Goal: Task Accomplishment & Management: Use online tool/utility

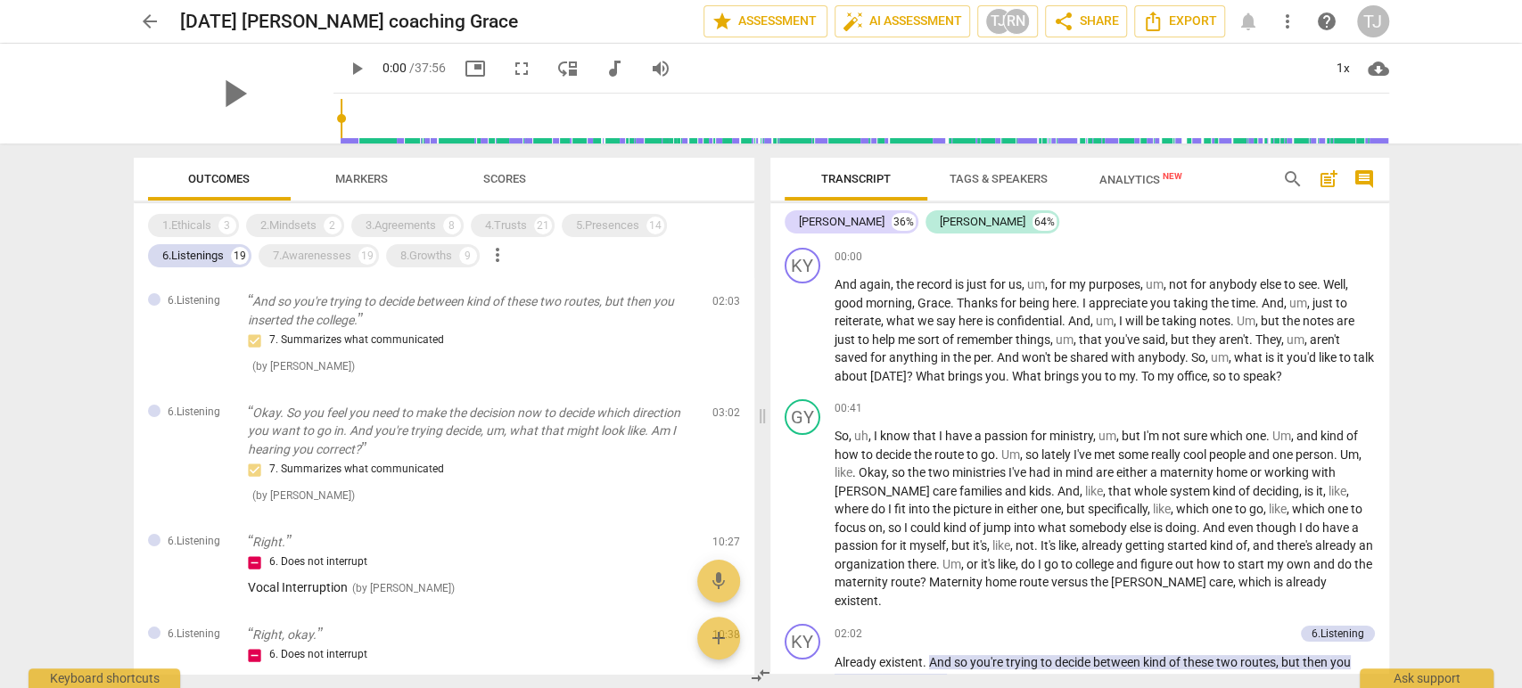
scroll to position [13370, 0]
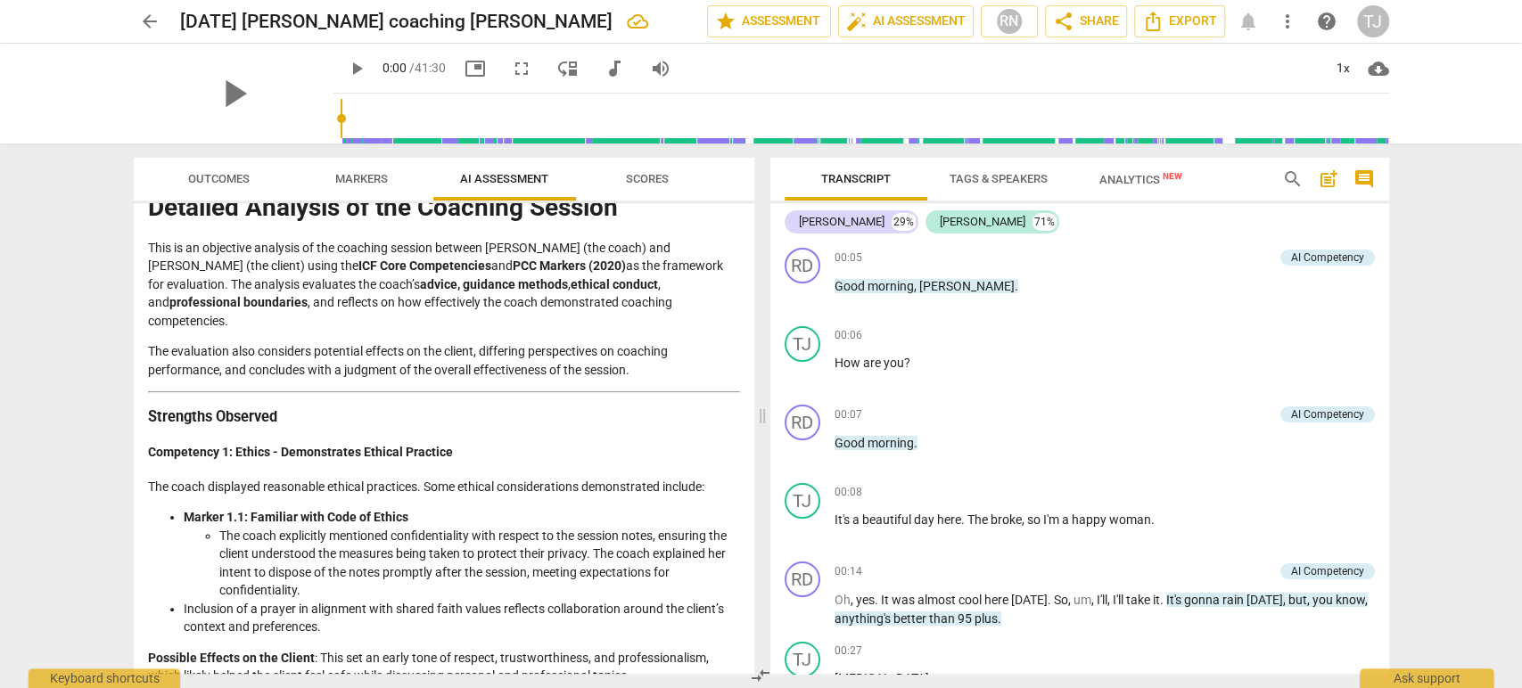
scroll to position [43, 0]
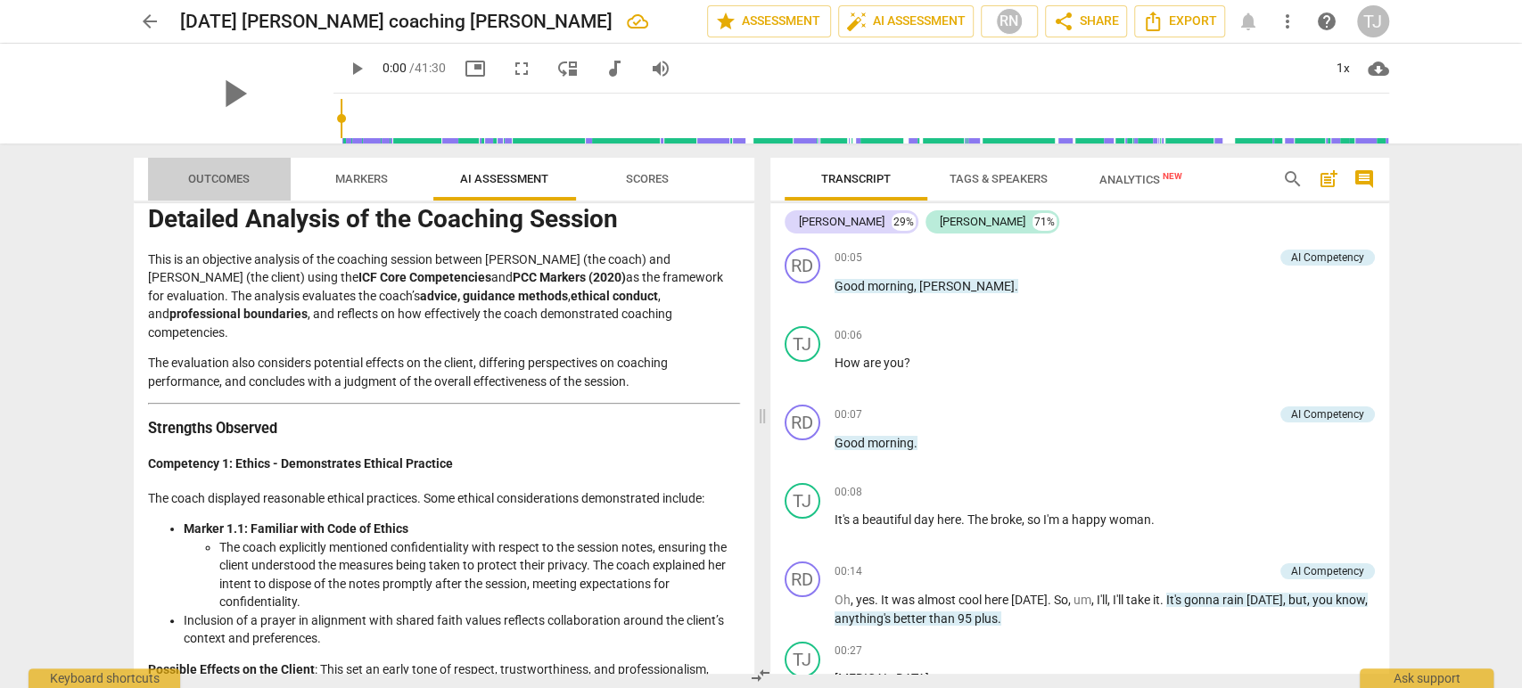
click at [210, 184] on span "Outcomes" at bounding box center [219, 178] width 62 height 13
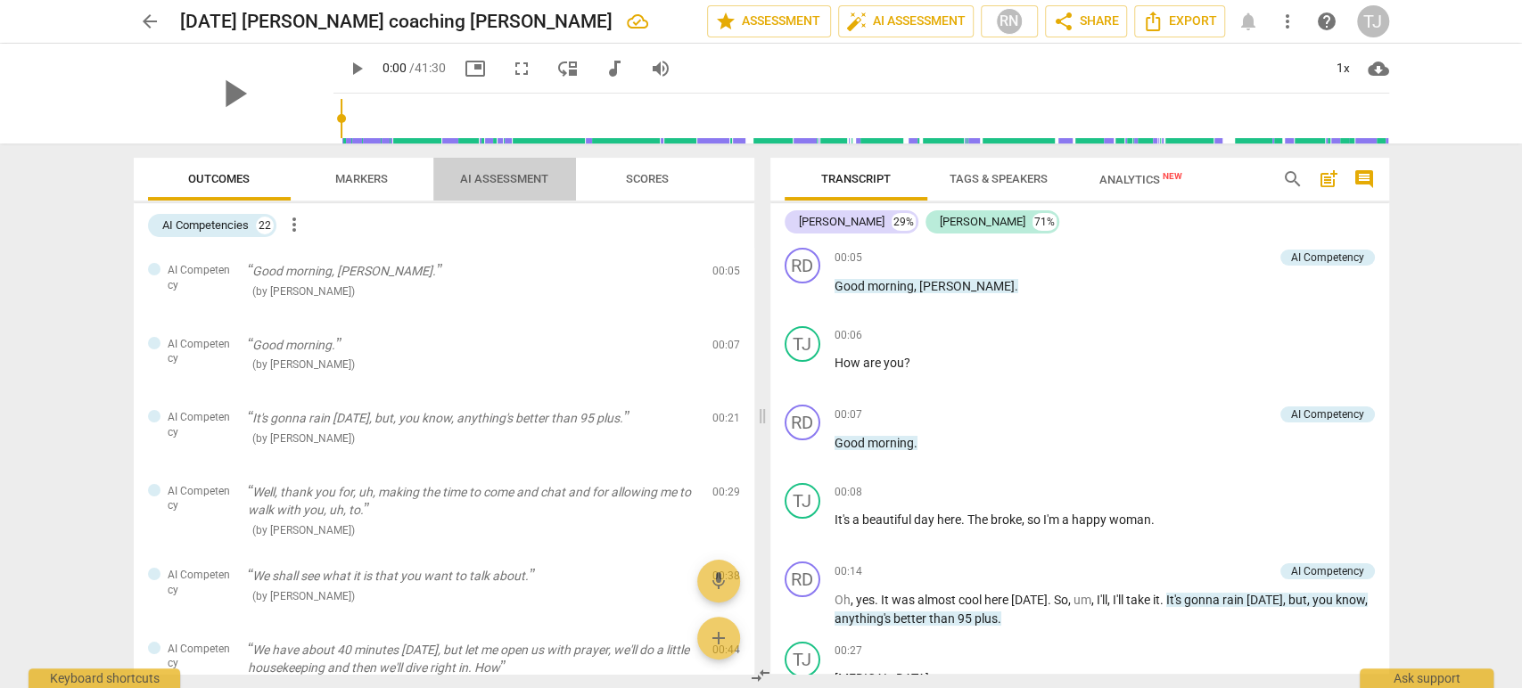
click at [506, 174] on span "AI Assessment" at bounding box center [504, 178] width 88 height 13
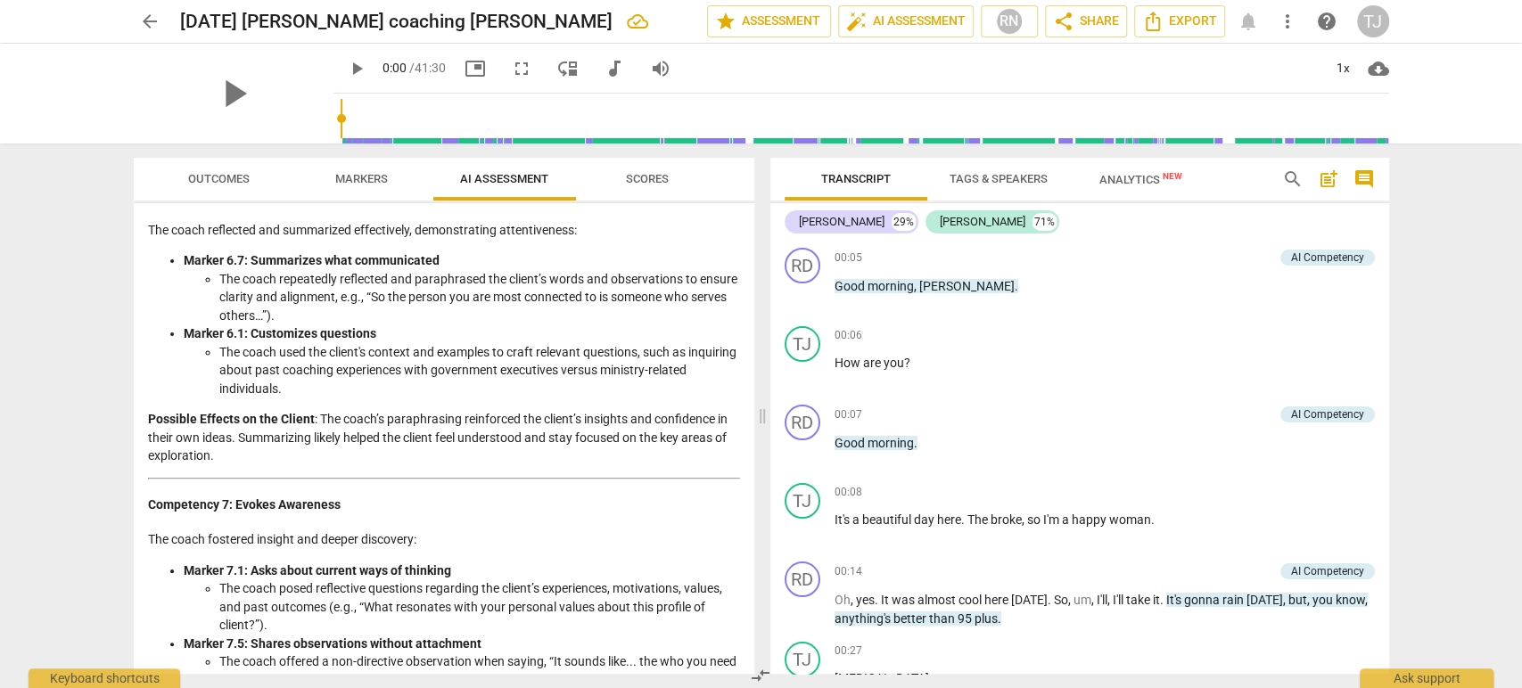
scroll to position [1441, 0]
click at [222, 181] on span "Outcomes" at bounding box center [219, 178] width 62 height 13
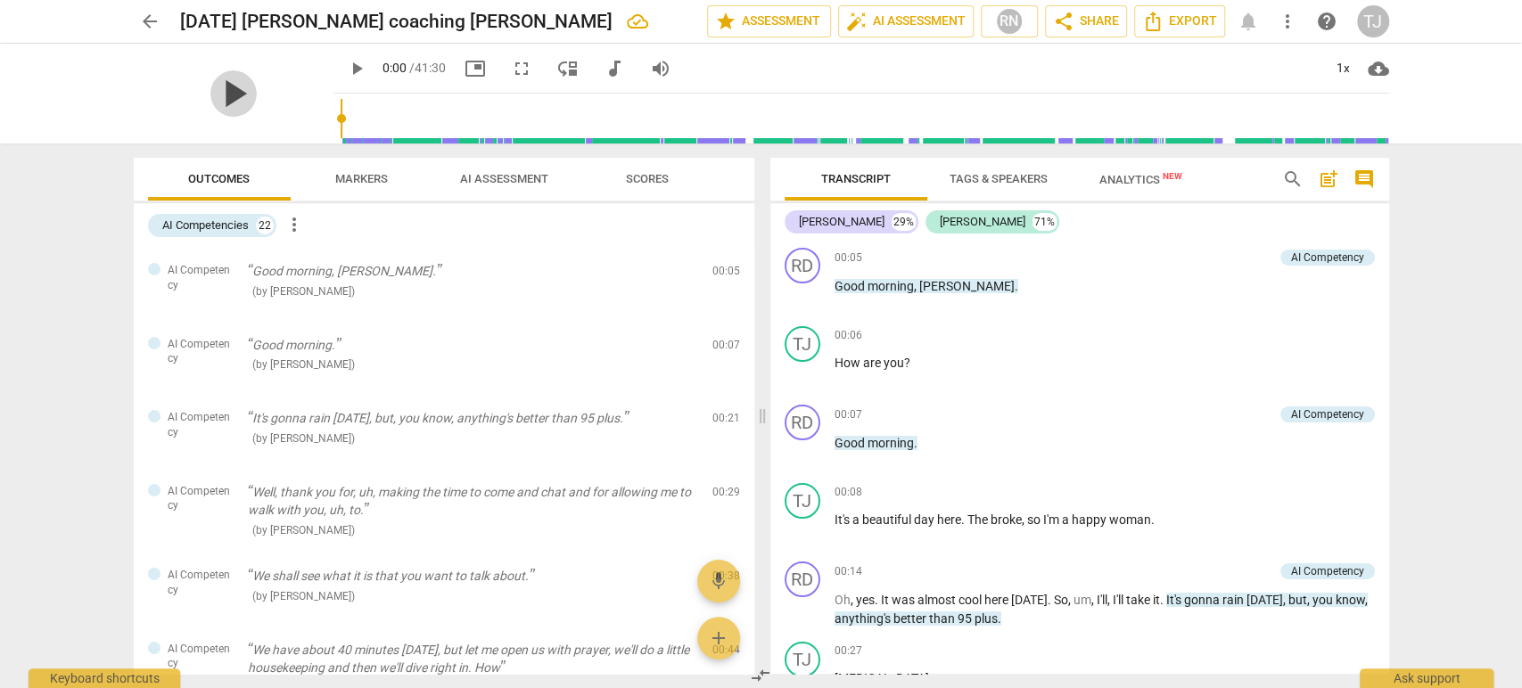
click at [222, 84] on span "play_arrow" at bounding box center [233, 93] width 46 height 46
click at [1343, 70] on div "1x" at bounding box center [1344, 68] width 34 height 29
click at [1355, 136] on li "1.25x" at bounding box center [1356, 139] width 60 height 34
type input "14"
click at [736, 67] on div at bounding box center [761, 344] width 1522 height 688
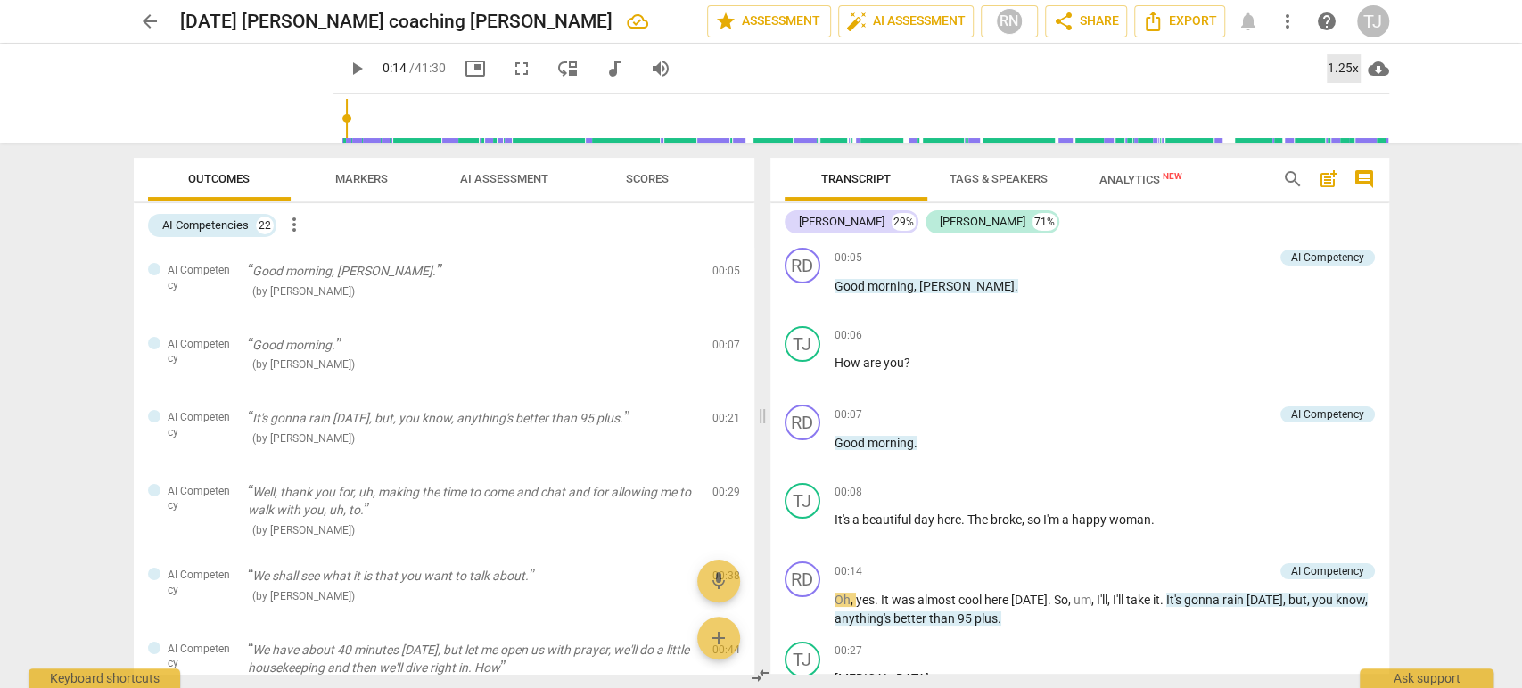
click at [1334, 70] on div "1.25x" at bounding box center [1344, 68] width 34 height 29
click at [1338, 111] on li "1x" at bounding box center [1356, 105] width 60 height 34
drag, startPoint x: 822, startPoint y: 266, endPoint x: 801, endPoint y: 290, distance: 32.2
click at [801, 290] on div "RD play_arrow pause" at bounding box center [810, 280] width 50 height 64
click at [801, 290] on span "play_arrow" at bounding box center [803, 294] width 21 height 21
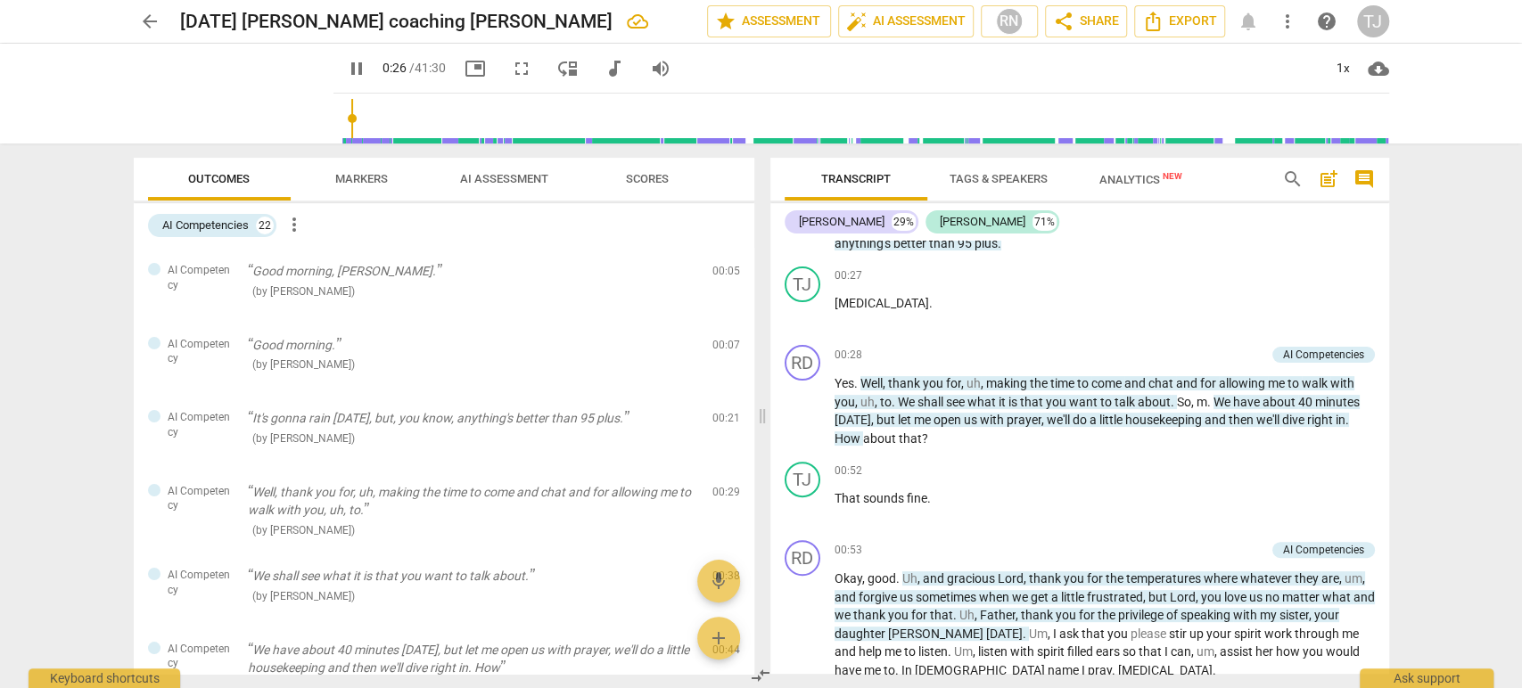
scroll to position [399, 0]
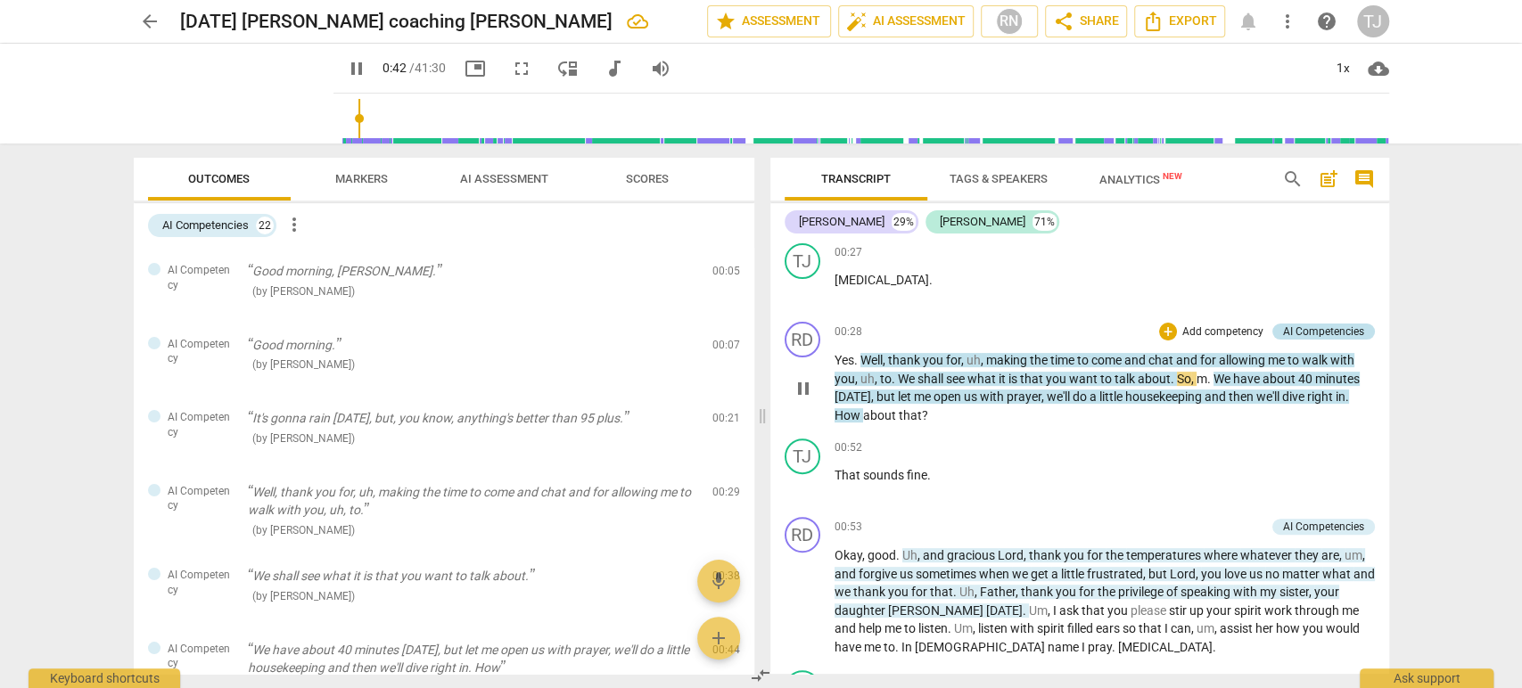
click at [1297, 333] on div "AI Competencies" at bounding box center [1323, 332] width 81 height 16
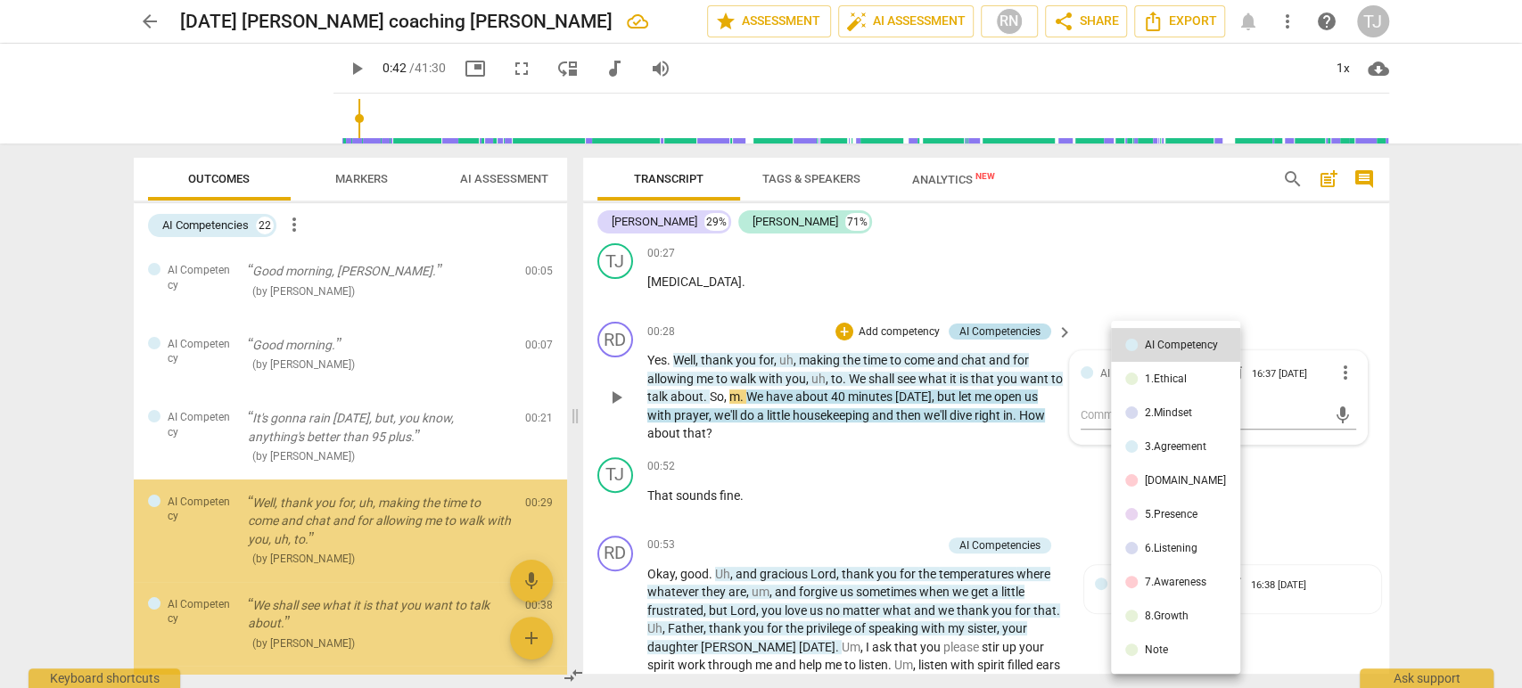
scroll to position [207, 0]
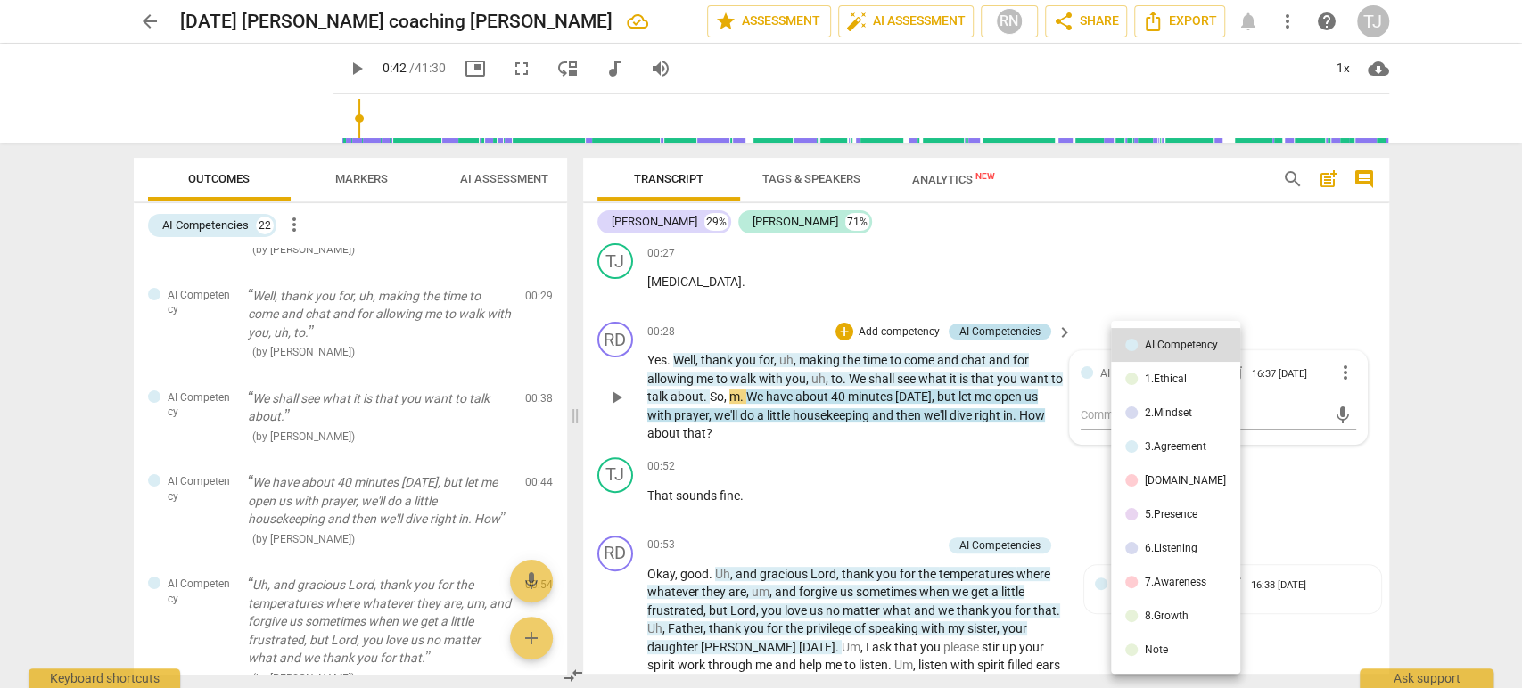
click at [1297, 333] on div at bounding box center [761, 344] width 1522 height 688
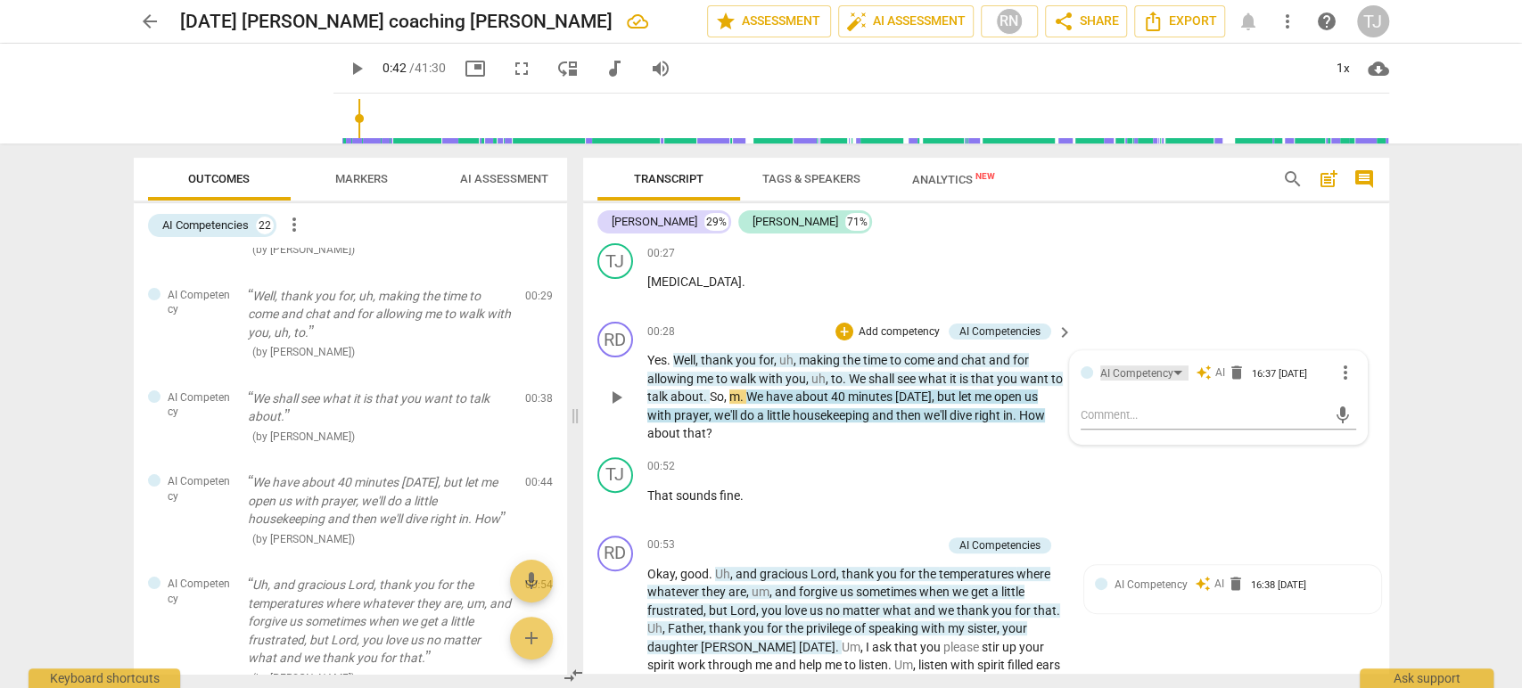
click at [1170, 369] on div "AI Competency" at bounding box center [1144, 373] width 88 height 15
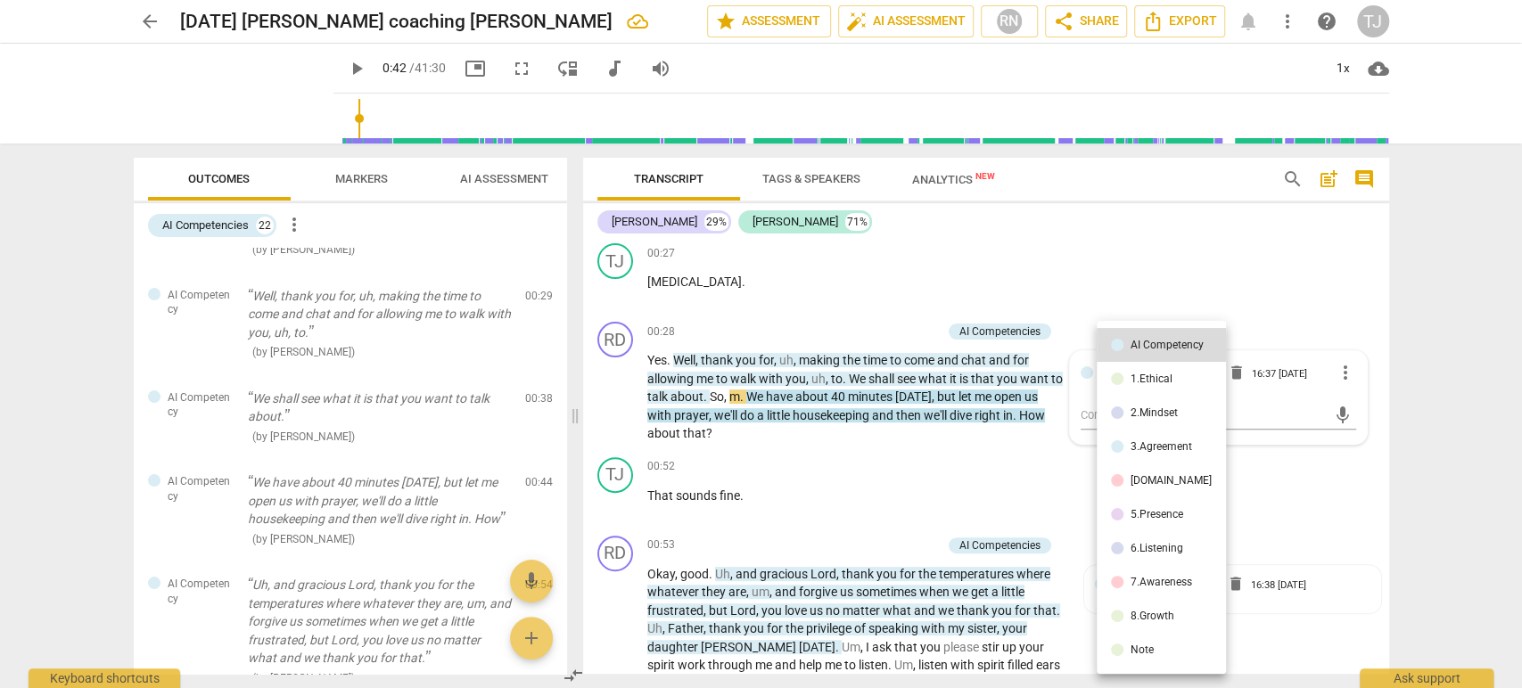
click at [1013, 326] on div at bounding box center [761, 344] width 1522 height 688
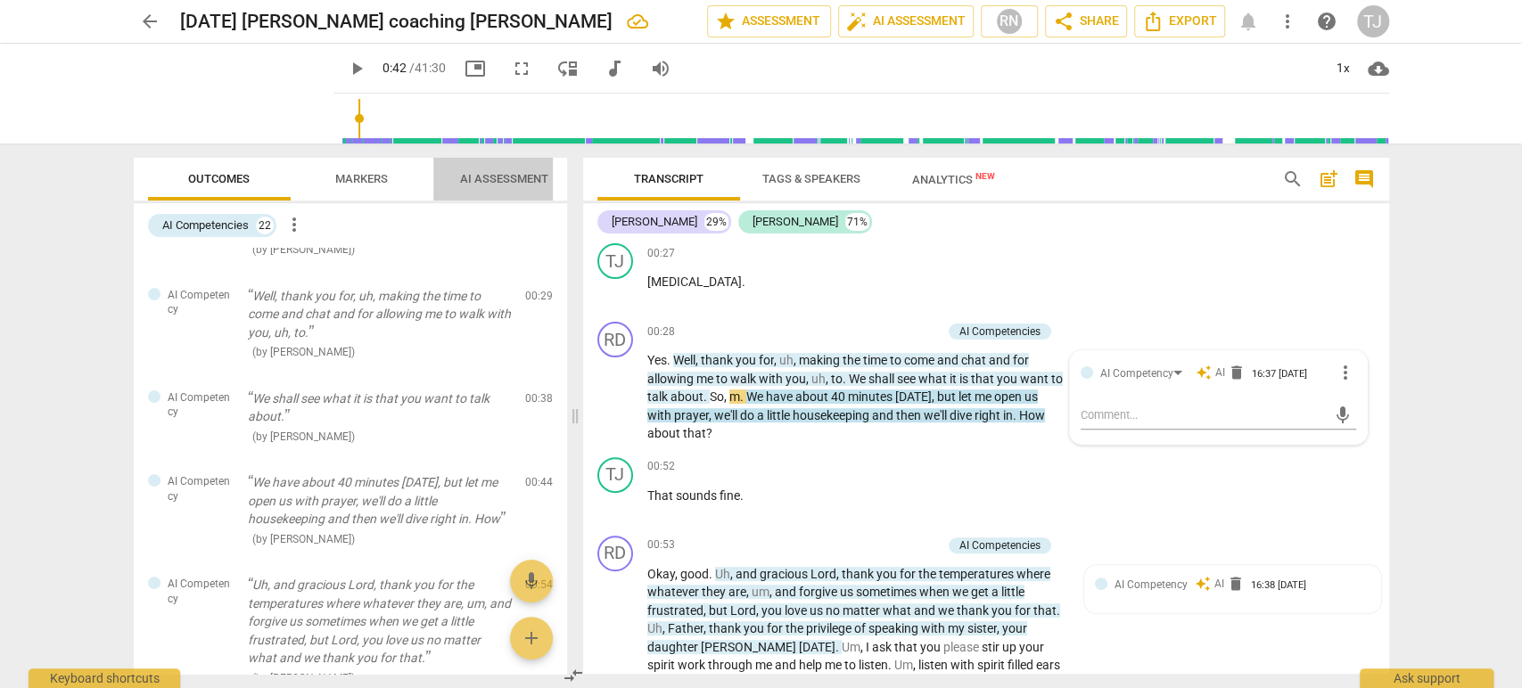
click at [524, 183] on span "AI Assessment" at bounding box center [504, 178] width 88 height 13
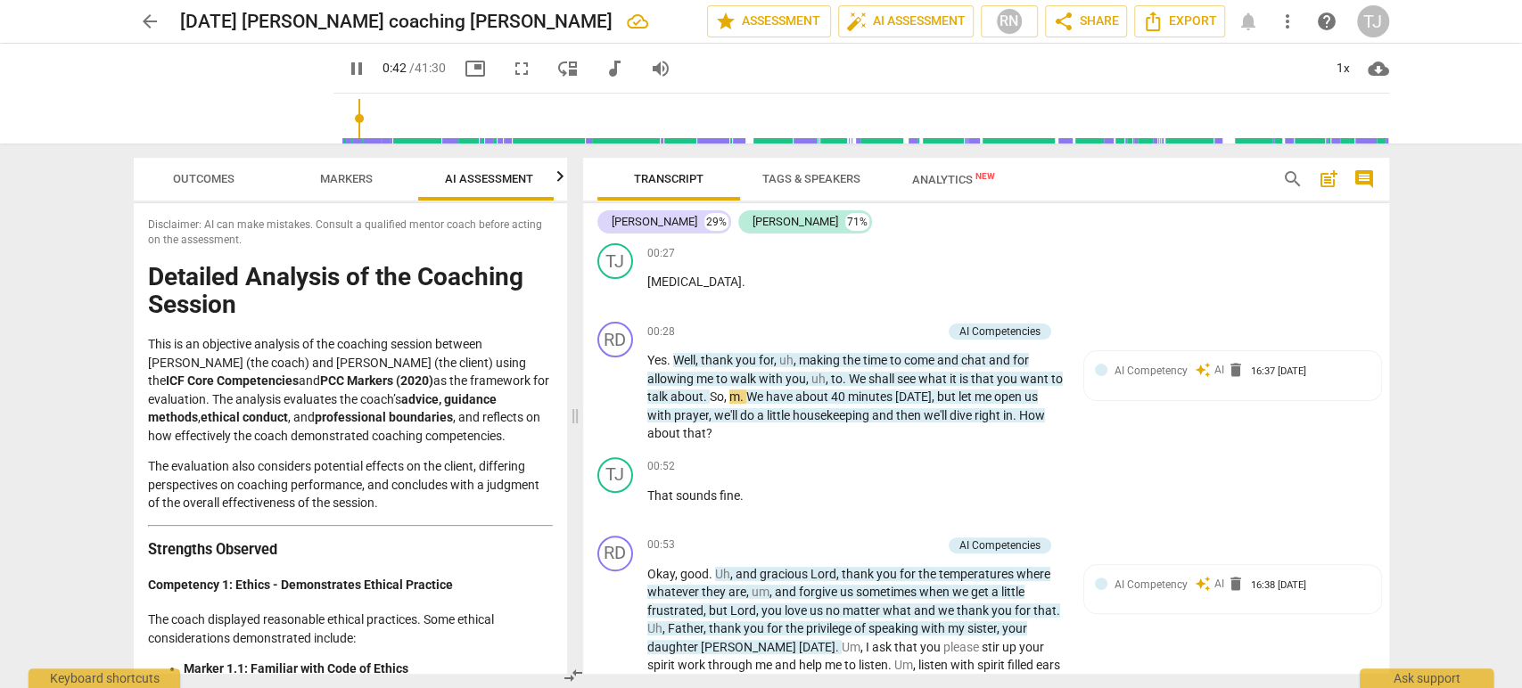
scroll to position [0, 22]
click at [1128, 376] on div "AI Competency" at bounding box center [1150, 370] width 73 height 17
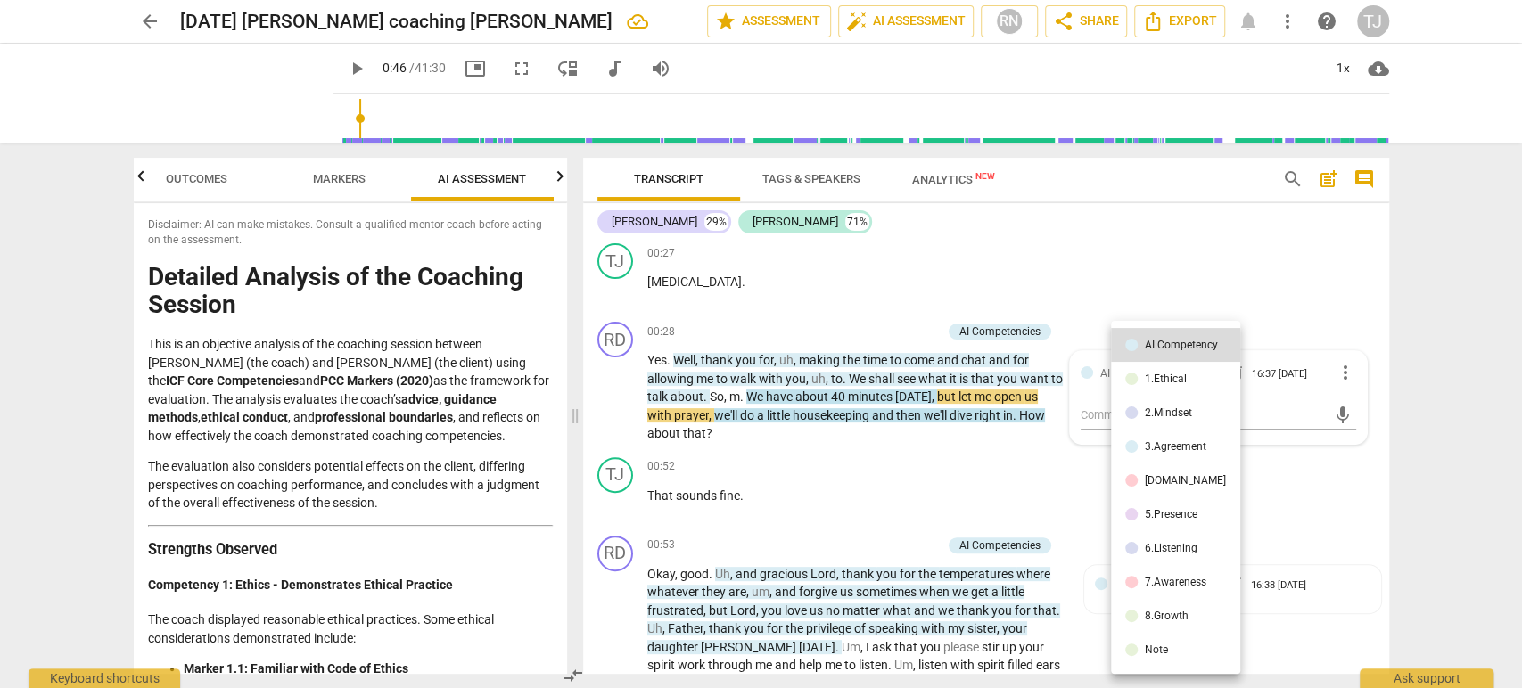
click at [189, 181] on div at bounding box center [761, 344] width 1522 height 688
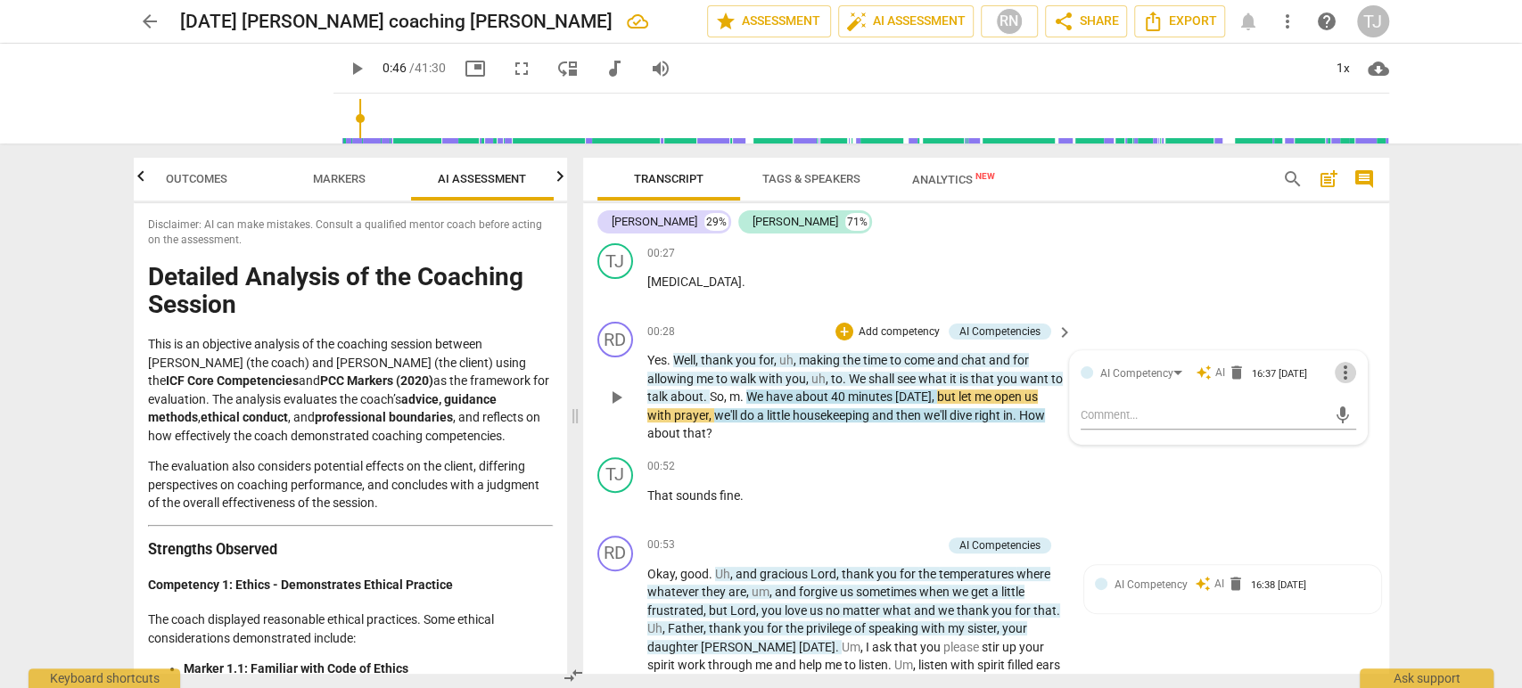
click at [1338, 368] on span "more_vert" at bounding box center [1345, 372] width 21 height 21
click at [1236, 269] on div at bounding box center [761, 344] width 1522 height 688
click at [1100, 369] on div "AI Competency" at bounding box center [1136, 374] width 73 height 17
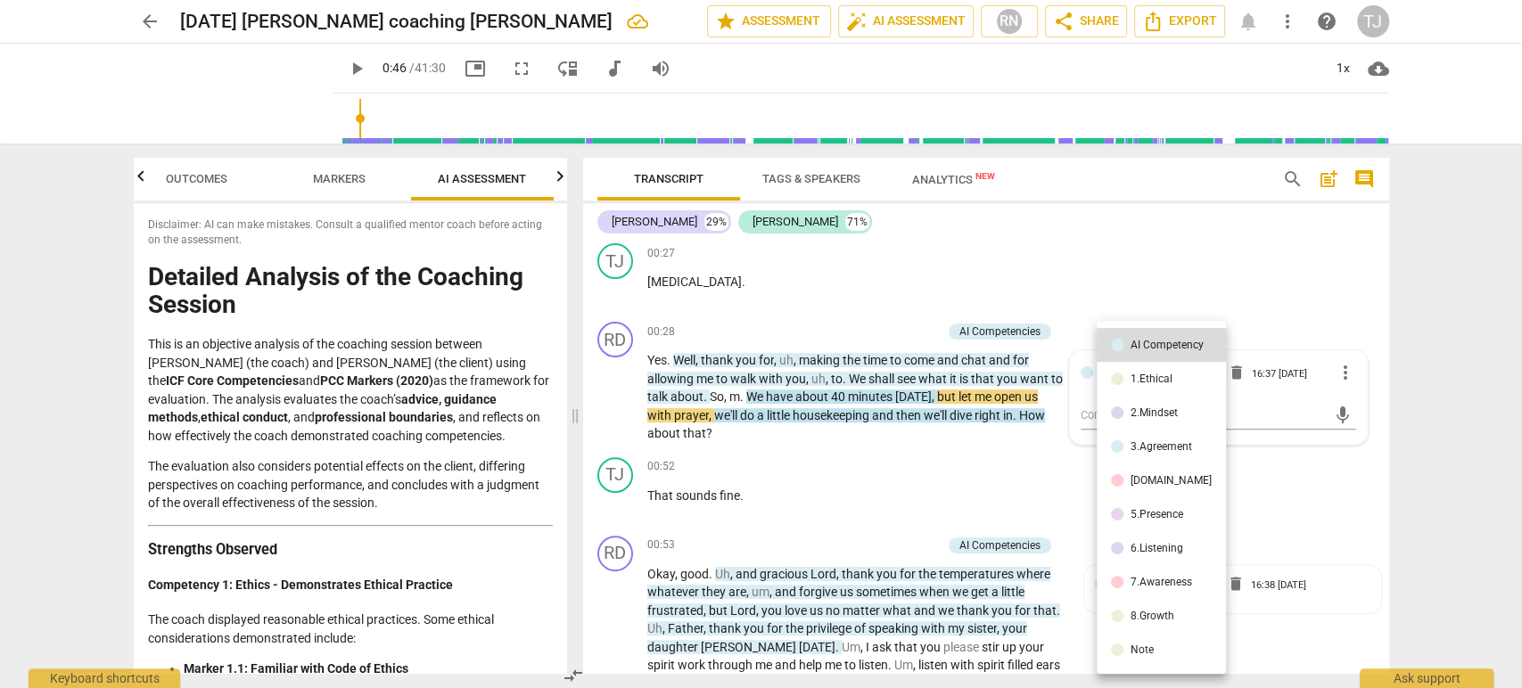
click at [1191, 272] on div at bounding box center [761, 344] width 1522 height 688
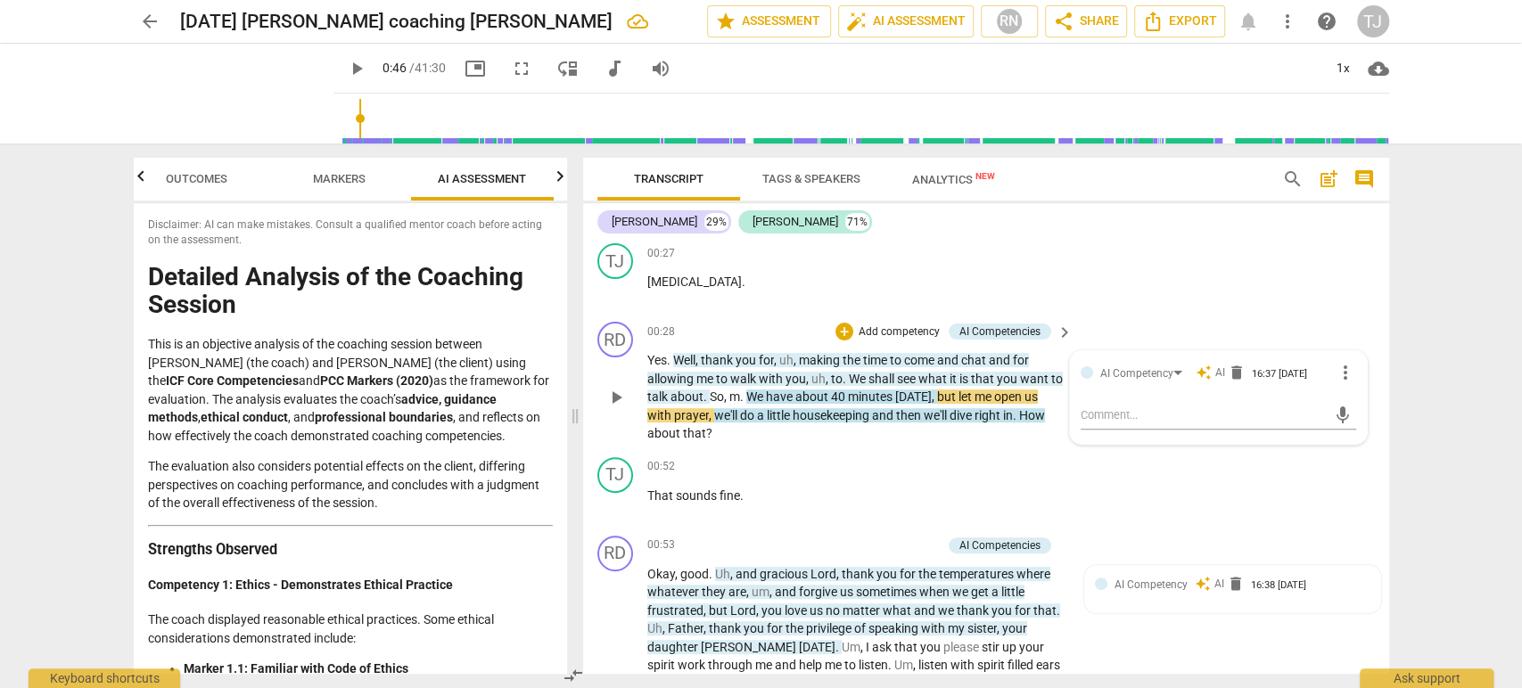
click at [1207, 374] on div "auto_awesome AI delete" at bounding box center [1220, 373] width 49 height 16
click at [173, 182] on span "Outcomes" at bounding box center [197, 178] width 62 height 13
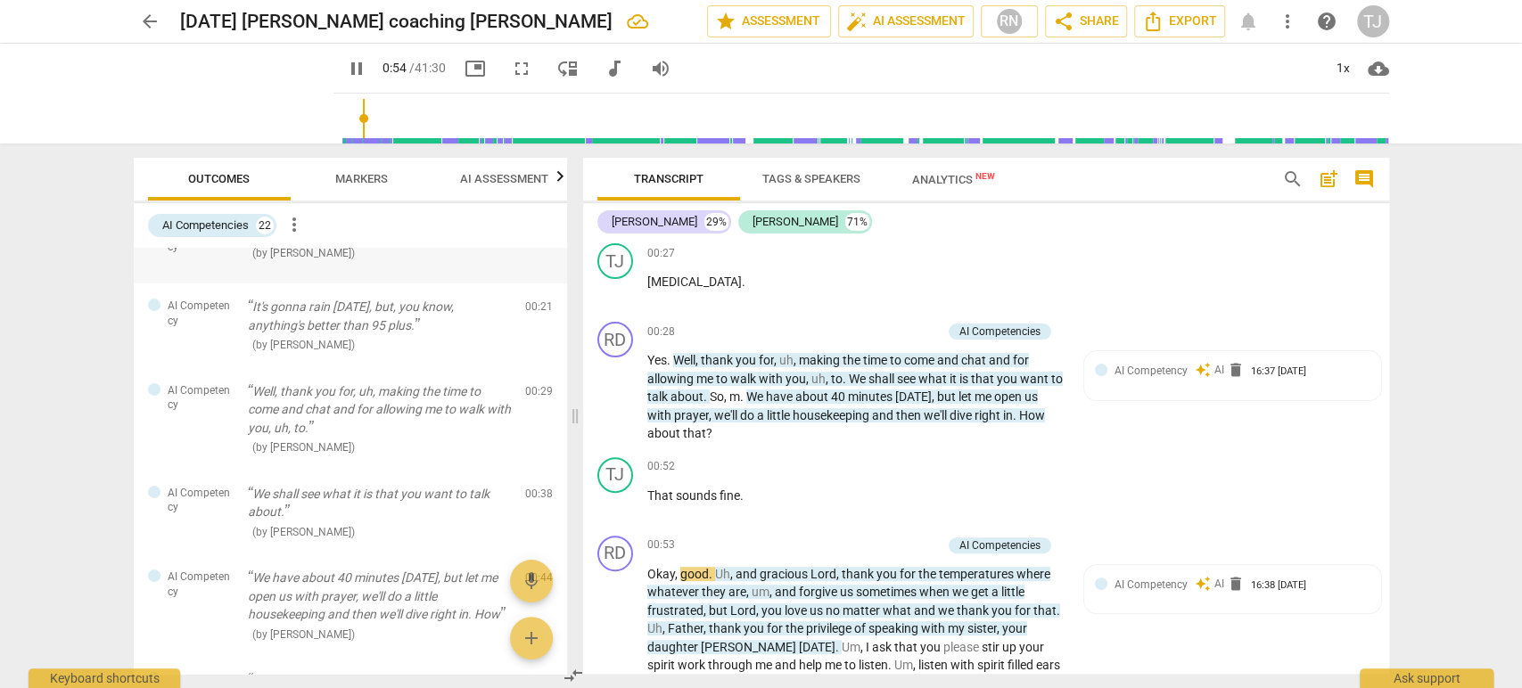
scroll to position [111, 0]
type input "56"
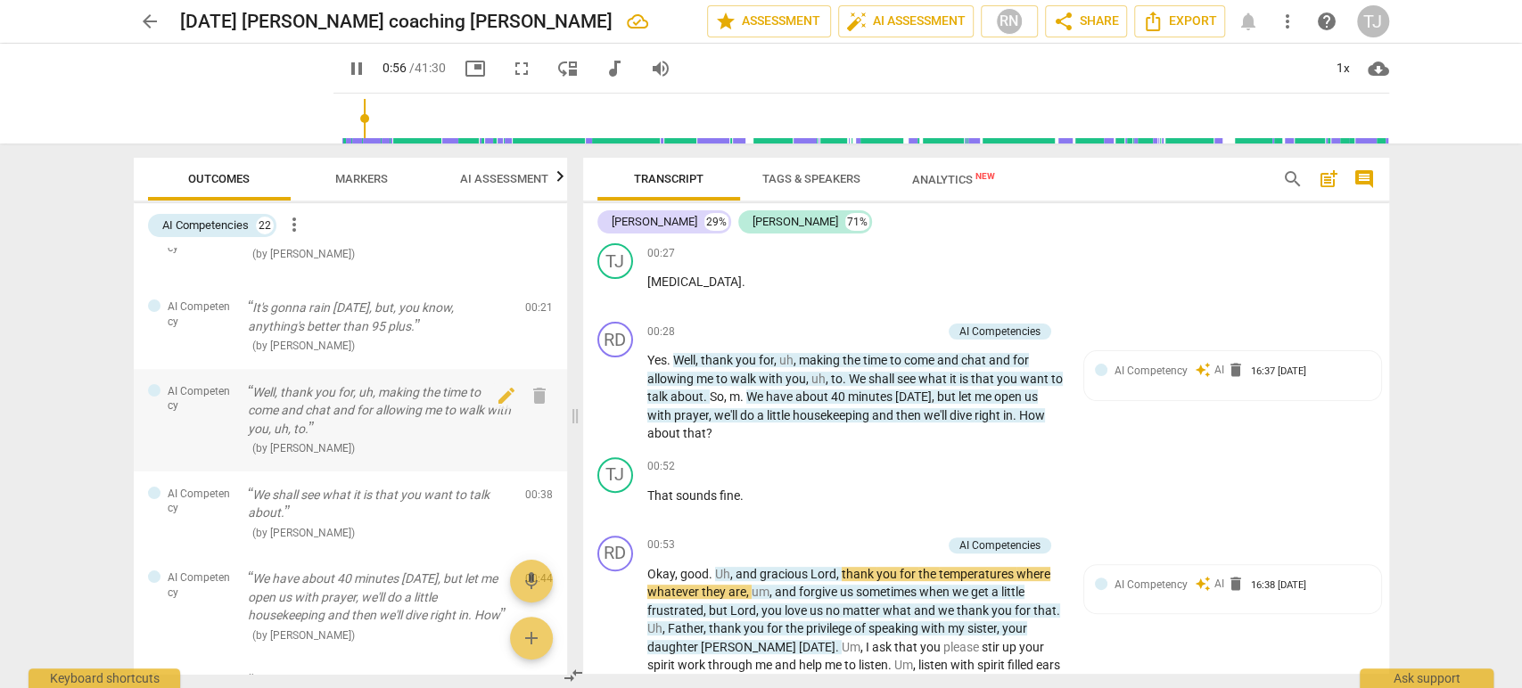
click at [148, 158] on button "Outcomes" at bounding box center [219, 179] width 143 height 43
type input "56"
click at [337, 396] on p "Well, thank you for, uh, making the time to come and chat and for allowing me t…" at bounding box center [379, 410] width 263 height 55
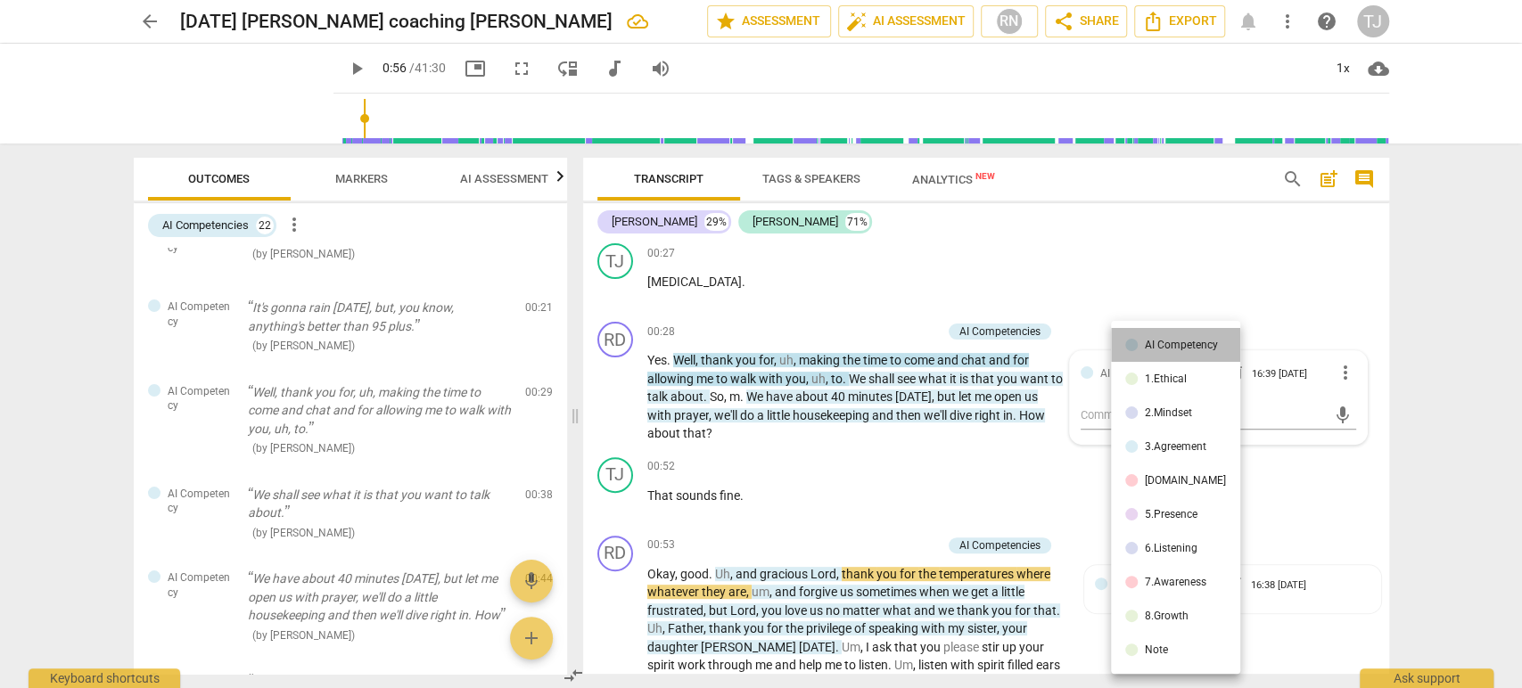
click at [1177, 345] on div "AI Competency" at bounding box center [1181, 345] width 73 height 11
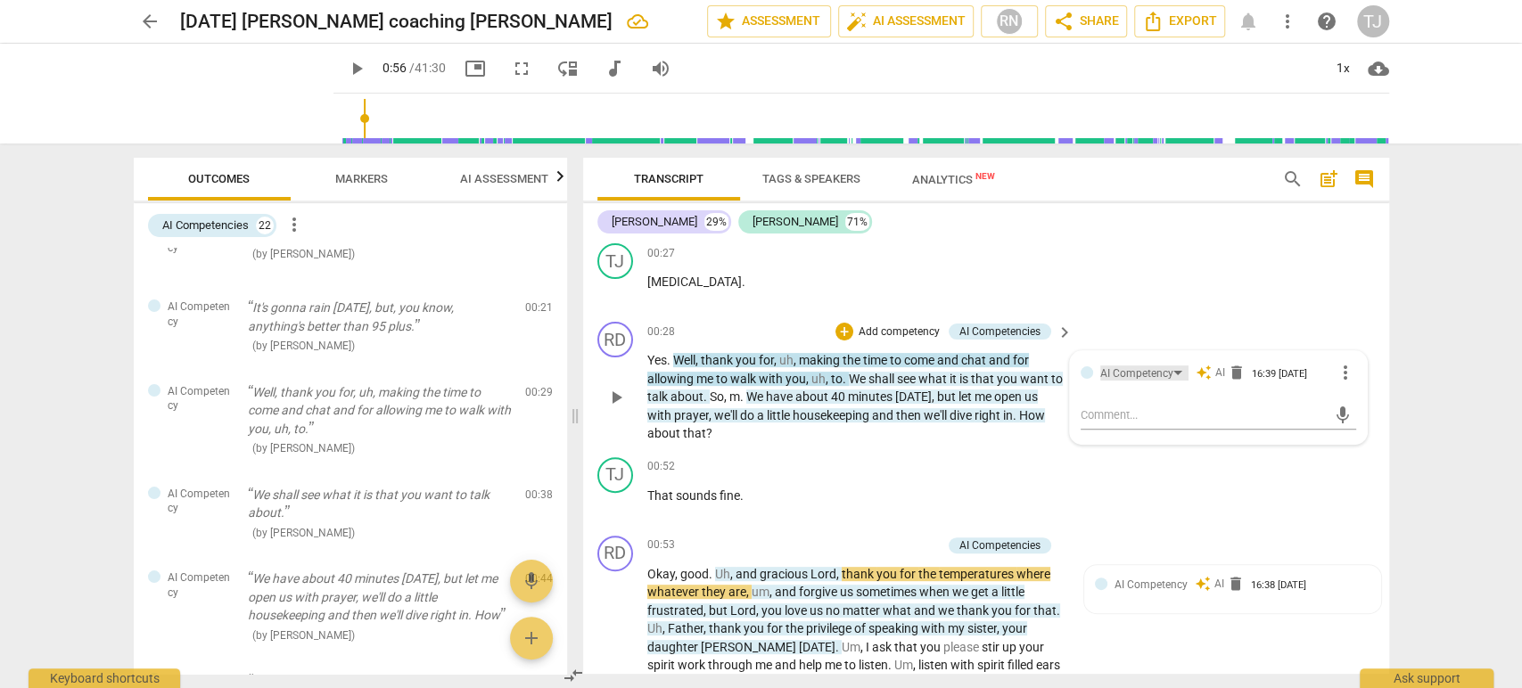
click at [1172, 369] on div "AI Competency" at bounding box center [1144, 373] width 88 height 15
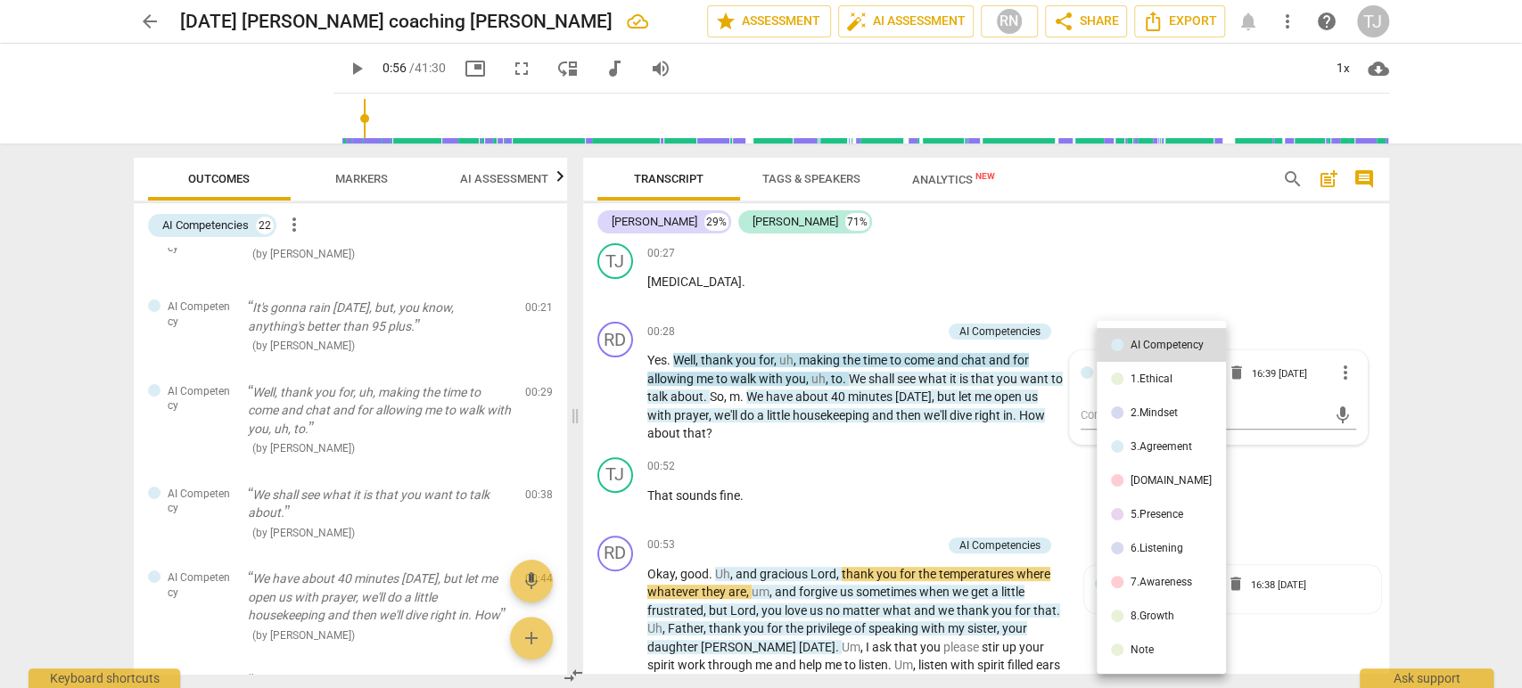
click at [1150, 483] on div "[DOMAIN_NAME]" at bounding box center [1170, 480] width 81 height 11
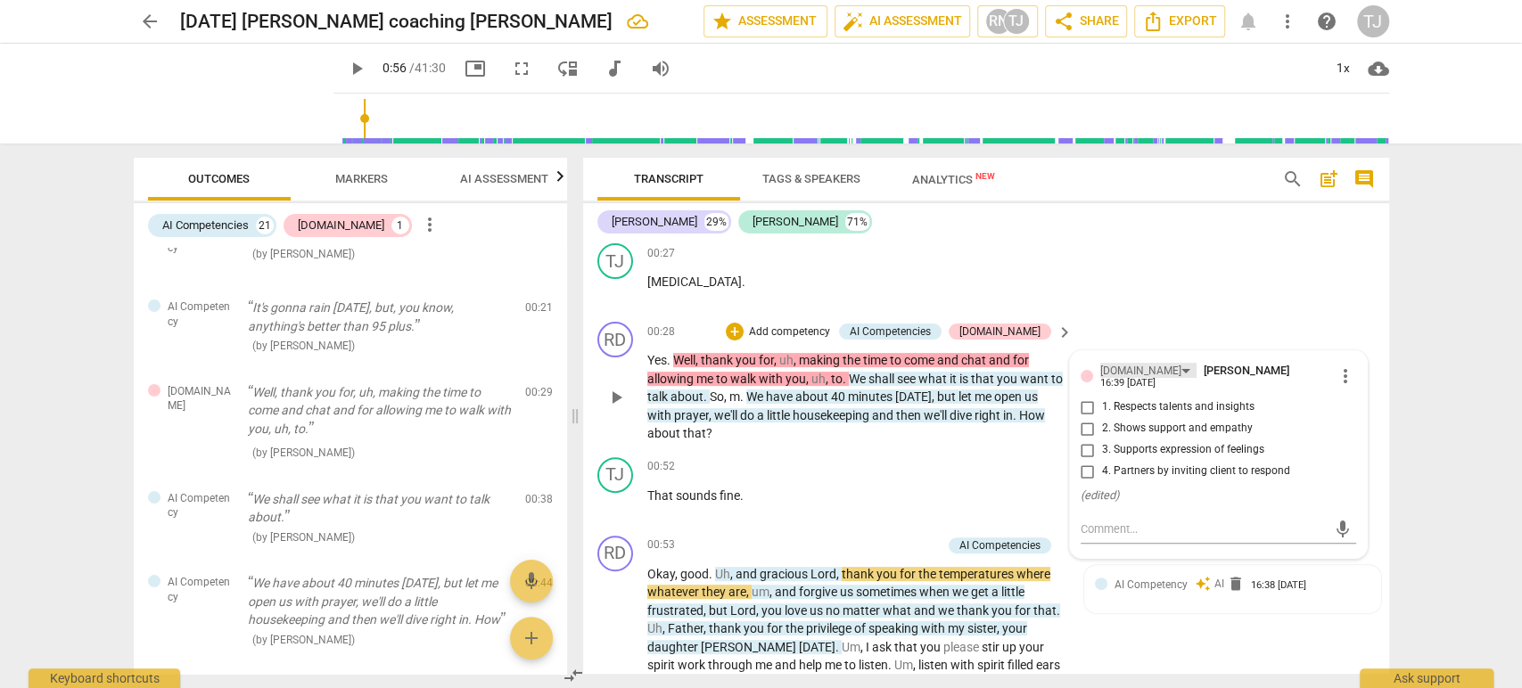
click at [1130, 366] on div "[DOMAIN_NAME]" at bounding box center [1148, 370] width 96 height 15
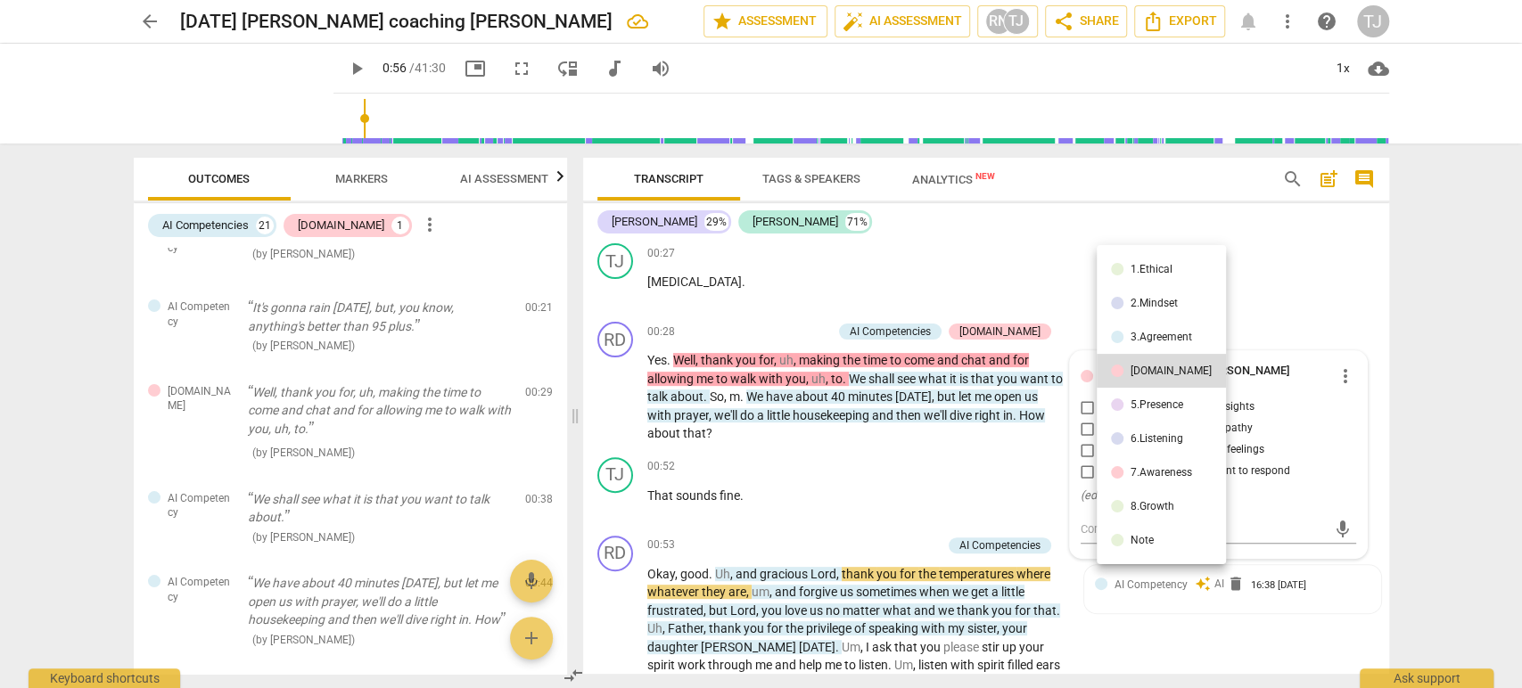
click at [968, 261] on div at bounding box center [761, 344] width 1522 height 688
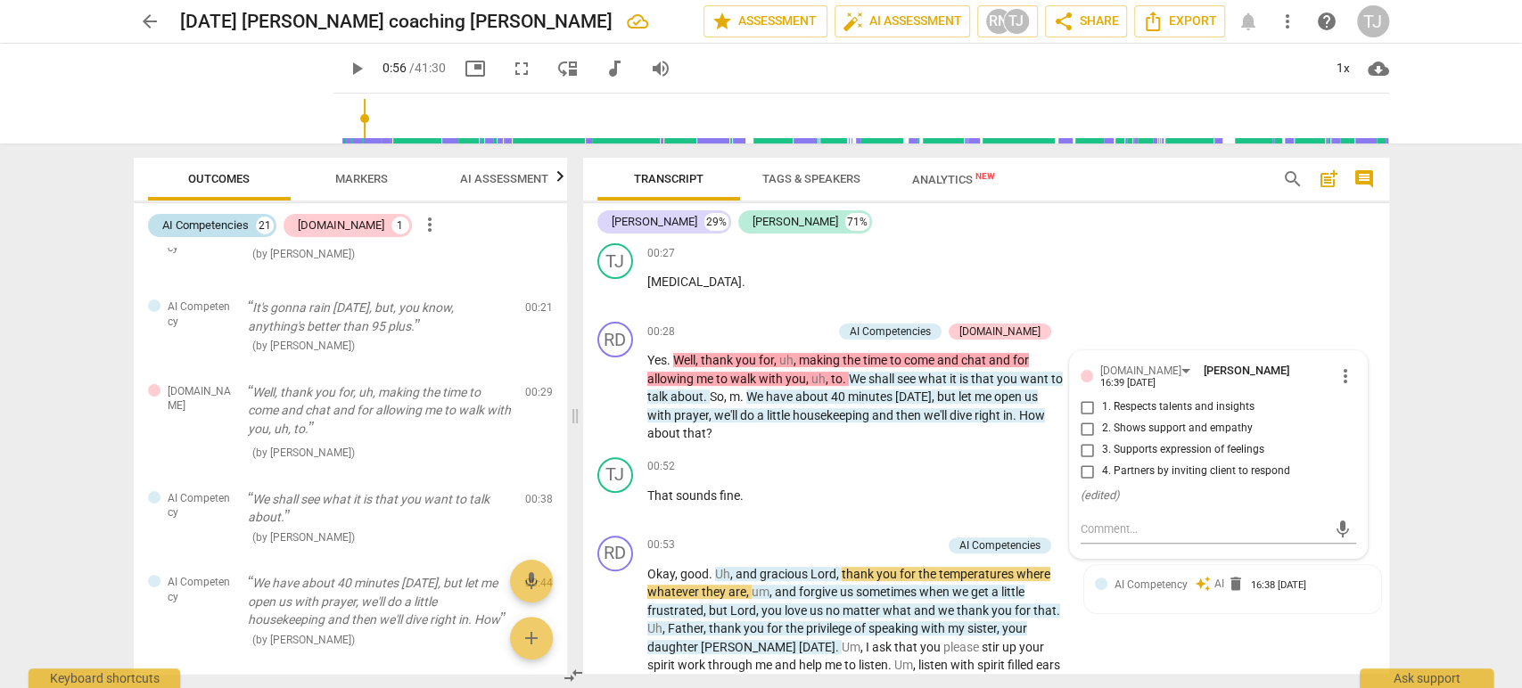
click at [231, 226] on div "AI Competencies" at bounding box center [205, 226] width 86 height 18
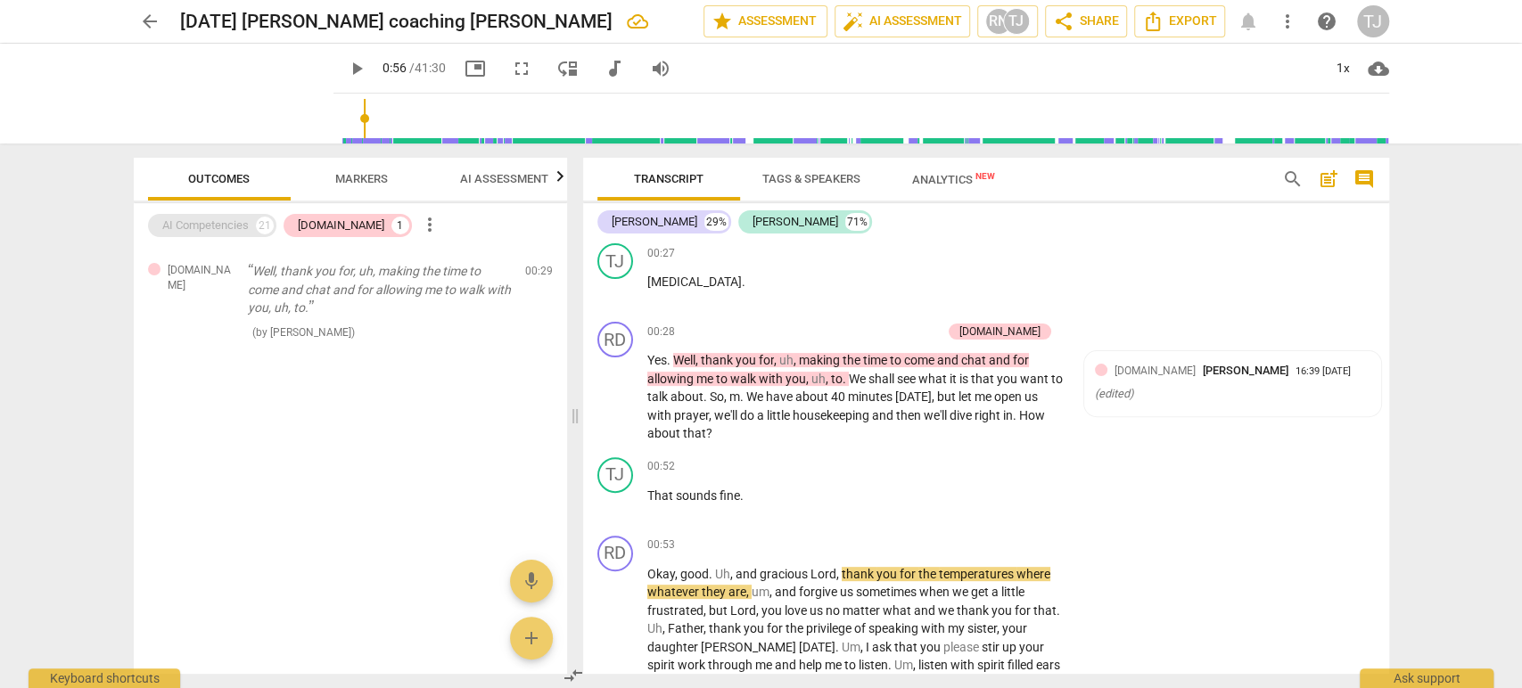
click at [231, 226] on div "AI Competencies" at bounding box center [205, 226] width 86 height 18
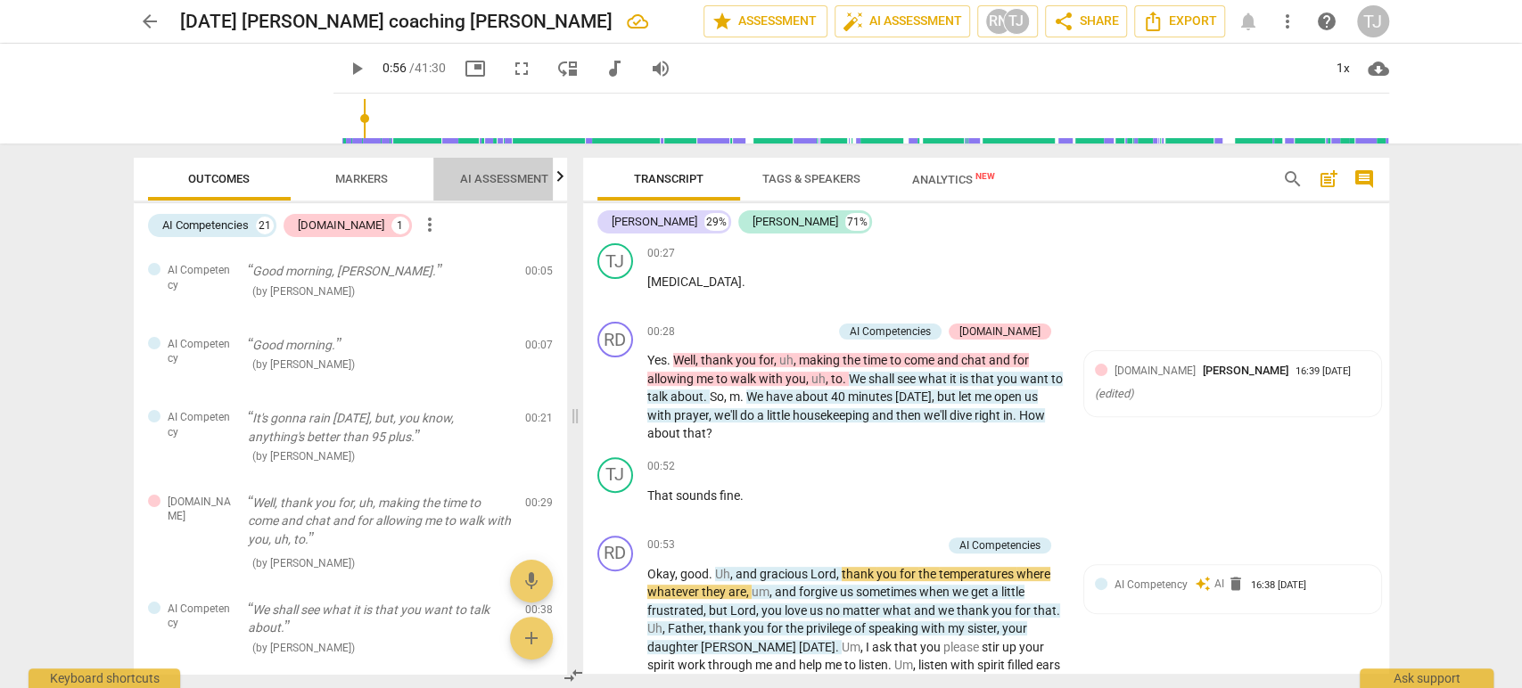
click at [538, 177] on span "AI Assessment" at bounding box center [504, 178] width 88 height 13
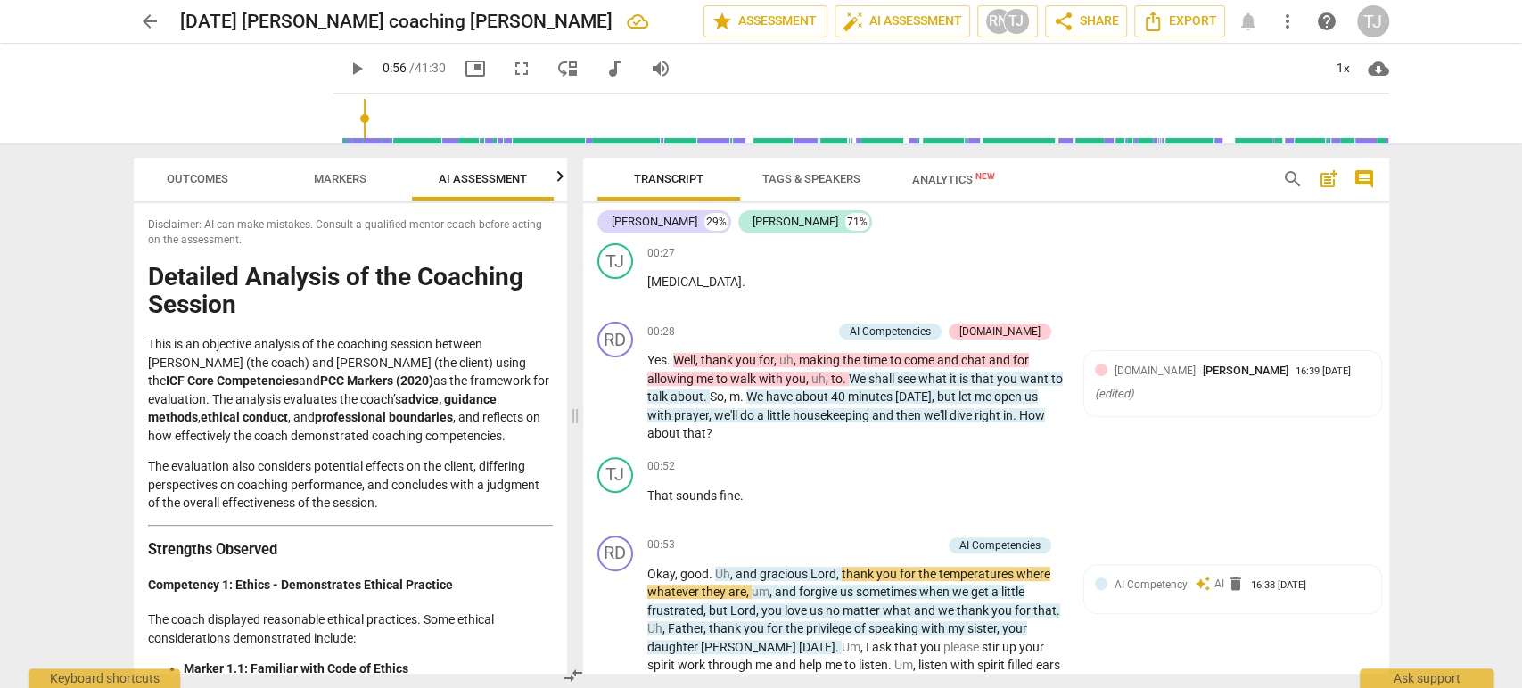
scroll to position [0, 22]
click at [555, 180] on icon "button" at bounding box center [559, 176] width 21 height 21
click at [481, 177] on span "Scores" at bounding box center [482, 178] width 43 height 13
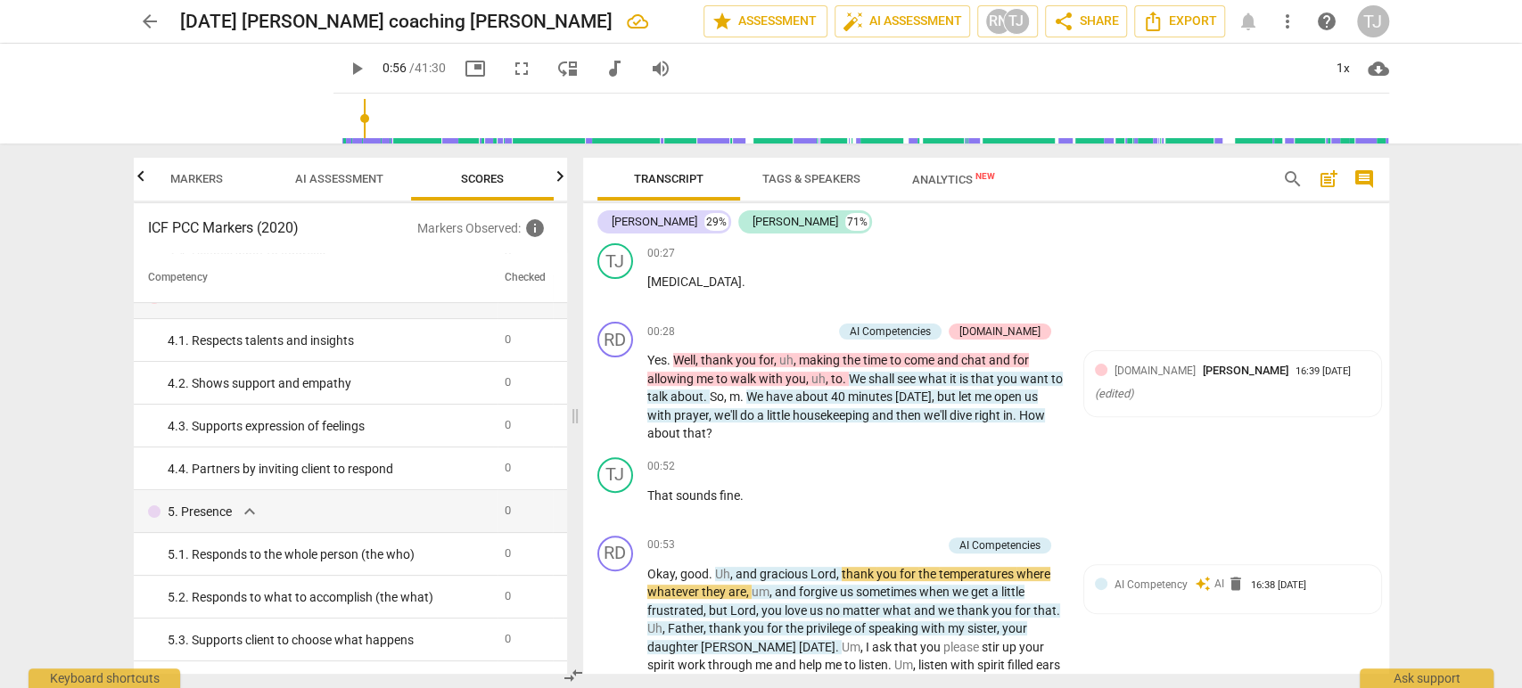
scroll to position [0, 0]
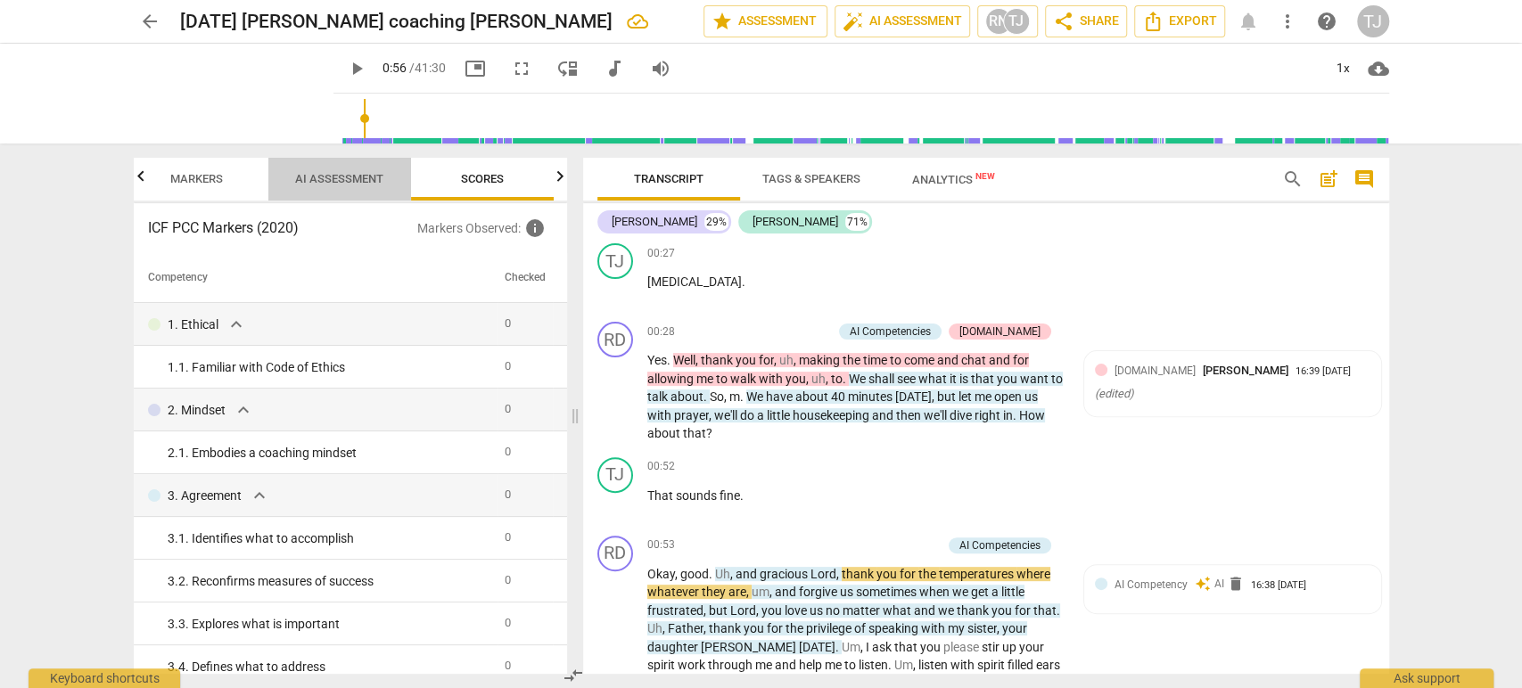
click at [339, 177] on span "AI Assessment" at bounding box center [339, 178] width 88 height 13
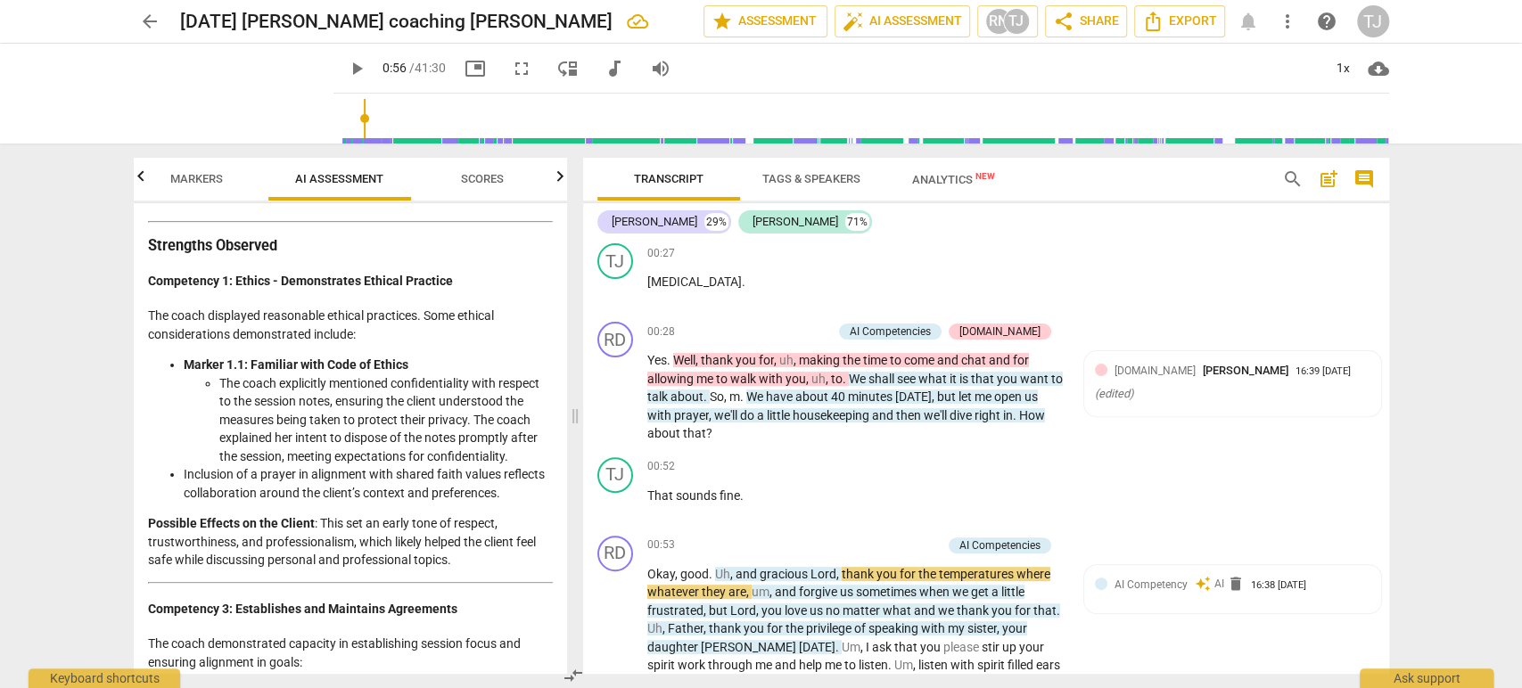
scroll to position [305, 0]
click at [321, 453] on li "The coach explicitly mentioned confidentiality with respect to the session note…" at bounding box center [385, 420] width 333 height 92
click at [193, 357] on strong "Marker 1.1: Familiar with Code of Ethics" at bounding box center [296, 364] width 225 height 14
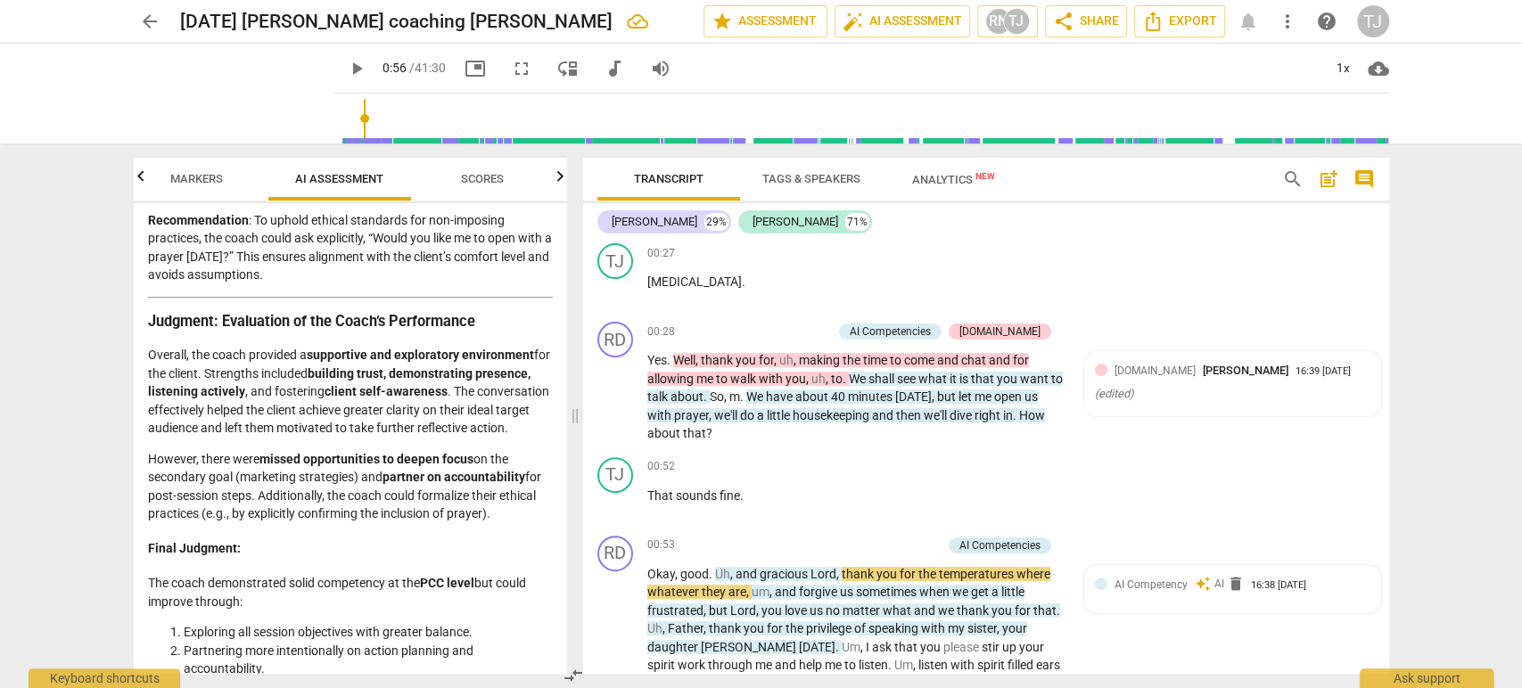
scroll to position [3423, 0]
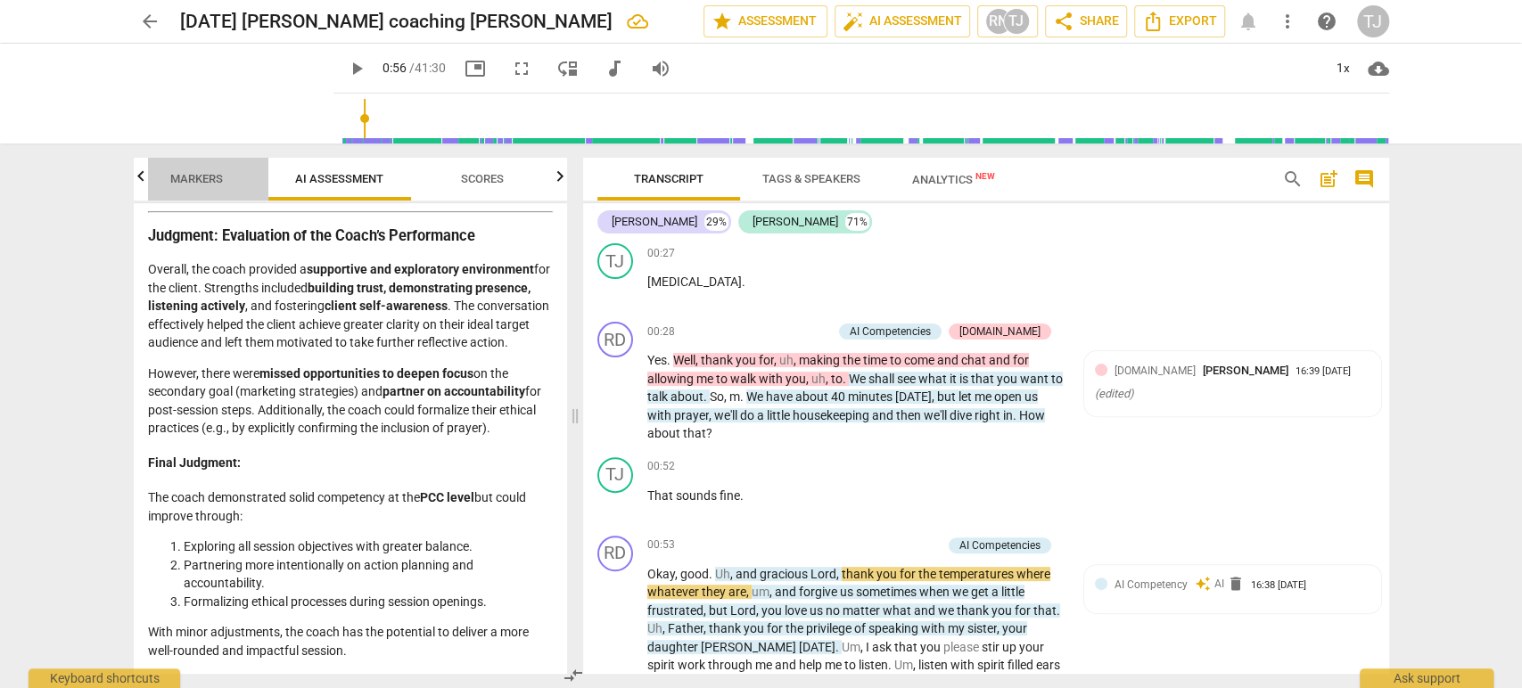
click at [199, 184] on span "Markers" at bounding box center [196, 178] width 53 height 13
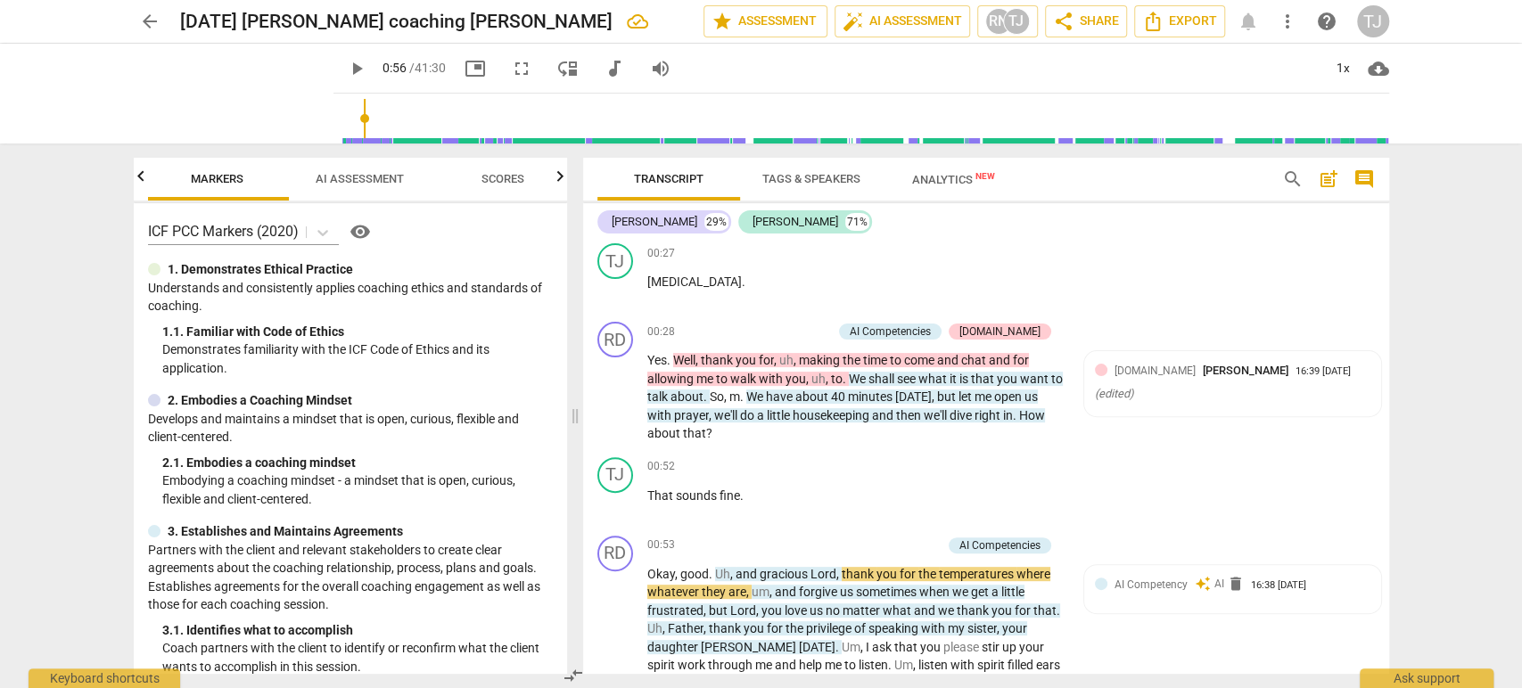
scroll to position [0, 143]
click at [150, 186] on span "Markers" at bounding box center [219, 180] width 143 height 24
click at [138, 183] on icon "button" at bounding box center [140, 176] width 21 height 21
click at [138, 183] on div at bounding box center [141, 176] width 14 height 37
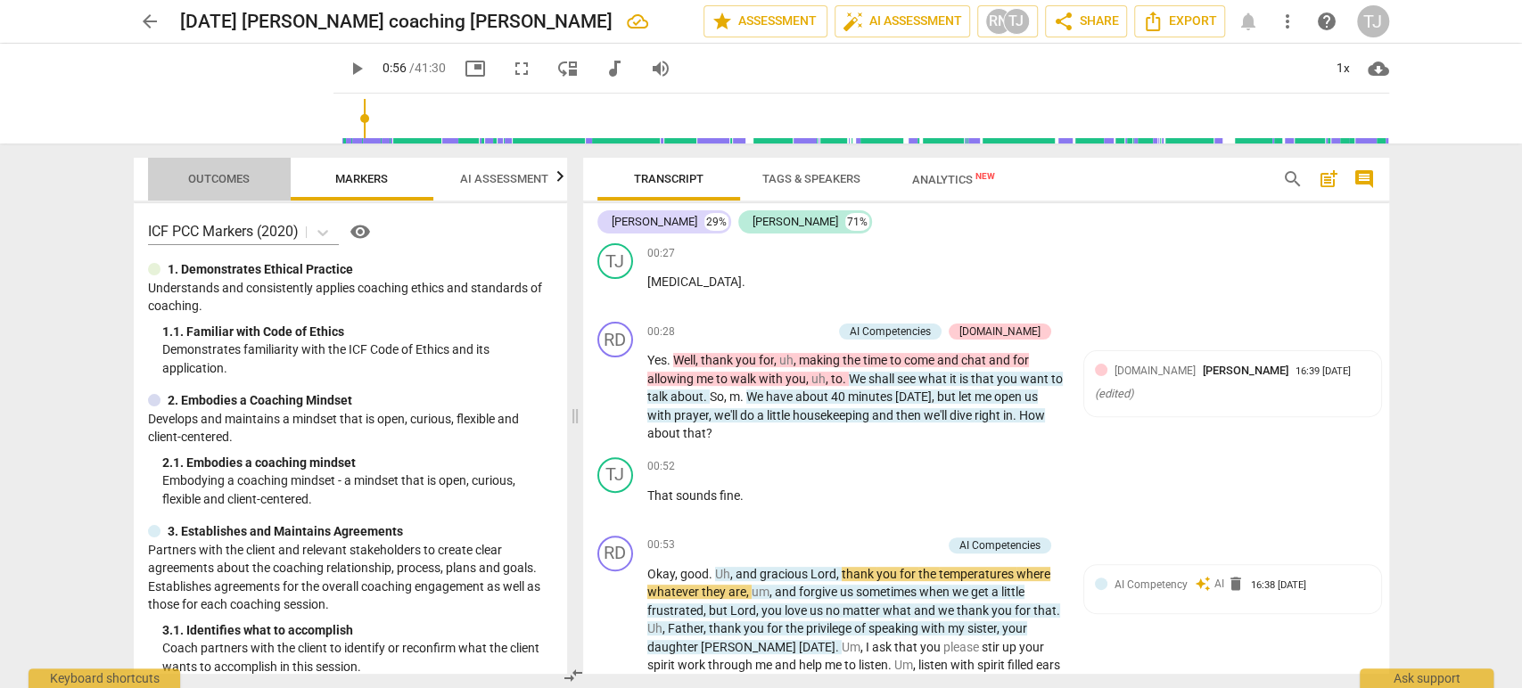
click at [230, 181] on span "Outcomes" at bounding box center [219, 178] width 62 height 13
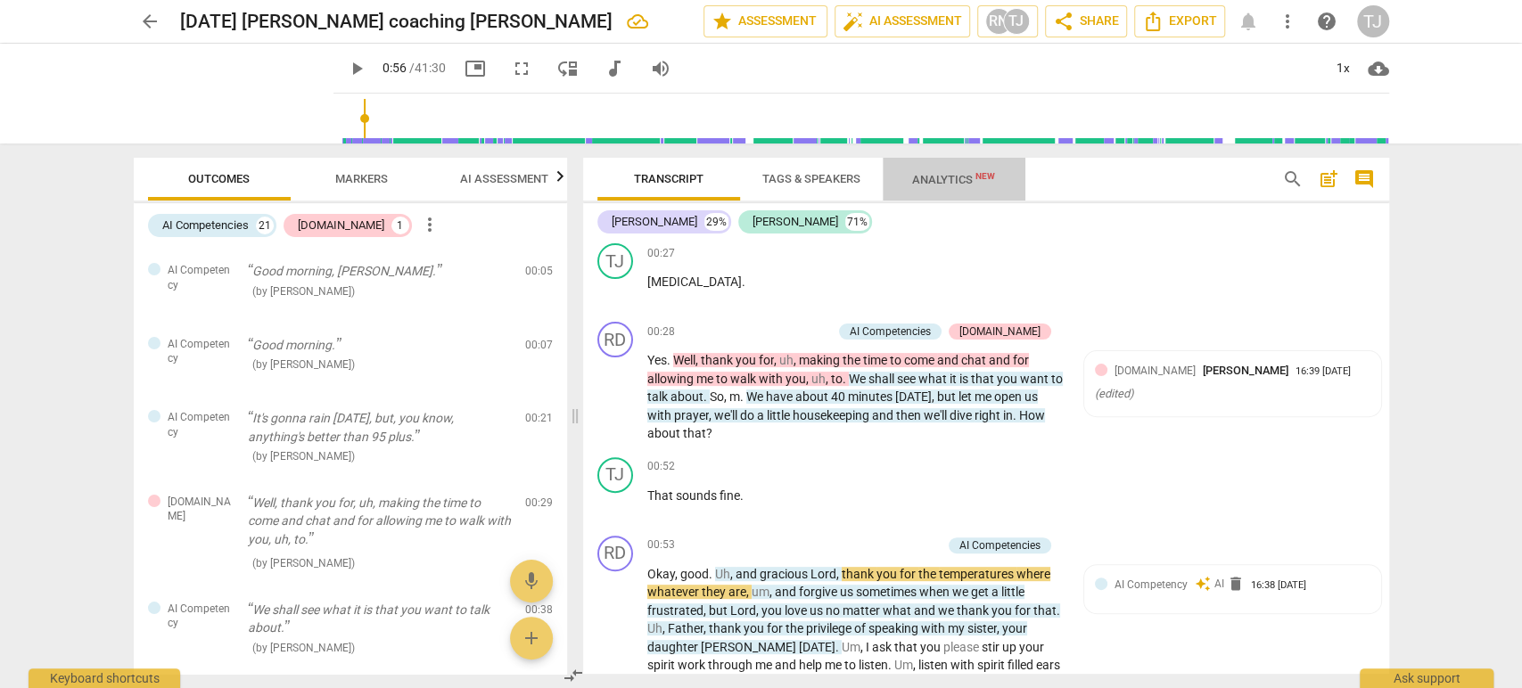
click at [940, 181] on span "Analytics New" at bounding box center [953, 179] width 83 height 13
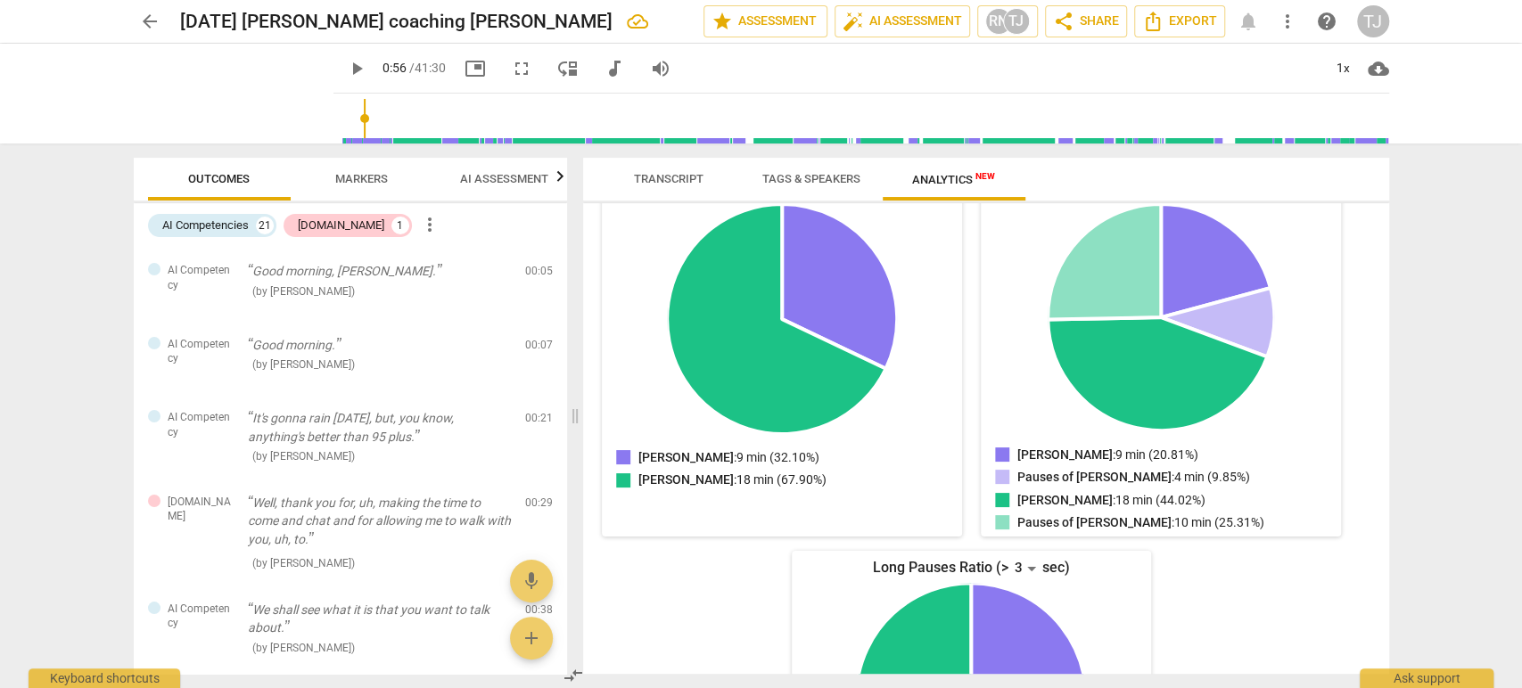
scroll to position [233, 0]
click at [1327, 21] on span "help" at bounding box center [1326, 21] width 21 height 21
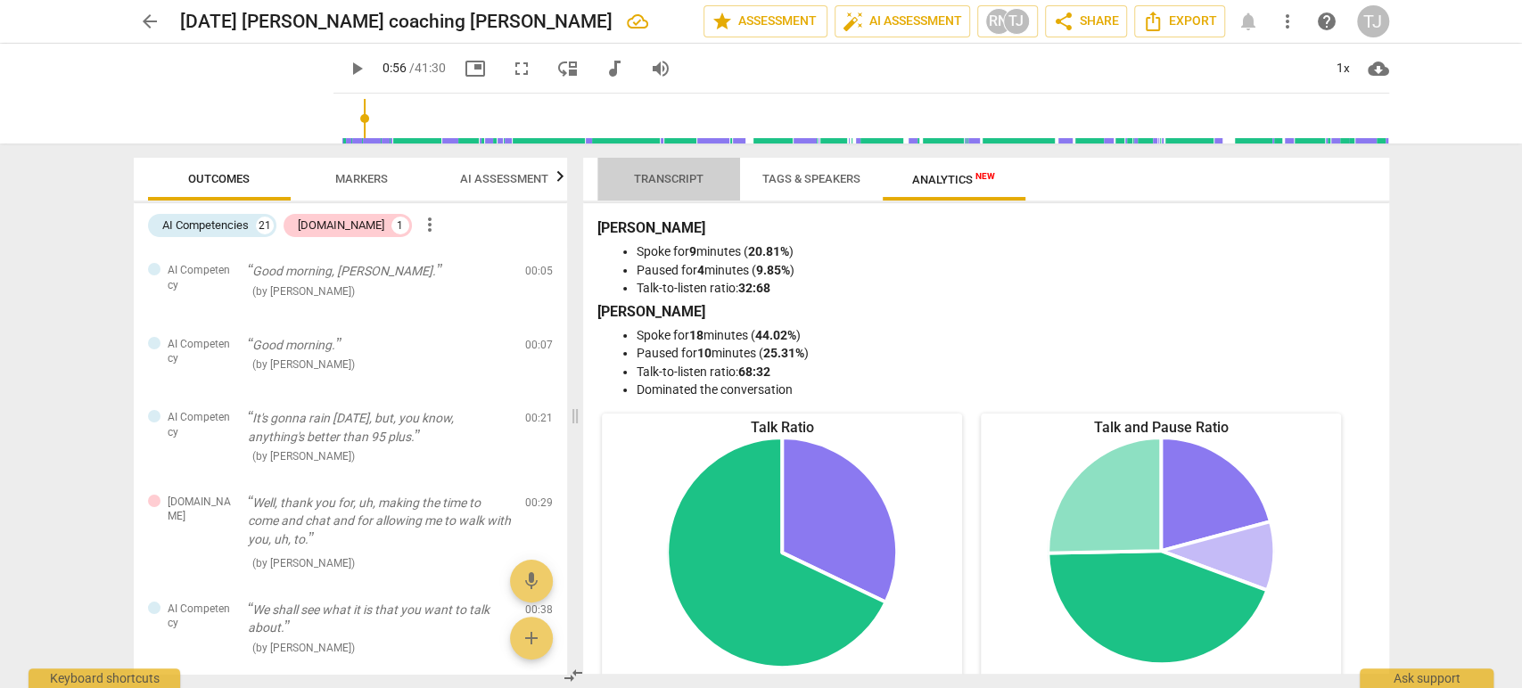
click at [663, 190] on span "Transcript" at bounding box center [668, 180] width 112 height 24
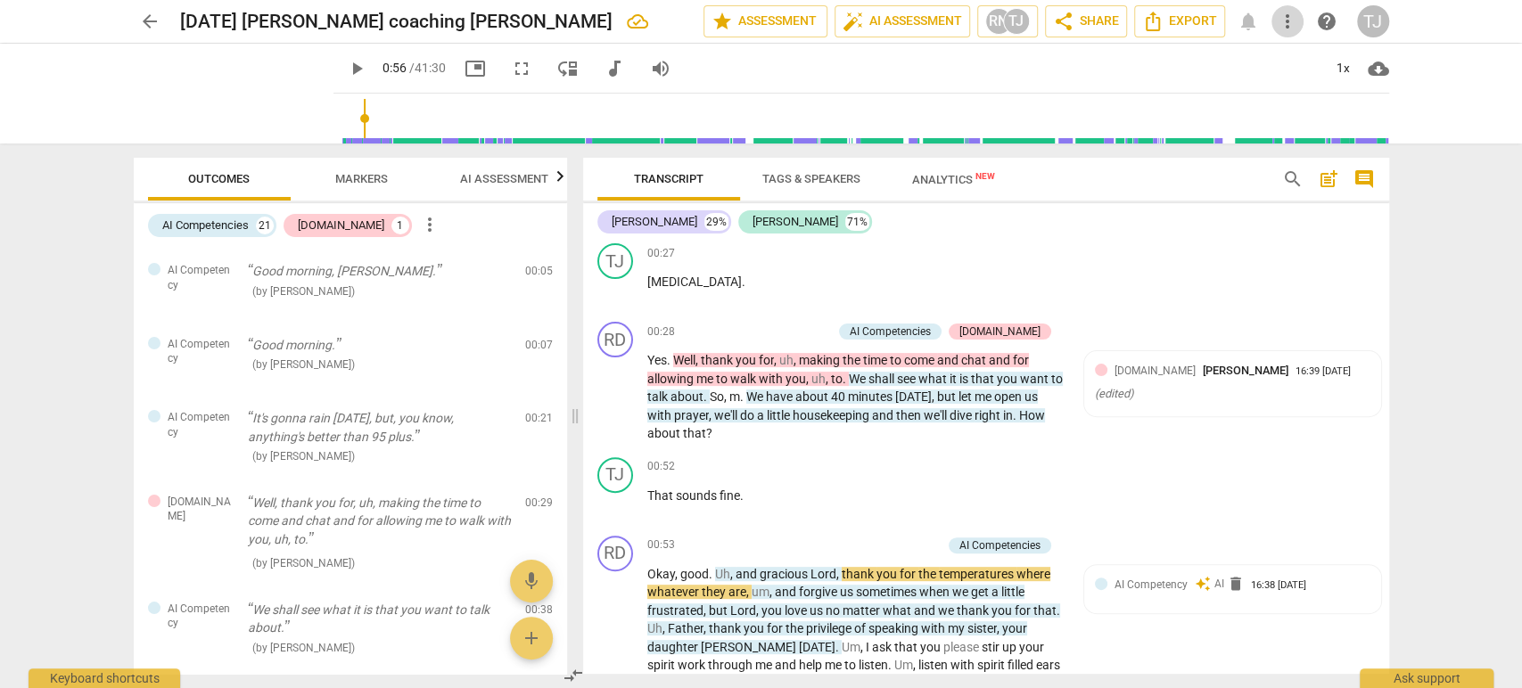
click at [1292, 22] on span "more_vert" at bounding box center [1287, 21] width 21 height 21
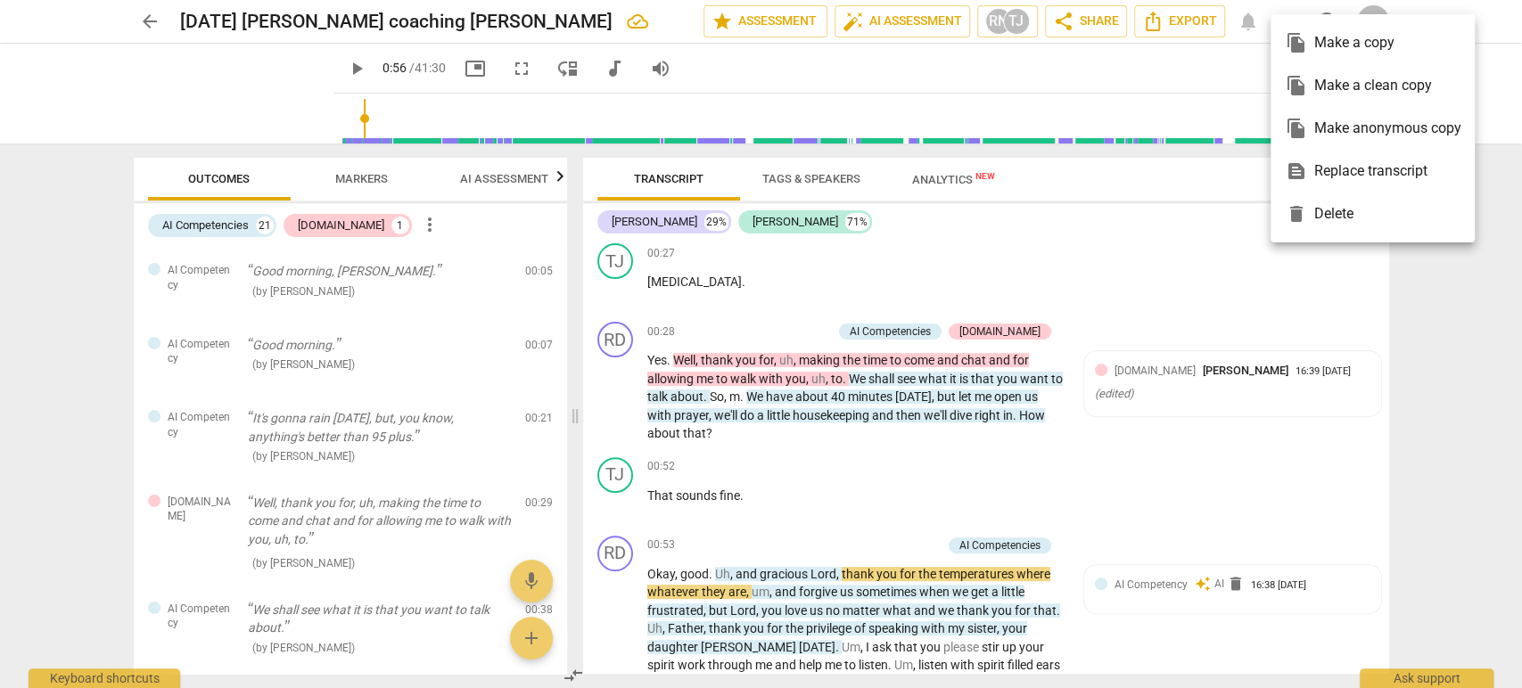
click at [1130, 374] on div at bounding box center [761, 344] width 1522 height 688
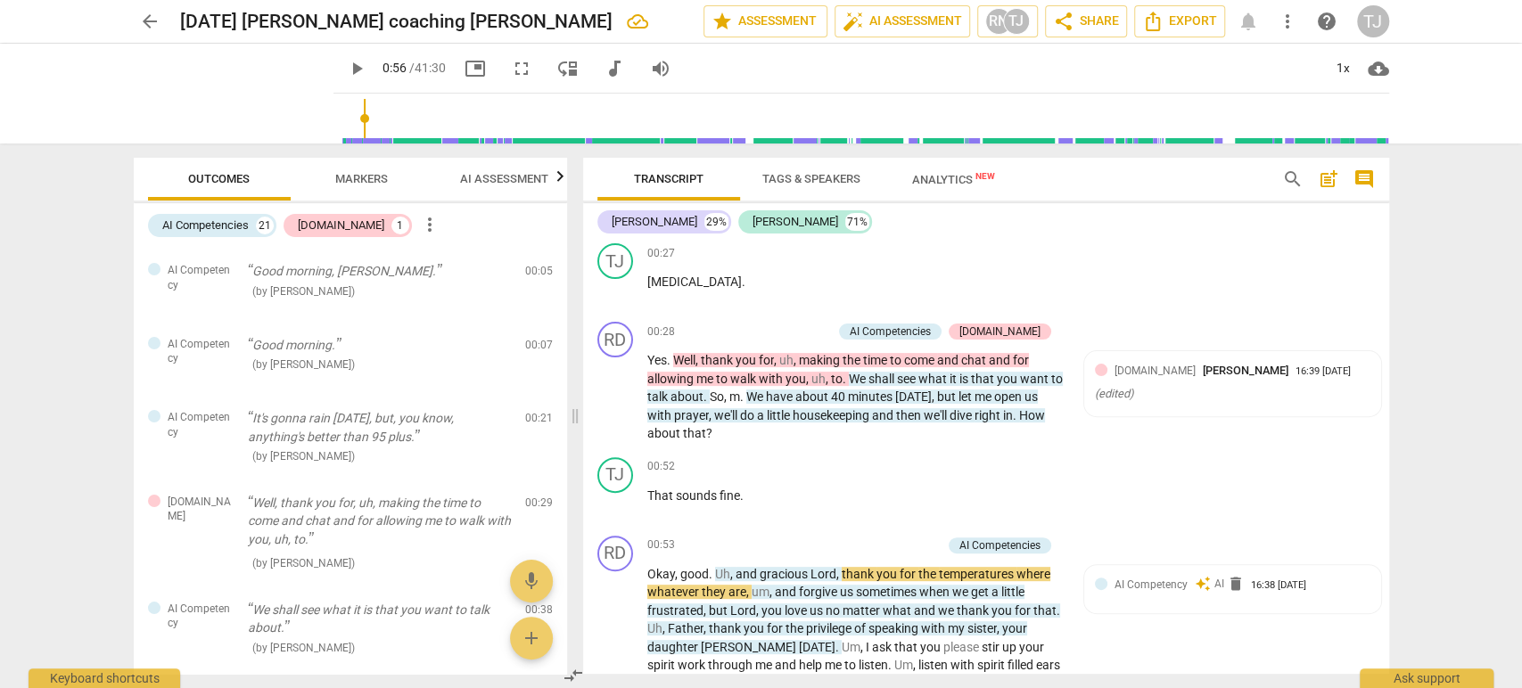
click at [1130, 374] on span "[DOMAIN_NAME]" at bounding box center [1154, 371] width 81 height 12
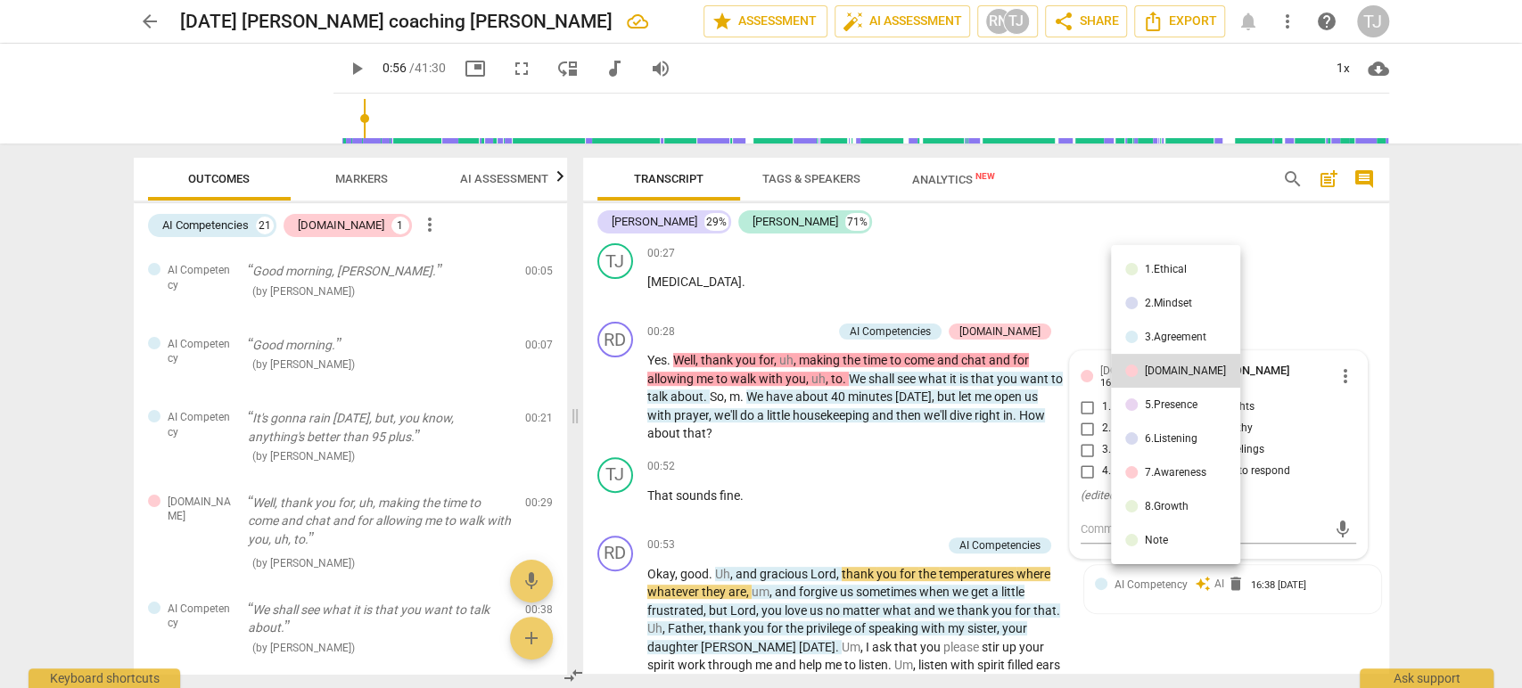
click at [1081, 367] on div at bounding box center [761, 344] width 1522 height 688
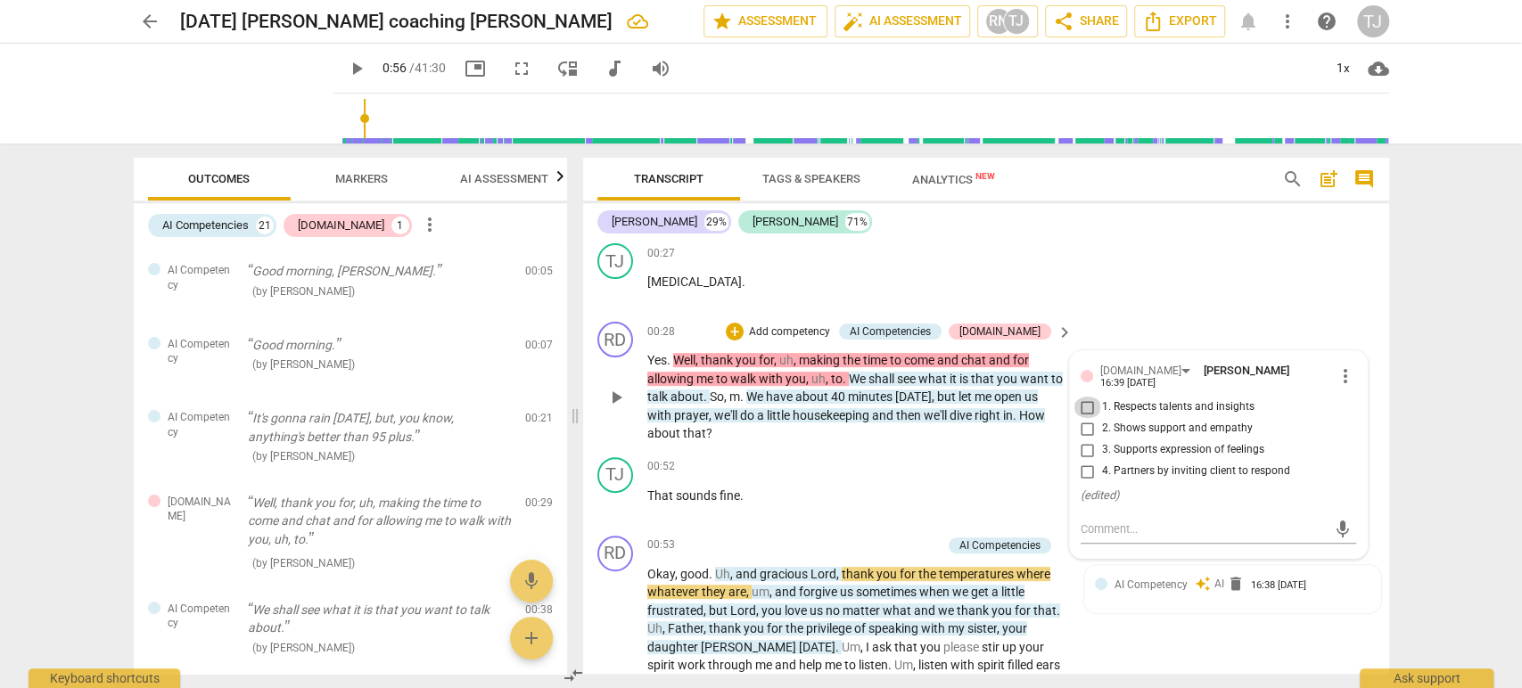
click at [1084, 398] on input "1. Respects talents and insights" at bounding box center [1087, 407] width 29 height 21
checkbox input "true"
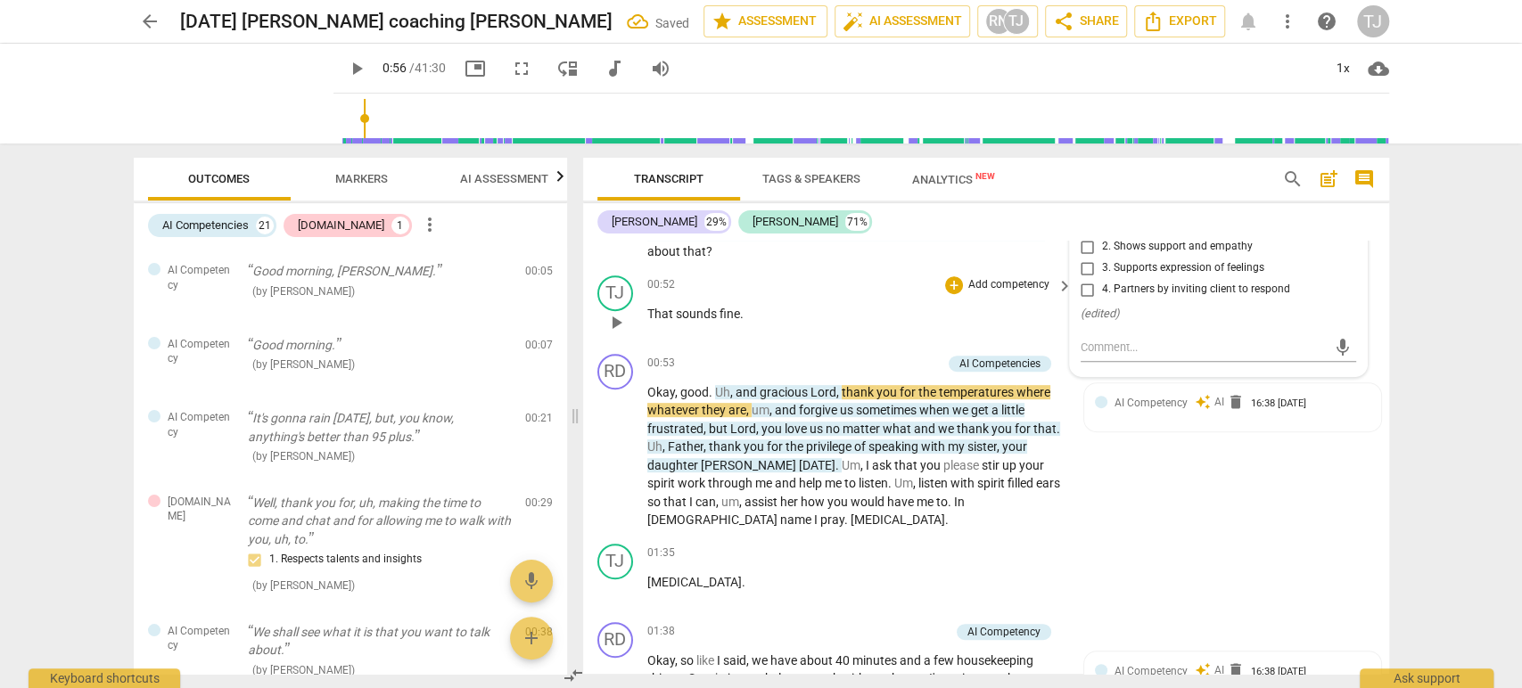
scroll to position [584, 0]
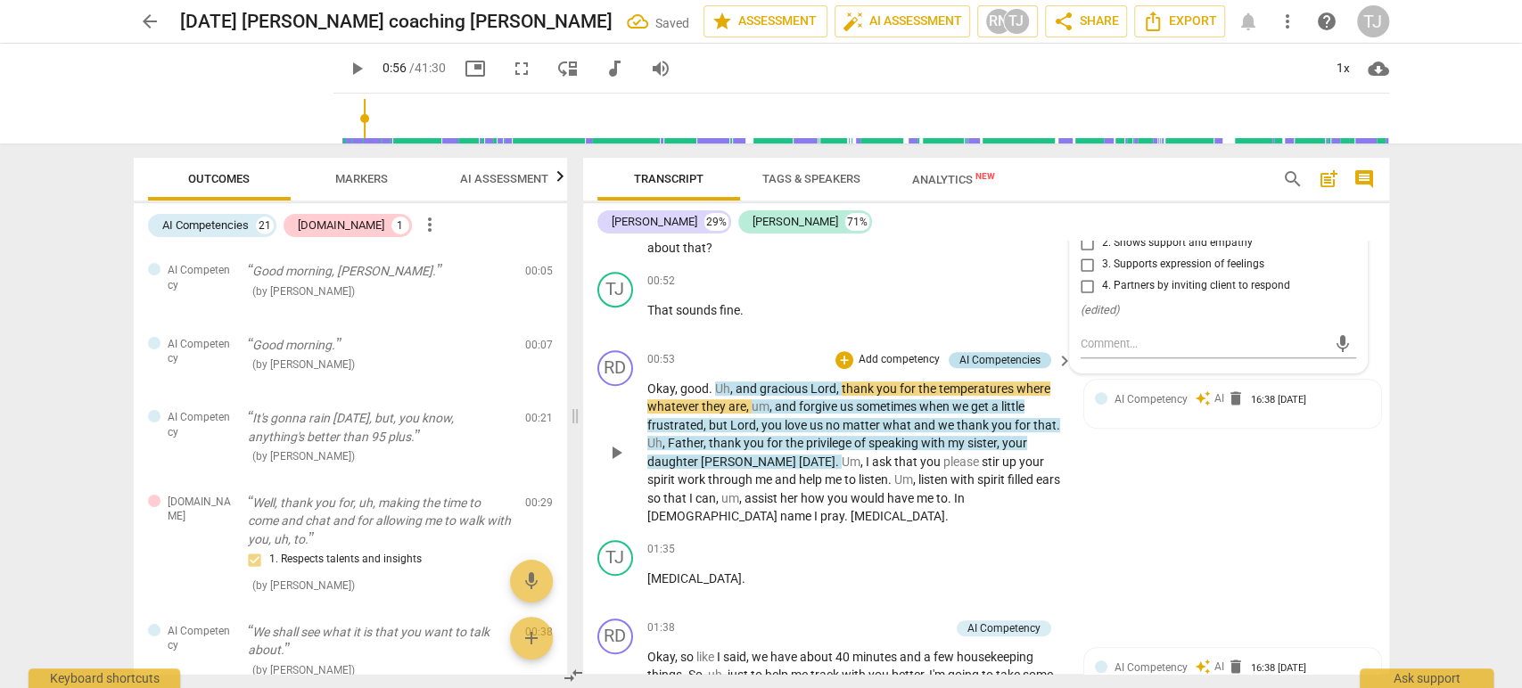
click at [986, 359] on div "AI Competencies" at bounding box center [999, 360] width 81 height 16
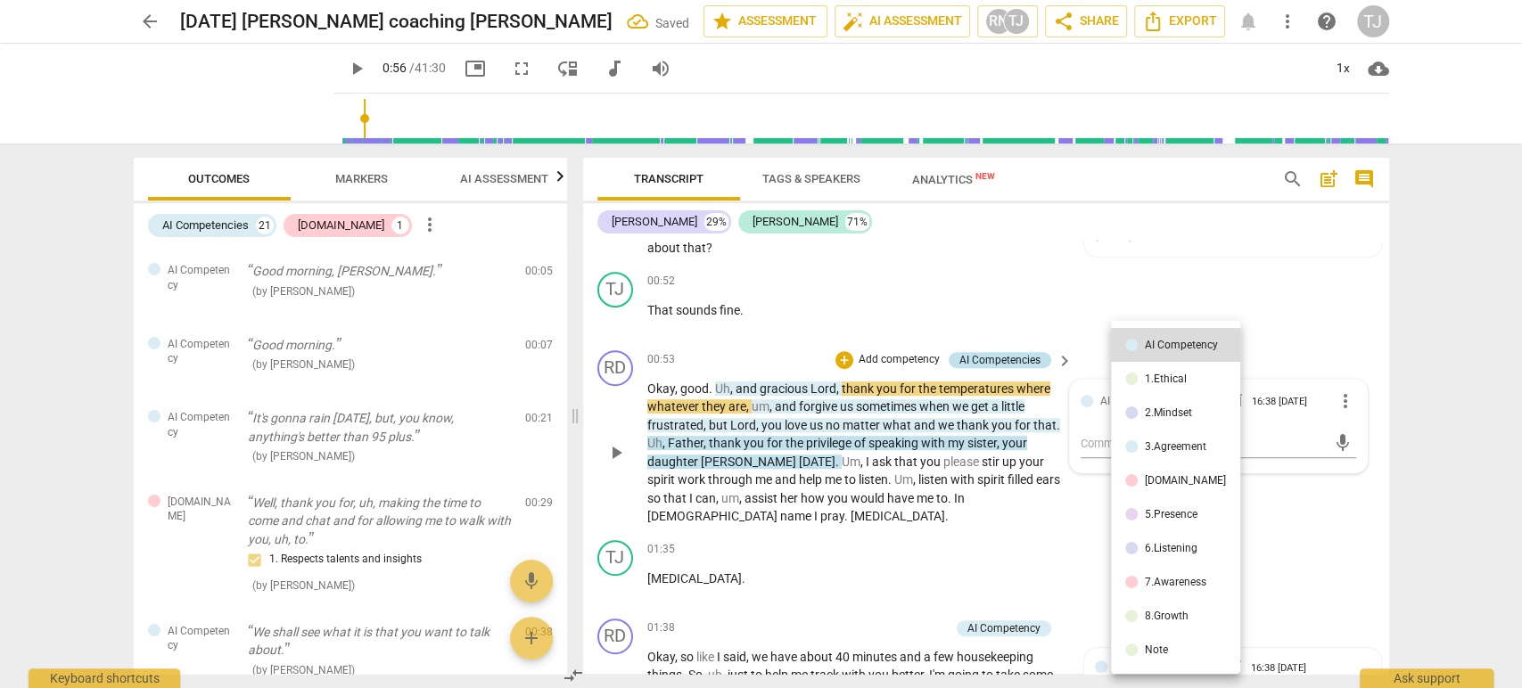
scroll to position [542, 0]
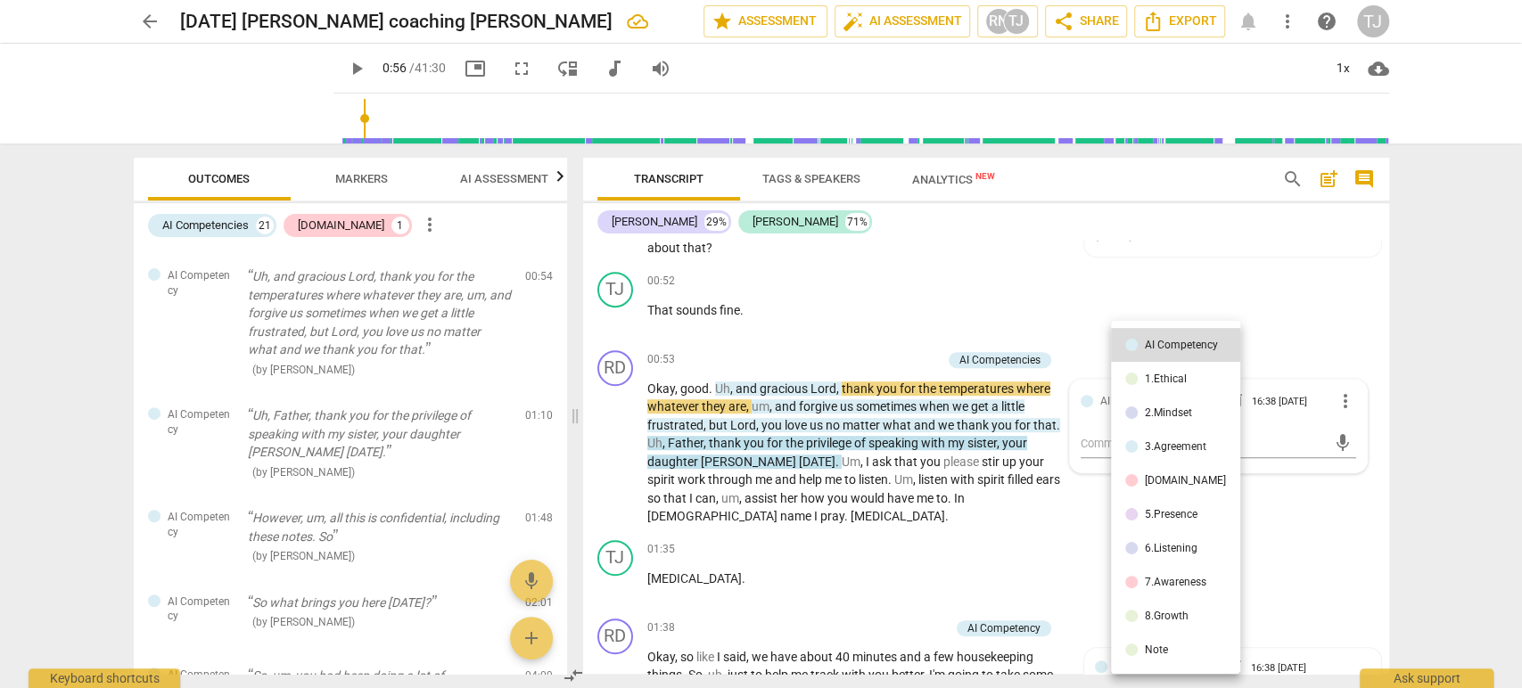
click at [1070, 354] on div at bounding box center [761, 344] width 1522 height 688
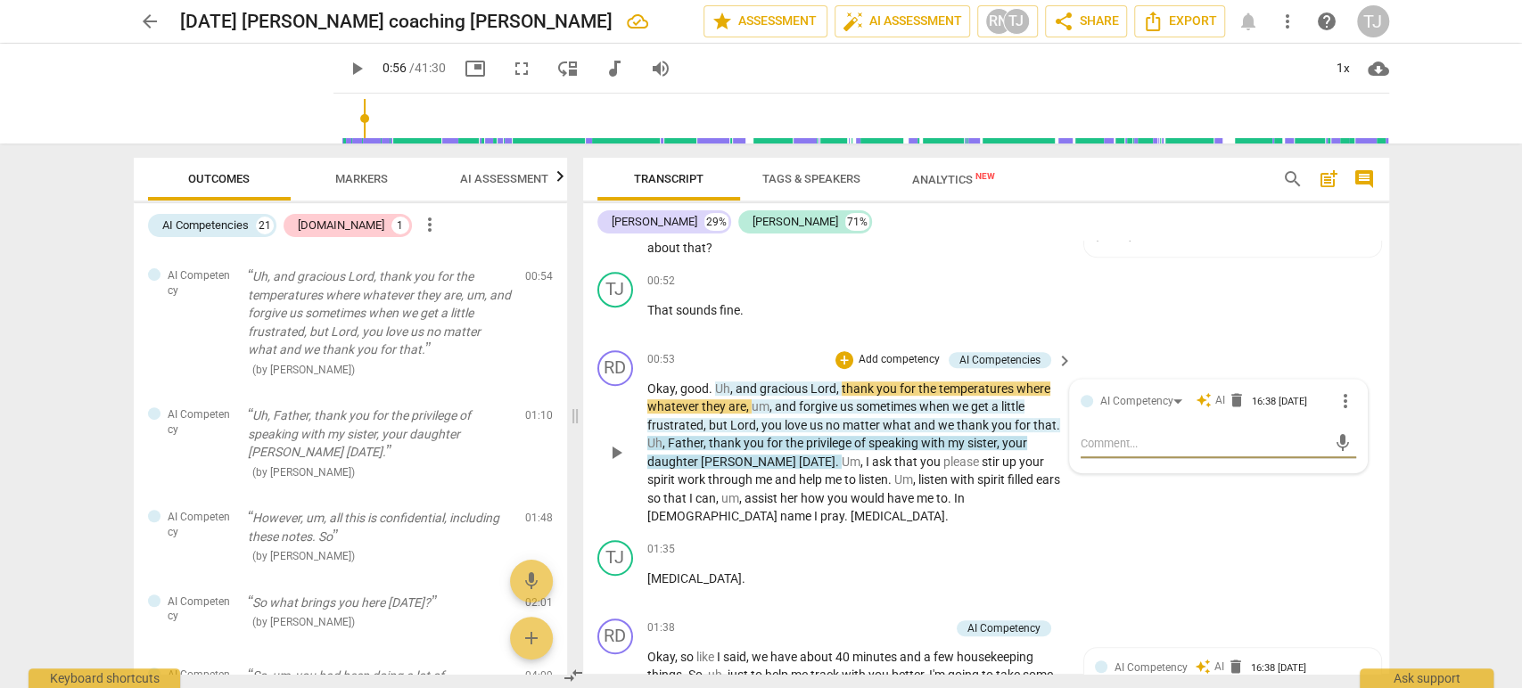
drag, startPoint x: 1070, startPoint y: 354, endPoint x: 1201, endPoint y: 366, distance: 131.6
click at [1201, 395] on span "auto_awesome" at bounding box center [1203, 398] width 16 height 16
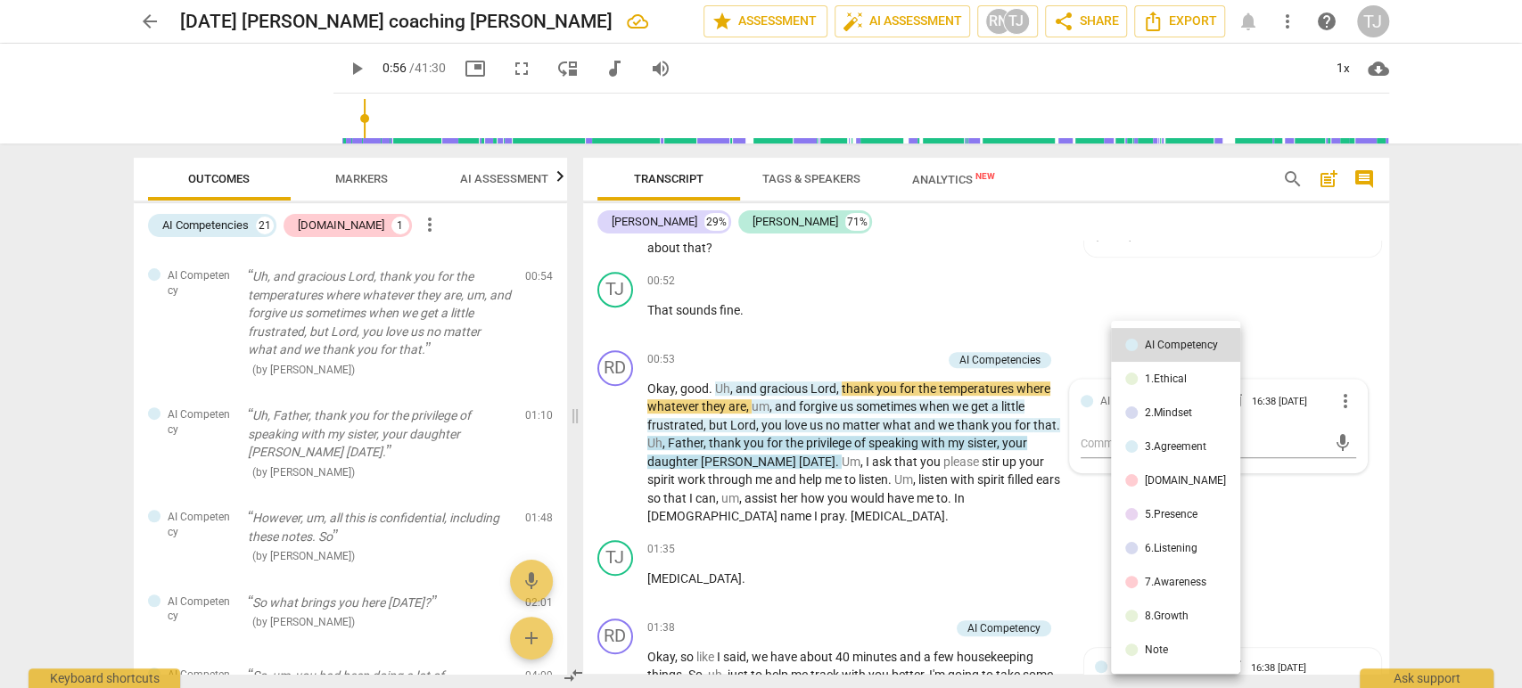
click at [1260, 279] on div at bounding box center [761, 344] width 1522 height 688
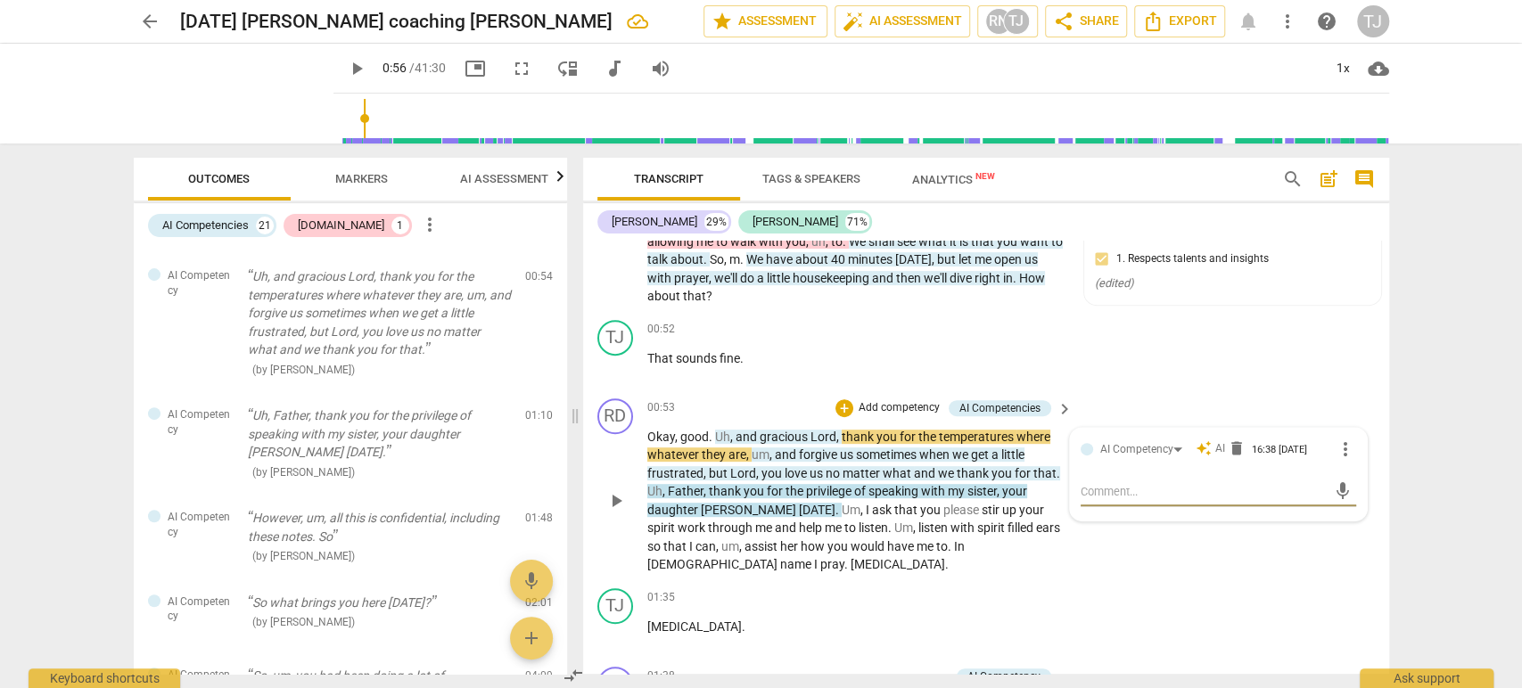
scroll to position [561, 0]
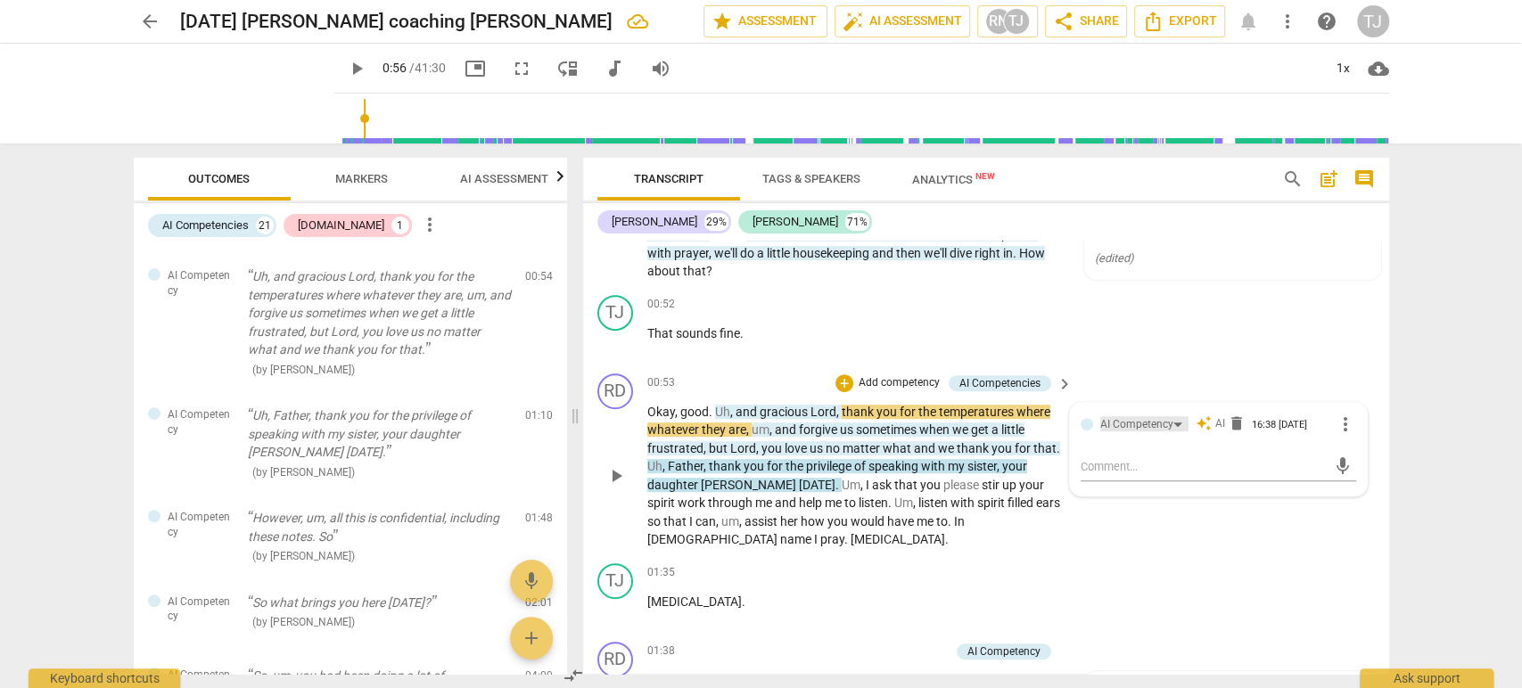
click at [1112, 425] on div "AI Competency" at bounding box center [1136, 424] width 73 height 17
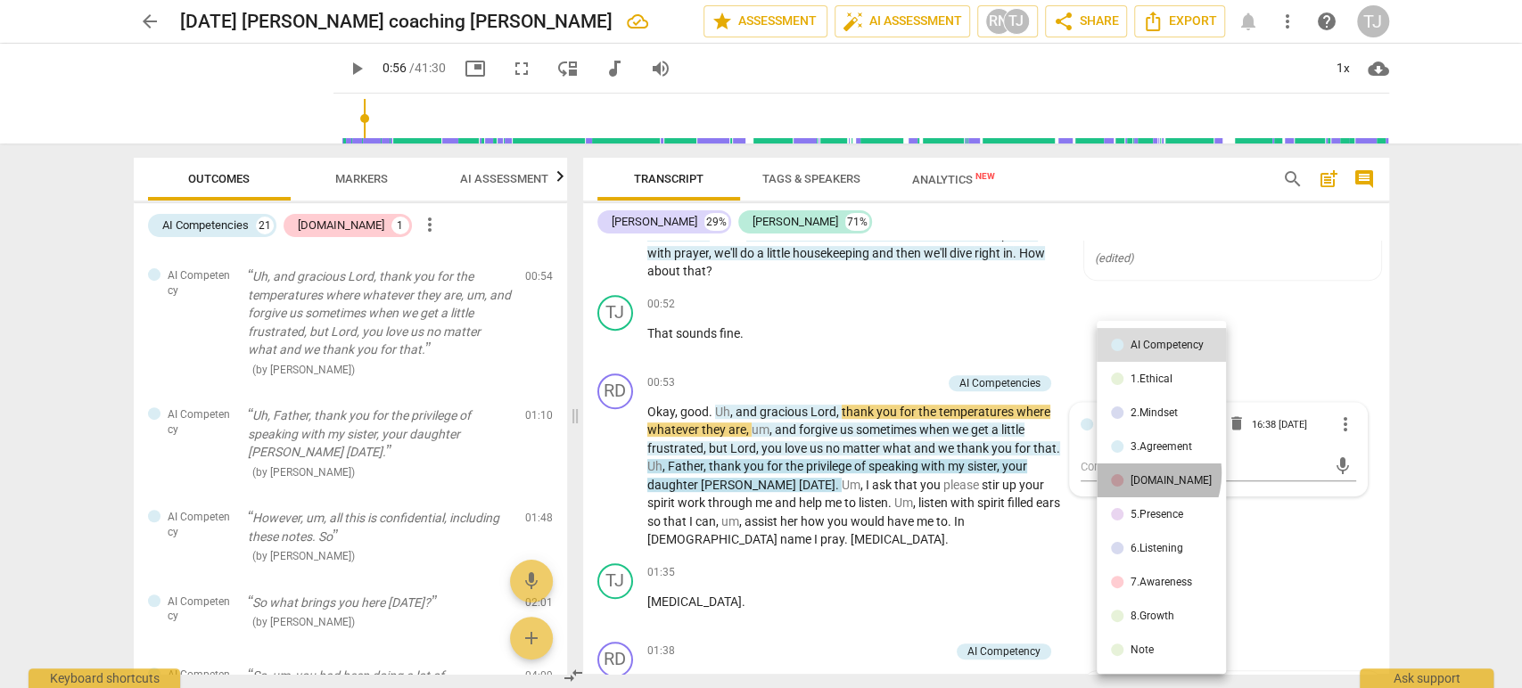
click at [1133, 475] on div "[DOMAIN_NAME]" at bounding box center [1170, 480] width 81 height 11
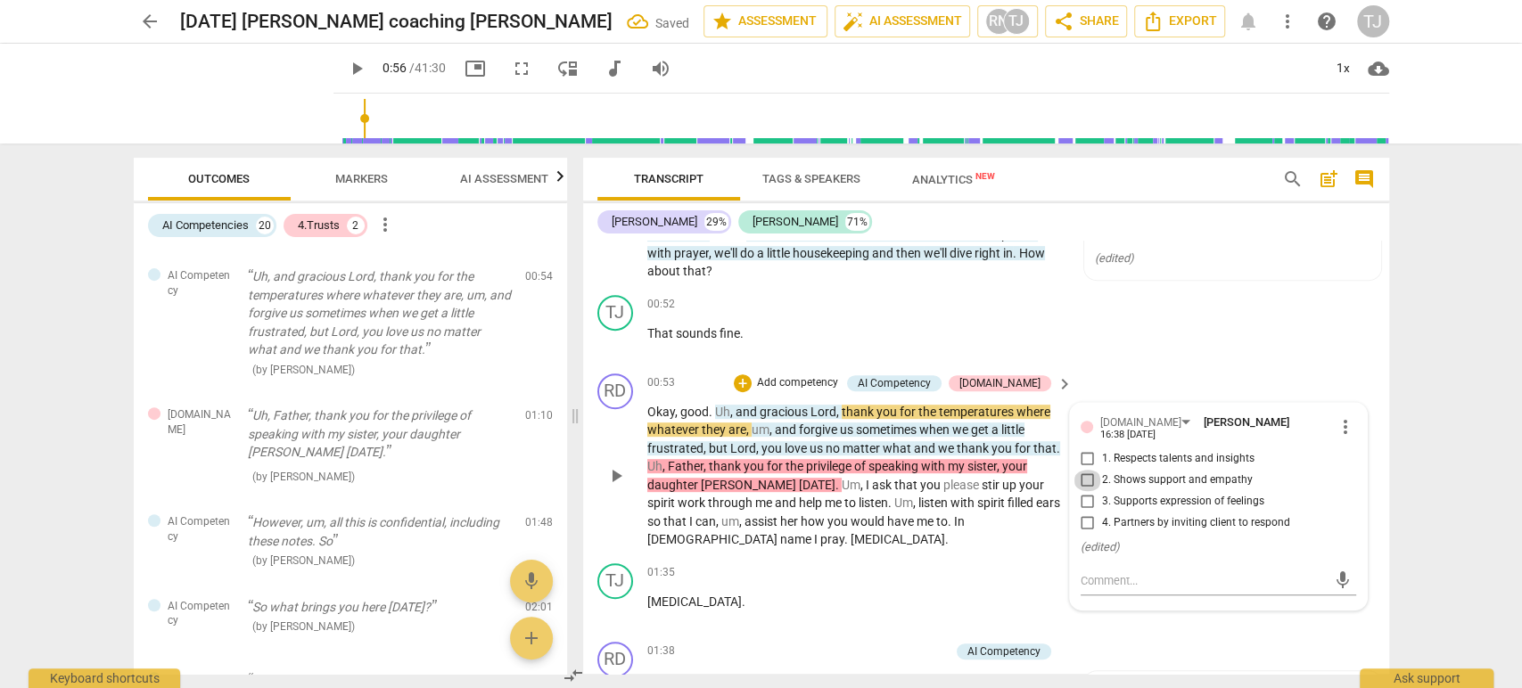
click at [1086, 470] on input "2. Shows support and empathy" at bounding box center [1087, 480] width 29 height 21
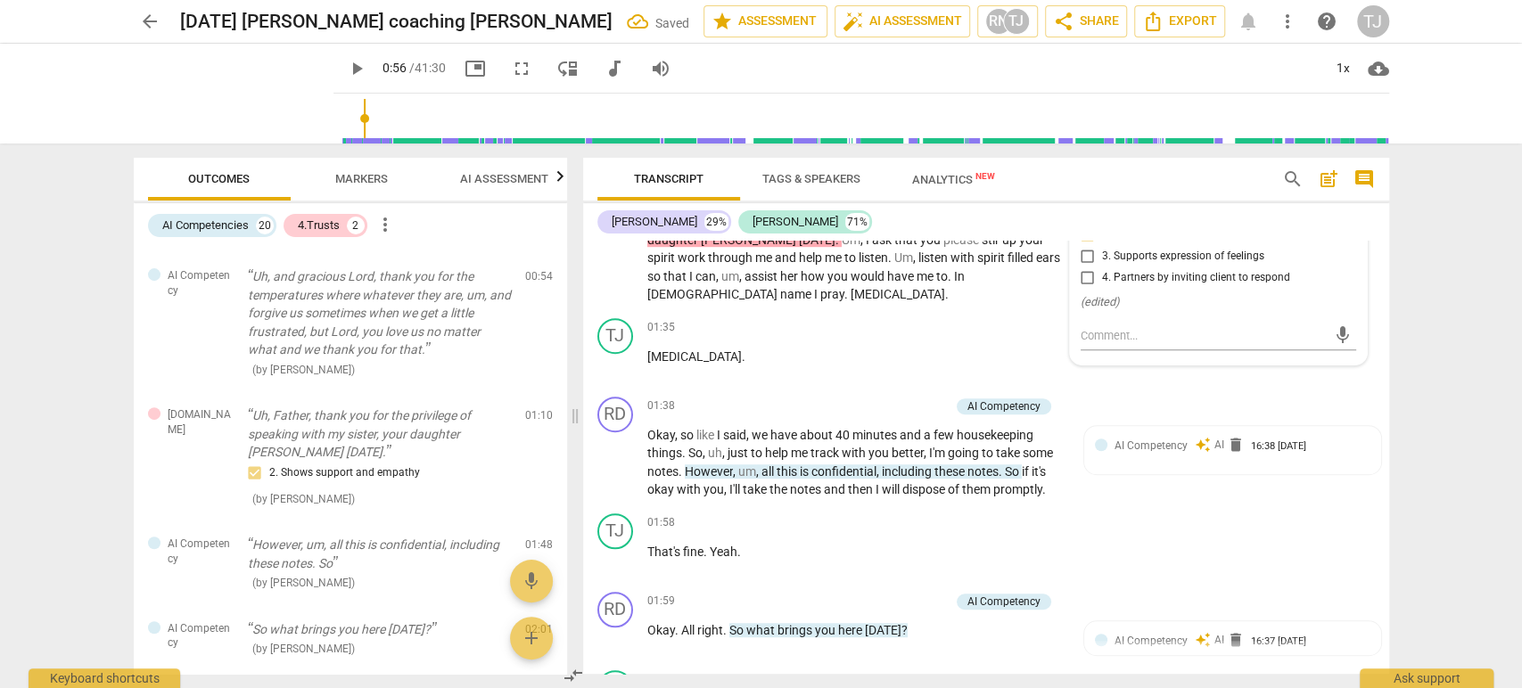
scroll to position [806, 0]
click at [1073, 225] on input "2. Shows support and empathy" at bounding box center [1087, 235] width 29 height 21
checkbox input "true"
click at [346, 66] on span "play_arrow" at bounding box center [356, 68] width 21 height 21
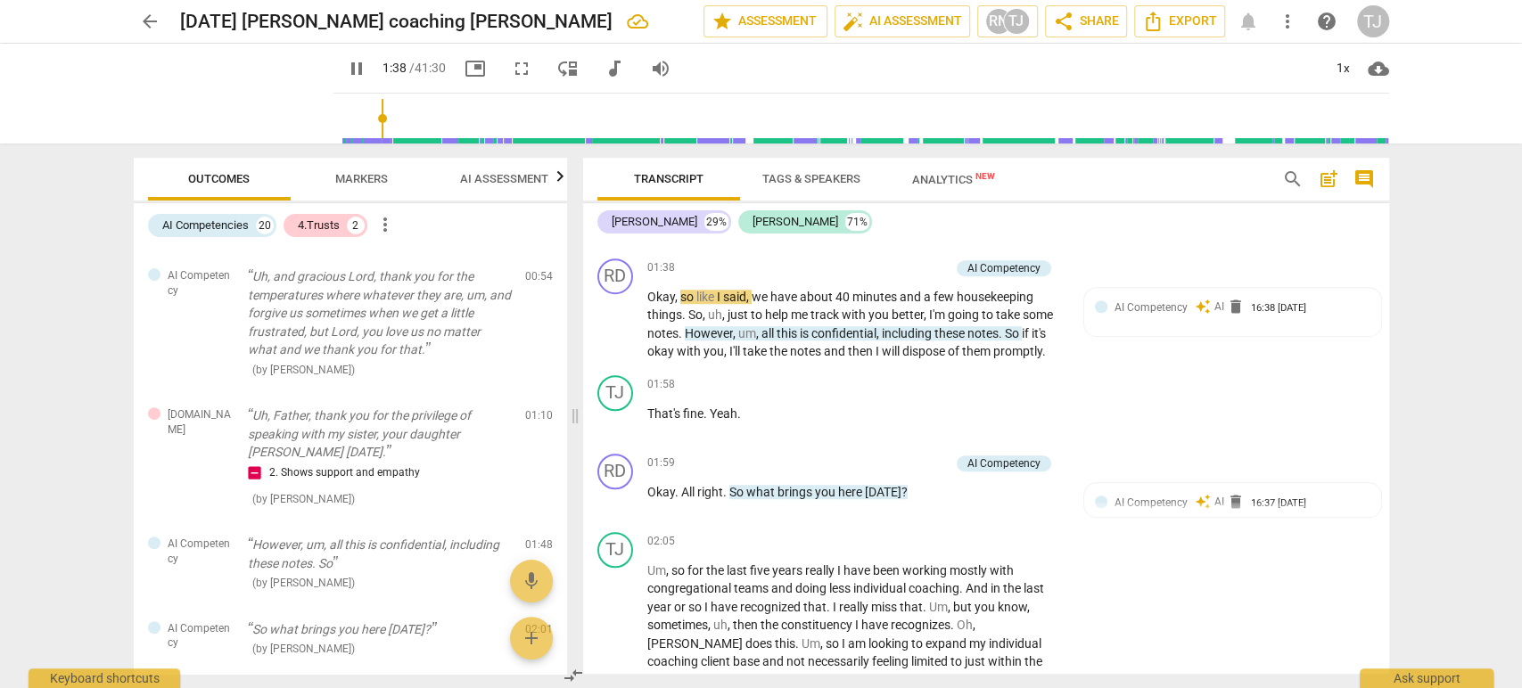
scroll to position [946, 0]
click at [1162, 301] on span "AI Competency" at bounding box center [1150, 306] width 73 height 12
type input "109"
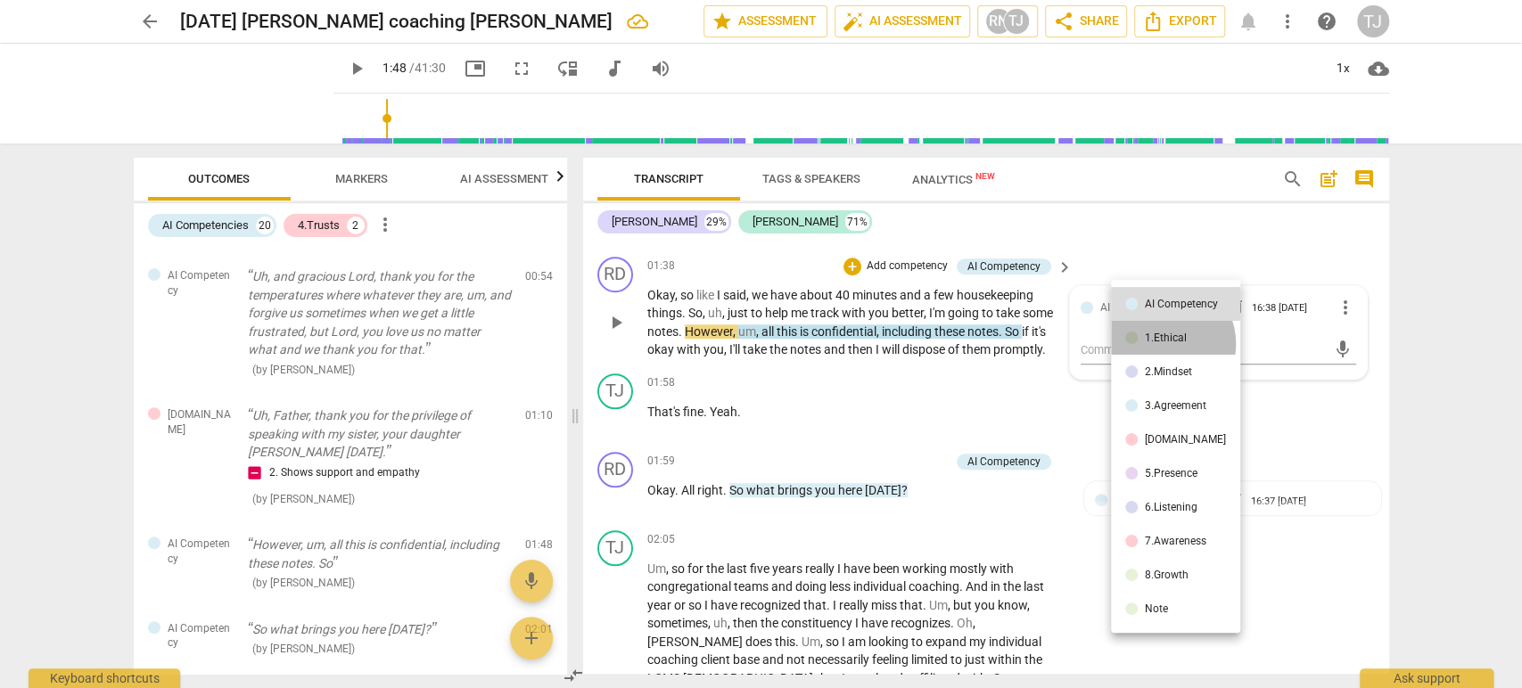
click at [1165, 343] on li "1.Ethical" at bounding box center [1175, 338] width 129 height 34
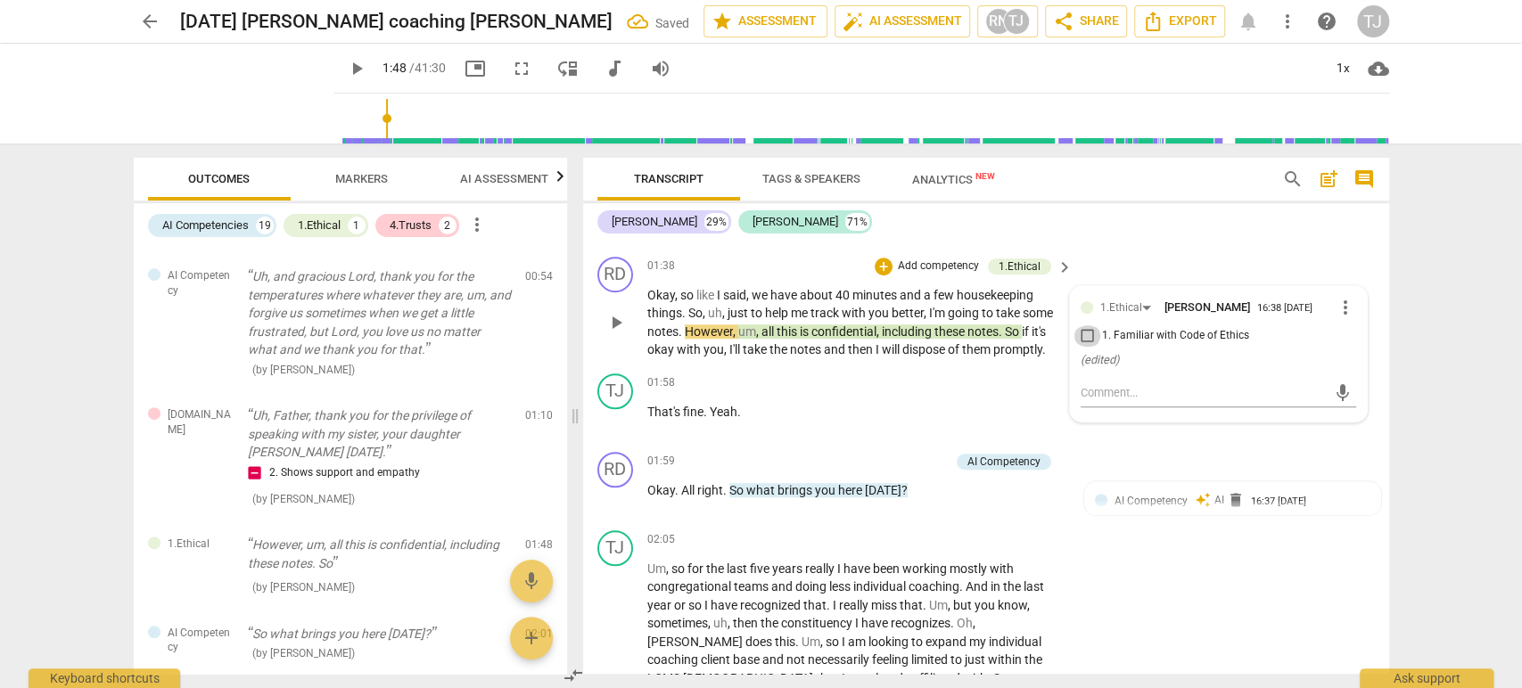
click at [1084, 331] on input "1. Familiar with Code of Ethics" at bounding box center [1087, 335] width 29 height 21
checkbox input "true"
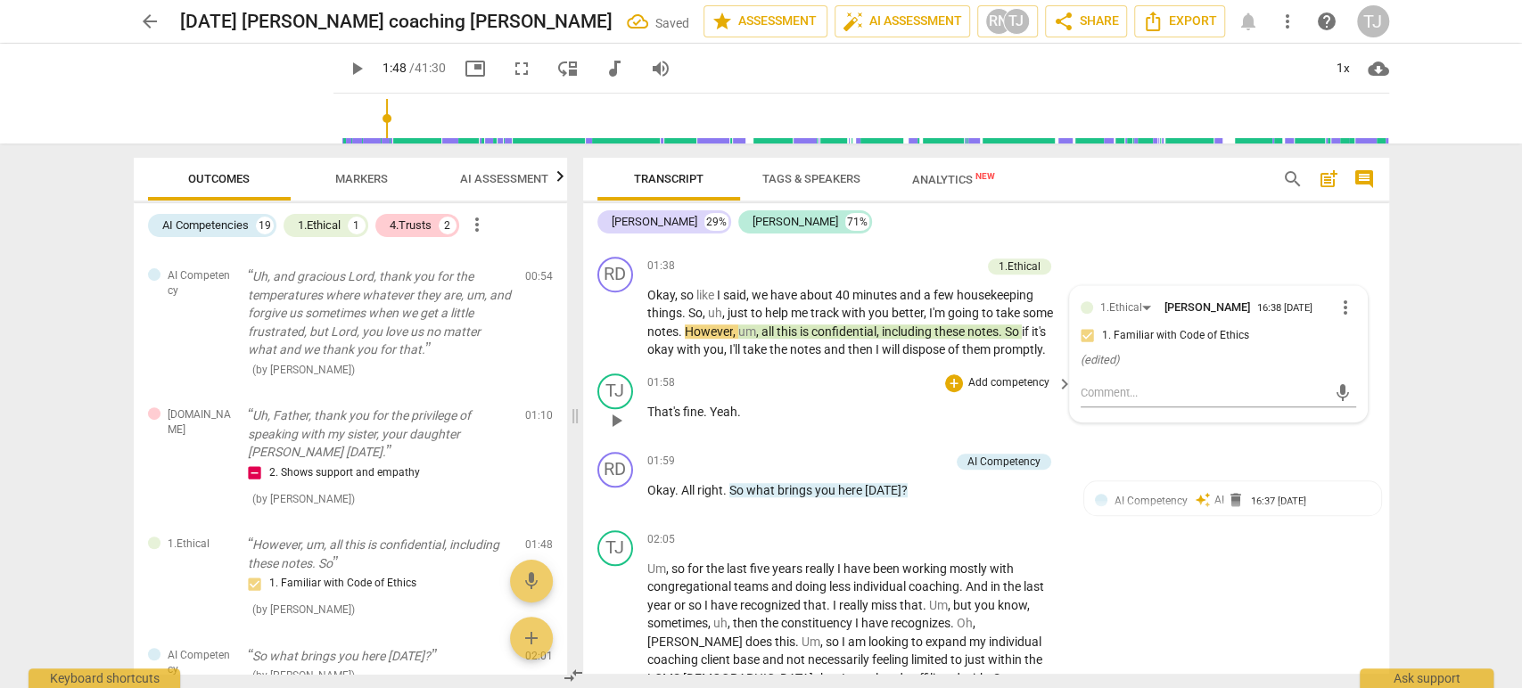
click at [1265, 435] on div "TJ play_arrow pause 01:58 + Add competency keyboard_arrow_right That's fine . Y…" at bounding box center [986, 405] width 806 height 78
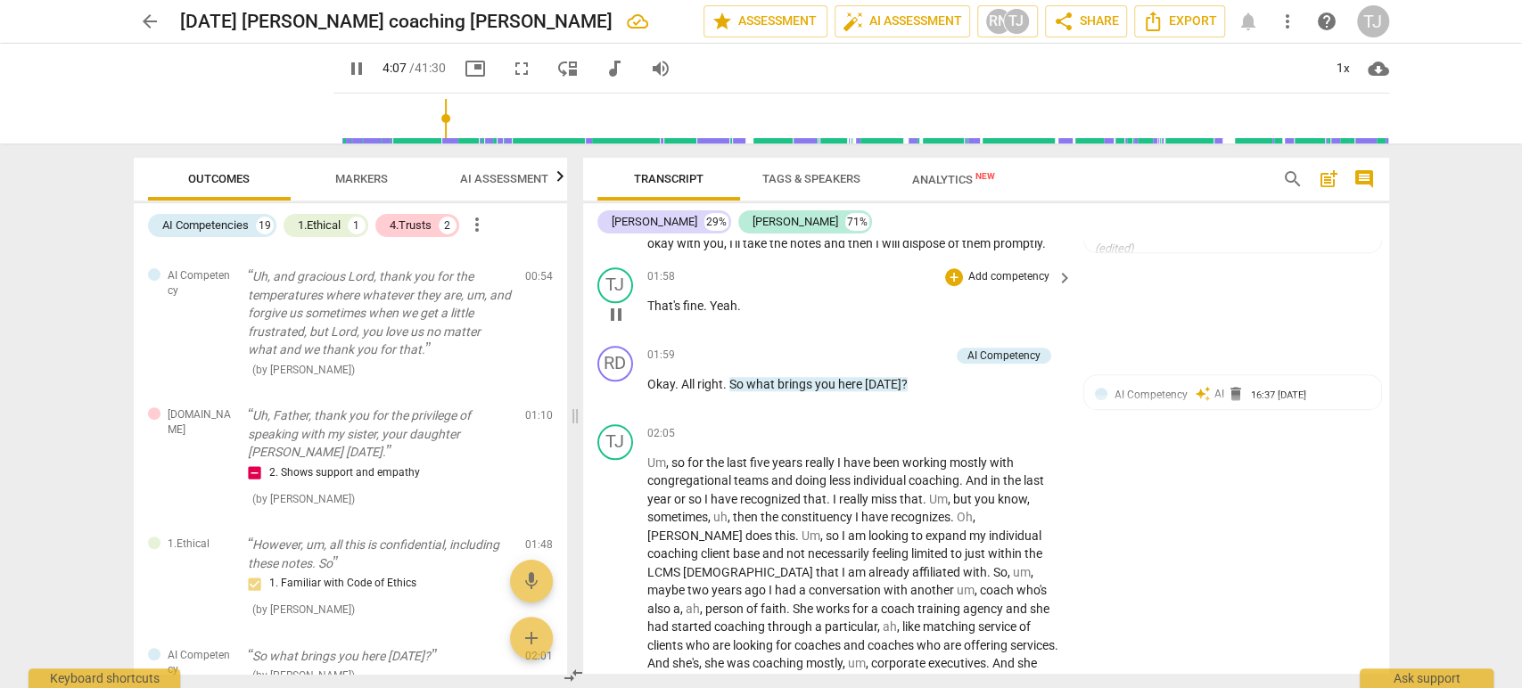
scroll to position [1051, 0]
type input "249"
click at [852, 353] on div "+" at bounding box center [852, 357] width 18 height 18
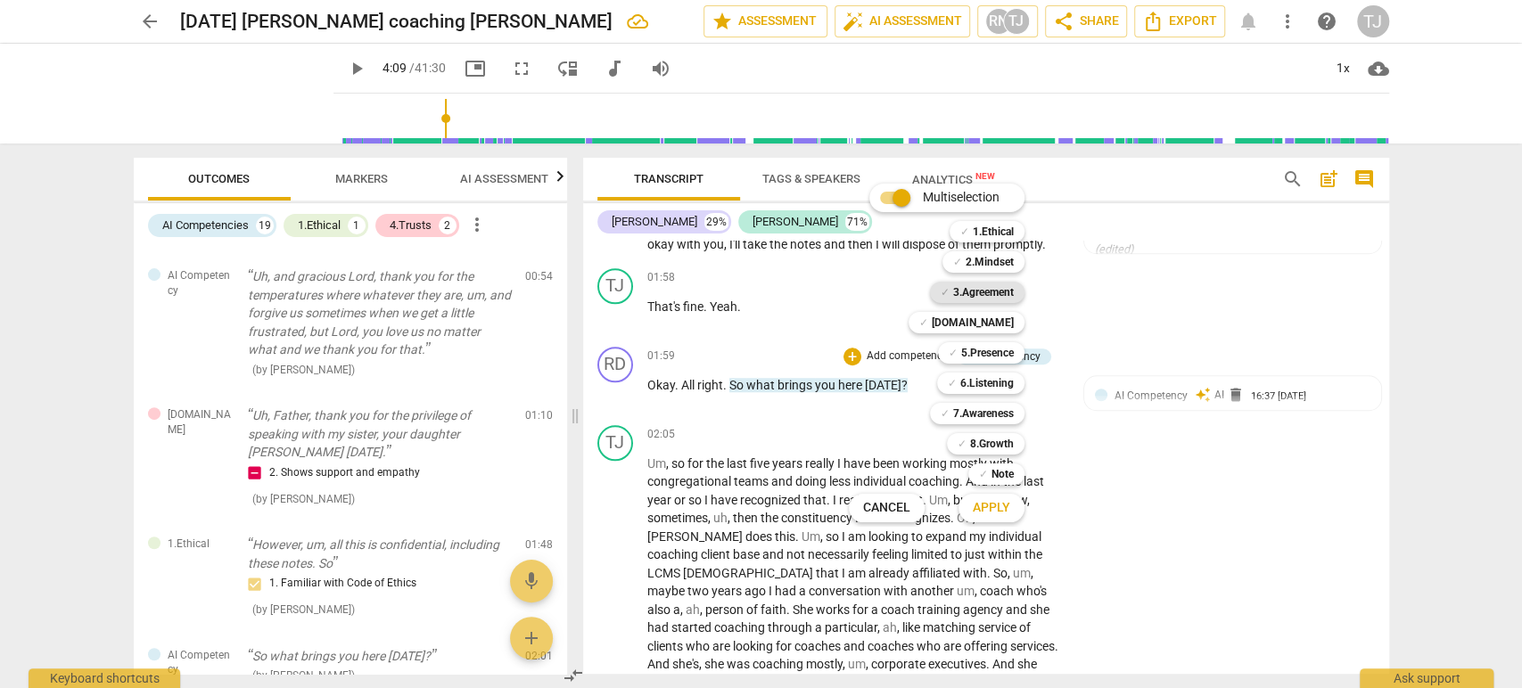
click at [991, 284] on b "3.Agreement" at bounding box center [983, 292] width 61 height 21
click at [989, 505] on span "Apply" at bounding box center [991, 508] width 37 height 18
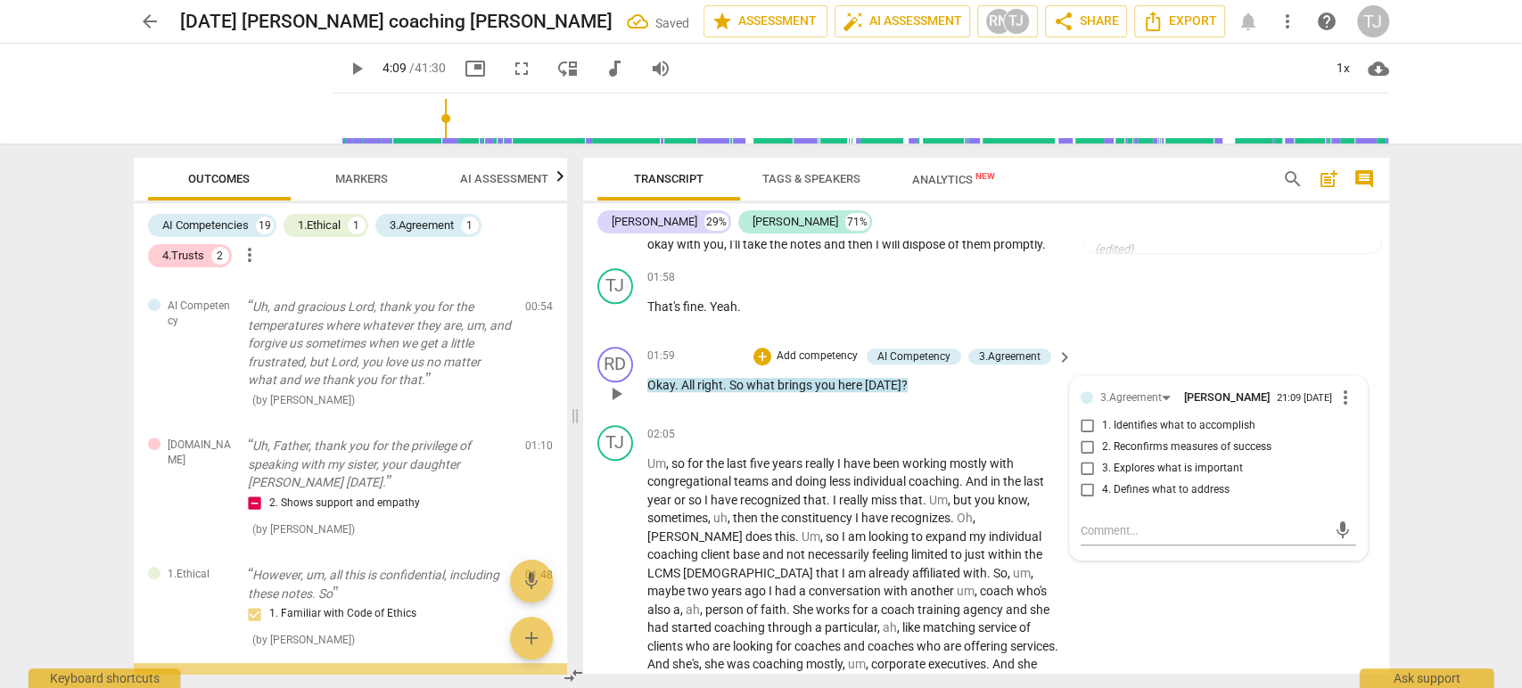
scroll to position [792, 0]
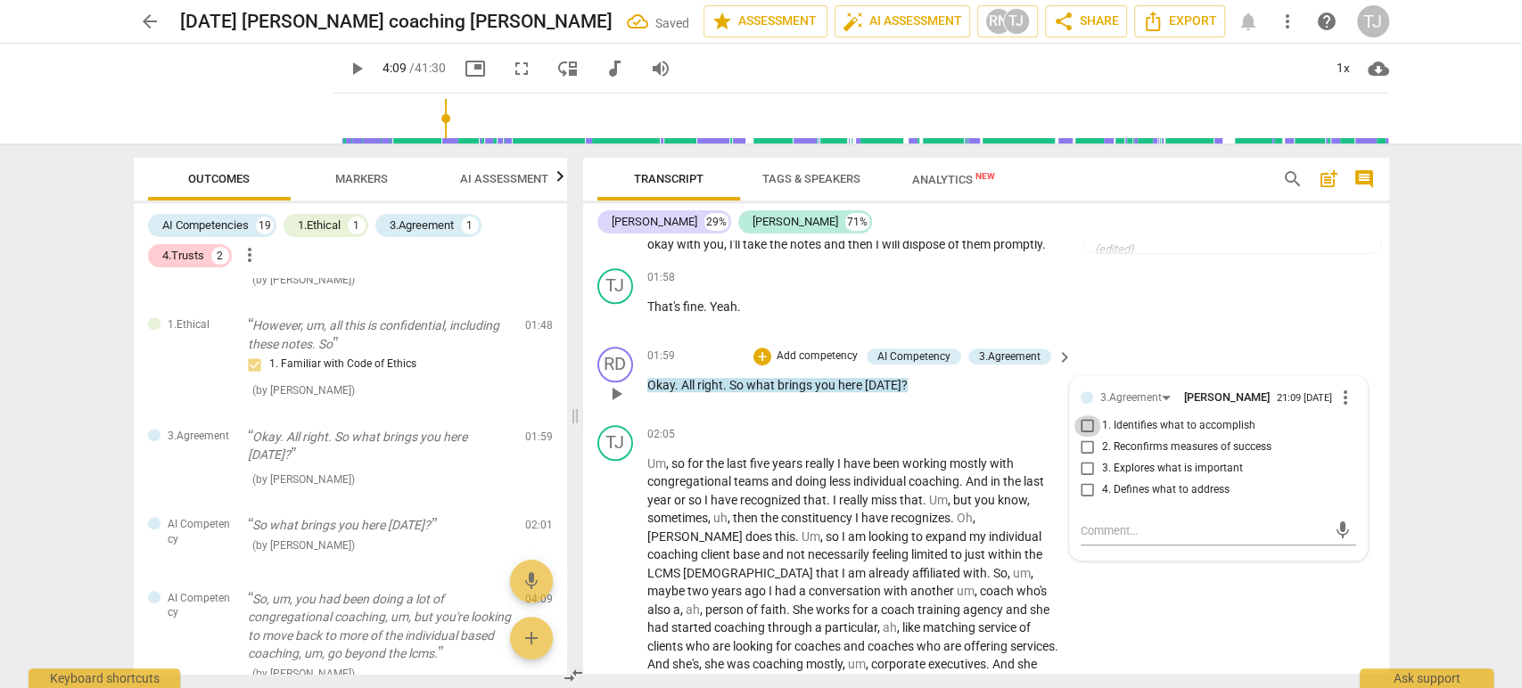
click at [1084, 419] on input "1. Identifies what to accomplish" at bounding box center [1087, 425] width 29 height 21
checkbox input "true"
click at [1198, 629] on div "TJ play_arrow pause 02:05 + Add competency keyboard_arrow_right Um , so for the…" at bounding box center [986, 604] width 806 height 373
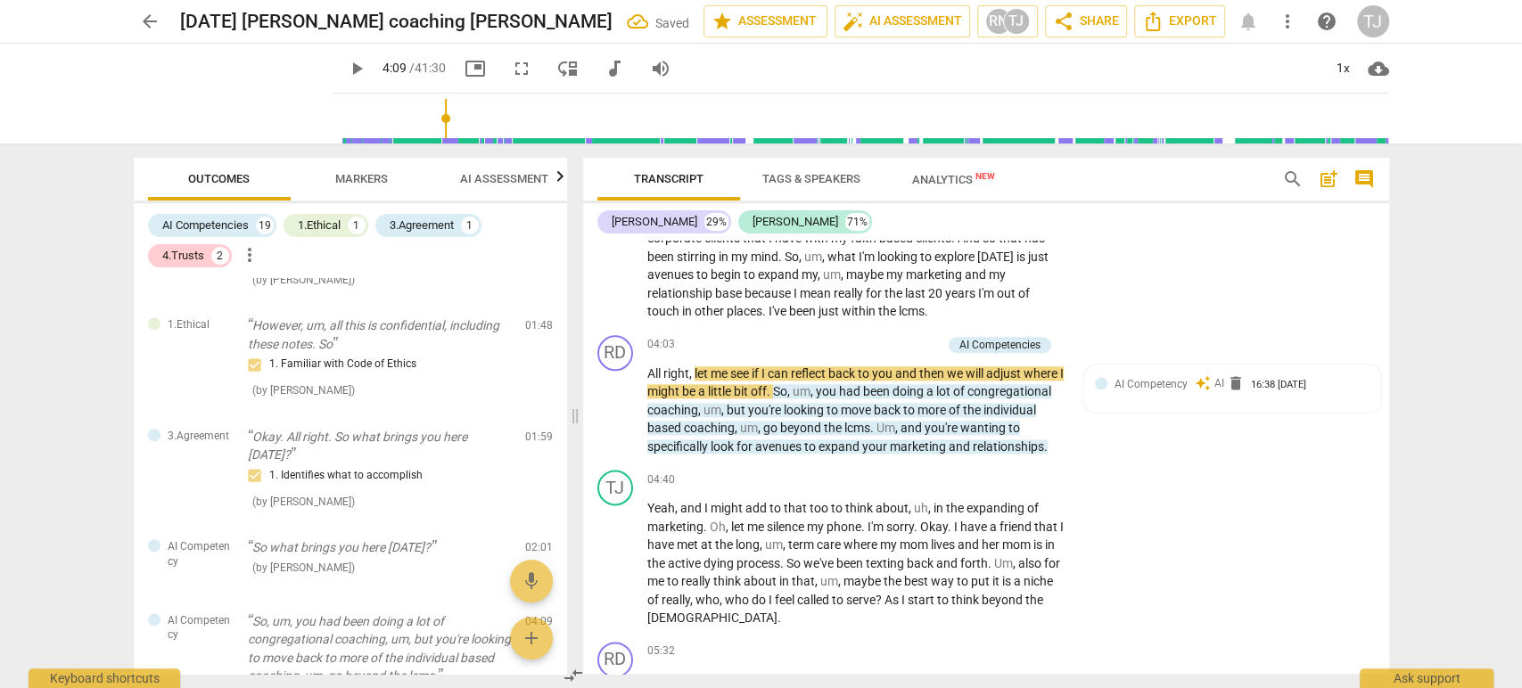
scroll to position [1515, 0]
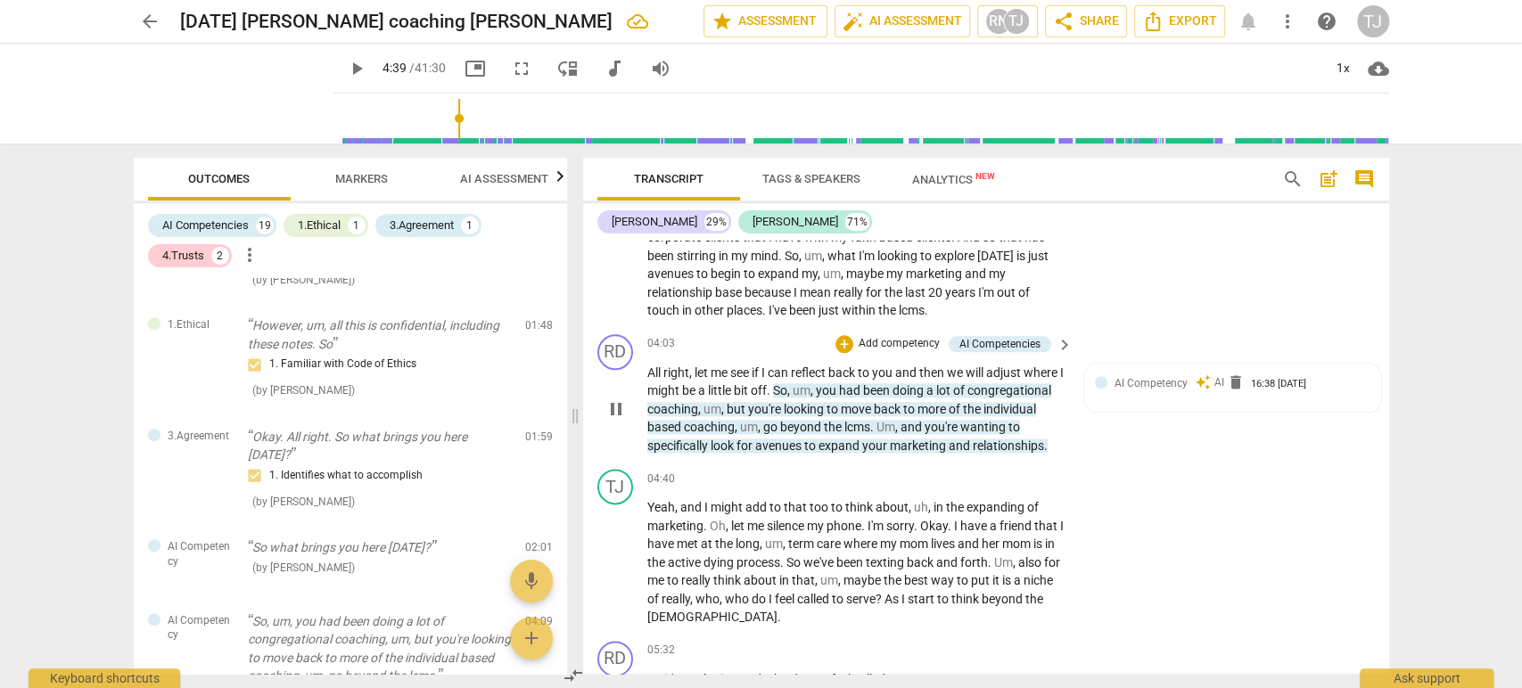
type input "280"
click at [841, 335] on div "+" at bounding box center [844, 344] width 18 height 18
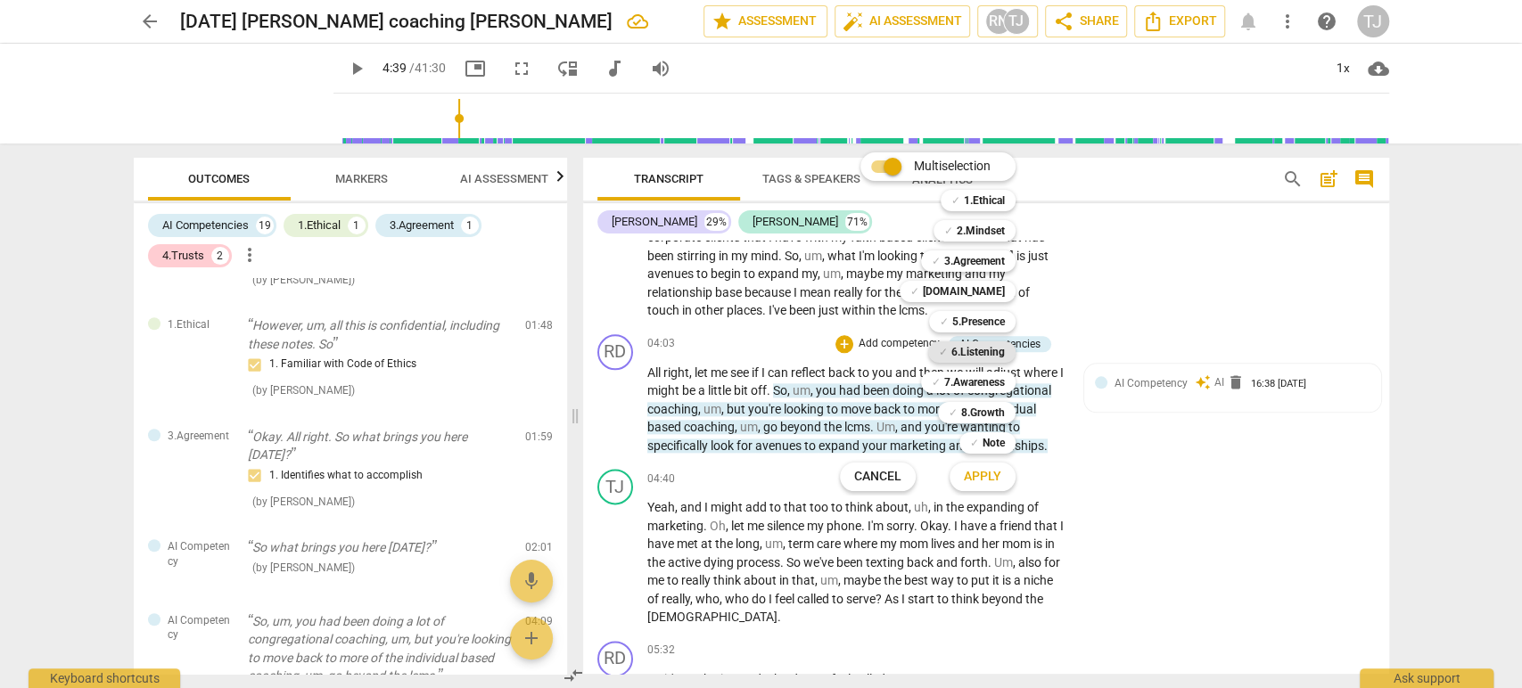
click at [987, 353] on b "6.Listening" at bounding box center [977, 351] width 53 height 21
click at [979, 256] on b "3.Agreement" at bounding box center [974, 261] width 61 height 21
click at [990, 474] on span "Apply" at bounding box center [982, 477] width 37 height 18
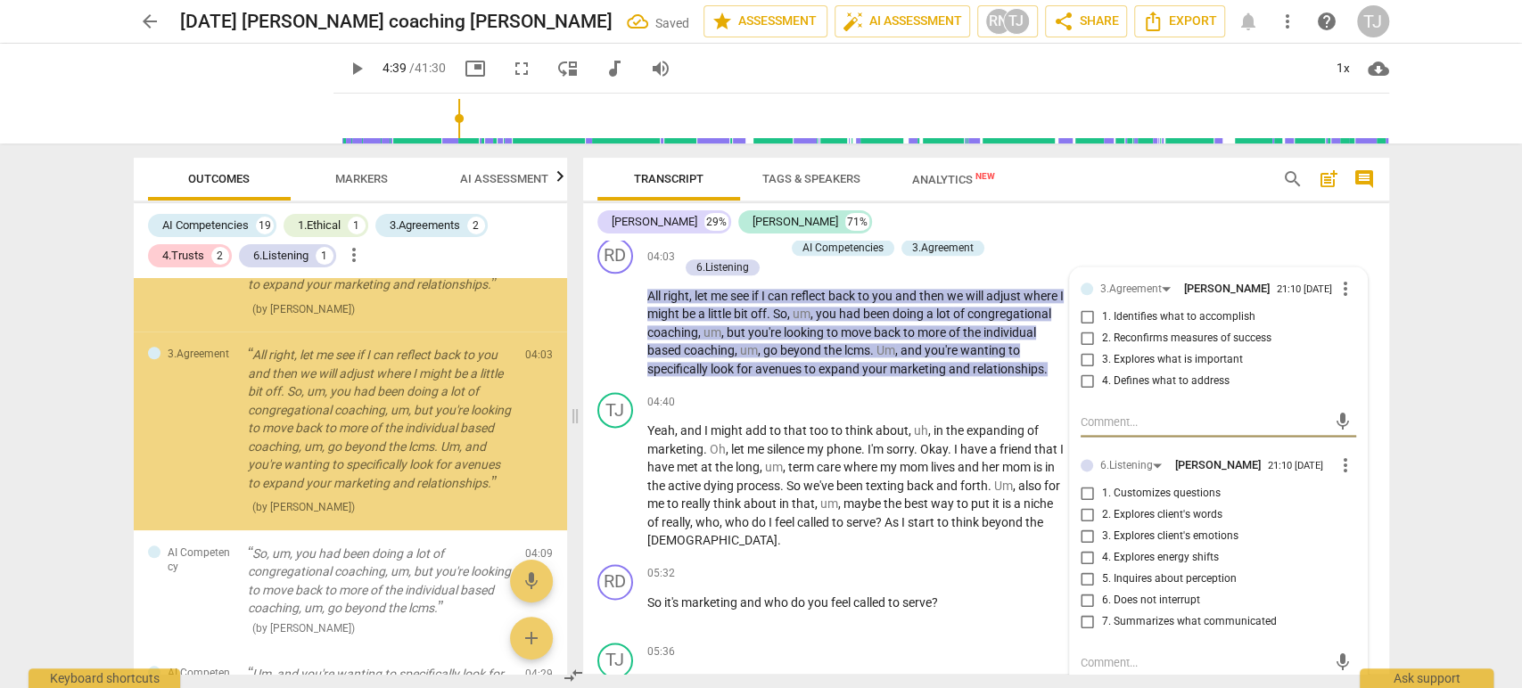
scroll to position [1612, 0]
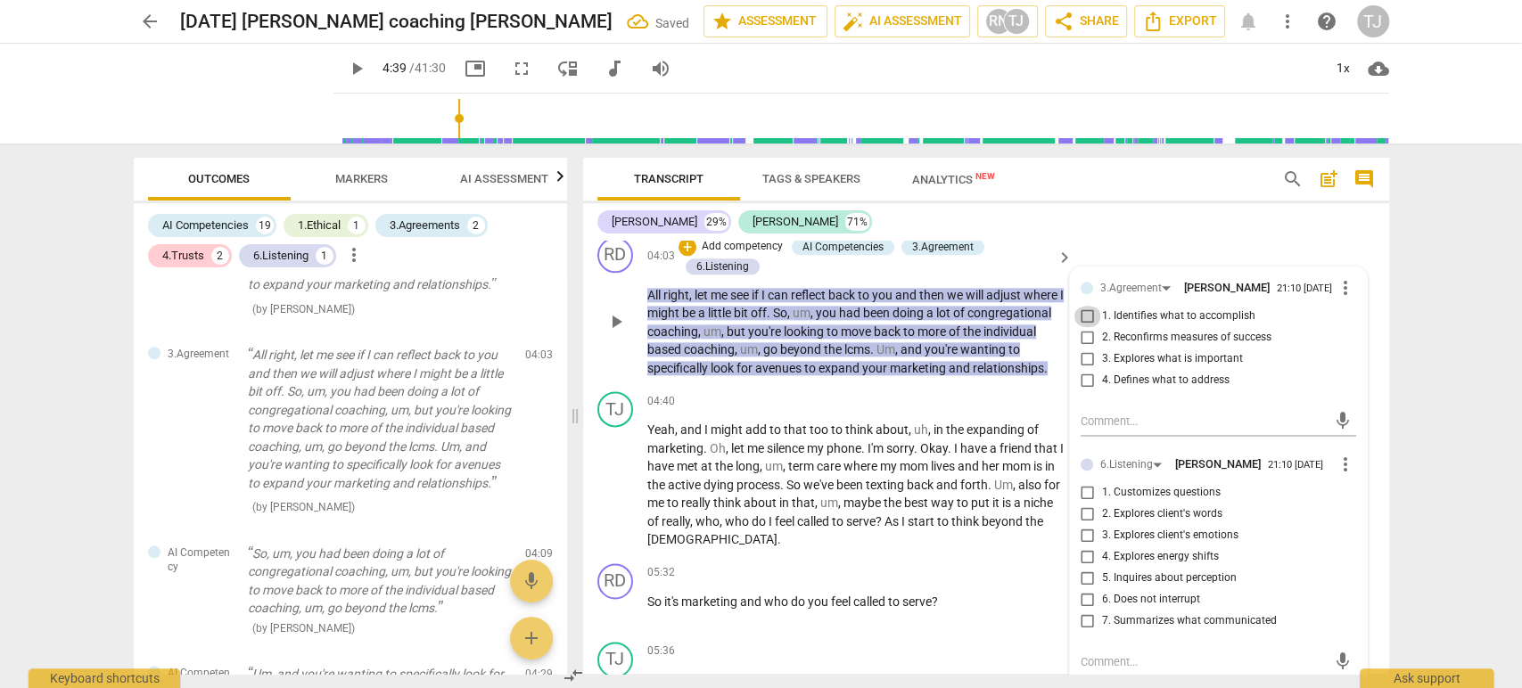
click at [1079, 306] on input "1. Identifies what to accomplish" at bounding box center [1087, 316] width 29 height 21
checkbox input "true"
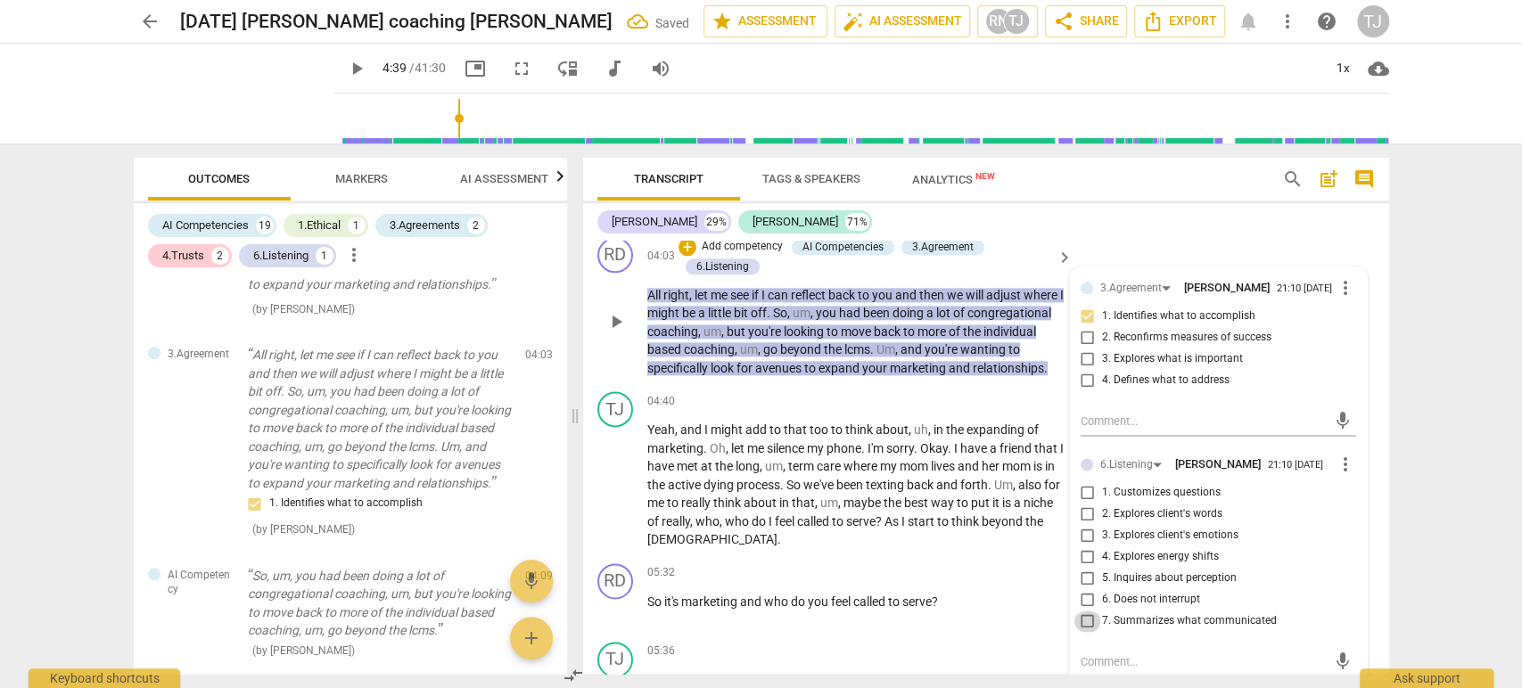
click at [1077, 611] on input "7. Summarizes what communicated" at bounding box center [1087, 621] width 29 height 21
checkbox input "true"
click at [870, 384] on div "TJ play_arrow pause 04:40 + Add competency keyboard_arrow_right Yeah , and I mi…" at bounding box center [986, 470] width 806 height 172
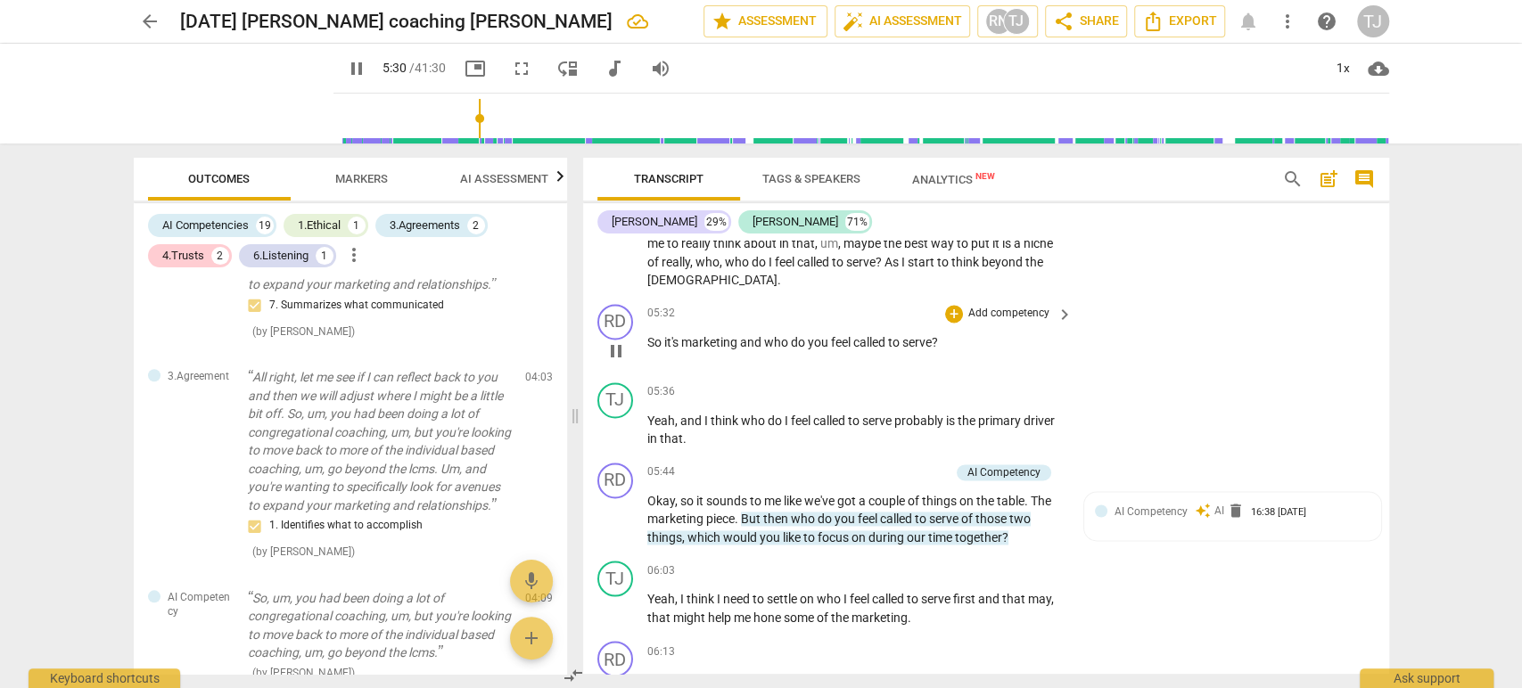
scroll to position [1872, 0]
click at [948, 309] on div "+" at bounding box center [954, 313] width 18 height 18
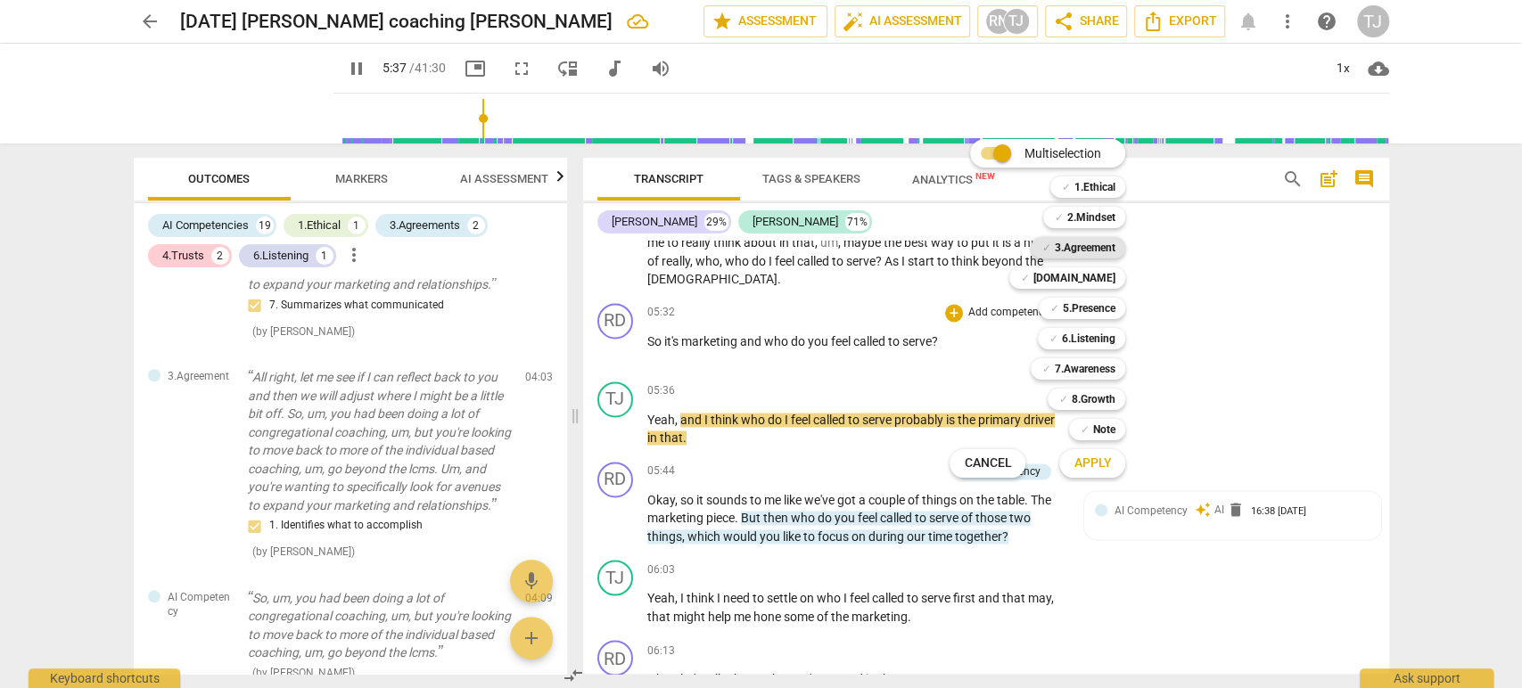
click at [1078, 241] on b "3.Agreement" at bounding box center [1084, 247] width 61 height 21
click at [1084, 465] on span "Apply" at bounding box center [1091, 464] width 37 height 18
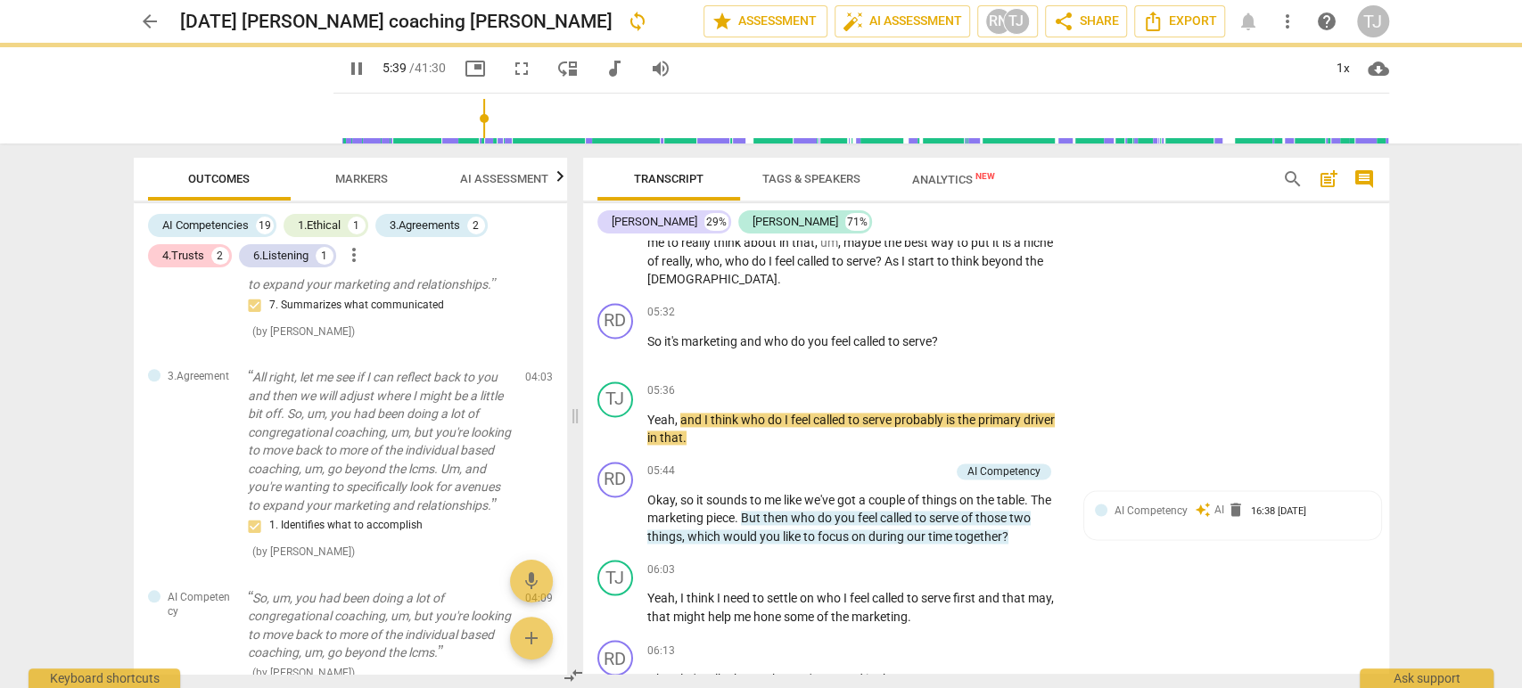
type input "340"
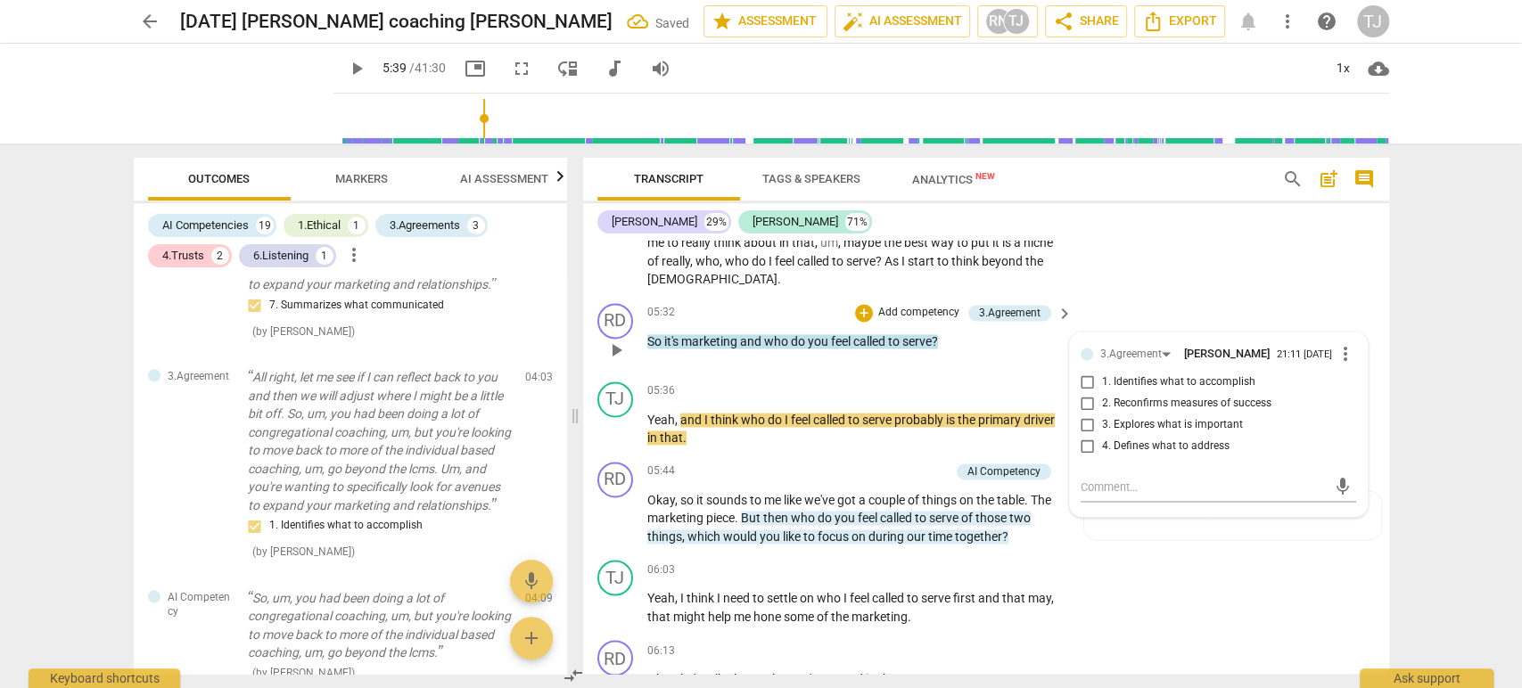
scroll to position [1676, 0]
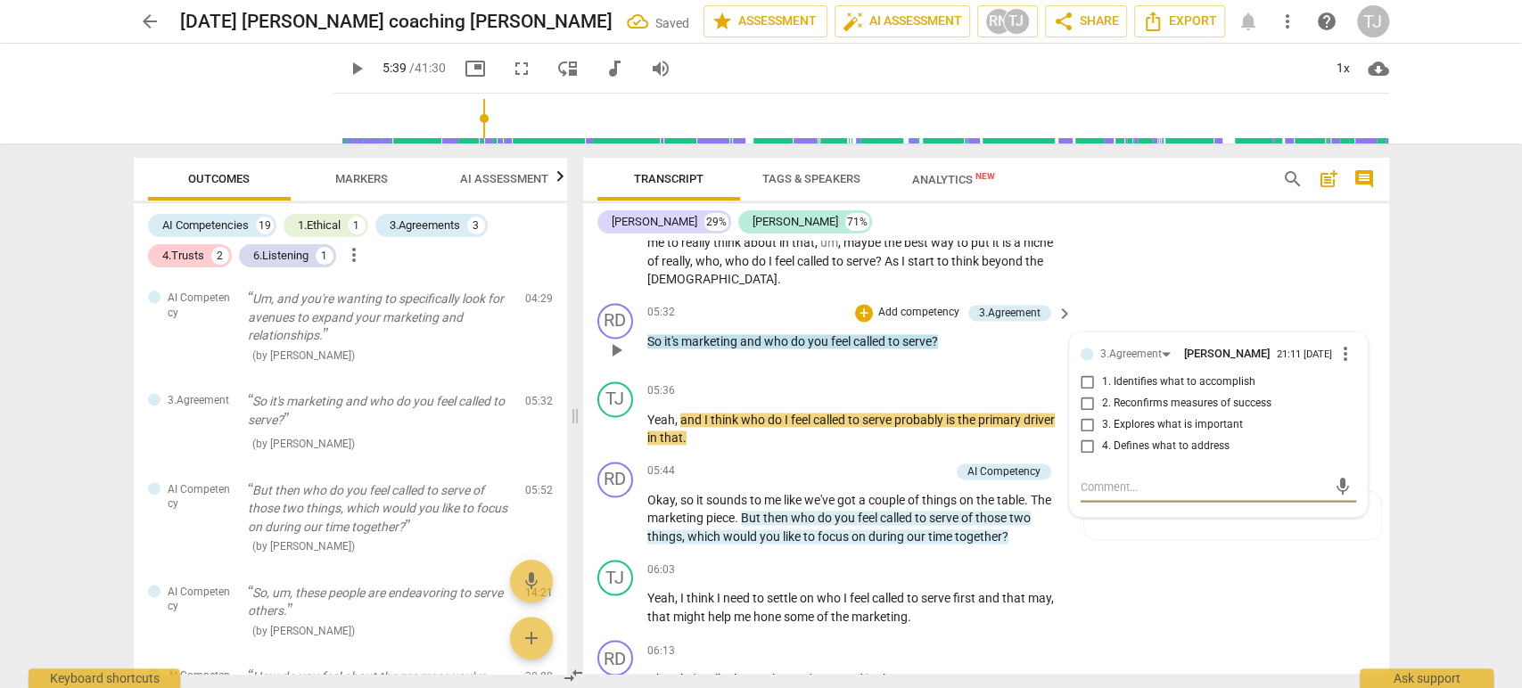
click at [1084, 375] on input "1. Identifies what to accomplish" at bounding box center [1087, 382] width 29 height 21
checkbox input "true"
click at [1255, 539] on div "RD play_arrow pause 05:44 + Add competency AI Competency keyboard_arrow_right O…" at bounding box center [986, 504] width 806 height 99
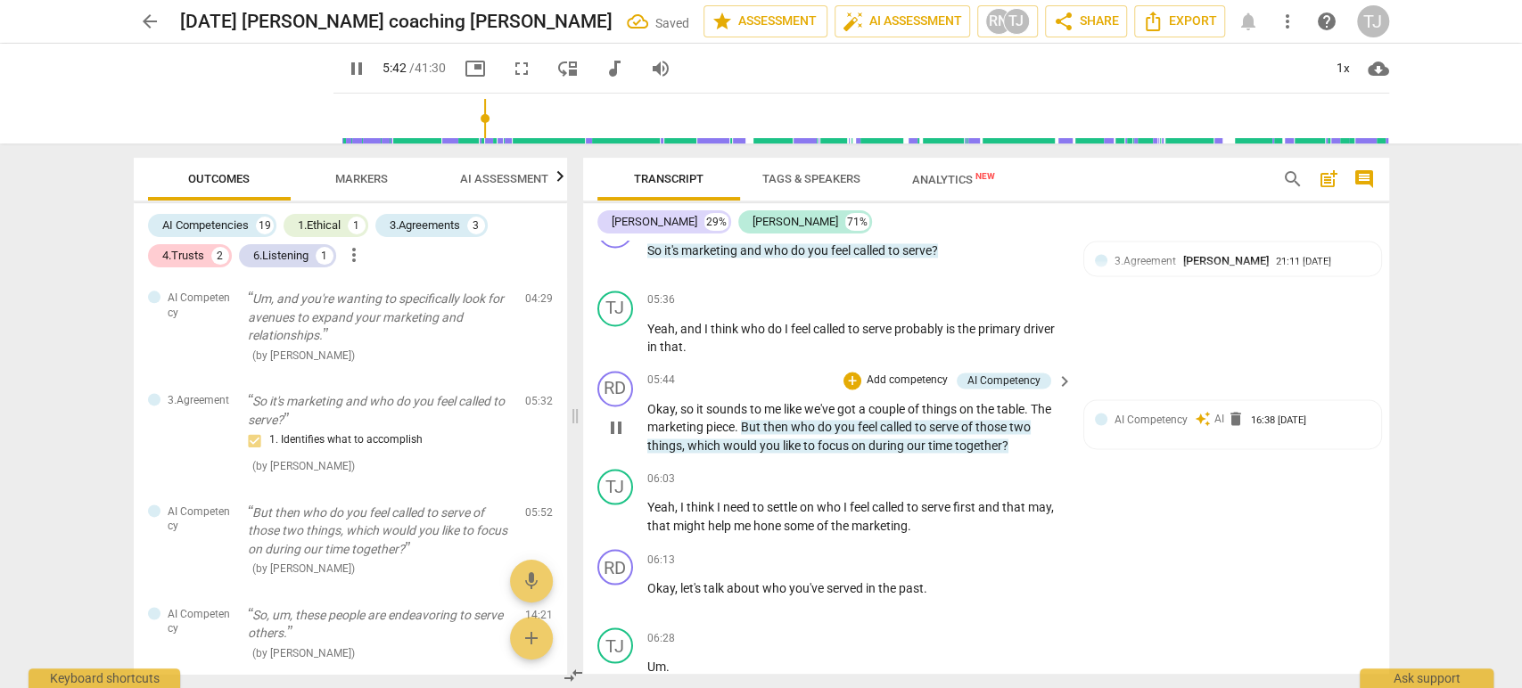
scroll to position [1964, 0]
click at [882, 374] on p "Add competency" at bounding box center [907, 380] width 85 height 16
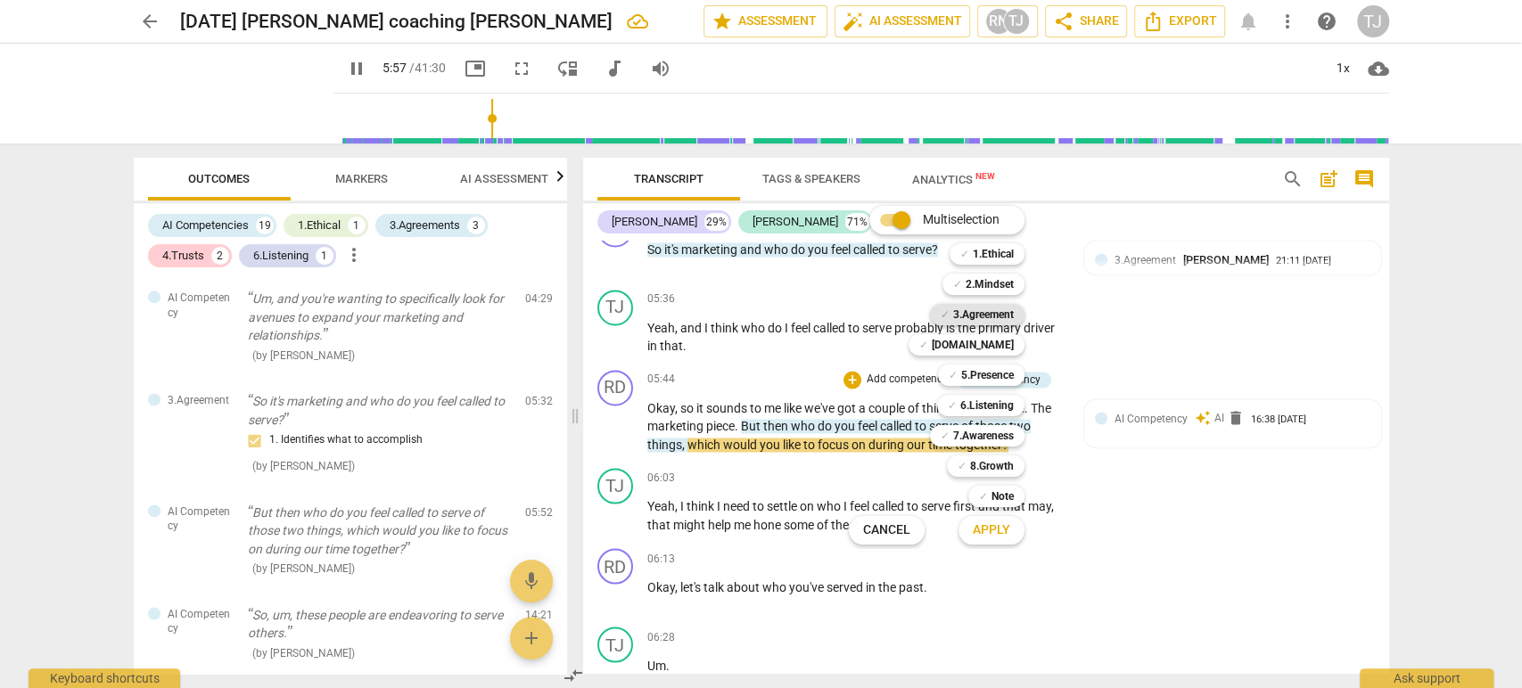
click at [979, 309] on b "3.Agreement" at bounding box center [983, 314] width 61 height 21
click at [991, 538] on span "Apply" at bounding box center [991, 531] width 37 height 18
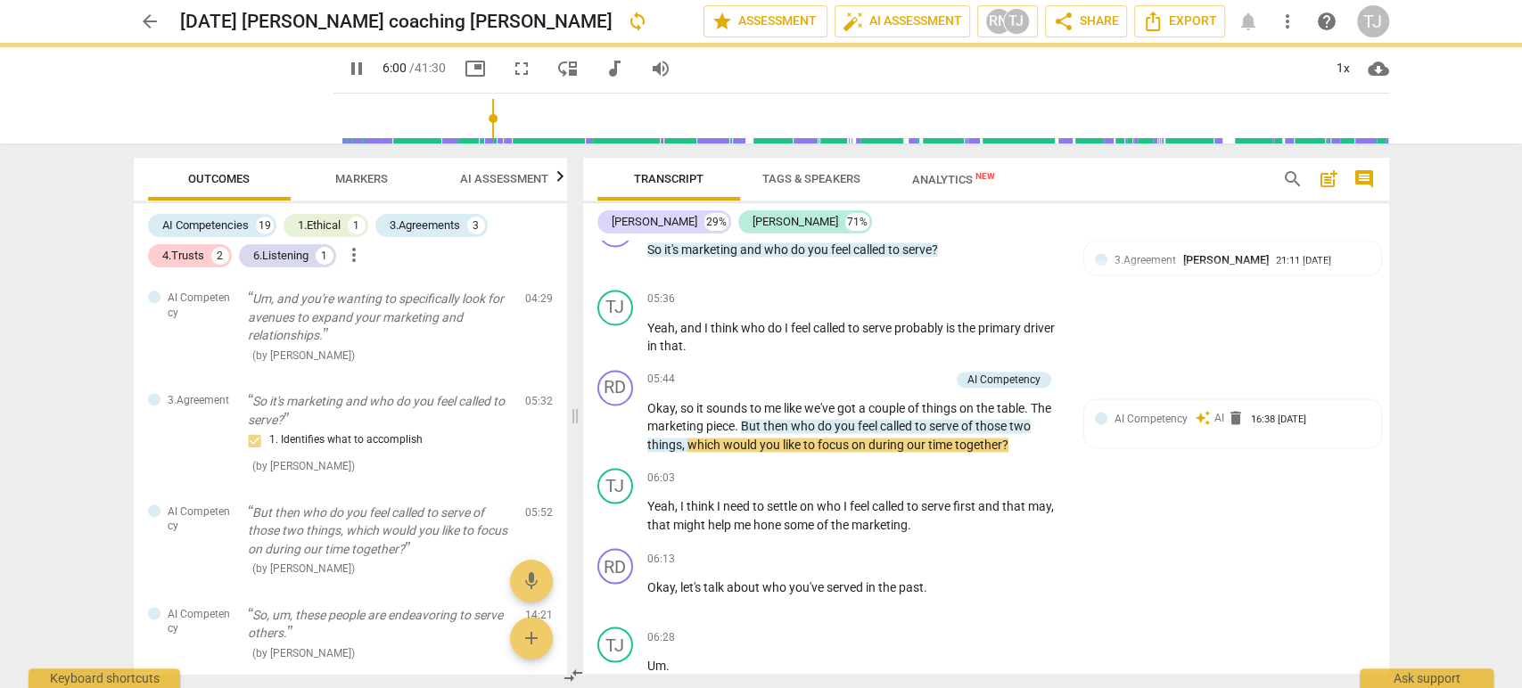
type input "361"
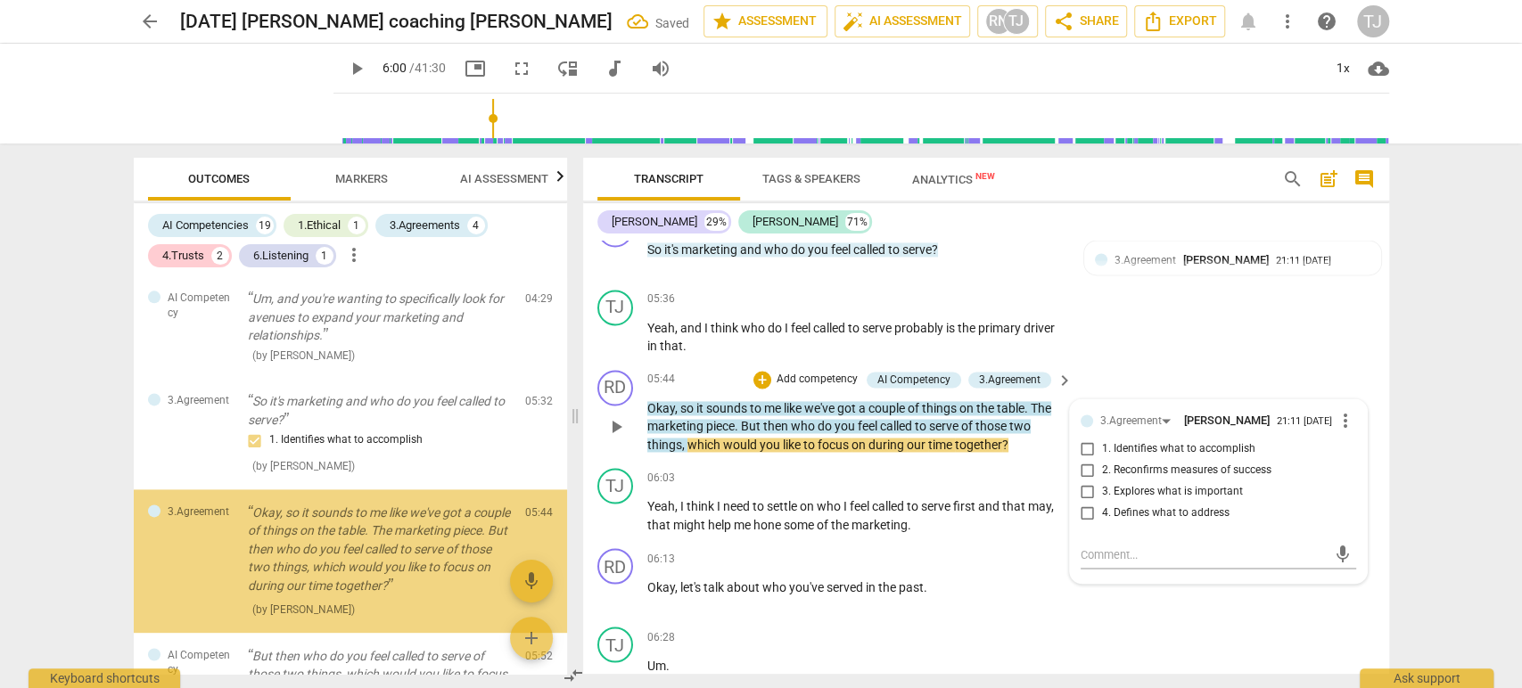
scroll to position [1815, 0]
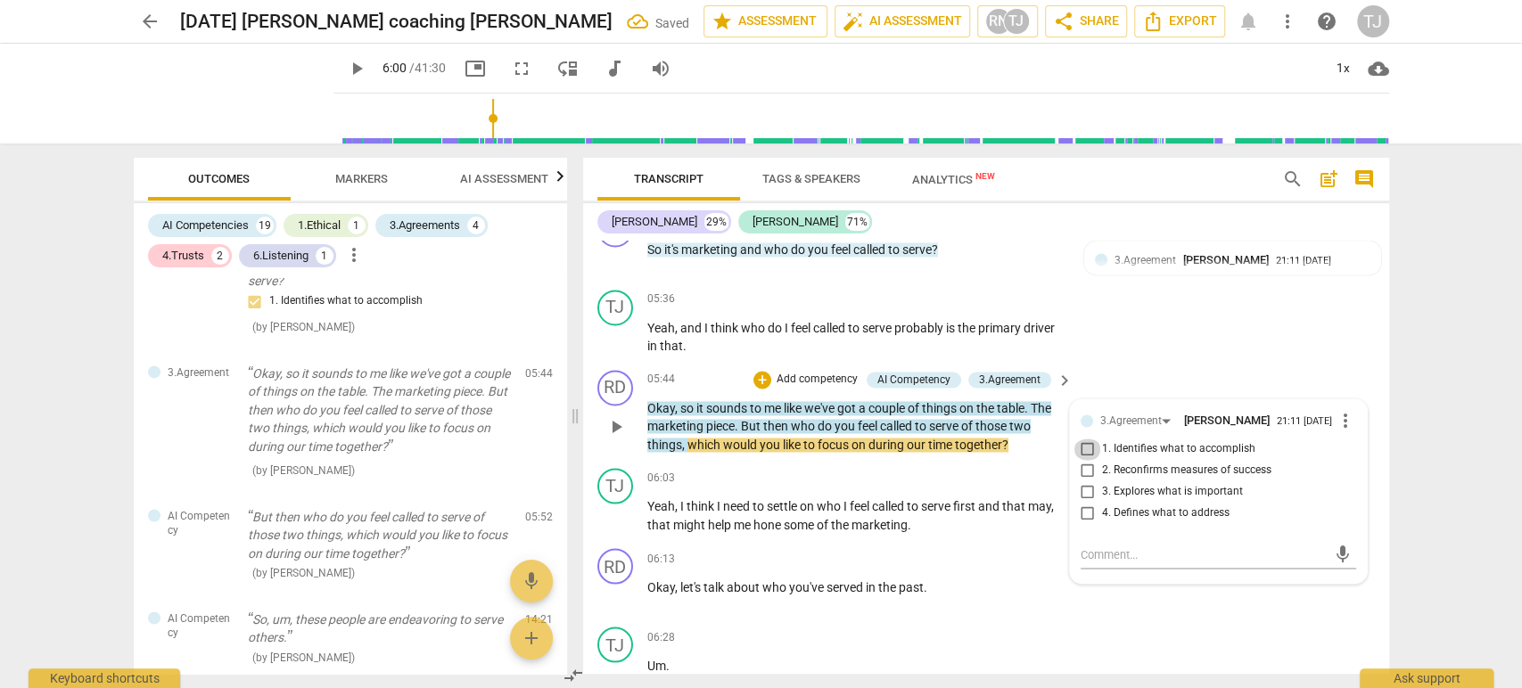
click at [1088, 442] on input "1. Identifies what to accomplish" at bounding box center [1087, 449] width 29 height 21
checkbox input "true"
click at [1034, 469] on div "+ Add competency" at bounding box center [998, 478] width 106 height 18
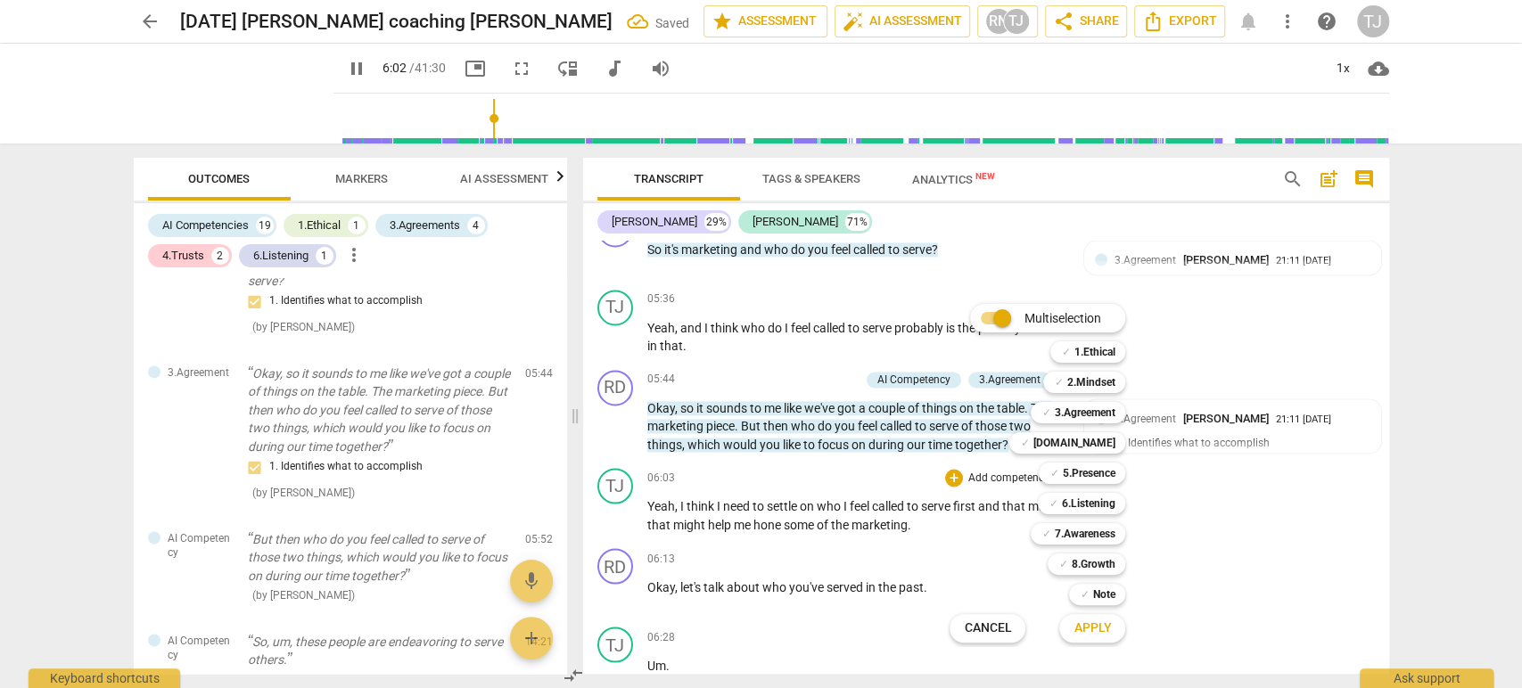
click at [1284, 541] on div at bounding box center [761, 344] width 1522 height 688
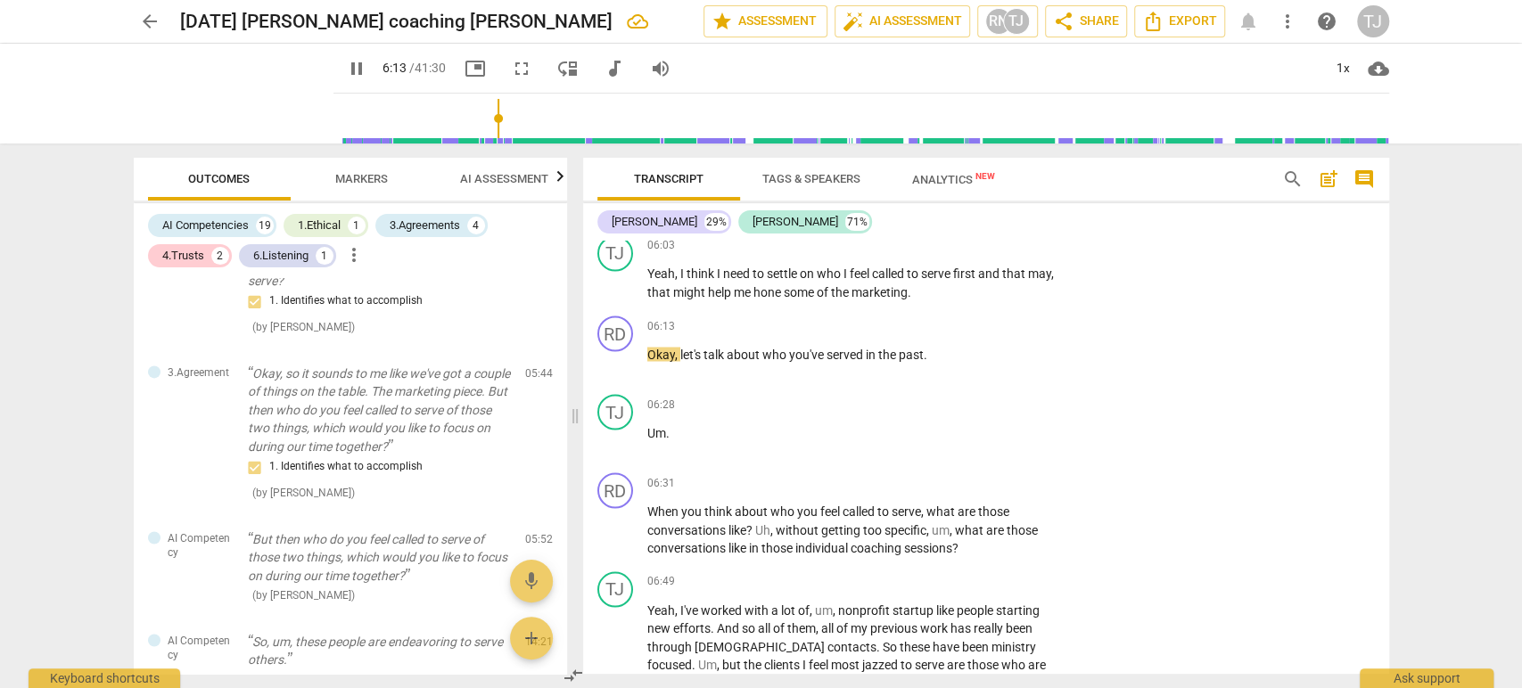
scroll to position [2198, 0]
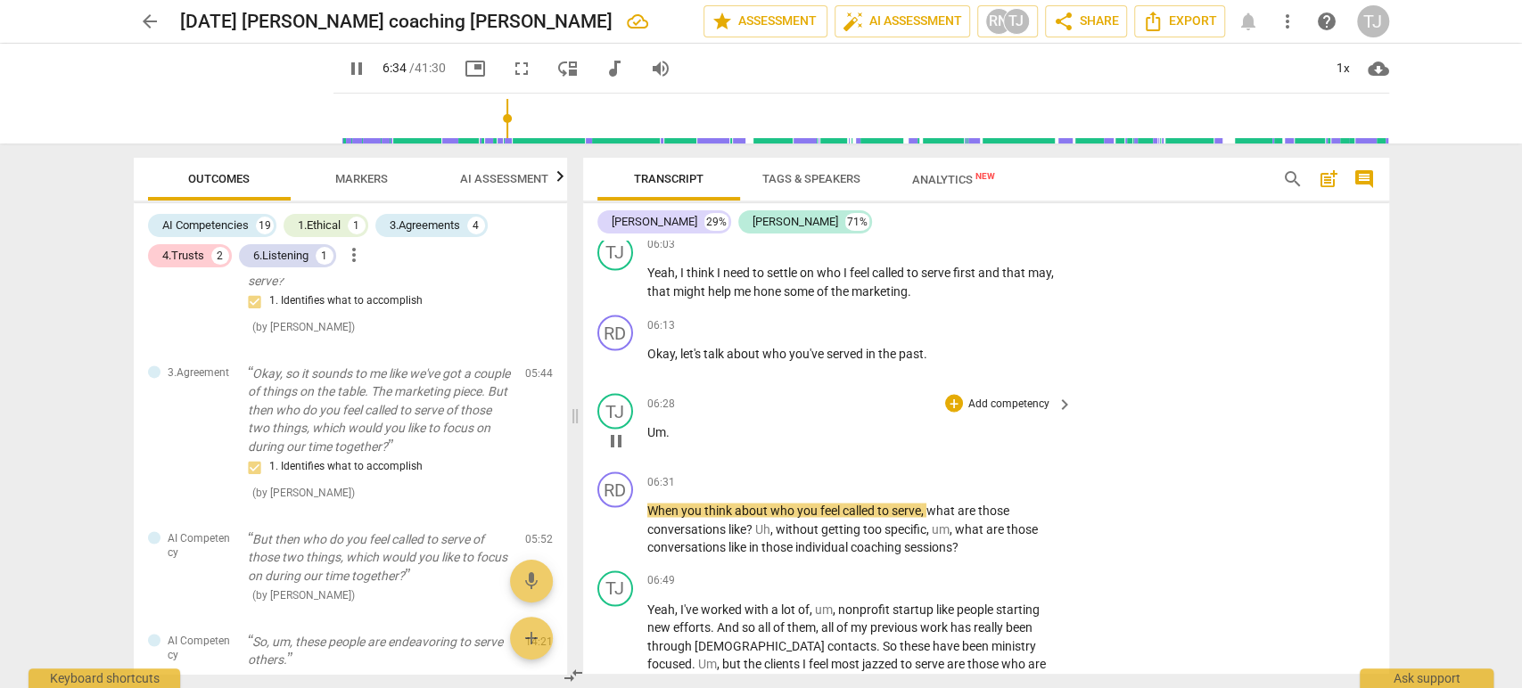
click at [640, 429] on div "play_arrow pause" at bounding box center [624, 440] width 45 height 23
click at [648, 424] on span "Um" at bounding box center [656, 431] width 19 height 14
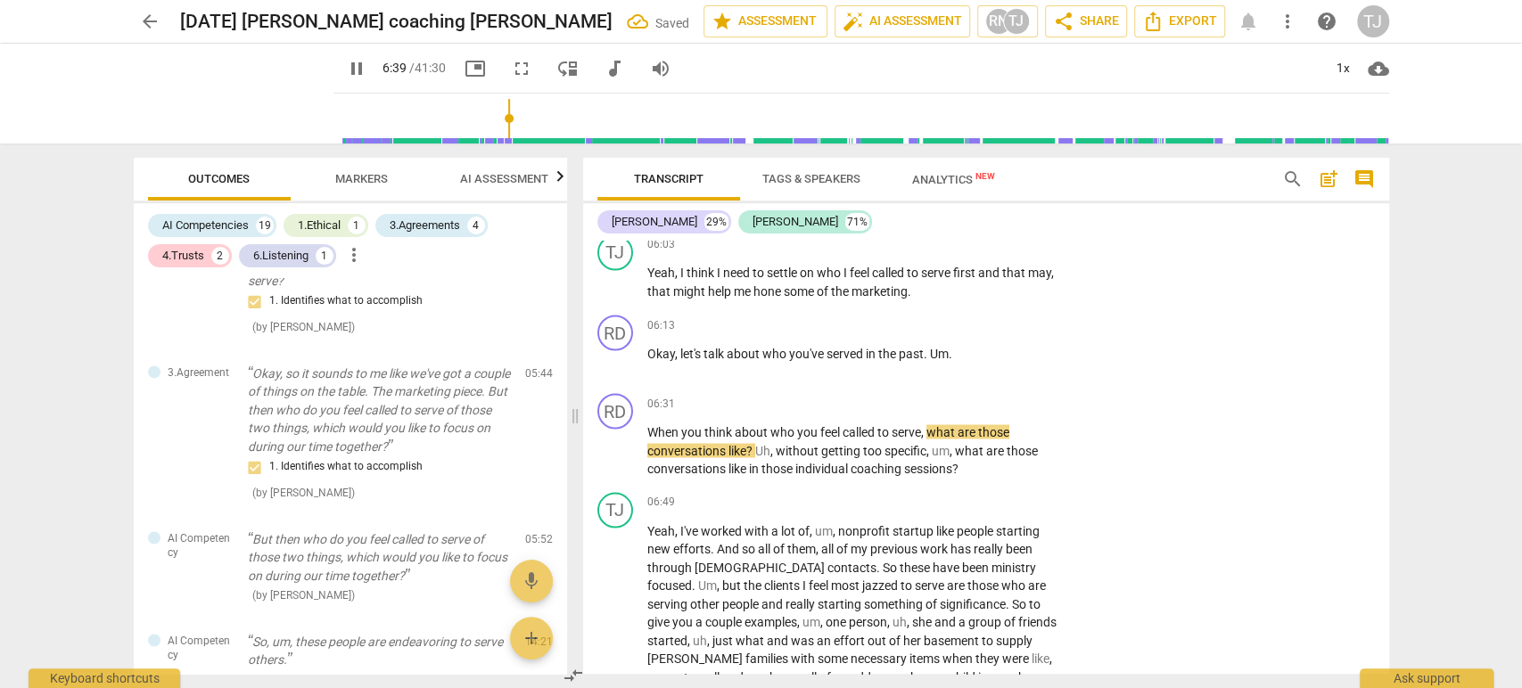
click at [648, 424] on span "When" at bounding box center [664, 431] width 34 height 14
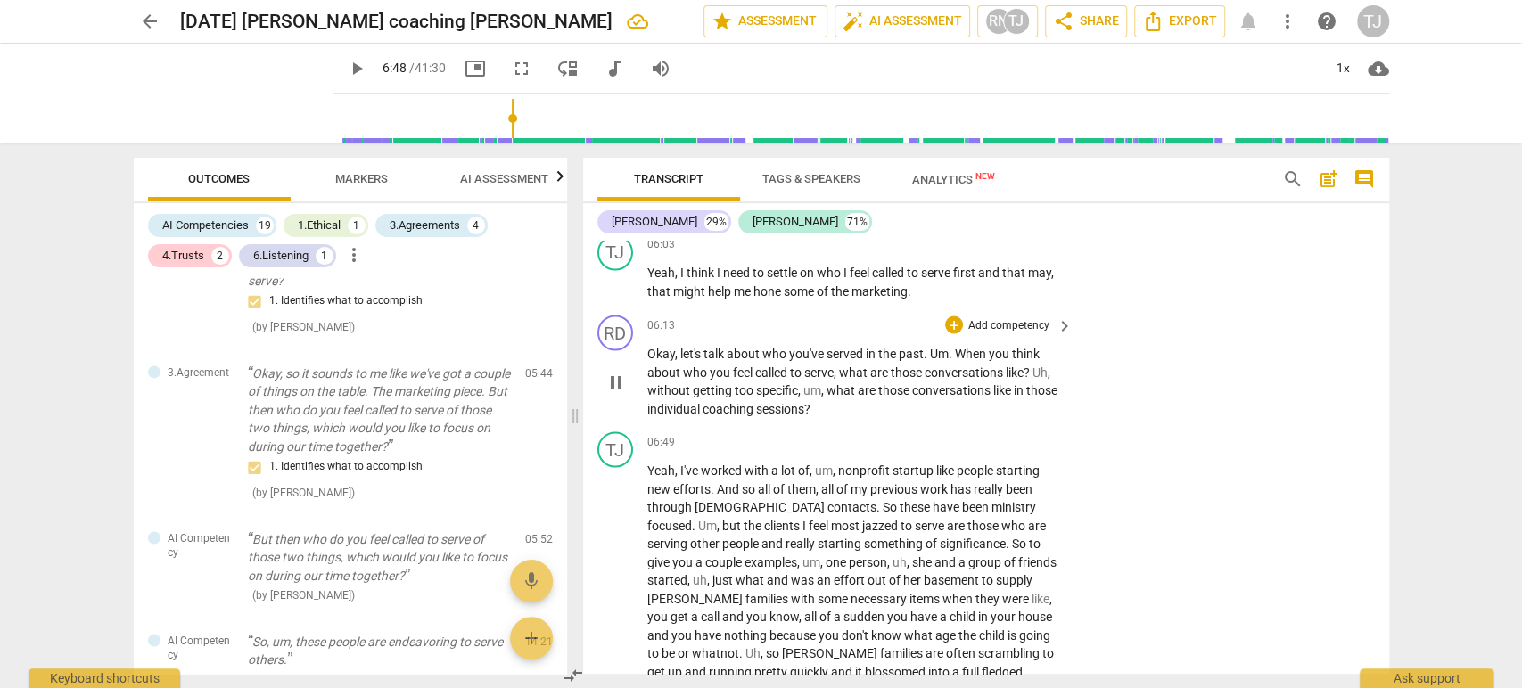
type input "408"
click at [955, 320] on div "+" at bounding box center [954, 325] width 18 height 18
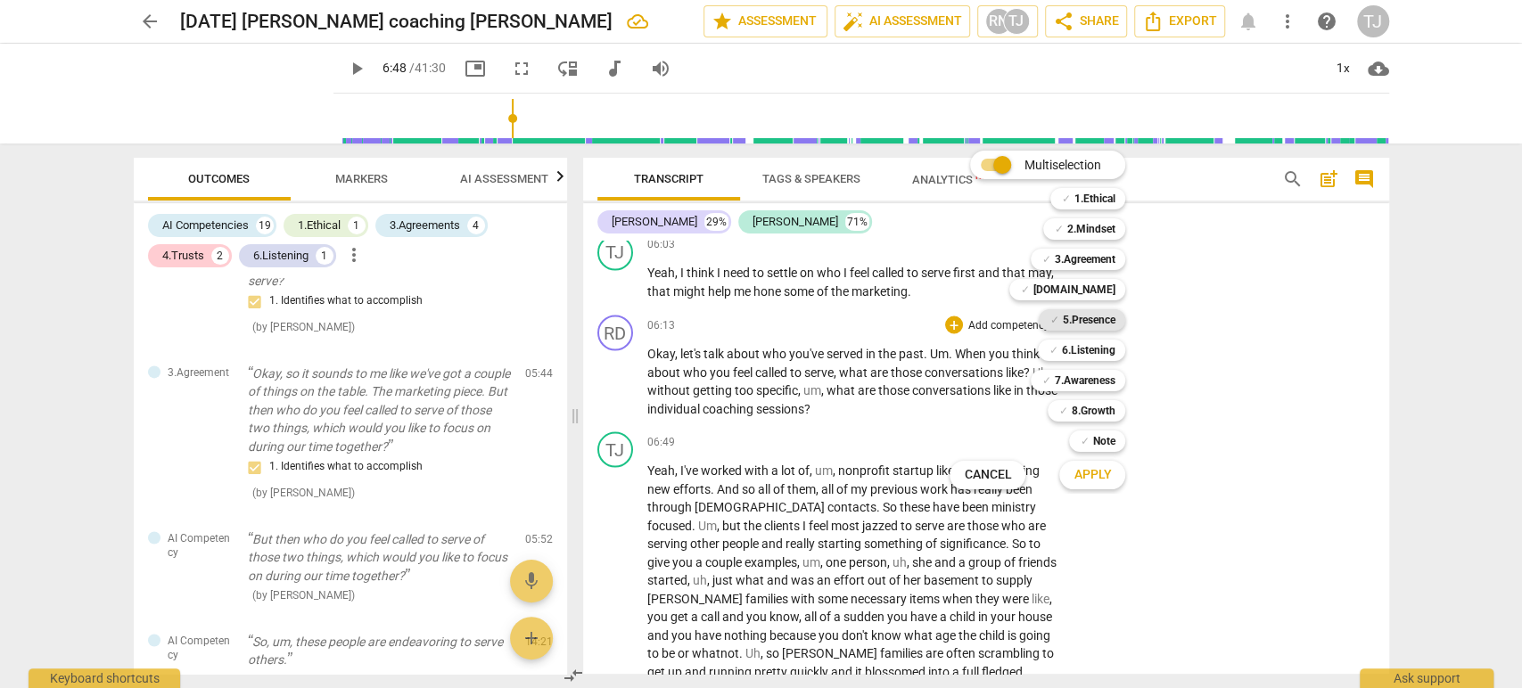
click at [1096, 316] on b "5.Presence" at bounding box center [1088, 319] width 53 height 21
click at [1091, 346] on b "6.Listening" at bounding box center [1087, 350] width 53 height 21
click at [1091, 483] on span "Apply" at bounding box center [1091, 475] width 37 height 18
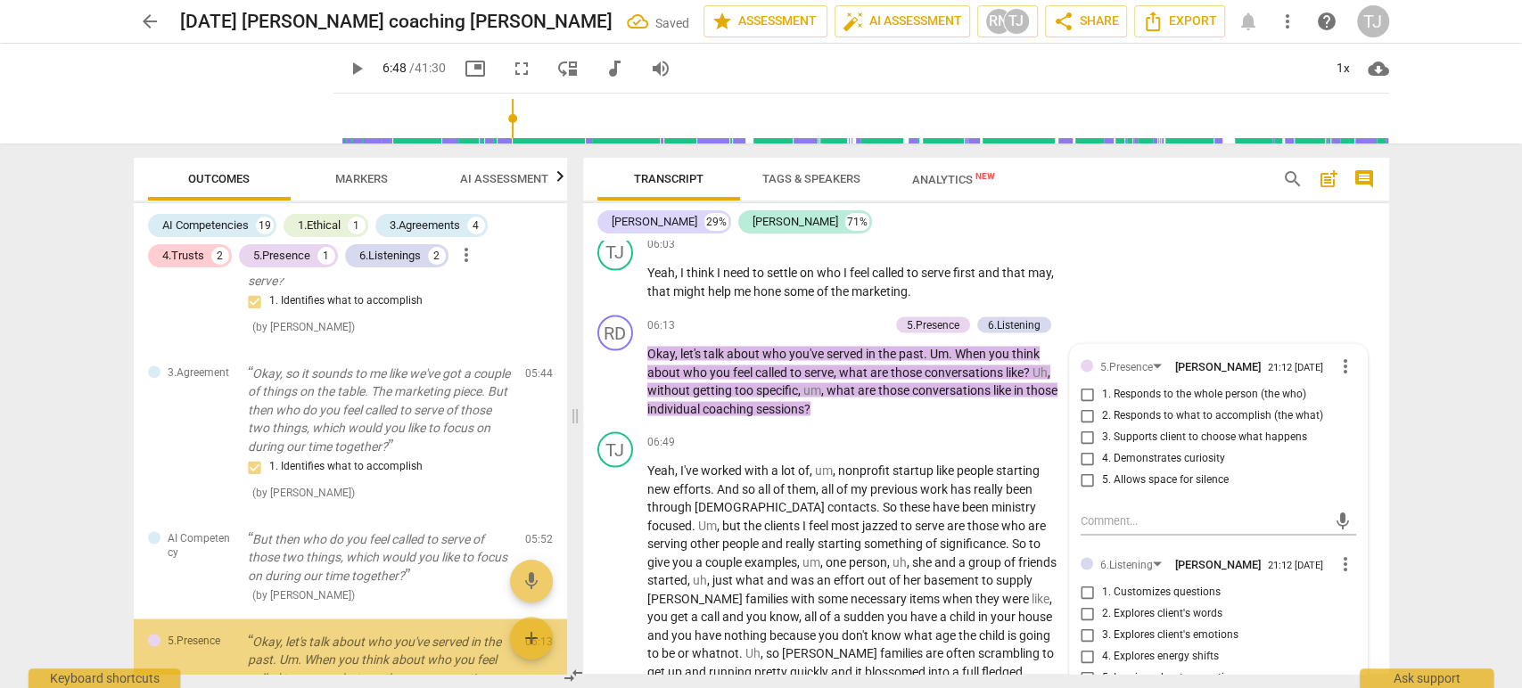
scroll to position [2254, 0]
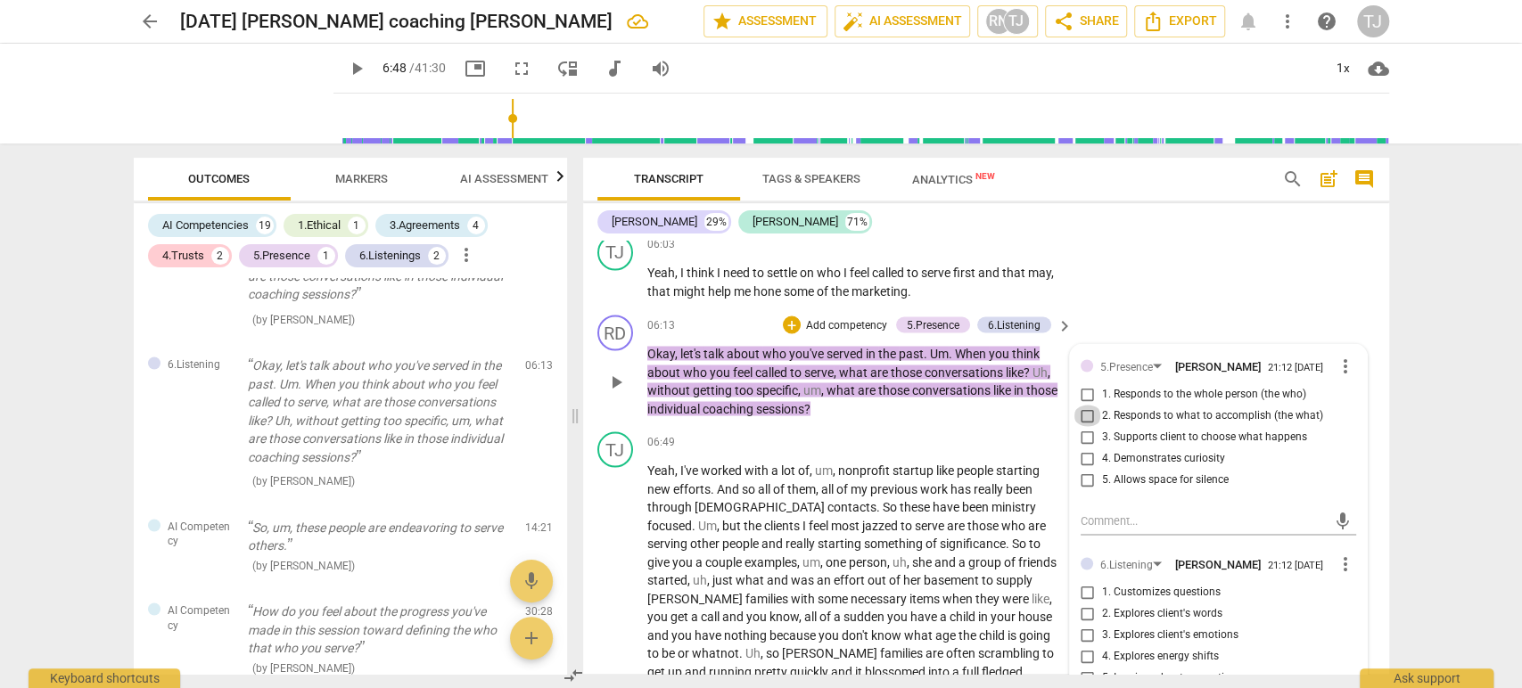
click at [1083, 412] on input "2. Responds to what to accomplish (the what)" at bounding box center [1087, 415] width 29 height 21
checkbox input "true"
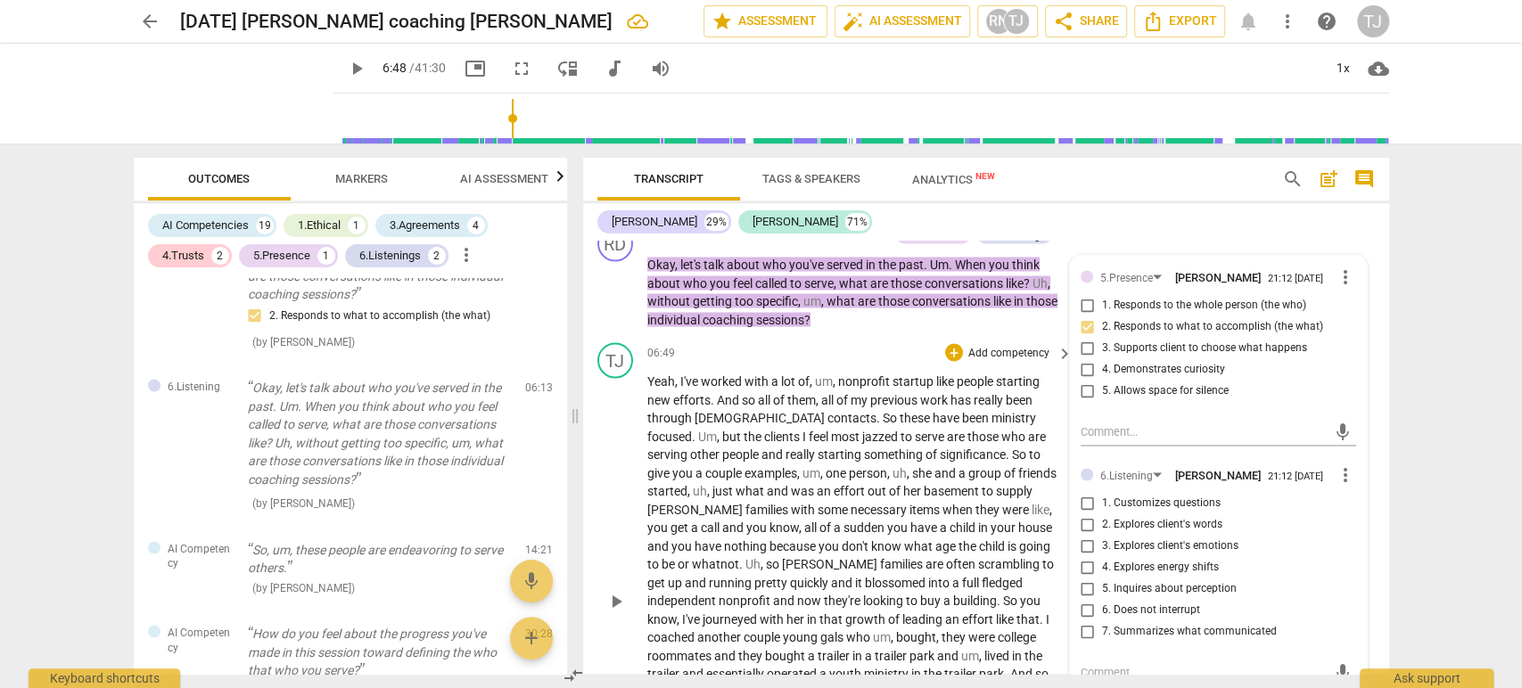
scroll to position [2288, 0]
click at [1084, 497] on input "1. Customizes questions" at bounding box center [1087, 501] width 29 height 21
checkbox input "true"
click at [966, 344] on p "Add competency" at bounding box center [1008, 352] width 85 height 16
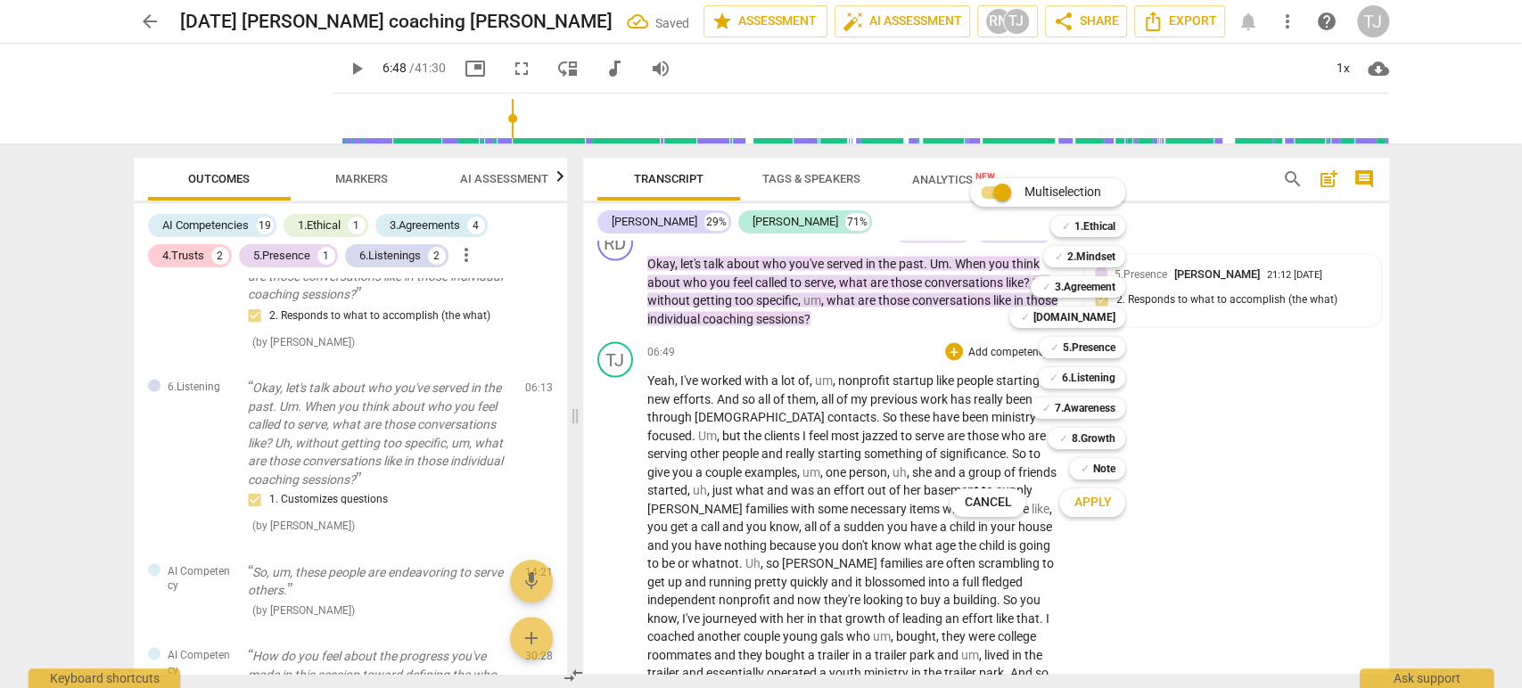
click at [876, 319] on div at bounding box center [761, 344] width 1522 height 688
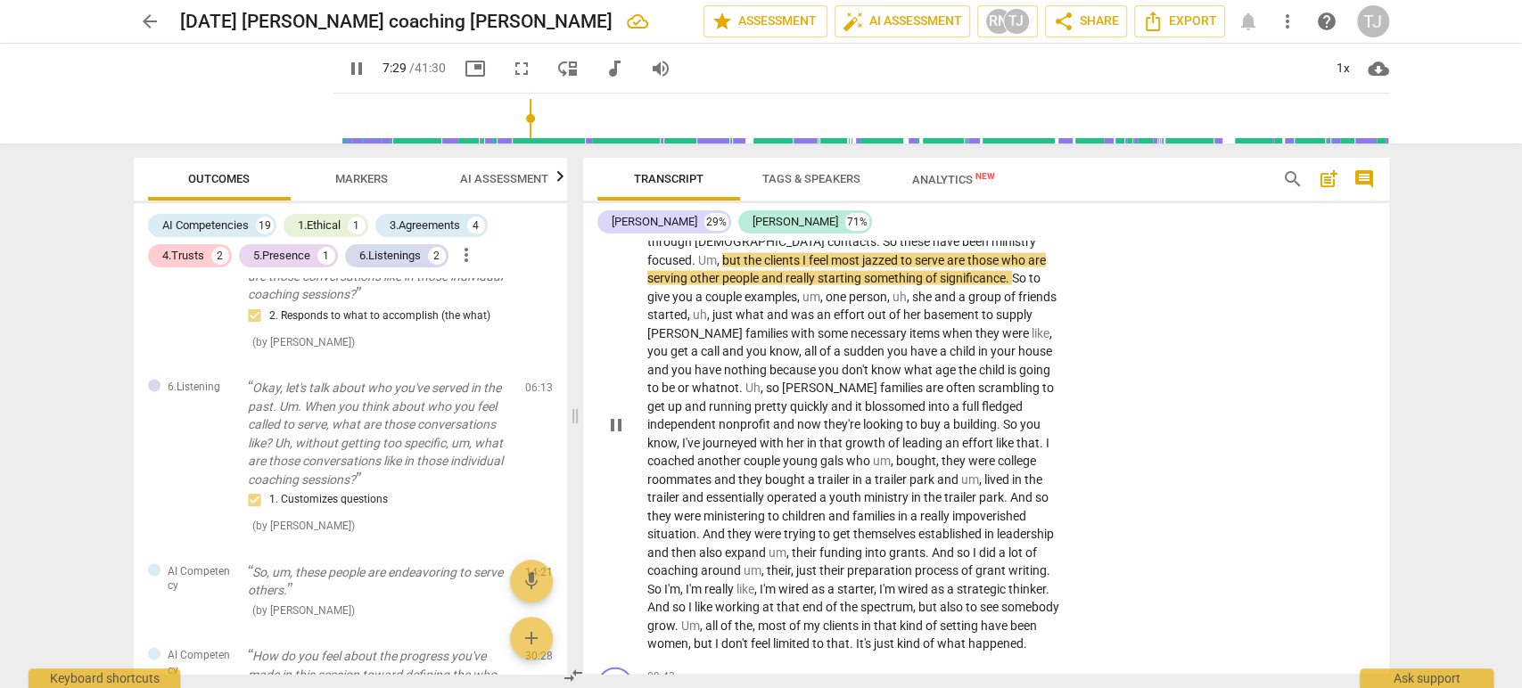
scroll to position [2465, 0]
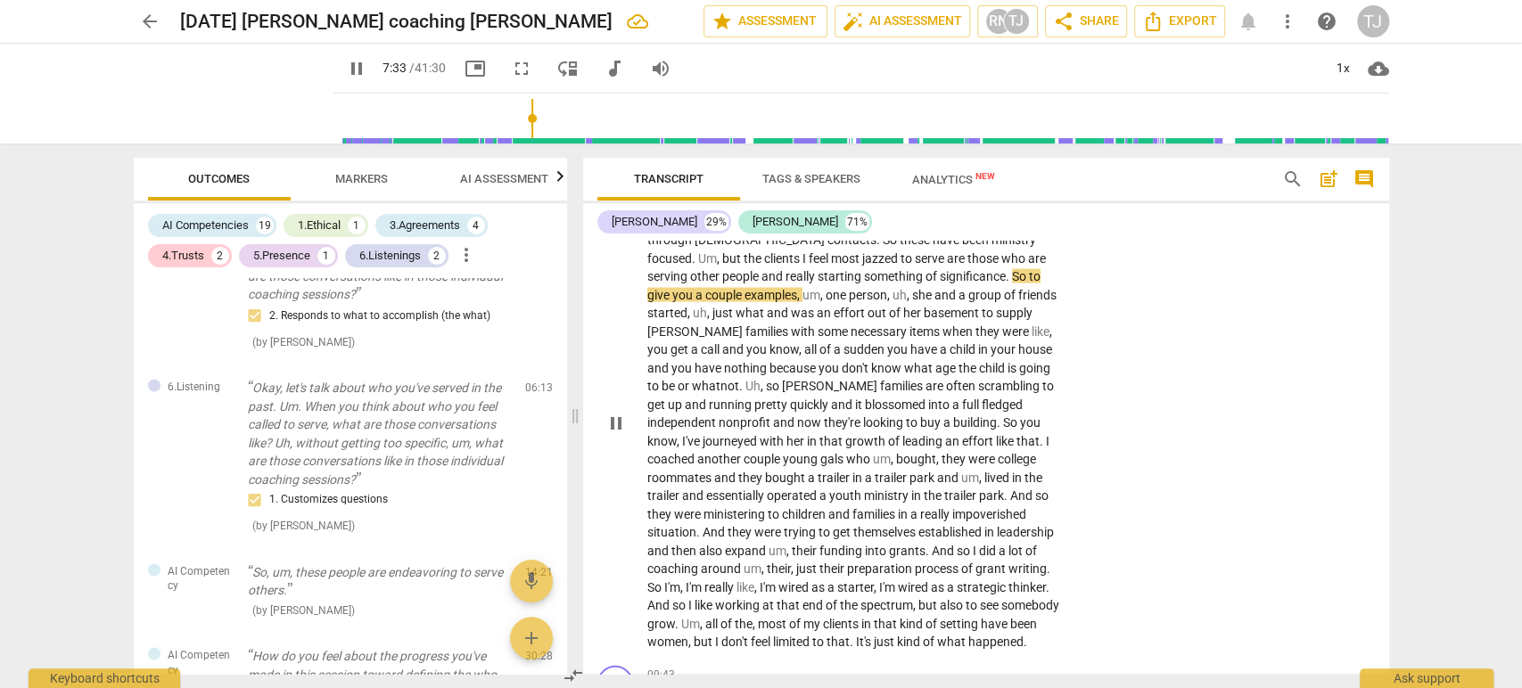
click at [1195, 399] on div "TJ play_arrow pause 06:49 + Add competency keyboard_arrow_right Yeah , I've wor…" at bounding box center [986, 407] width 806 height 501
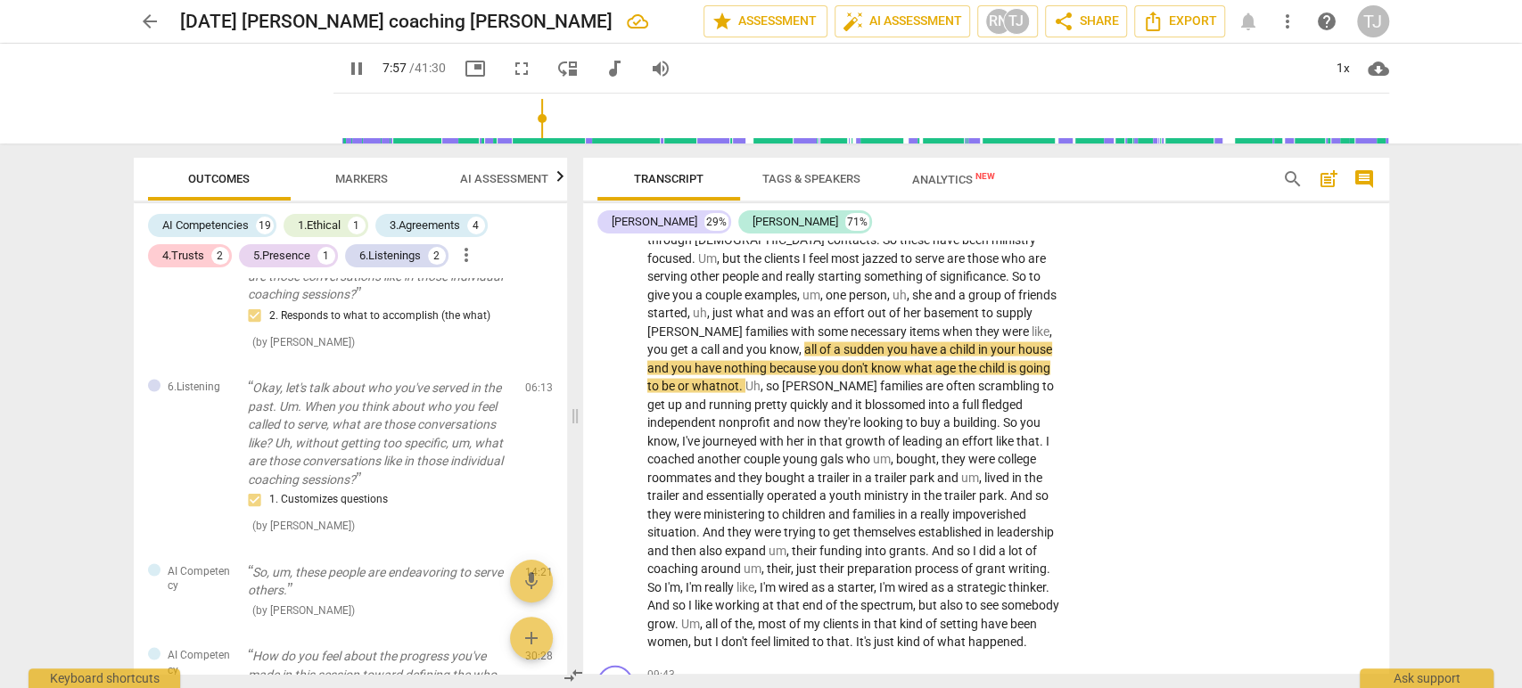
click at [80, 477] on div "arrow_back [DATE] [PERSON_NAME] coaching [PERSON_NAME] edit star Assessment aut…" at bounding box center [761, 344] width 1522 height 688
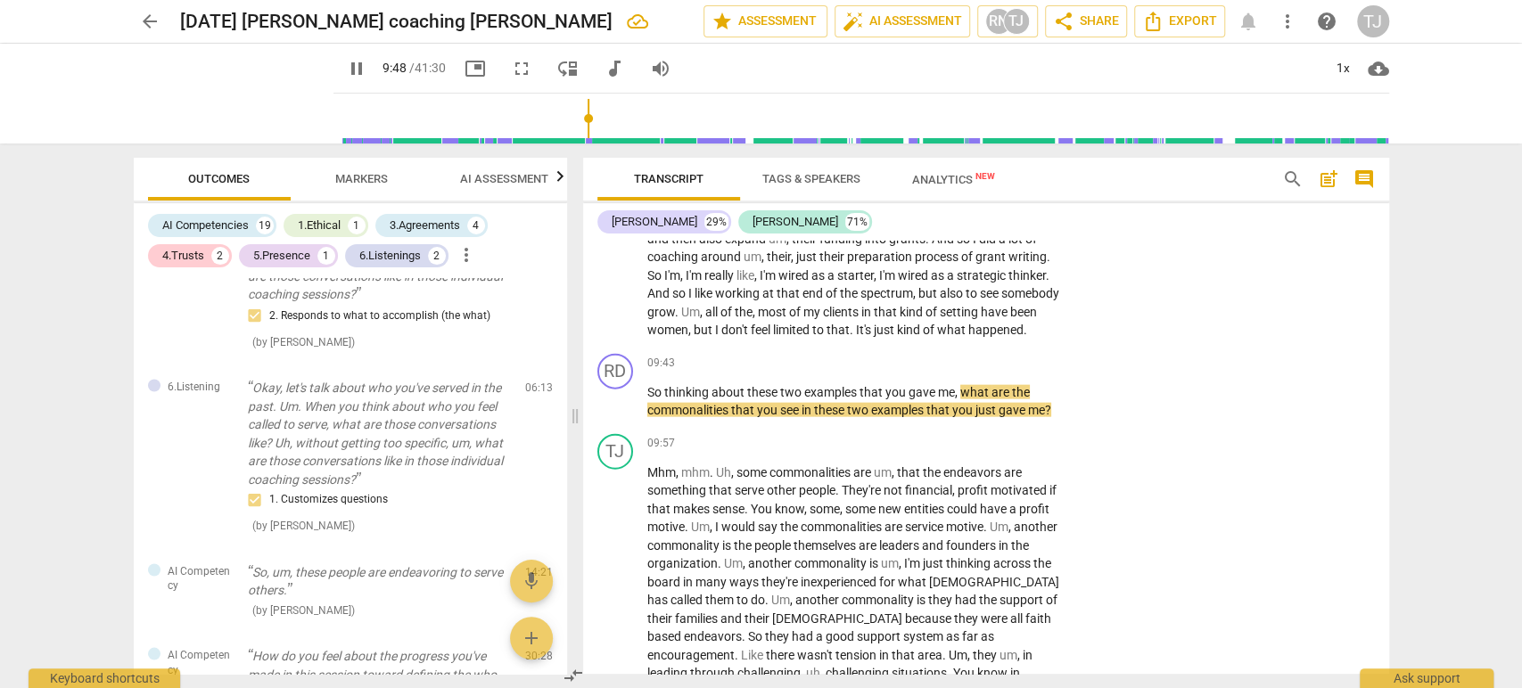
scroll to position [2779, 0]
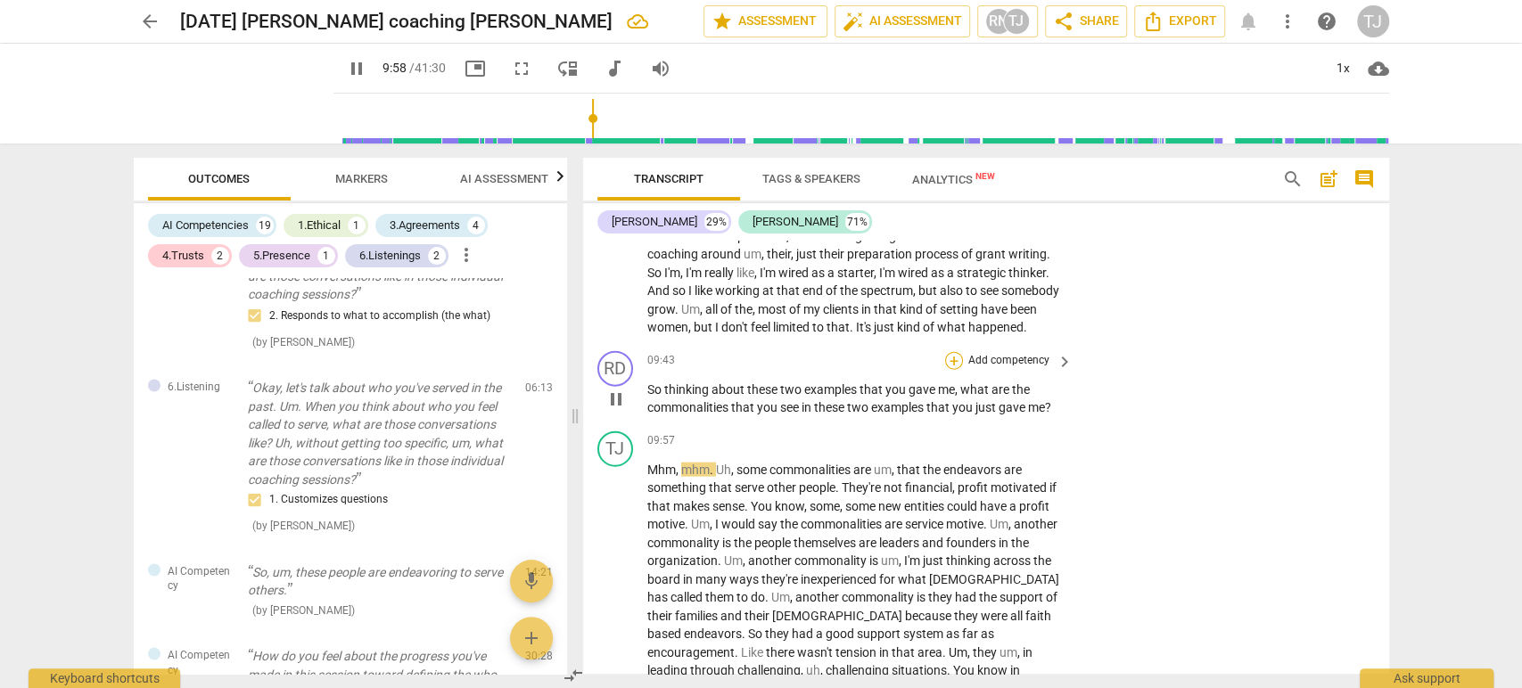
click at [953, 357] on div "+" at bounding box center [954, 361] width 18 height 18
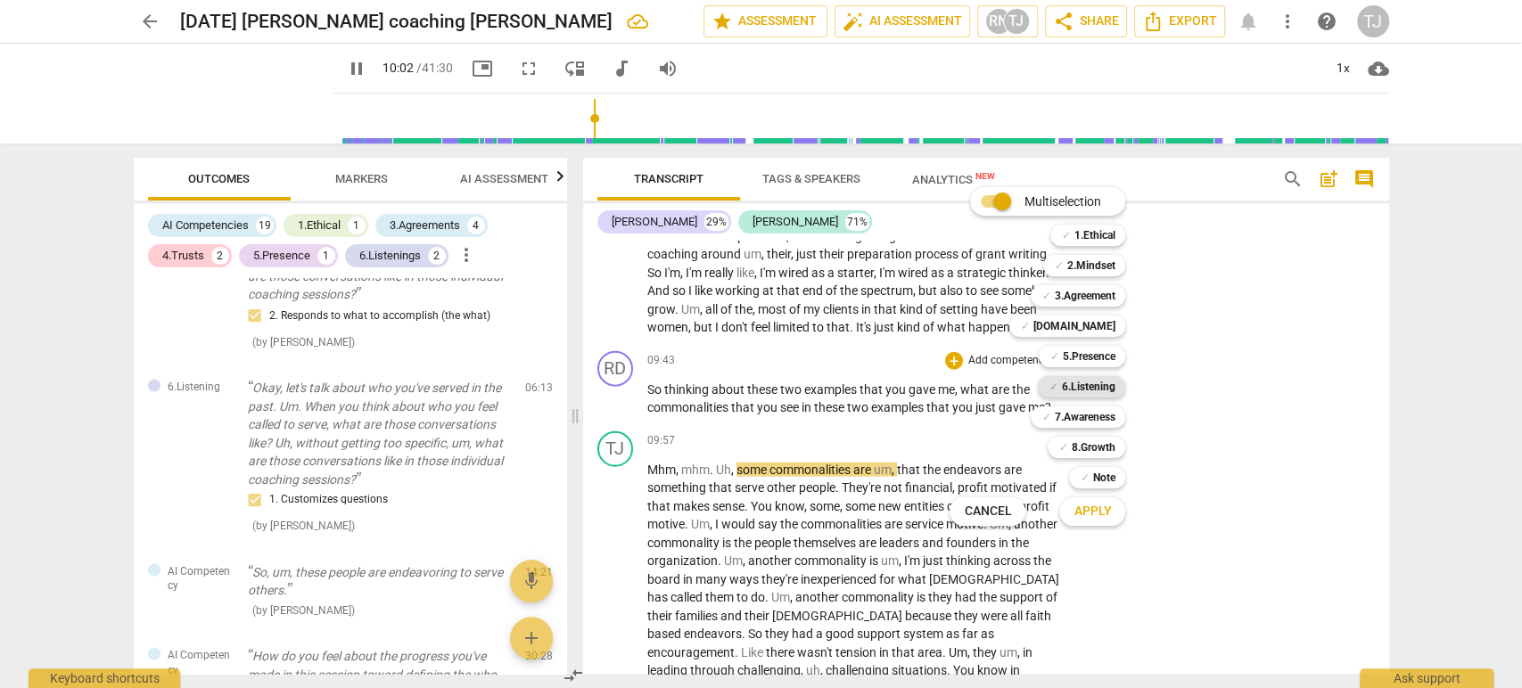
click at [1097, 390] on b "6.Listening" at bounding box center [1087, 386] width 53 height 21
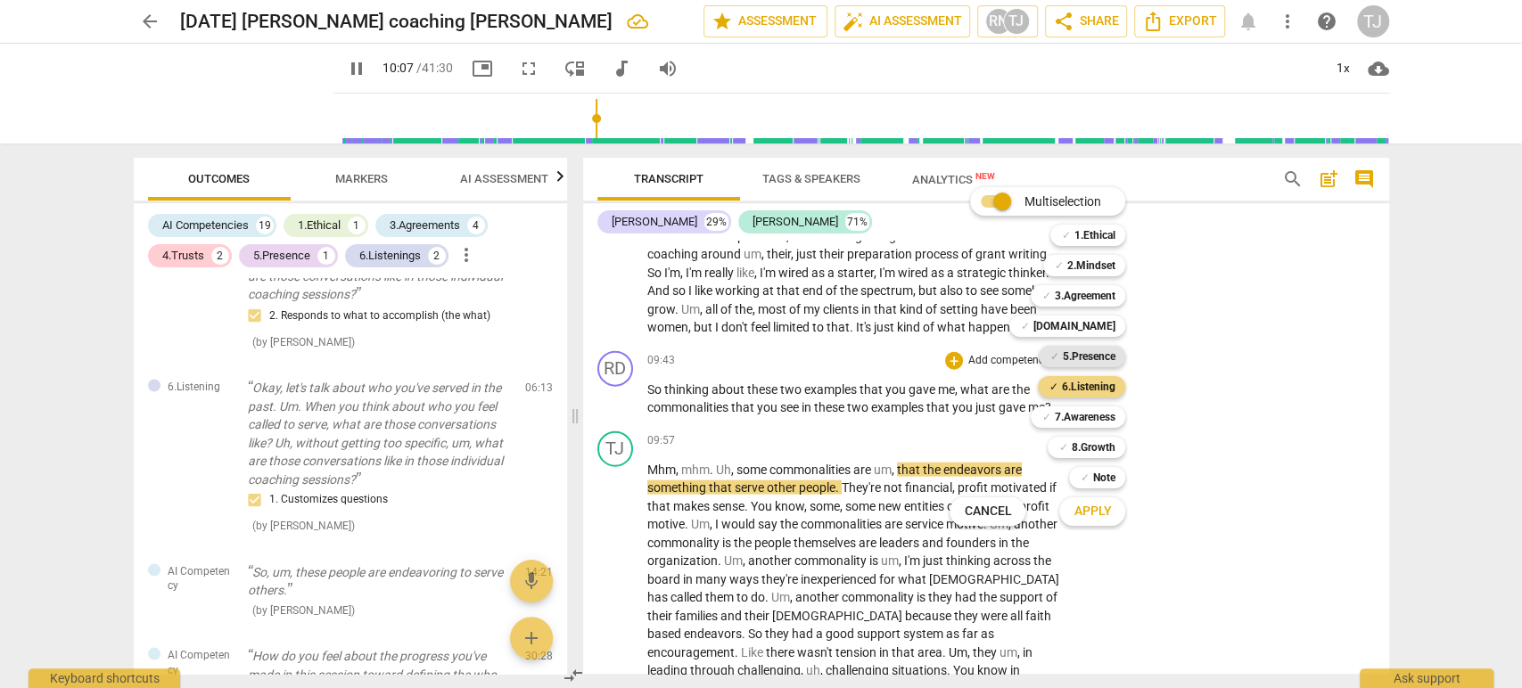
click at [1098, 356] on b "5.Presence" at bounding box center [1088, 356] width 53 height 21
click at [1083, 415] on b "7.Awareness" at bounding box center [1084, 417] width 61 height 21
click at [1088, 517] on span "Apply" at bounding box center [1091, 512] width 37 height 18
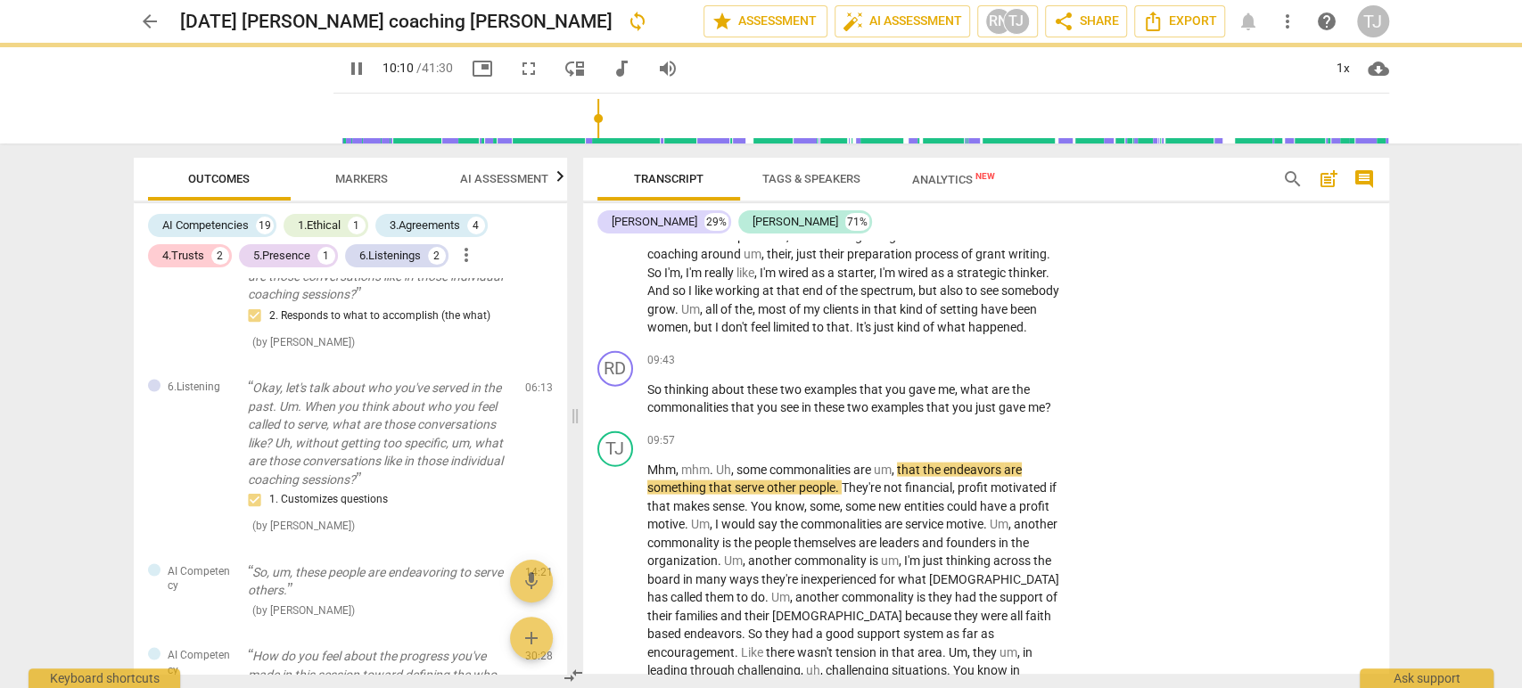
type input "611"
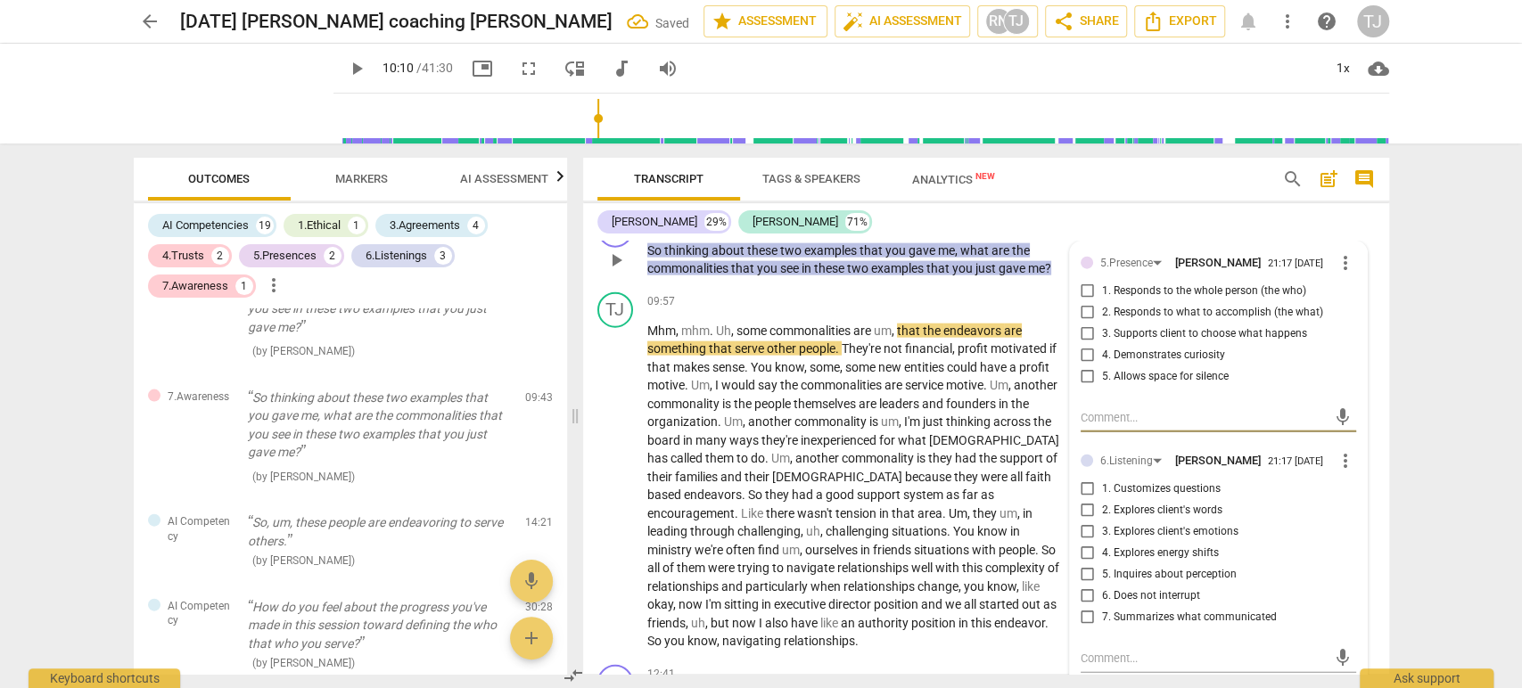
scroll to position [2921, 0]
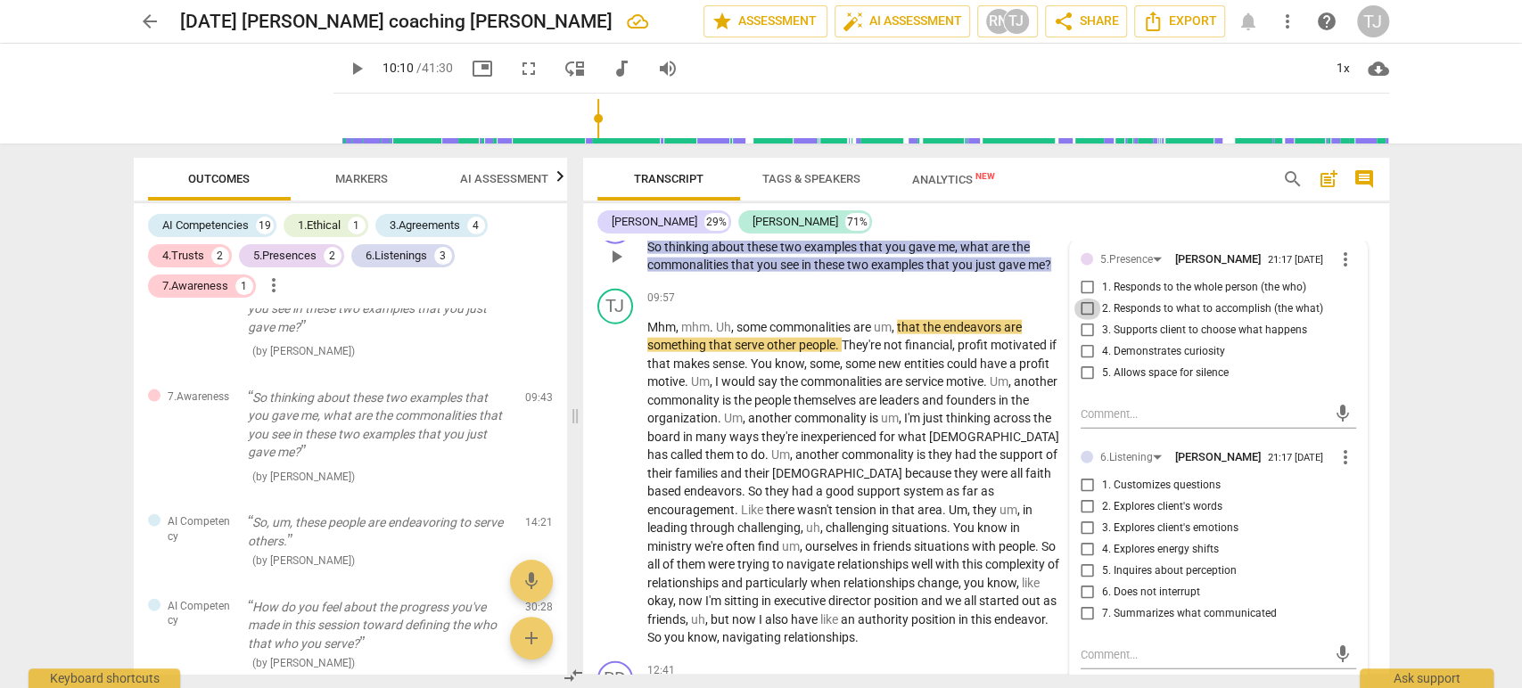
click at [1081, 305] on input "2. Responds to what to accomplish (the what)" at bounding box center [1087, 309] width 29 height 21
checkbox input "true"
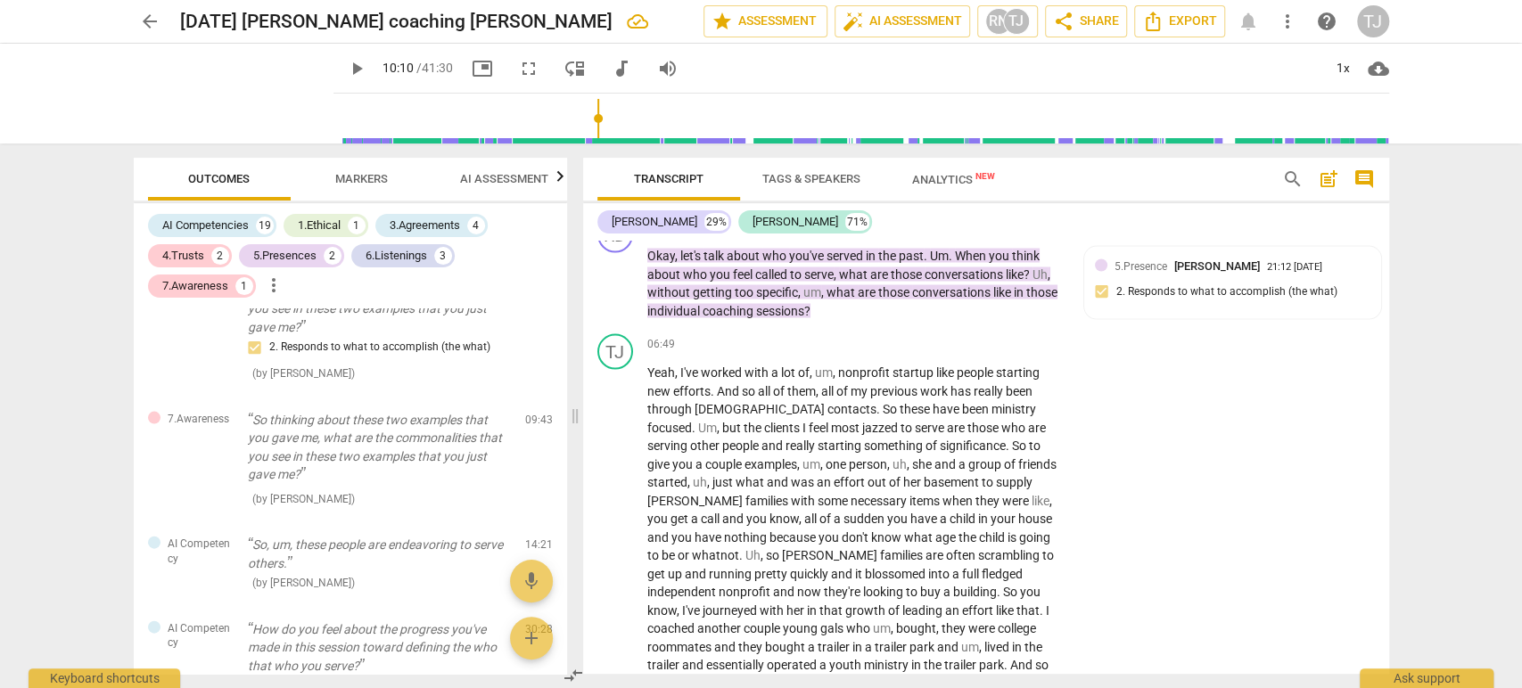
scroll to position [2295, 0]
click at [951, 341] on div "+" at bounding box center [954, 344] width 18 height 18
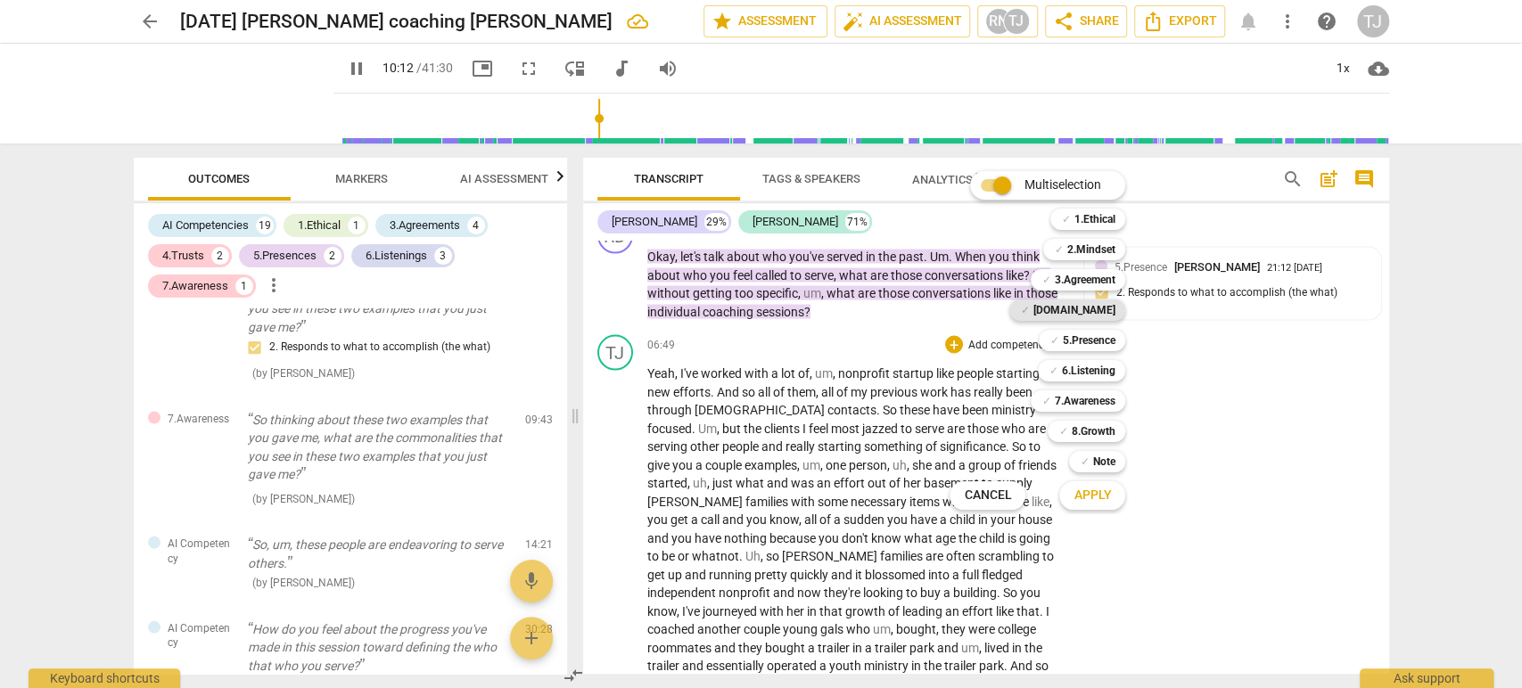
click at [1100, 309] on b "[DOMAIN_NAME]" at bounding box center [1073, 310] width 82 height 21
click at [1098, 499] on span "Apply" at bounding box center [1091, 496] width 37 height 18
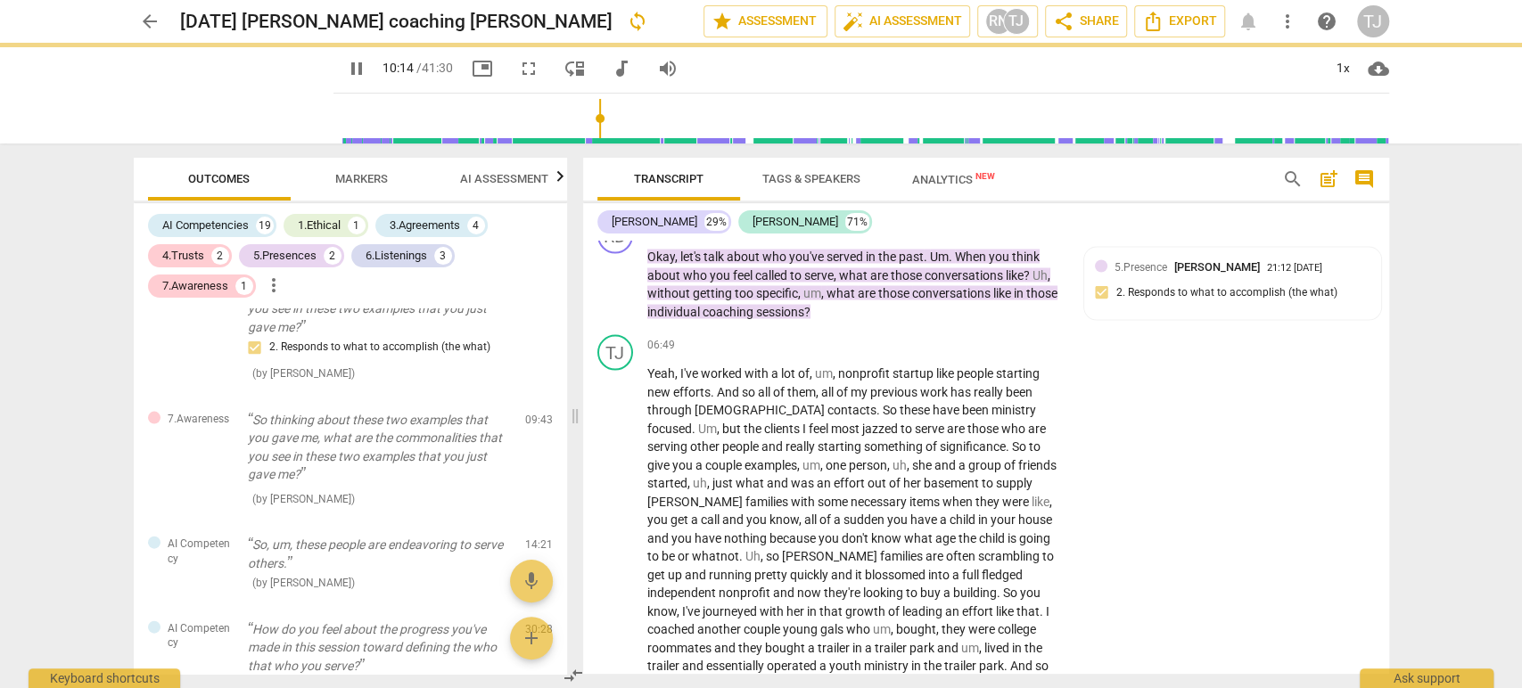
type input "615"
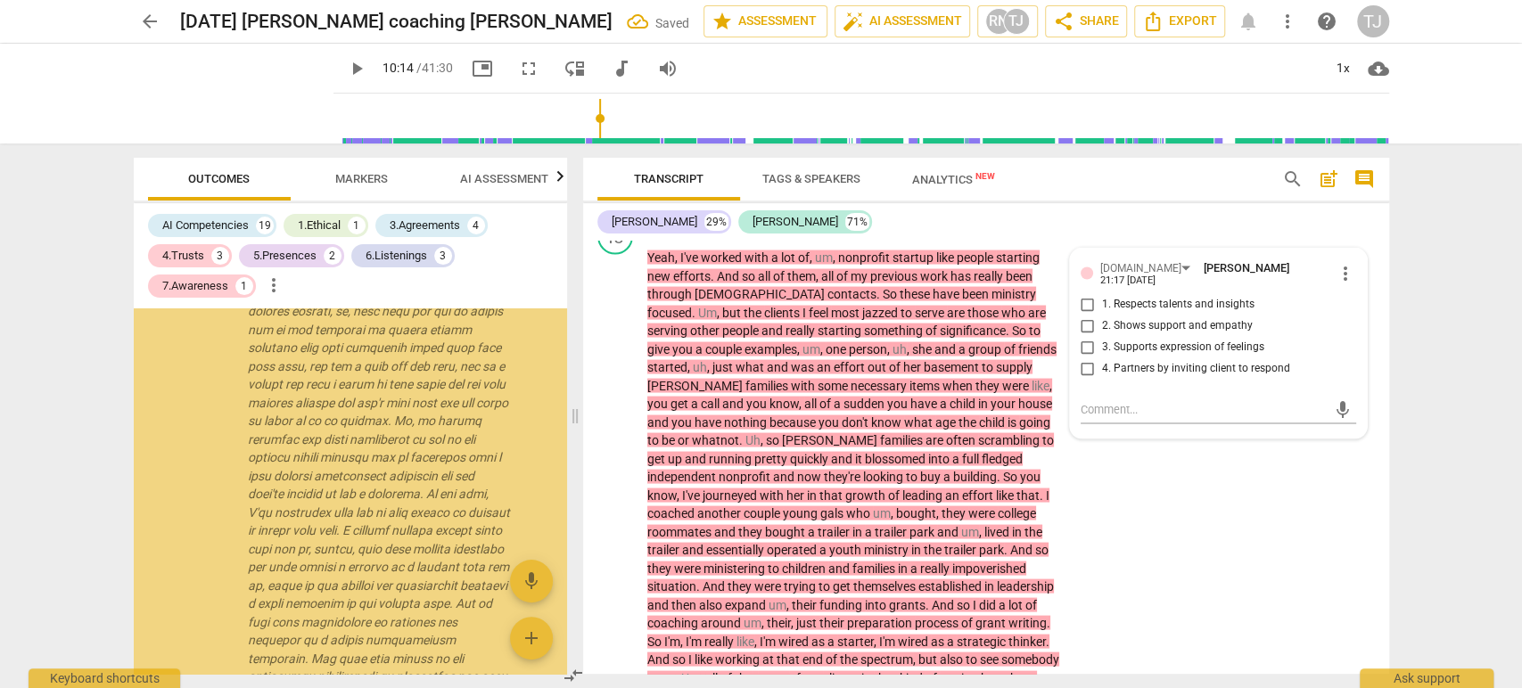
scroll to position [2796, 0]
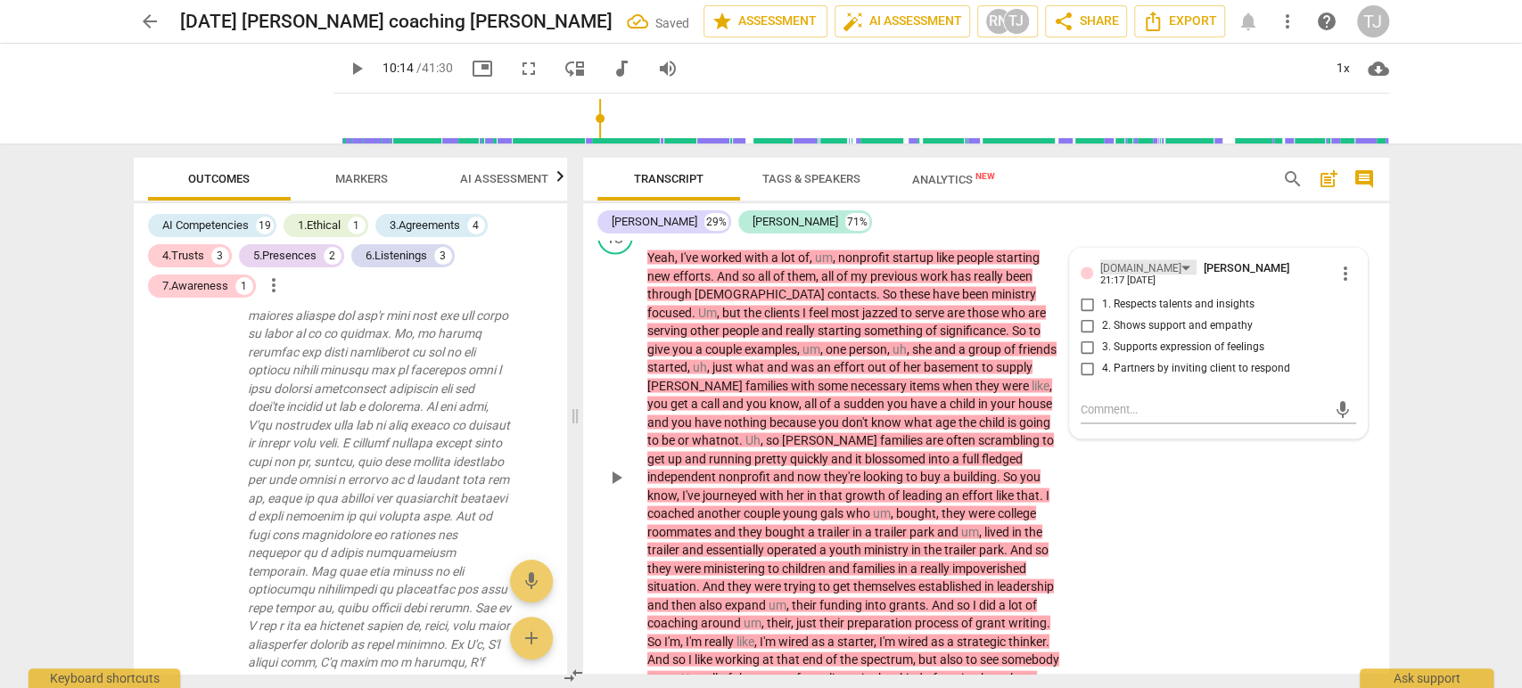
click at [1130, 262] on div "[DOMAIN_NAME]" at bounding box center [1148, 266] width 96 height 15
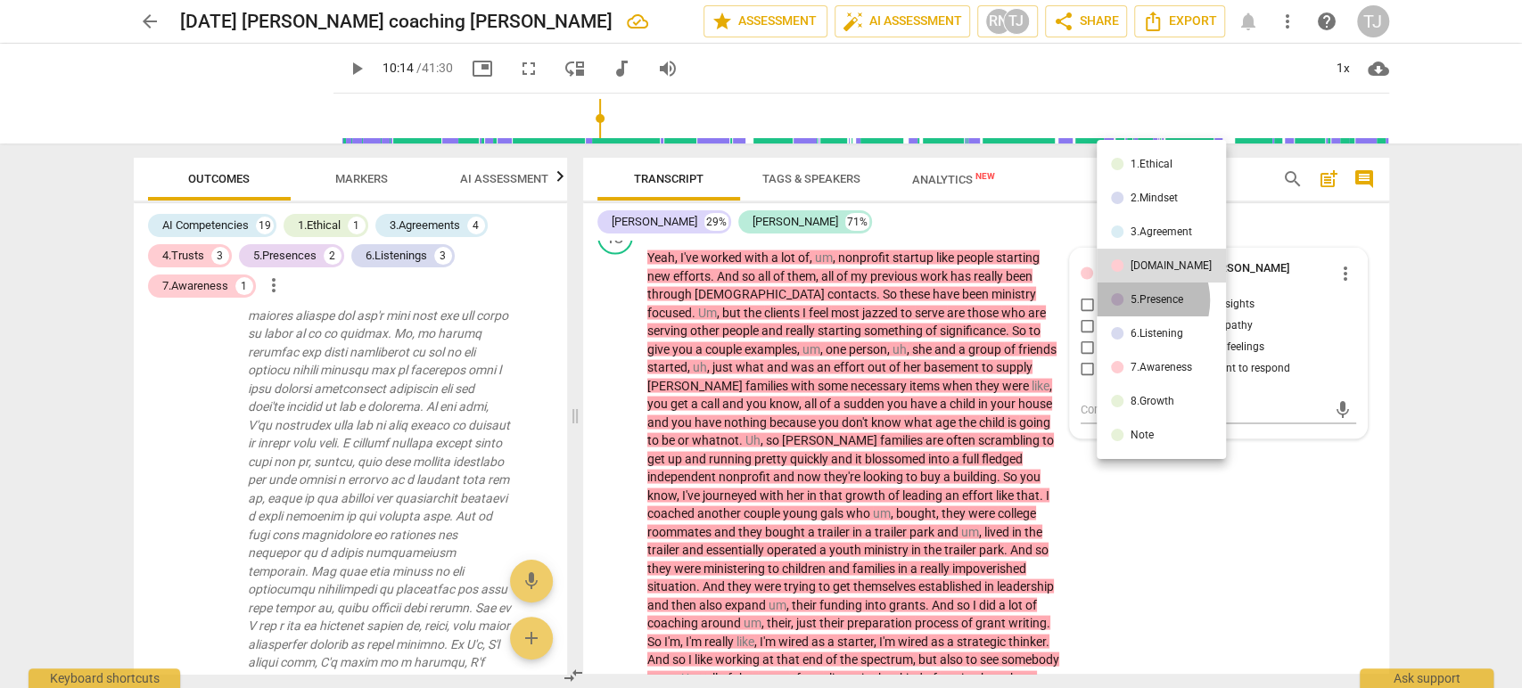
click at [1136, 300] on div "5.Presence" at bounding box center [1156, 299] width 53 height 11
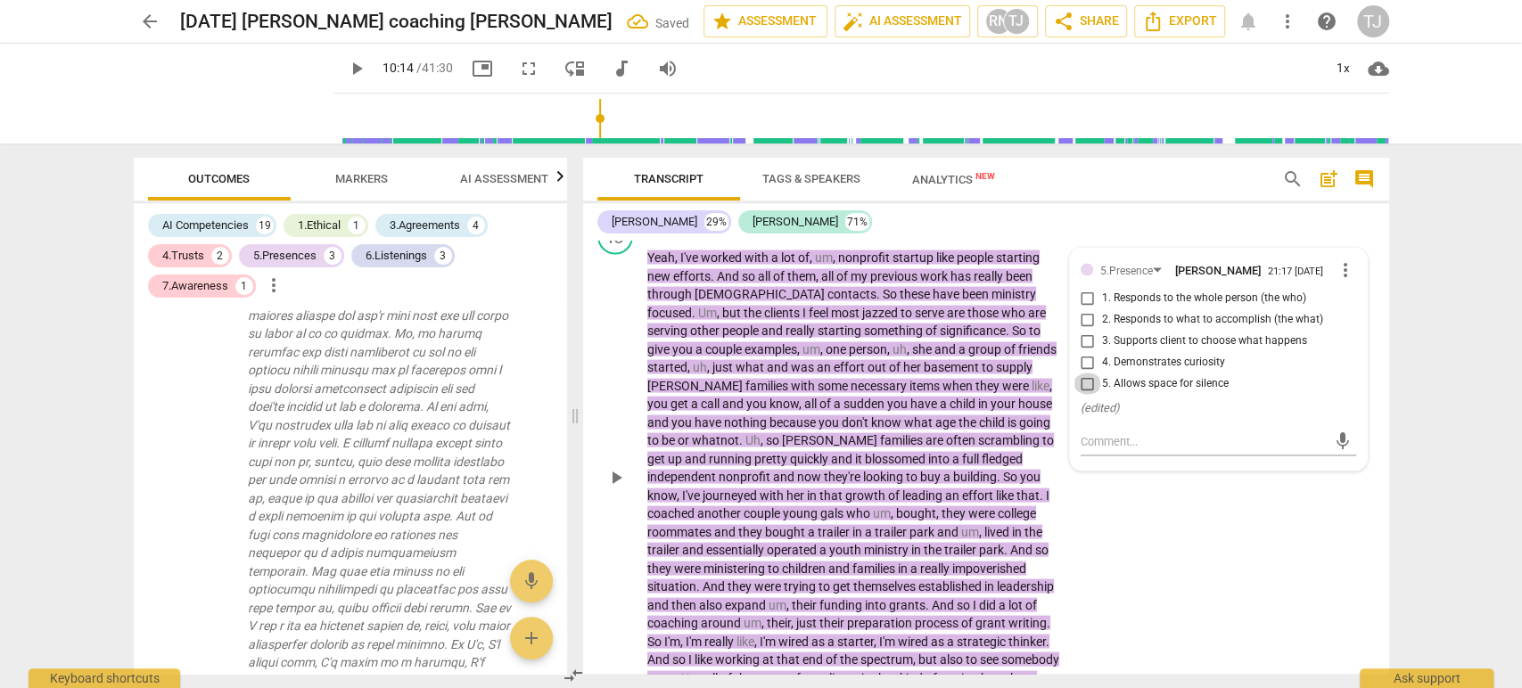
click at [1082, 378] on input "5. Allows space for silence" at bounding box center [1087, 383] width 29 height 21
checkbox input "true"
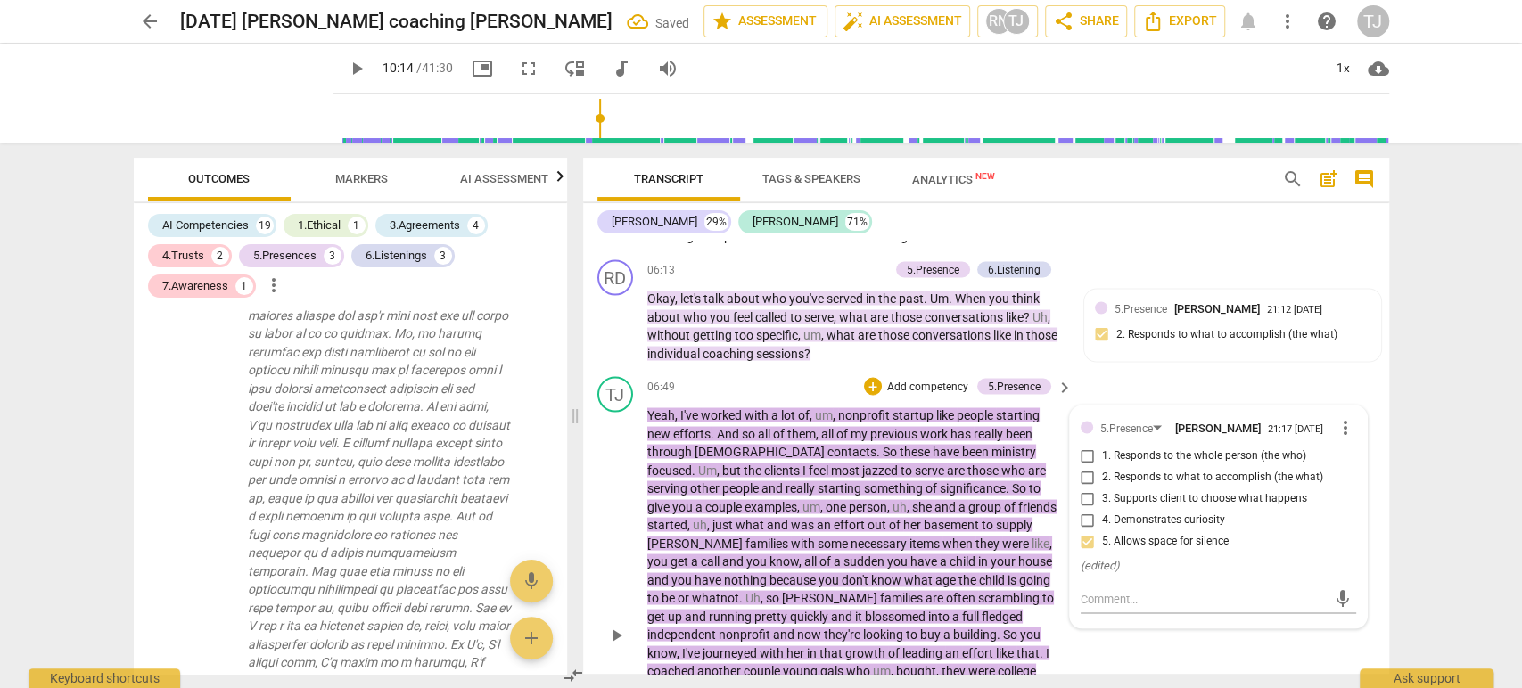
scroll to position [2252, 0]
click at [867, 382] on div "+" at bounding box center [873, 387] width 18 height 18
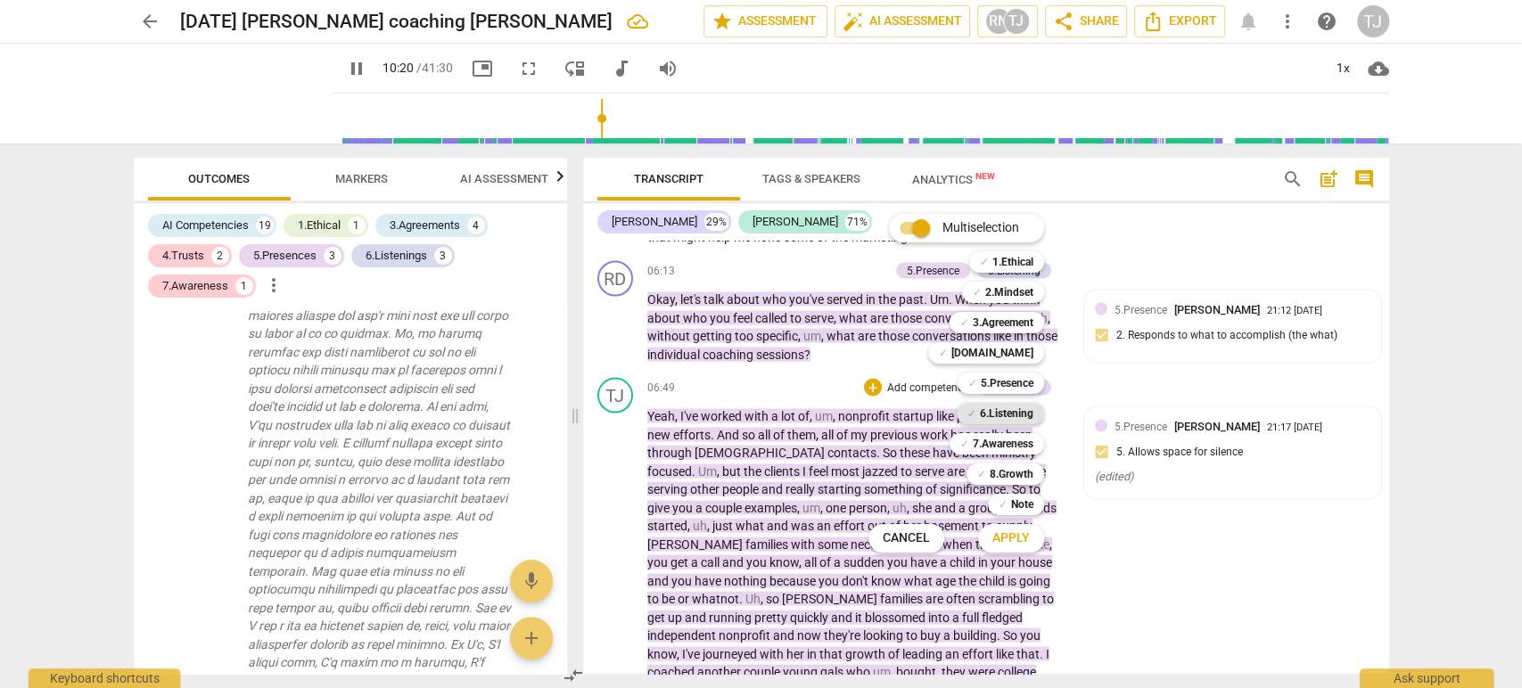
click at [1007, 412] on b "6.Listening" at bounding box center [1006, 413] width 53 height 21
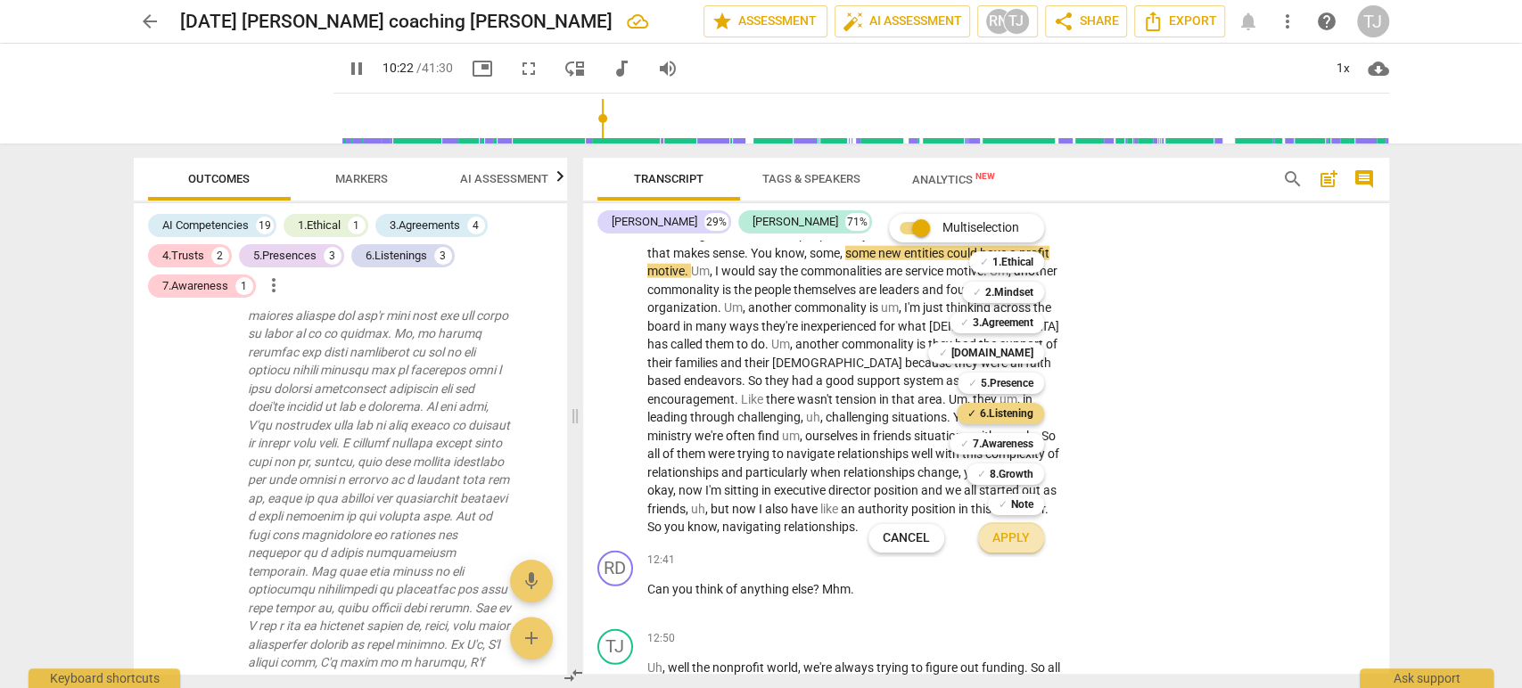
click at [1018, 533] on span "Apply" at bounding box center [1010, 539] width 37 height 18
type input "623"
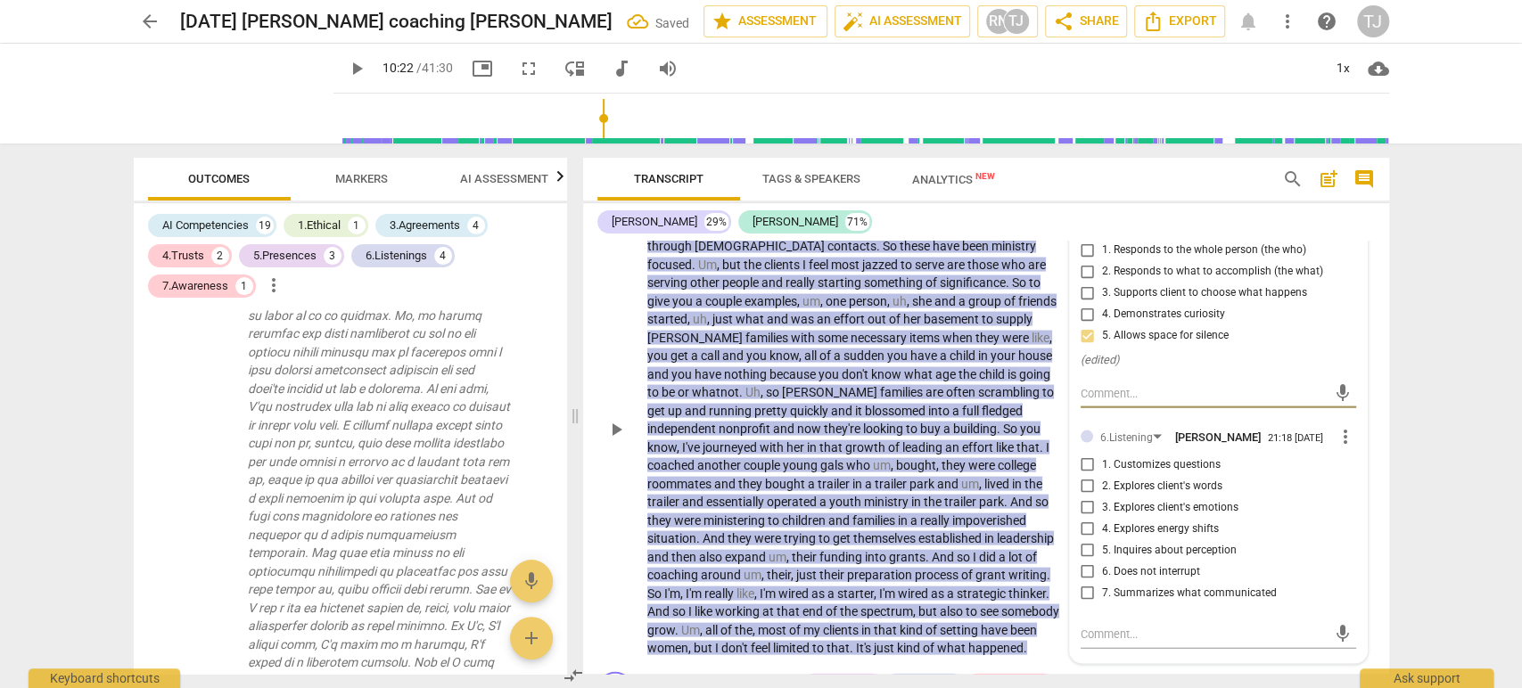
scroll to position [2460, 0]
click at [1082, 568] on input "6. Does not interrupt" at bounding box center [1087, 570] width 29 height 21
checkbox input "true"
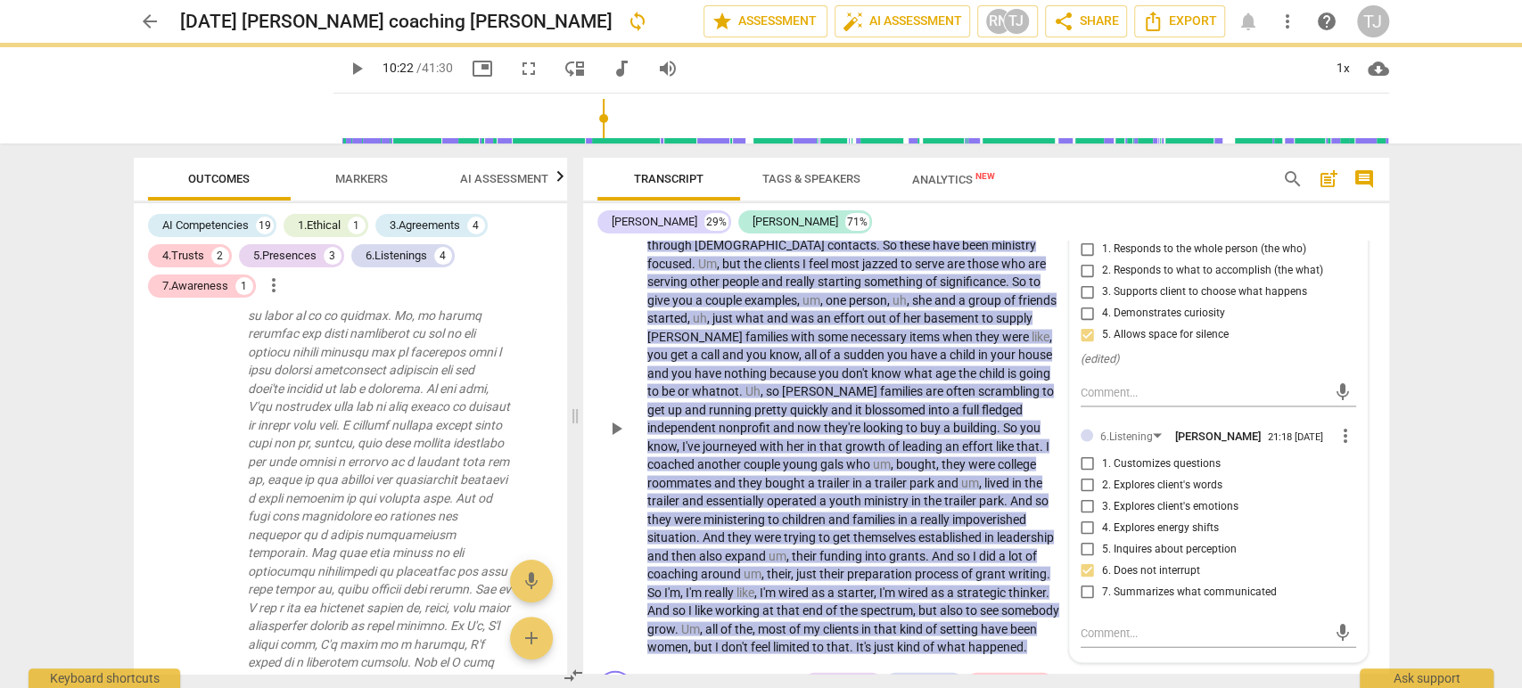
click at [1379, 622] on div "TJ play_arrow pause 06:49 + Add competency 5.Presence 6.Listening keyboard_arro…" at bounding box center [986, 412] width 806 height 501
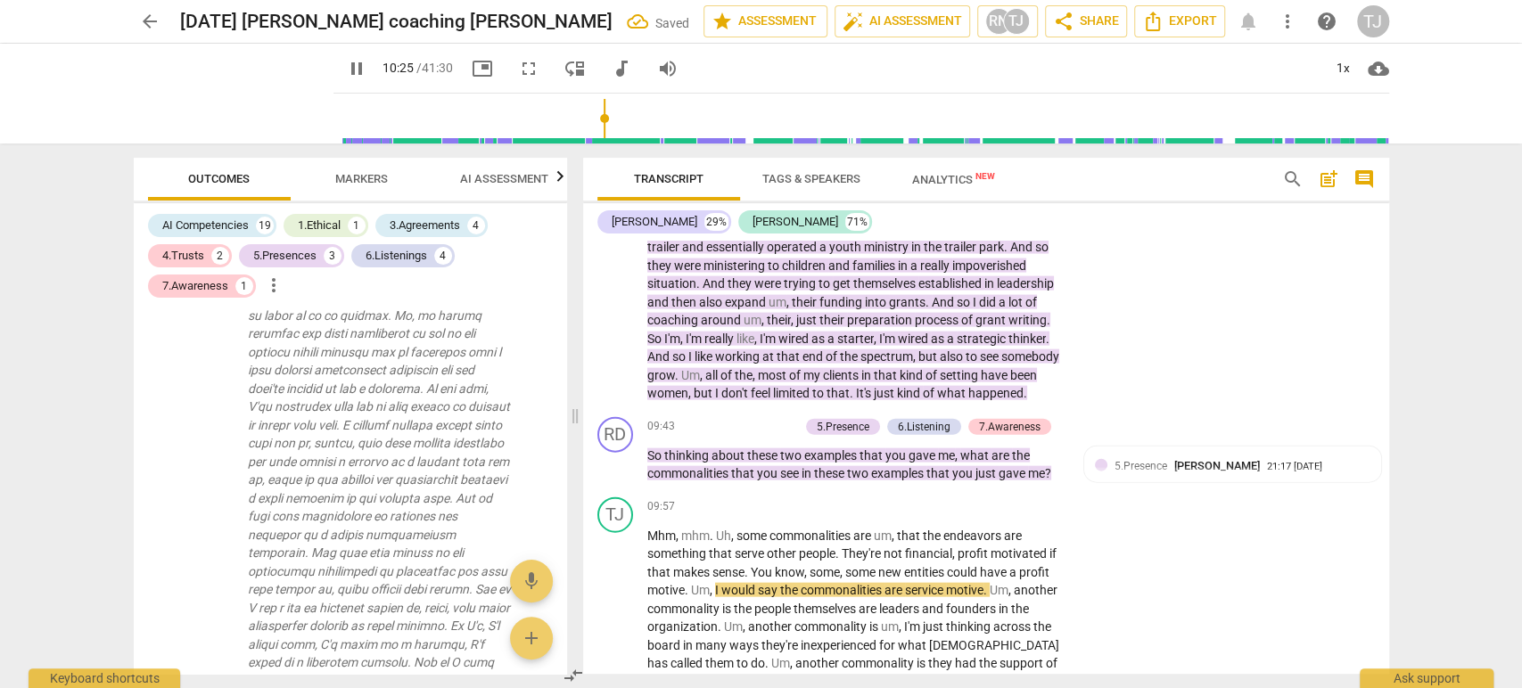
scroll to position [2711, 0]
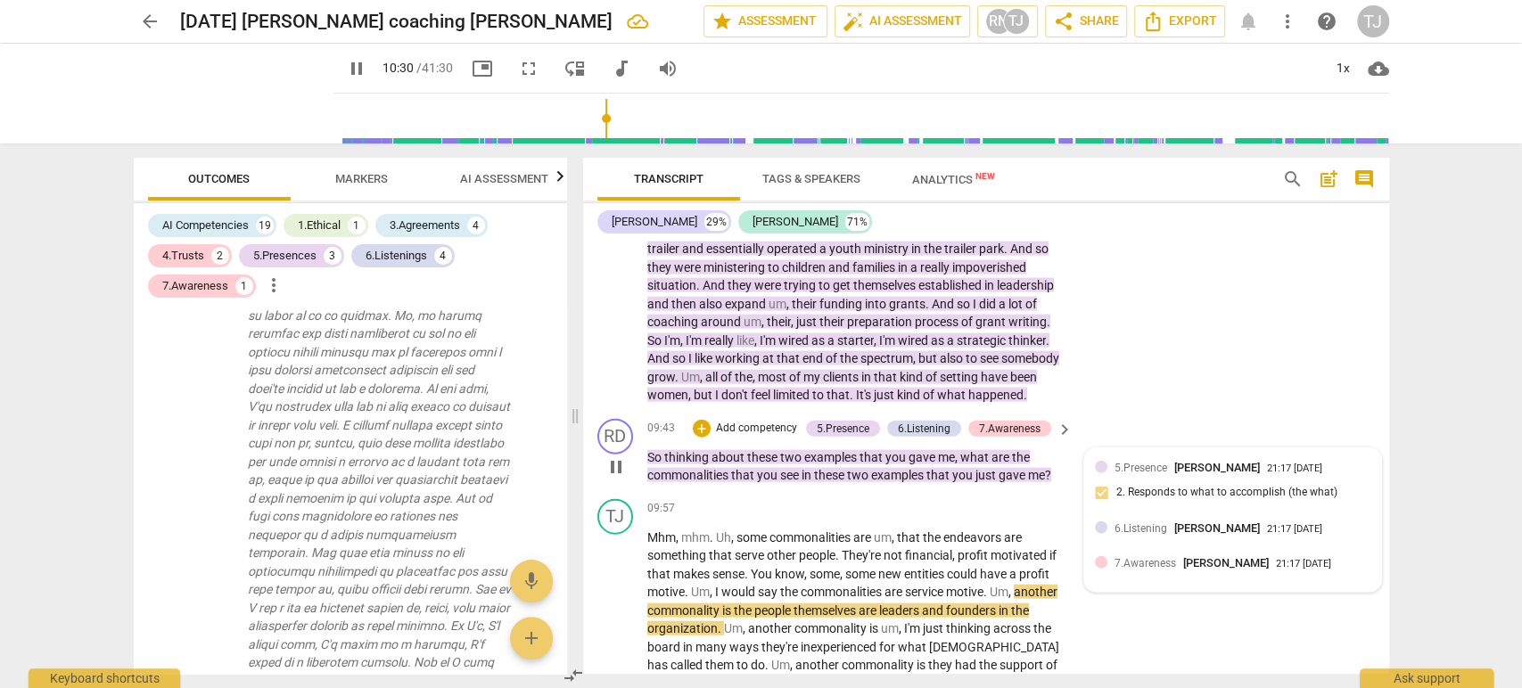
click at [1114, 526] on span "6.Listening" at bounding box center [1140, 528] width 53 height 12
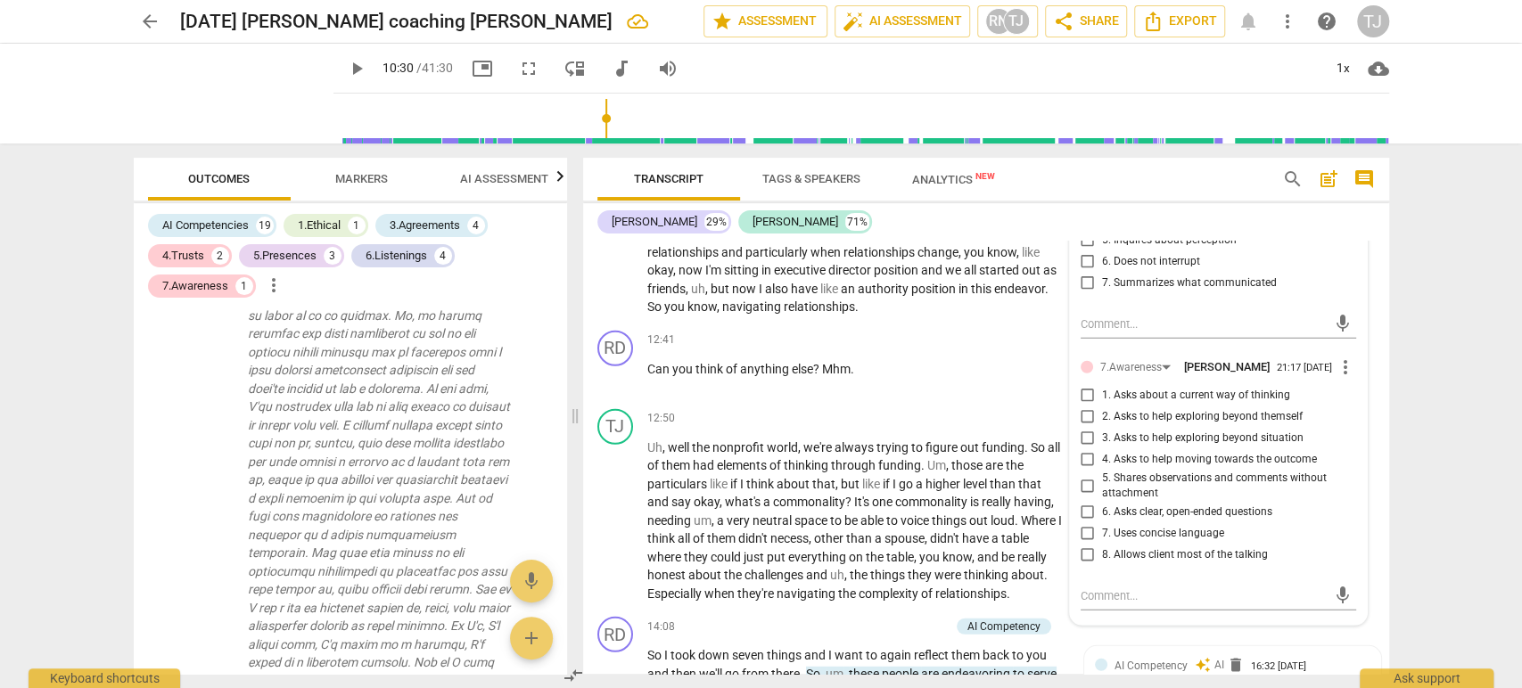
scroll to position [3255, 0]
click at [1344, 362] on span "more_vert" at bounding box center [1345, 364] width 21 height 21
click at [1361, 396] on li "Delete" at bounding box center [1359, 393] width 62 height 34
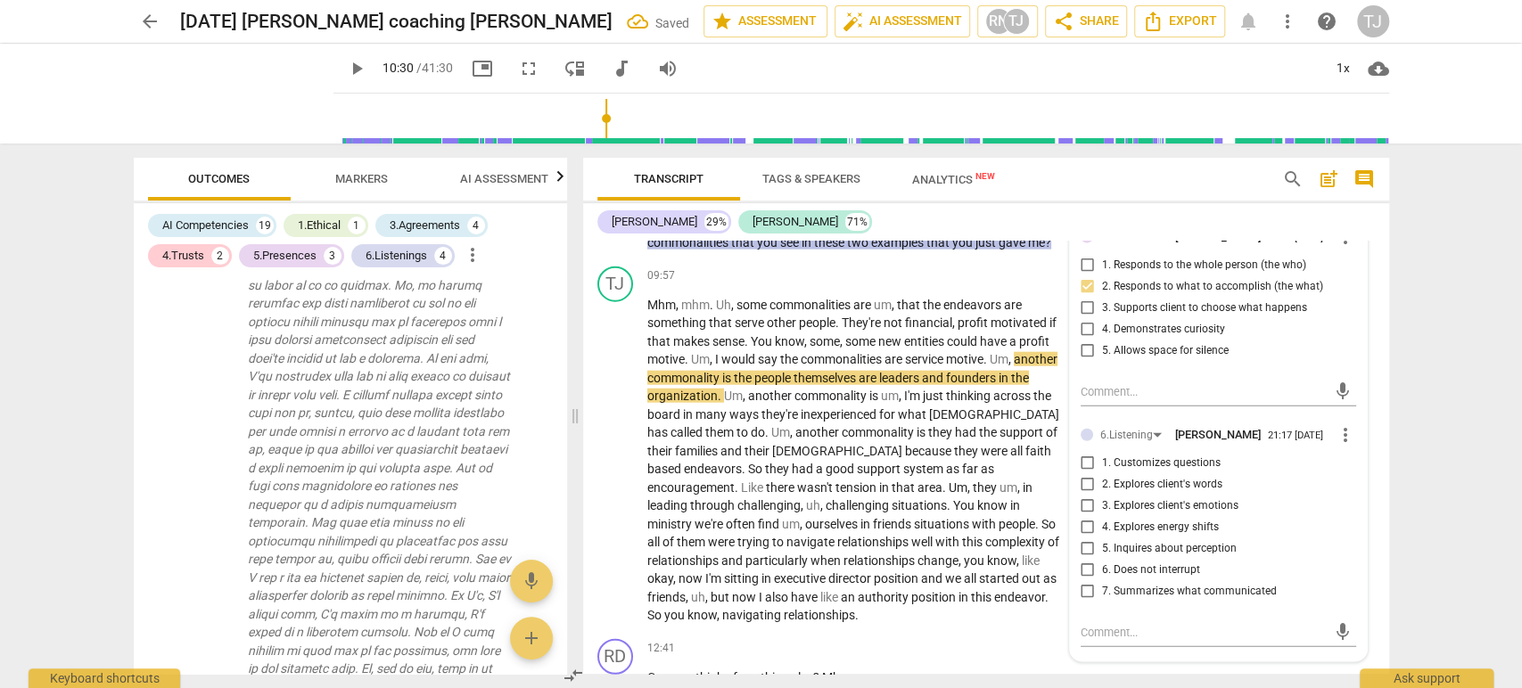
scroll to position [2946, 0]
click at [1343, 435] on span "more_vert" at bounding box center [1345, 433] width 21 height 21
click at [1352, 464] on li "Delete" at bounding box center [1359, 463] width 62 height 34
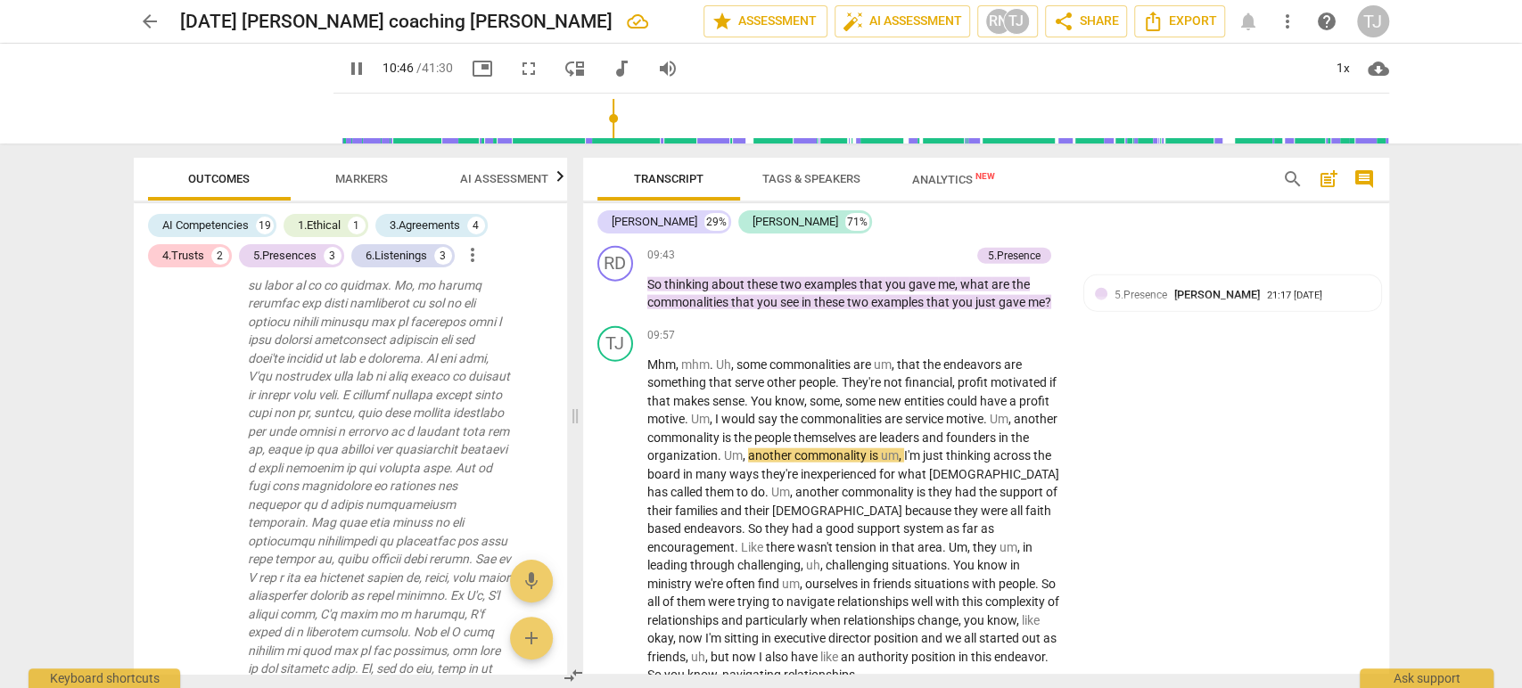
scroll to position [2883, 0]
click at [949, 328] on div "+" at bounding box center [954, 337] width 18 height 18
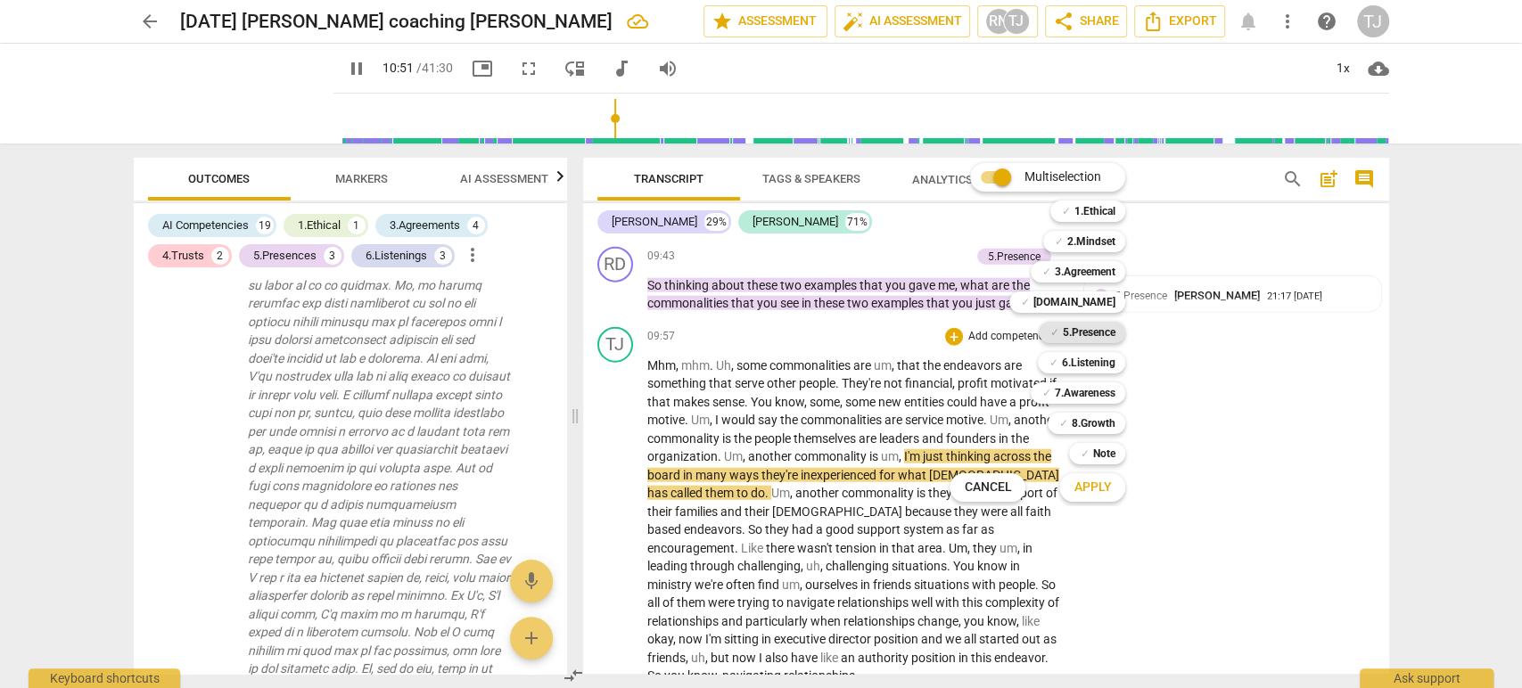
click at [1100, 333] on b "5.Presence" at bounding box center [1088, 332] width 53 height 21
click at [1100, 362] on b "6.Listening" at bounding box center [1087, 362] width 53 height 21
click at [1089, 489] on span "Apply" at bounding box center [1091, 488] width 37 height 18
type input "655"
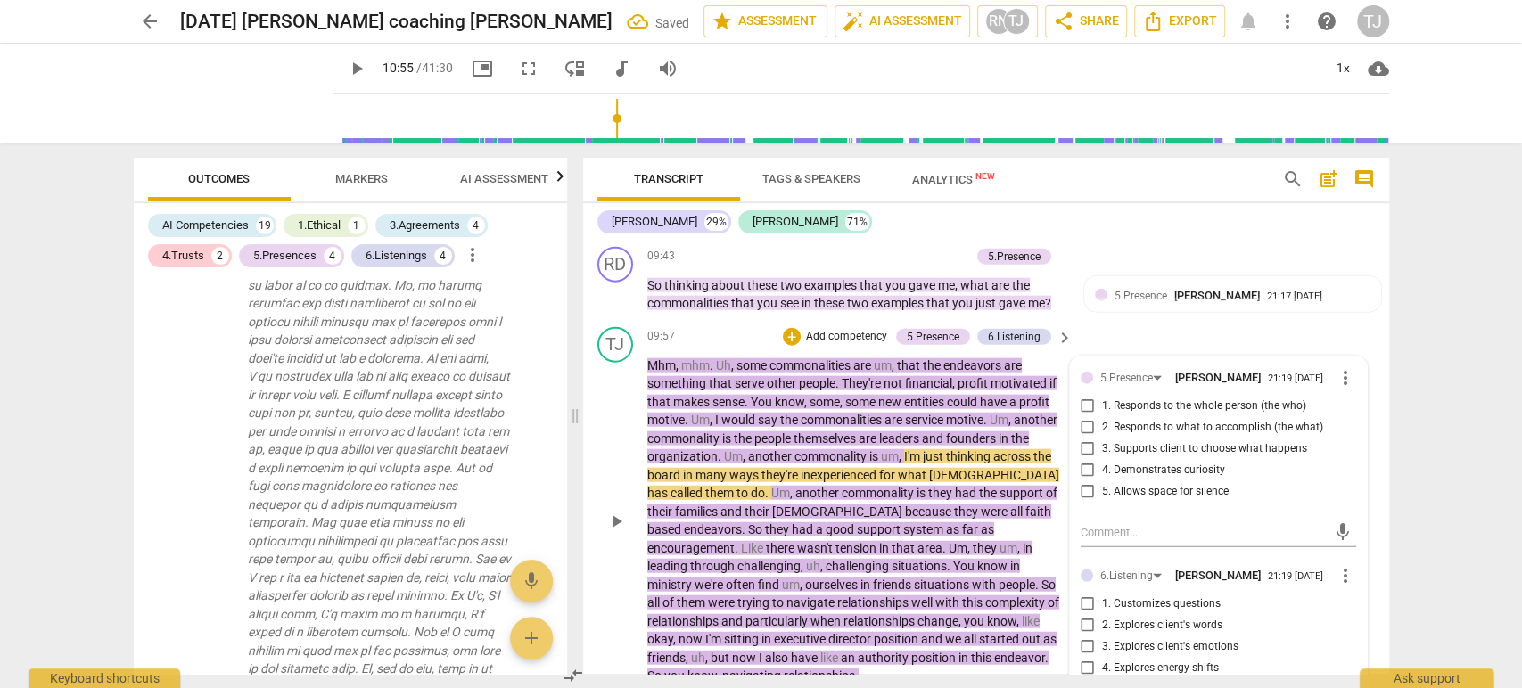
scroll to position [5049, 0]
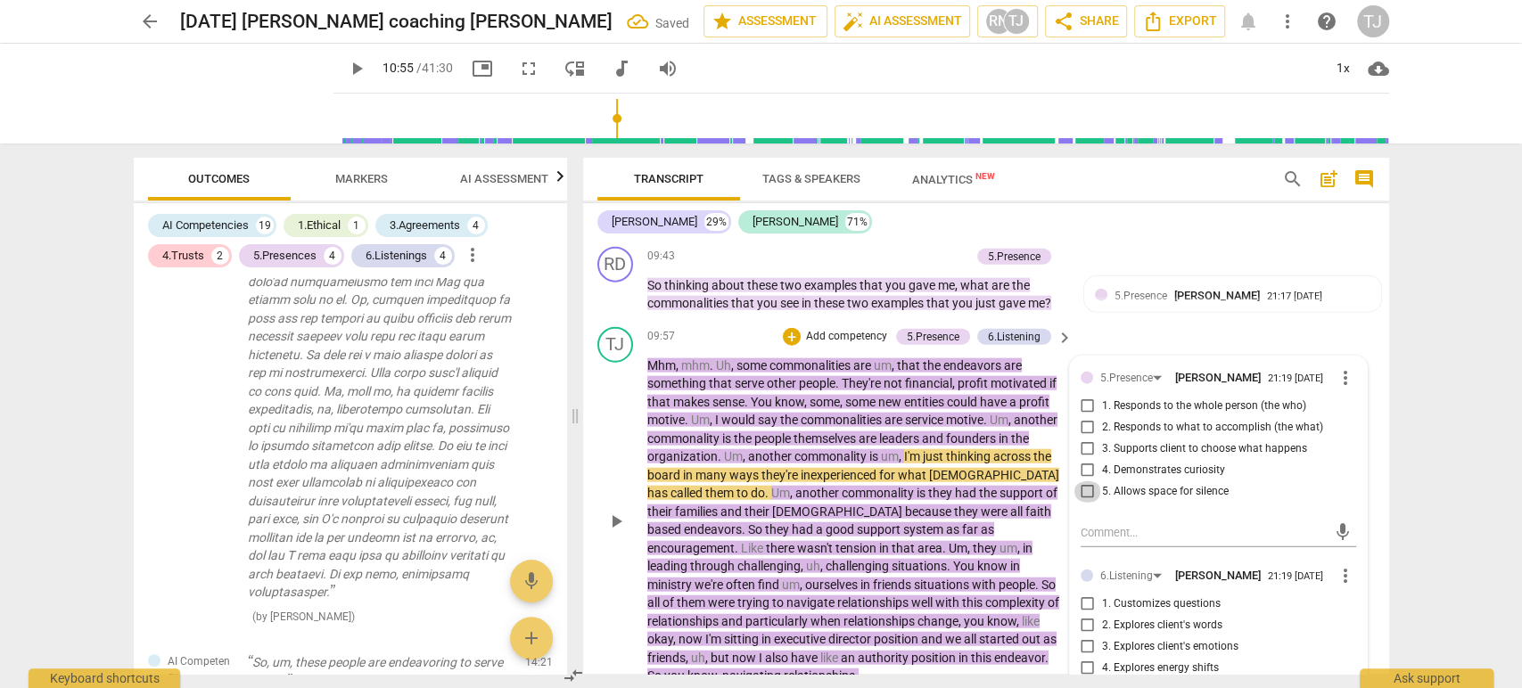
click at [1077, 483] on input "5. Allows space for silence" at bounding box center [1087, 491] width 29 height 21
checkbox input "true"
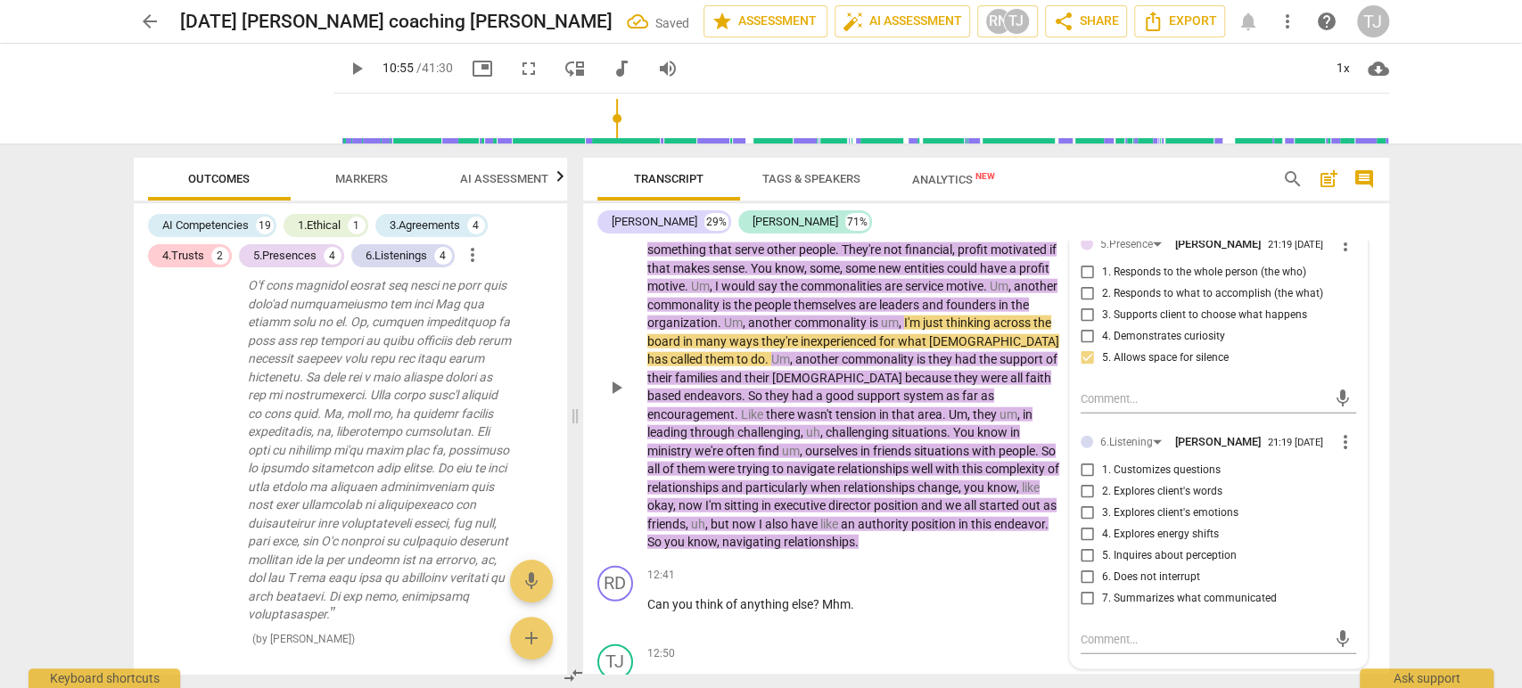
scroll to position [5071, 0]
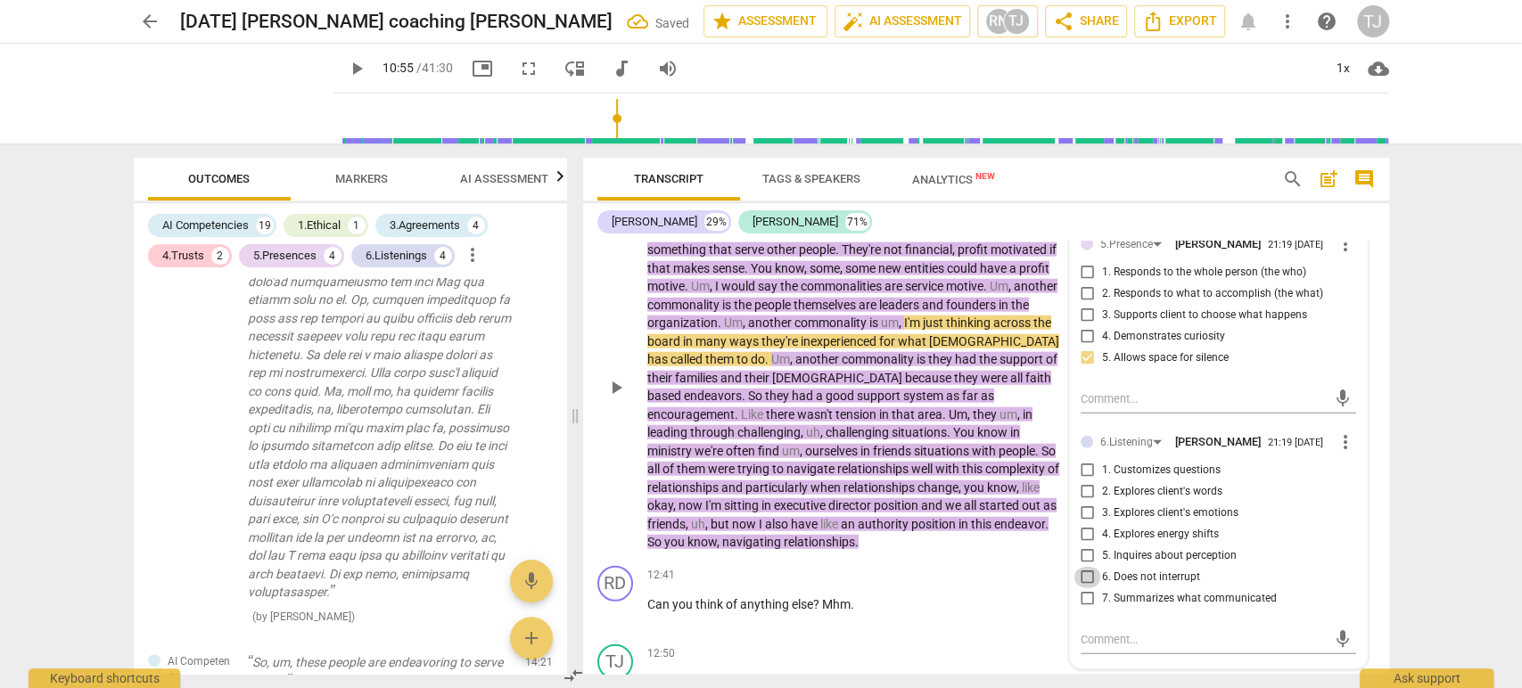
click at [1081, 572] on input "6. Does not interrupt" at bounding box center [1087, 577] width 29 height 21
checkbox input "true"
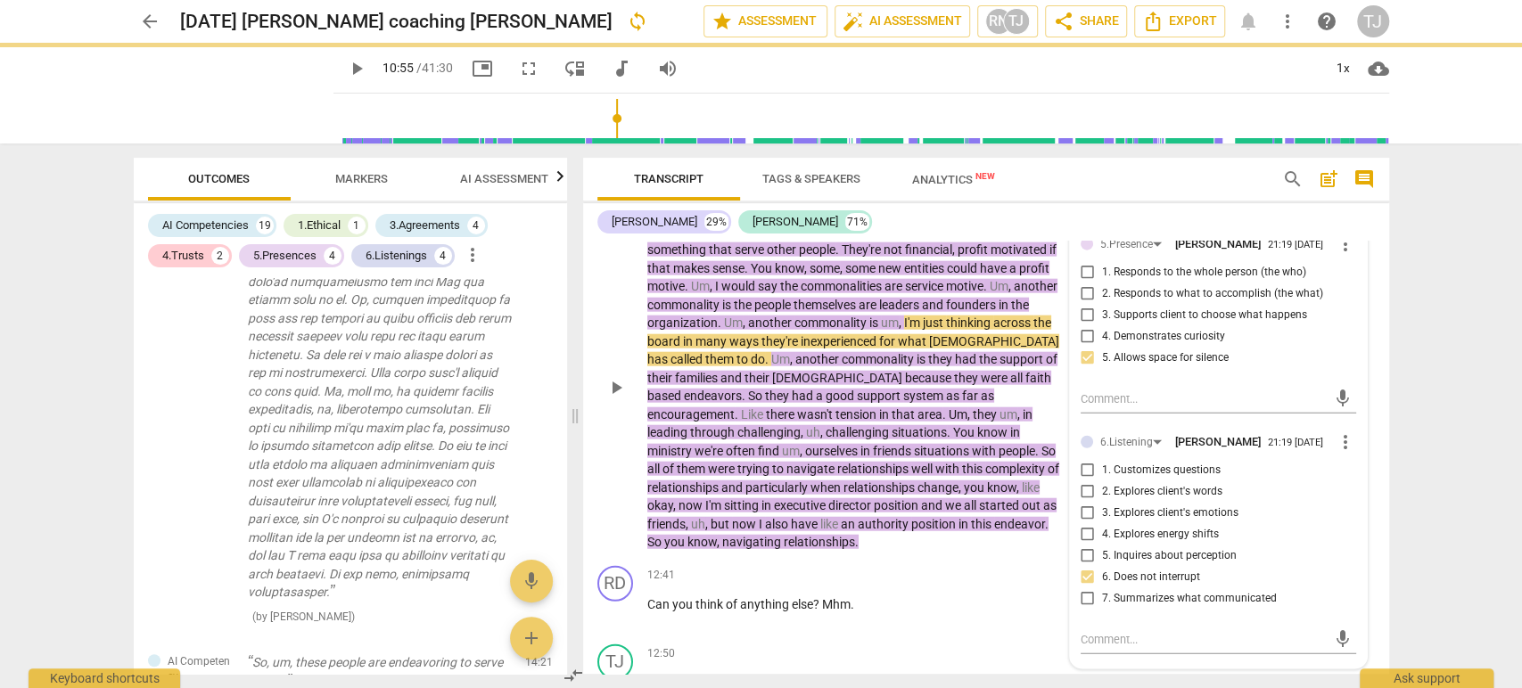
click at [954, 542] on p "Mhm , mhm . Uh , some commonalities are um , that the endeavors are something t…" at bounding box center [855, 387] width 417 height 329
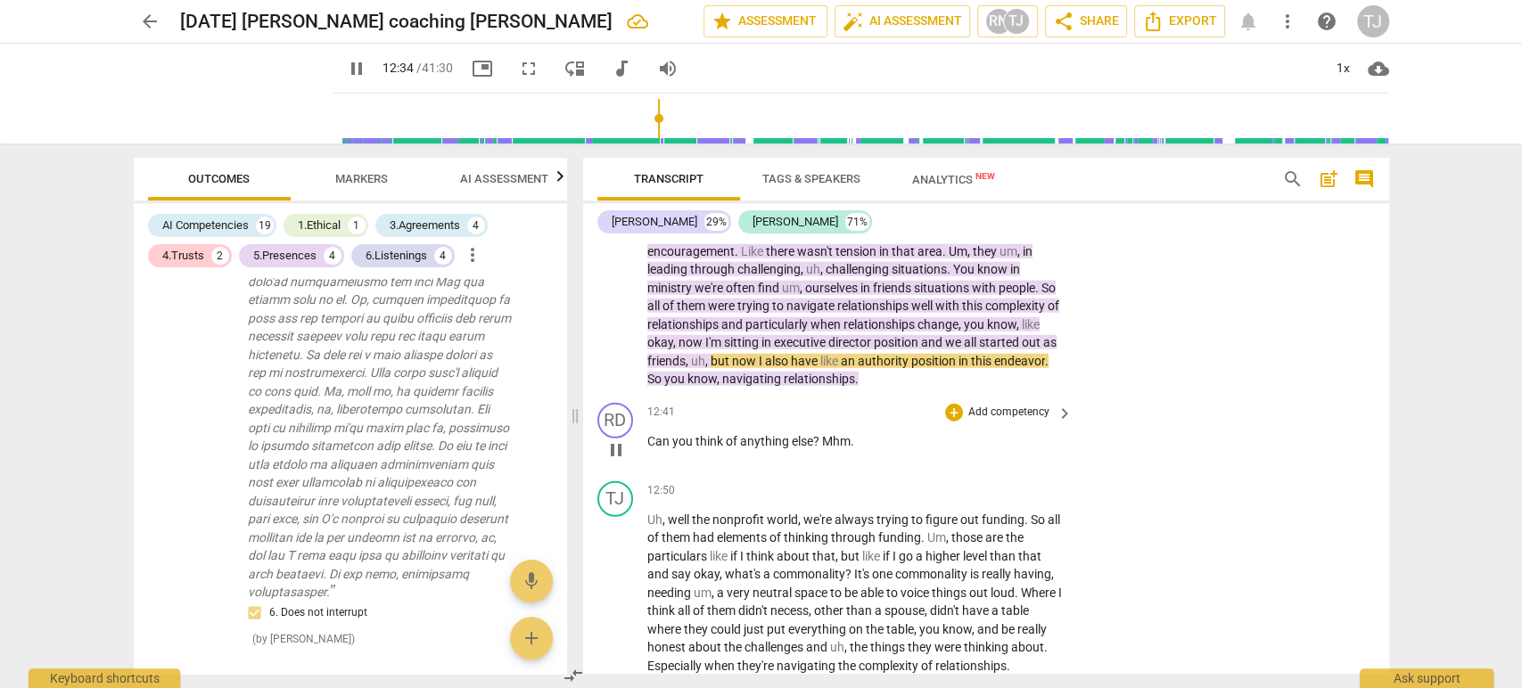
scroll to position [3181, 0]
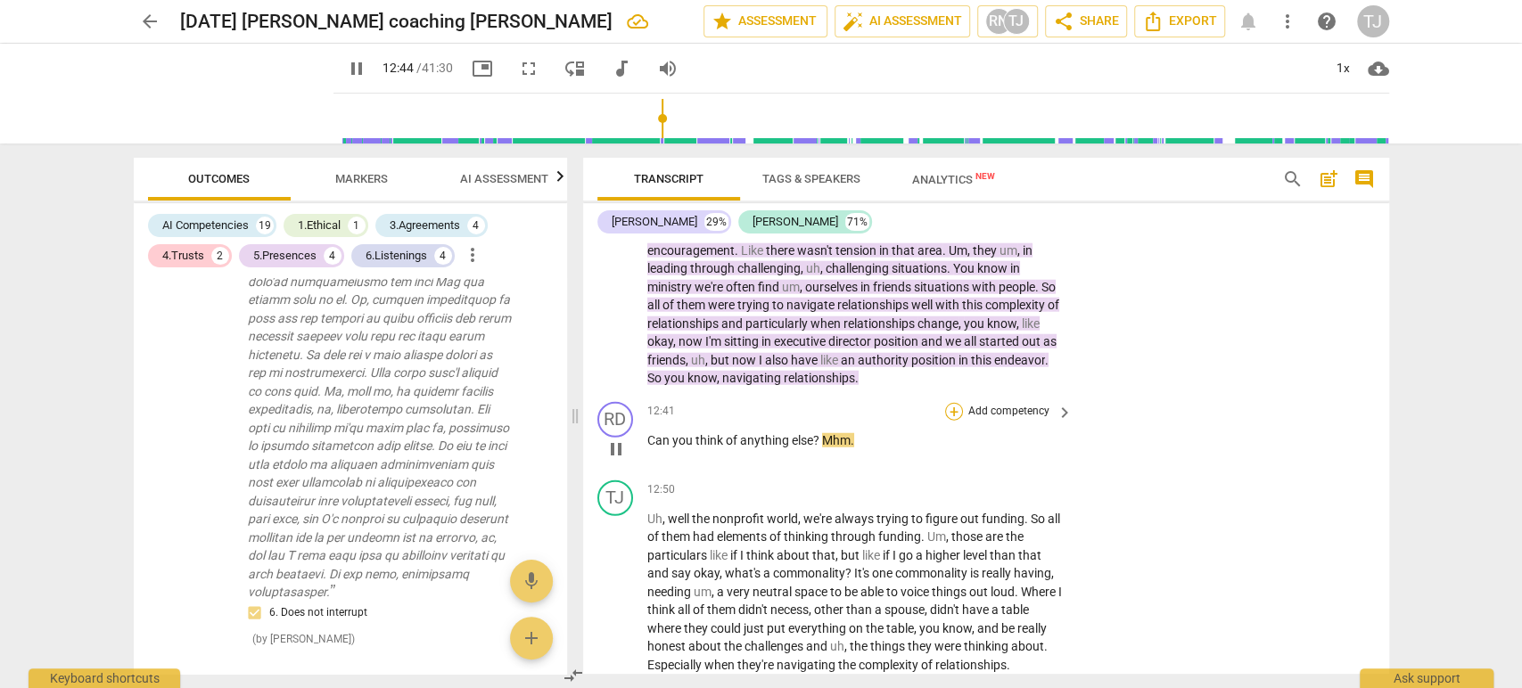
click at [948, 410] on div "+" at bounding box center [954, 412] width 18 height 18
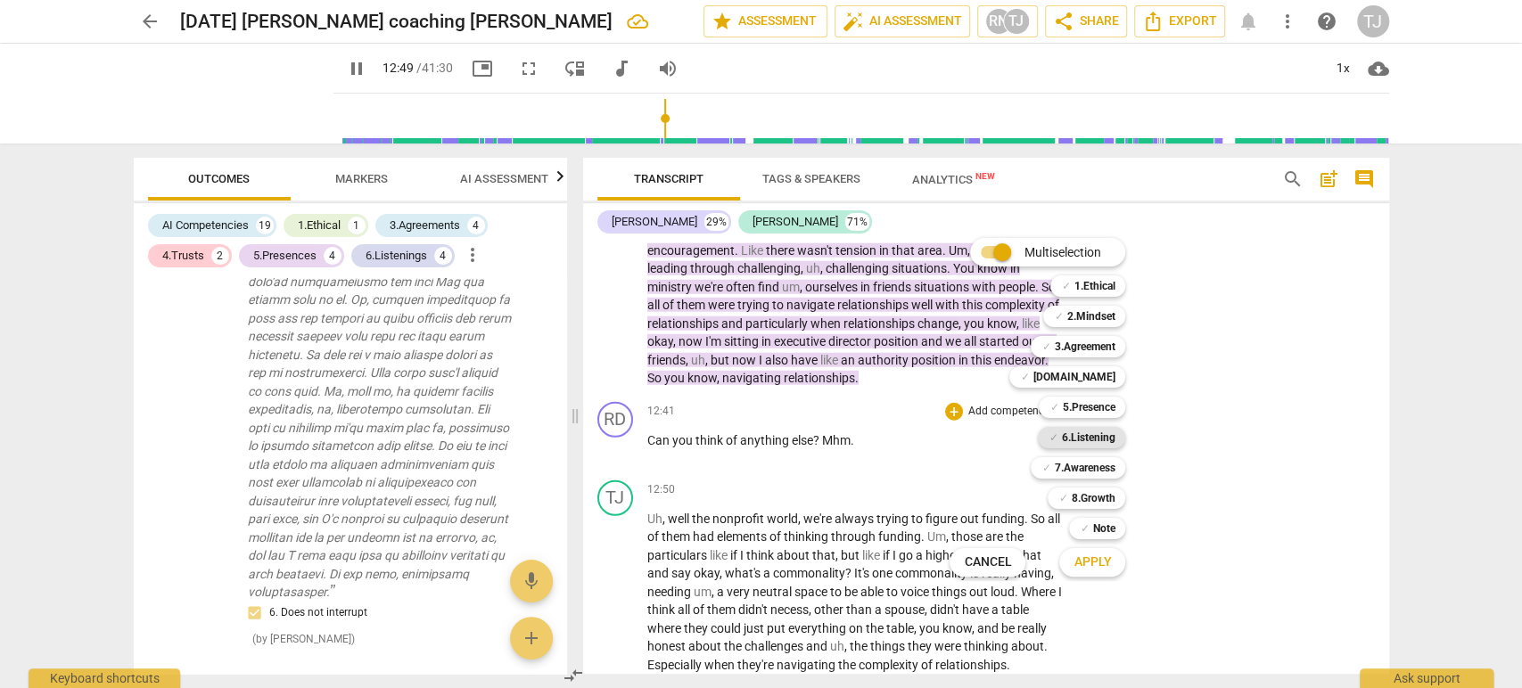
click at [1095, 431] on b "6.Listening" at bounding box center [1087, 437] width 53 height 21
click at [1089, 464] on b "7.Awareness" at bounding box center [1084, 467] width 61 height 21
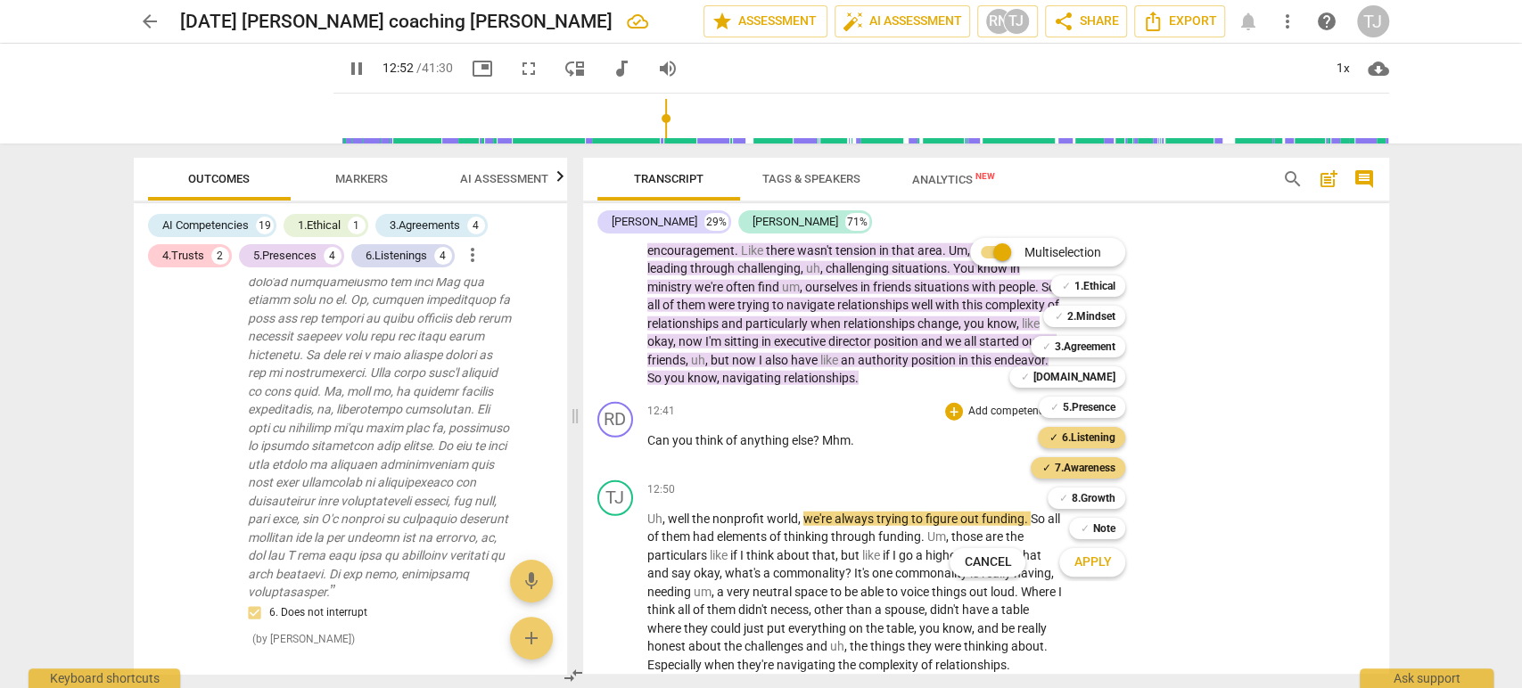
click at [1092, 559] on span "Apply" at bounding box center [1091, 563] width 37 height 18
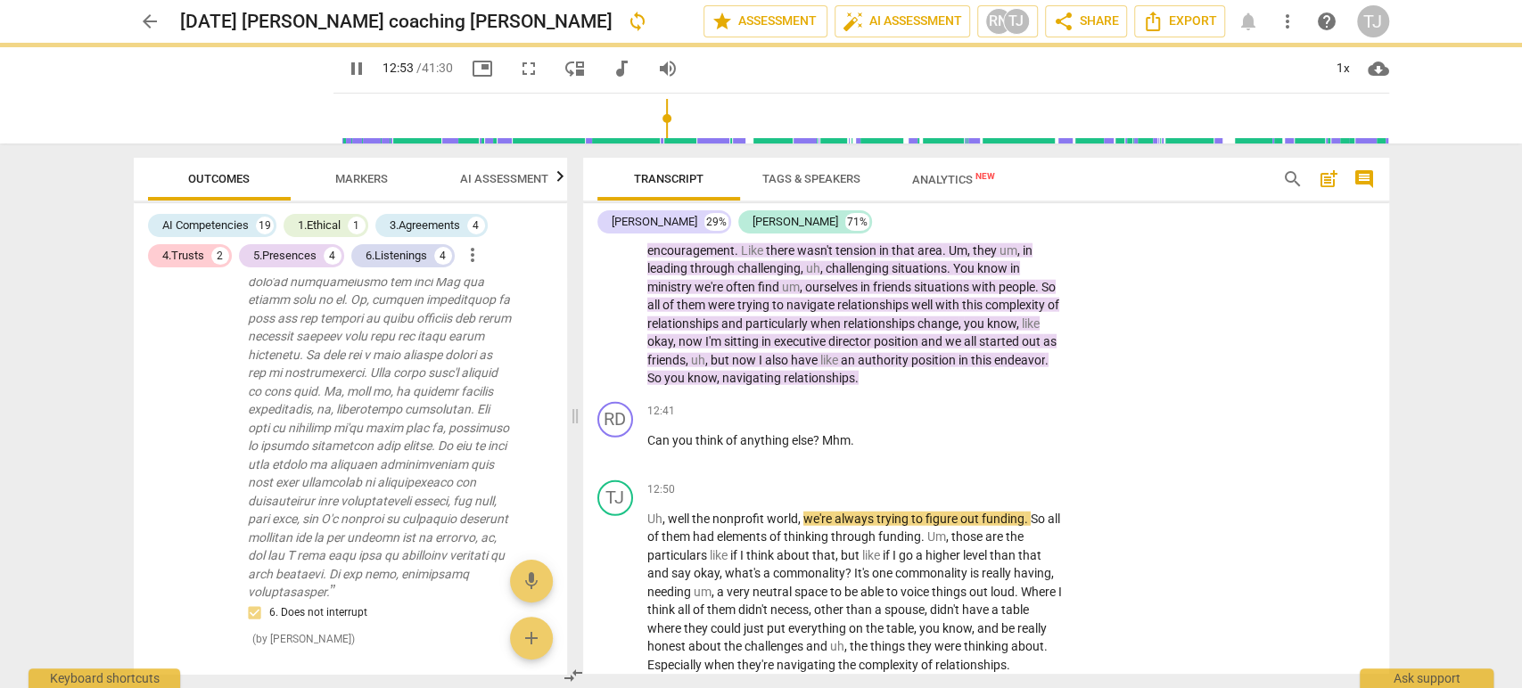
type input "773"
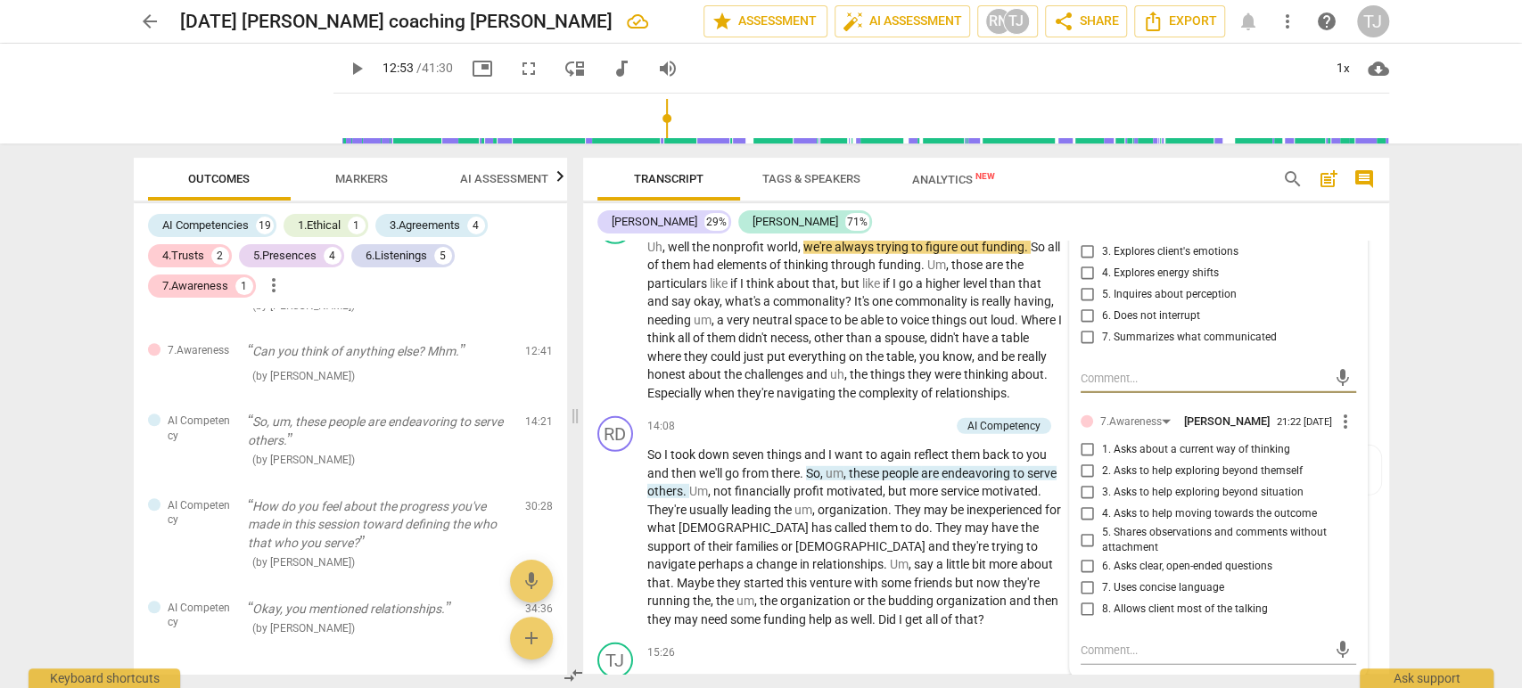
scroll to position [3454, 0]
click at [1084, 441] on input "1. Asks about a current way of thinking" at bounding box center [1087, 449] width 29 height 21
checkbox input "true"
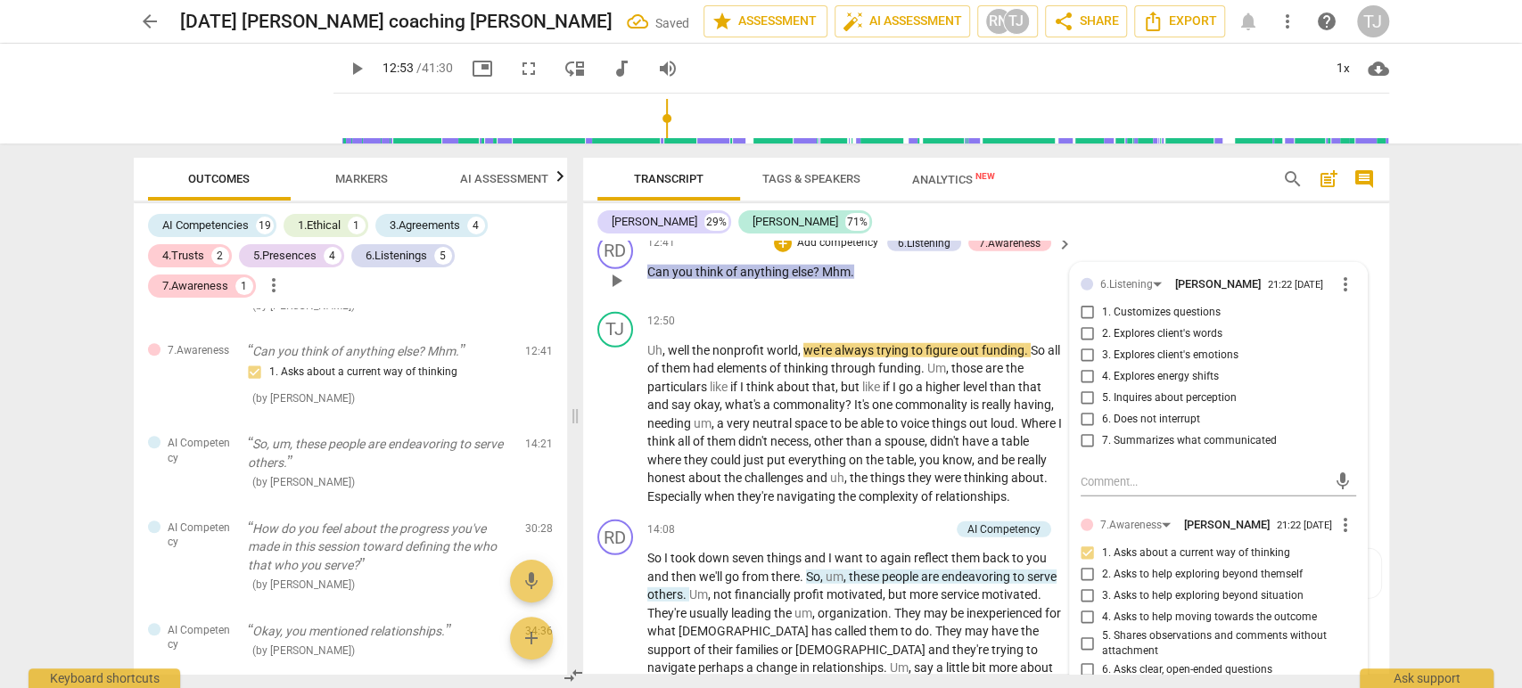
scroll to position [3348, 0]
click at [1347, 287] on span "more_vert" at bounding box center [1345, 285] width 21 height 21
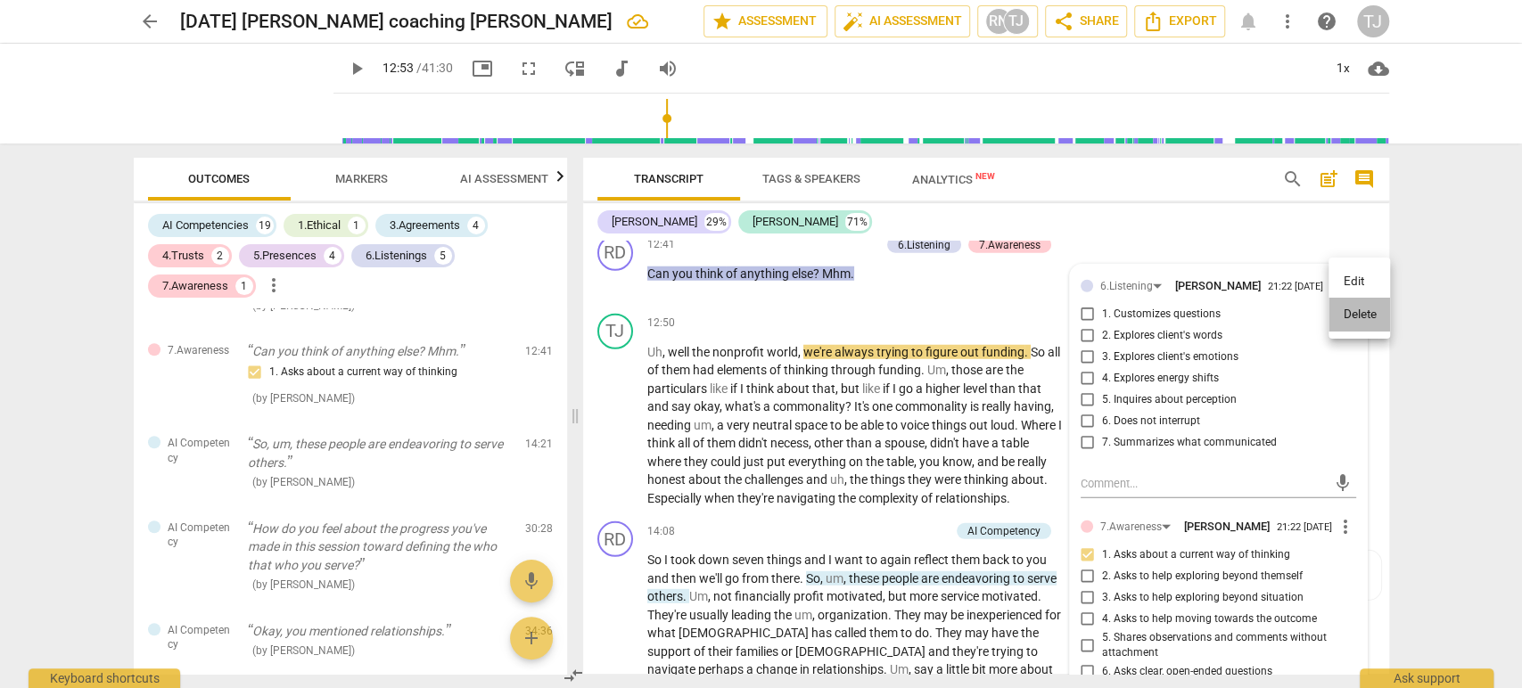
click at [1352, 319] on li "Delete" at bounding box center [1359, 315] width 62 height 34
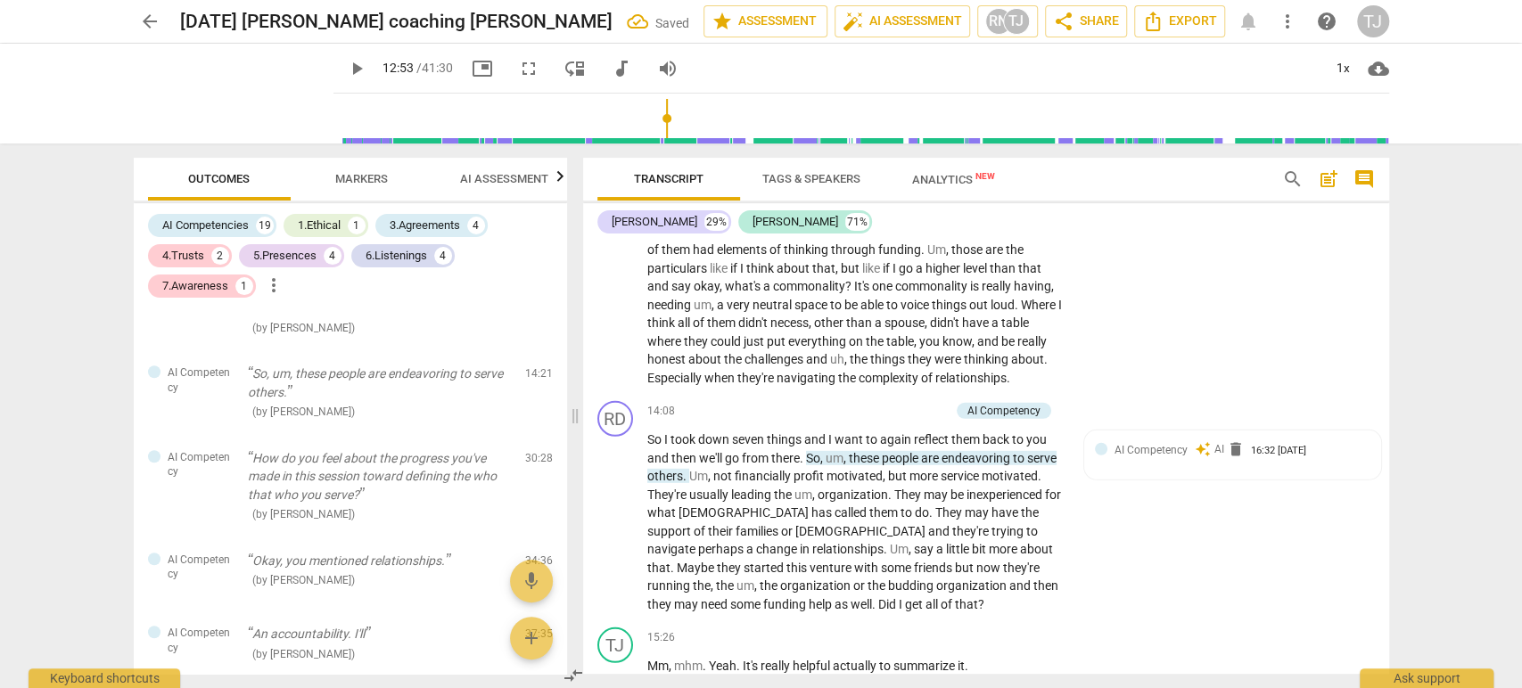
scroll to position [3489, 0]
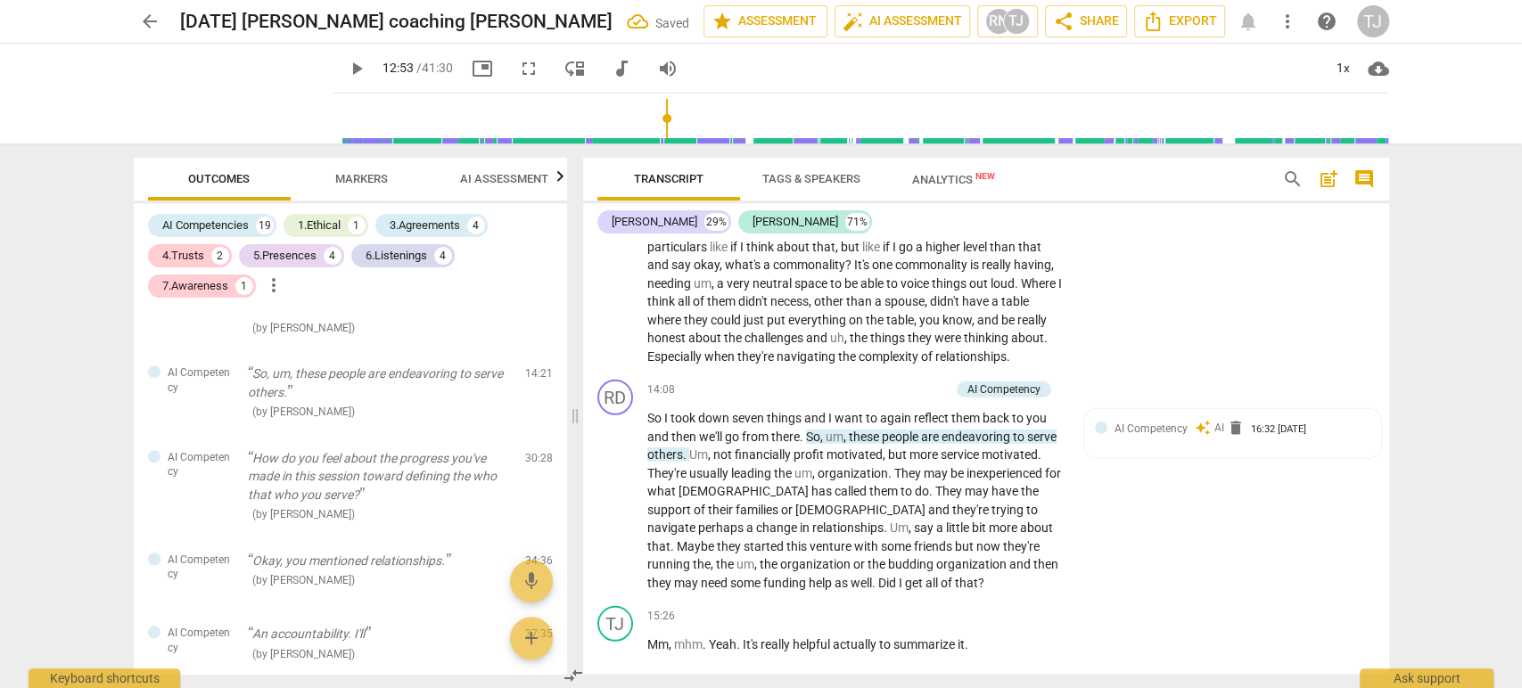
click at [1352, 319] on div "TJ play_arrow pause 12:50 + Add competency keyboard_arrow_right Uh , well the n…" at bounding box center [986, 269] width 806 height 209
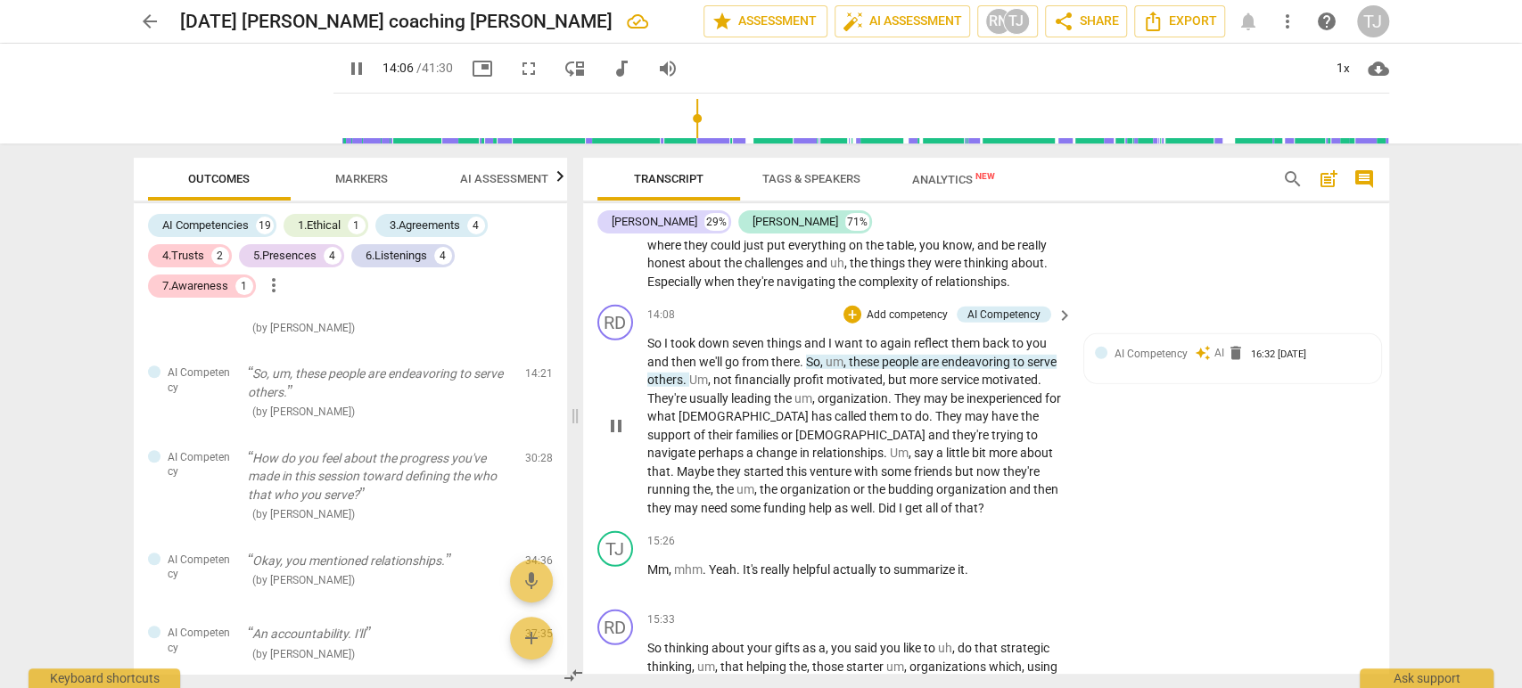
scroll to position [3565, 0]
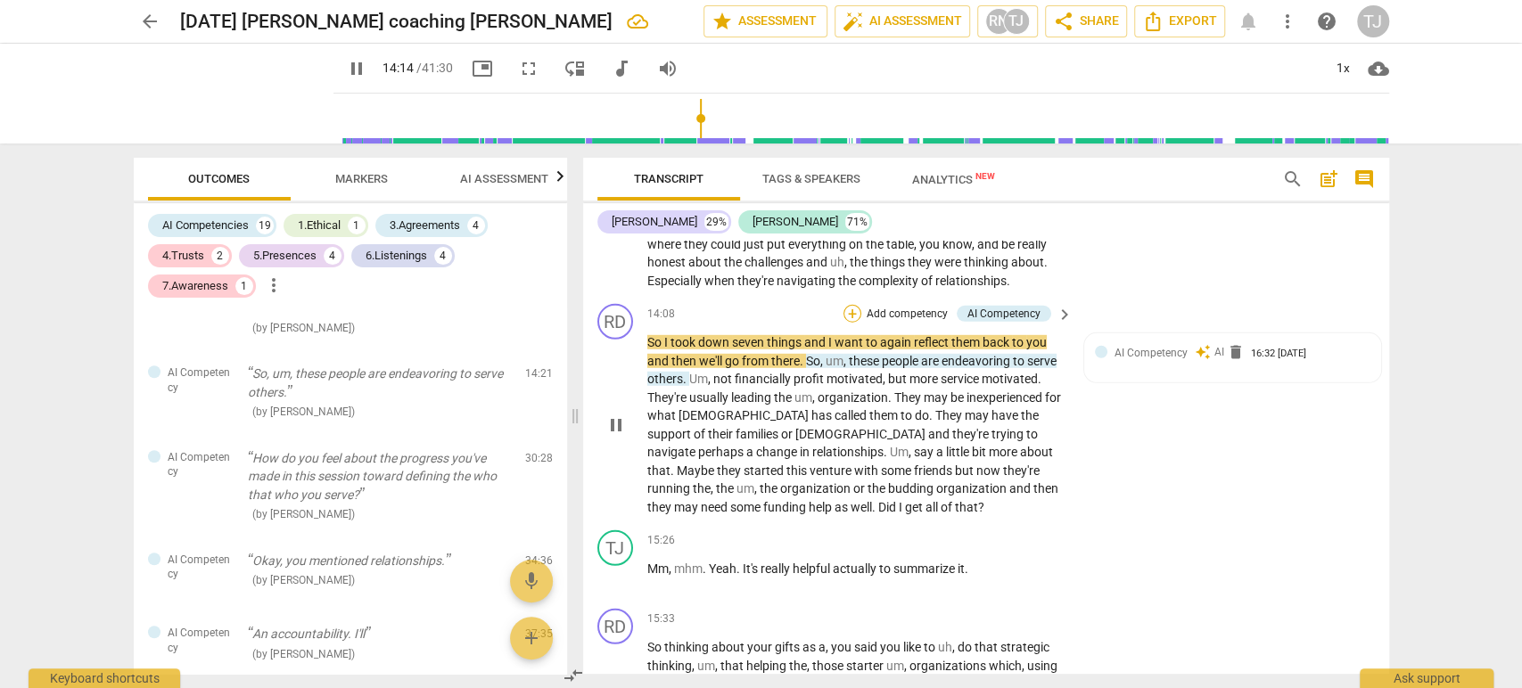
click at [851, 308] on div "+" at bounding box center [852, 314] width 18 height 18
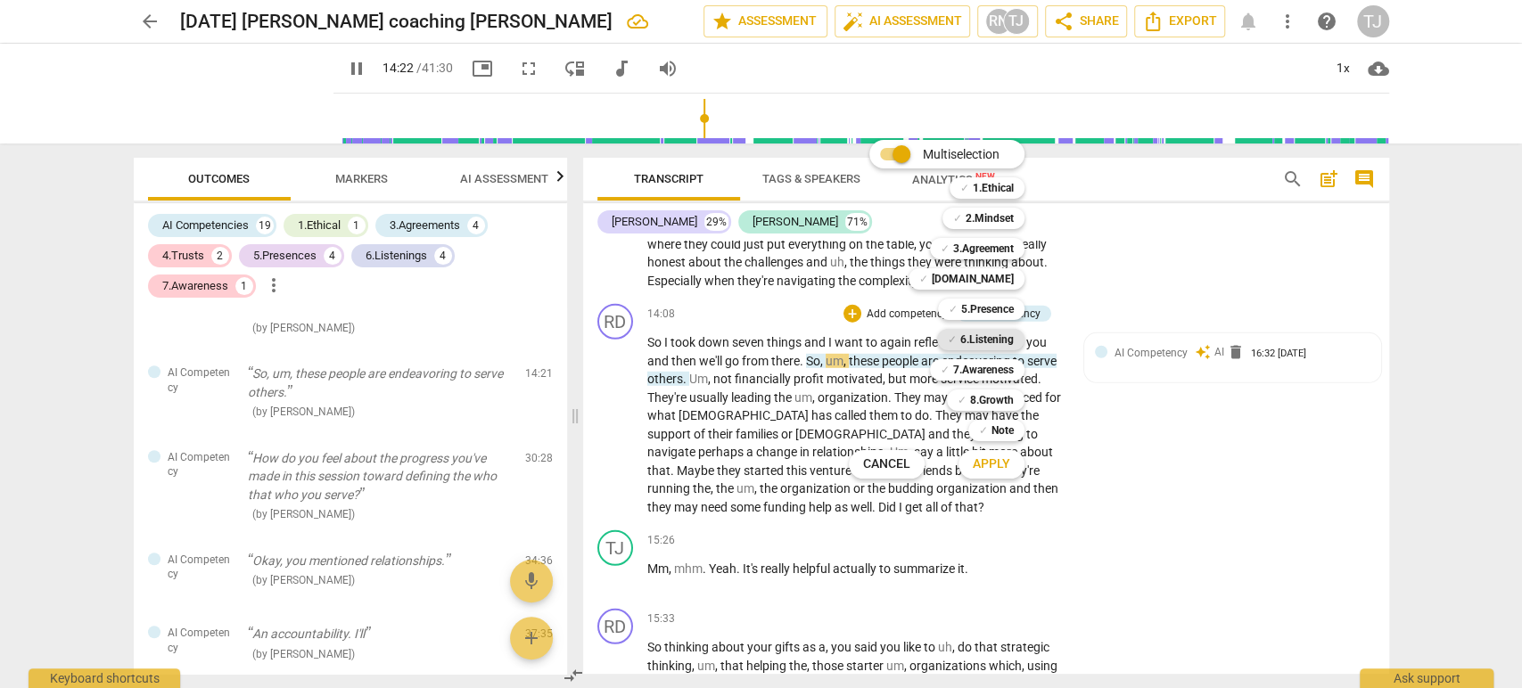
click at [977, 337] on b "6.Listening" at bounding box center [986, 339] width 53 height 21
click at [979, 464] on span "Apply" at bounding box center [991, 465] width 37 height 18
type input "865"
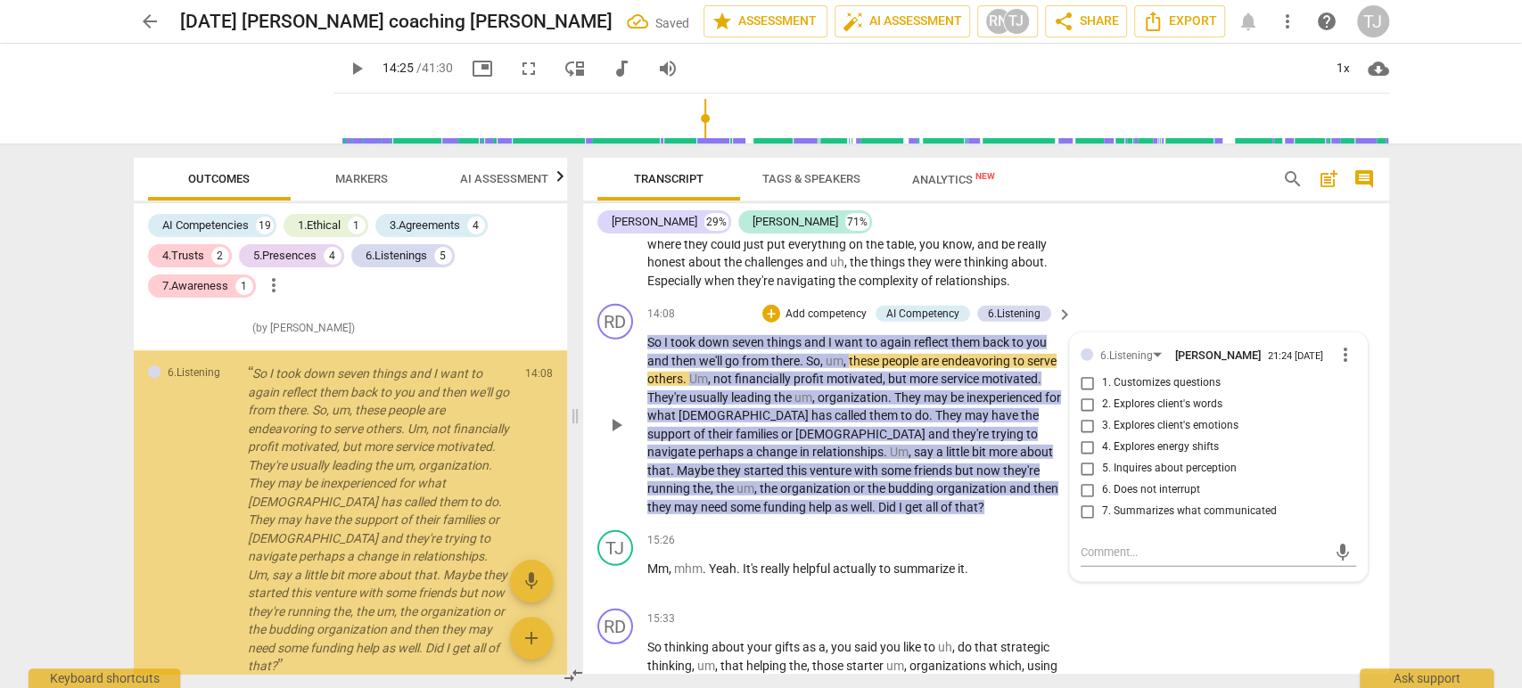
scroll to position [5673, 0]
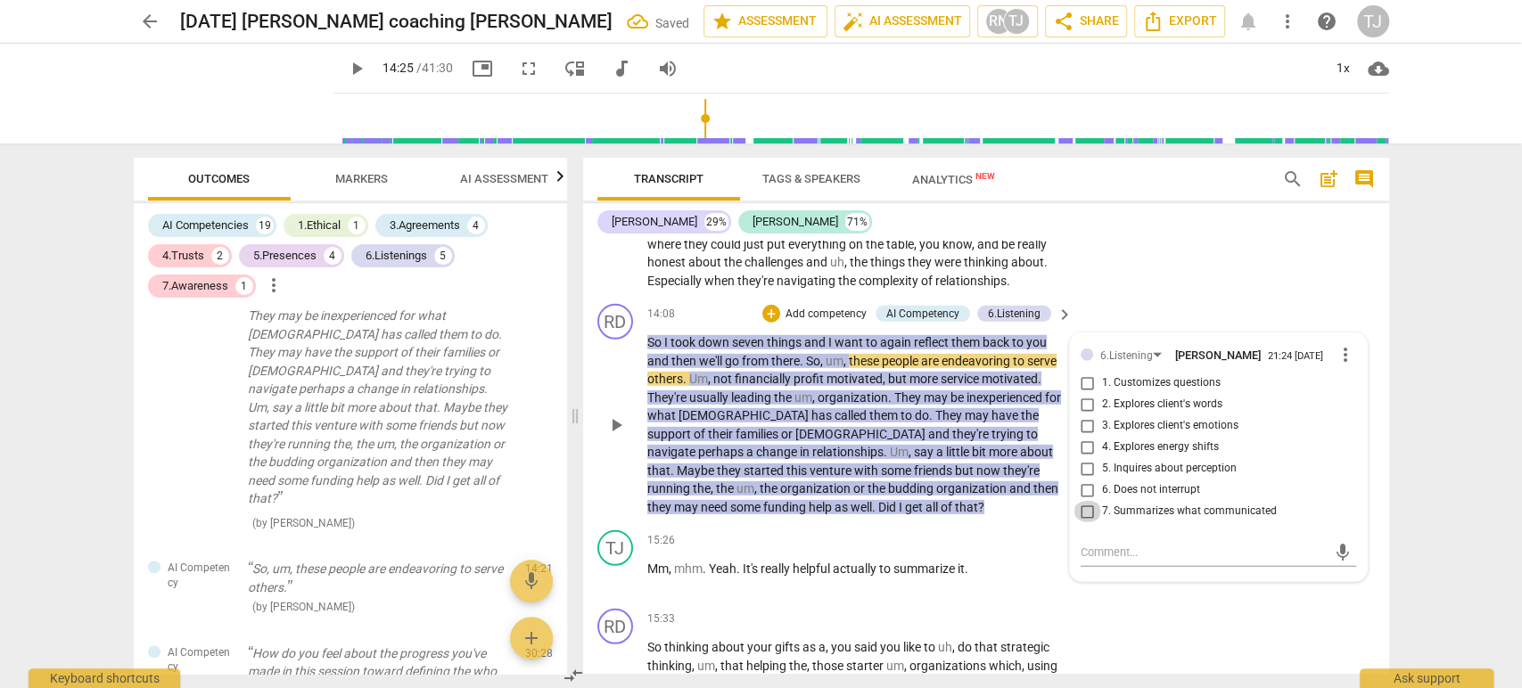
click at [1081, 505] on input "7. Summarizes what communicated" at bounding box center [1087, 511] width 29 height 21
checkbox input "true"
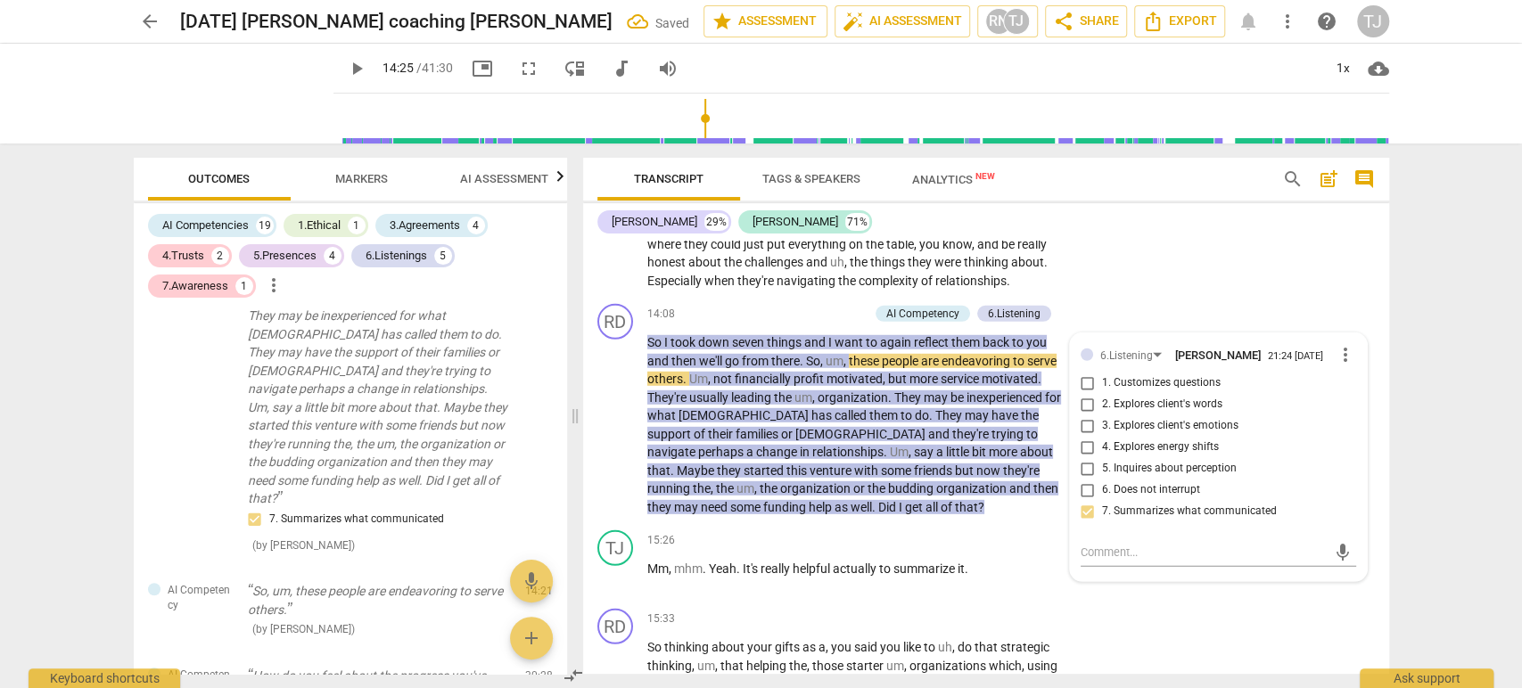
click at [1247, 291] on div "TJ play_arrow pause 12:50 + Add competency keyboard_arrow_right Uh , well the n…" at bounding box center [986, 193] width 806 height 209
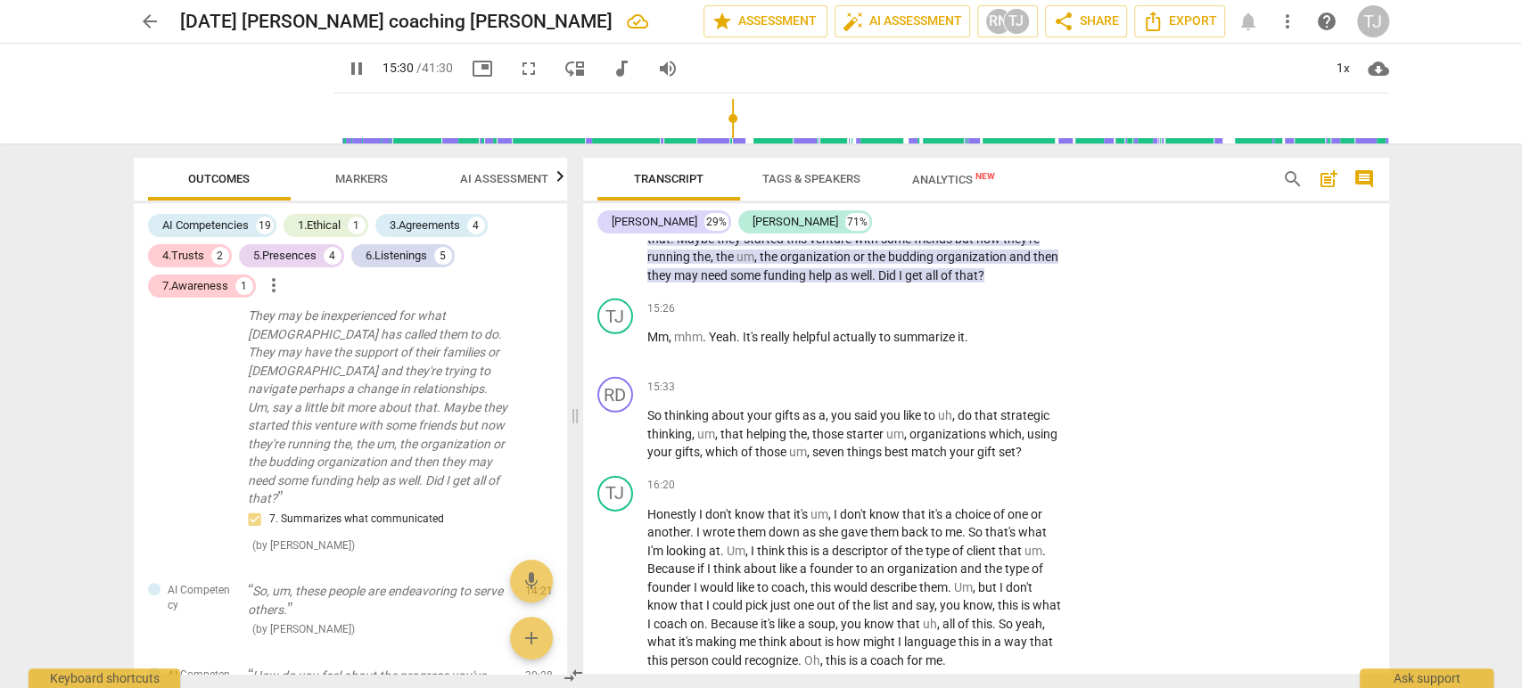
scroll to position [3798, 0]
click at [945, 381] on div "+" at bounding box center [954, 386] width 18 height 18
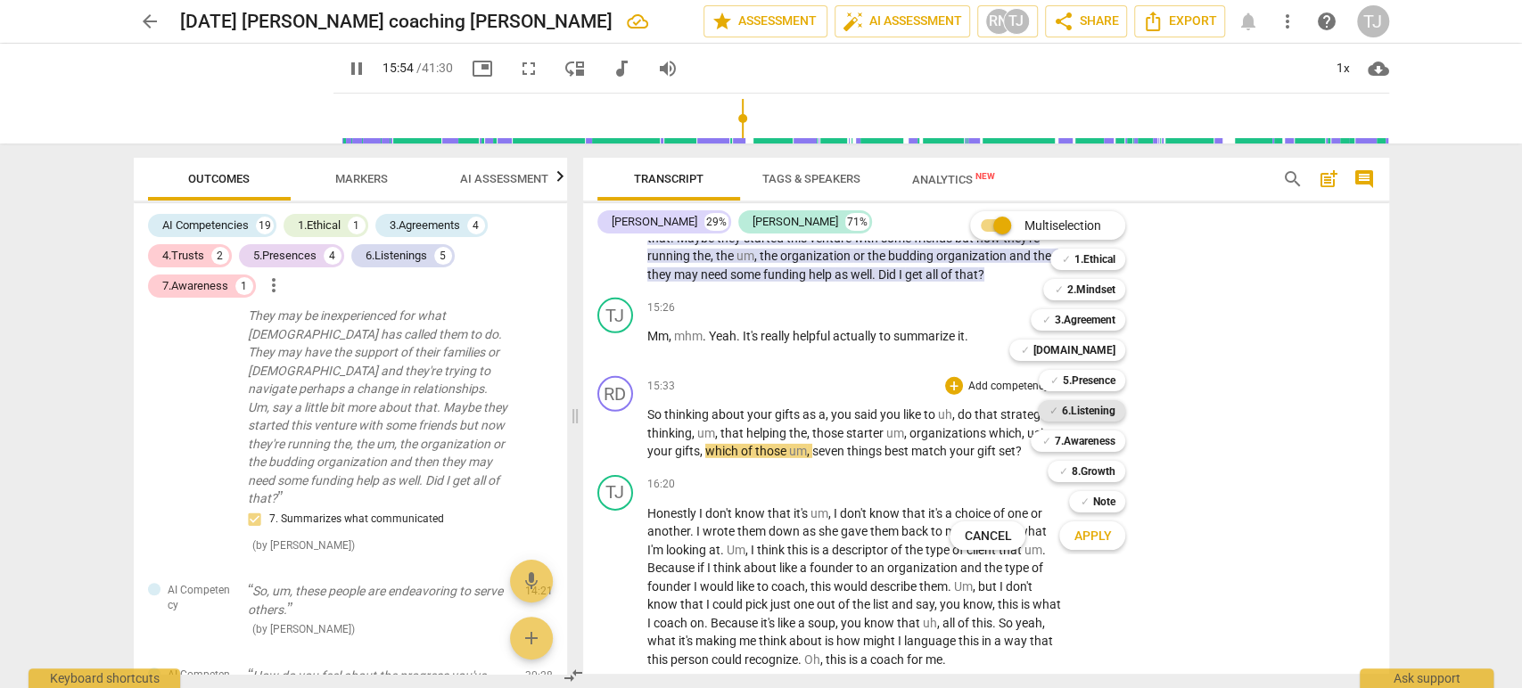
click at [1096, 412] on b "6.Listening" at bounding box center [1087, 410] width 53 height 21
click at [1083, 540] on span "Apply" at bounding box center [1091, 537] width 37 height 18
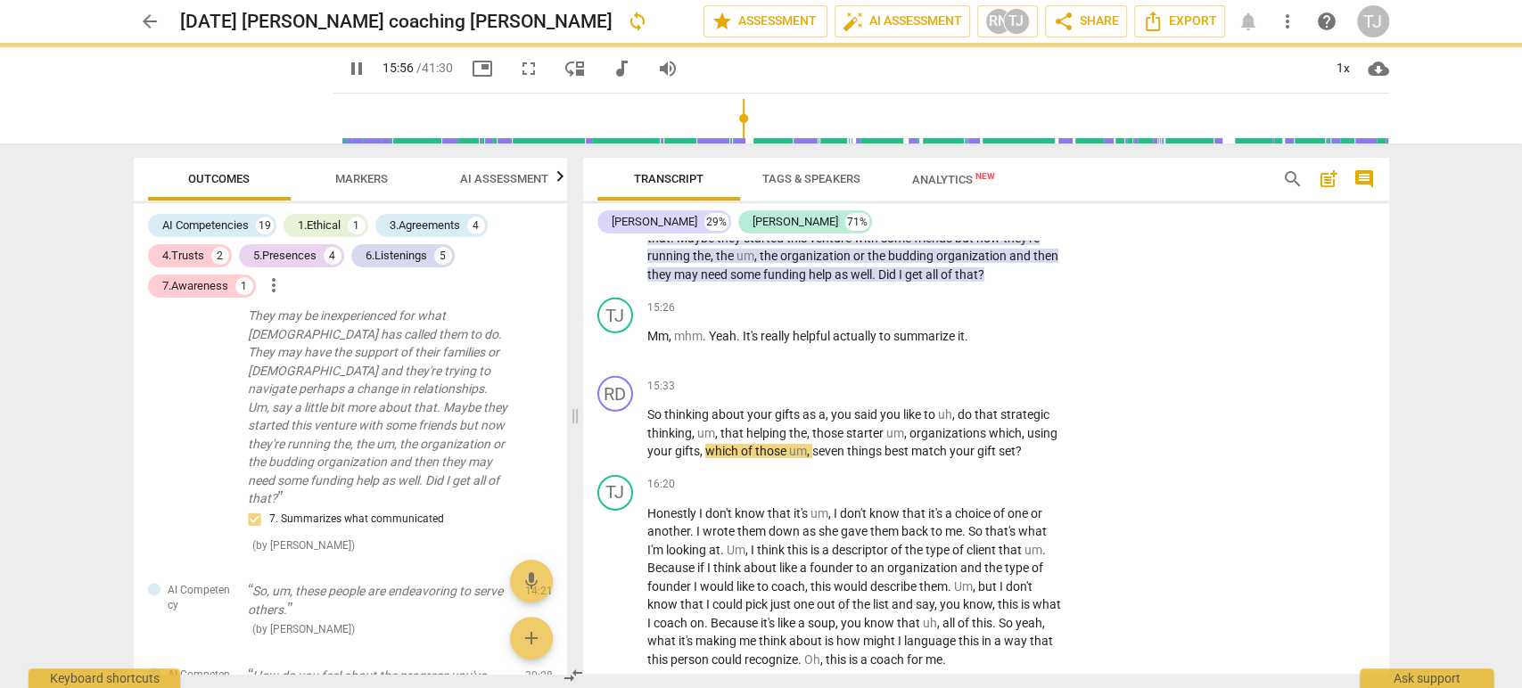
type input "957"
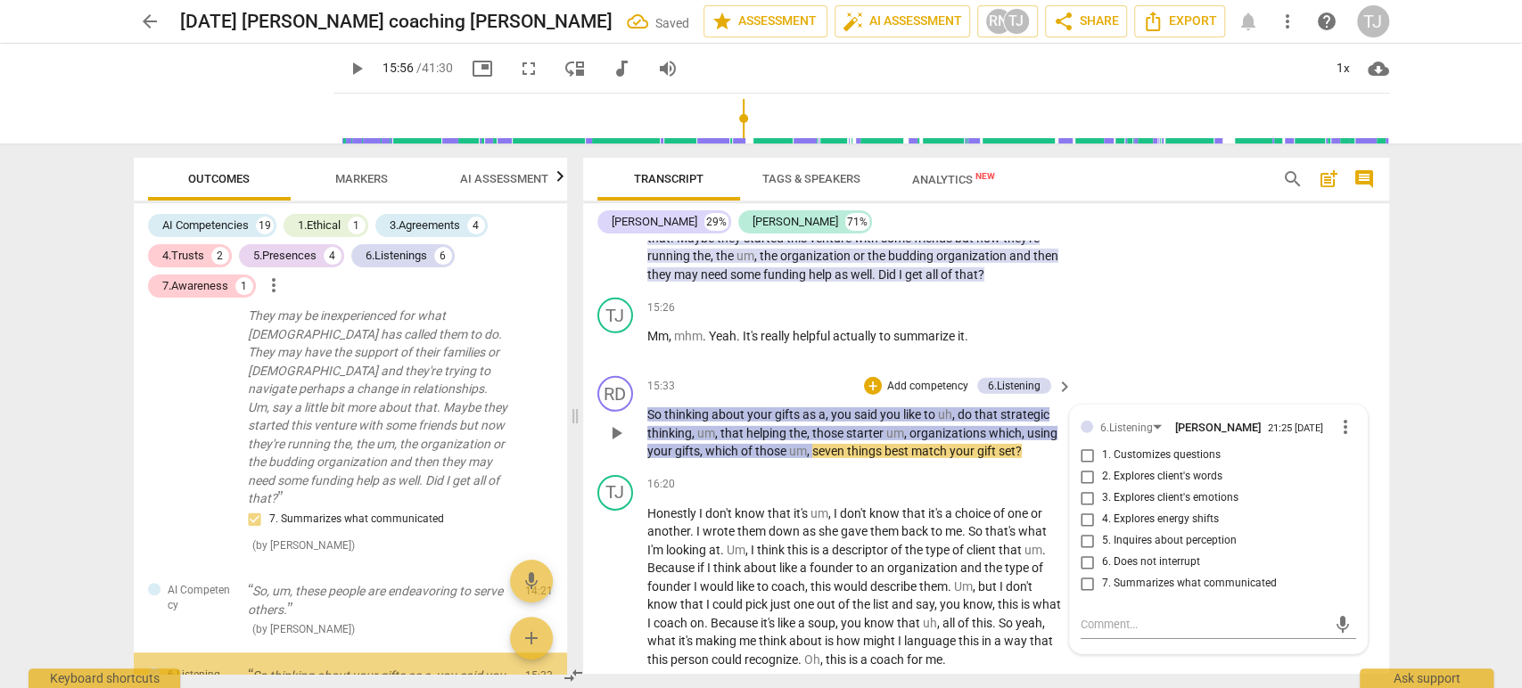
scroll to position [6033, 0]
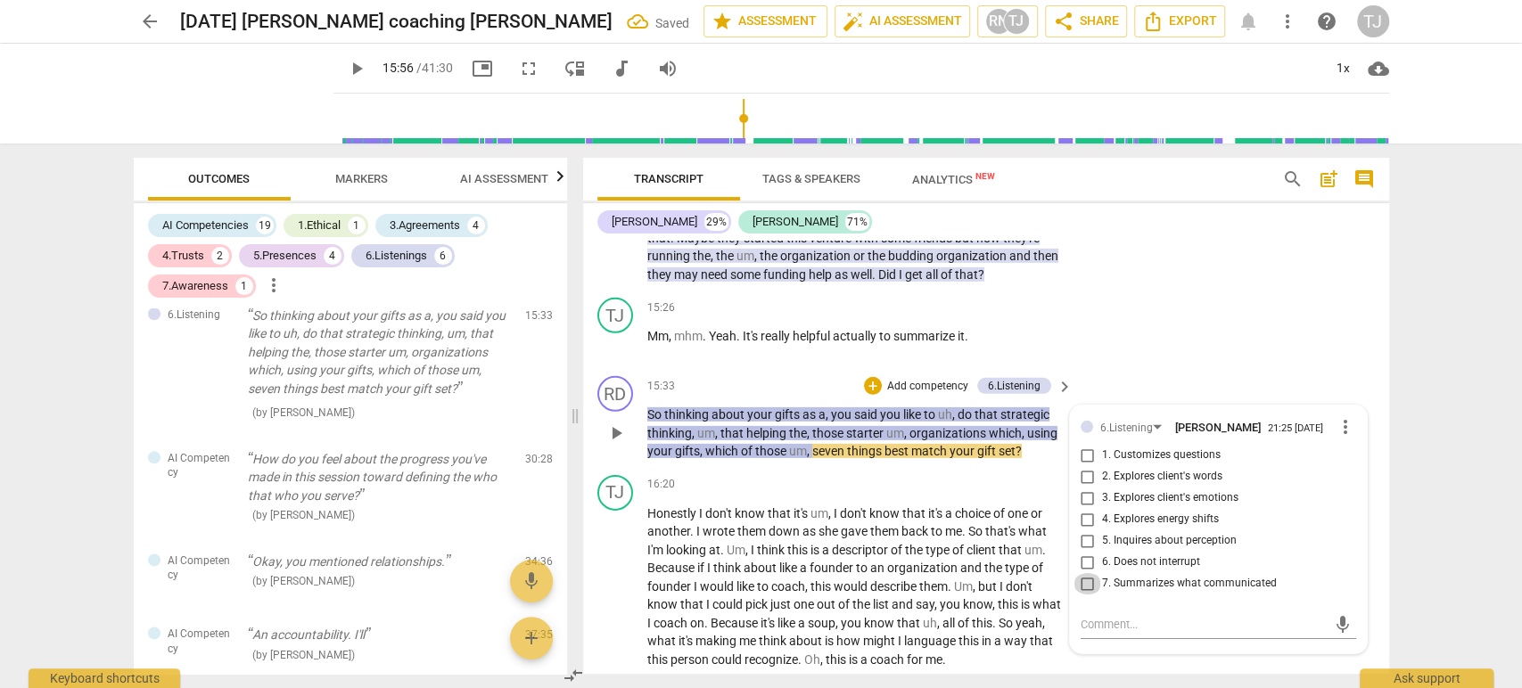
click at [1081, 573] on input "7. Summarizes what communicated" at bounding box center [1087, 583] width 29 height 21
checkbox input "true"
click at [1133, 315] on div "TJ play_arrow pause 15:26 + Add competency keyboard_arrow_right Mm , mhm . Yeah…" at bounding box center [986, 330] width 806 height 78
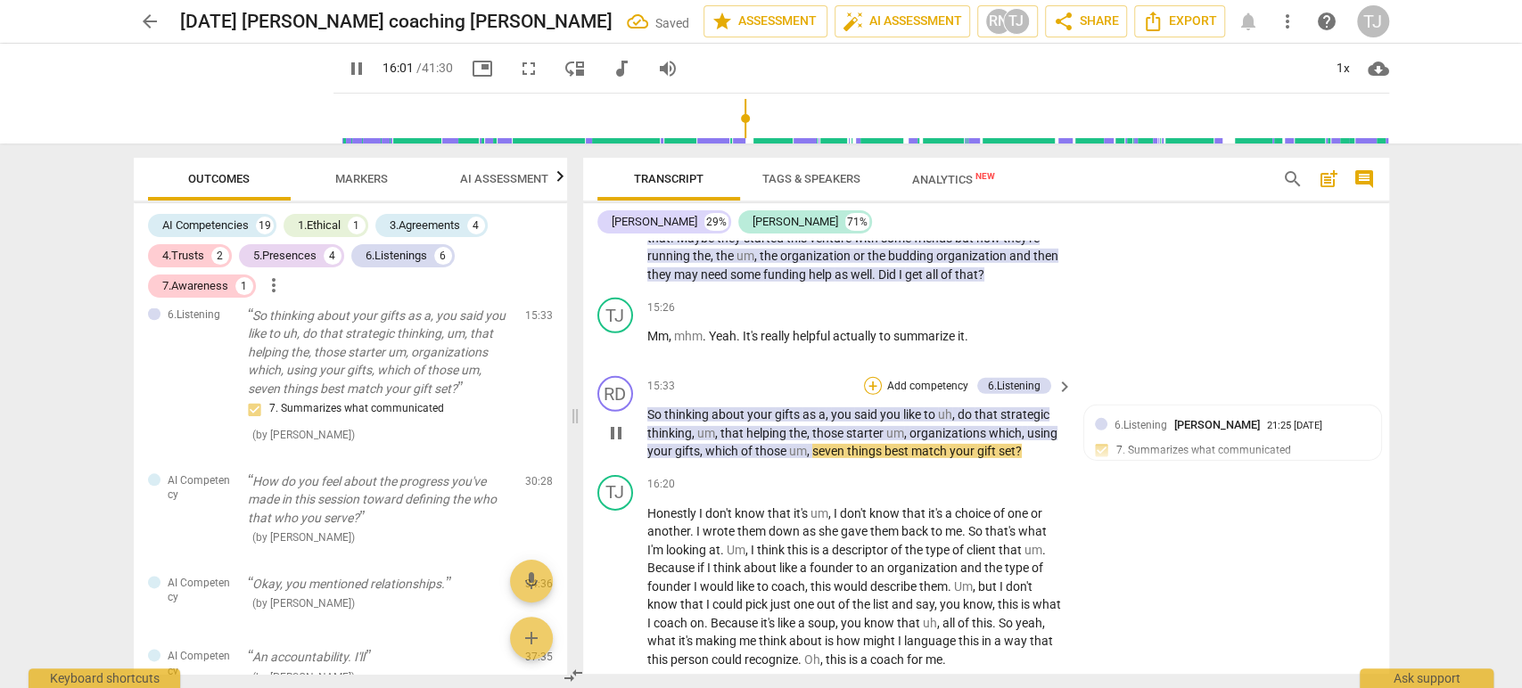
click at [864, 381] on div "+" at bounding box center [873, 386] width 18 height 18
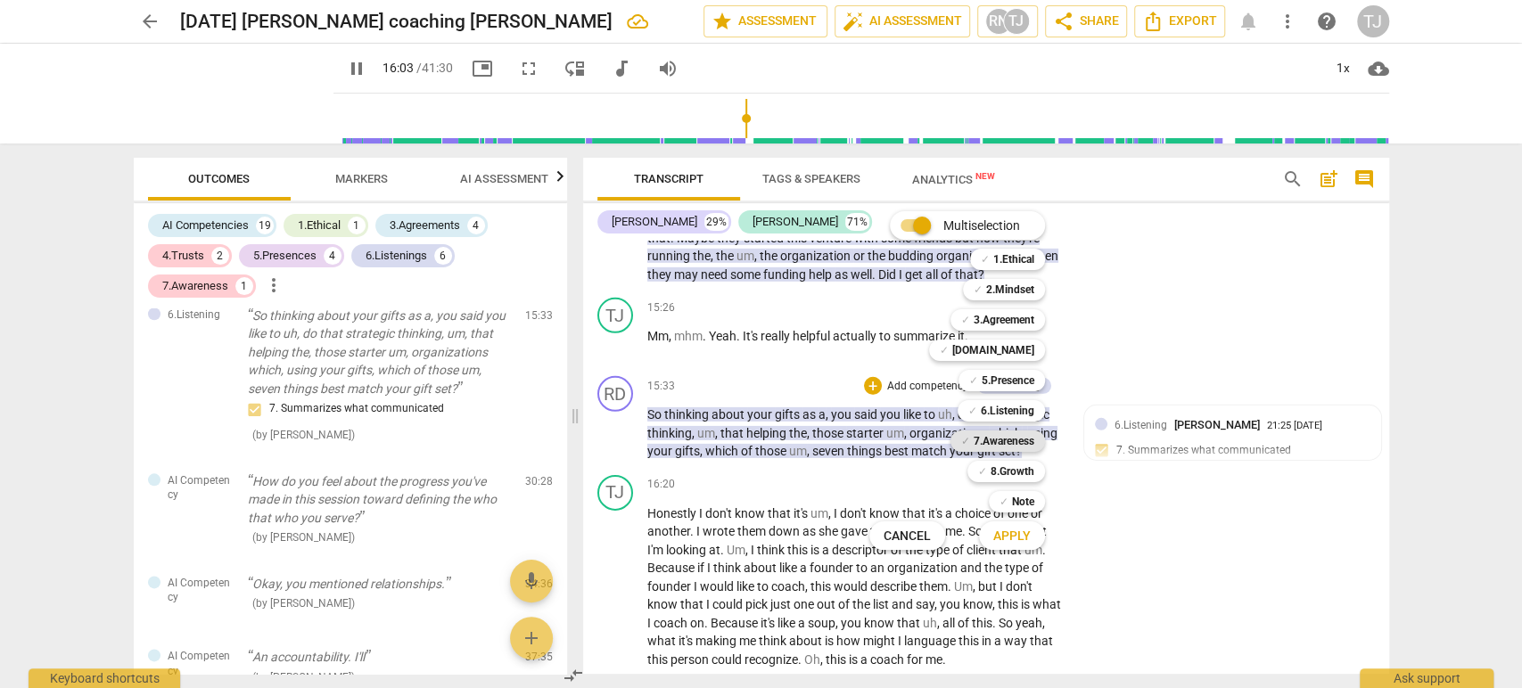
click at [998, 444] on b "7.Awareness" at bounding box center [1004, 441] width 61 height 21
click at [1004, 535] on span "Apply" at bounding box center [1011, 537] width 37 height 18
type input "966"
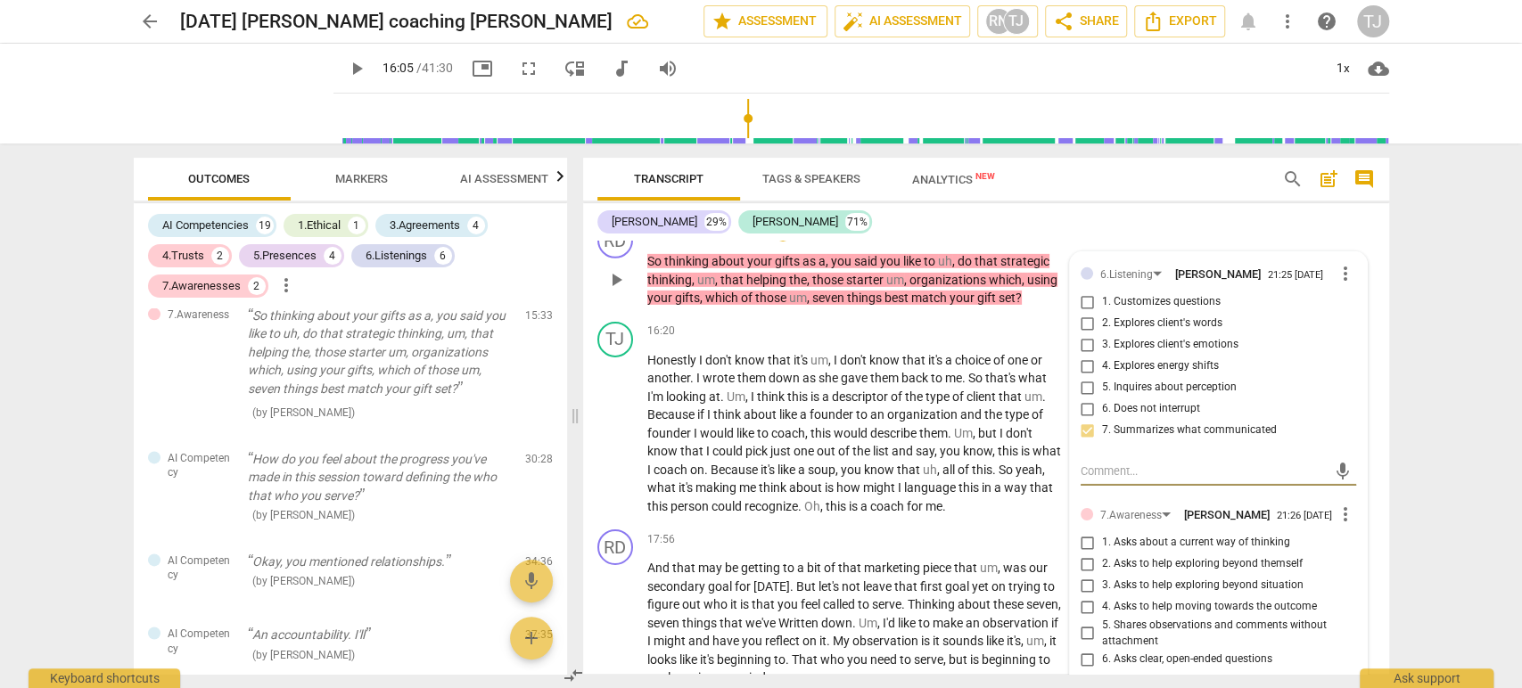
scroll to position [3949, 0]
click at [1084, 384] on input "5. Inquires about perception" at bounding box center [1087, 389] width 29 height 21
checkbox input "true"
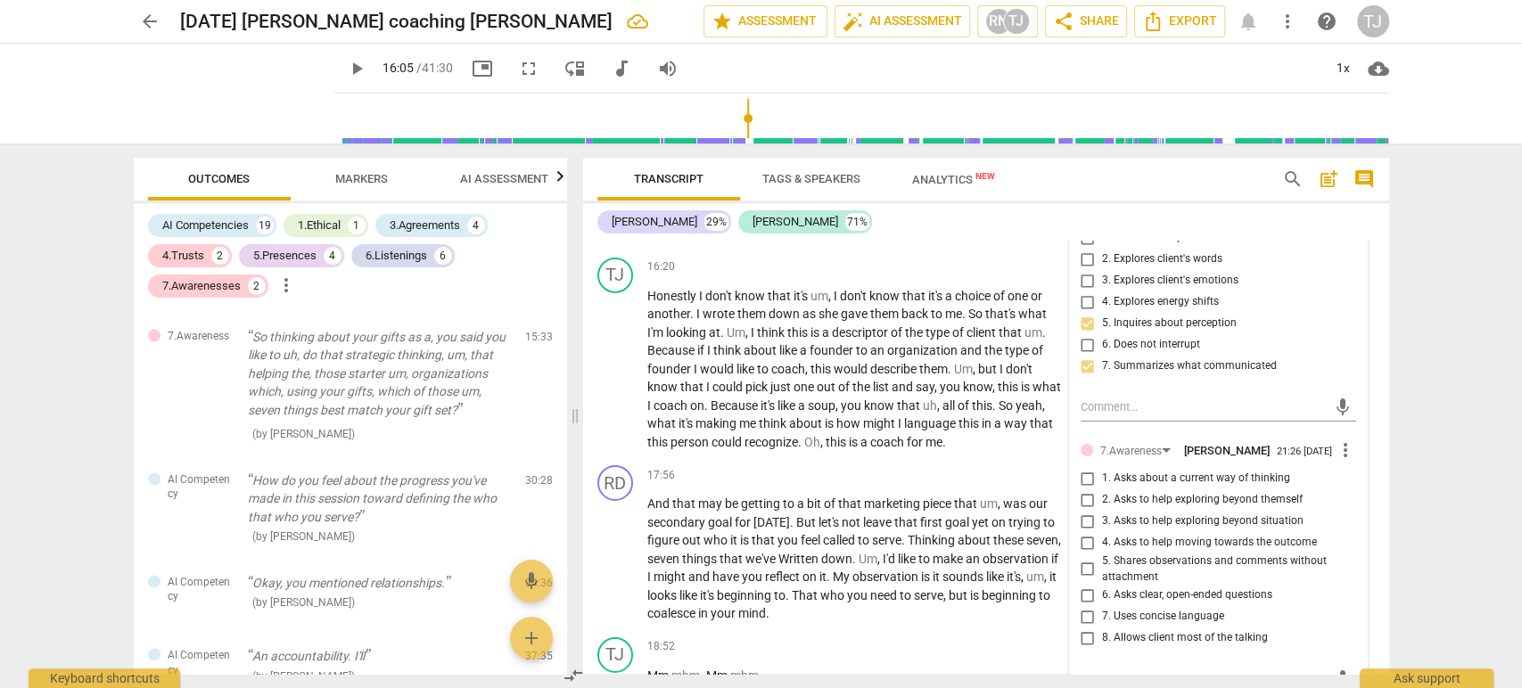
scroll to position [4016, 0]
click at [1082, 473] on input "1. Asks about a current way of thinking" at bounding box center [1087, 477] width 29 height 21
checkbox input "true"
click at [1044, 467] on p "Add competency" at bounding box center [1008, 475] width 85 height 16
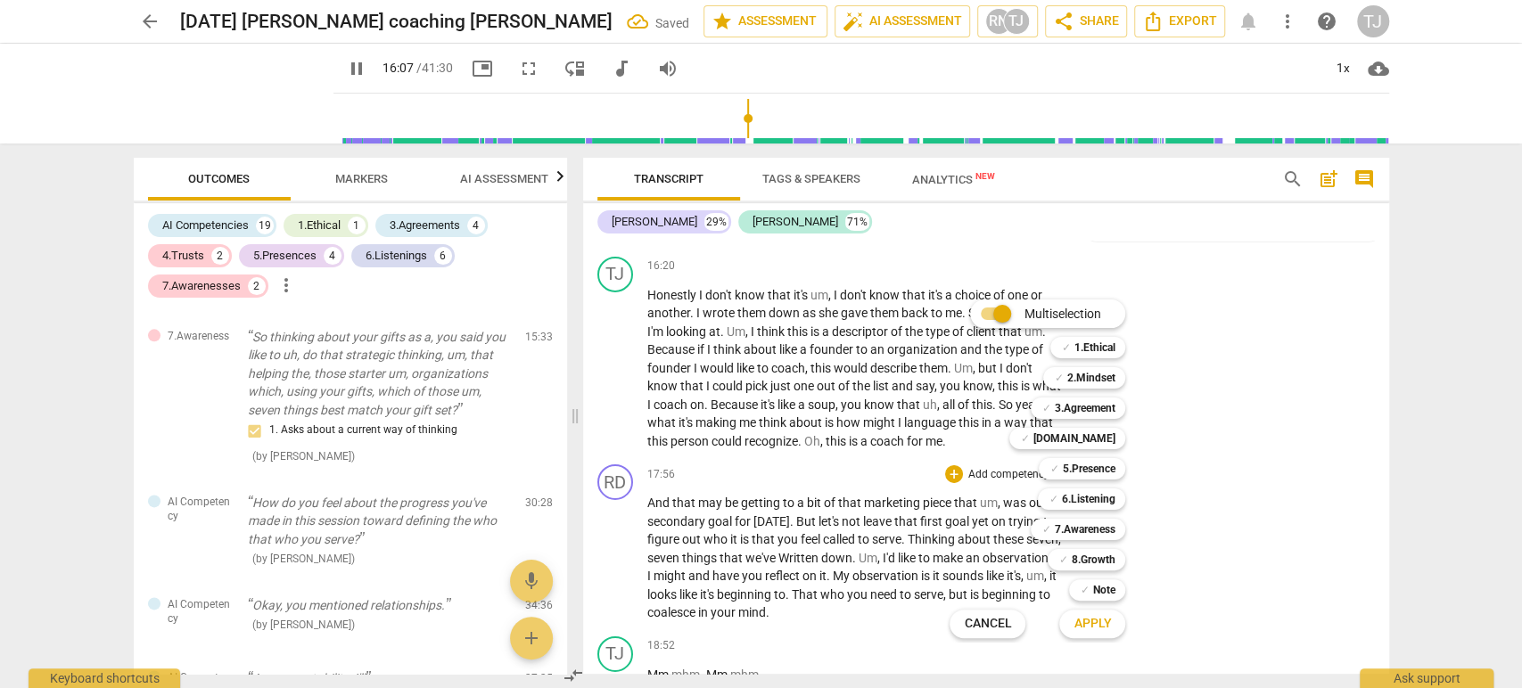
click at [1002, 448] on div "Multiselection m ✓ 1.Ethical 1 ✓ 2.Mindset 2 ✓ 3.Agreement 3 ✓ [DOMAIN_NAME] 4 …" at bounding box center [1050, 469] width 217 height 348
click at [899, 640] on div at bounding box center [761, 344] width 1522 height 688
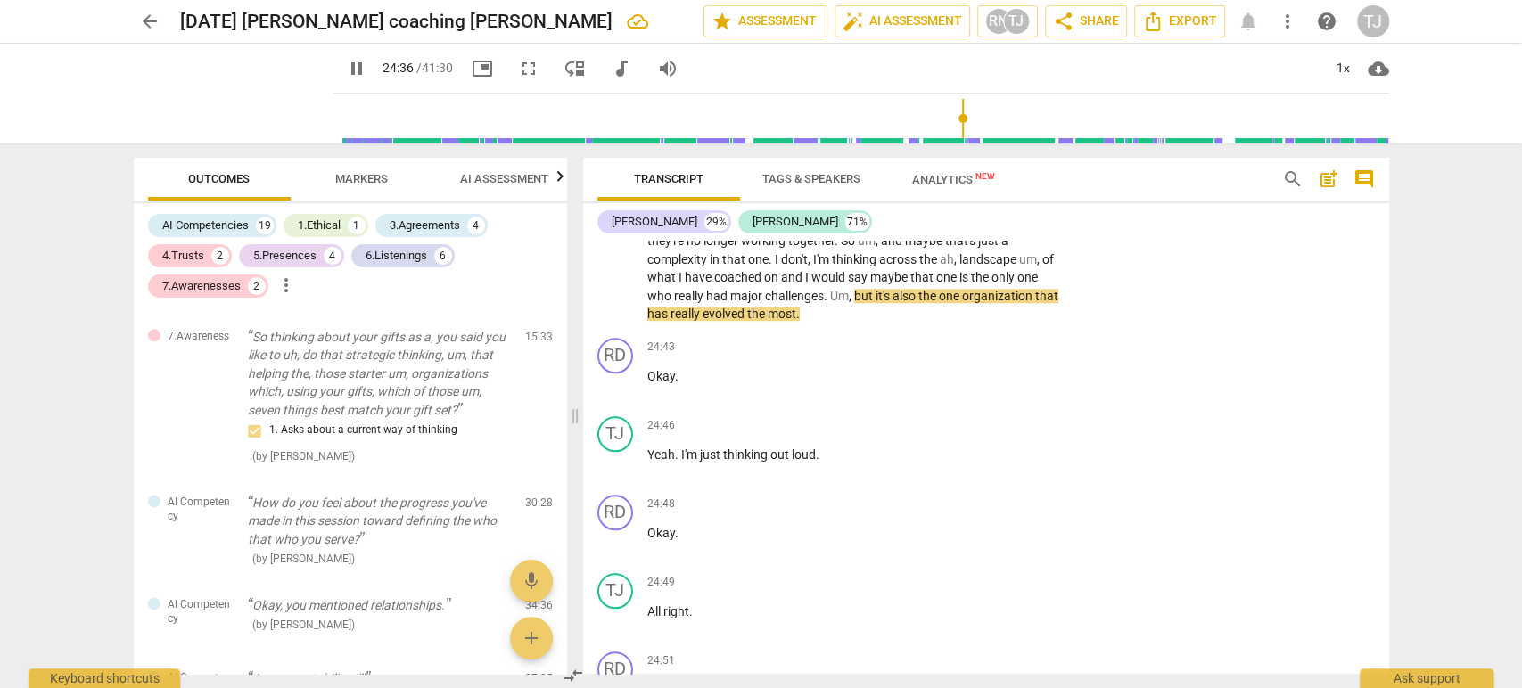
scroll to position [5699, 0]
type input "1481"
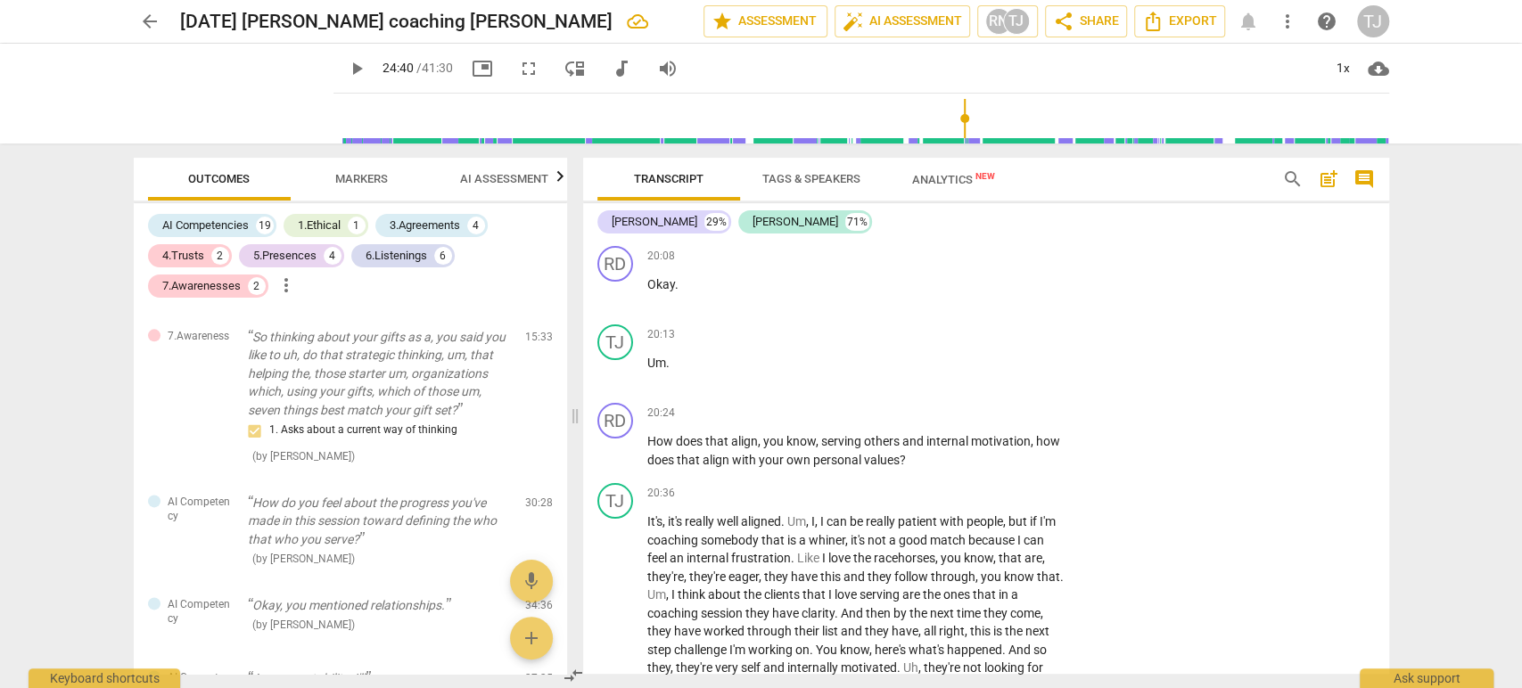
scroll to position [4771, 0]
click at [949, 409] on div "+" at bounding box center [954, 414] width 18 height 18
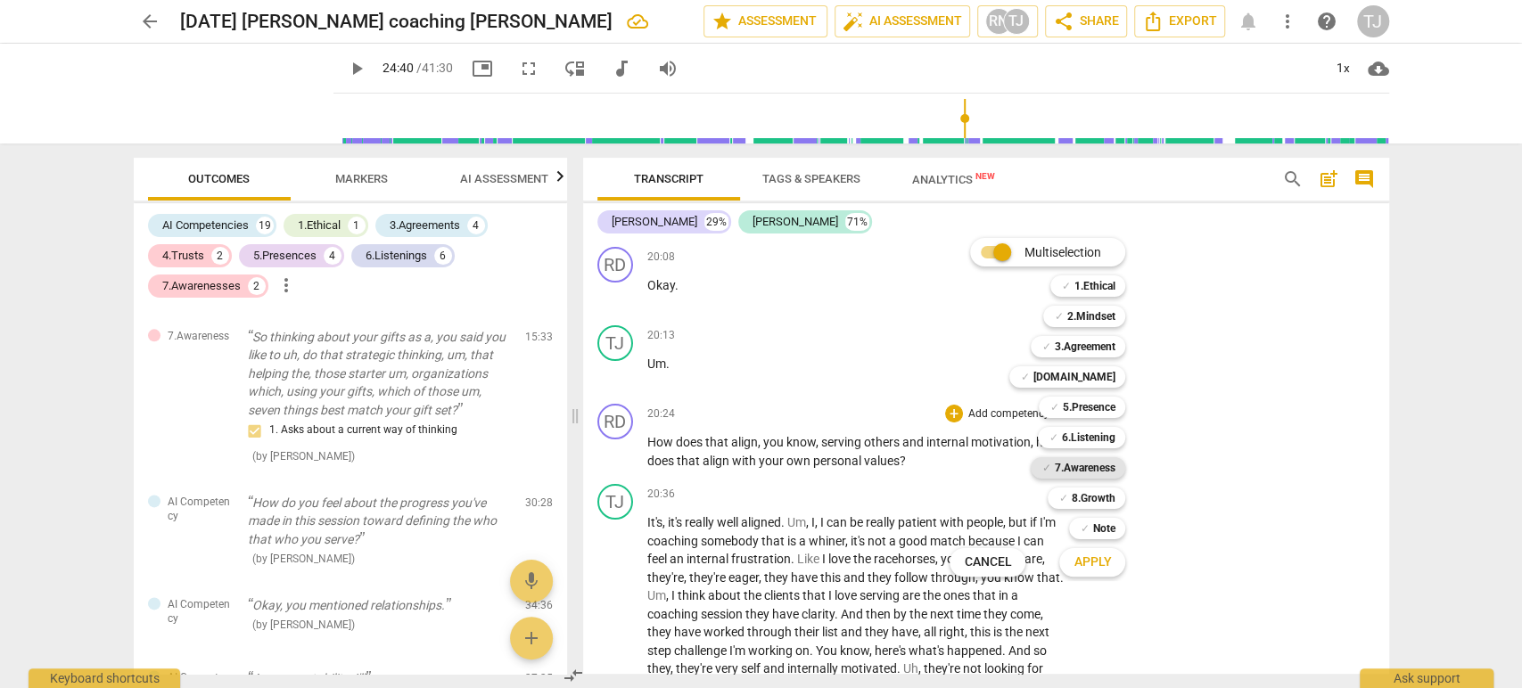
click at [1090, 470] on b "7.Awareness" at bounding box center [1084, 467] width 61 height 21
click at [1089, 557] on span "Apply" at bounding box center [1091, 563] width 37 height 18
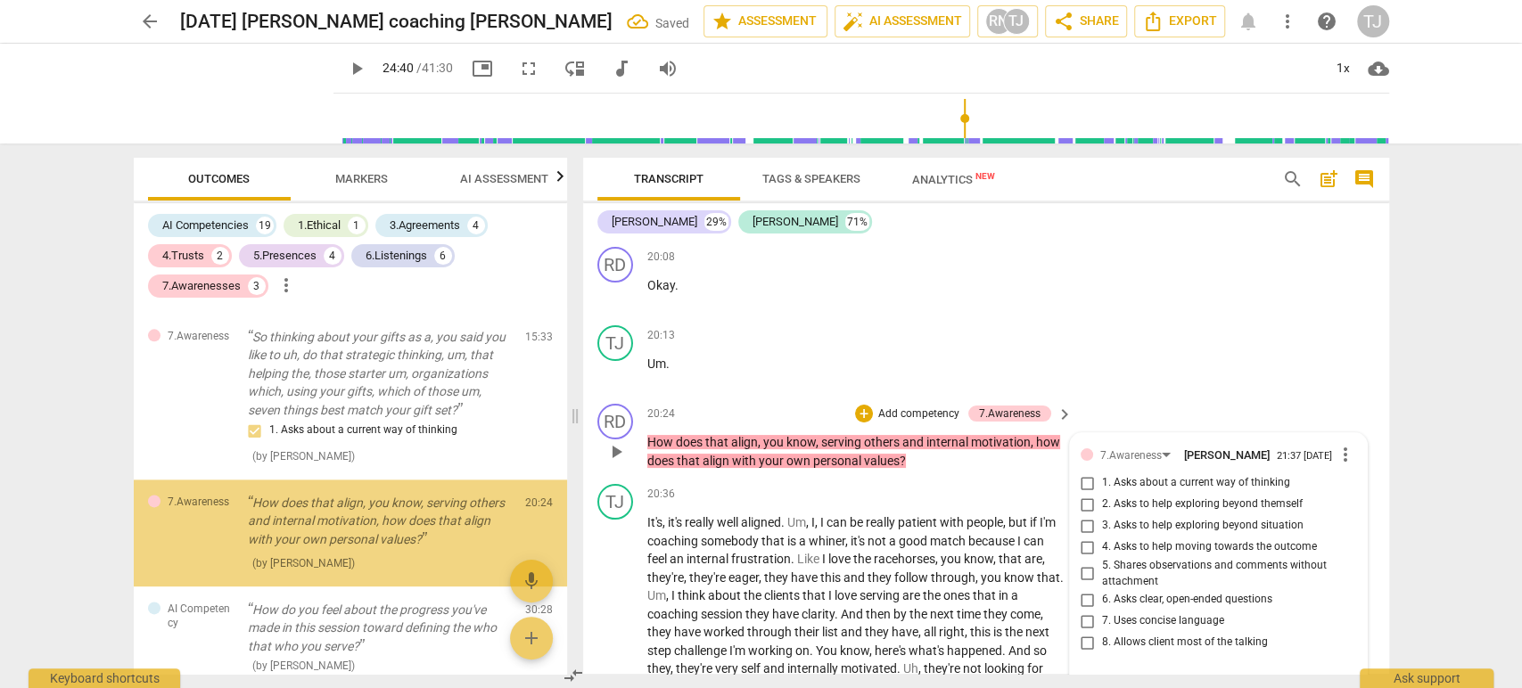
scroll to position [4780, 0]
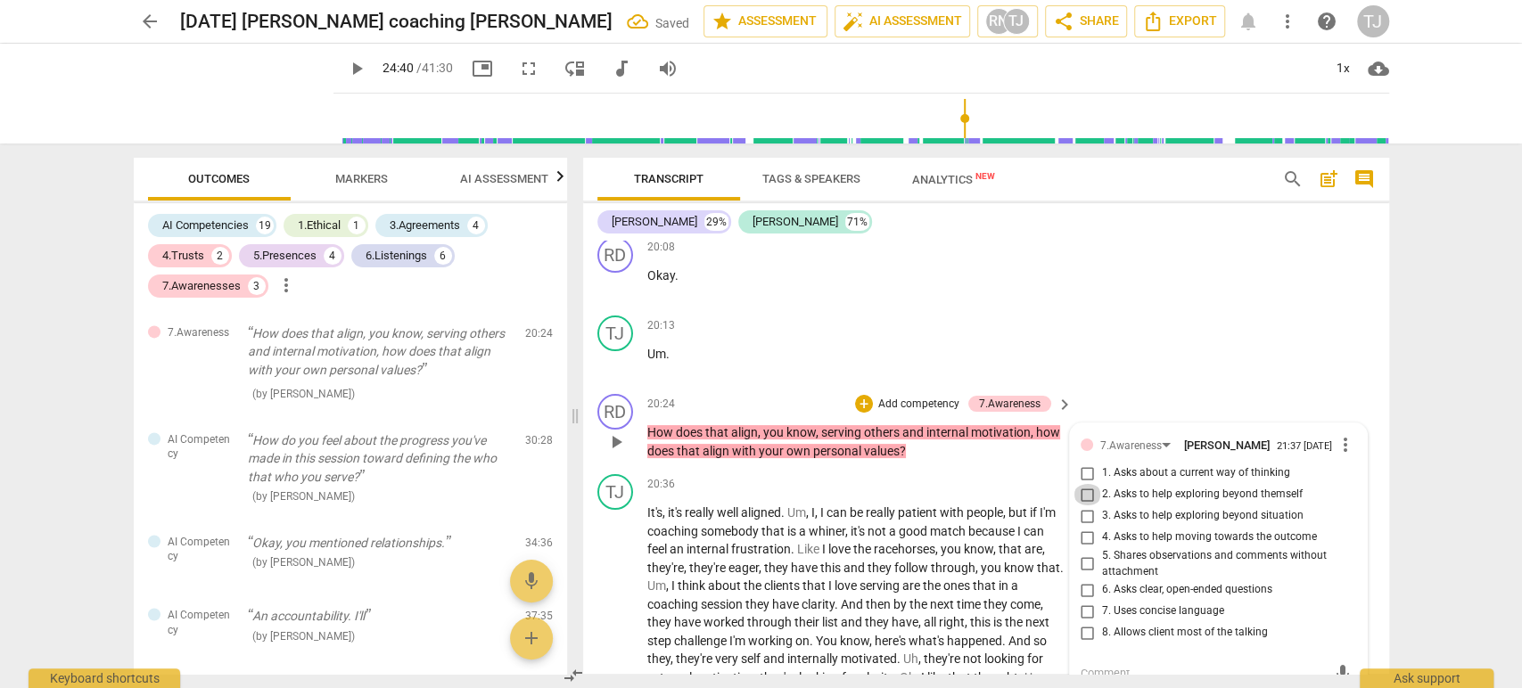
click at [1077, 490] on input "2. Asks to help exploring beyond themself" at bounding box center [1087, 494] width 29 height 21
checkbox input "true"
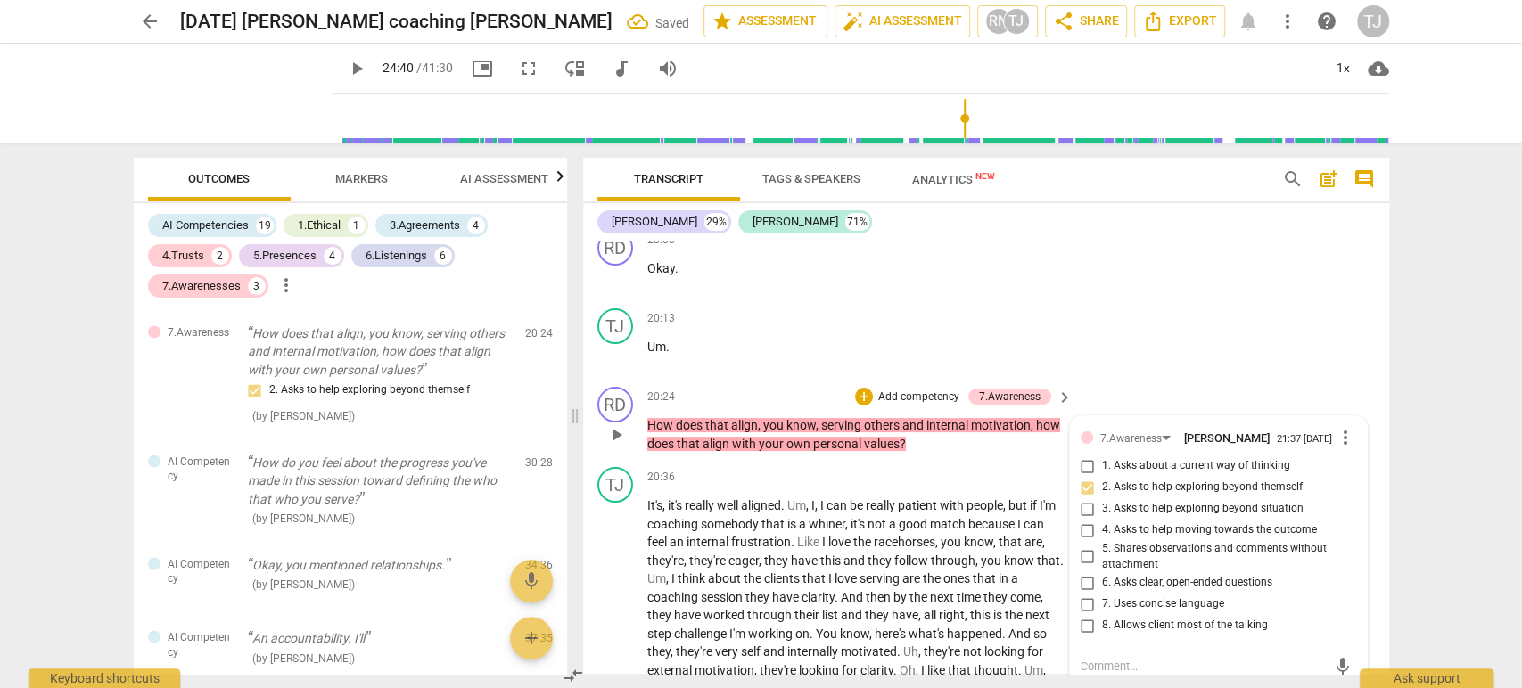
scroll to position [4788, 0]
click at [1272, 403] on div "RD play_arrow pause 20:24 + Add competency 7.Awareness keyboard_arrow_right How…" at bounding box center [986, 419] width 806 height 80
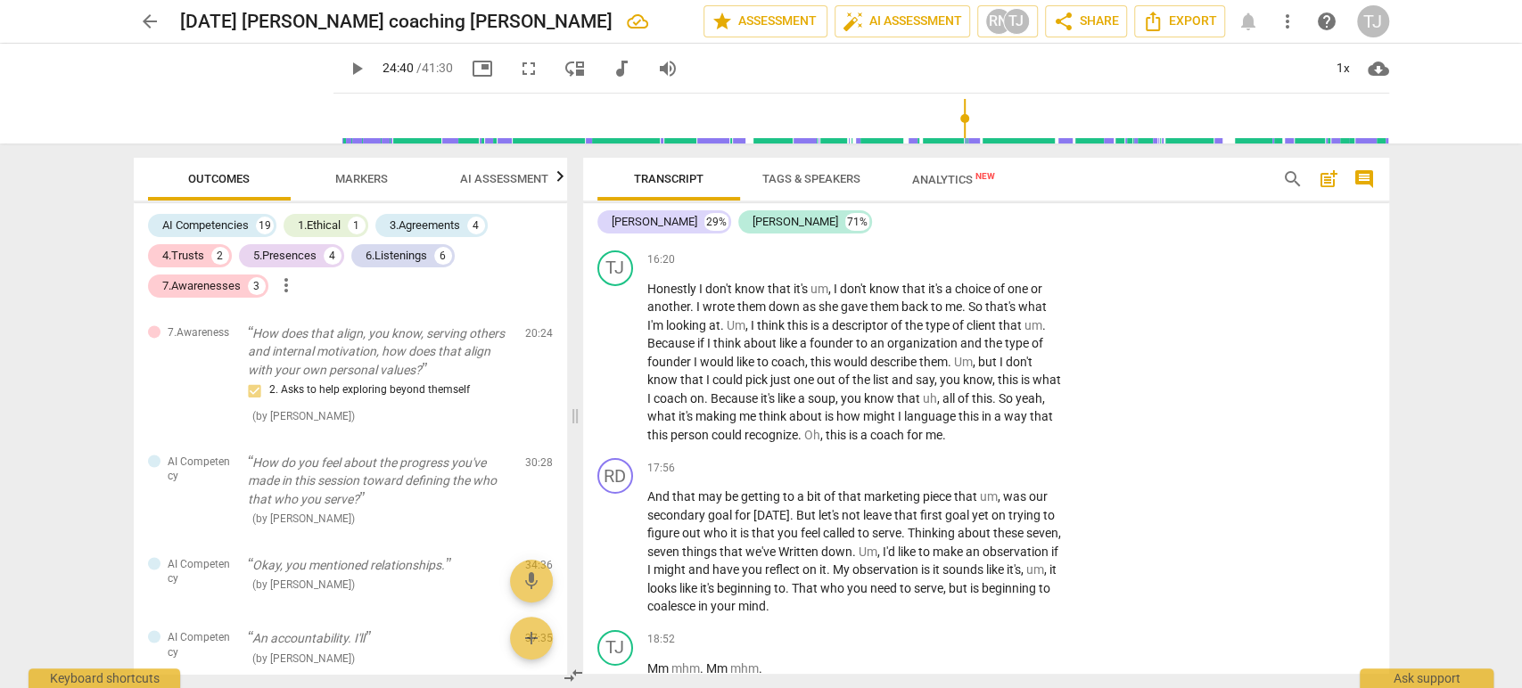
scroll to position [4027, 0]
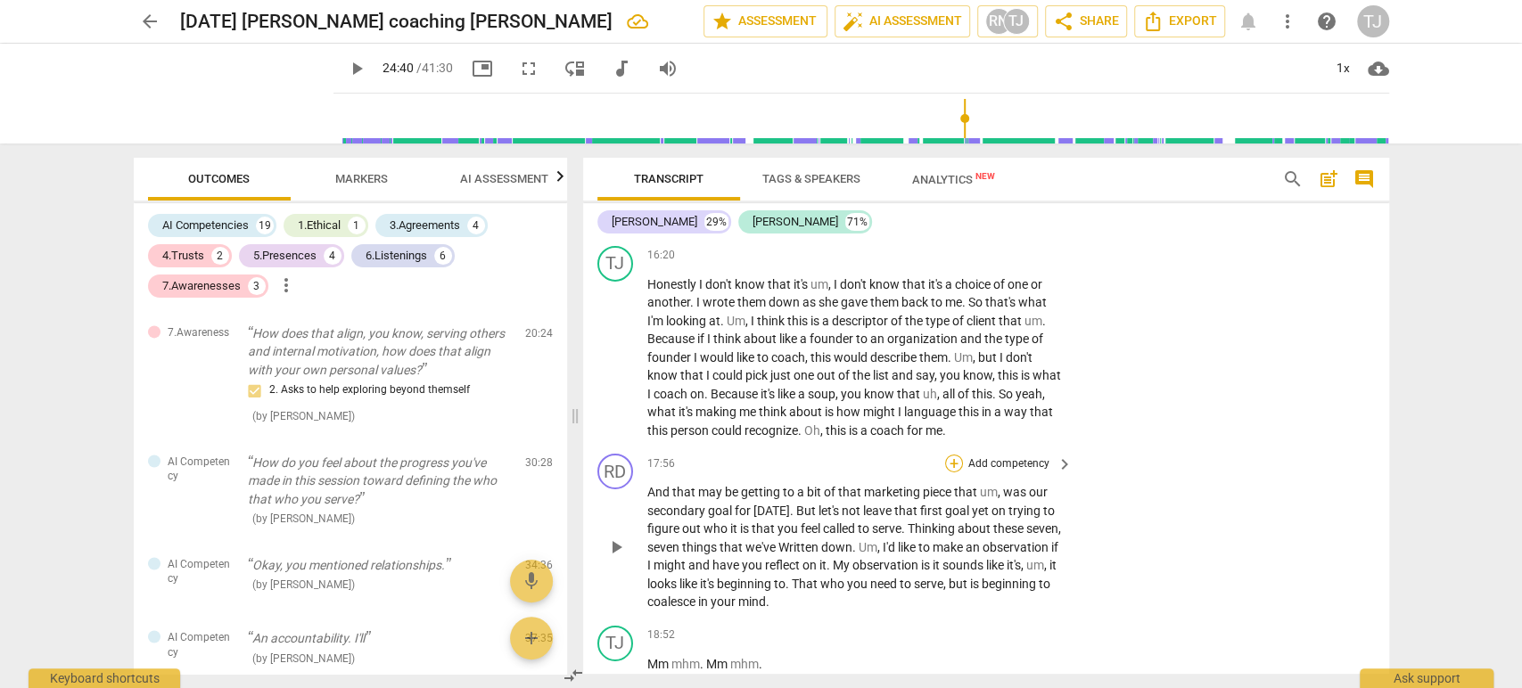
click at [949, 460] on div "+" at bounding box center [954, 464] width 18 height 18
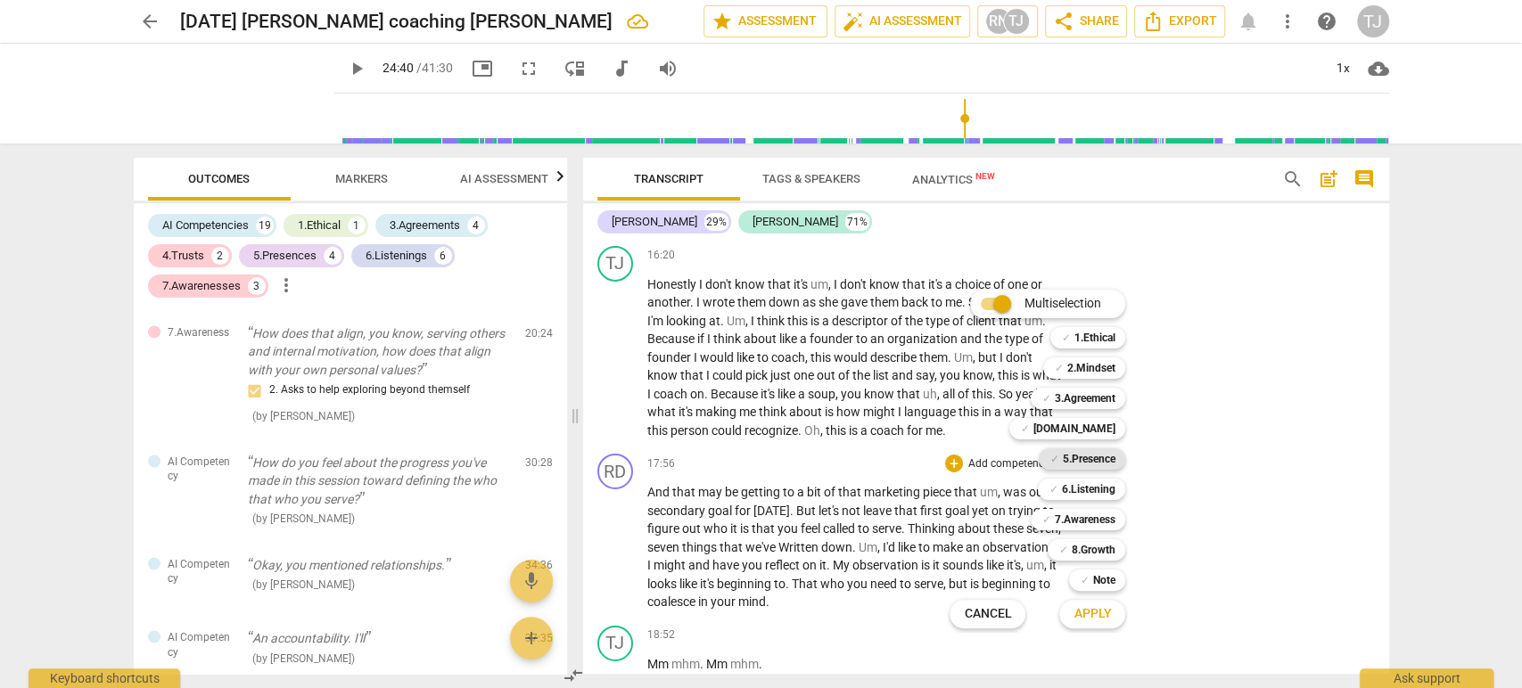
click at [1081, 462] on b "5.Presence" at bounding box center [1088, 458] width 53 height 21
click at [1091, 430] on b "[DOMAIN_NAME]" at bounding box center [1073, 428] width 82 height 21
click at [1081, 489] on b "6.Listening" at bounding box center [1087, 489] width 53 height 21
click at [1077, 512] on b "7.Awareness" at bounding box center [1084, 519] width 61 height 21
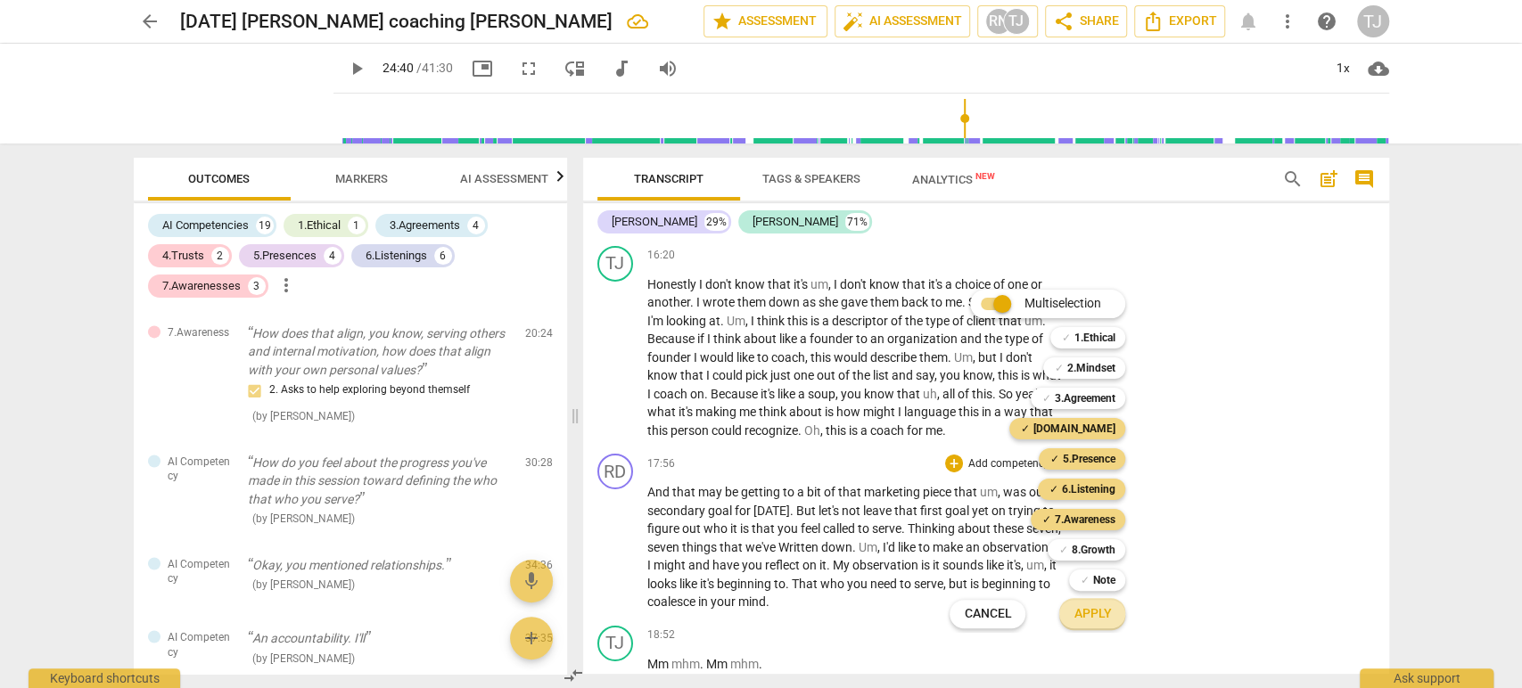
click at [1079, 607] on span "Apply" at bounding box center [1091, 614] width 37 height 18
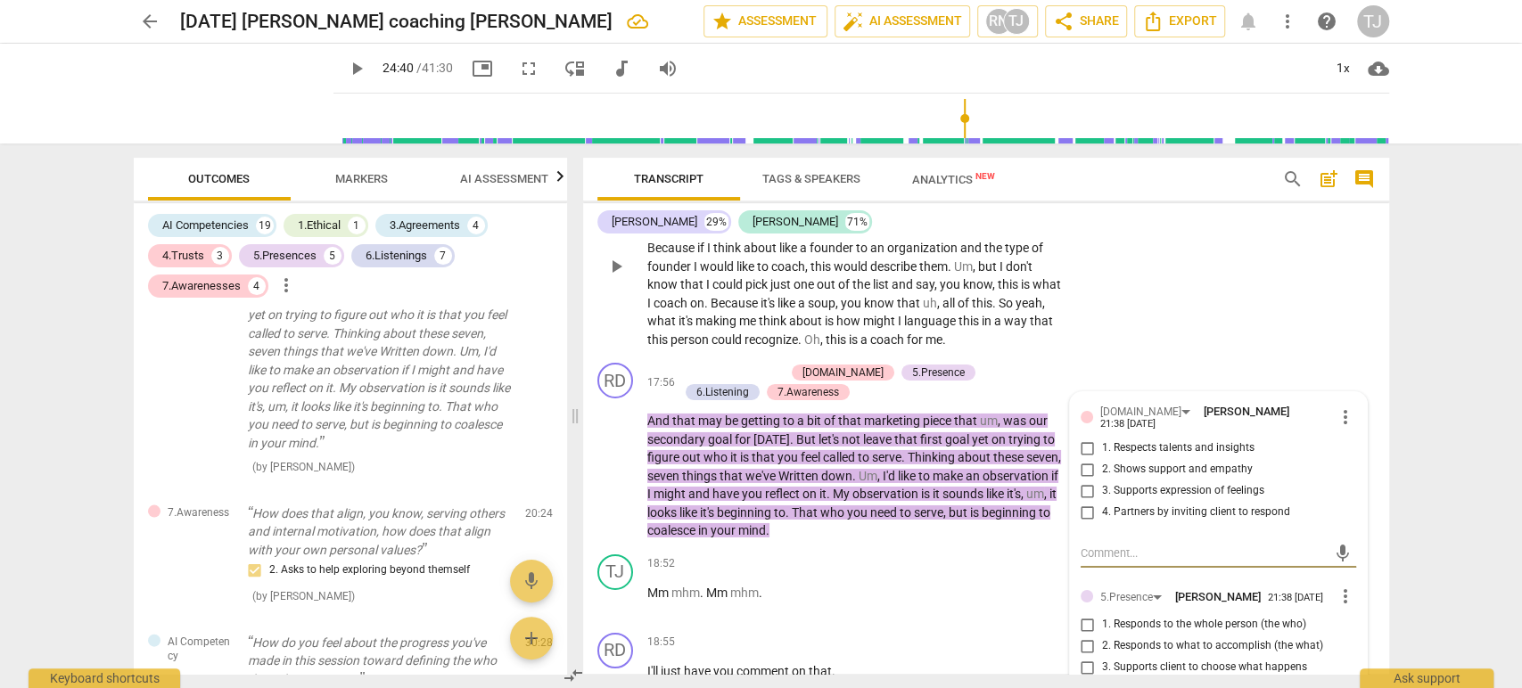
scroll to position [4119, 0]
click at [1086, 501] on input "4. Partners by inviting client to respond" at bounding box center [1087, 511] width 29 height 21
checkbox input "true"
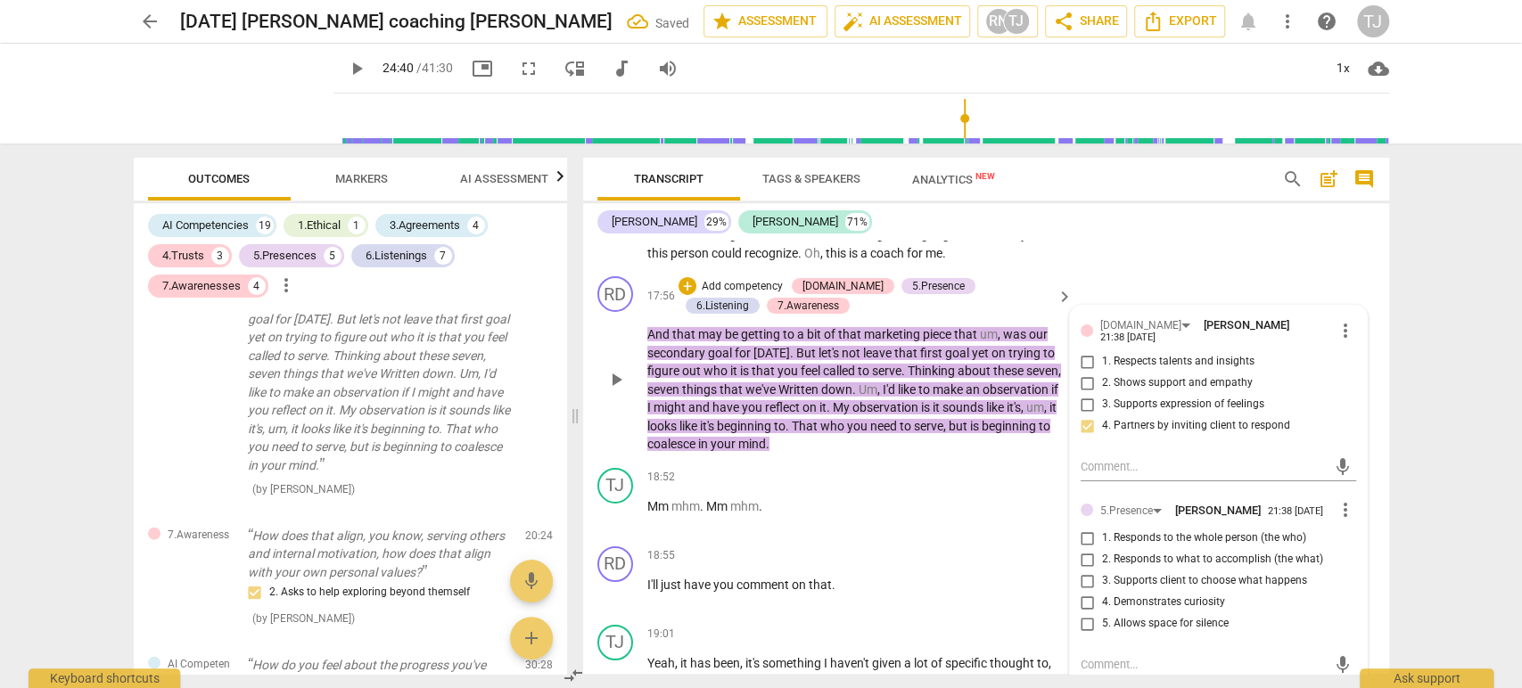
scroll to position [7223, 0]
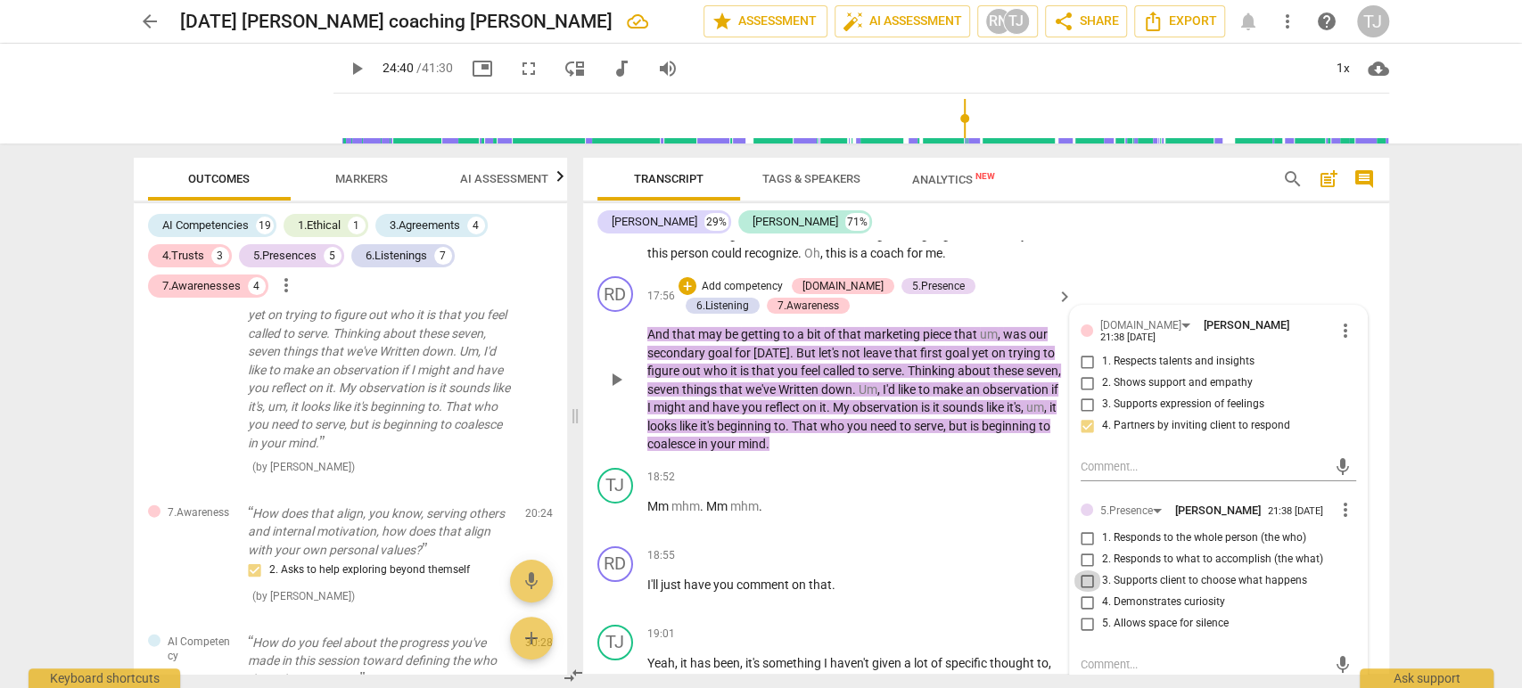
click at [1084, 571] on input "3. Supports client to choose what happens" at bounding box center [1087, 581] width 29 height 21
checkbox input "true"
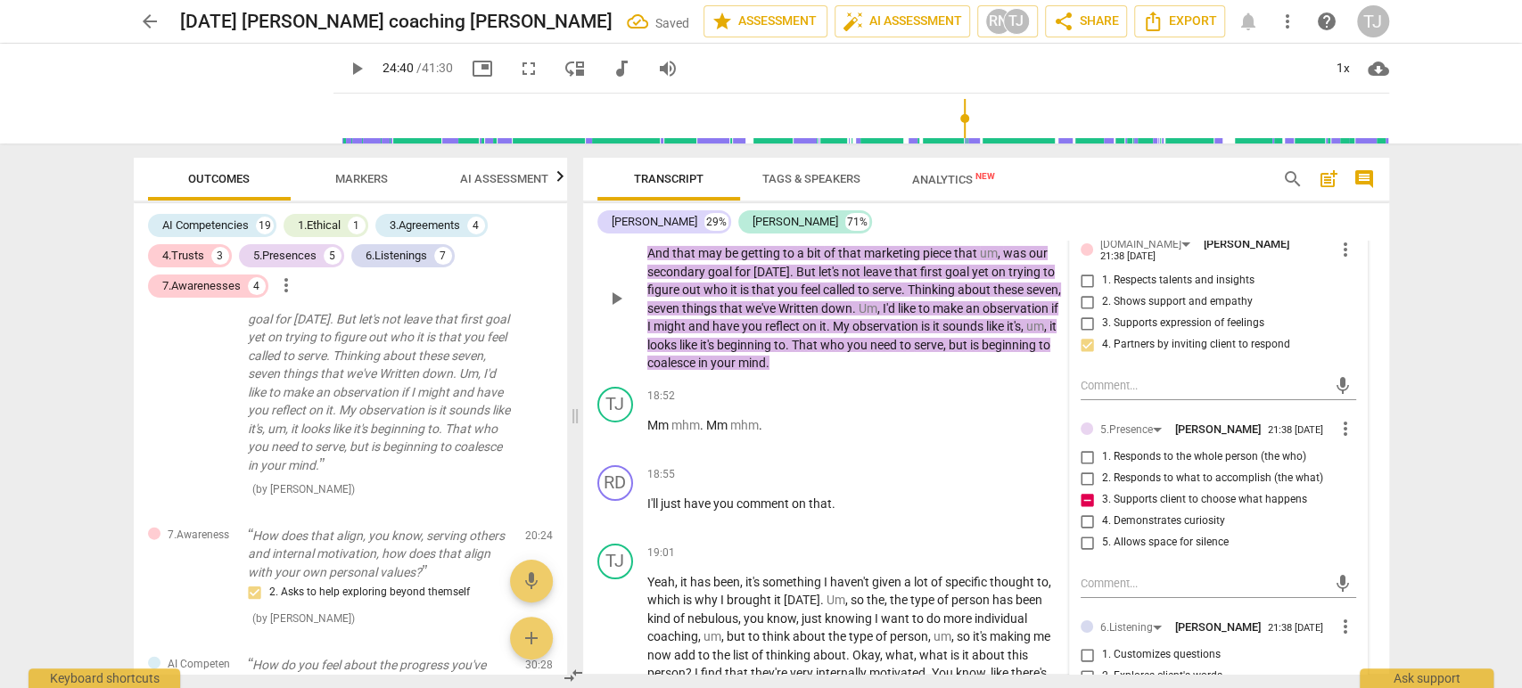
scroll to position [7245, 0]
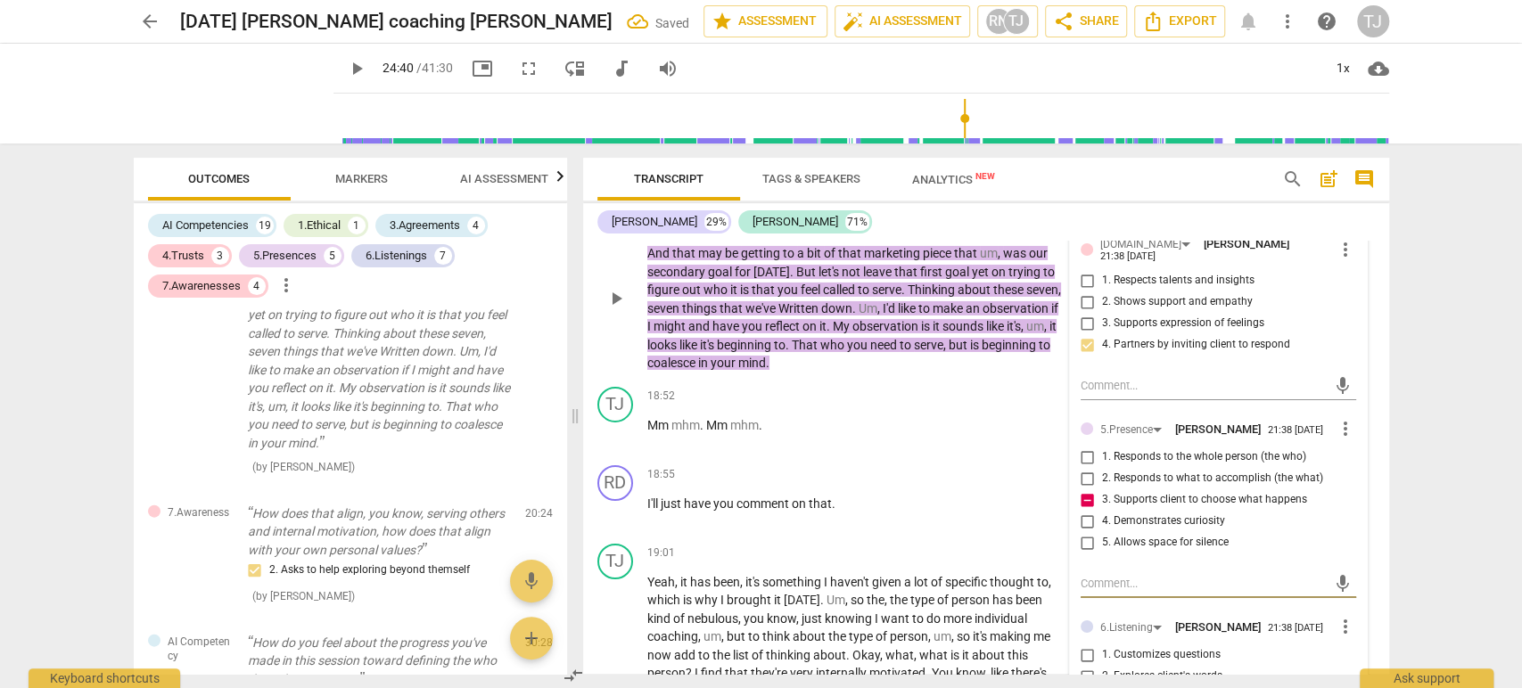
click at [1114, 576] on textarea at bounding box center [1204, 583] width 247 height 17
type textarea """
type textarea ""B"
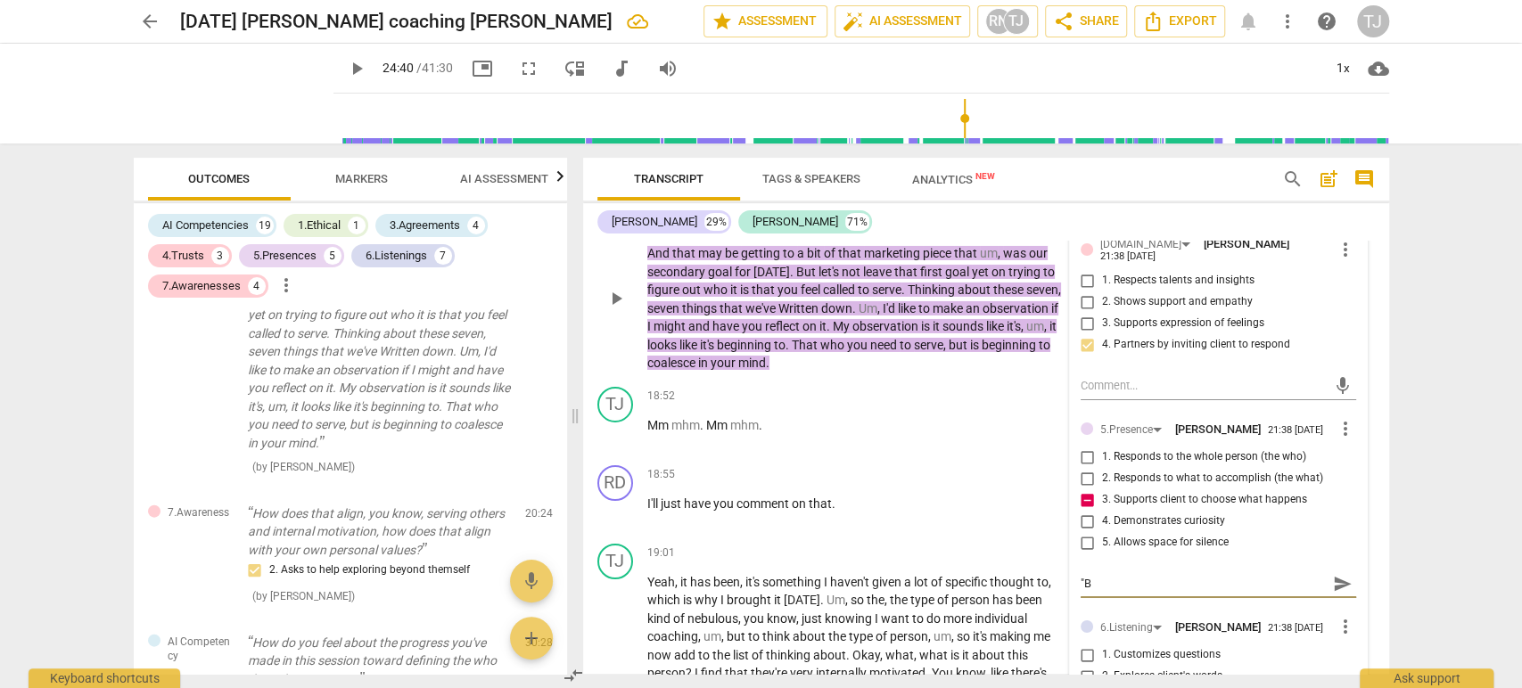
type textarea ""Bu"
type textarea ""But"
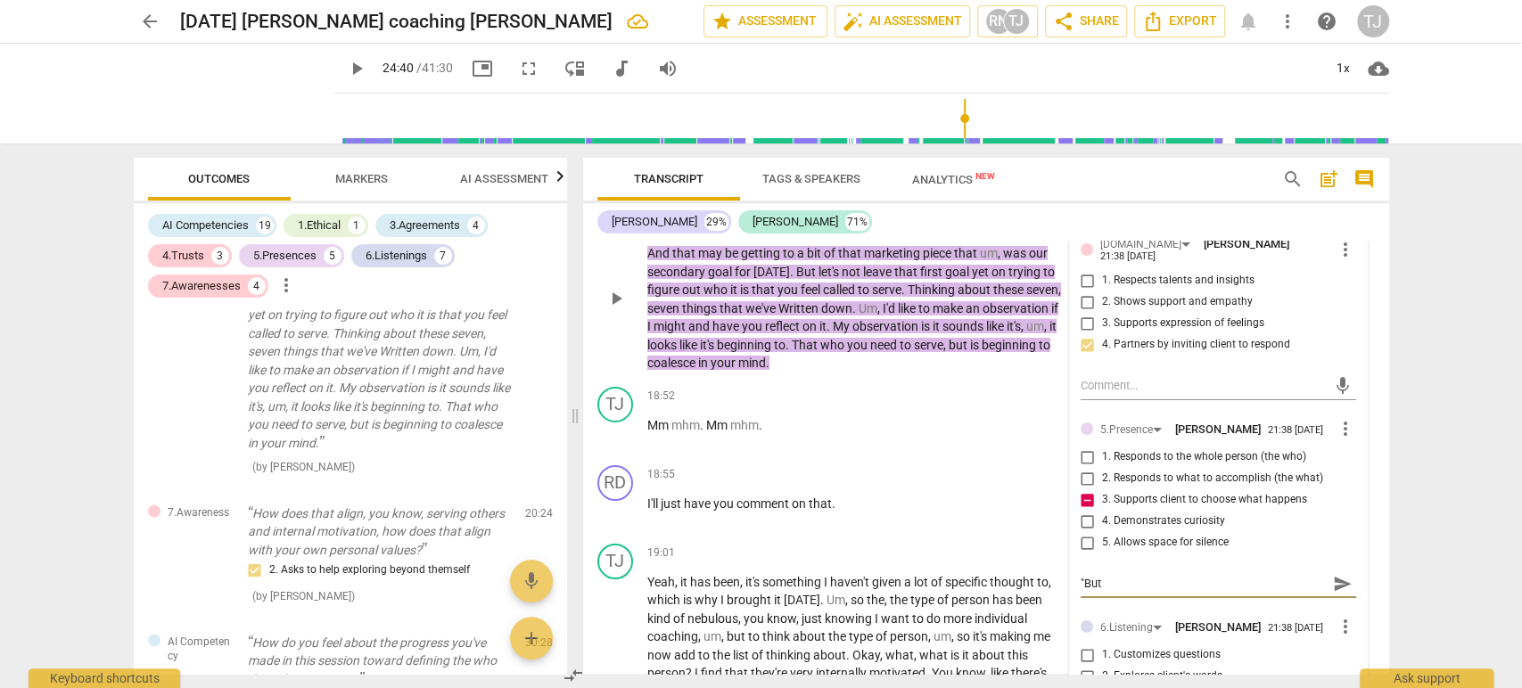
type textarea ""But"
type textarea ""But l"
type textarea ""But le"
type textarea ""But let"
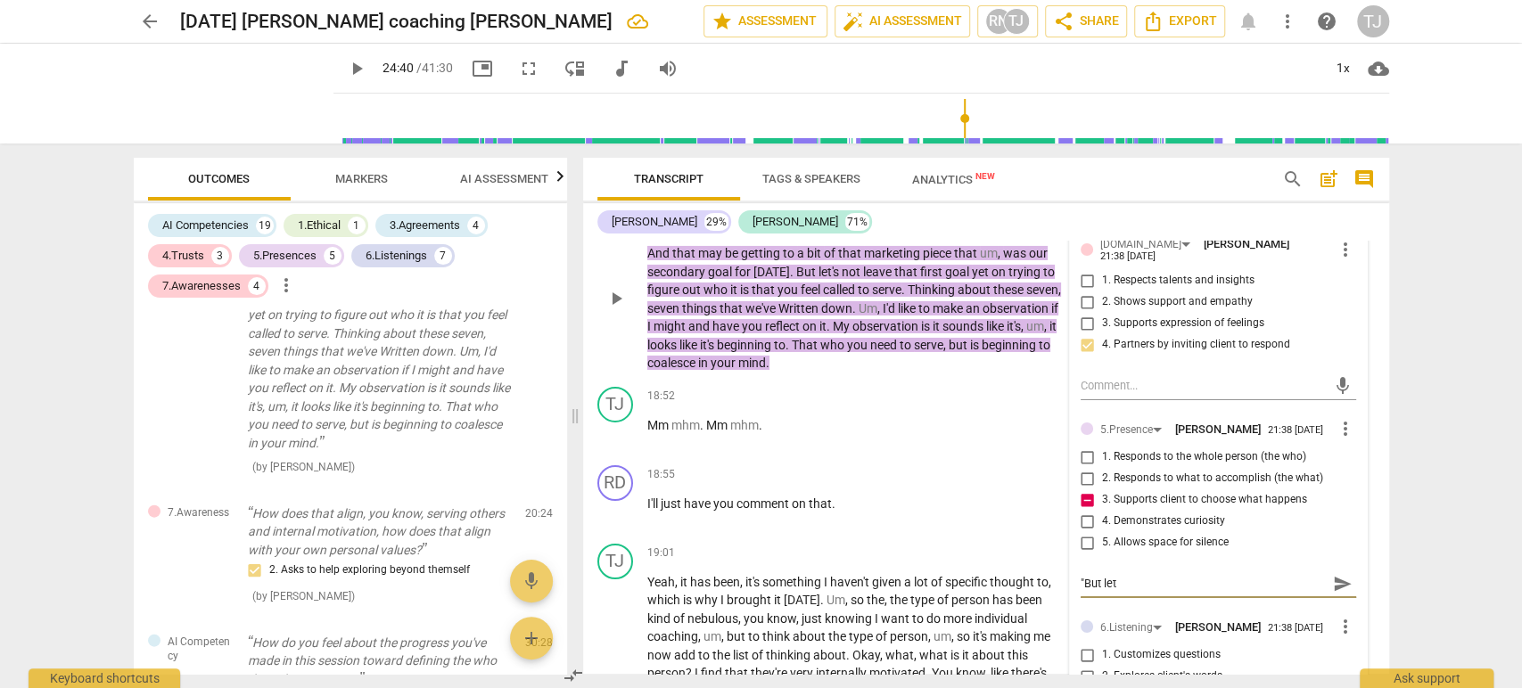
type textarea ""But let'"
type textarea ""But let's"
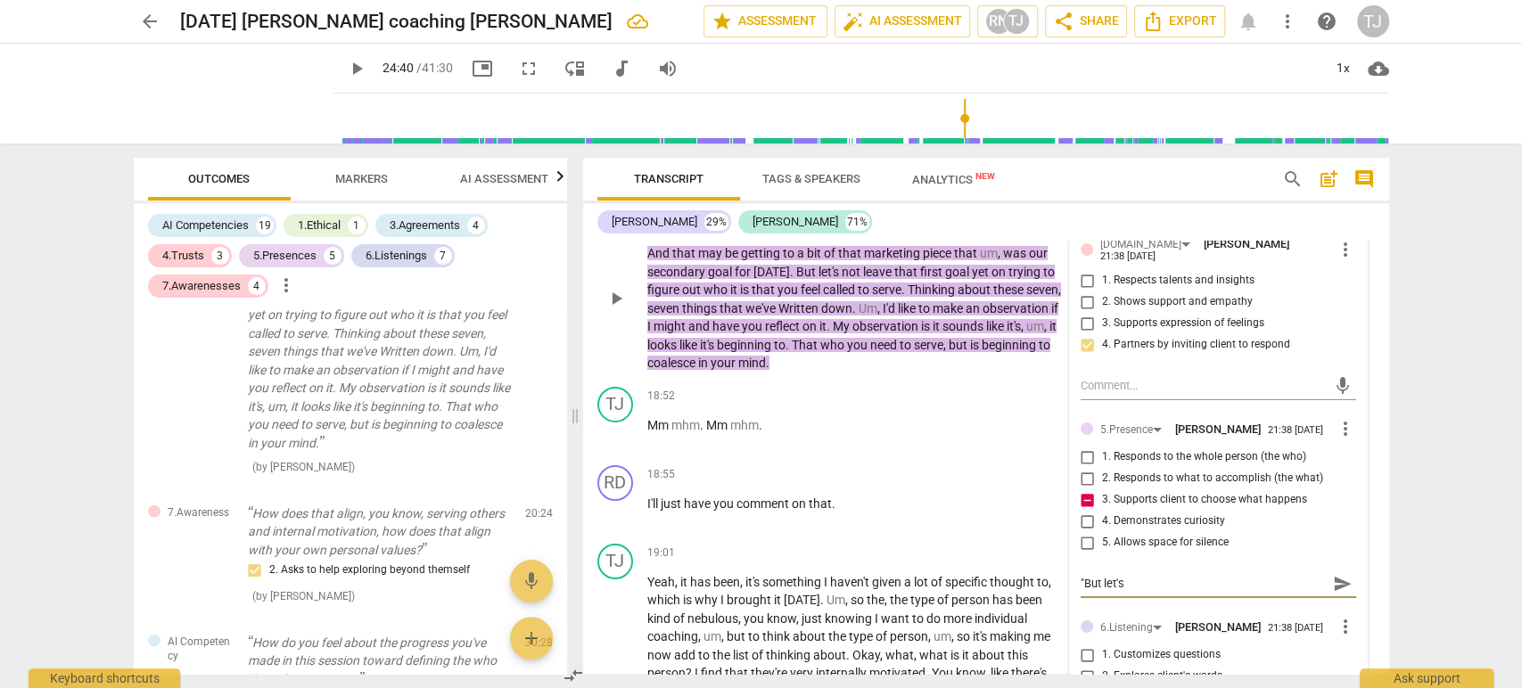
type textarea ""But let's"
type textarea ""But let's n"
type textarea ""But let's no"
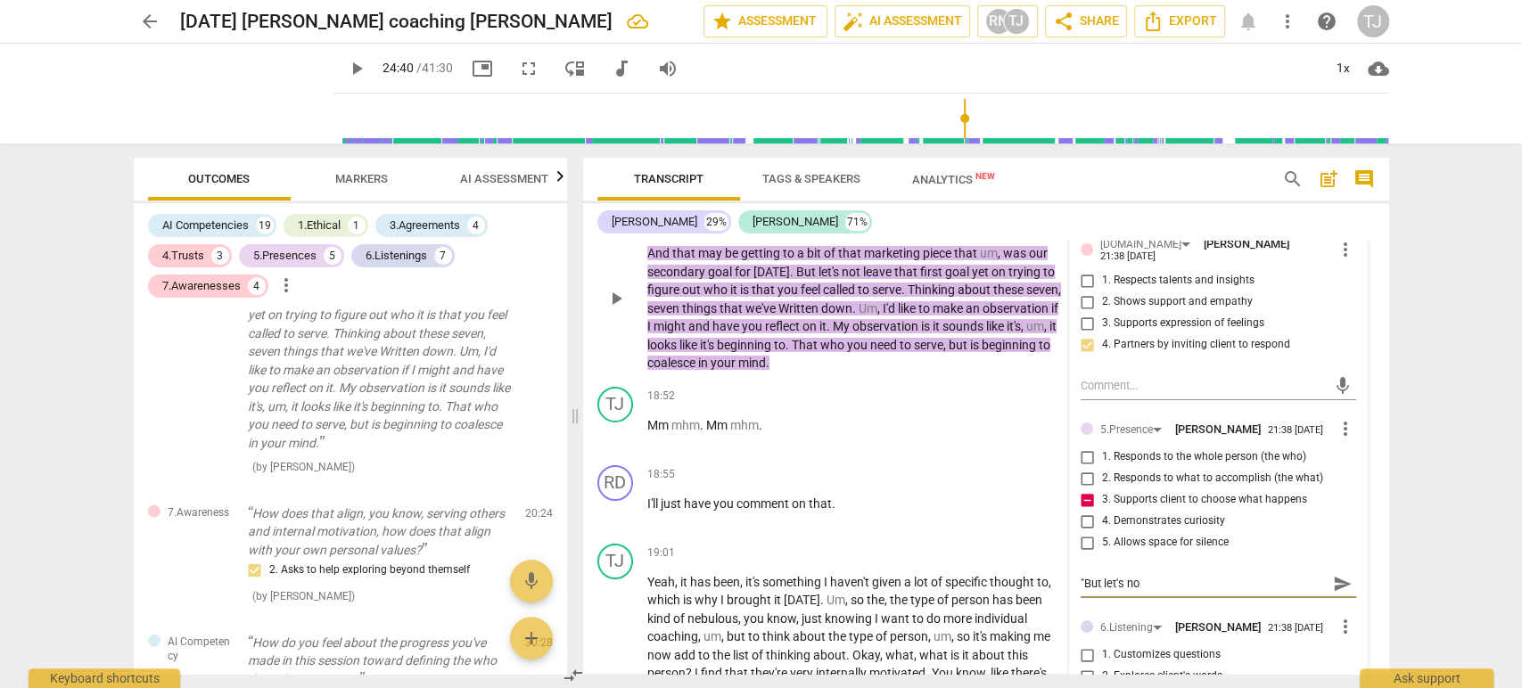
type textarea ""But let's not"
type textarea ""But let's not l"
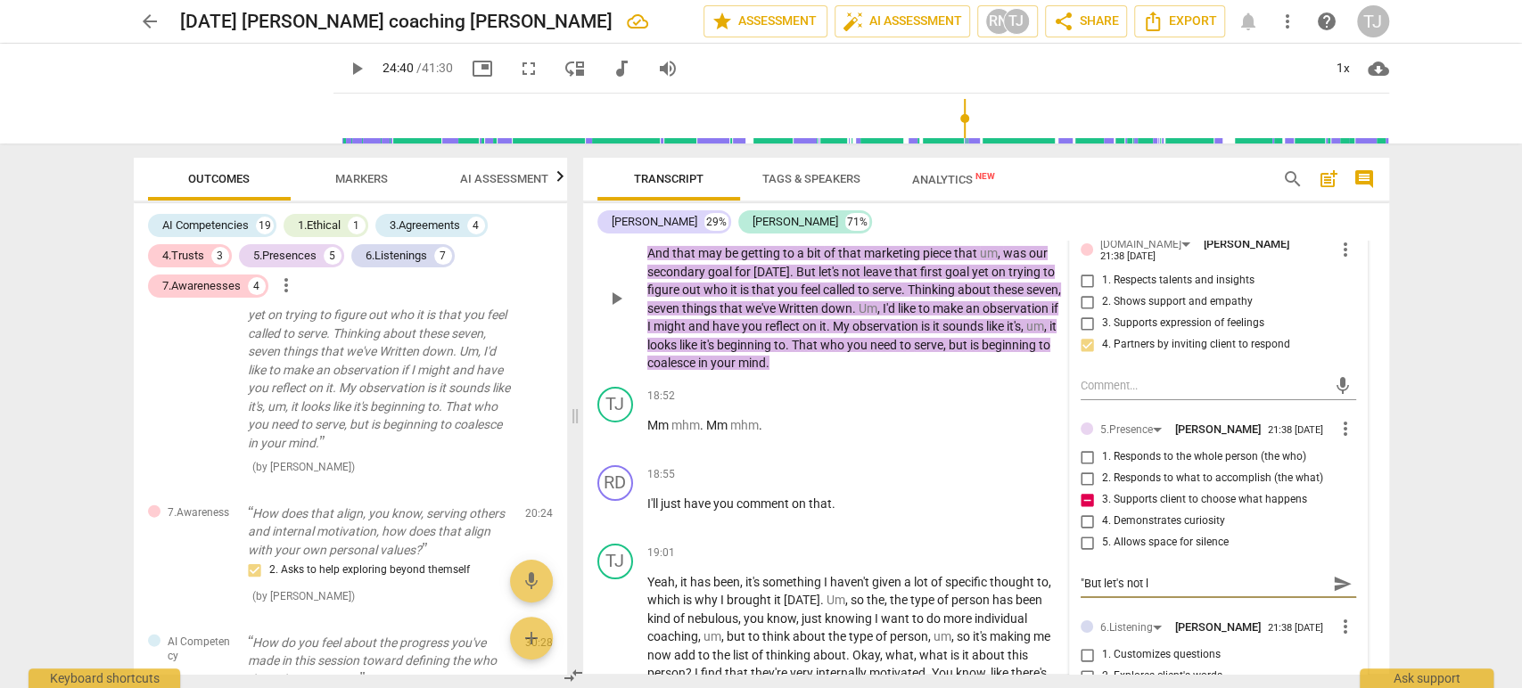
type textarea ""But let's not le"
type textarea ""But let's not lea"
type textarea ""But let's not leav"
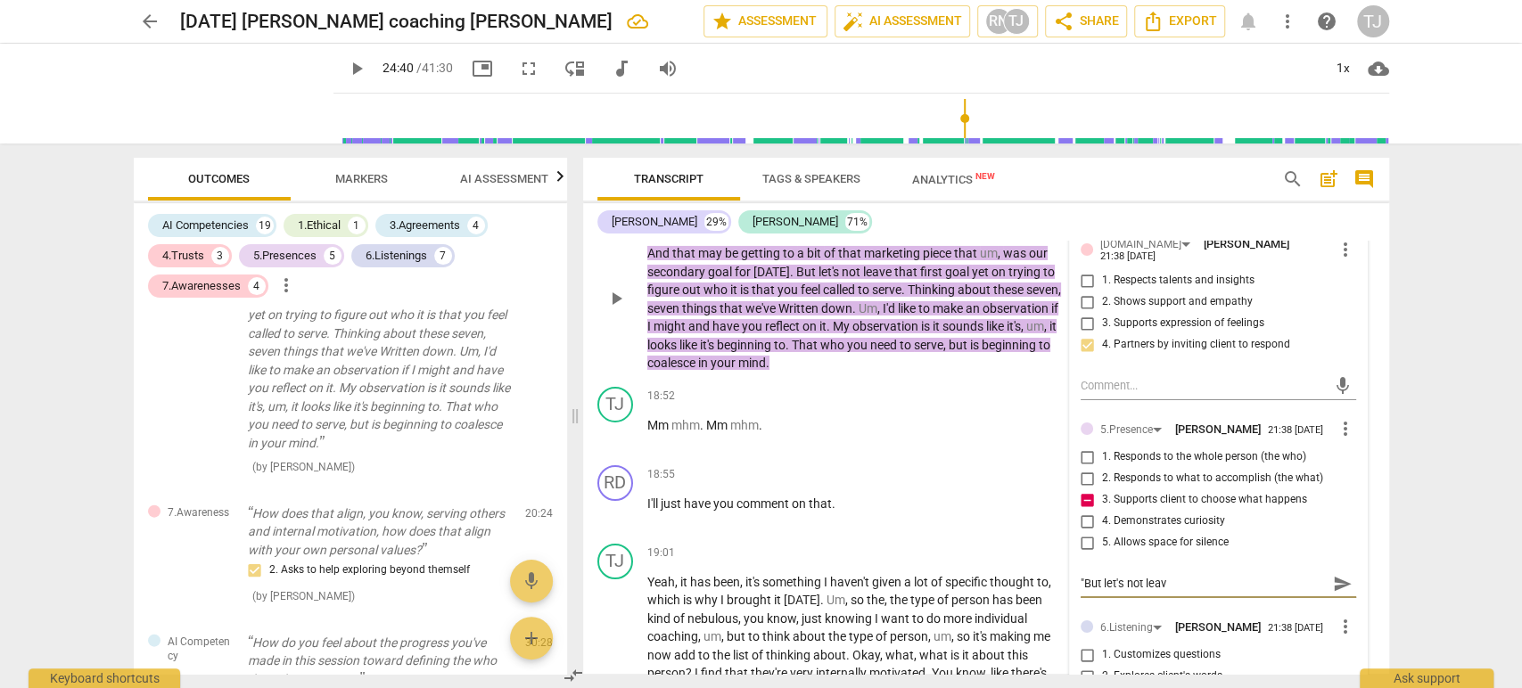
type textarea ""But let's not leave"
type textarea ""But let's not leave t"
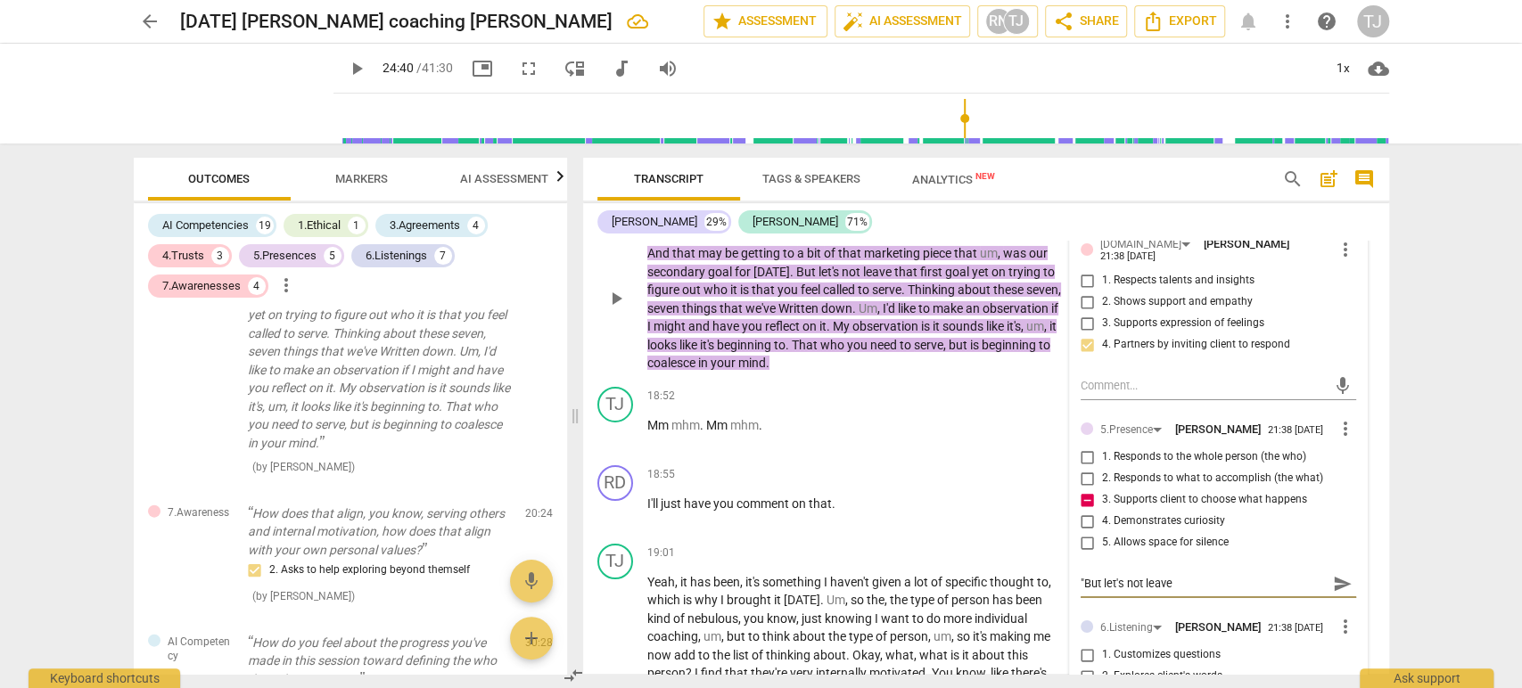
type textarea ""But let's not leave t"
type textarea ""But let's not leave th"
type textarea ""But let's not leave tha"
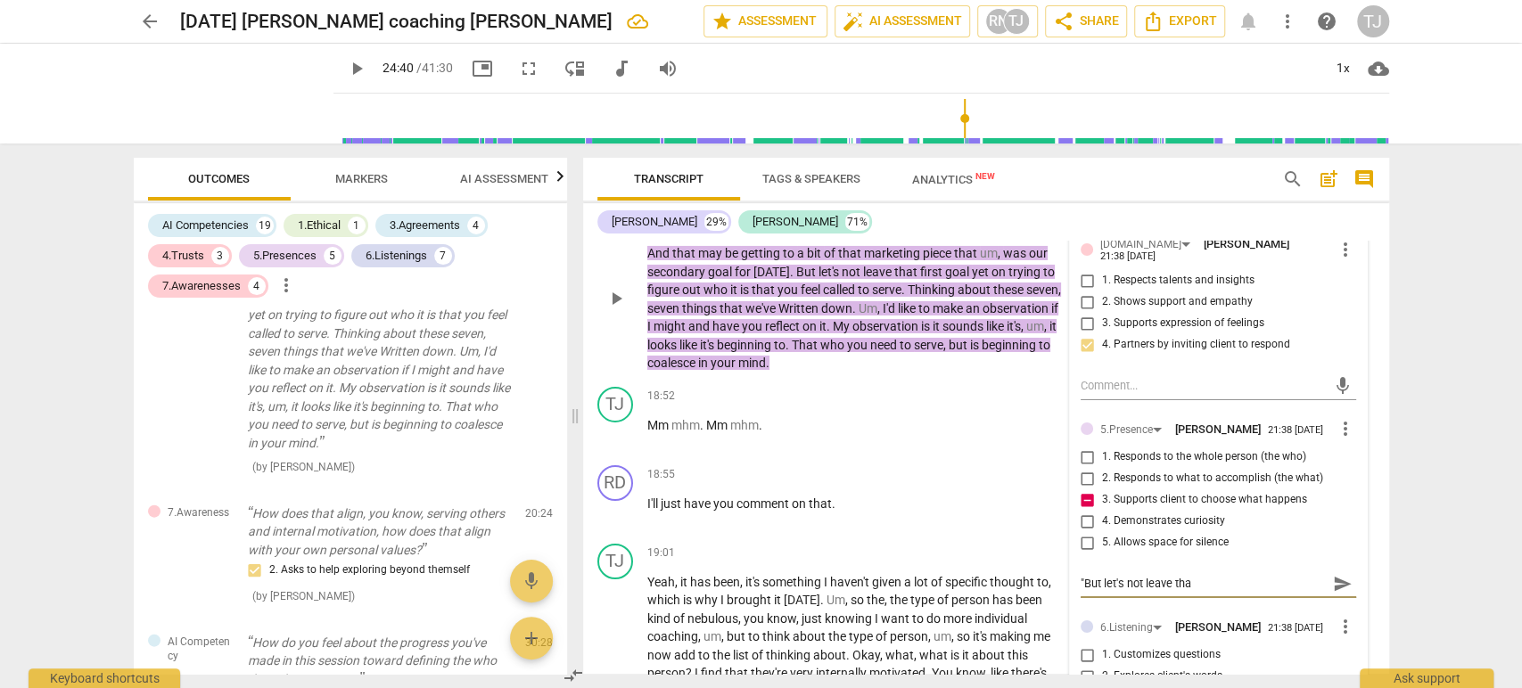
type textarea ""But let's not leave that"
type textarea ""But let's not leave that f"
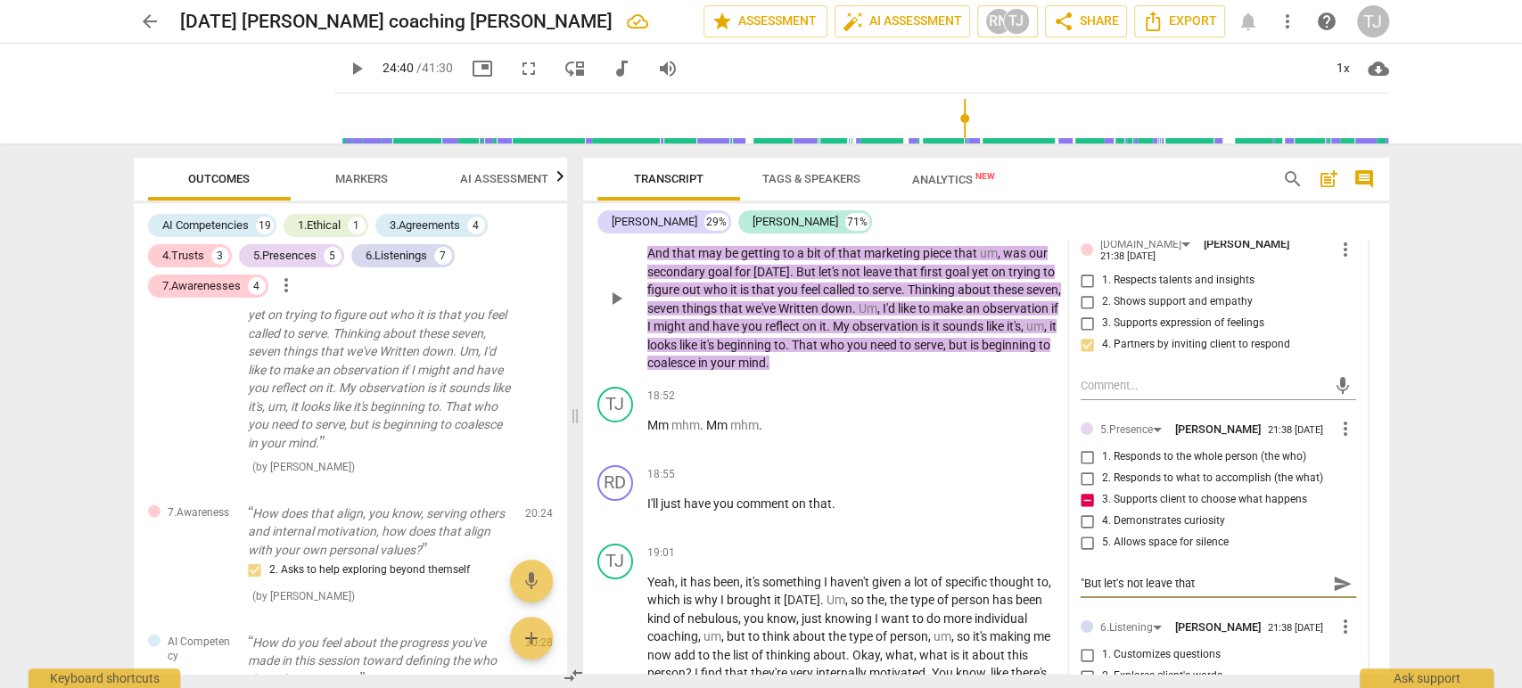
type textarea ""But let's not leave that f"
type textarea ""But let's not leave that fi"
type textarea ""But let's not leave that fir"
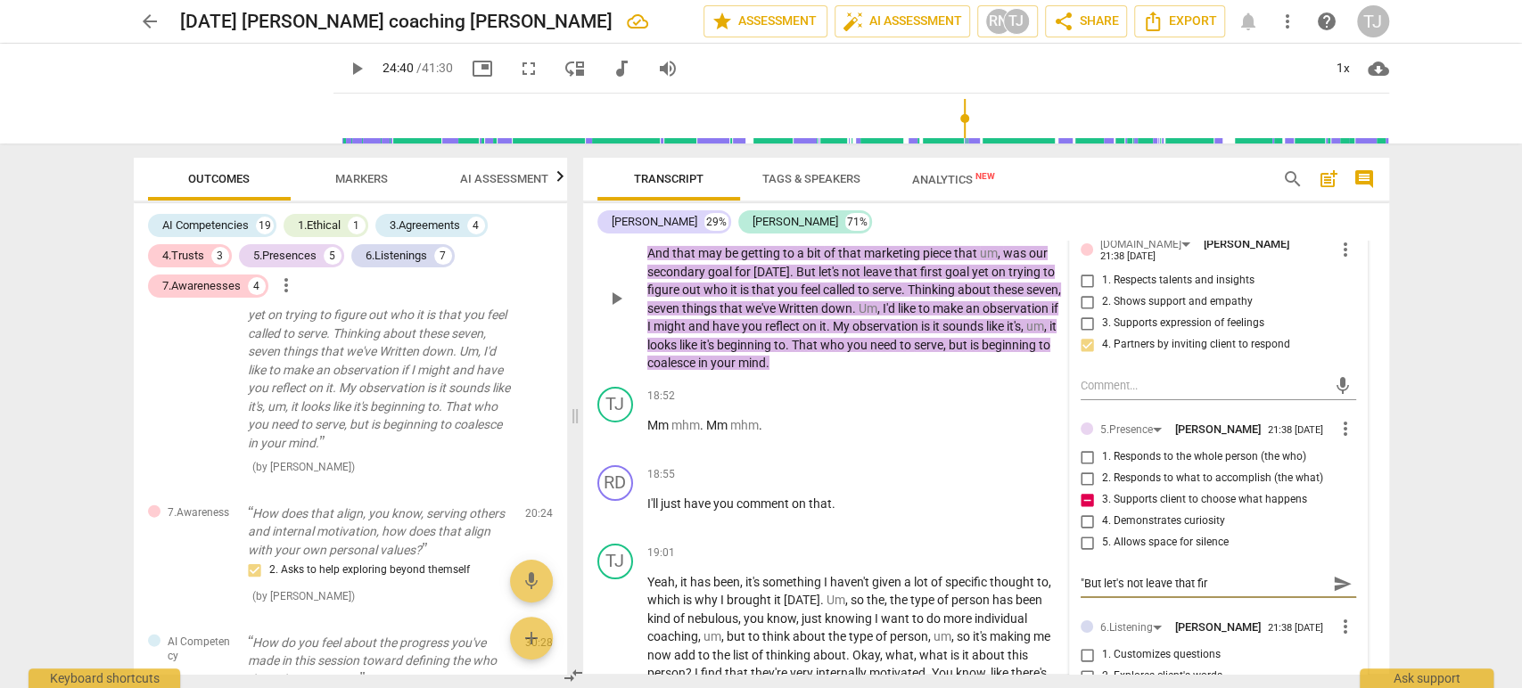
type textarea ""But let's not leave that firs"
type textarea ""But let's not leave that first"
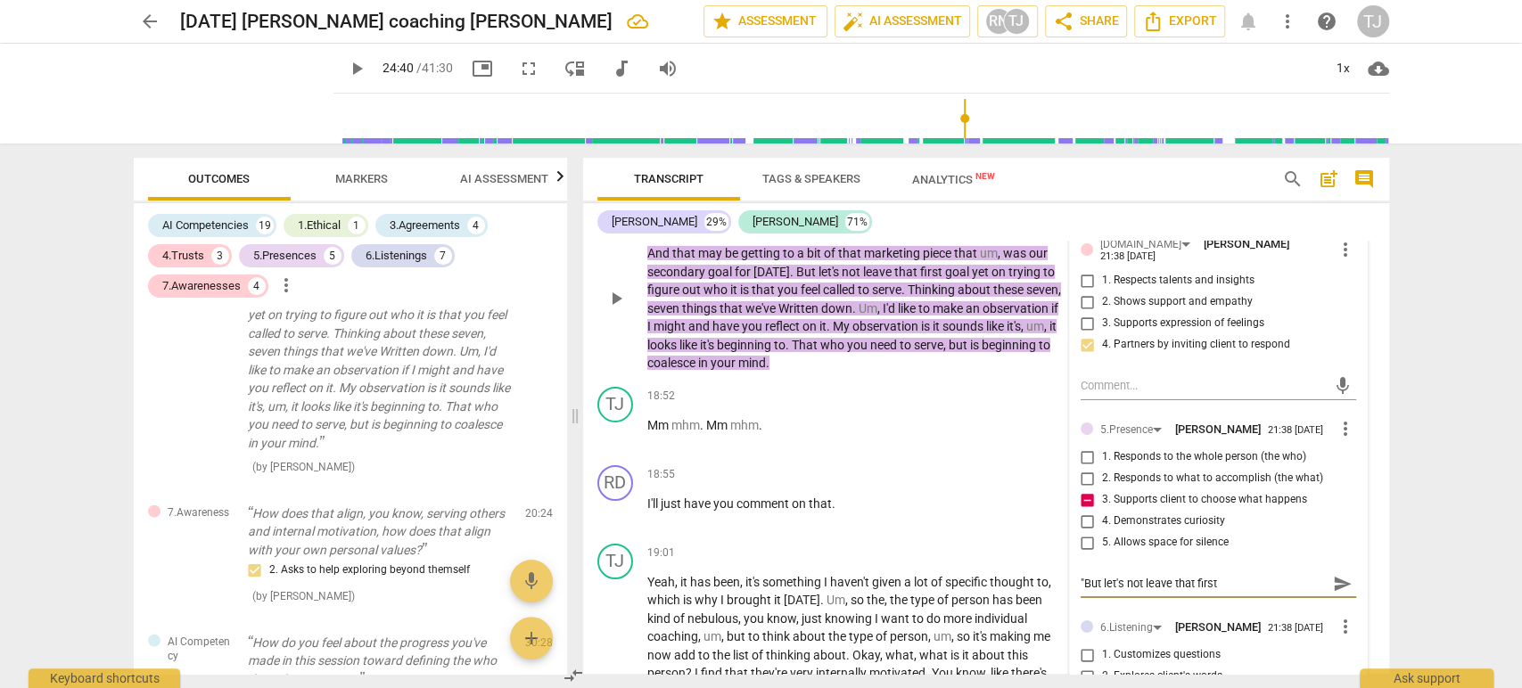
type textarea ""But let's not leave that first"
type textarea ""But let's not leave that first g"
type textarea ""But let's not leave that first go"
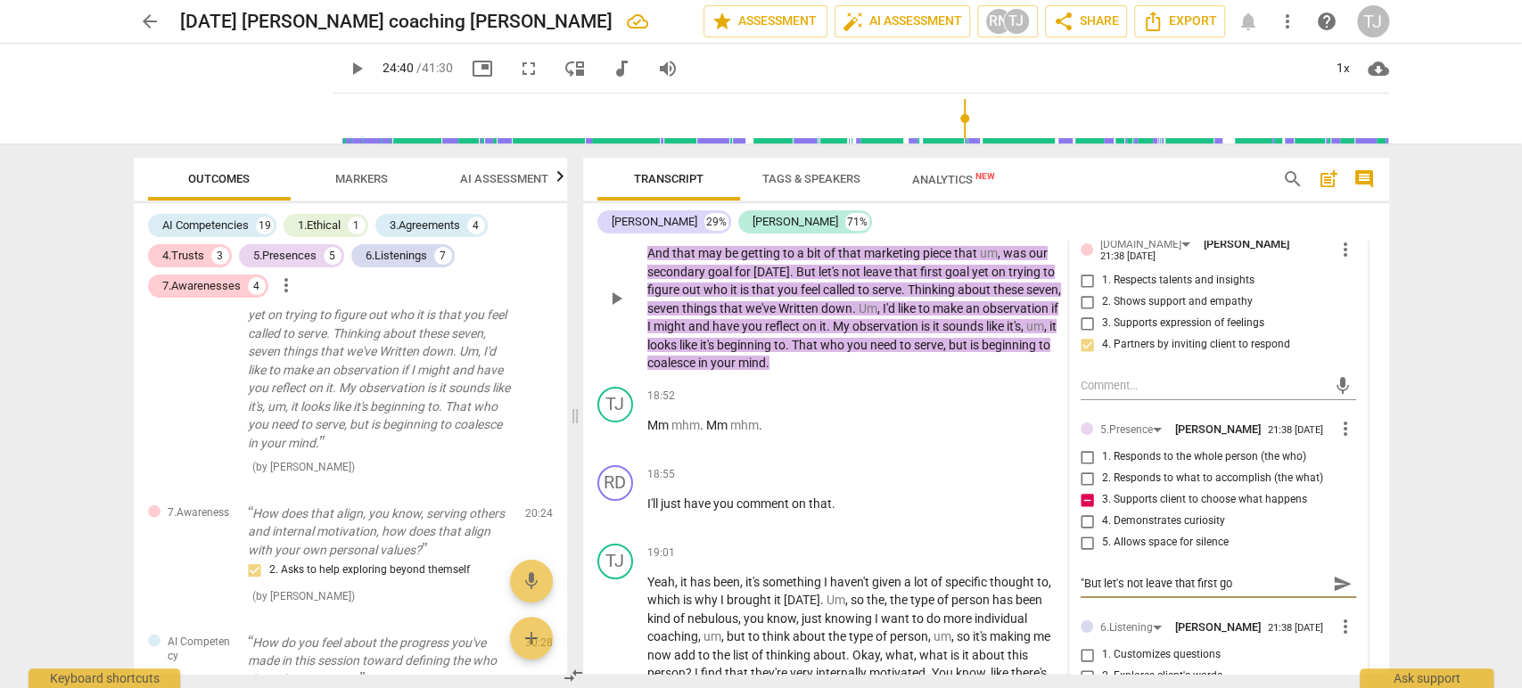
type textarea ""But let's not leave that first goa"
type textarea ""But let's not leave that first goal"
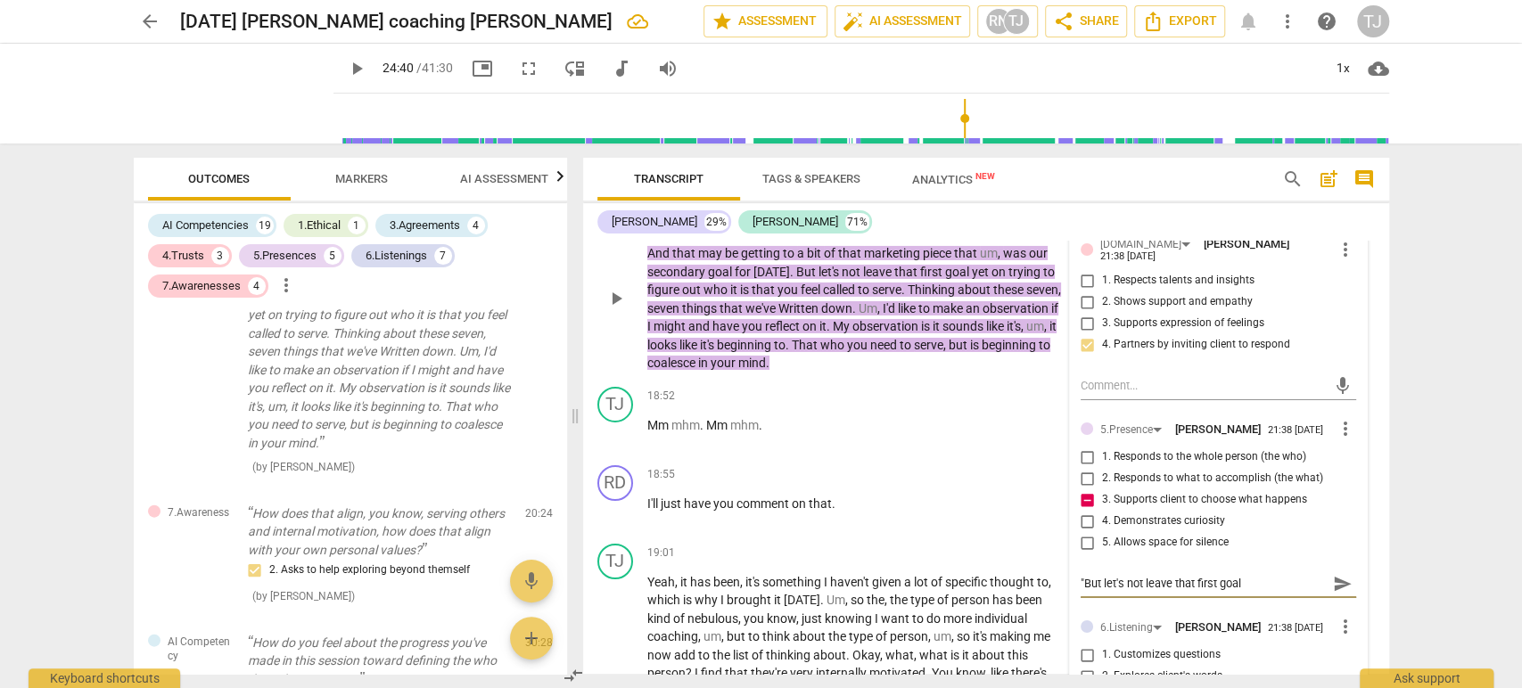
type textarea ""But let's not leave that first goal"
type textarea ""But let's not leave that first goal y"
type textarea ""But let's not leave that first goal ye"
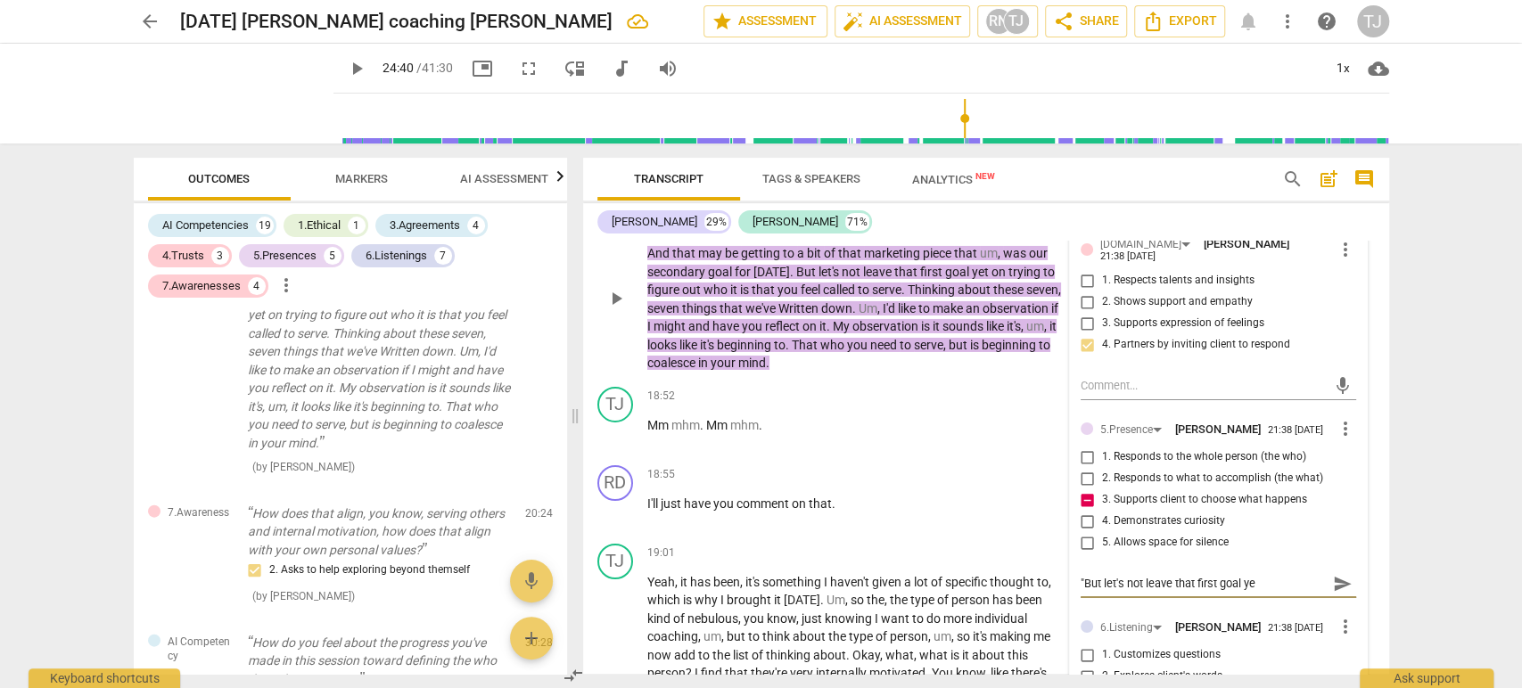
type textarea ""But let's not leave that first goal yet"
type textarea ""But let's not leave that first goal yet."
type textarea ""But let's not leave that first goal yet.."
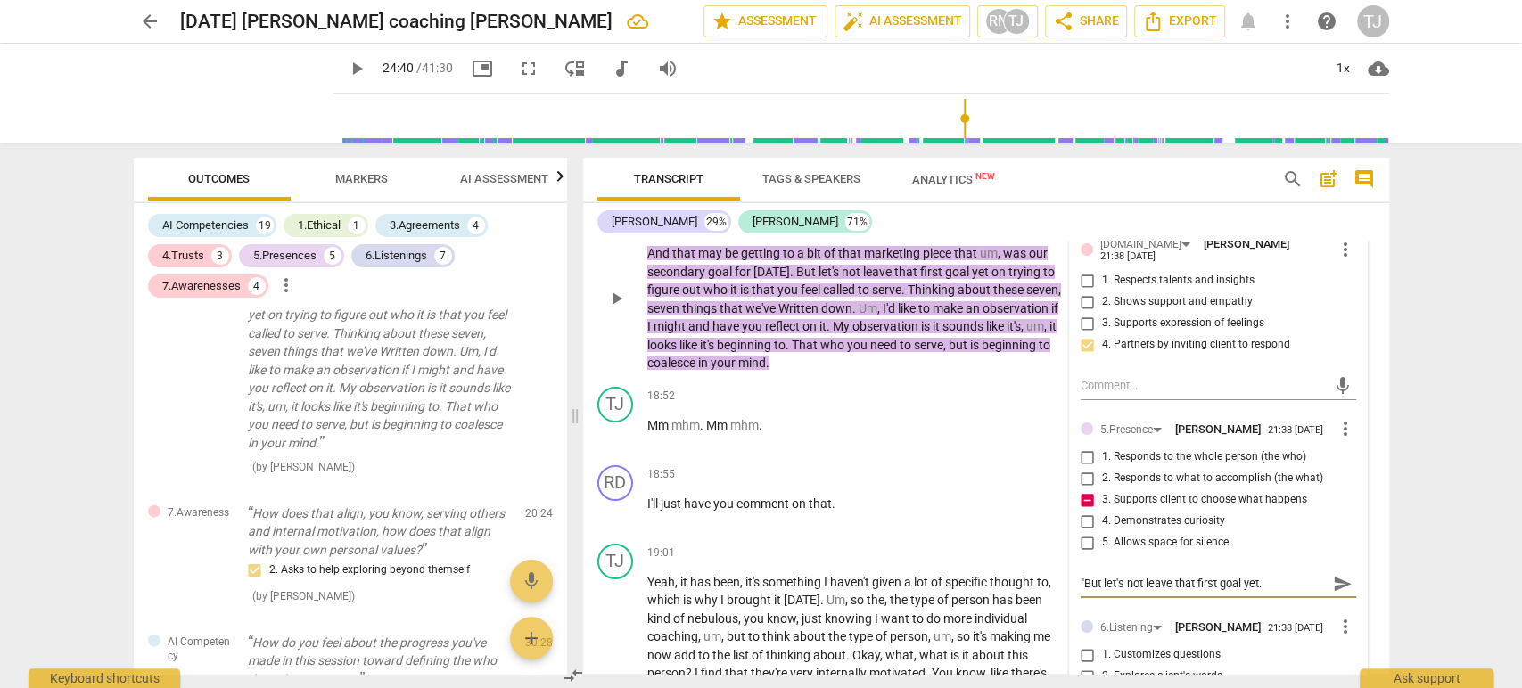
type textarea ""But let's not leave that first goal yet.."
type textarea ""But let's not leave that first goal yet..."
type textarea ""But let's not leave that first goal yet...""
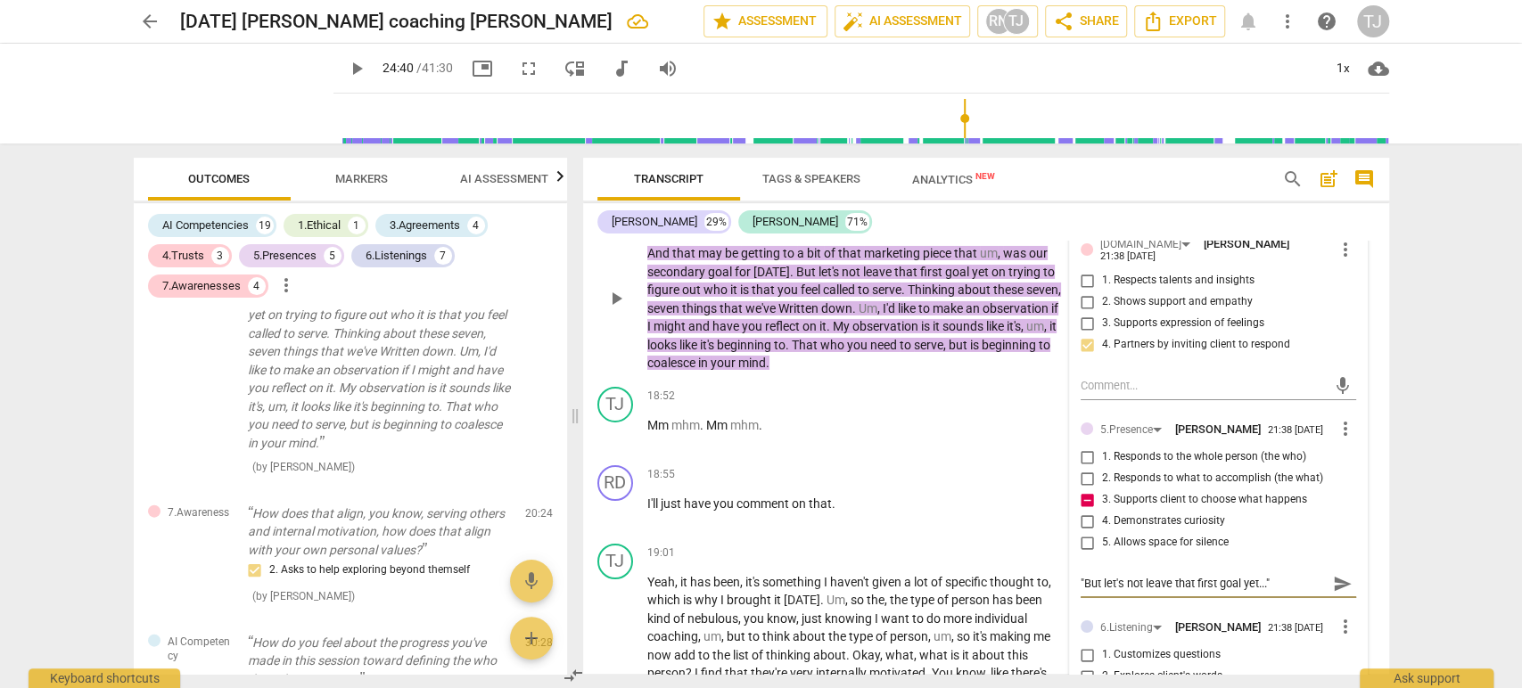
type textarea ""But let's not leave that first goal yet...""
type textarea ""But let's not leave that first goal yet..." f"
type textarea ""But let's not leave that first goal yet..." fe"
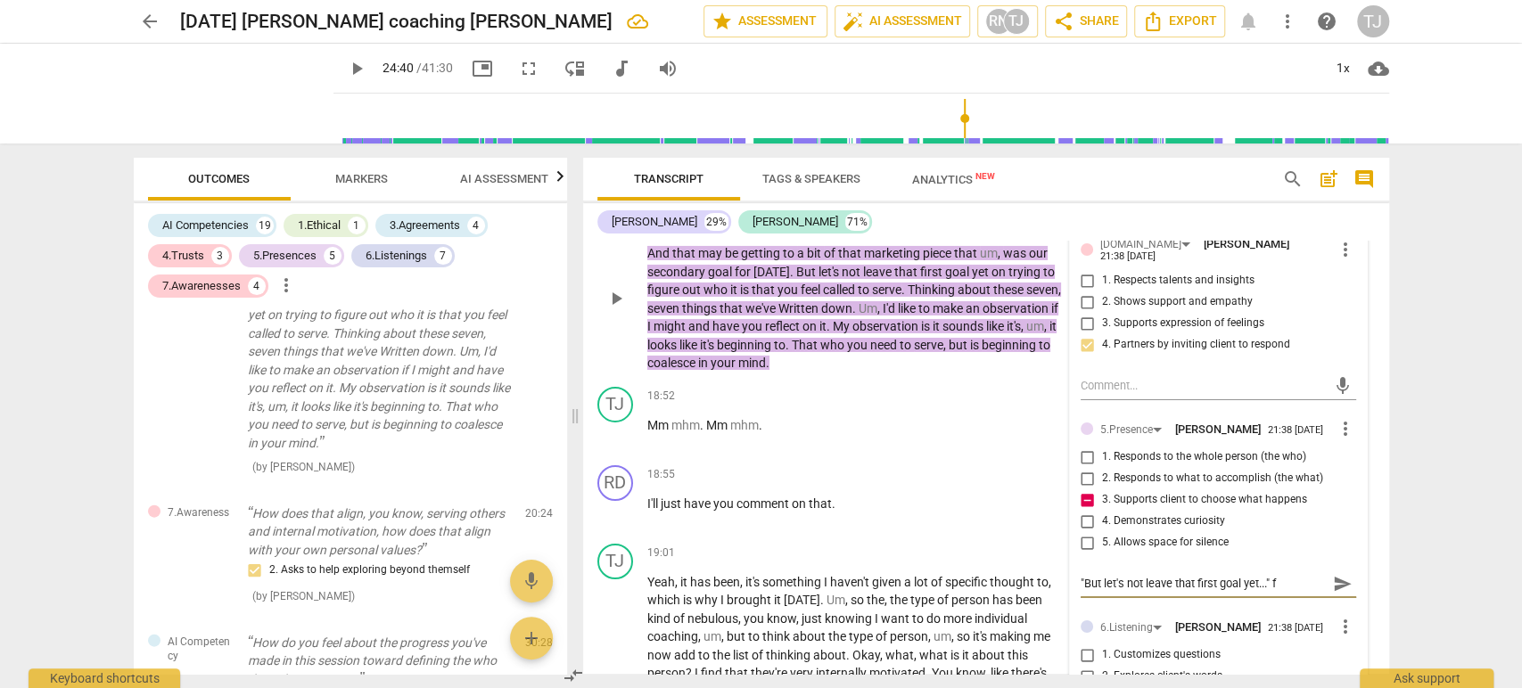
type textarea ""But let's not leave that first goal yet..." fe"
type textarea ""But let's not leave that first goal yet..." fee"
type textarea ""But let's not leave that first goal yet..." feel"
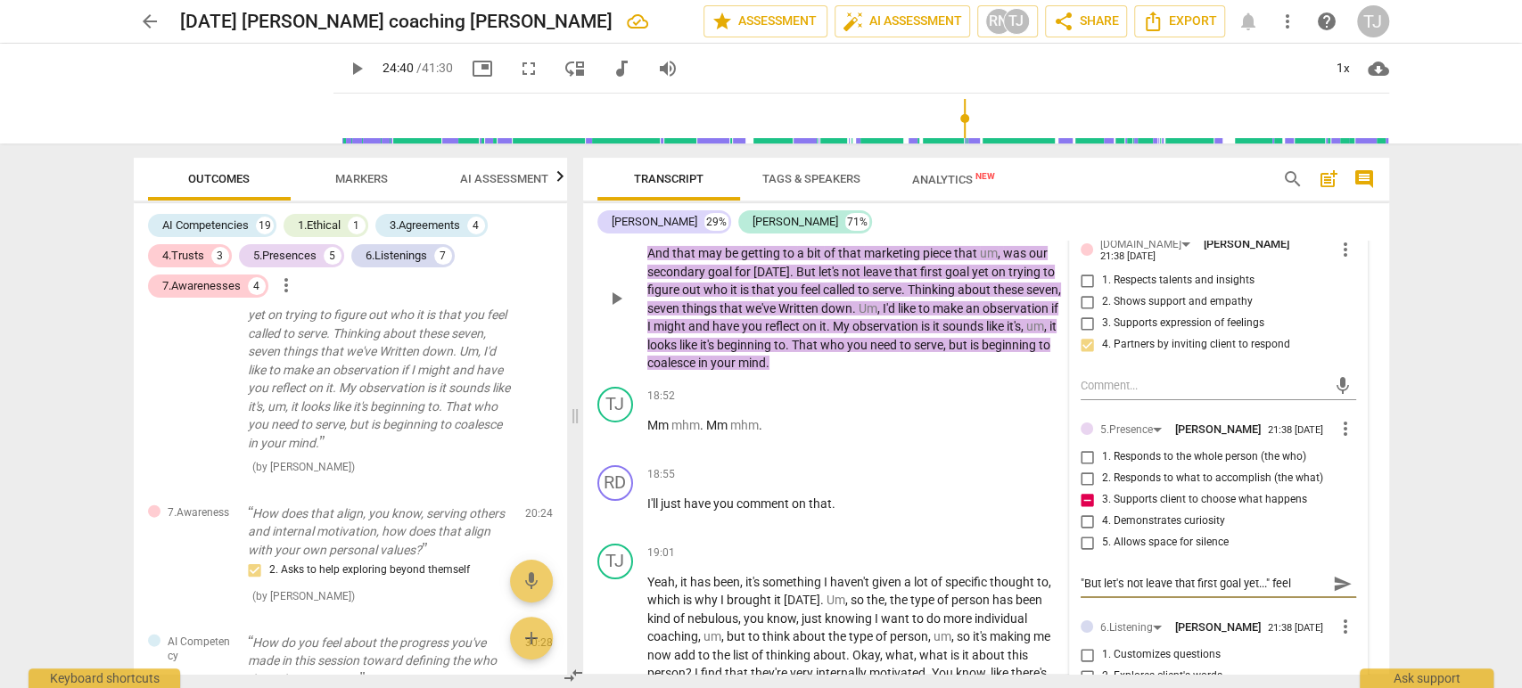
type textarea ""But let's not leave that first goal yet..." feels"
type textarea ""But let's not leave that first goal yet..." feels d"
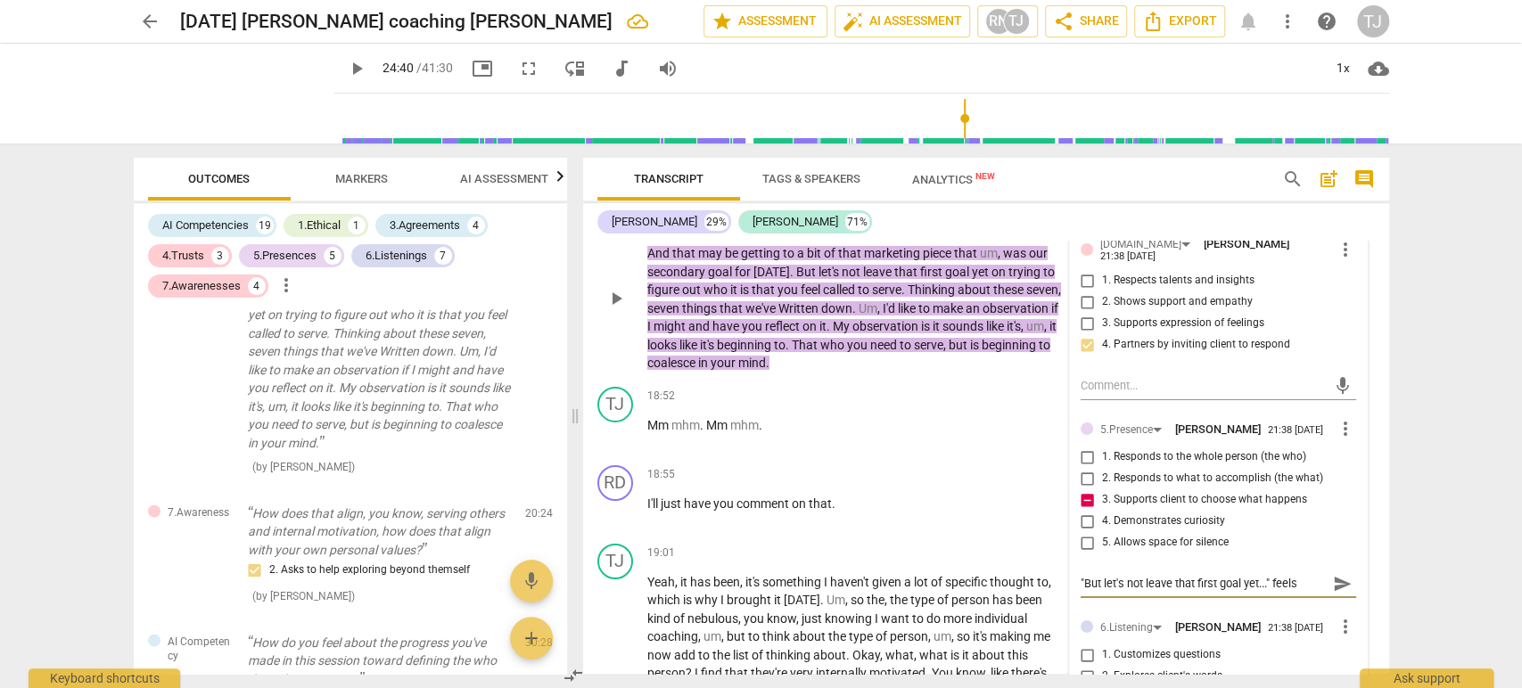
type textarea ""But let's not leave that first goal yet..." feels d"
type textarea ""But let's not leave that first goal yet..." feels di"
type textarea ""But let's not leave that first goal yet..." feels dir"
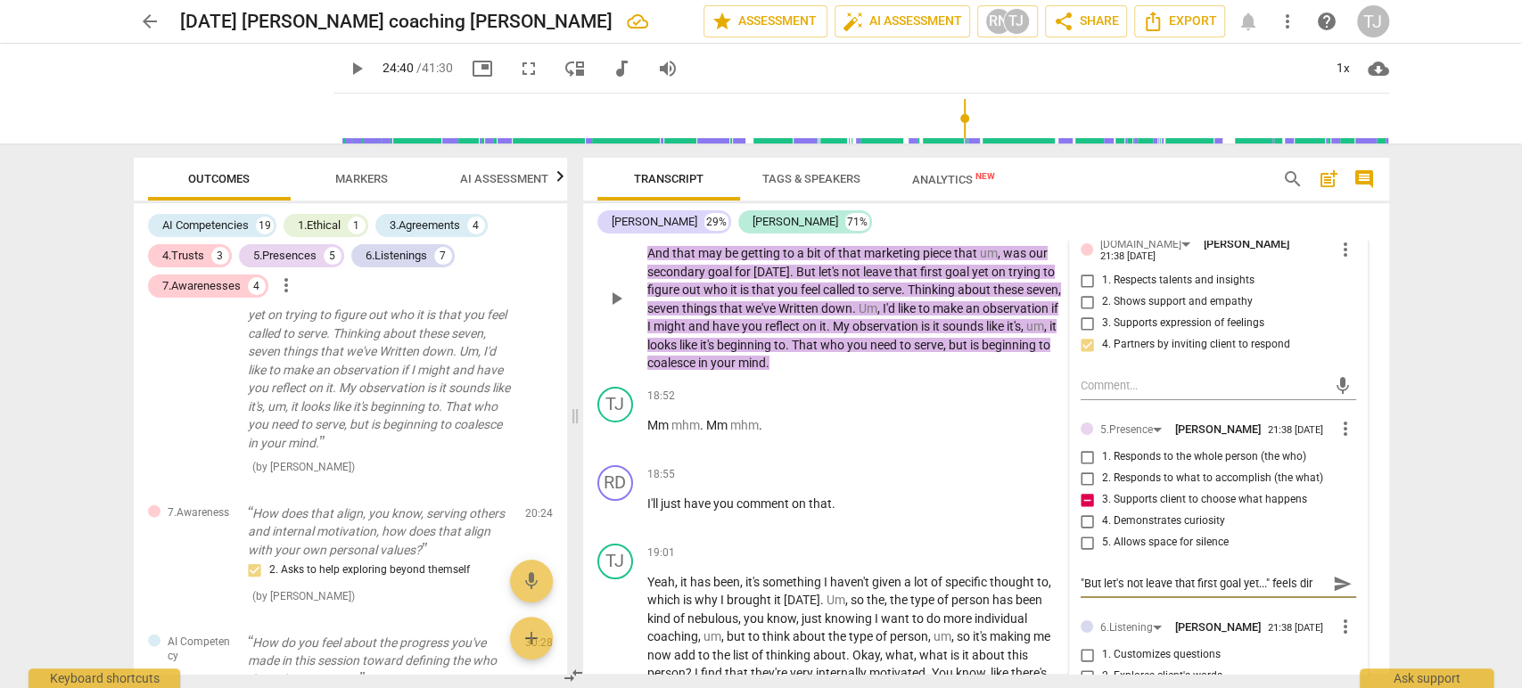
type textarea ""But let's not leave that first goal yet..." feels dire"
type textarea ""But let's not leave that first goal yet..." feels direc"
type textarea ""But let's not leave that first goal yet..." feels direct"
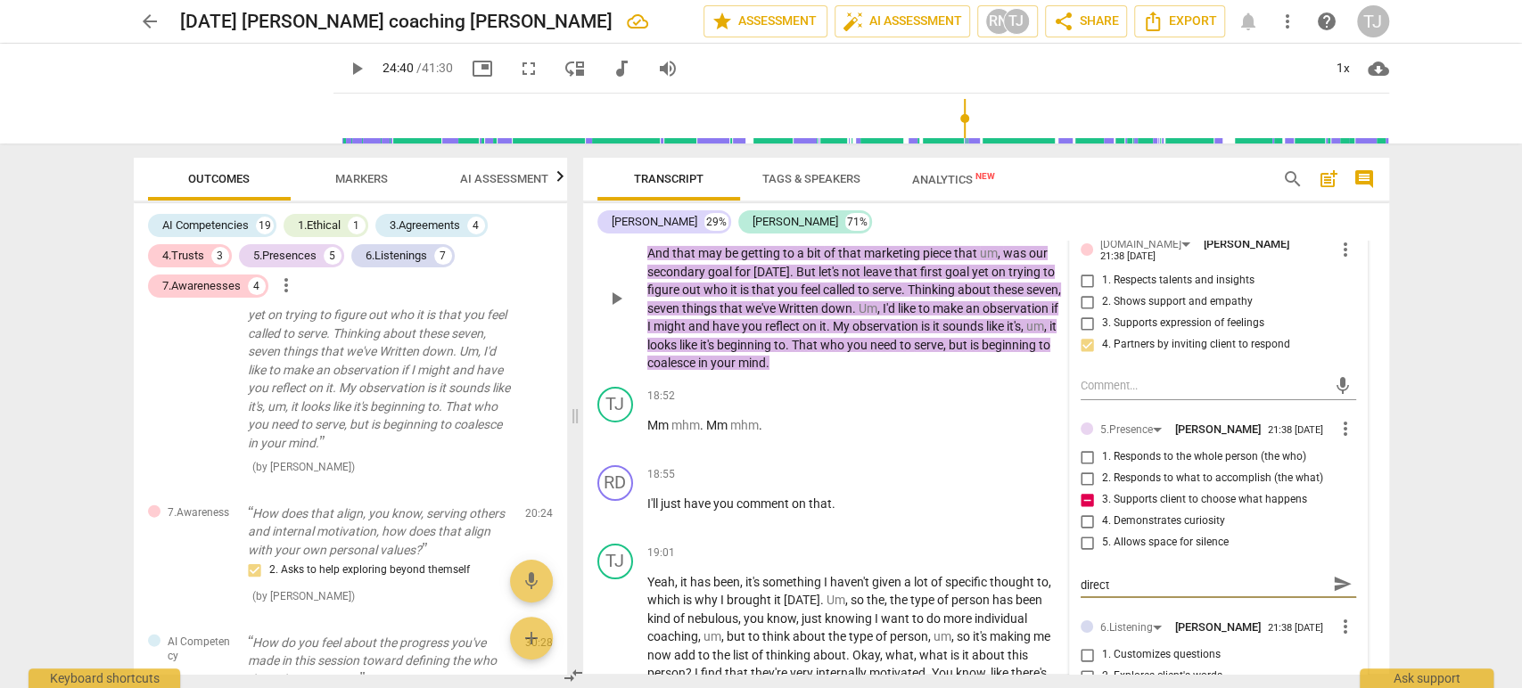
type textarea ""But let's not leave that first goal yet..." feels directi"
type textarea ""But let's not leave that first goal yet..." feels directiv"
type textarea ""But let's not leave that first goal yet..." feels directive"
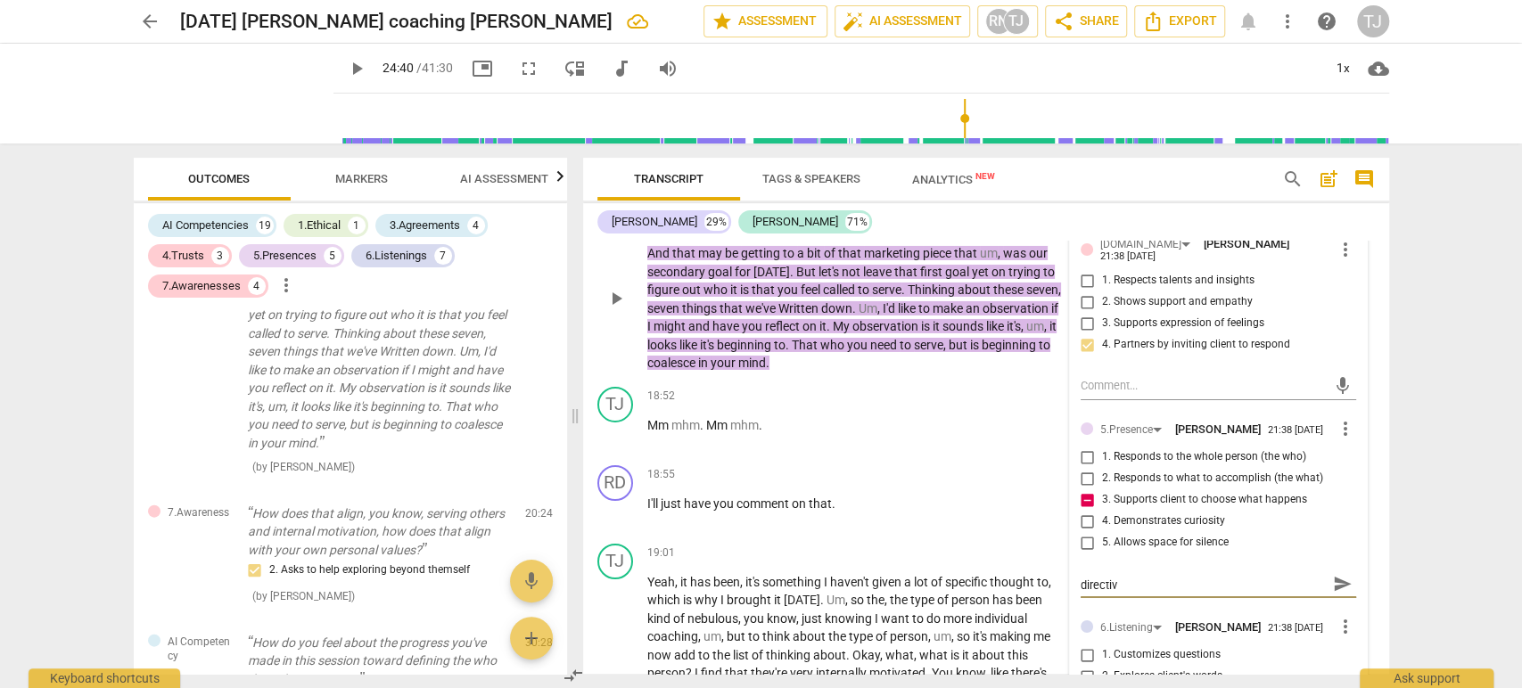
type textarea ""But let's not leave that first goal yet..." feels directive"
type textarea ""But let's not leave that first goal yet..." feels directive b"
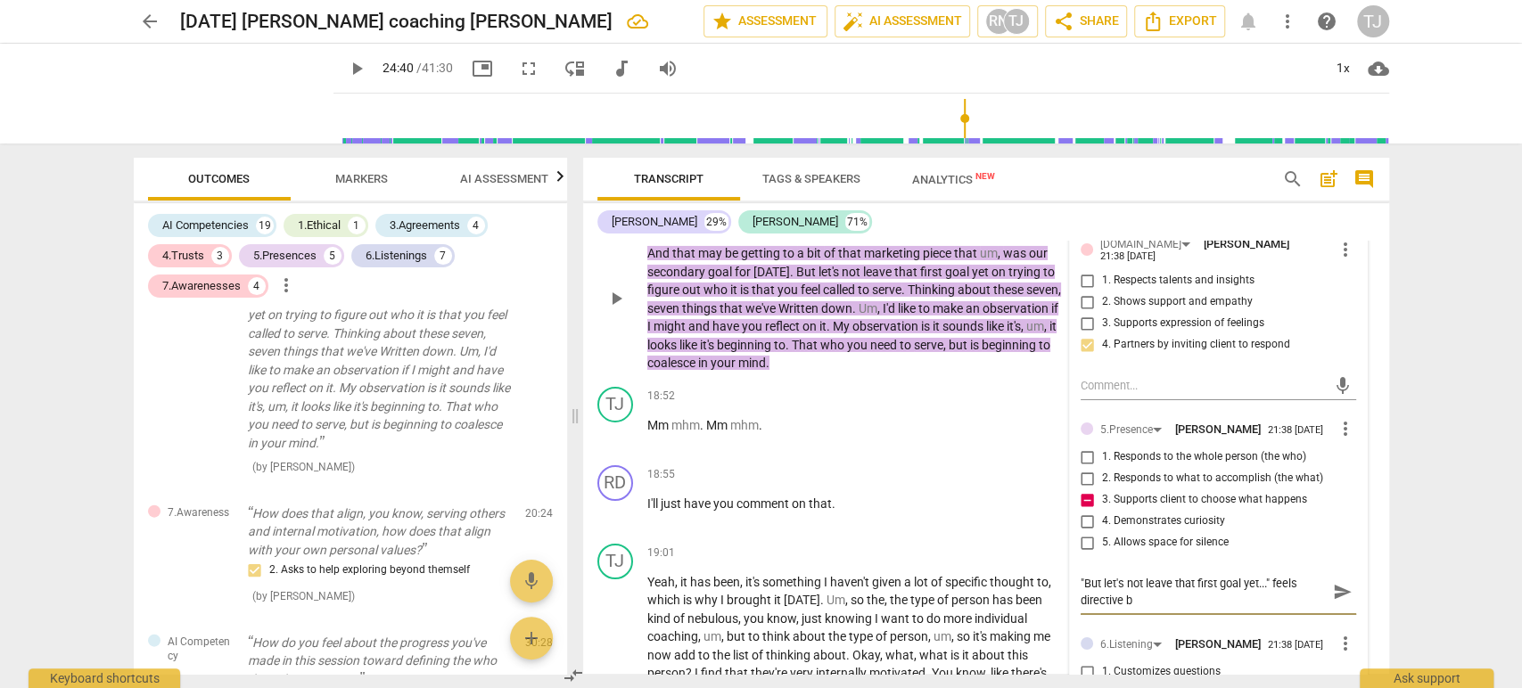
scroll to position [0, 0]
type textarea ""But let's not leave that first goal yet..." feels directive by"
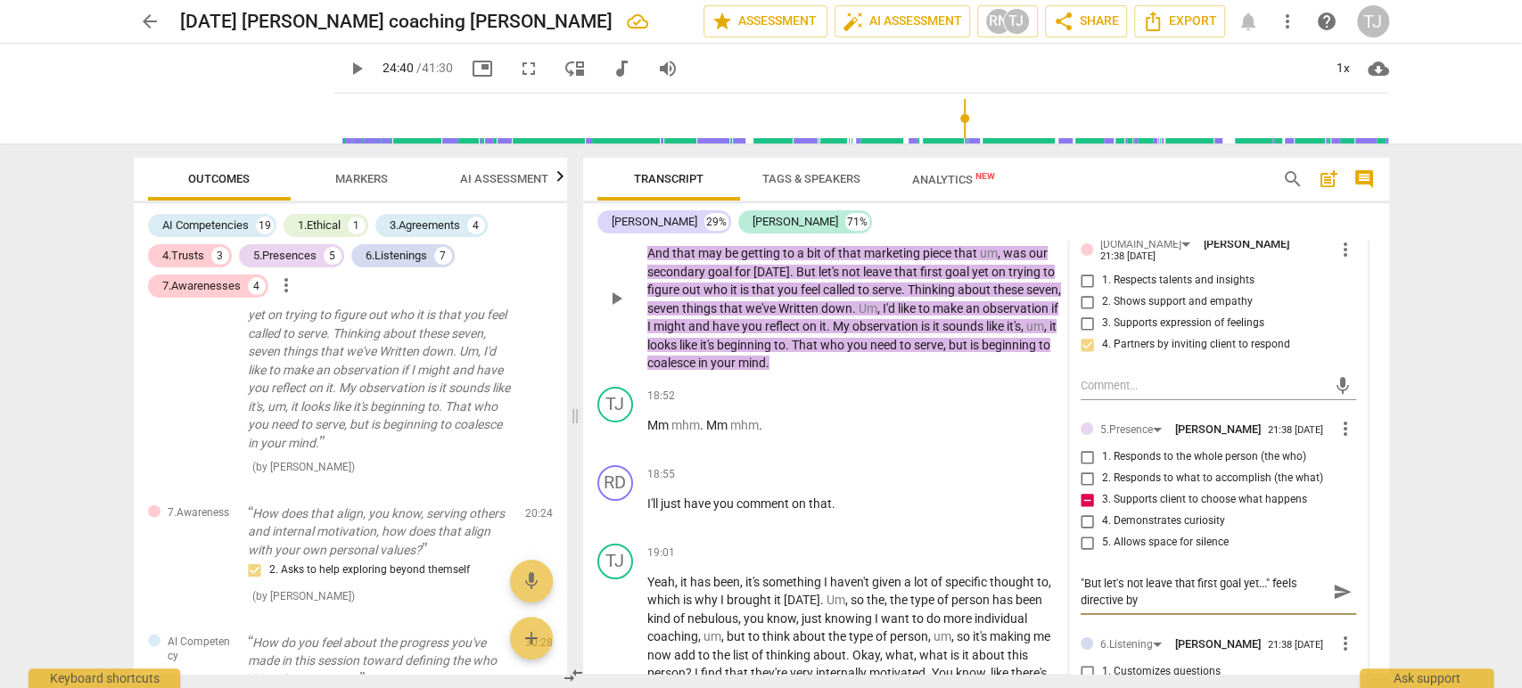
type textarea ""But let's not leave that first goal yet..." feels directive by t"
type textarea ""But let's not leave that first goal yet..." feels directive by [PERSON_NAME]"
type textarea ""But let's not leave that first goal yet..." feels directive by the"
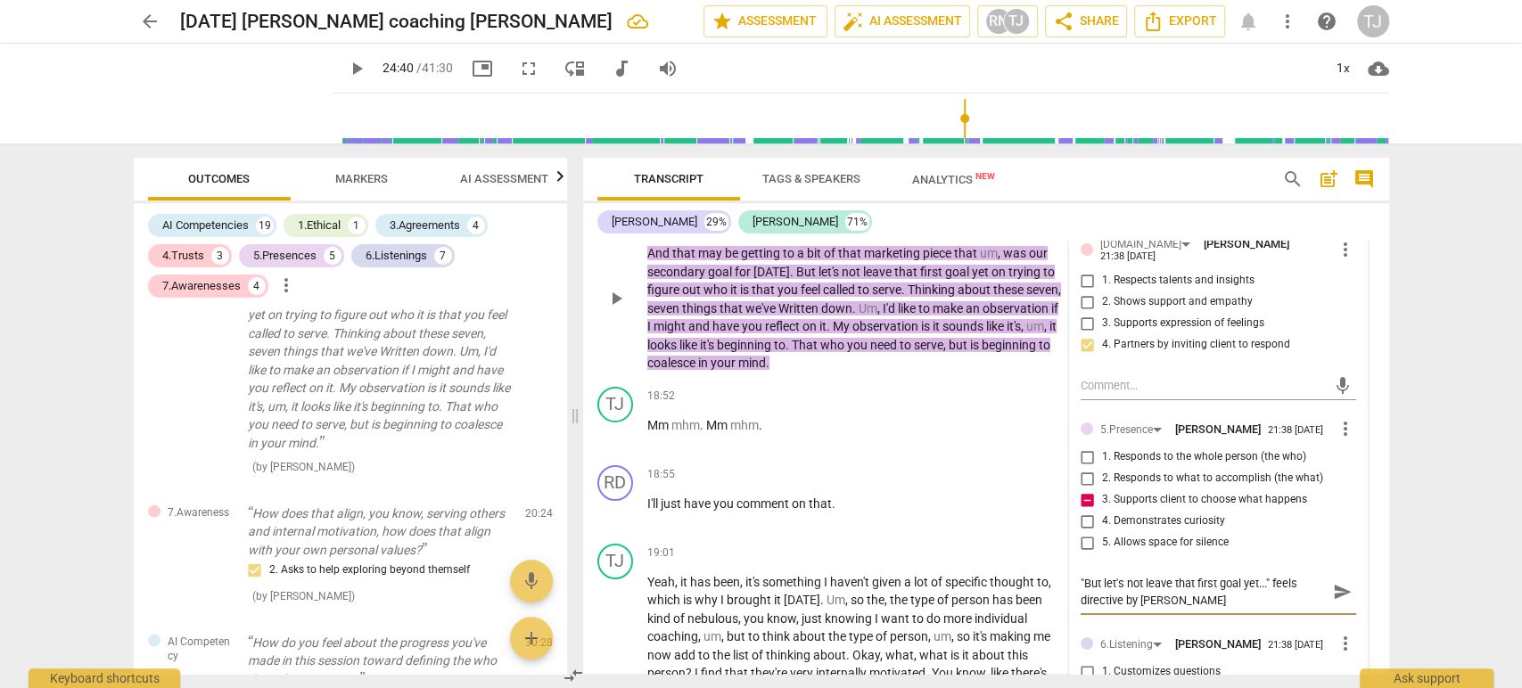
type textarea ""But let's not leave that first goal yet..." feels directive by the"
type textarea ""But let's not leave that first goal yet..." feels directive by the c"
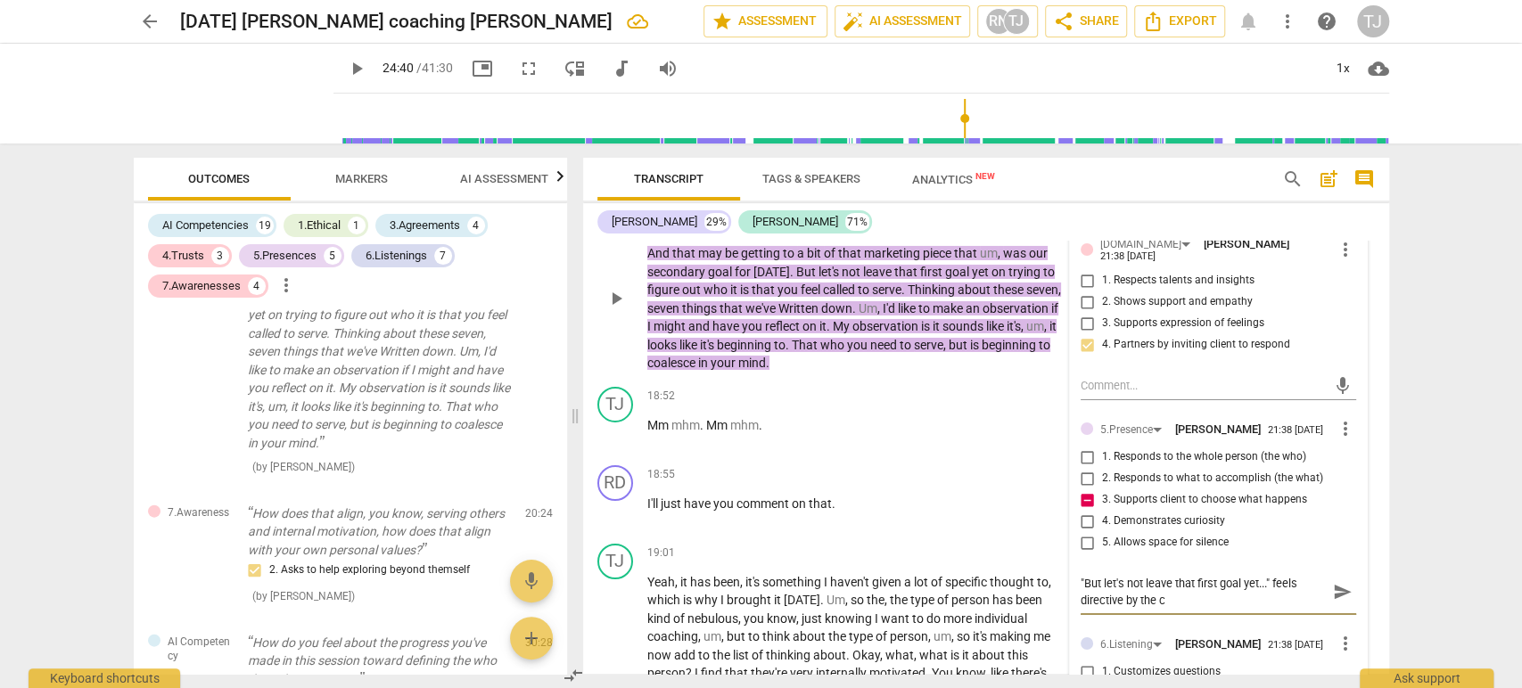
type textarea ""But let's not leave that first goal yet..." feels directive by the co"
type textarea ""But let's not leave that first goal yet..." feels directive by the coa"
type textarea ""But let's not leave that first goal yet..." feels directive by the coac"
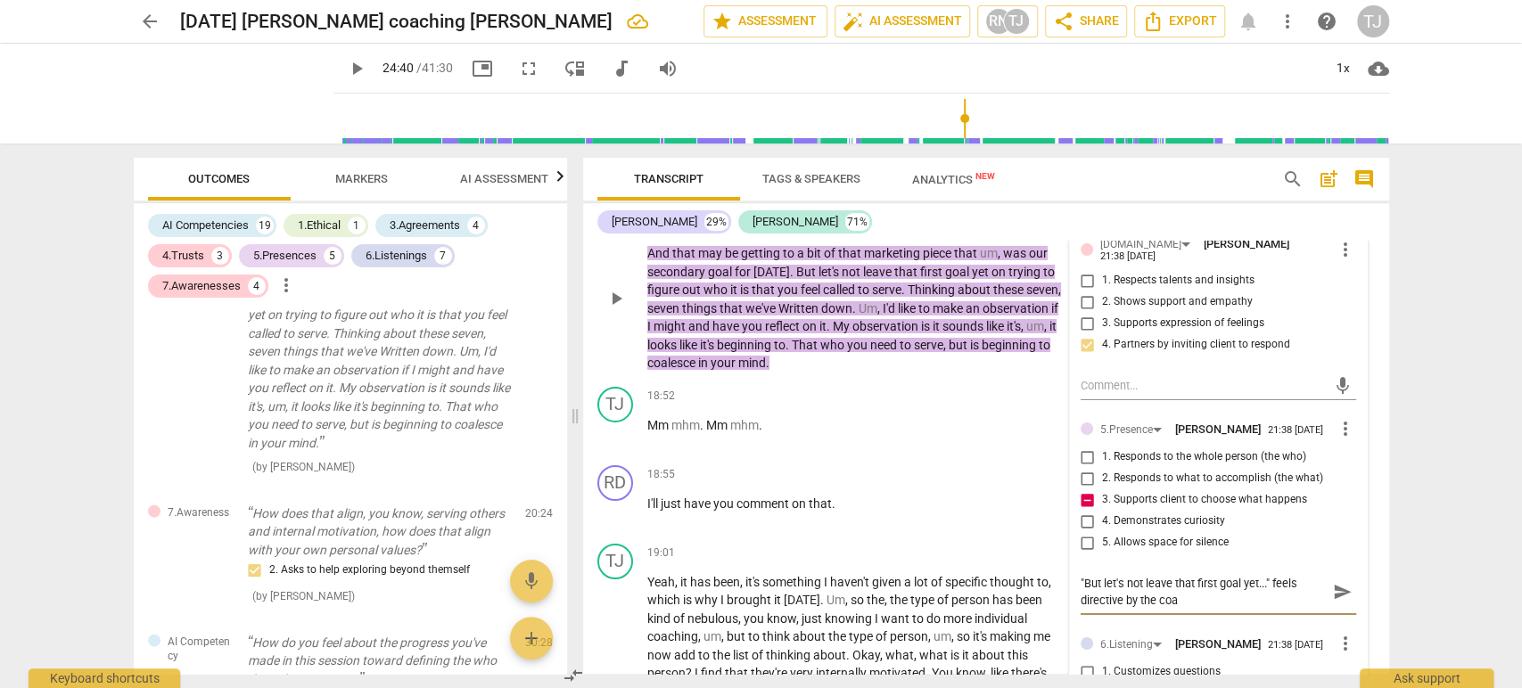
type textarea ""But let's not leave that first goal yet..." feels directive by the coac"
type textarea ""But let's not leave that first goal yet..." feels directive by the coach"
type textarea ""But let's not leave that first goal yet..." feels directive by the coach."
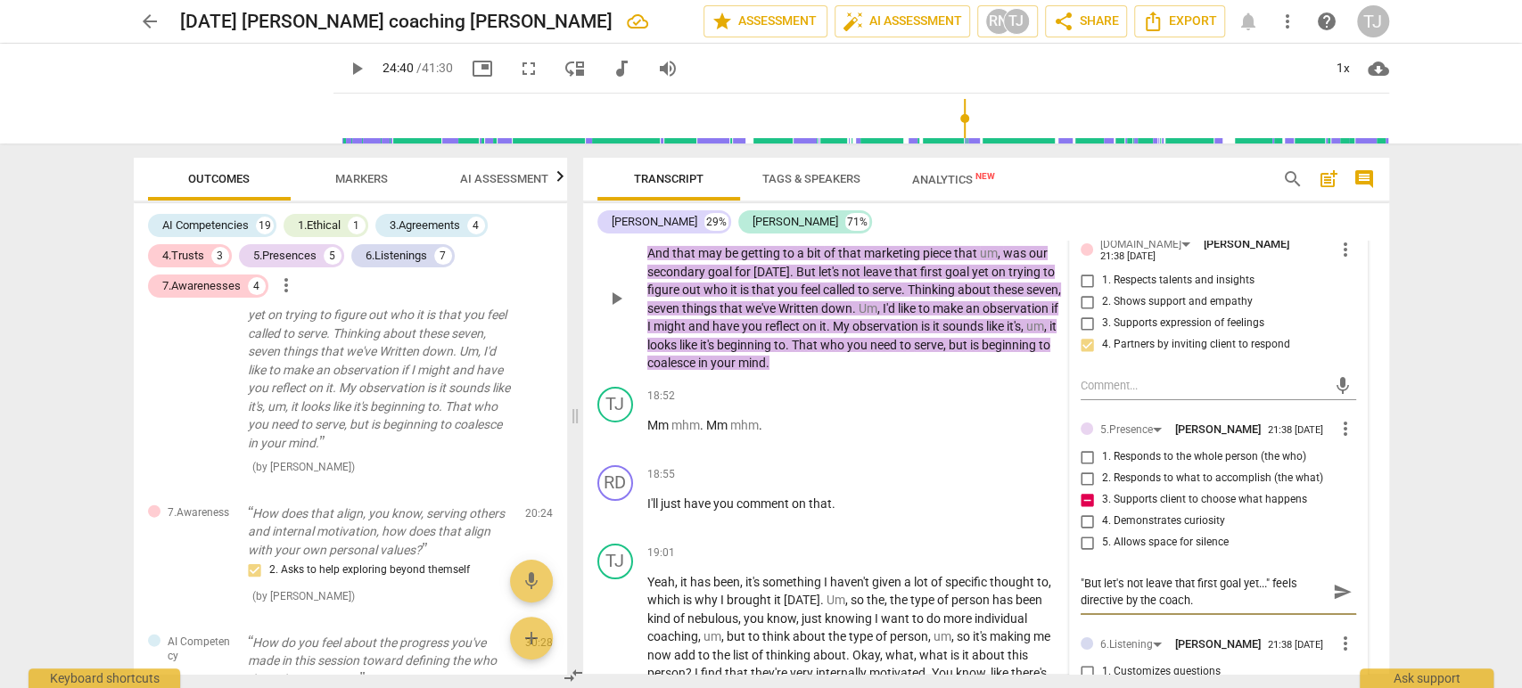
type textarea ""But let's not leave that first goal yet..." feels directive by the coach."
type textarea ""But let's not leave that first goal yet..." feels directive by the coach. I"
type textarea ""But let's not leave that first goal yet..." feels directive by the coach. In"
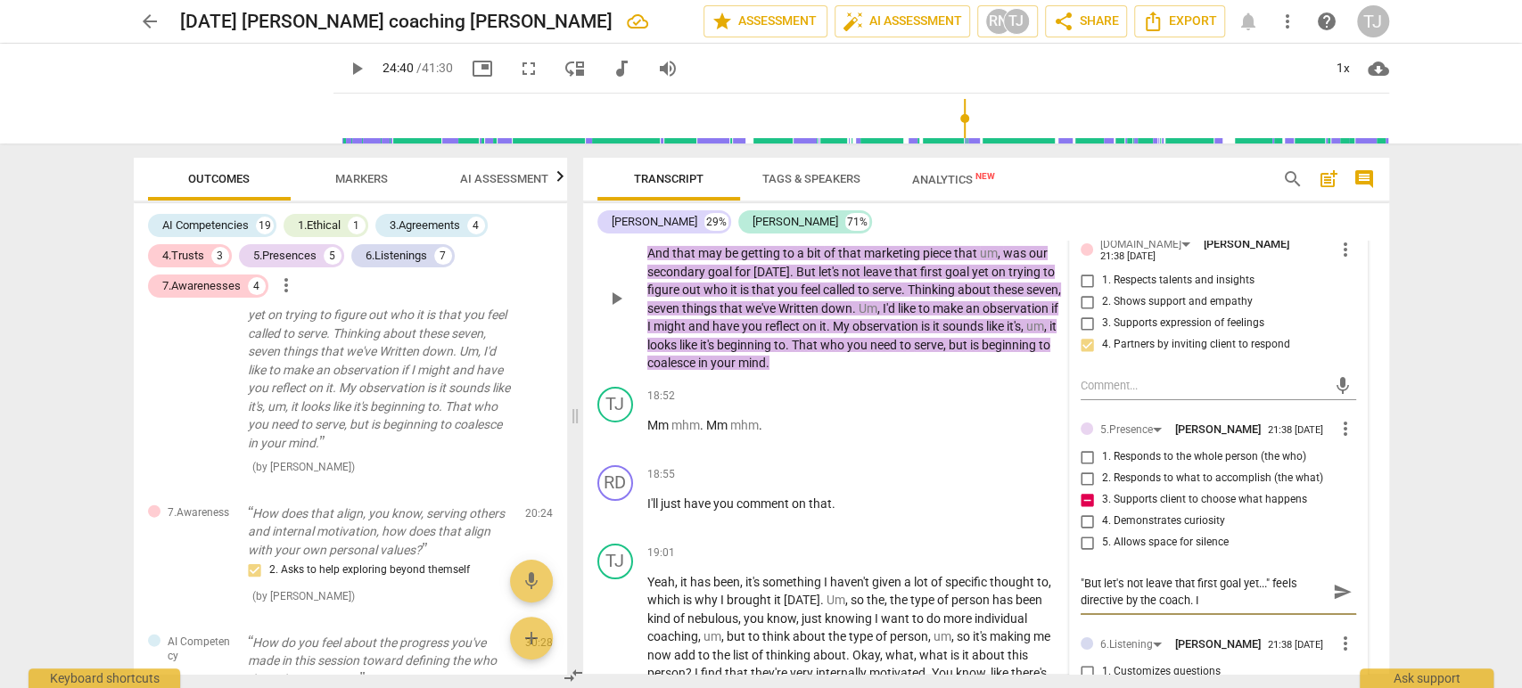
type textarea ""But let's not leave that first goal yet..." feels directive by the coach. In"
type textarea ""But let's not leave that first goal yet..." feels directive by the coach. Inv"
type textarea ""But let's not leave that first goal yet..." feels directive by the coach. Invi"
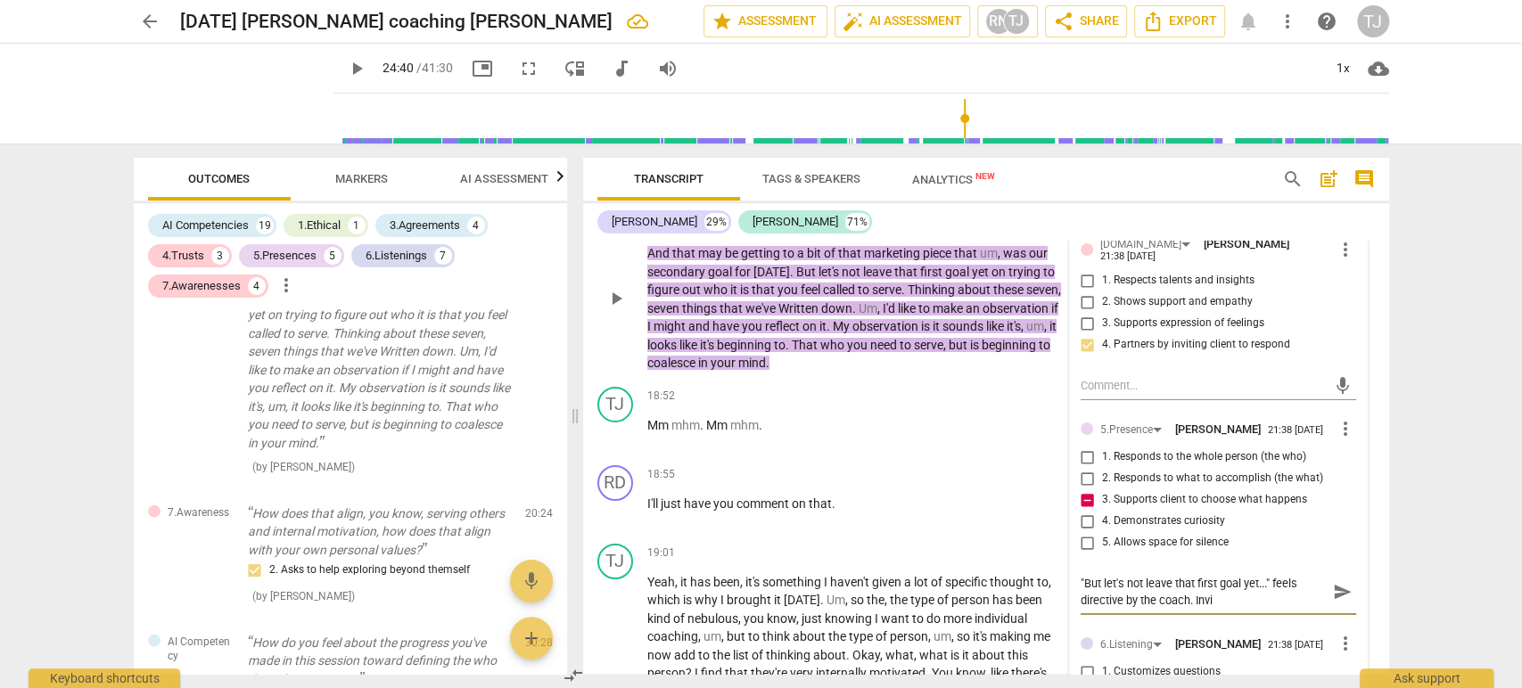
type textarea ""But let's not leave that first goal yet..." feels directive by the coach. Invit"
type textarea ""But let's not leave that first goal yet..." feels directive by the coach. Invi…"
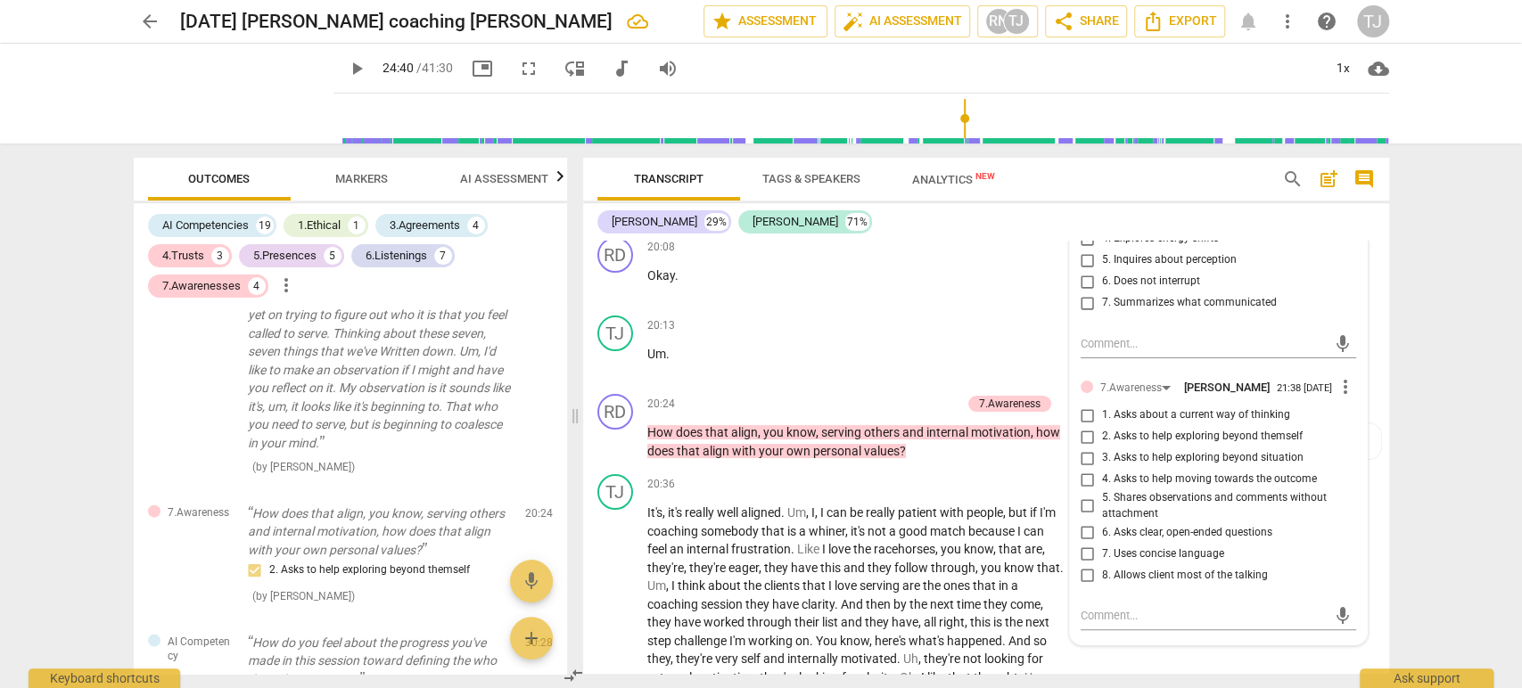
scroll to position [4802, 0]
click at [1081, 496] on input "5. Shares observations and comments without attachment" at bounding box center [1087, 504] width 29 height 21
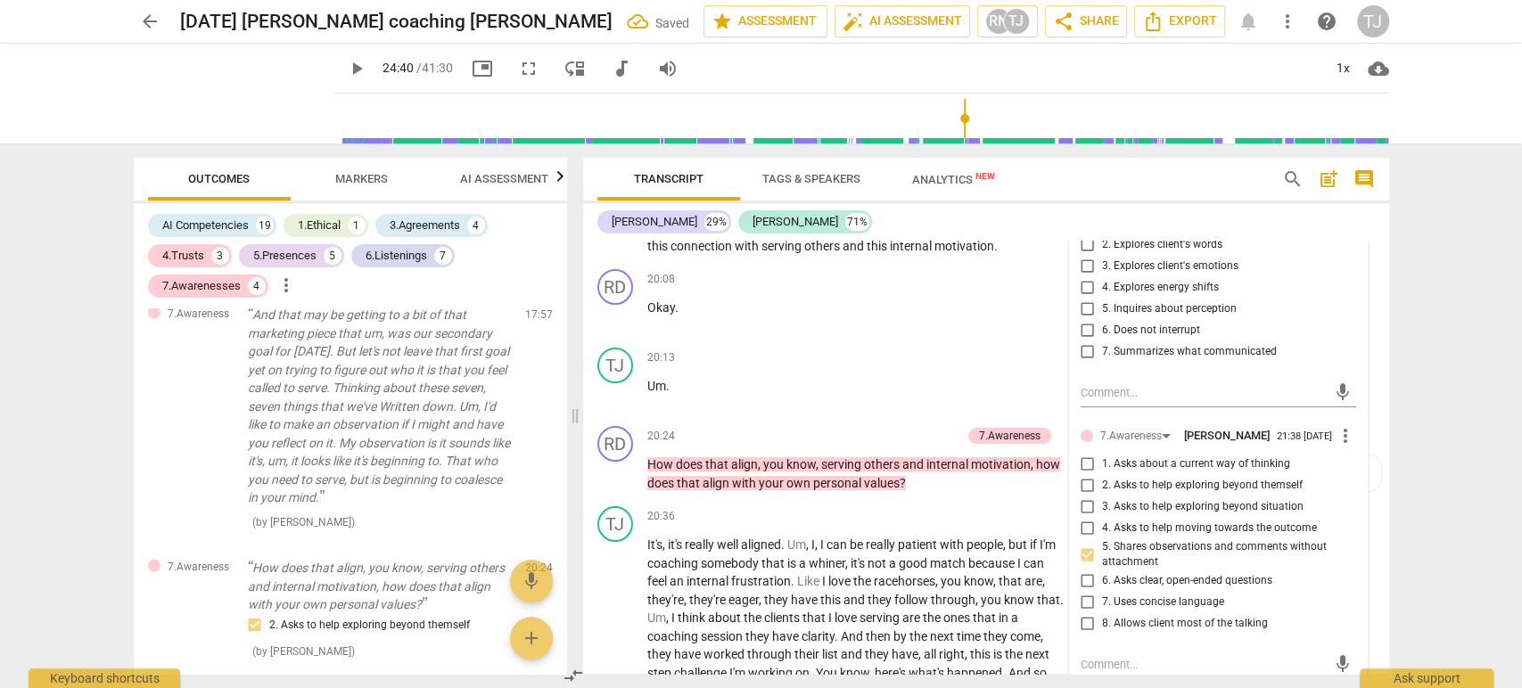
scroll to position [4819, 0]
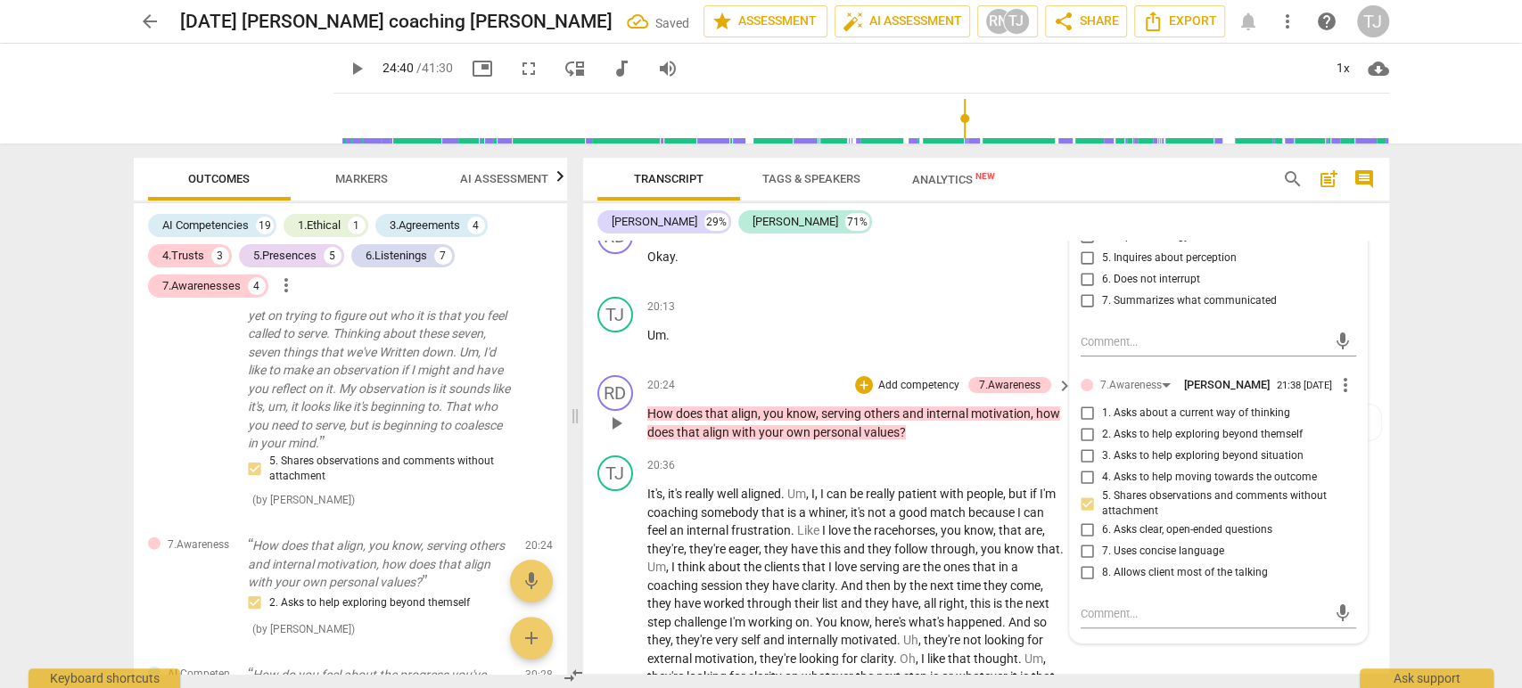
click at [981, 424] on p "How does that align , you know , serving others and internal motivation , how d…" at bounding box center [855, 423] width 417 height 37
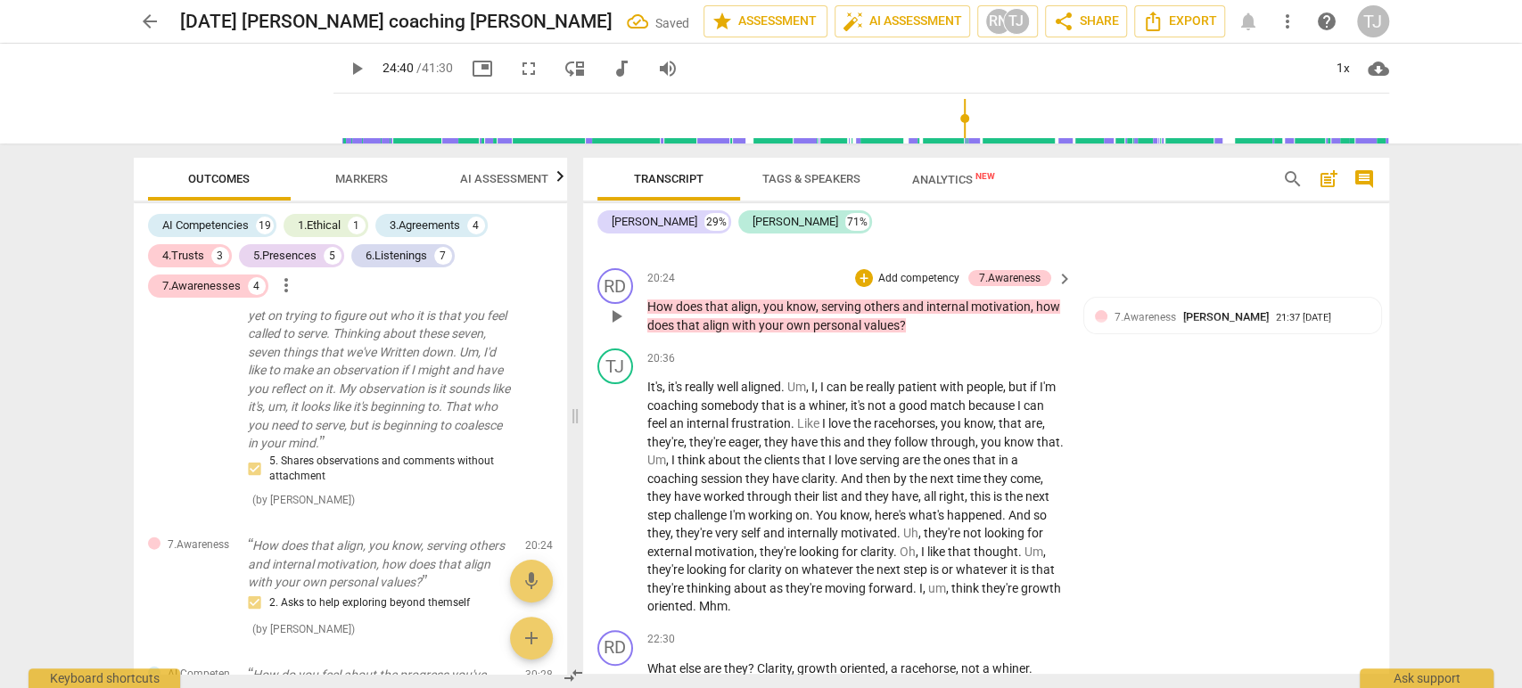
scroll to position [4927, 0]
click at [346, 70] on span "play_arrow" at bounding box center [356, 68] width 21 height 21
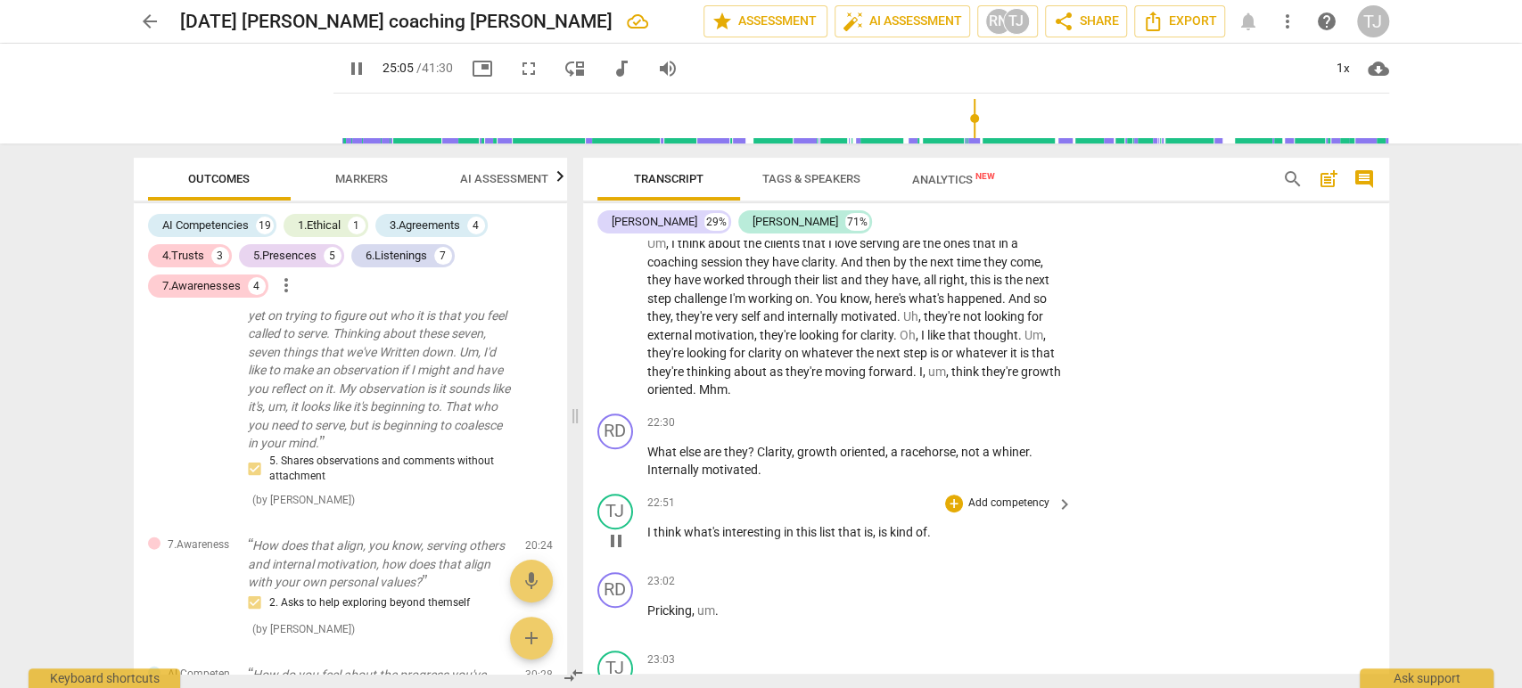
scroll to position [5142, 0]
click at [613, 276] on span "play_arrow" at bounding box center [615, 280] width 21 height 21
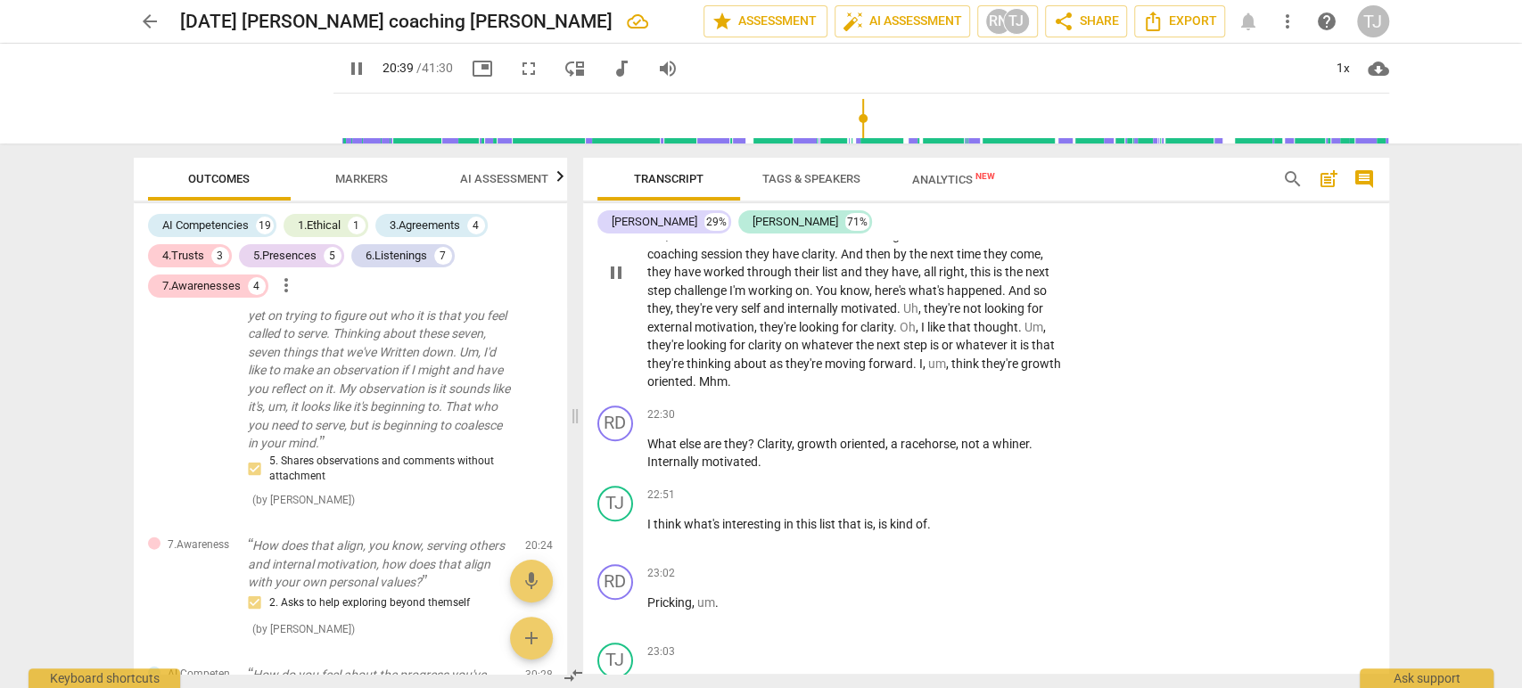
scroll to position [5152, 0]
click at [955, 405] on div "+" at bounding box center [954, 414] width 18 height 18
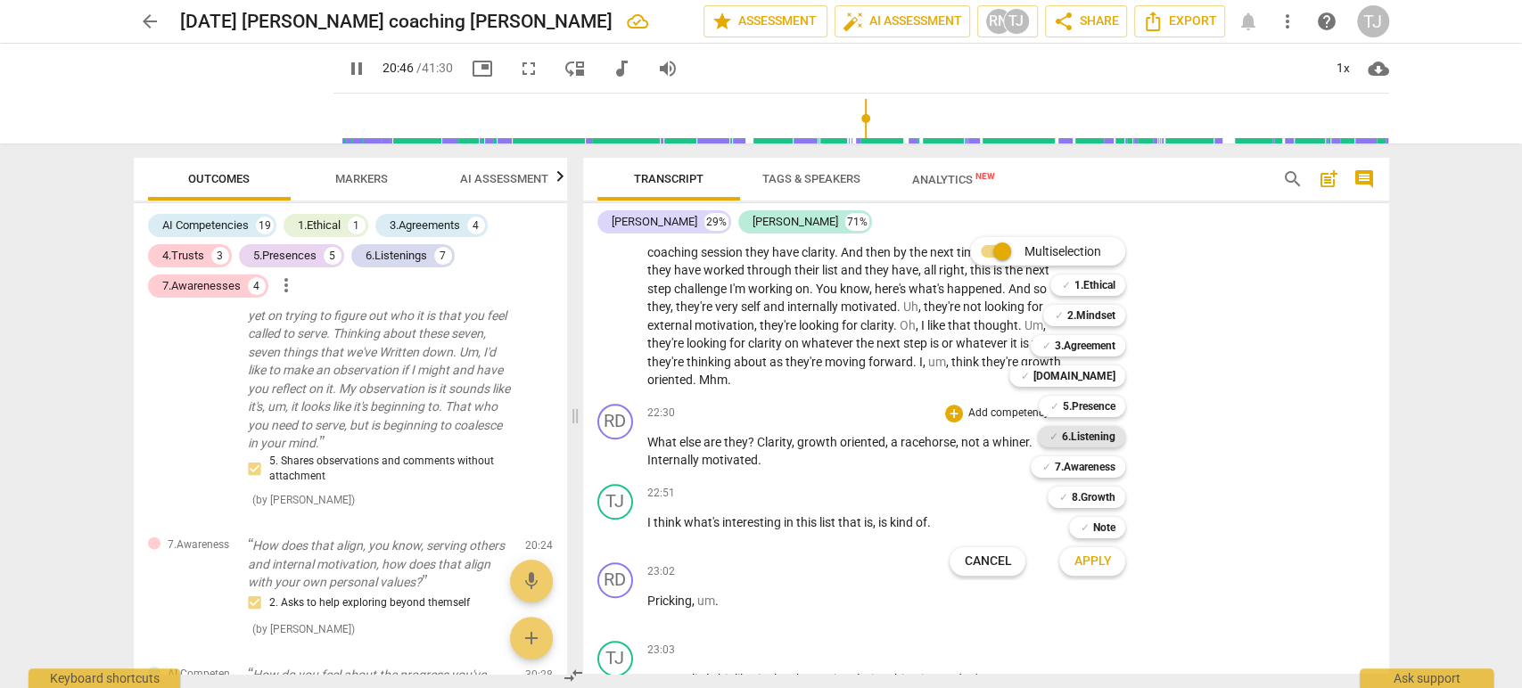
click at [1096, 438] on b "6.Listening" at bounding box center [1087, 436] width 53 height 21
click at [1079, 559] on span "Apply" at bounding box center [1091, 562] width 37 height 18
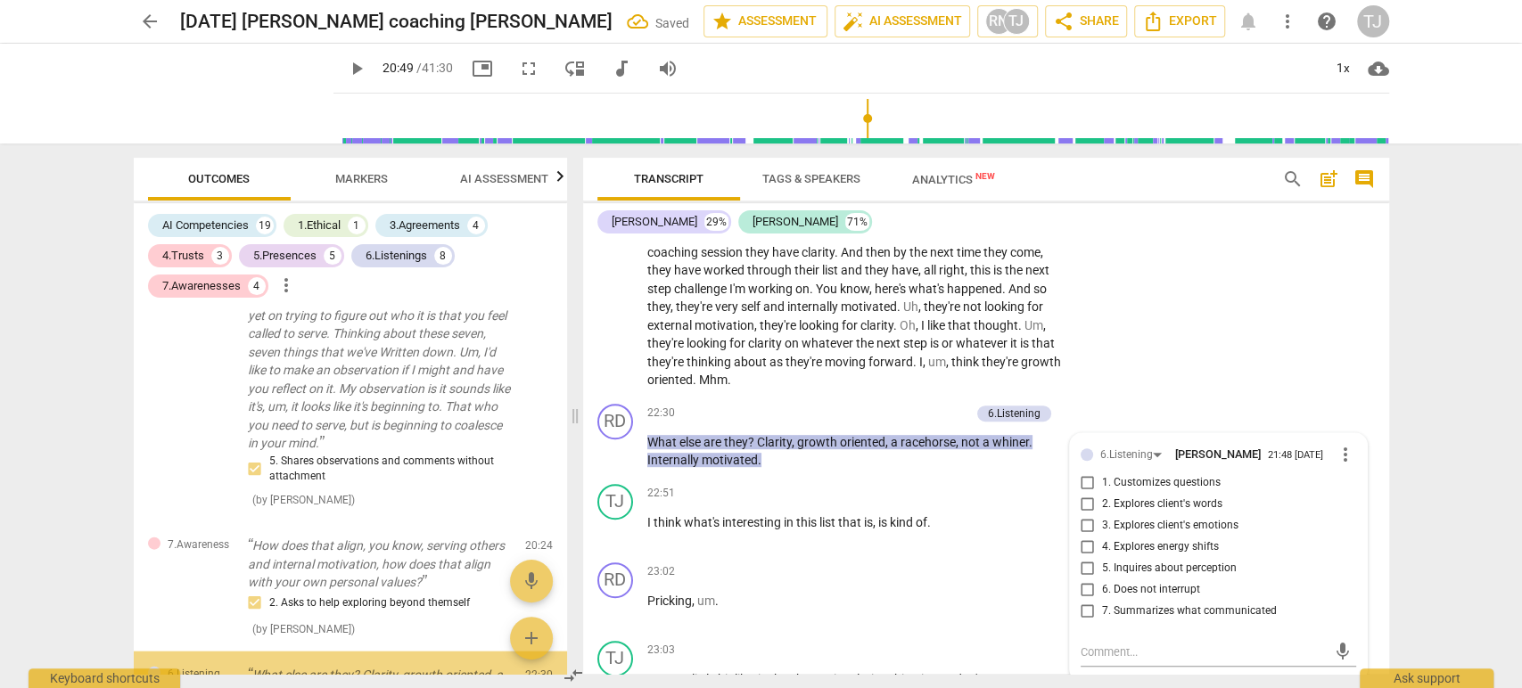
scroll to position [7631, 0]
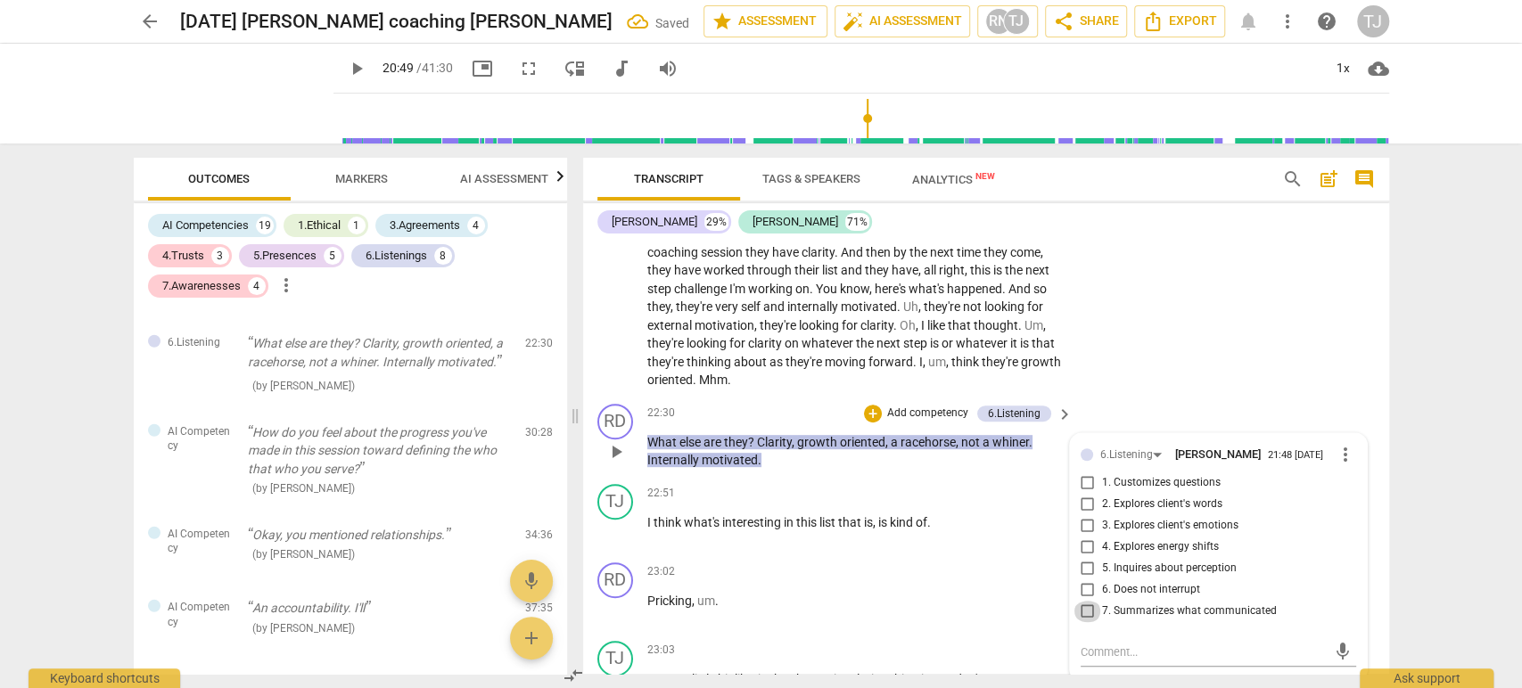
click at [1083, 601] on input "7. Summarizes what communicated" at bounding box center [1087, 611] width 29 height 21
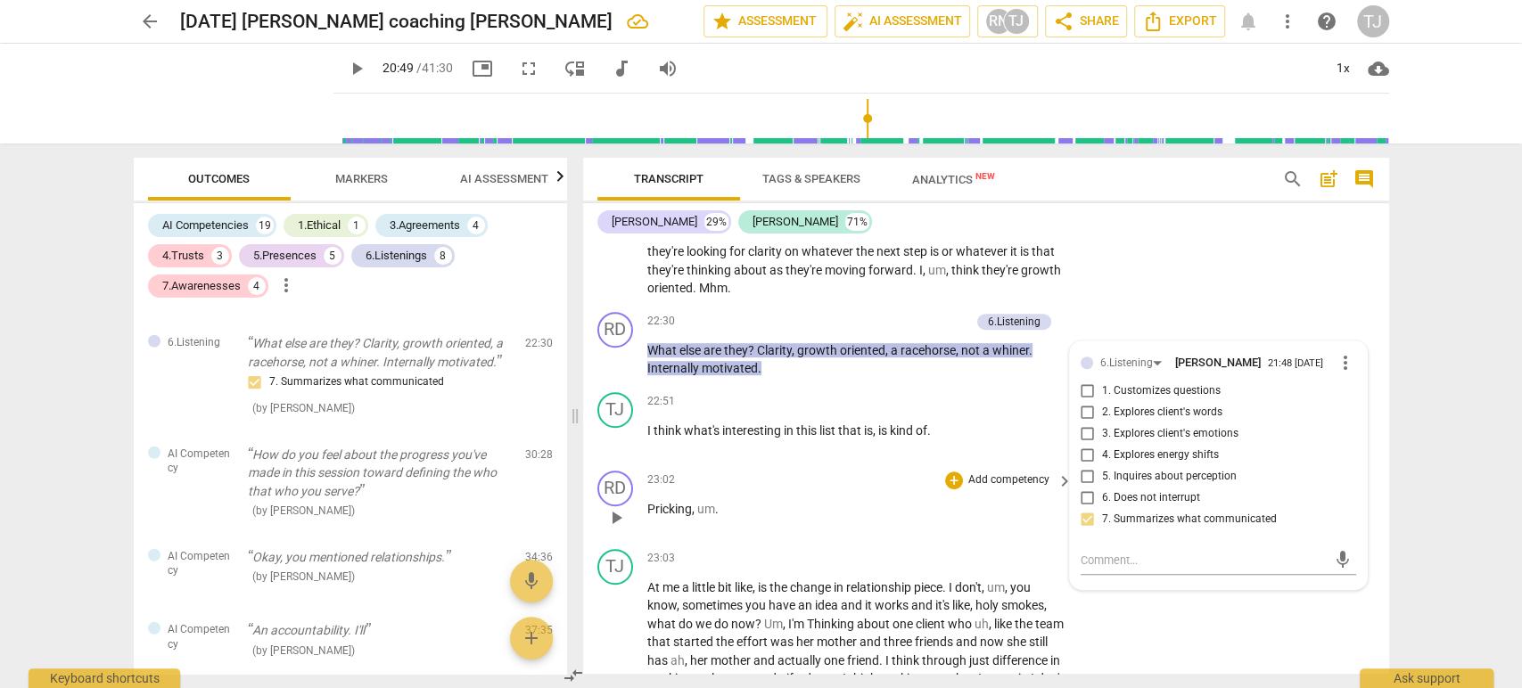
scroll to position [5245, 0]
click at [1154, 227] on div "[PERSON_NAME] 29% [PERSON_NAME] 71%" at bounding box center [985, 222] width 777 height 30
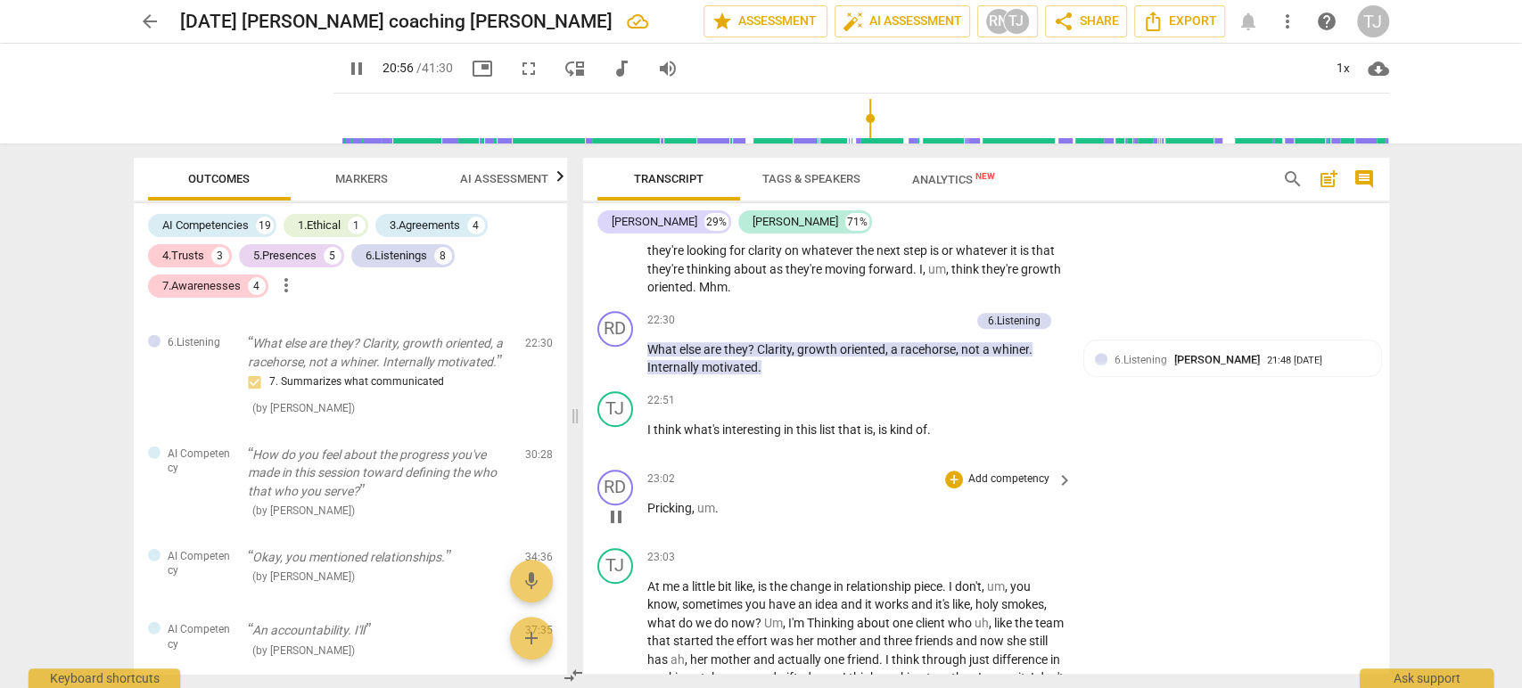
click at [647, 501] on span "Pricking" at bounding box center [669, 508] width 45 height 14
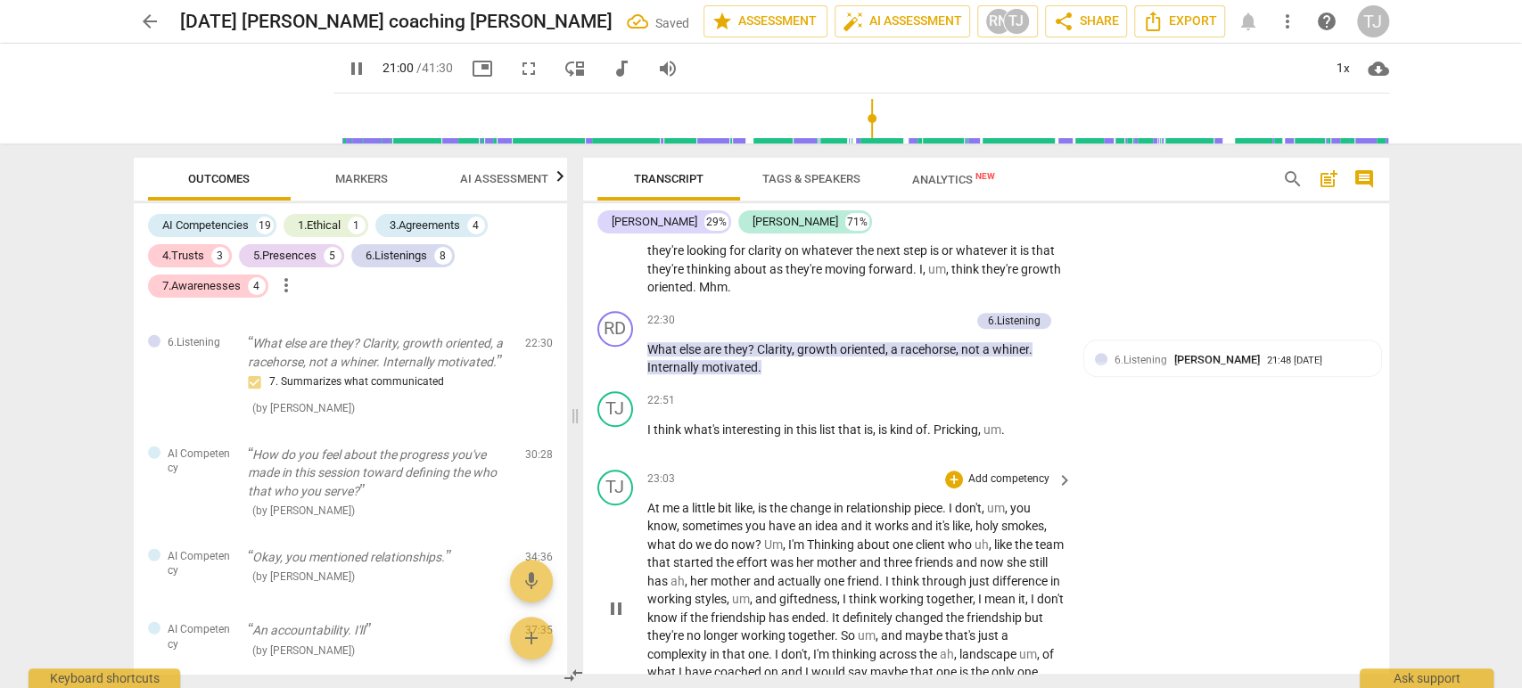
click at [647, 501] on span "At" at bounding box center [654, 508] width 15 height 14
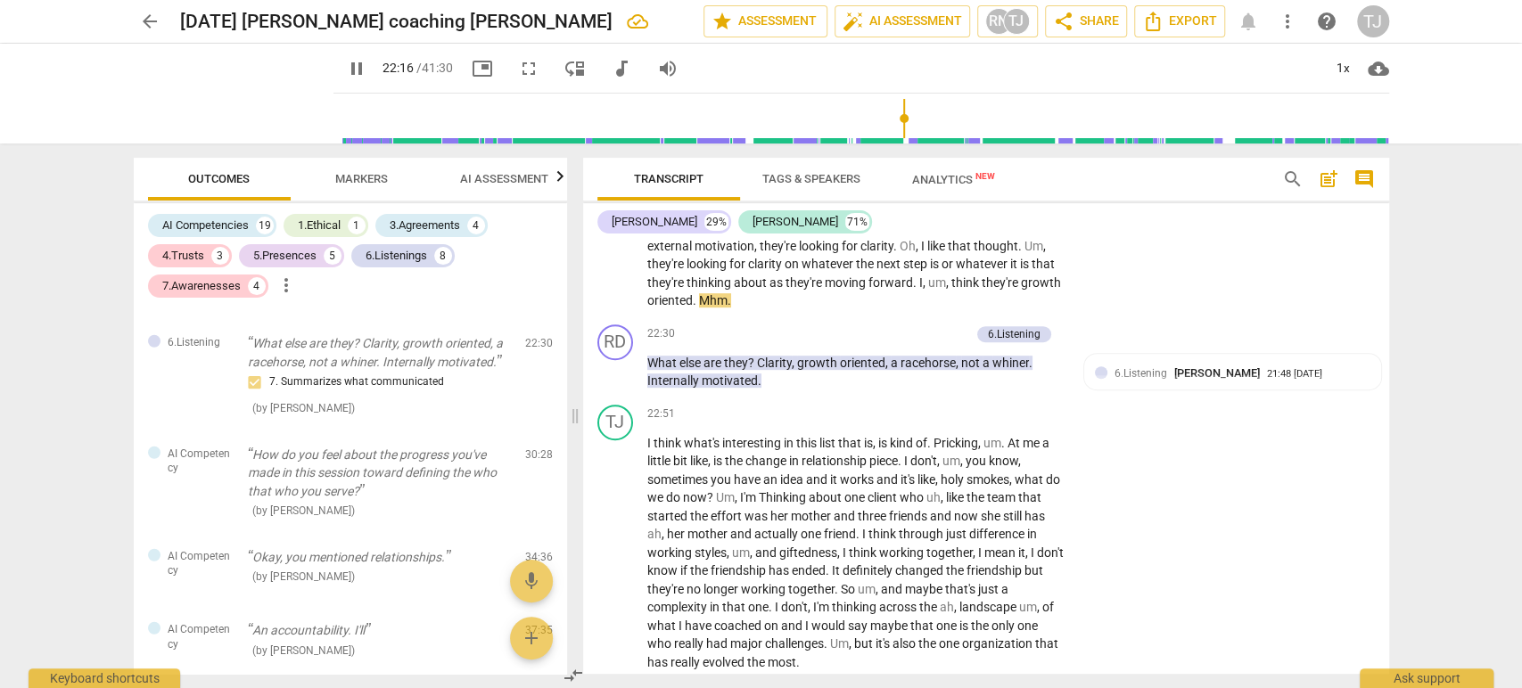
scroll to position [5236, 0]
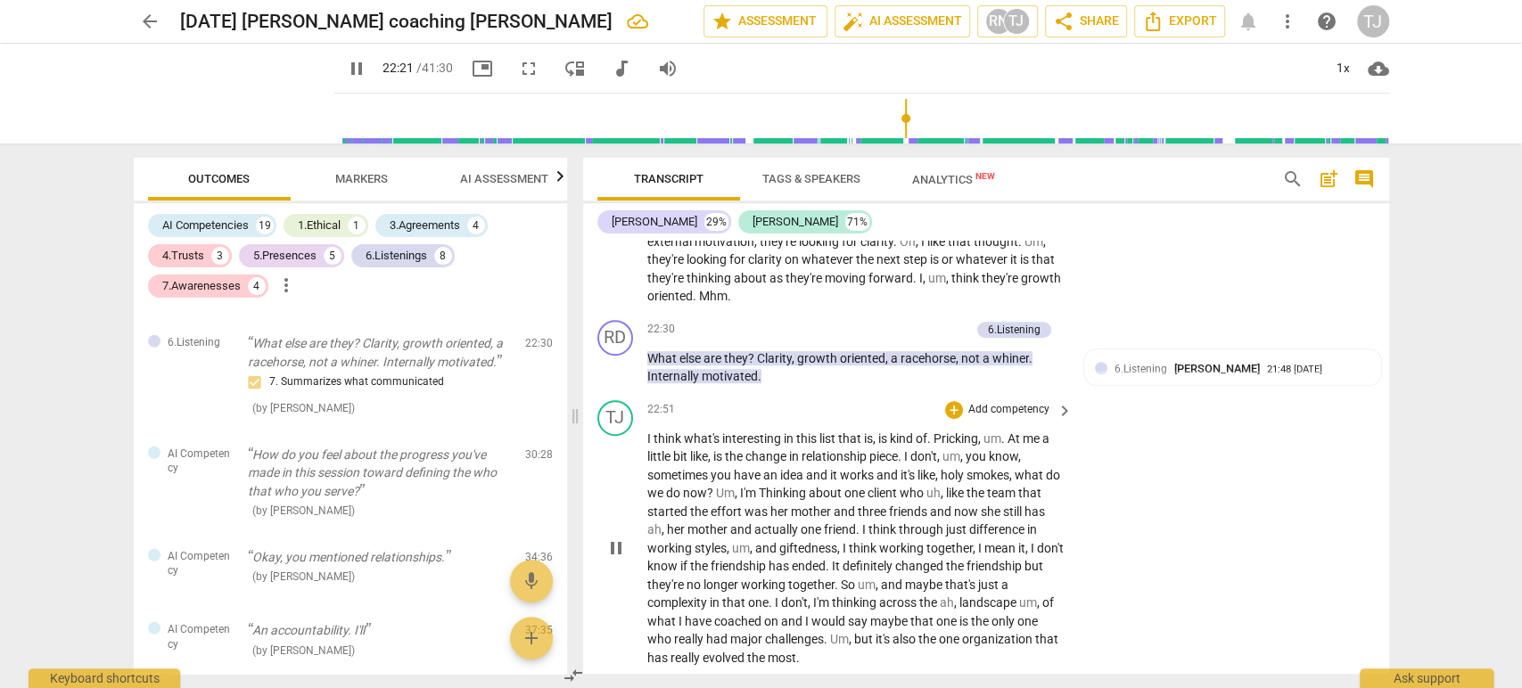
click at [1109, 487] on div "TJ play_arrow pause 22:51 + Add competency keyboard_arrow_right I think what's …" at bounding box center [986, 534] width 806 height 282
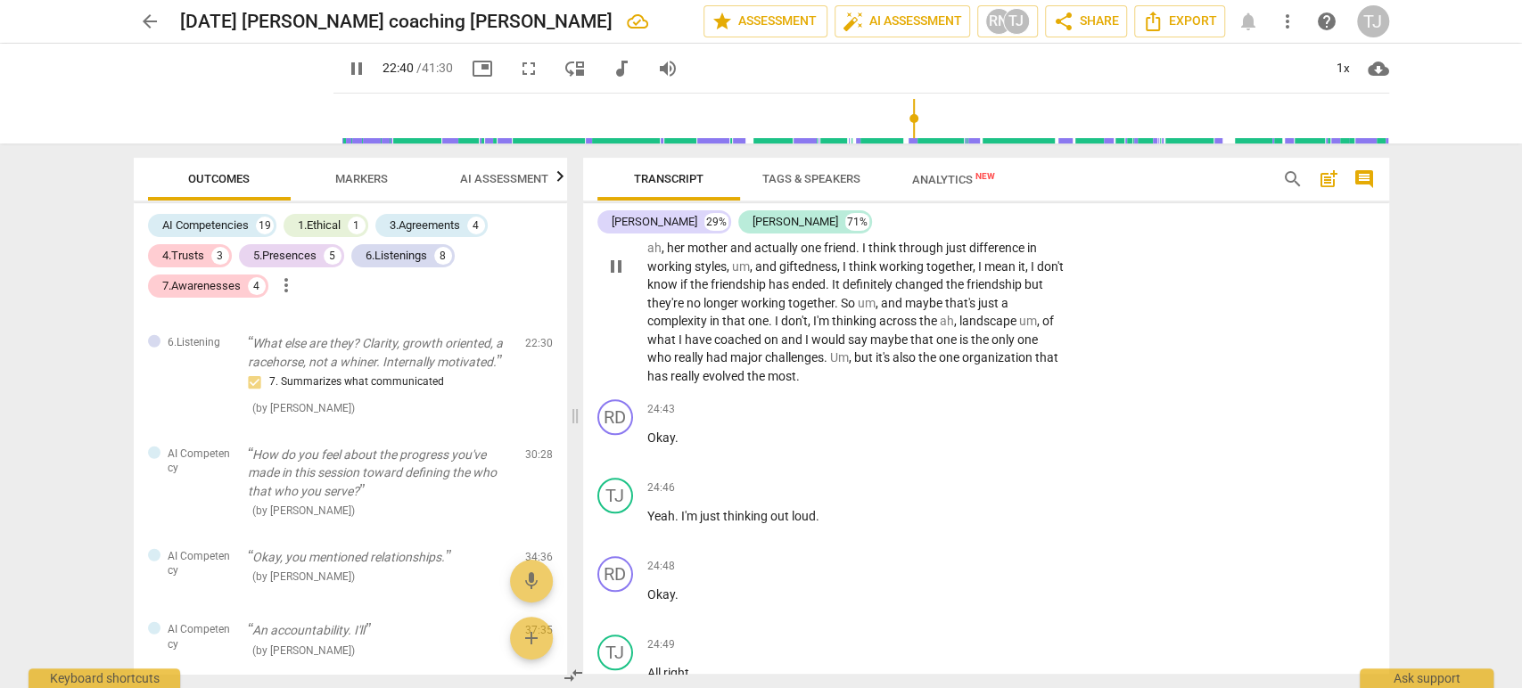
scroll to position [5514, 0]
click at [647, 434] on span "Okay" at bounding box center [661, 441] width 28 height 14
click at [609, 446] on span "pause" at bounding box center [615, 450] width 21 height 21
click at [609, 446] on span "play_arrow" at bounding box center [615, 450] width 21 height 21
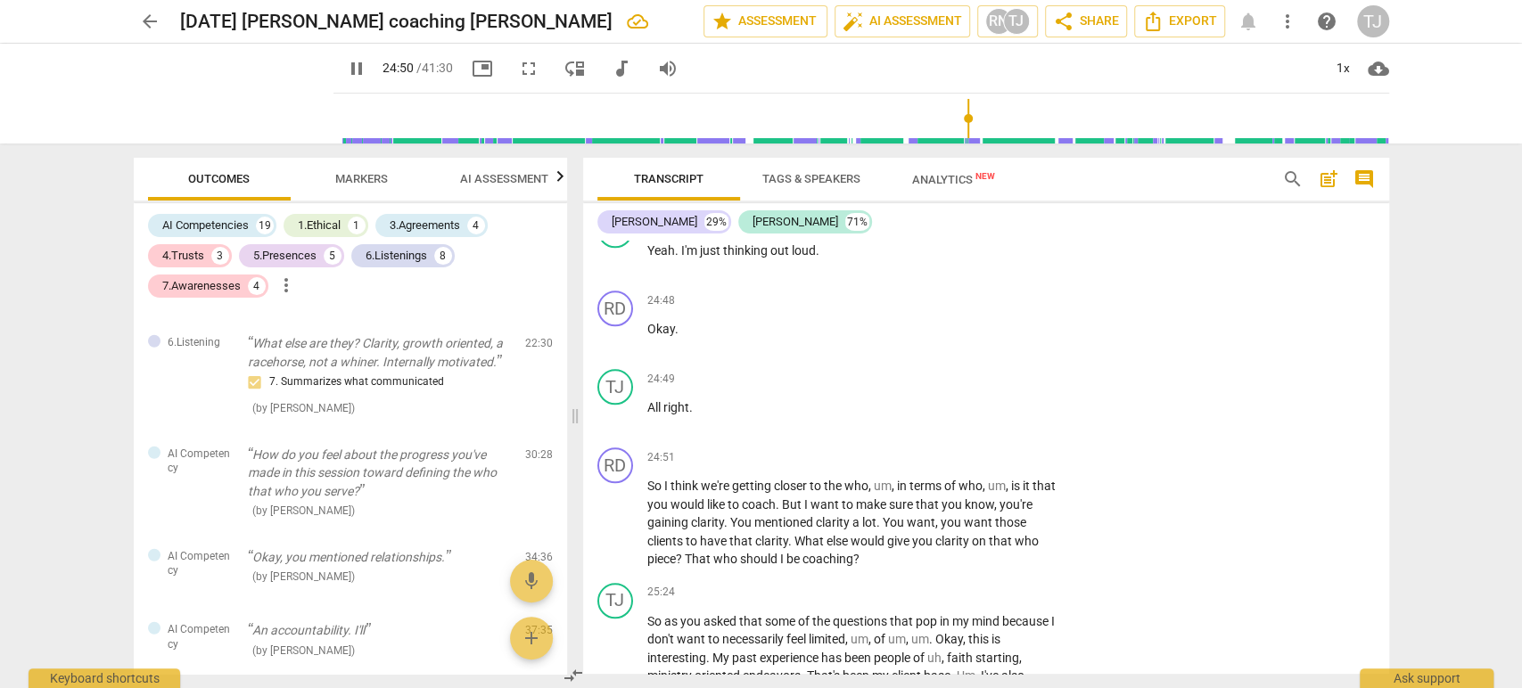
scroll to position [5784, 0]
click at [648, 399] on span "All" at bounding box center [655, 406] width 16 height 14
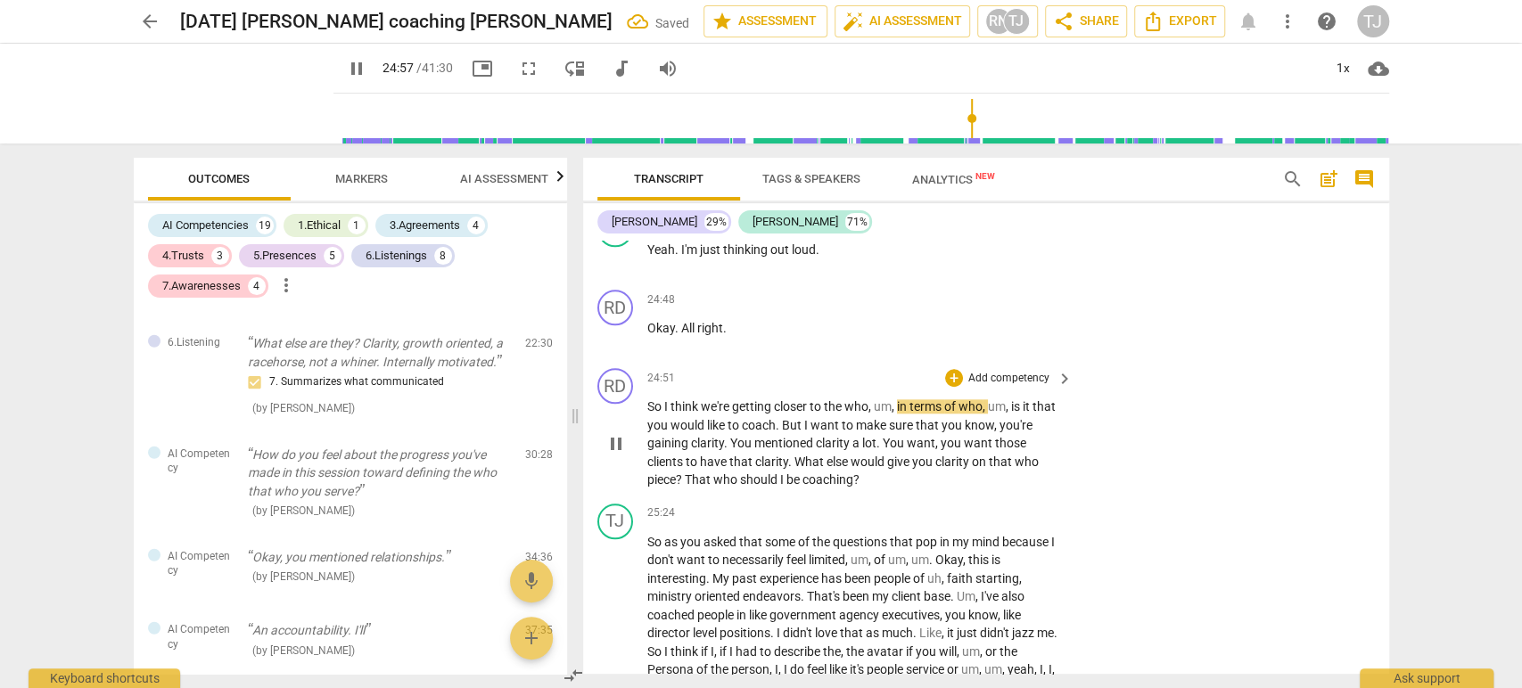
click at [653, 399] on span "So" at bounding box center [655, 406] width 17 height 14
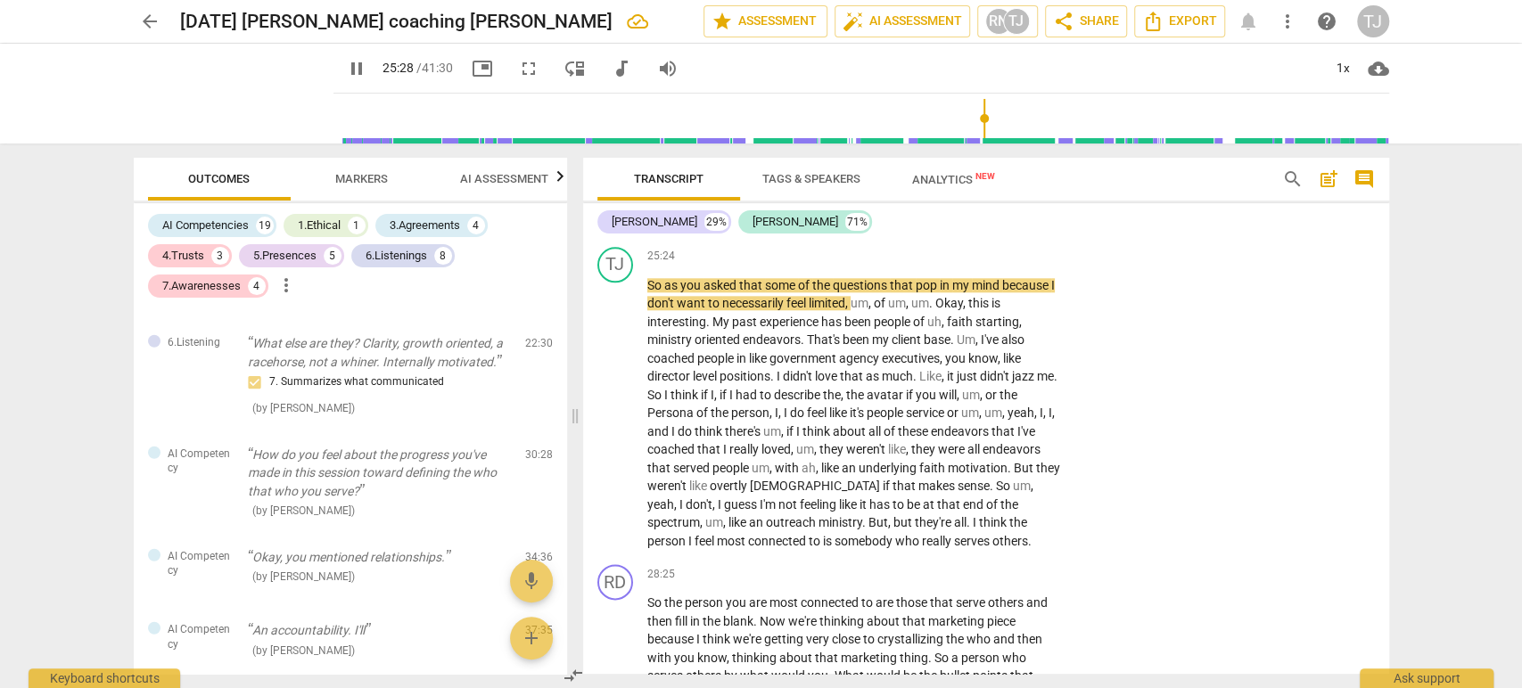
scroll to position [5962, 0]
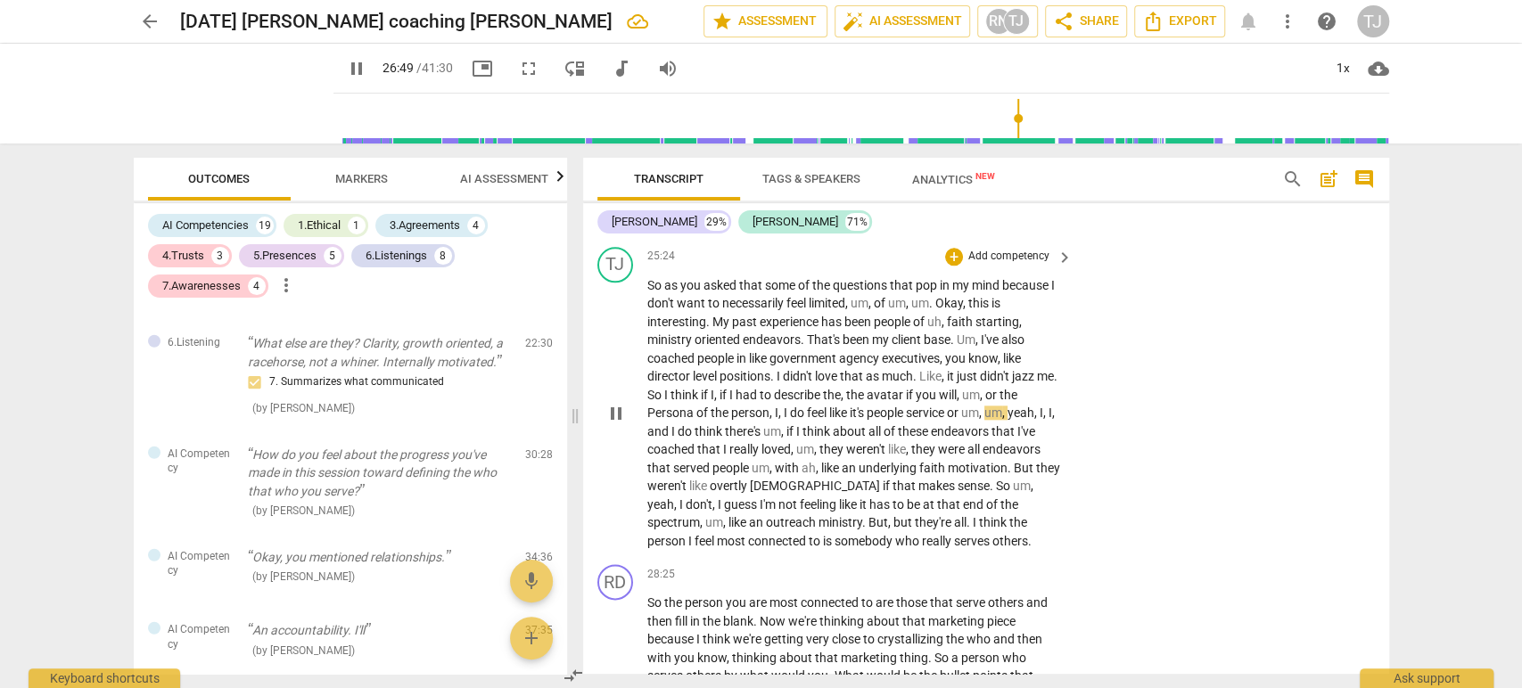
click at [961, 407] on span "or" at bounding box center [954, 413] width 14 height 14
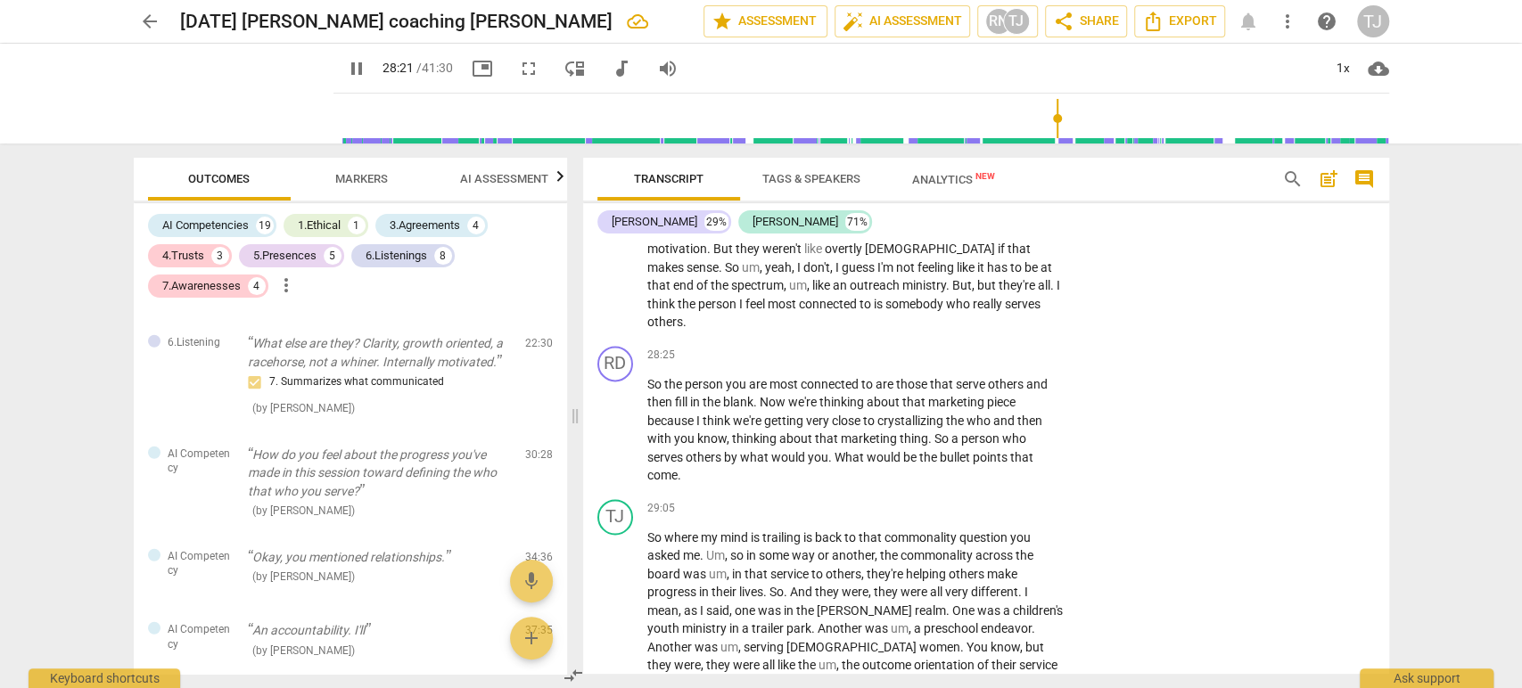
scroll to position [6200, 0]
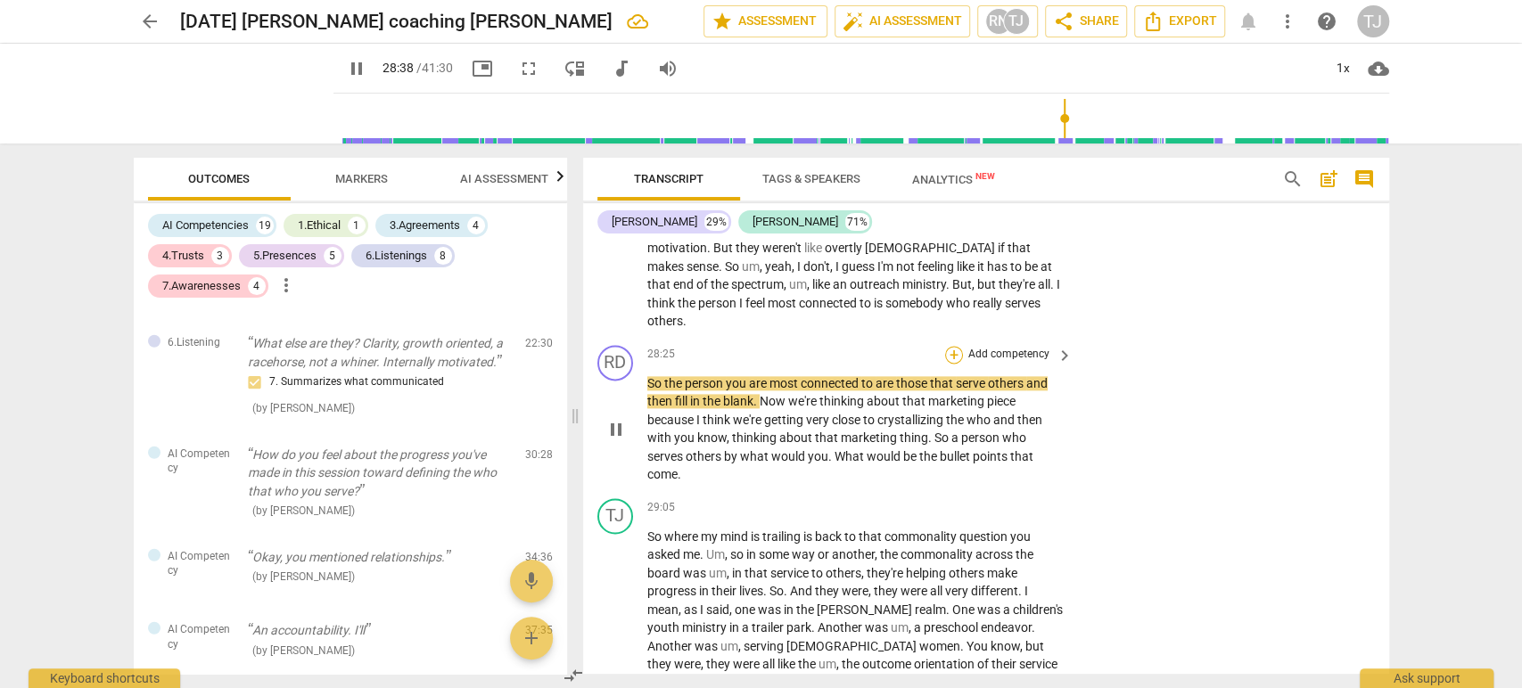
click at [948, 346] on div "+" at bounding box center [954, 355] width 18 height 18
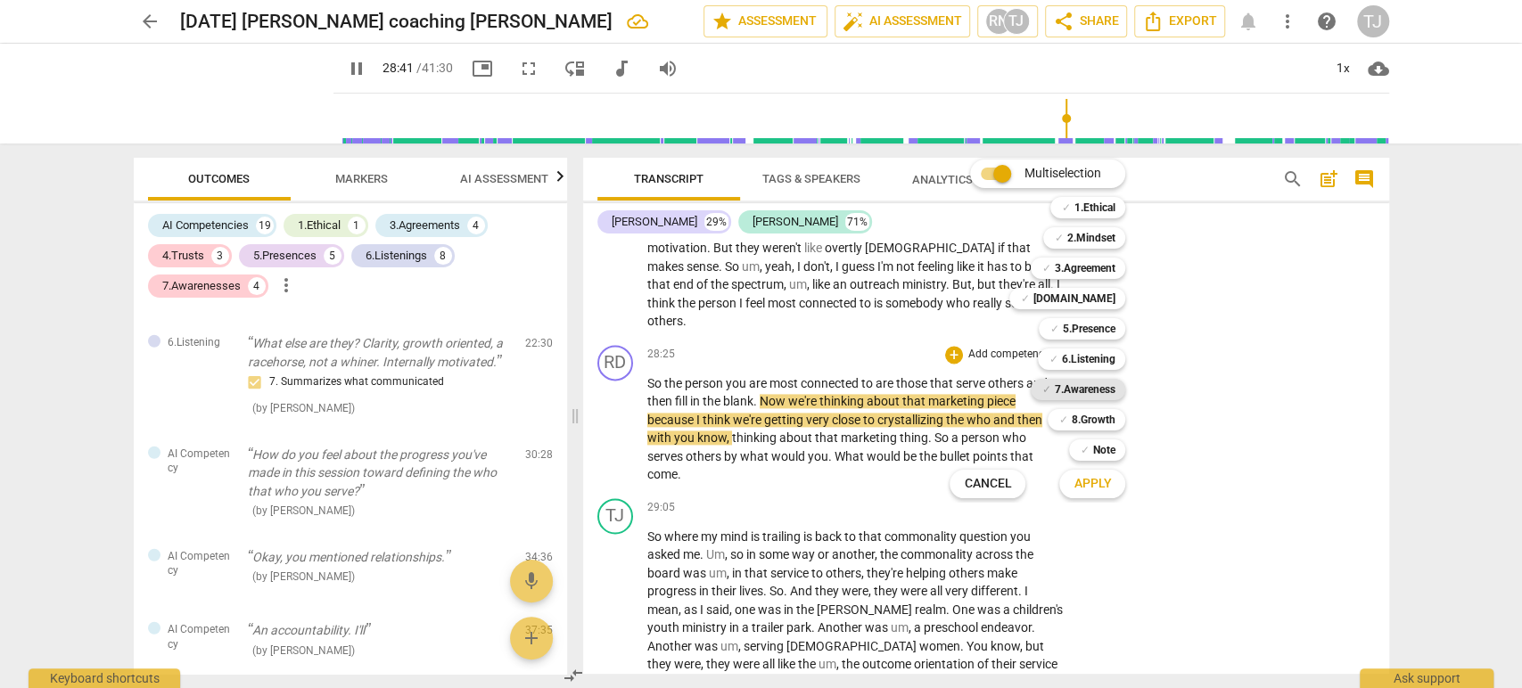
click at [1081, 386] on b "7.Awareness" at bounding box center [1084, 389] width 61 height 21
click at [1081, 355] on b "6.Listening" at bounding box center [1087, 359] width 53 height 21
click at [1082, 327] on b "5.Presence" at bounding box center [1088, 328] width 53 height 21
click at [1089, 292] on b "[DOMAIN_NAME]" at bounding box center [1073, 298] width 82 height 21
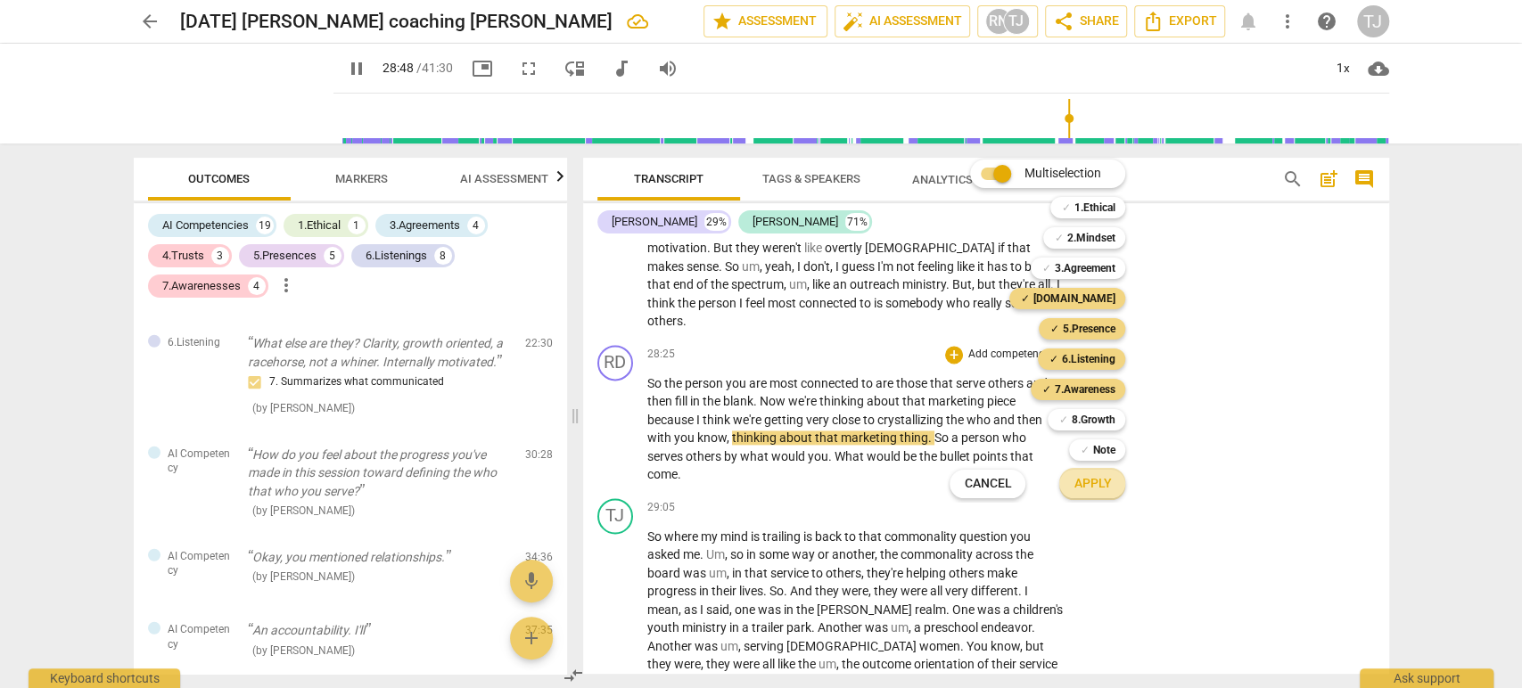
click at [1082, 482] on span "Apply" at bounding box center [1091, 484] width 37 height 18
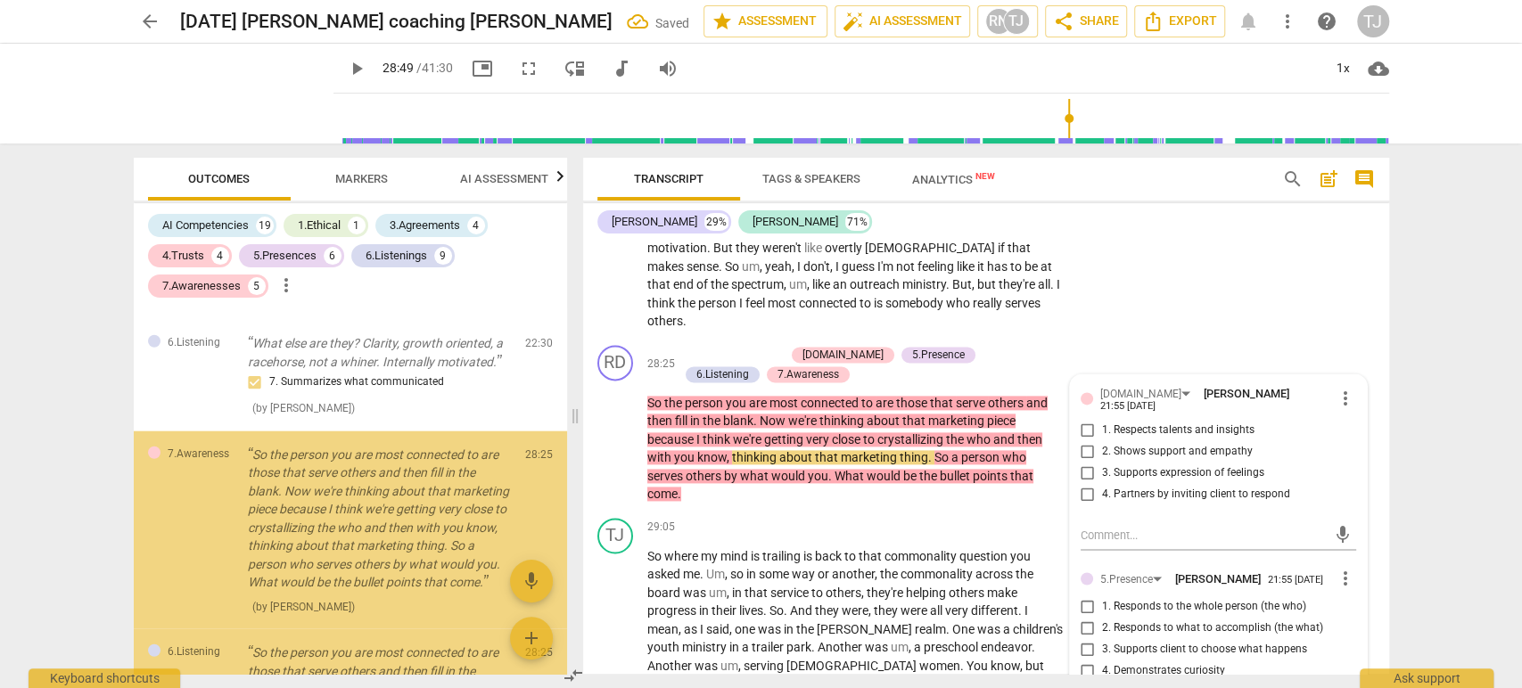
scroll to position [8457, 0]
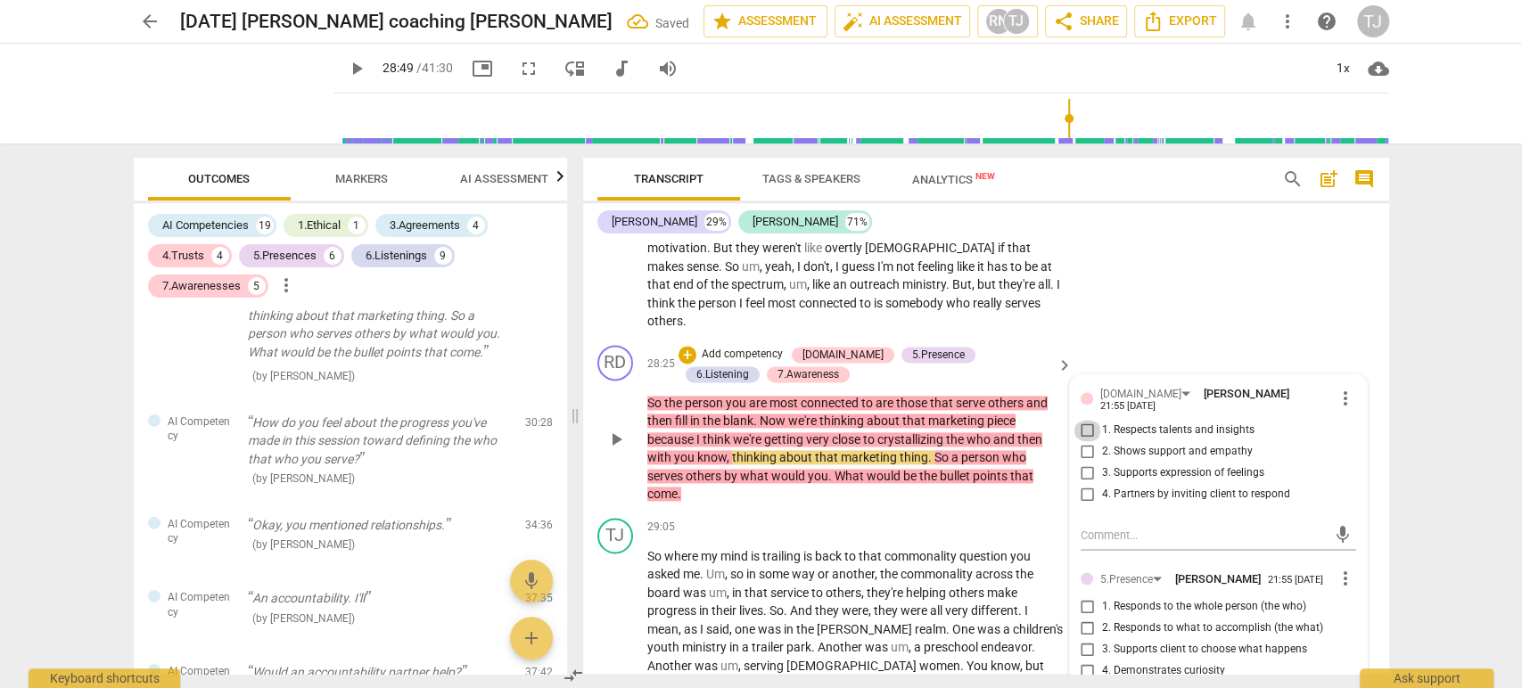
click at [1081, 420] on input "1. Respects talents and insights" at bounding box center [1087, 430] width 29 height 21
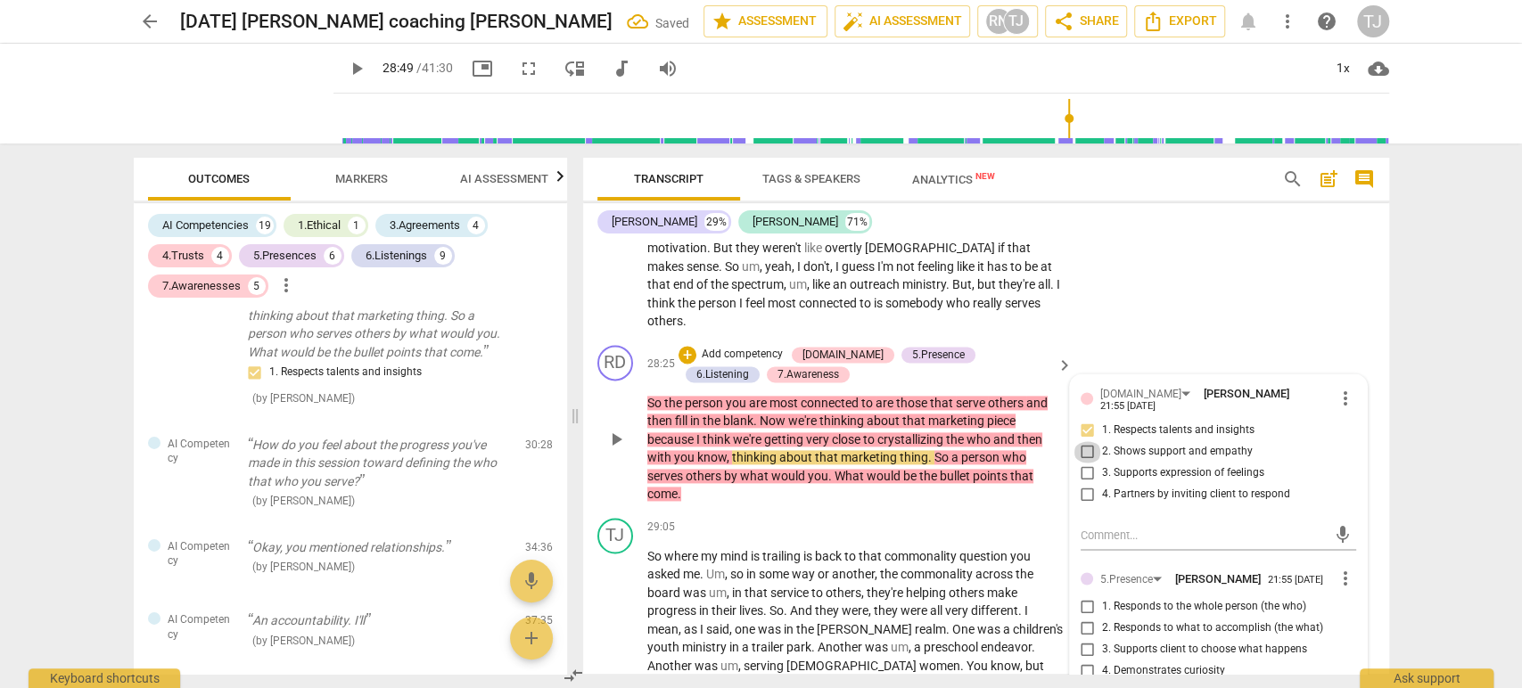
click at [1083, 441] on input "2. Shows support and empathy" at bounding box center [1087, 451] width 29 height 21
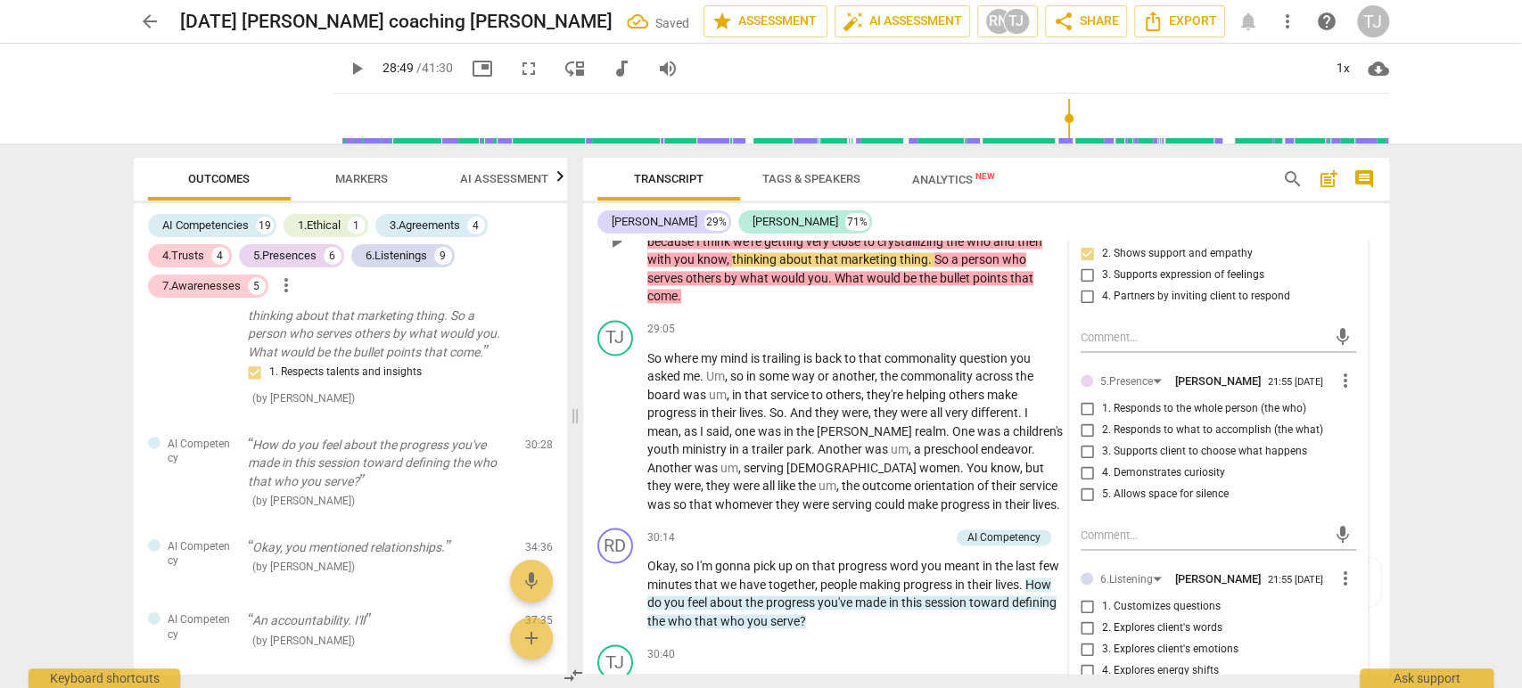
scroll to position [6408, 0]
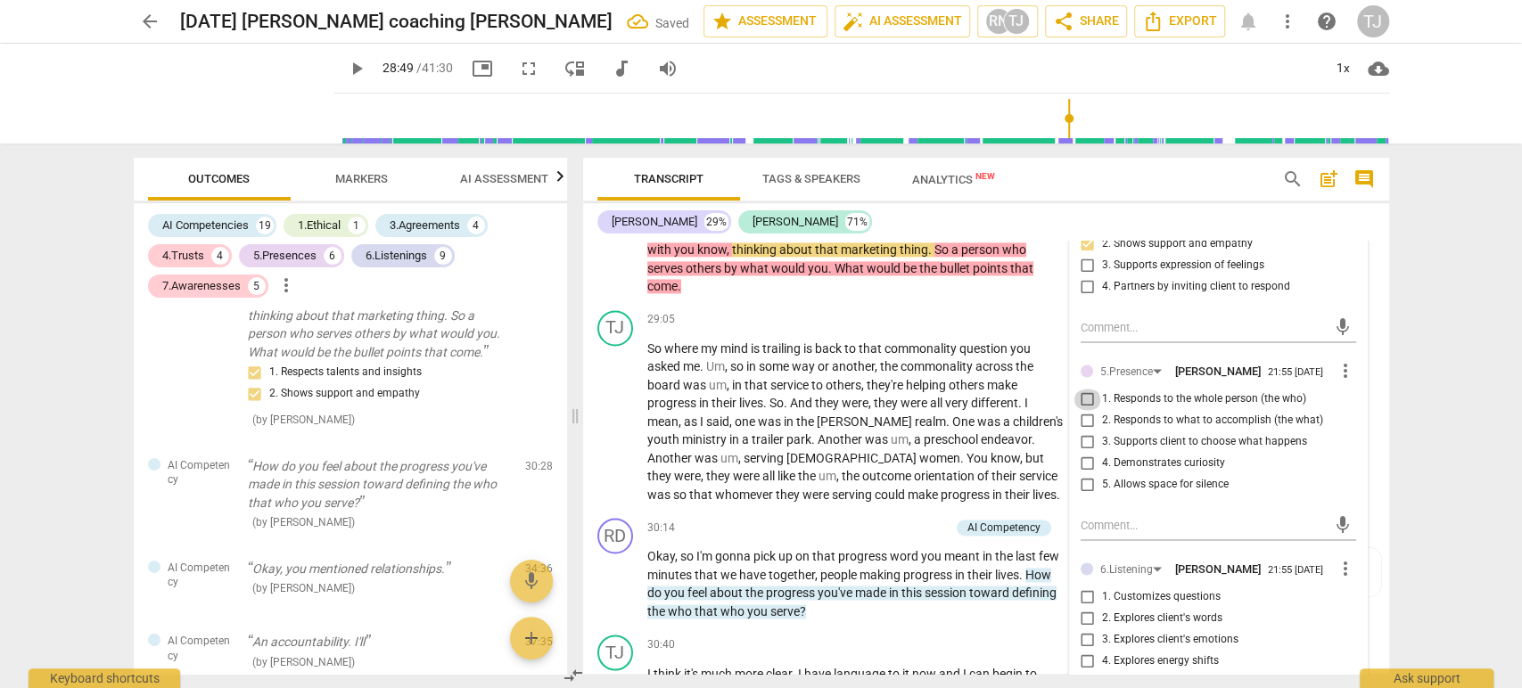
click at [1084, 389] on input "1. Responds to the whole person (the who)" at bounding box center [1087, 399] width 29 height 21
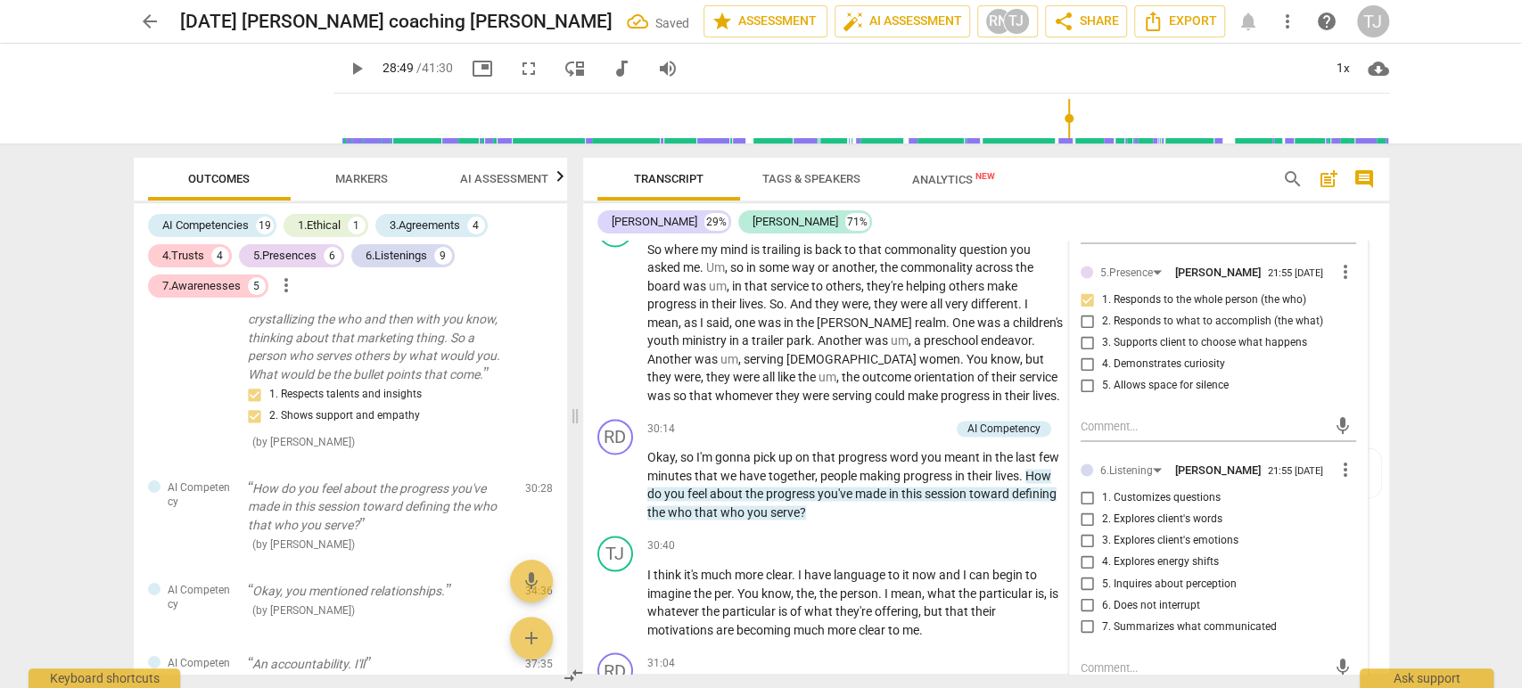
scroll to position [6509, 0]
click at [1081, 374] on input "5. Allows space for silence" at bounding box center [1087, 384] width 29 height 21
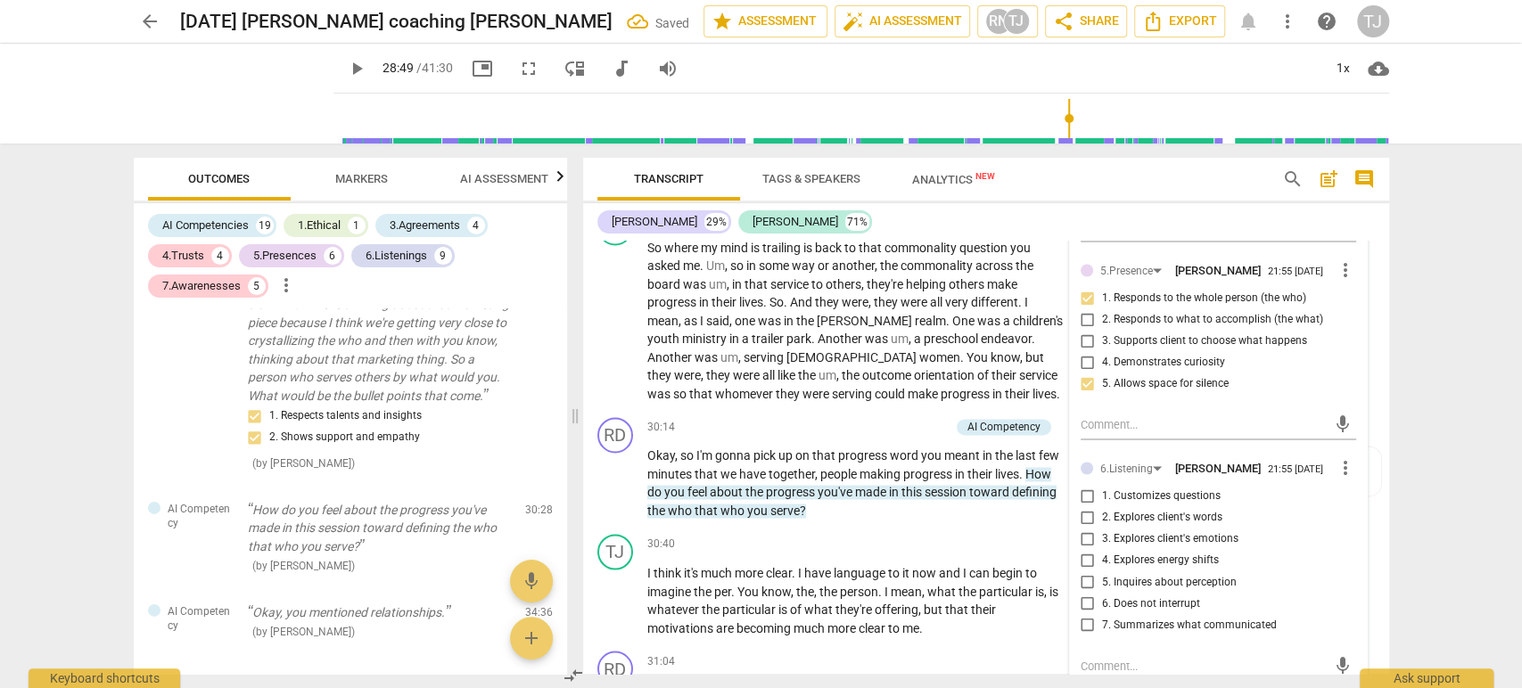
click at [1085, 486] on input "1. Customizes questions" at bounding box center [1087, 496] width 29 height 21
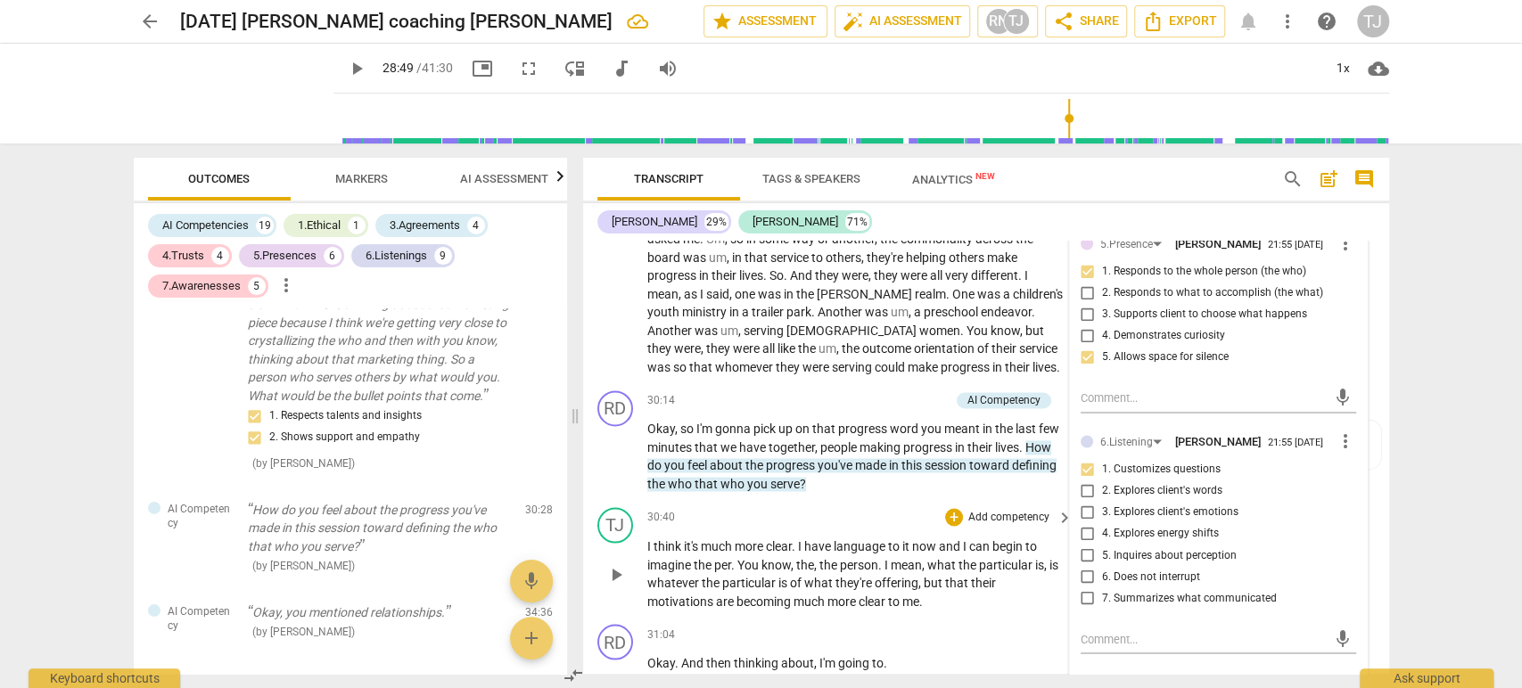
scroll to position [6547, 0]
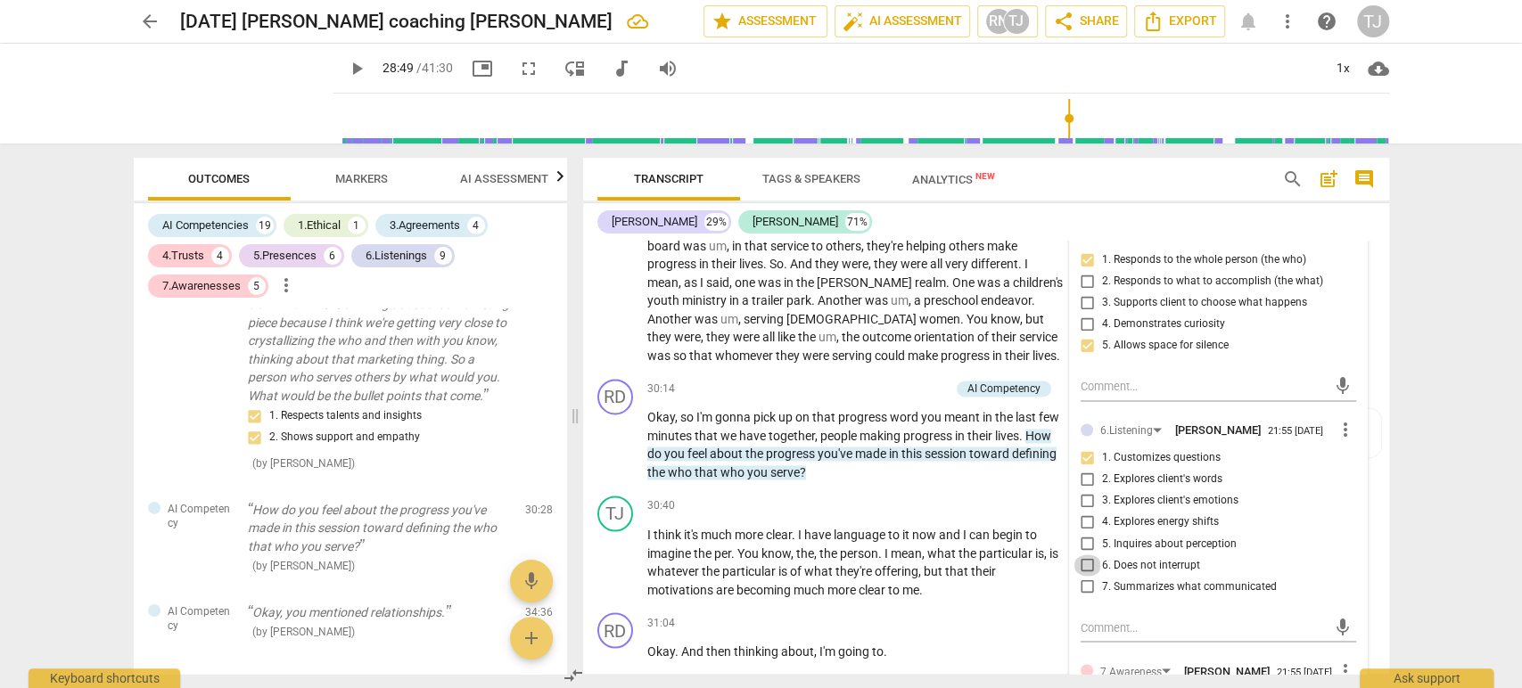
click at [1084, 555] on input "6. Does not interrupt" at bounding box center [1087, 565] width 29 height 21
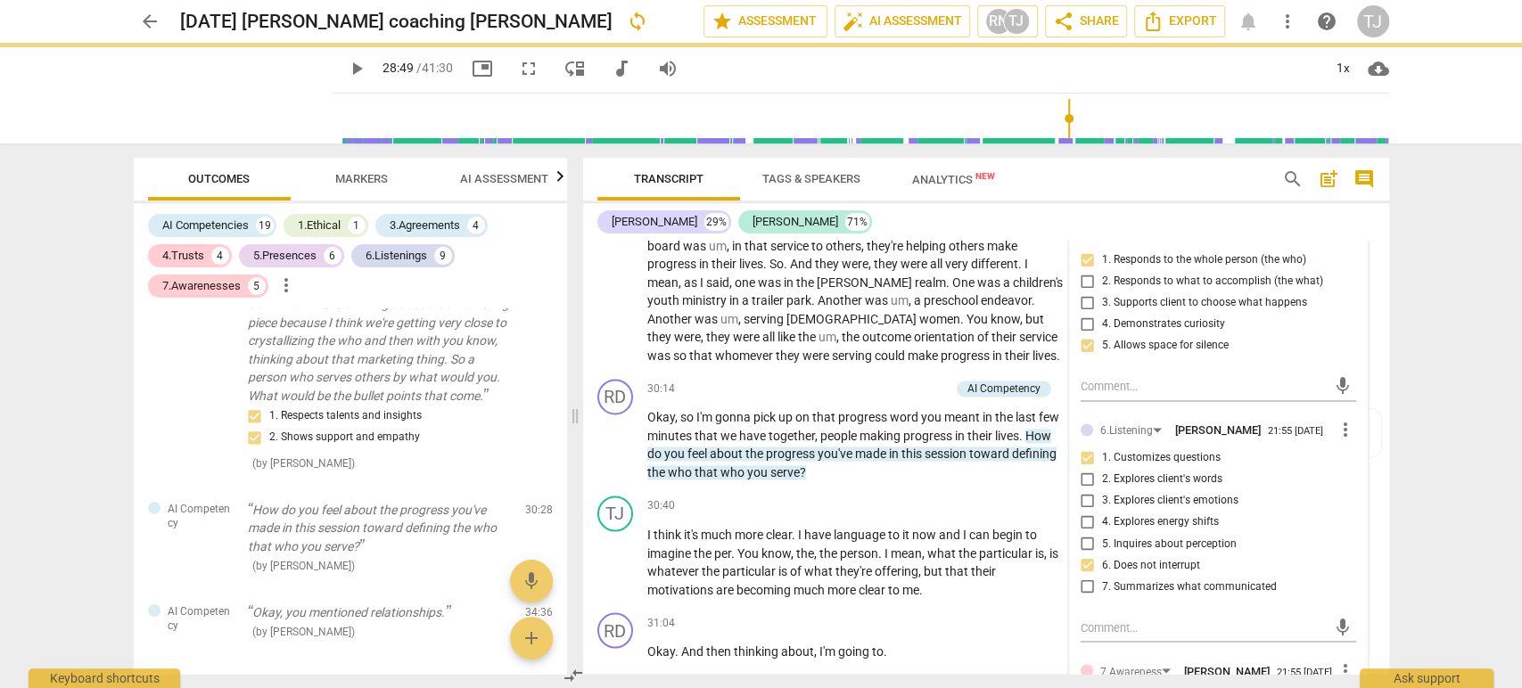
click at [1083, 576] on input "7. Summarizes what communicated" at bounding box center [1087, 586] width 29 height 21
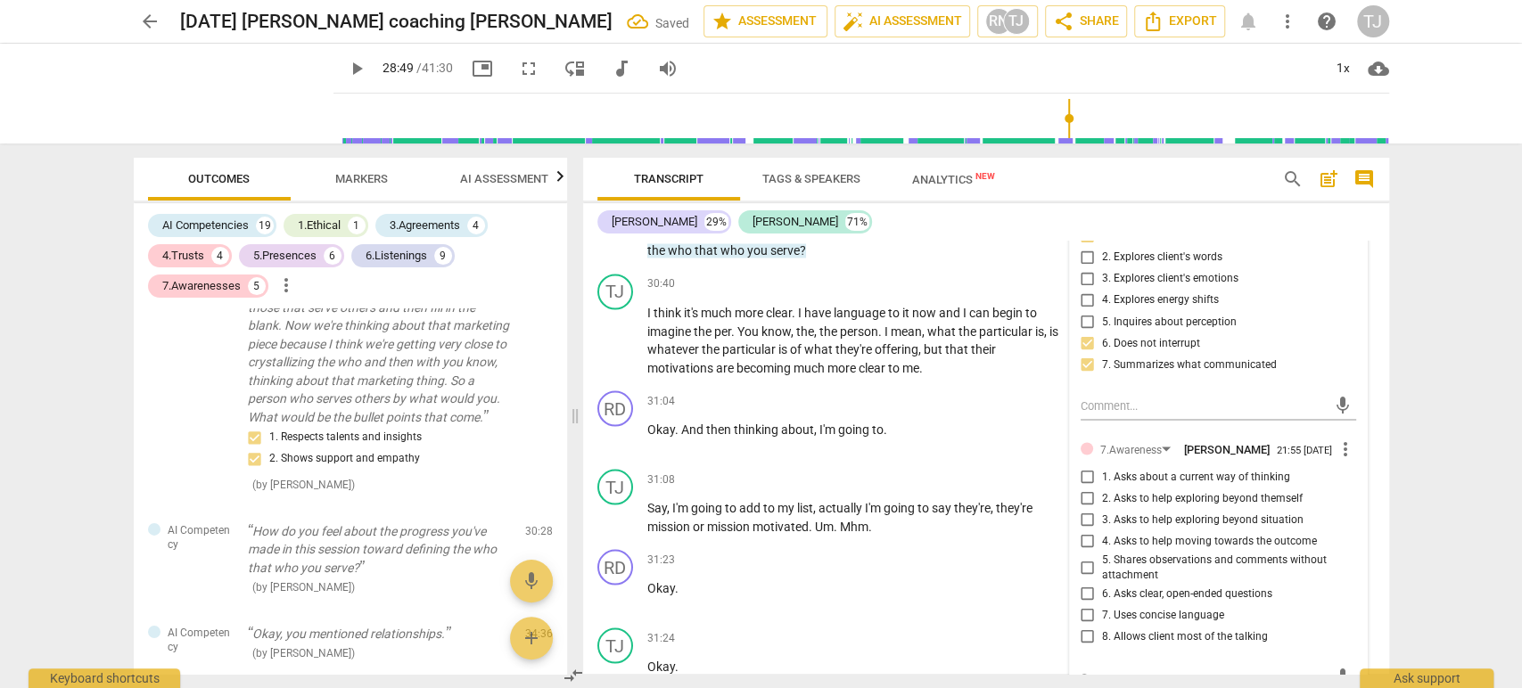
scroll to position [6770, 0]
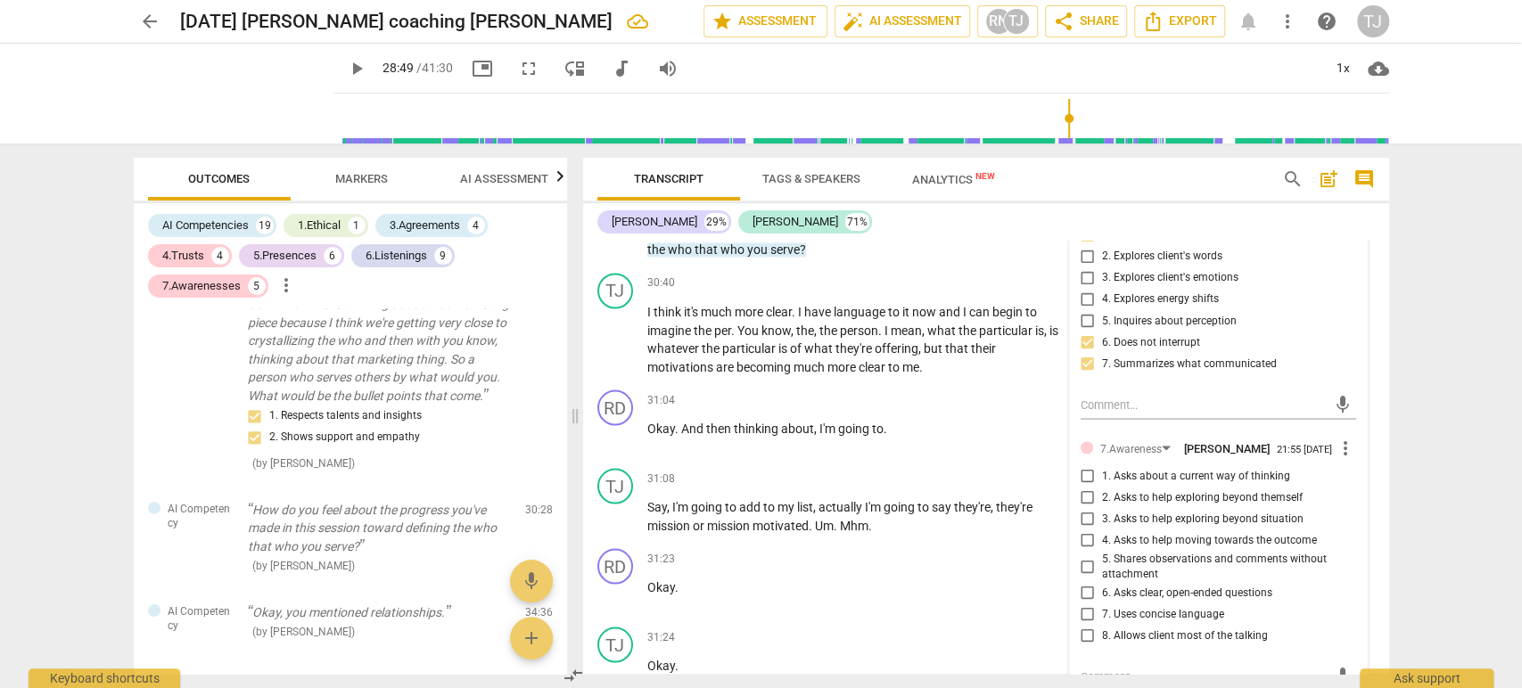
click at [74, 416] on div "arrow_back [DATE] [PERSON_NAME] coaching [PERSON_NAME] edit star Assessment aut…" at bounding box center [761, 344] width 1522 height 688
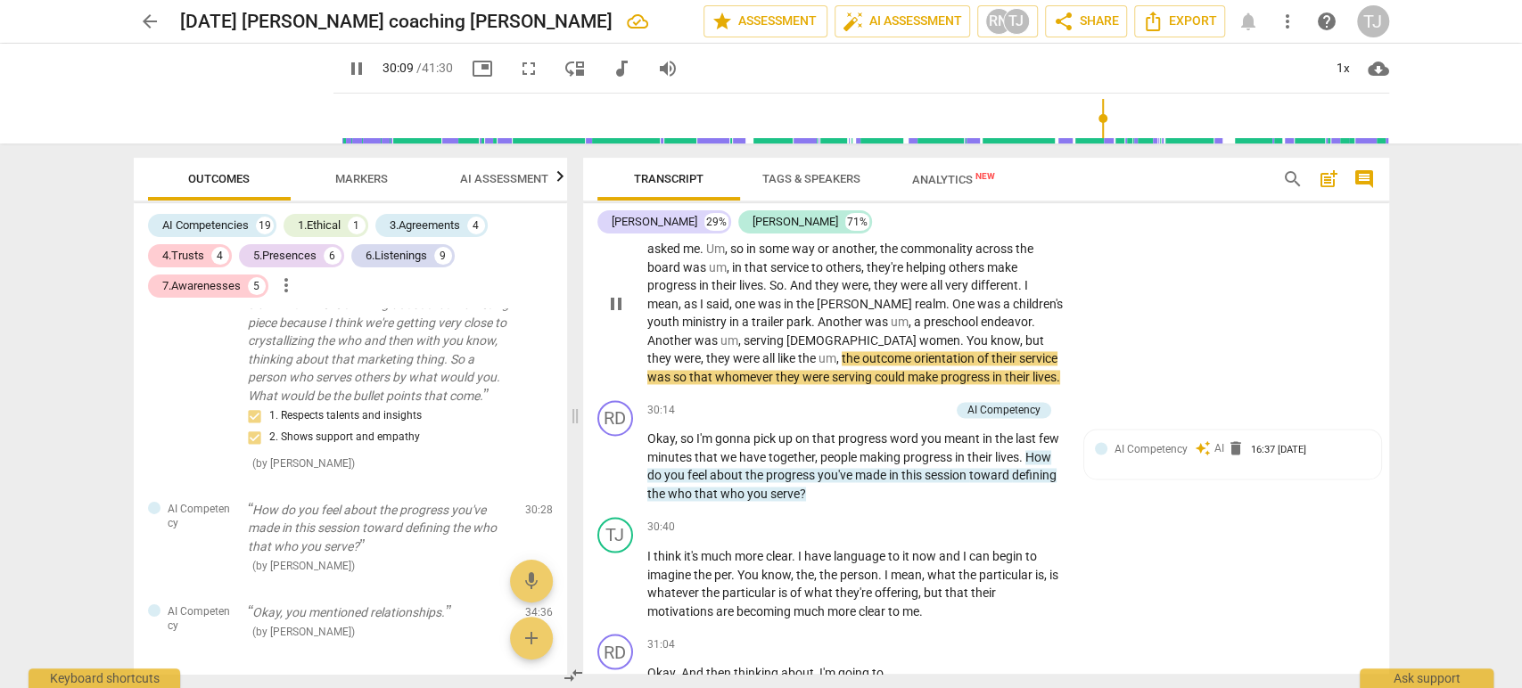
scroll to position [6554, 0]
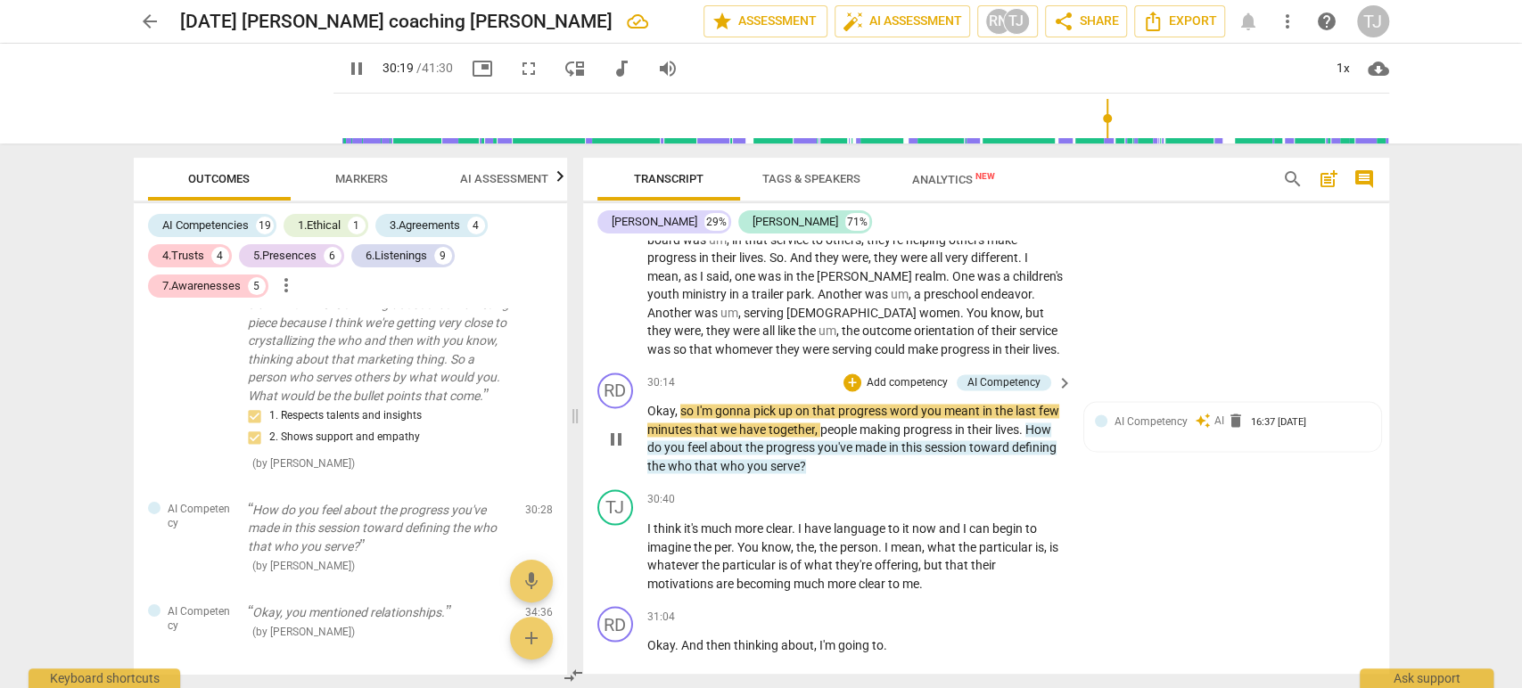
click at [916, 375] on p "Add competency" at bounding box center [907, 383] width 85 height 16
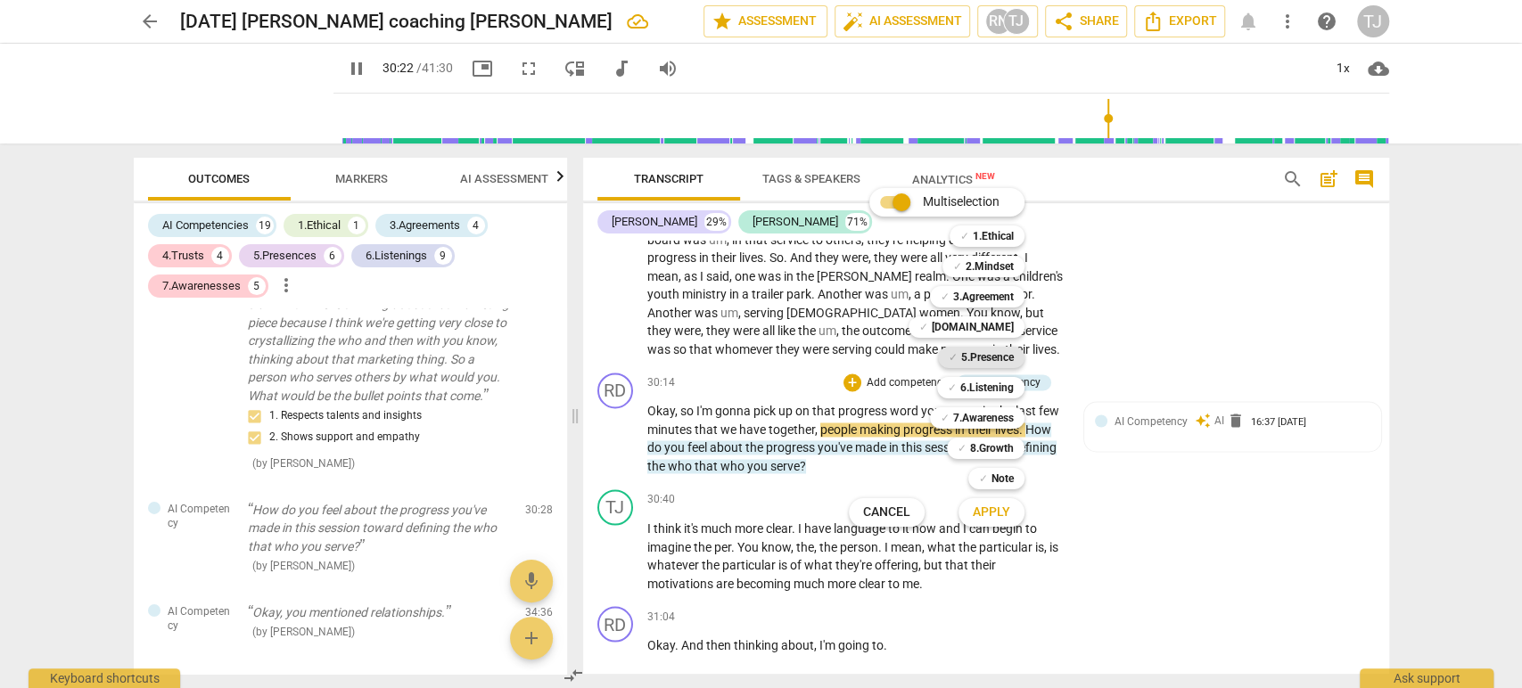
click at [1006, 357] on b "5.Presence" at bounding box center [987, 357] width 53 height 21
click at [998, 383] on b "6.Listening" at bounding box center [986, 387] width 53 height 21
click at [982, 419] on b "7.Awareness" at bounding box center [983, 417] width 61 height 21
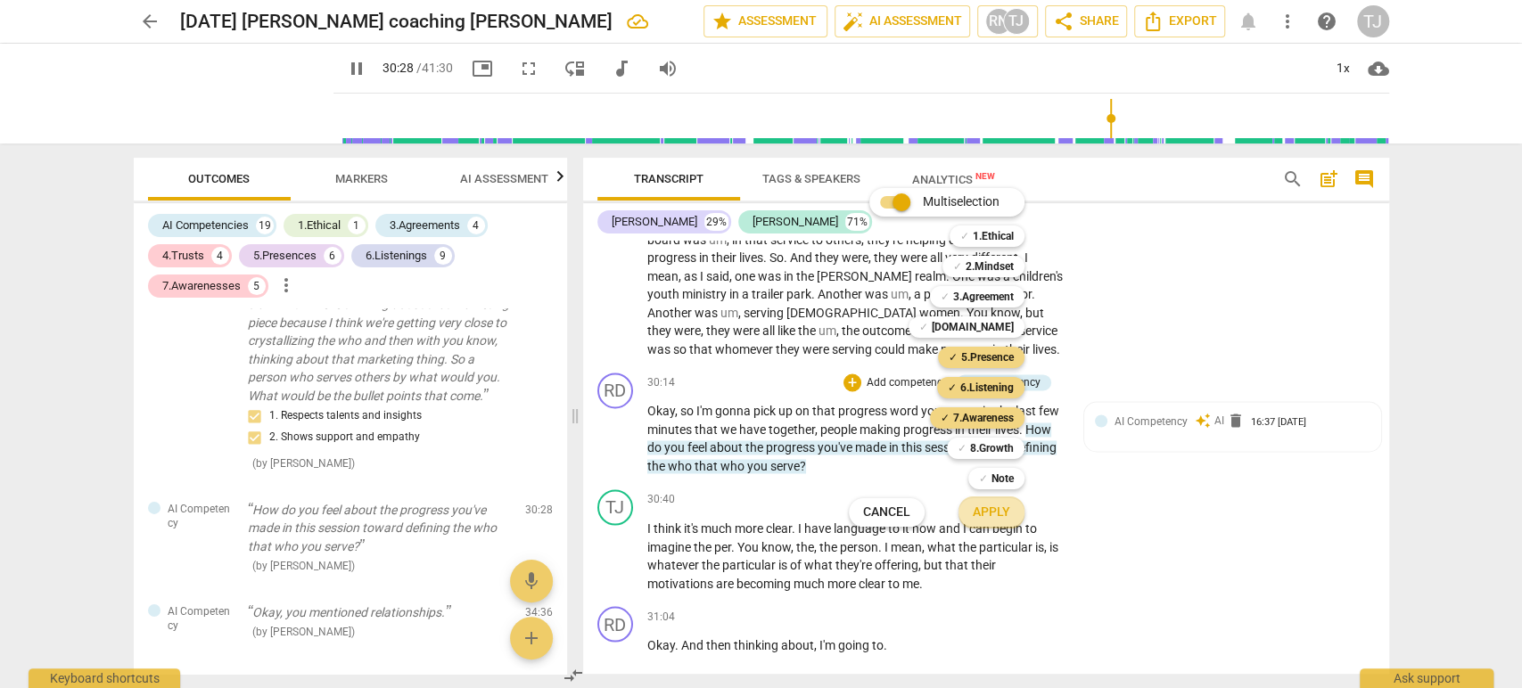
click at [989, 511] on span "Apply" at bounding box center [991, 513] width 37 height 18
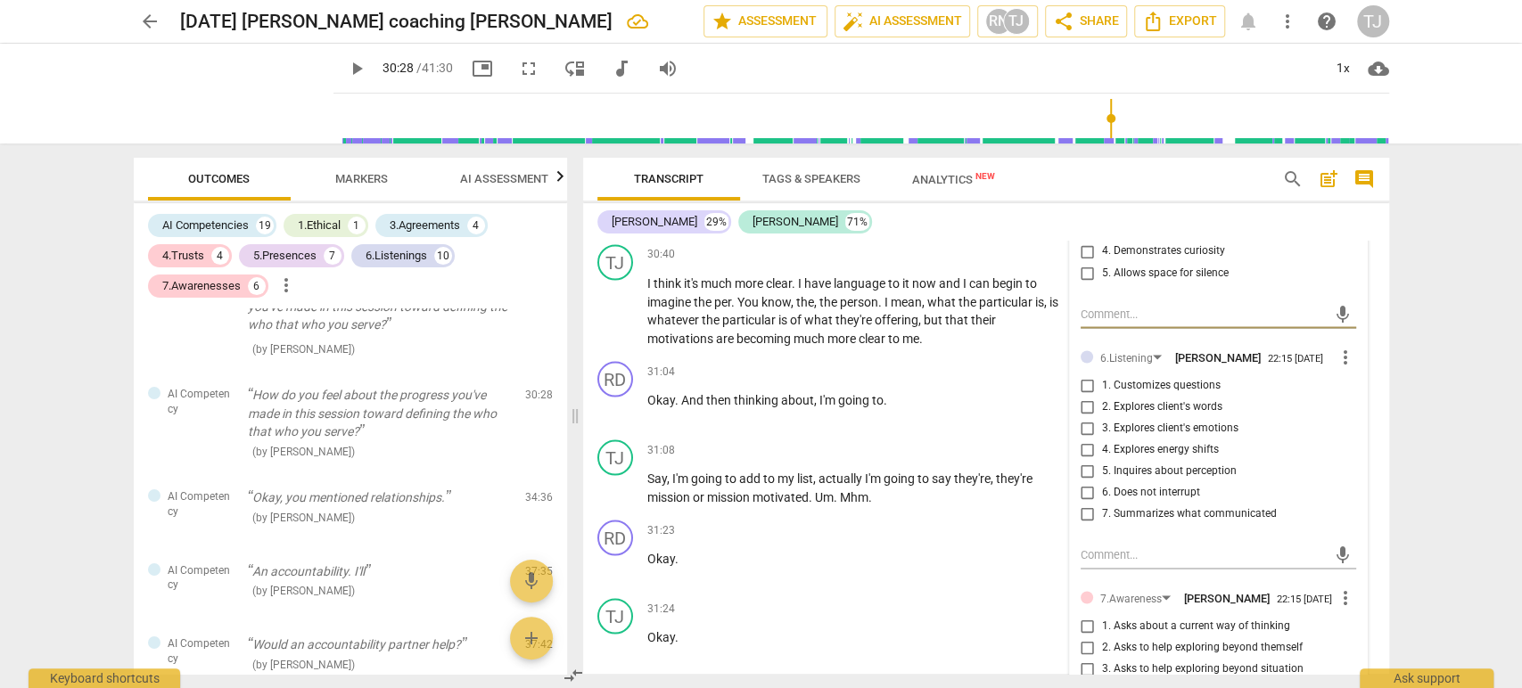
scroll to position [6822, 0]
click at [1081, 392] on input "2. Explores client's words" at bounding box center [1087, 402] width 29 height 21
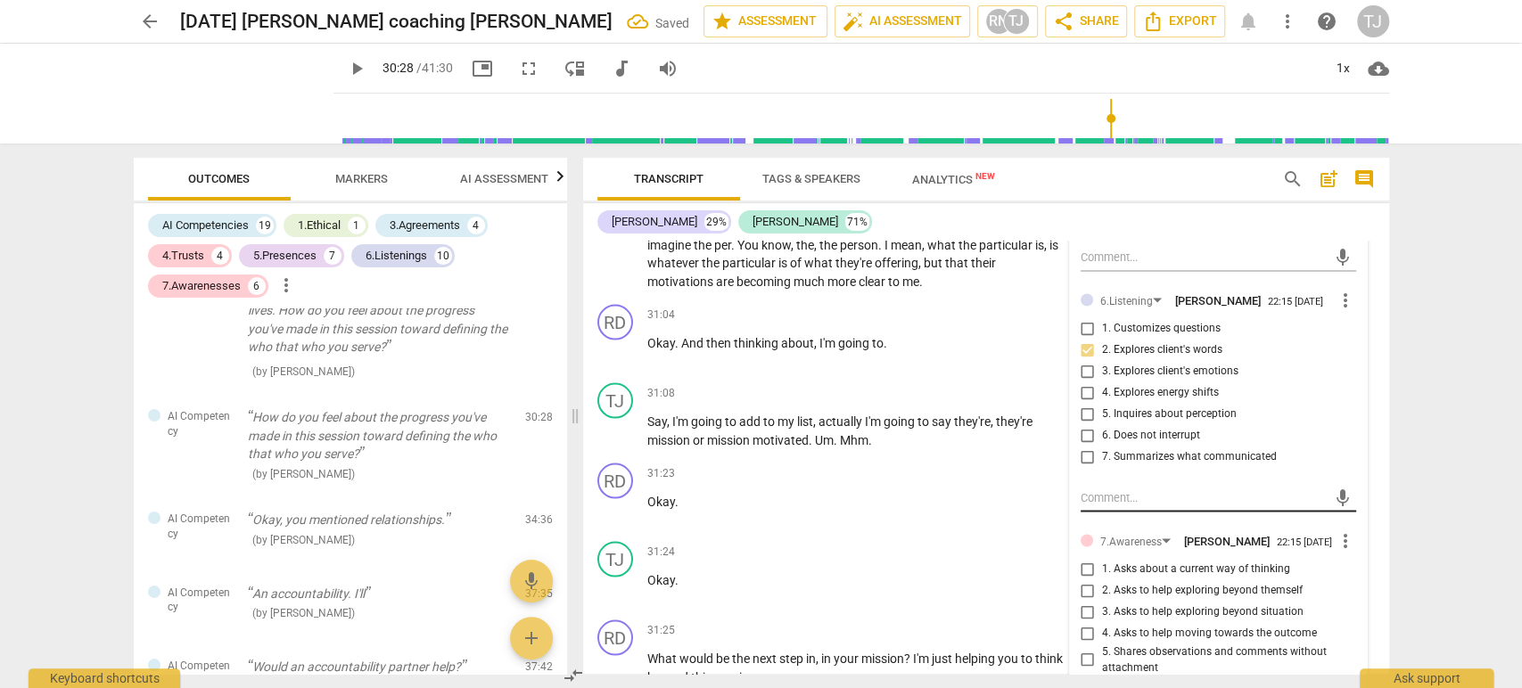
scroll to position [6875, 0]
click at [1083, 403] on input "5. Inquires about perception" at bounding box center [1087, 413] width 29 height 21
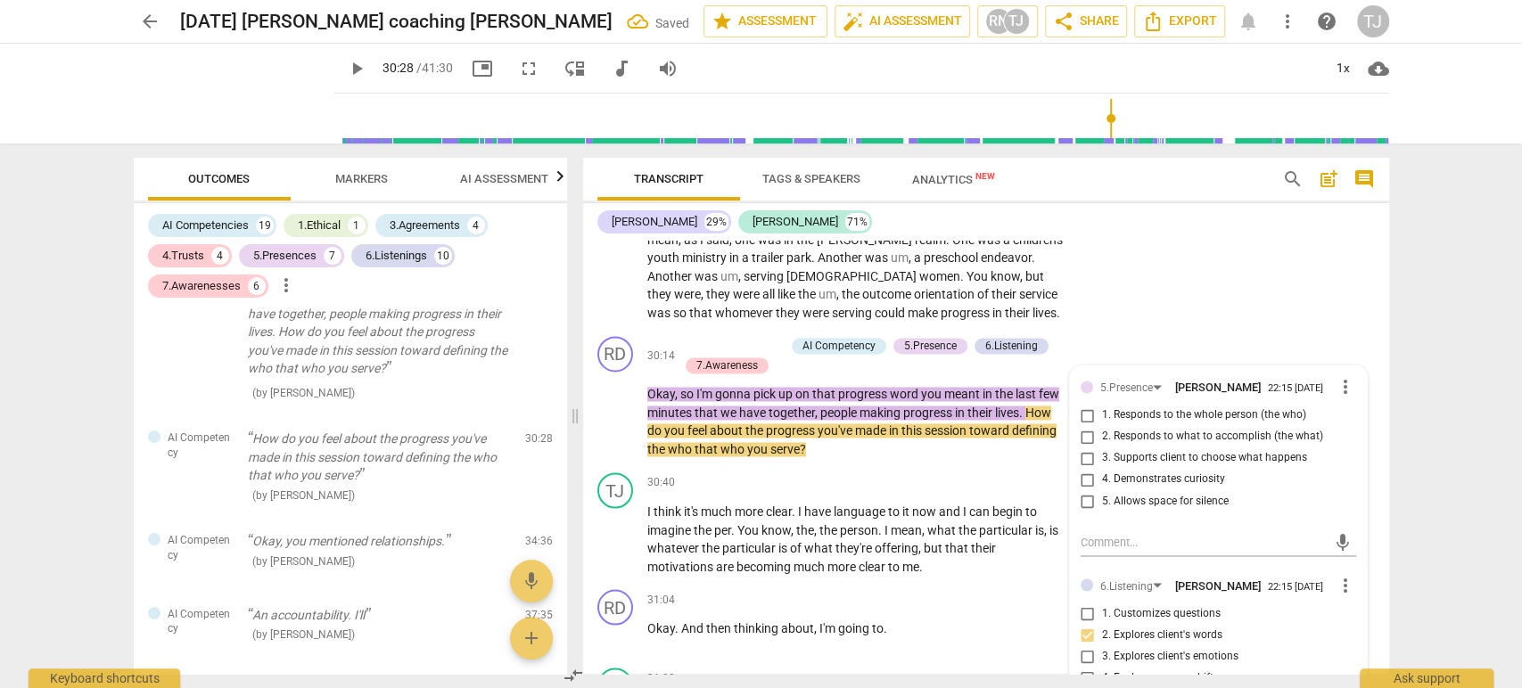
scroll to position [6590, 0]
click at [692, 337] on div "+" at bounding box center [687, 346] width 18 height 18
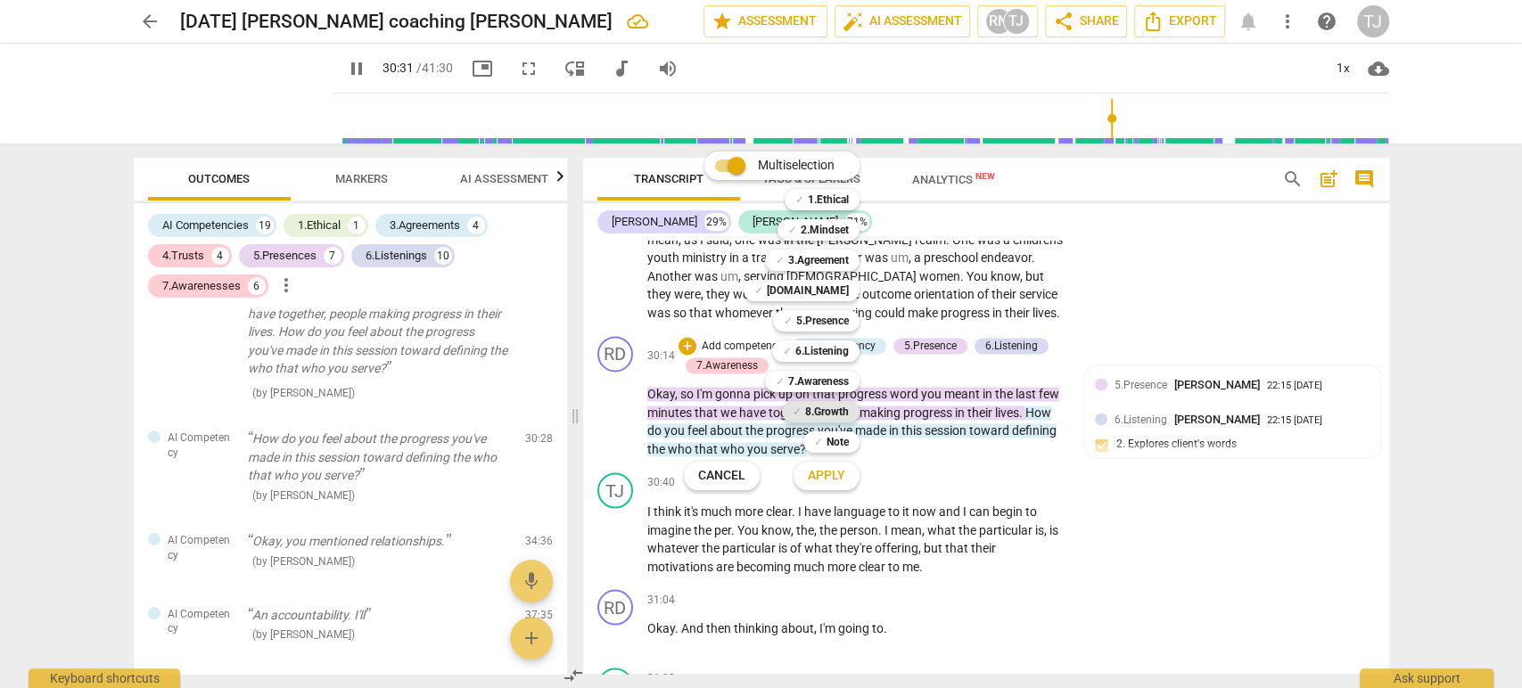
click at [835, 410] on b "8.Growth" at bounding box center [827, 411] width 44 height 21
click at [820, 474] on span "Apply" at bounding box center [826, 476] width 37 height 18
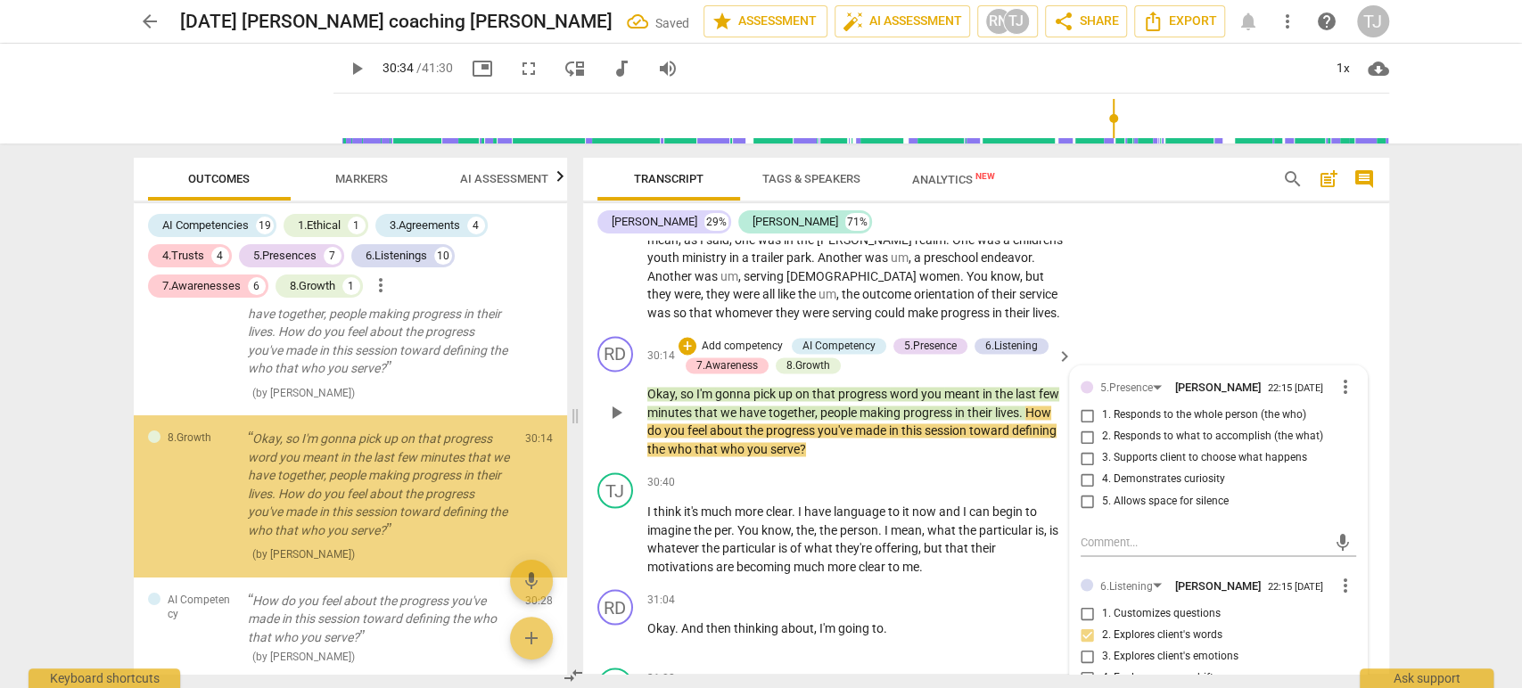
scroll to position [9328, 0]
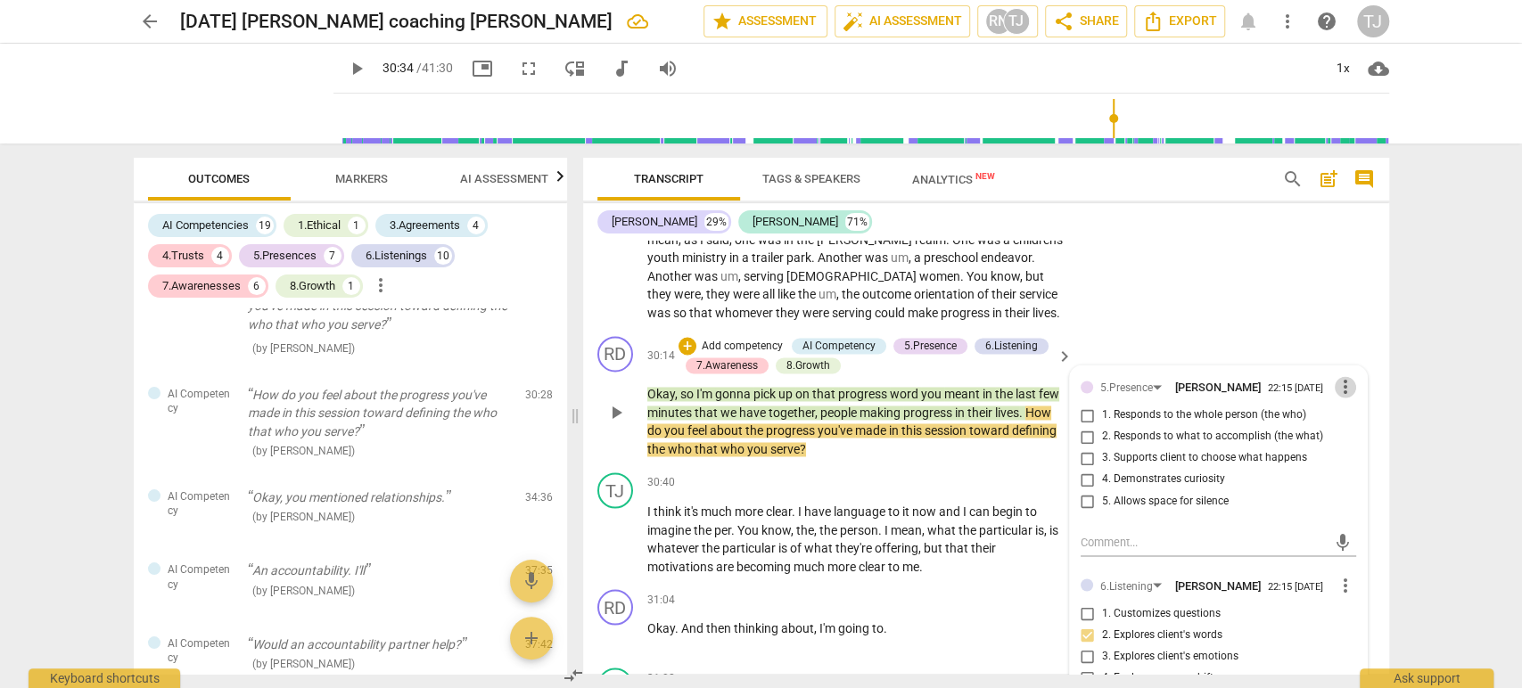
click at [1341, 376] on span "more_vert" at bounding box center [1345, 386] width 21 height 21
click at [1356, 398] on li "Delete" at bounding box center [1359, 395] width 62 height 34
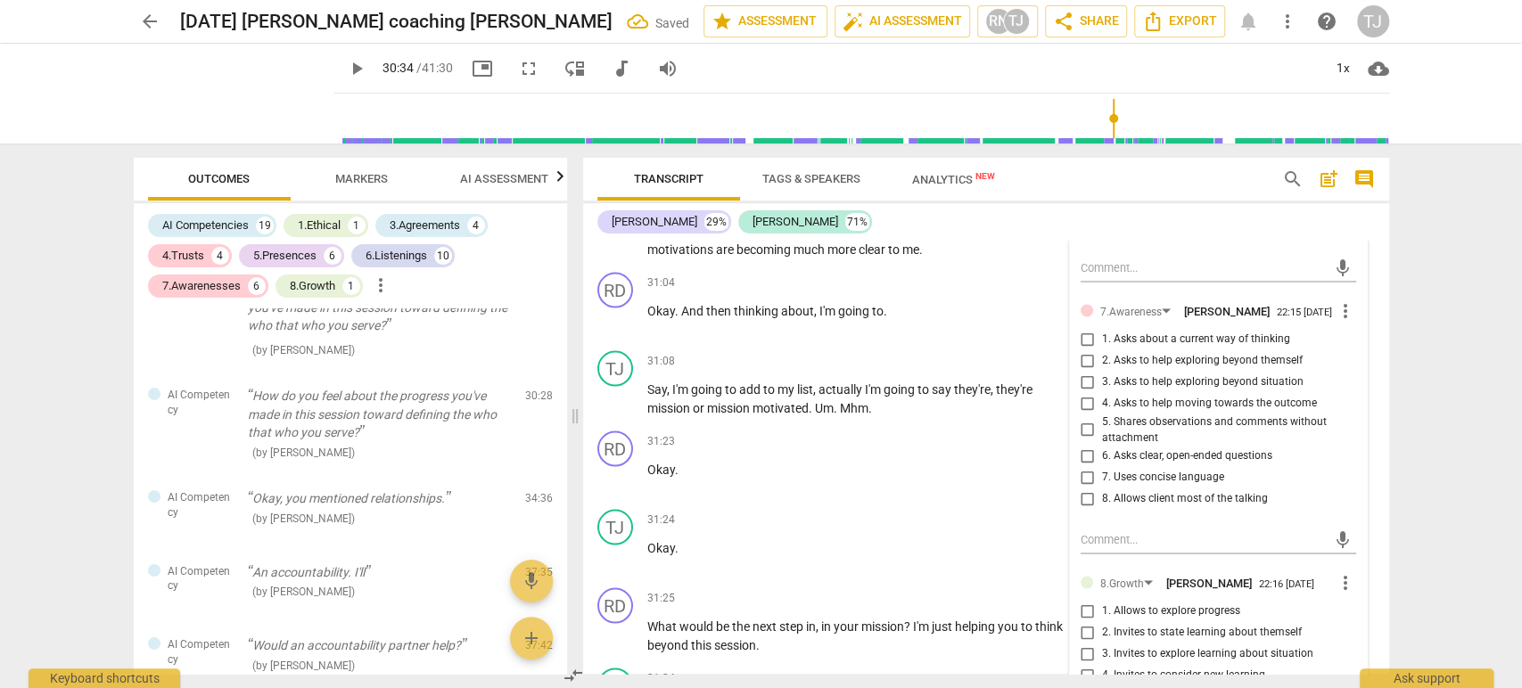
scroll to position [6911, 0]
click at [1336, 296] on span "more_vert" at bounding box center [1345, 306] width 21 height 21
click at [1362, 325] on li "Delete" at bounding box center [1359, 315] width 62 height 34
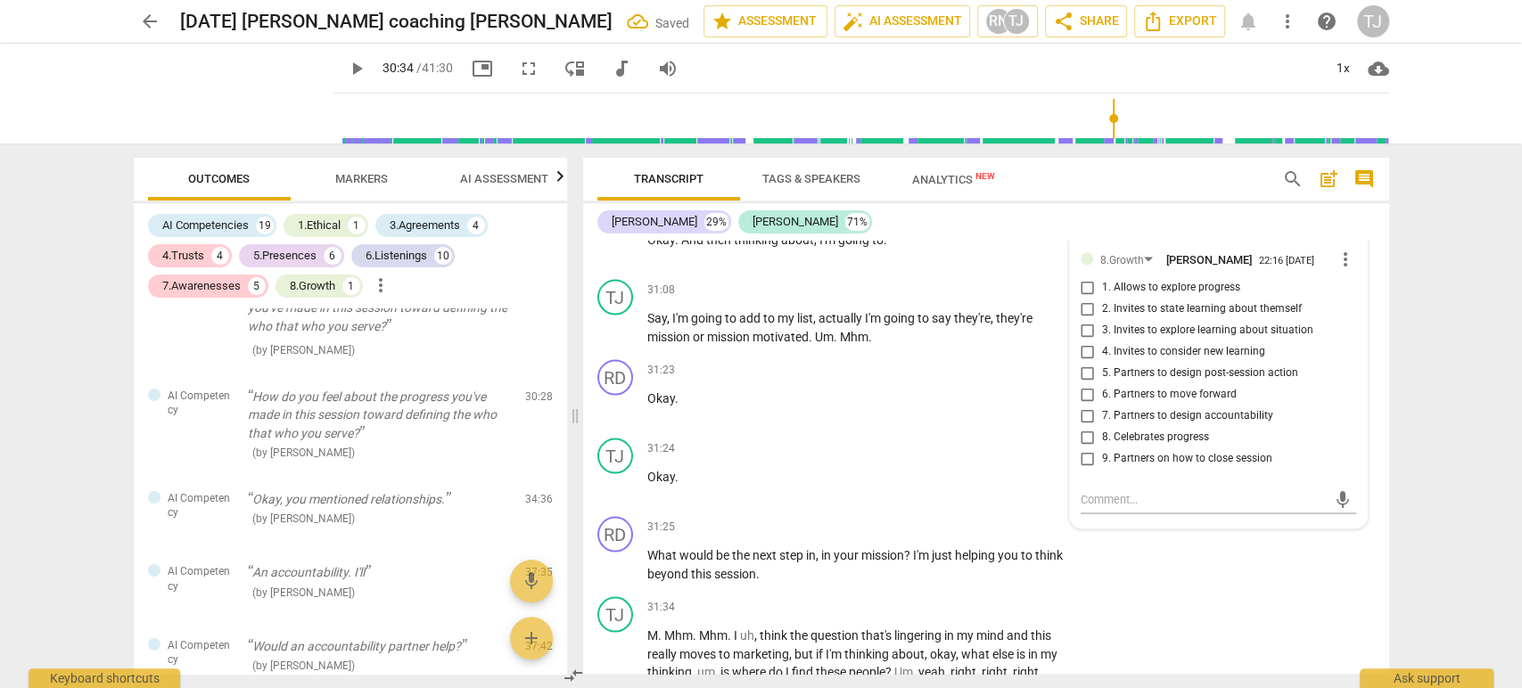
scroll to position [6915, 0]
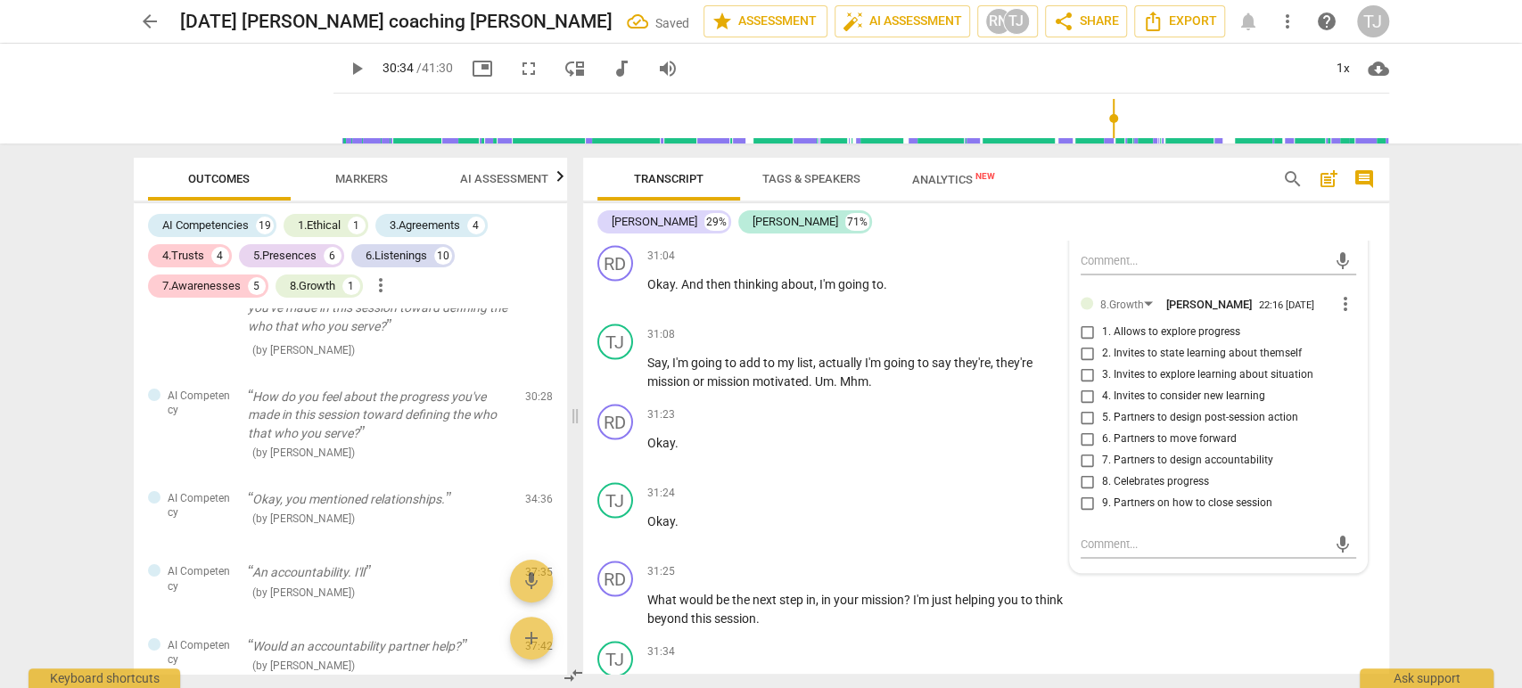
click at [1085, 321] on input "1. Allows to explore progress" at bounding box center [1087, 331] width 29 height 21
click at [979, 404] on div "31:23 + Add competency keyboard_arrow_right Okay ." at bounding box center [861, 436] width 428 height 64
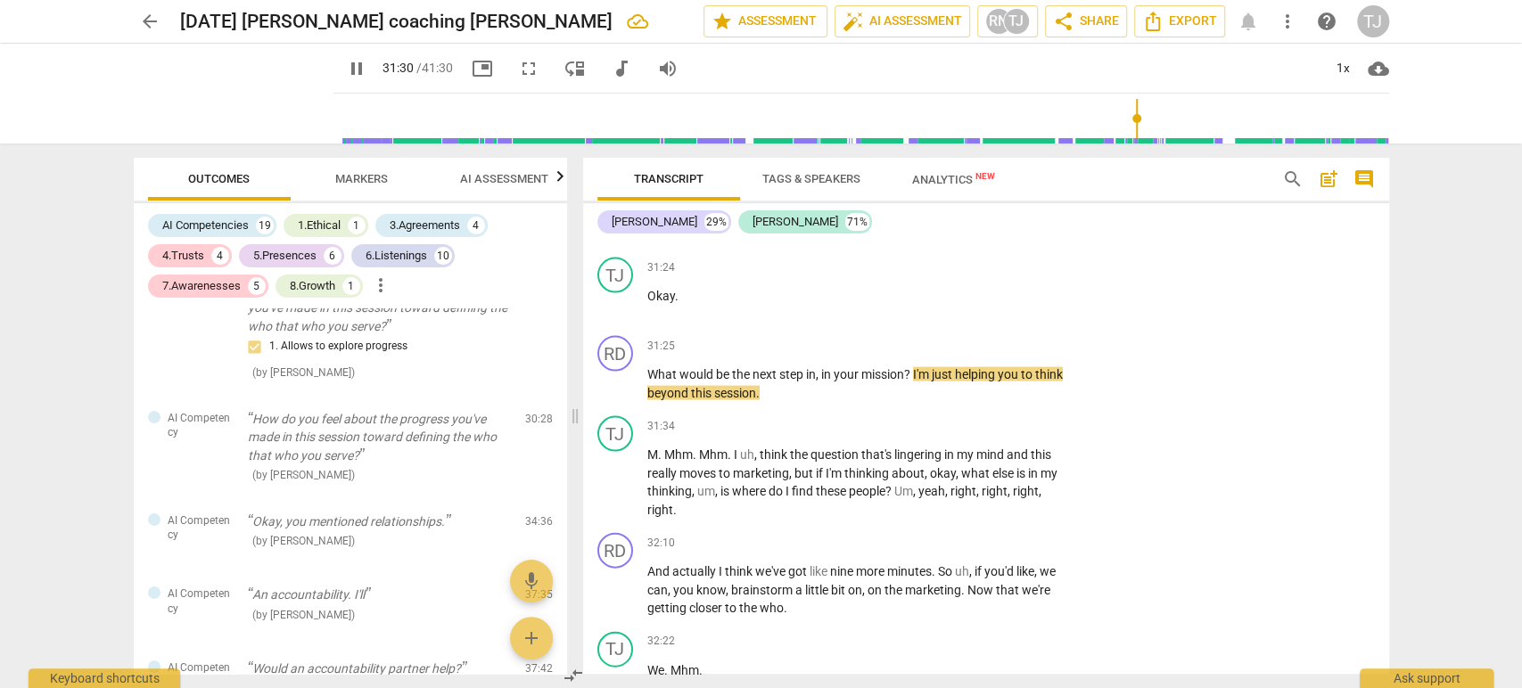
scroll to position [7139, 0]
click at [947, 337] on div "+" at bounding box center [954, 346] width 18 height 18
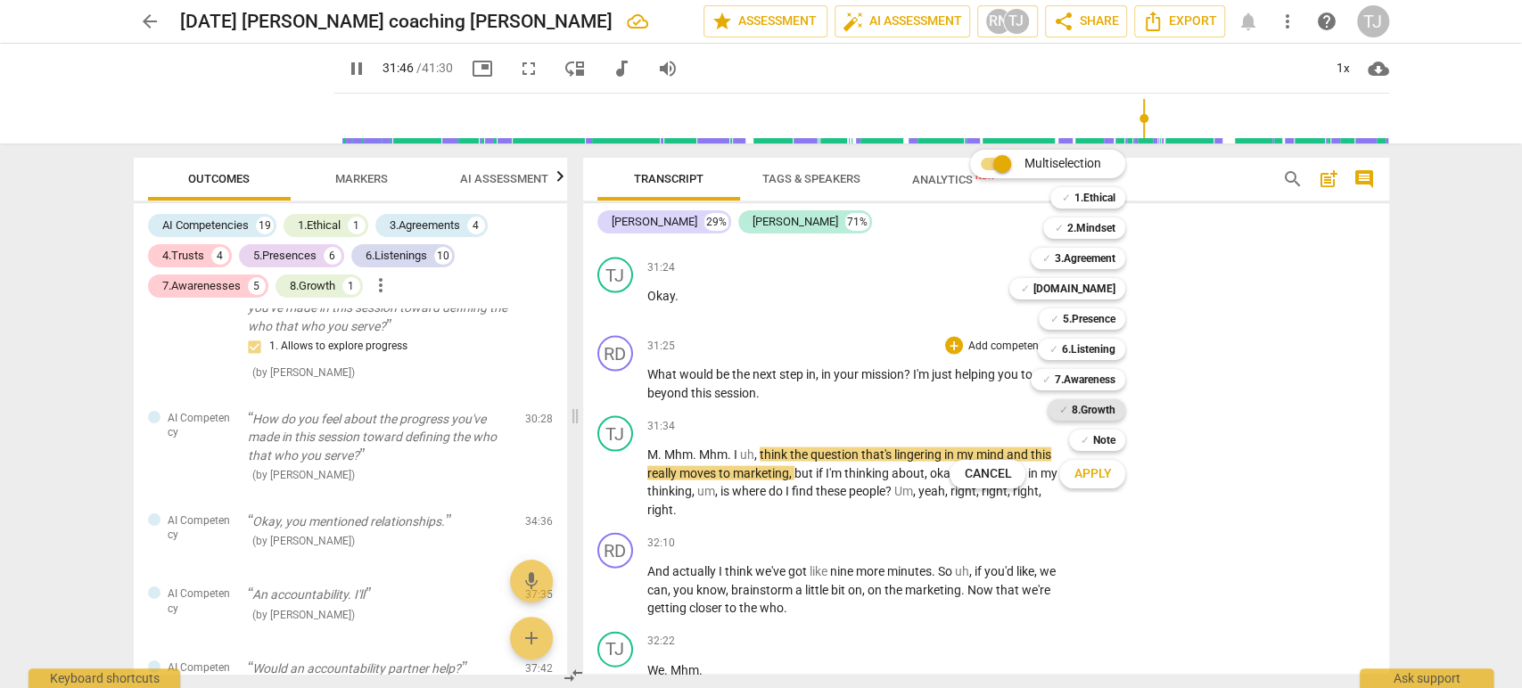
click at [1101, 412] on b "8.Growth" at bounding box center [1093, 409] width 44 height 21
click at [1099, 469] on span "Apply" at bounding box center [1091, 474] width 37 height 18
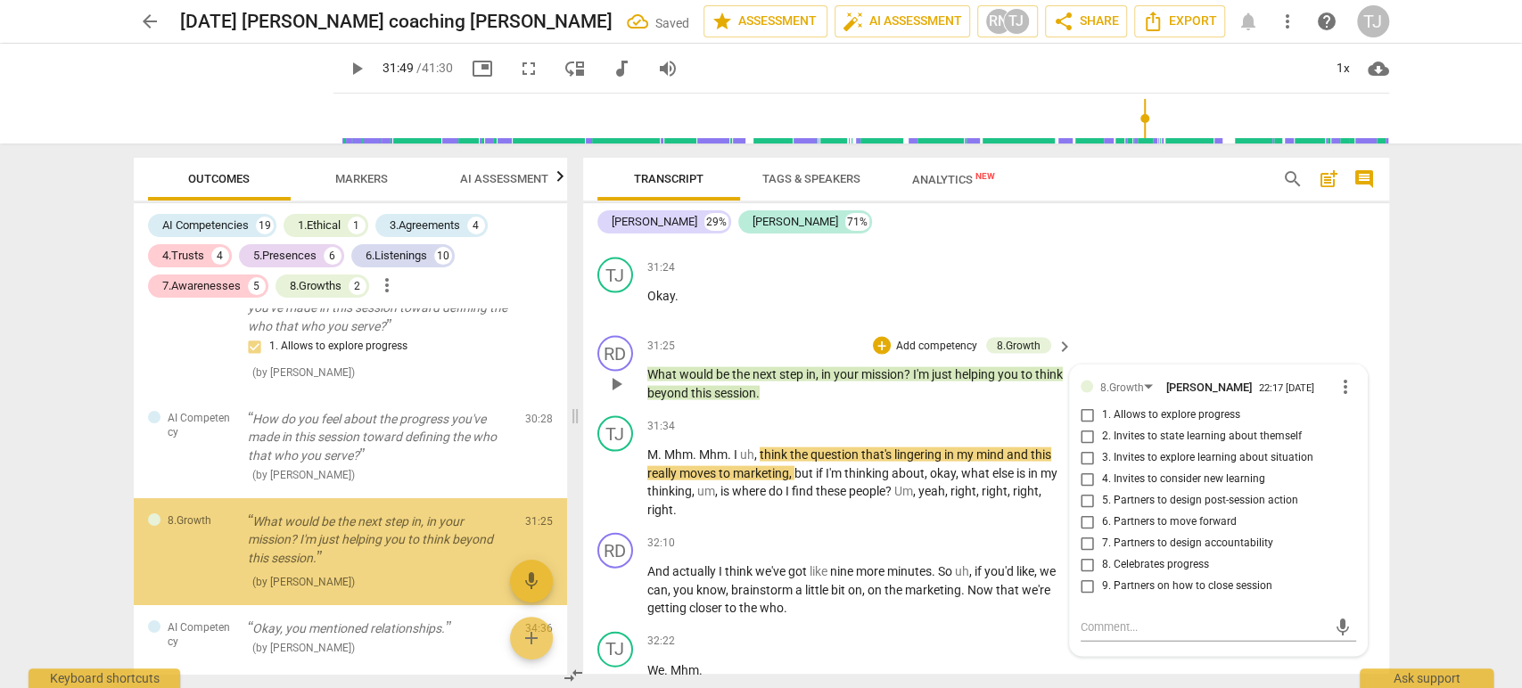
scroll to position [9264, 0]
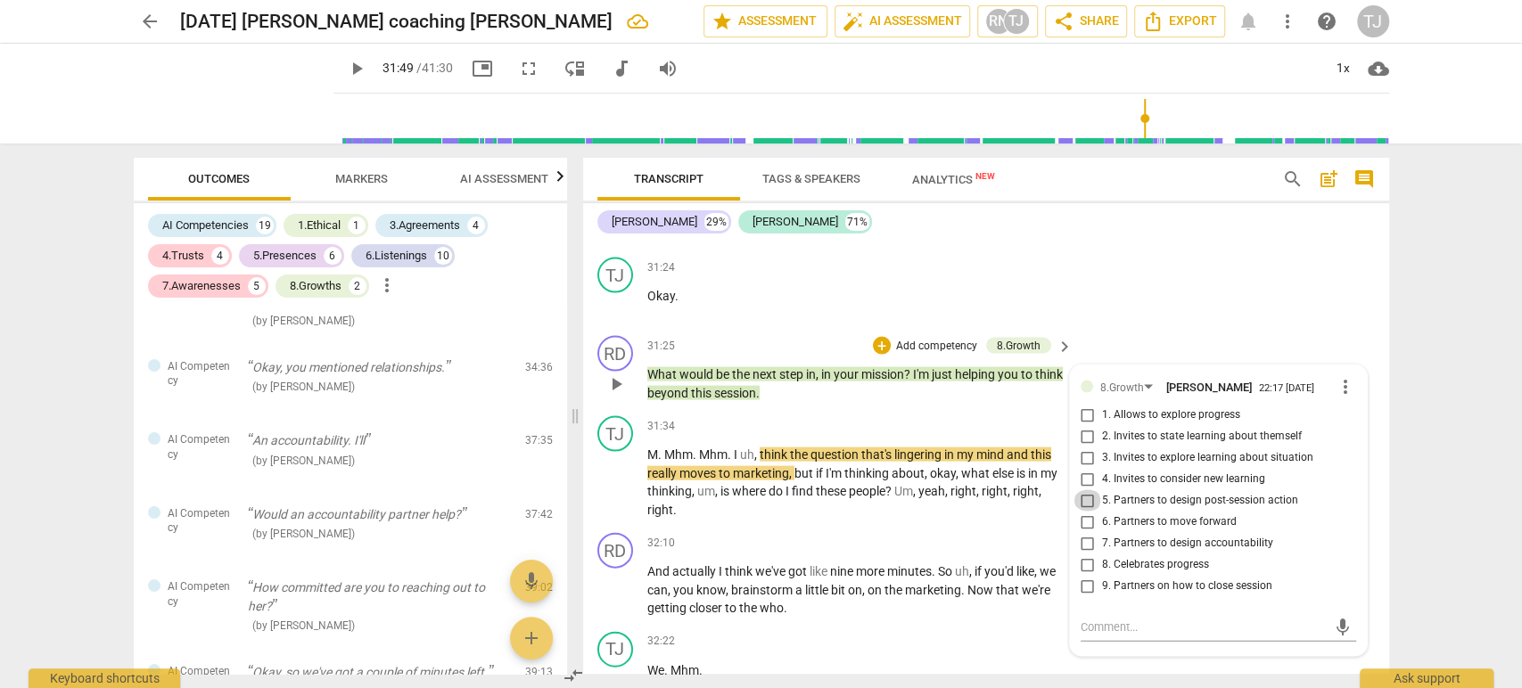
click at [1083, 490] on input "5. Partners to design post-session action" at bounding box center [1087, 500] width 29 height 21
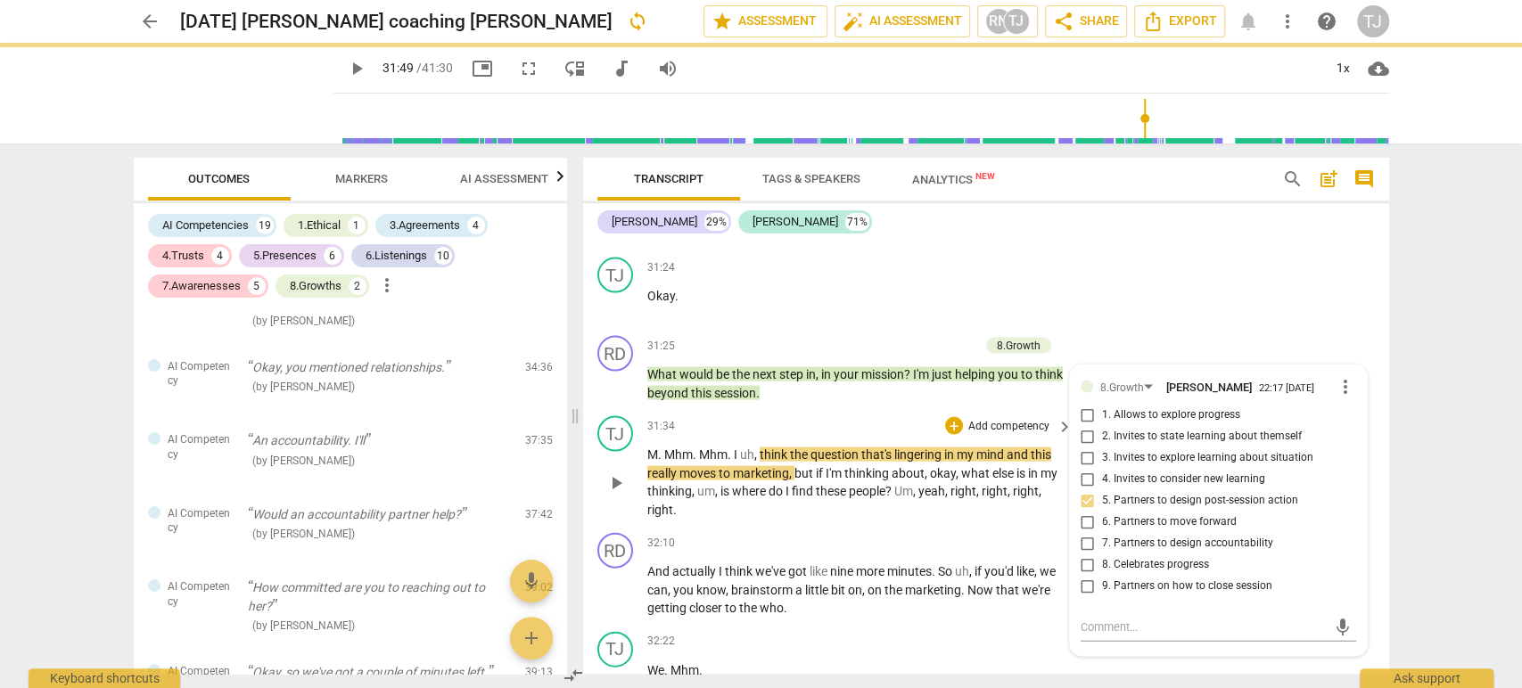
click at [1024, 495] on div "TJ play_arrow pause 31:34 + Add competency keyboard_arrow_right M . Mhm . Mhm .…" at bounding box center [986, 467] width 806 height 117
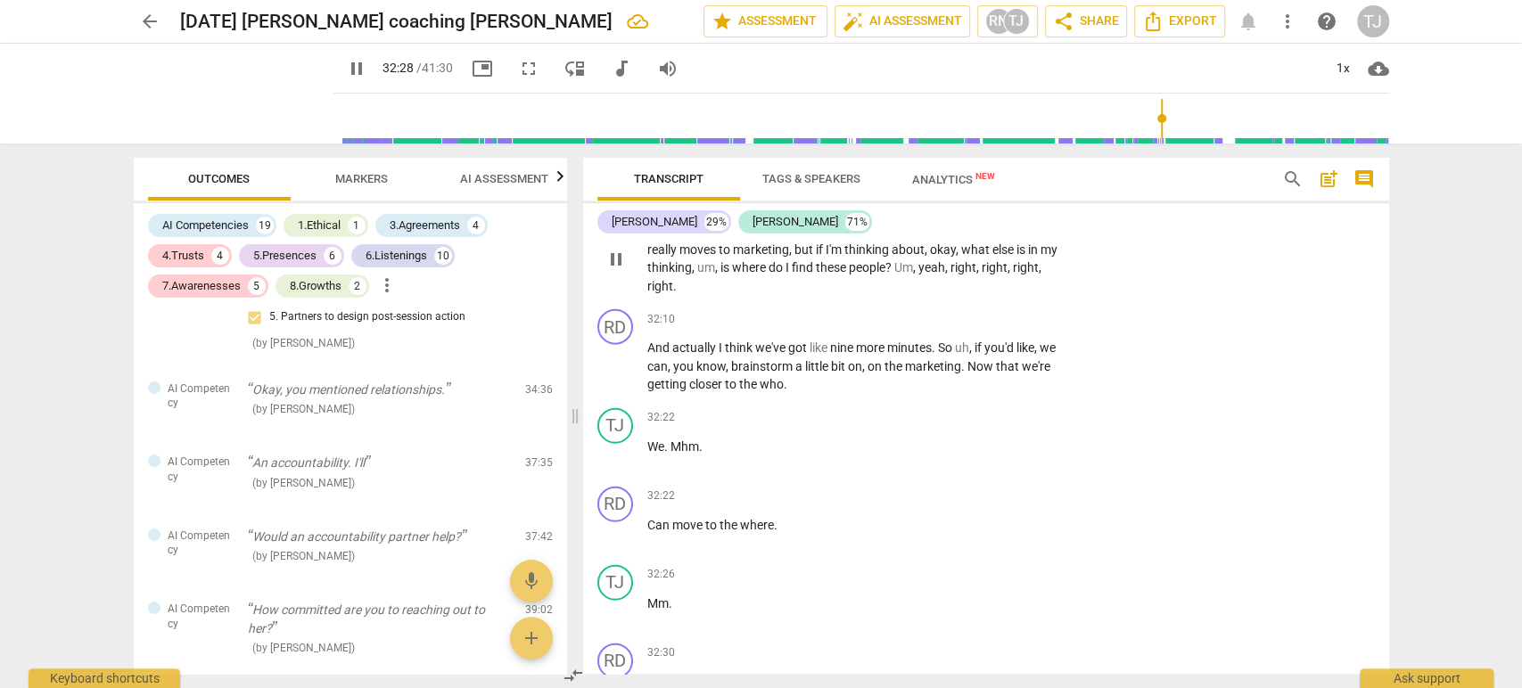
scroll to position [7360, 0]
click at [952, 313] on div "+" at bounding box center [954, 322] width 18 height 18
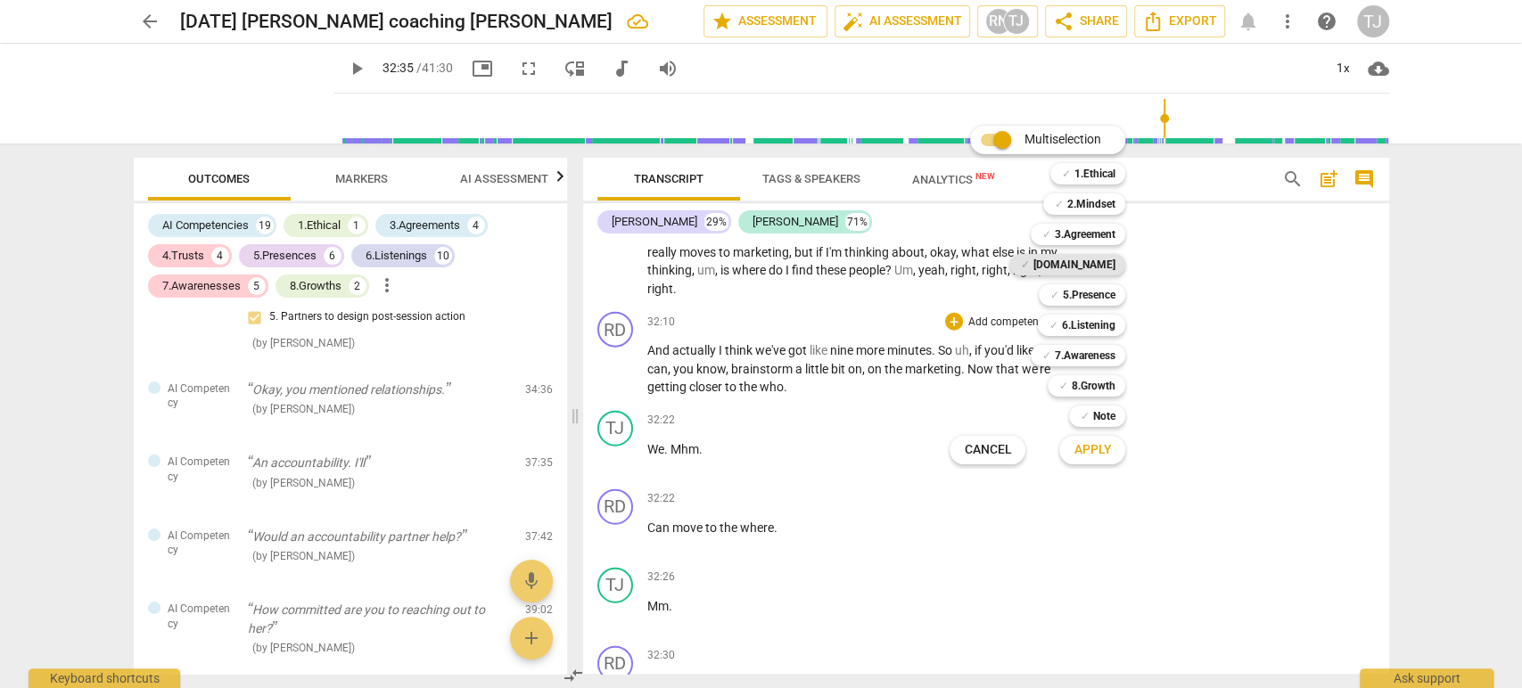
click at [1105, 258] on b "[DOMAIN_NAME]" at bounding box center [1073, 264] width 82 height 21
click at [1077, 298] on b "5.Presence" at bounding box center [1088, 294] width 53 height 21
click at [1077, 317] on b "6.Listening" at bounding box center [1087, 325] width 53 height 21
click at [1070, 345] on b "7.Awareness" at bounding box center [1084, 355] width 61 height 21
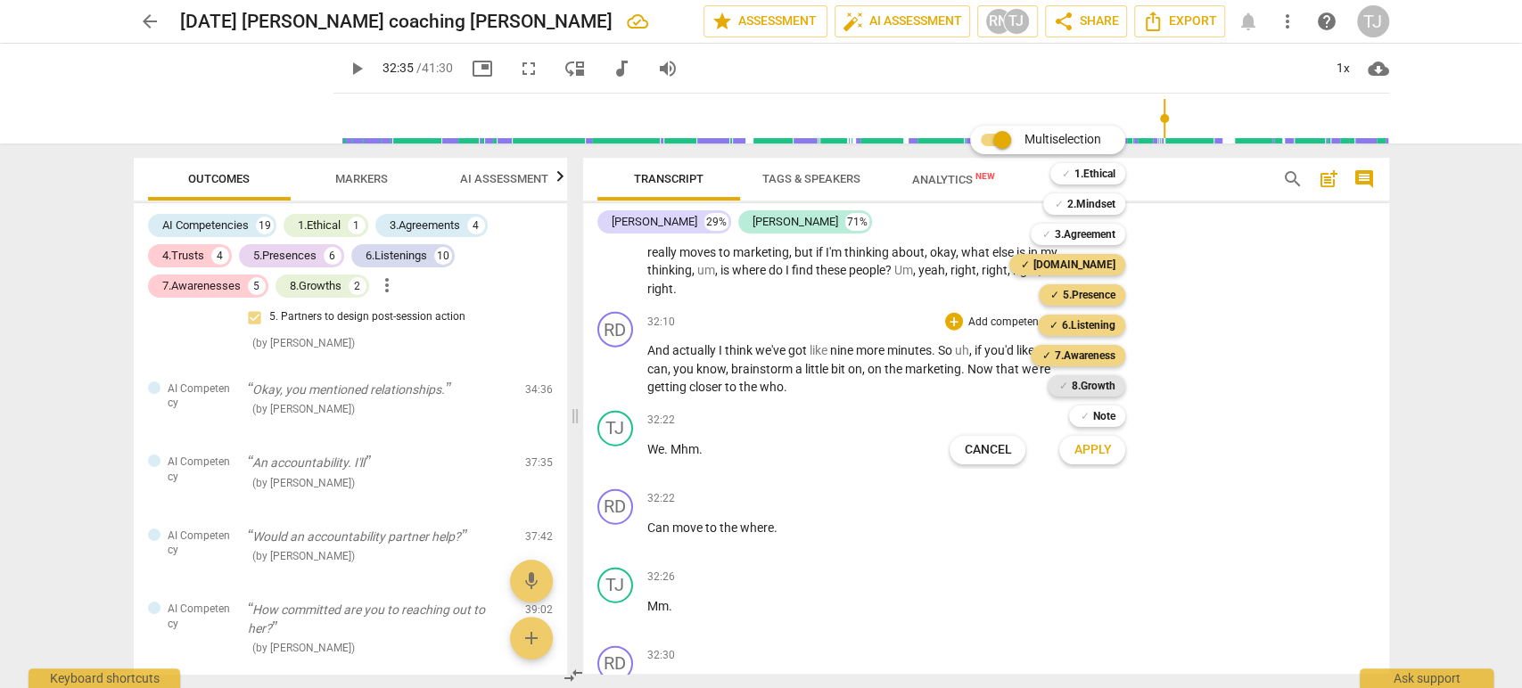
click at [1067, 384] on div "✓ 8.Growth" at bounding box center [1087, 385] width 78 height 21
click at [1073, 448] on span "Apply" at bounding box center [1091, 450] width 37 height 18
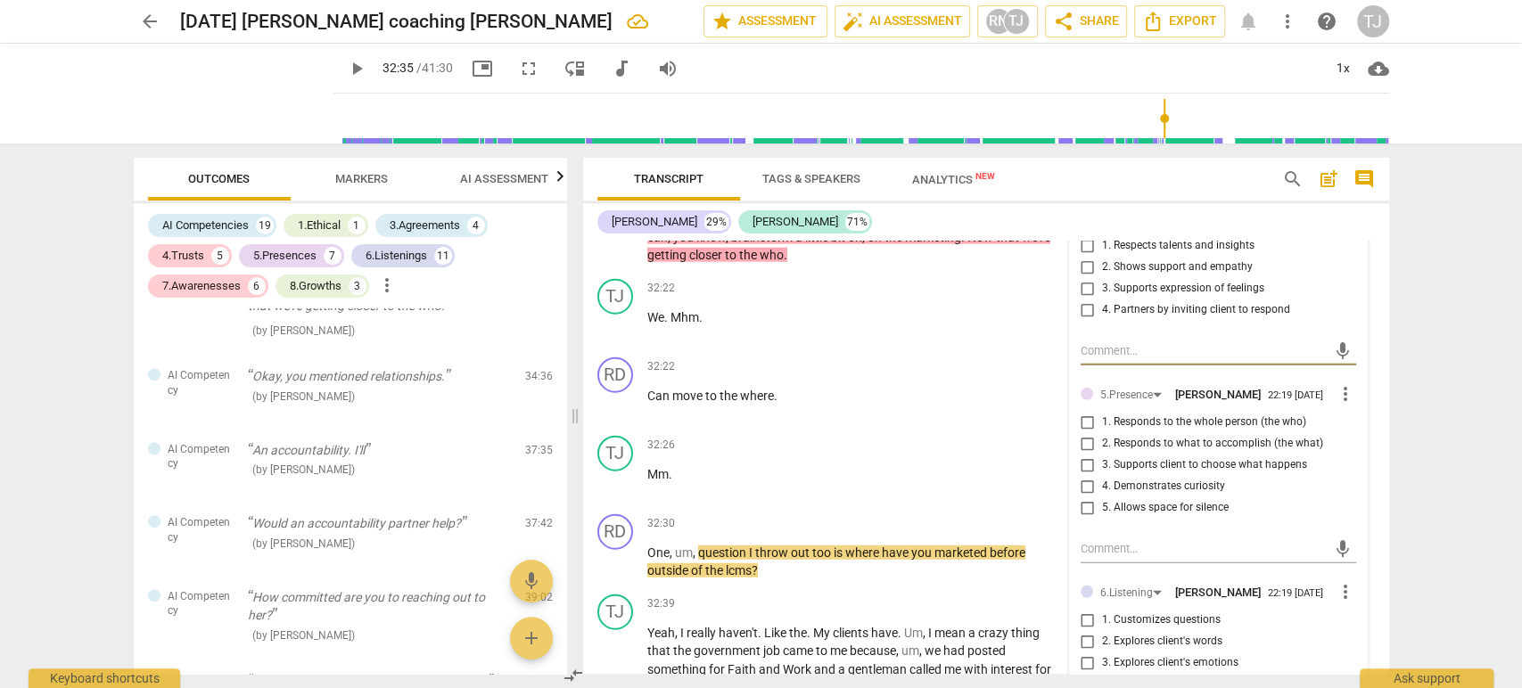
scroll to position [7514, 0]
click at [1083, 453] on input "3. Supports client to choose what happens" at bounding box center [1087, 463] width 29 height 21
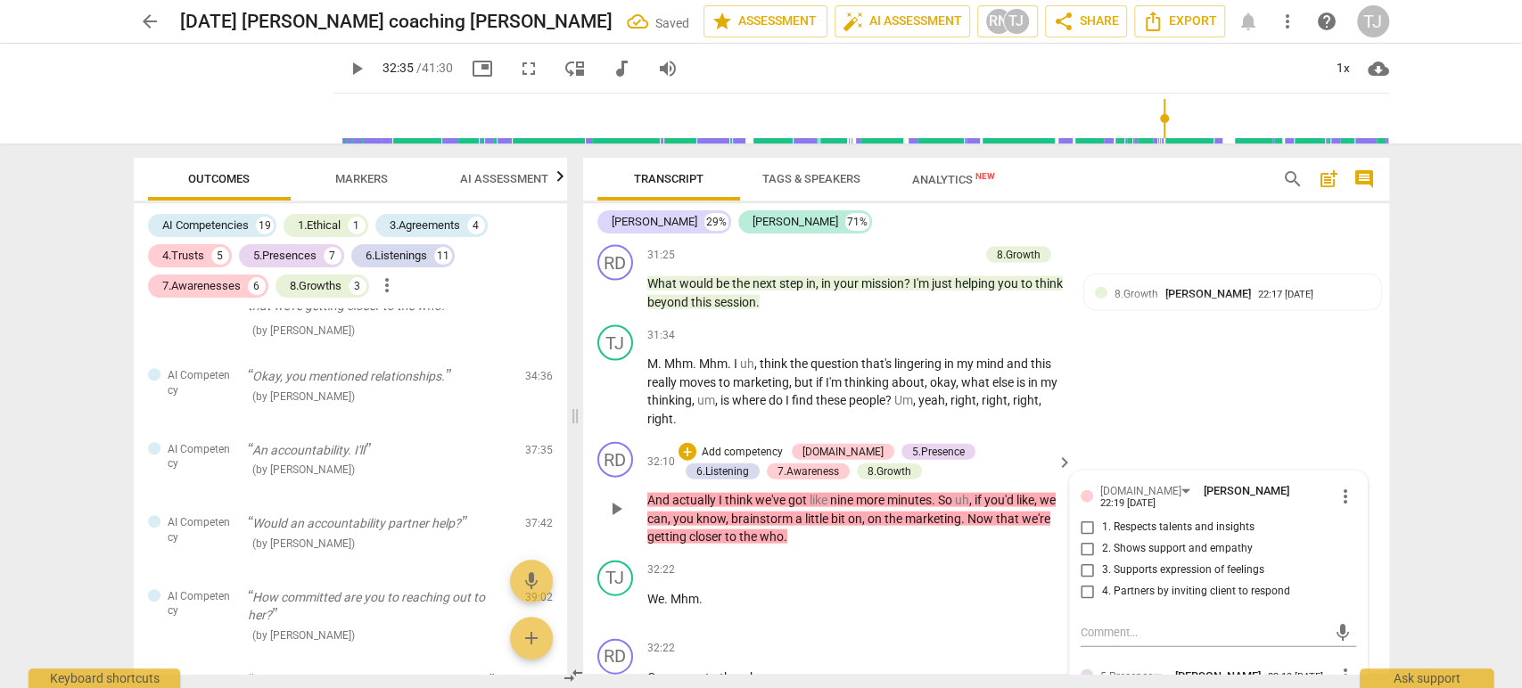
scroll to position [7228, 0]
click at [1344, 484] on div "[DOMAIN_NAME] [PERSON_NAME] 22:19 [DATE] more_vert 1. Respects talents and insi…" at bounding box center [1218, 548] width 275 height 129
click at [1341, 488] on span "more_vert" at bounding box center [1345, 498] width 21 height 21
click at [1344, 509] on li "Delete" at bounding box center [1359, 501] width 62 height 34
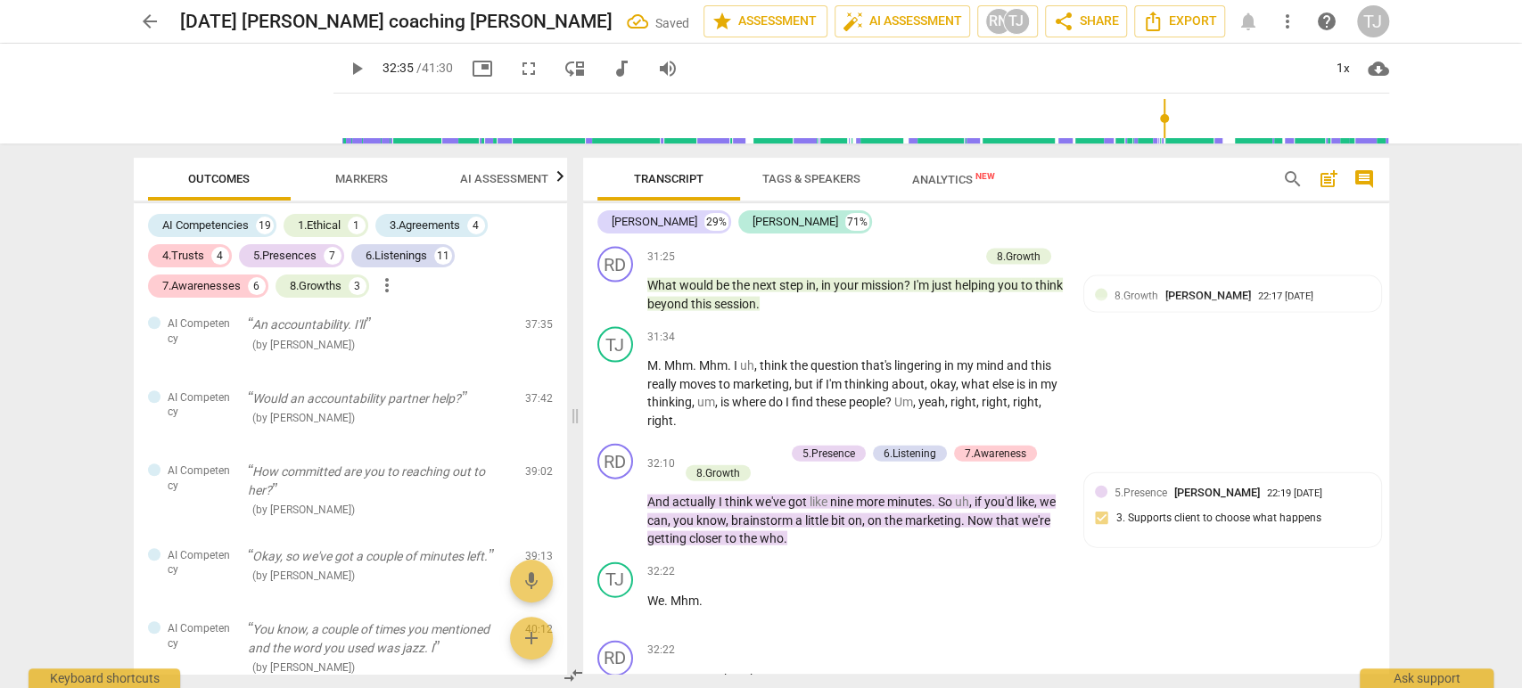
scroll to position [9800, 0]
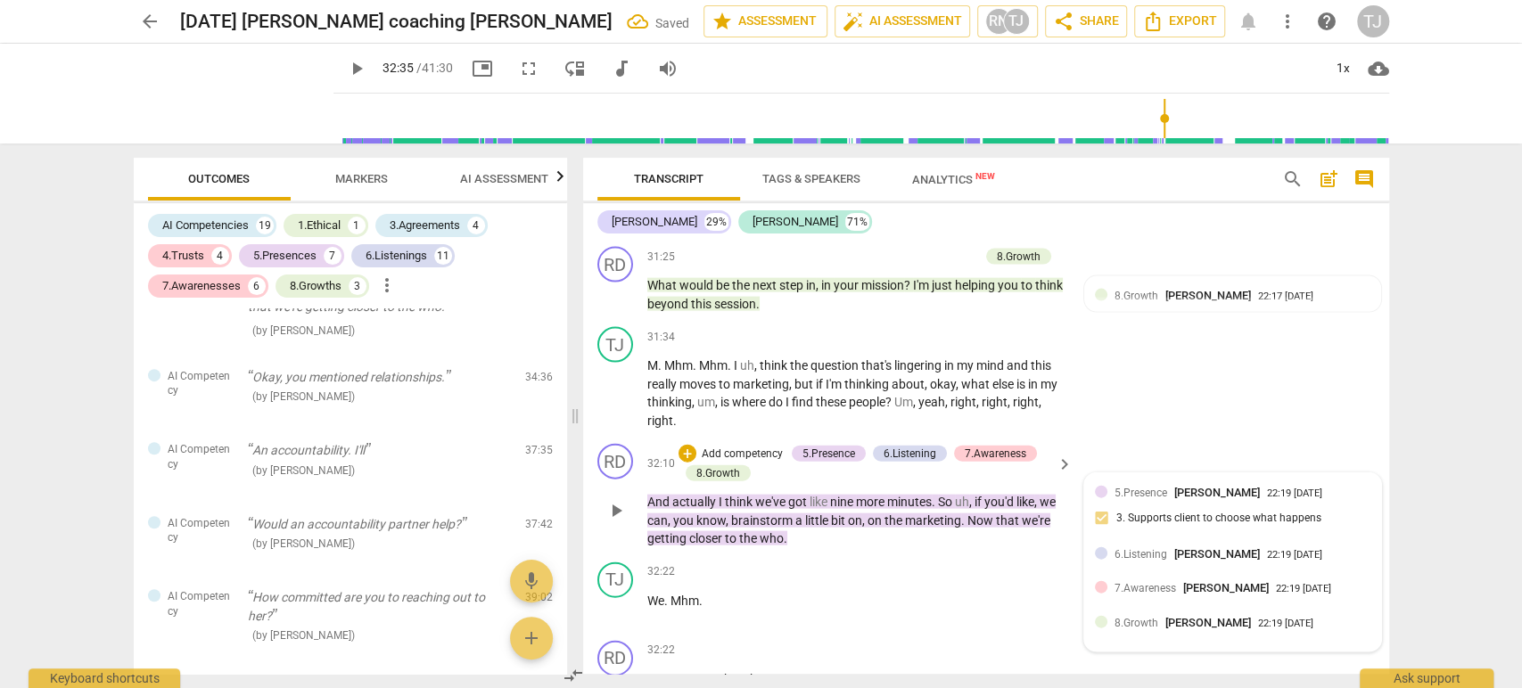
click at [1294, 550] on div "22:19 [DATE]" at bounding box center [1294, 556] width 55 height 12
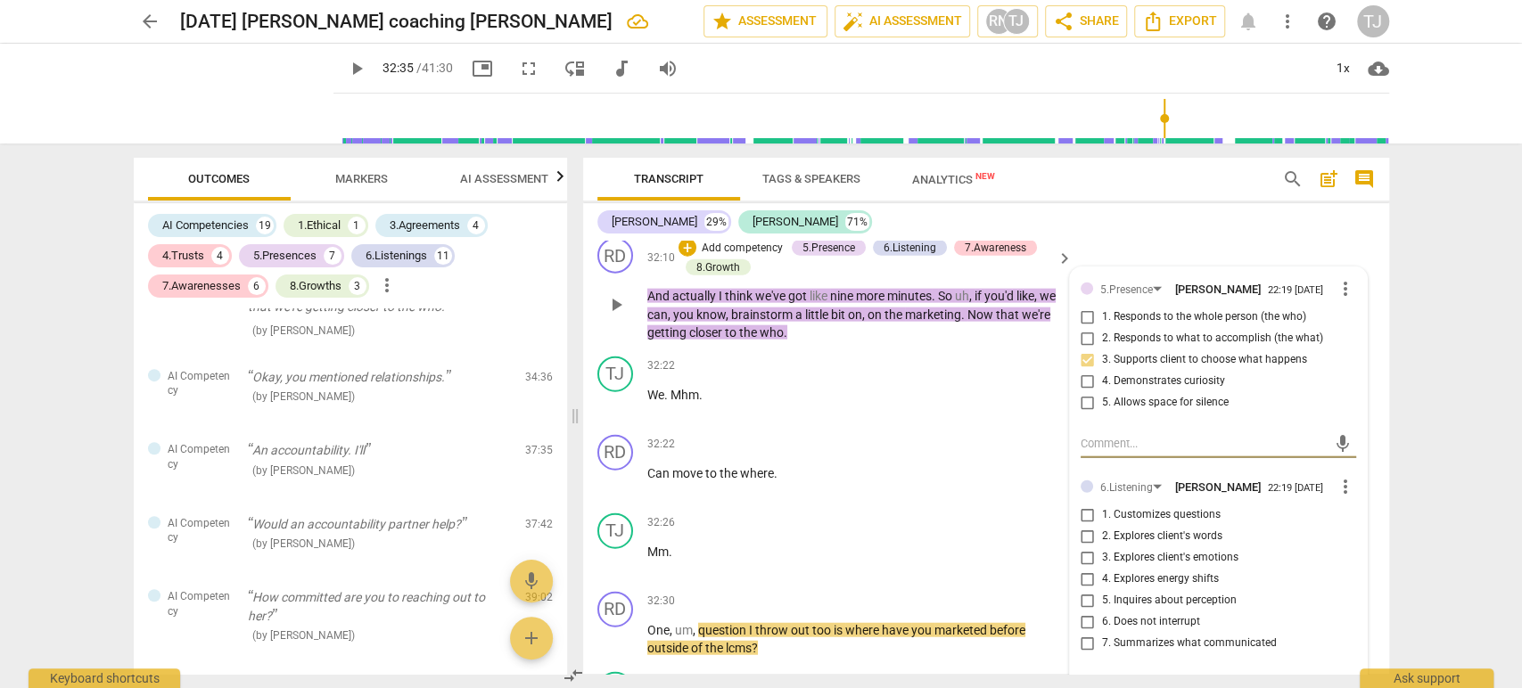
scroll to position [7466, 0]
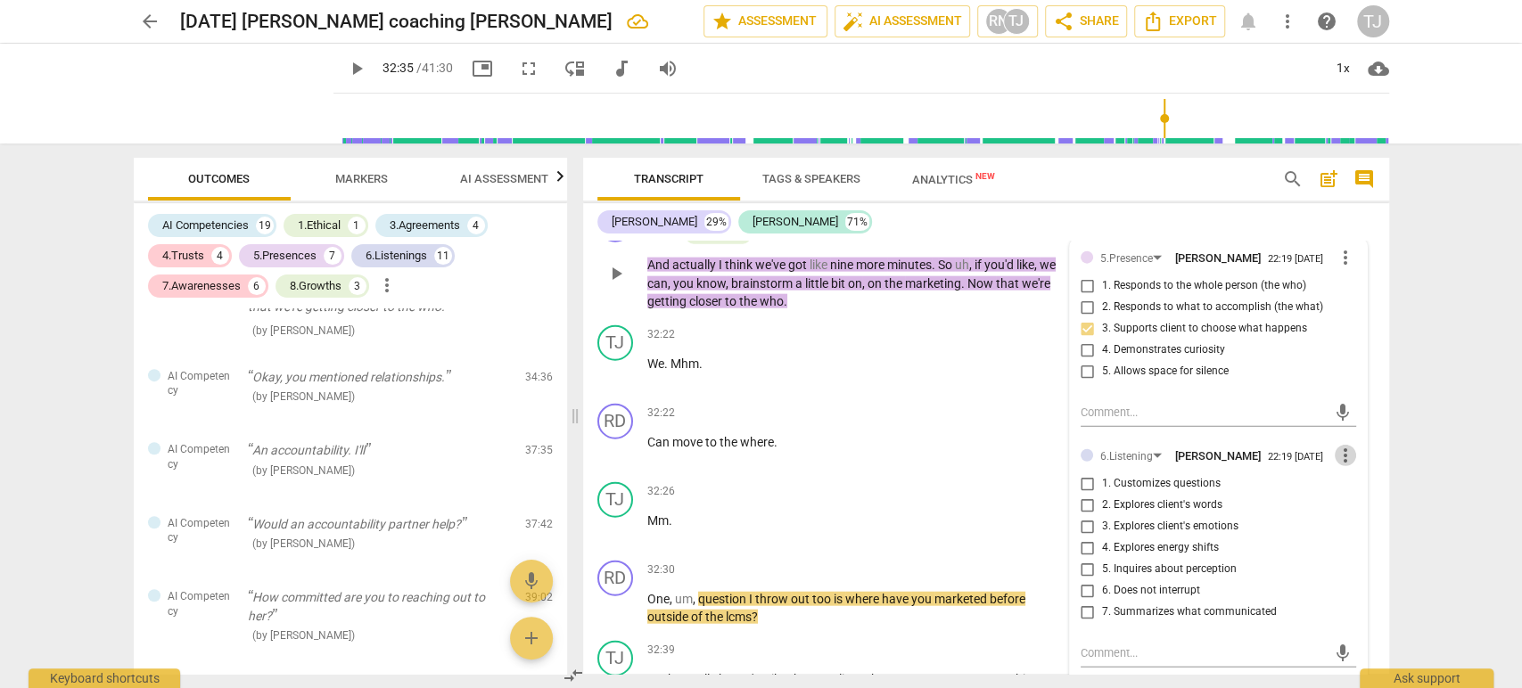
click at [1338, 445] on span "more_vert" at bounding box center [1345, 455] width 21 height 21
click at [1352, 466] on li "Delete" at bounding box center [1359, 463] width 62 height 34
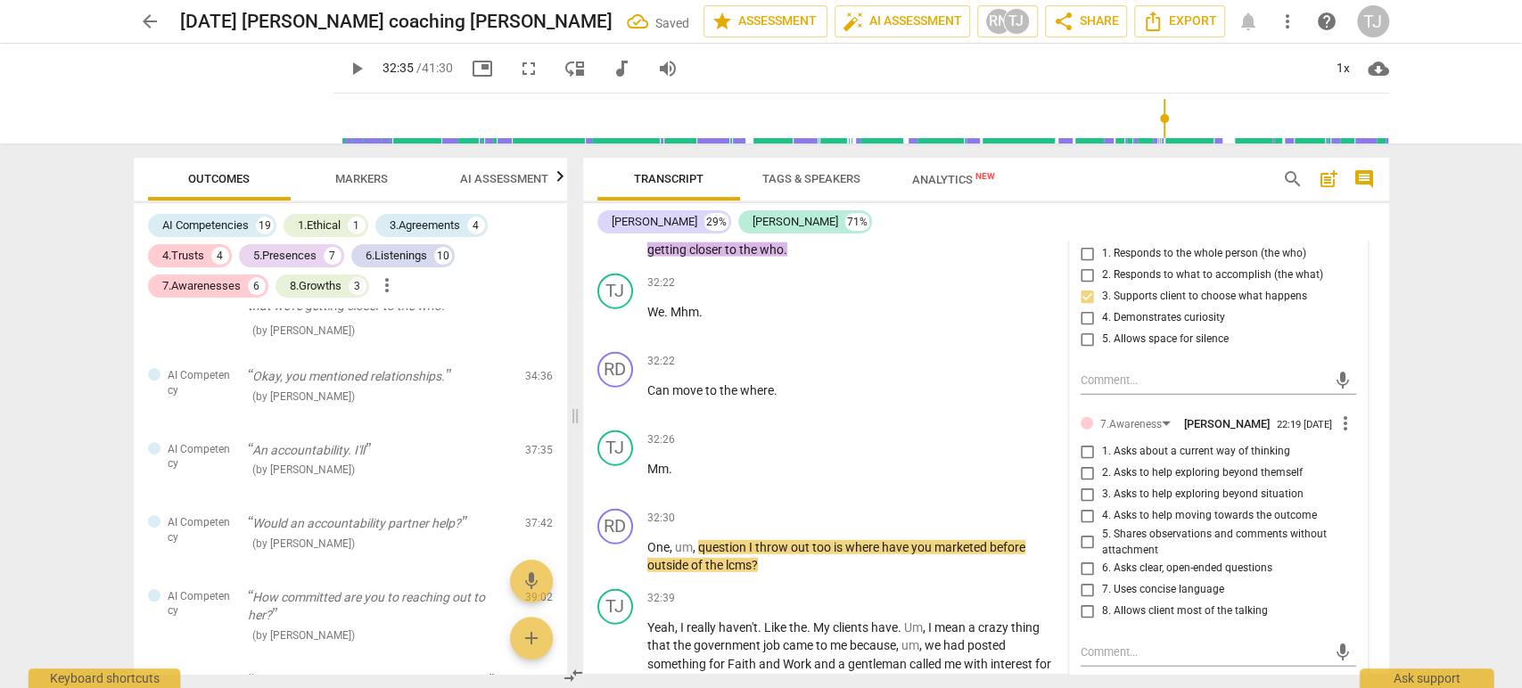
scroll to position [7500, 0]
click at [1341, 410] on span "more_vert" at bounding box center [1345, 420] width 21 height 21
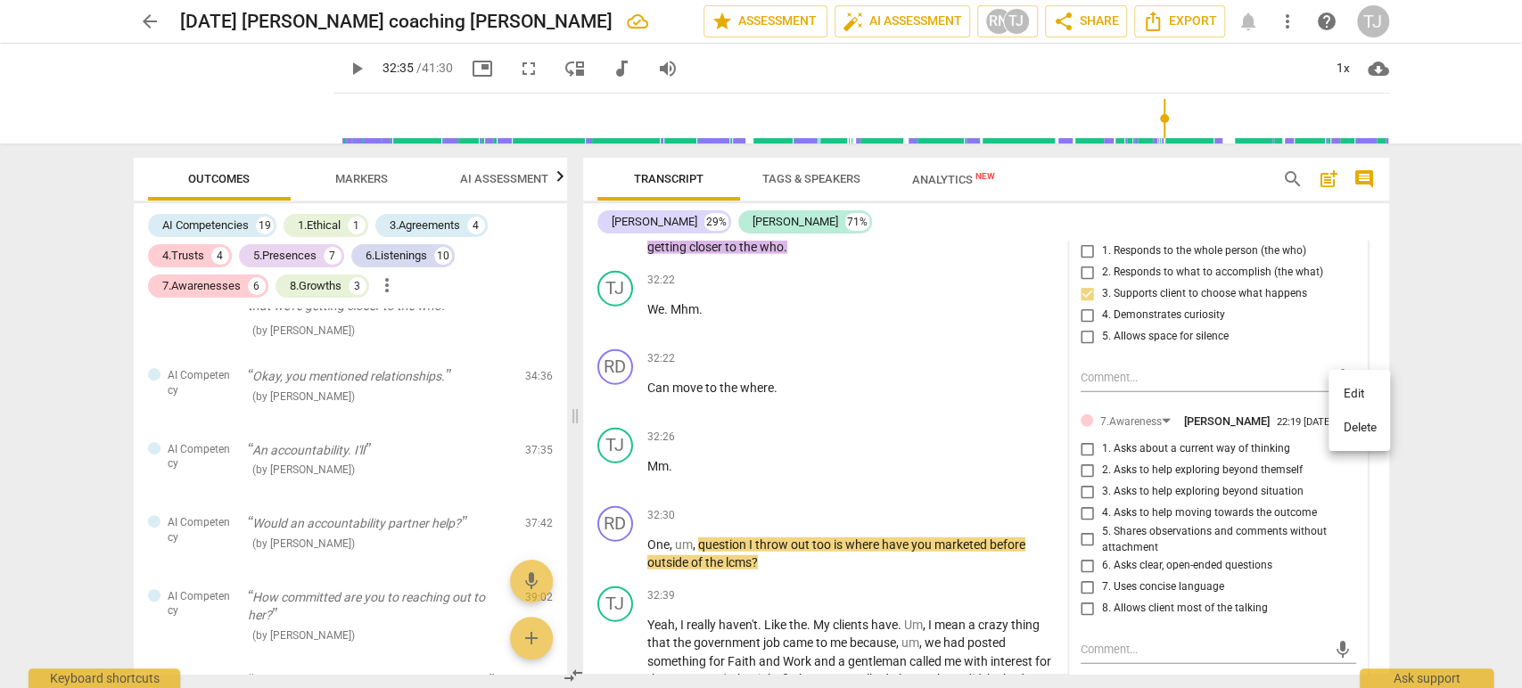
click at [1084, 464] on div at bounding box center [761, 344] width 1522 height 688
click at [1084, 481] on input "3. Asks to help exploring beyond situation" at bounding box center [1087, 491] width 29 height 21
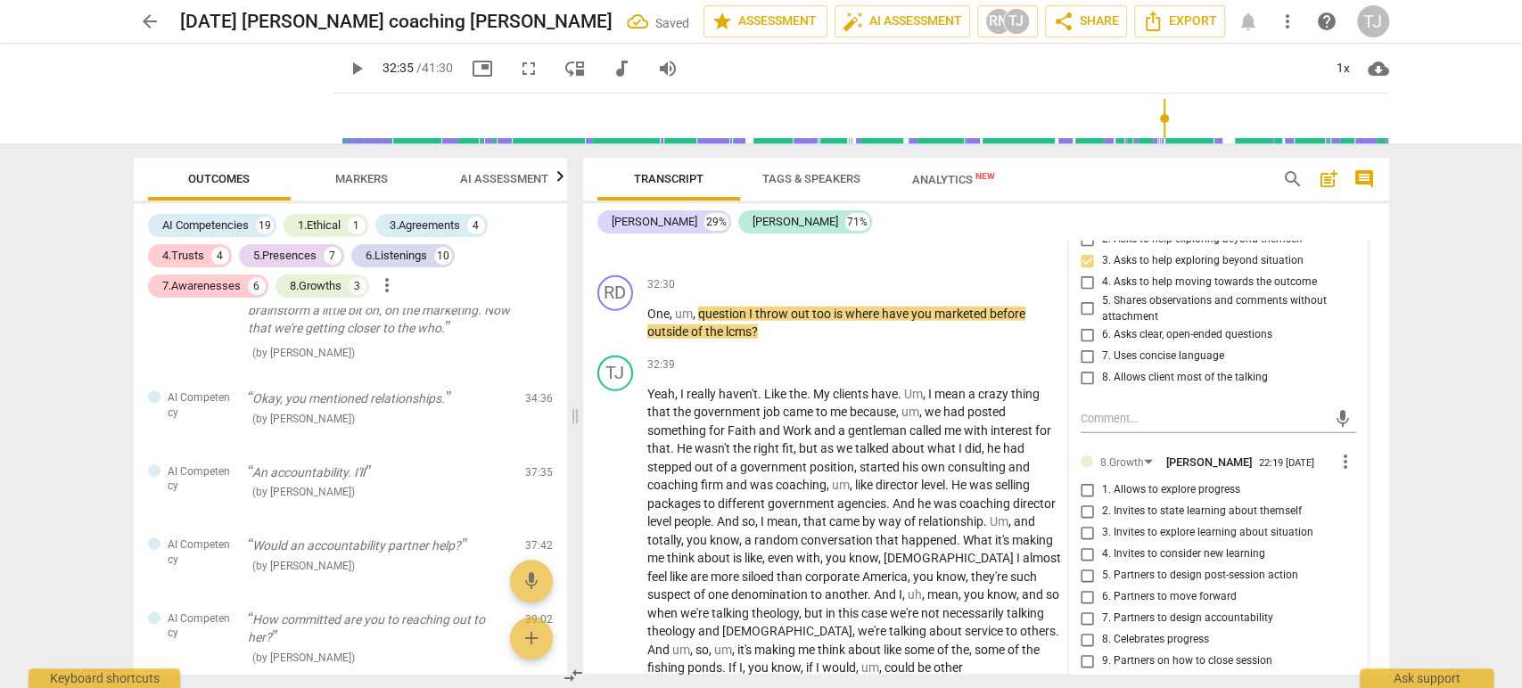
scroll to position [7748, 0]
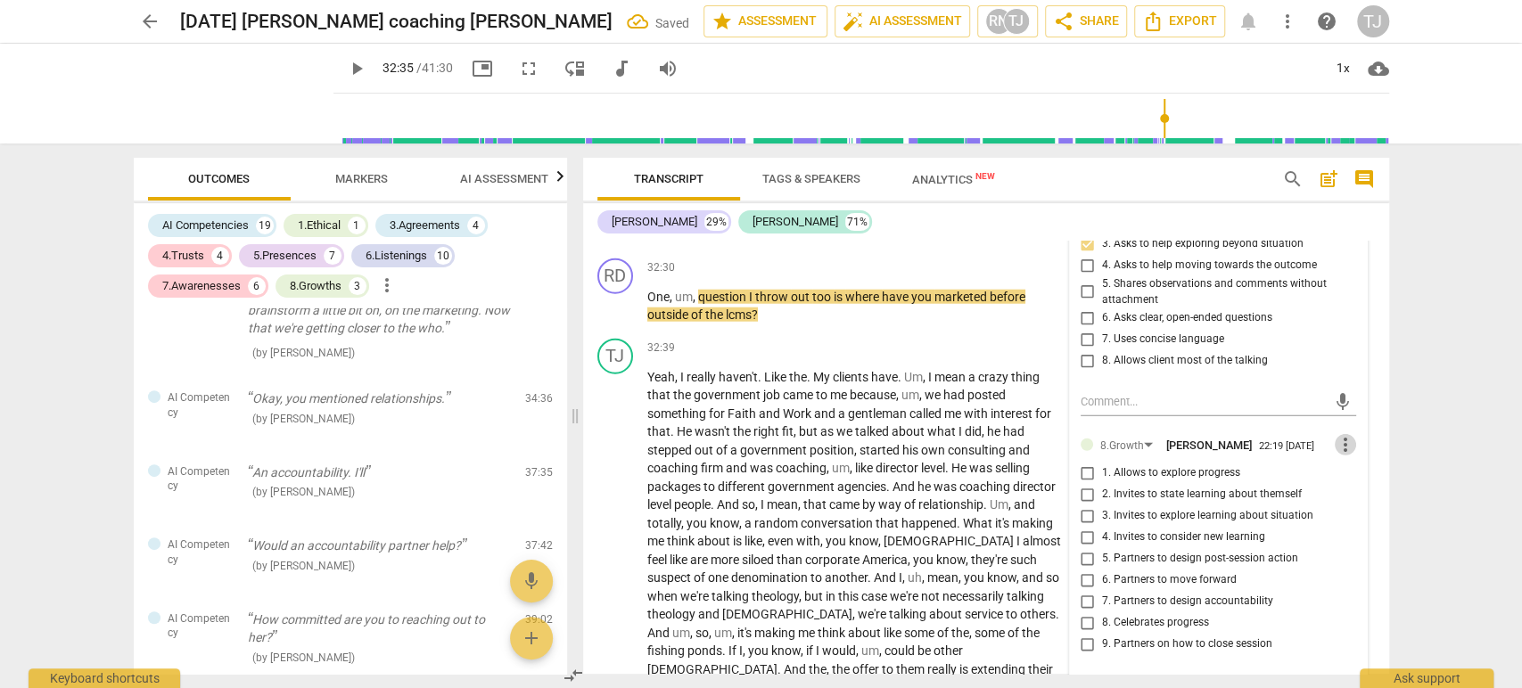
click at [1341, 434] on span "more_vert" at bounding box center [1345, 444] width 21 height 21
click at [1348, 450] on li "Delete" at bounding box center [1359, 451] width 62 height 34
